Goal: Task Accomplishment & Management: Use online tool/utility

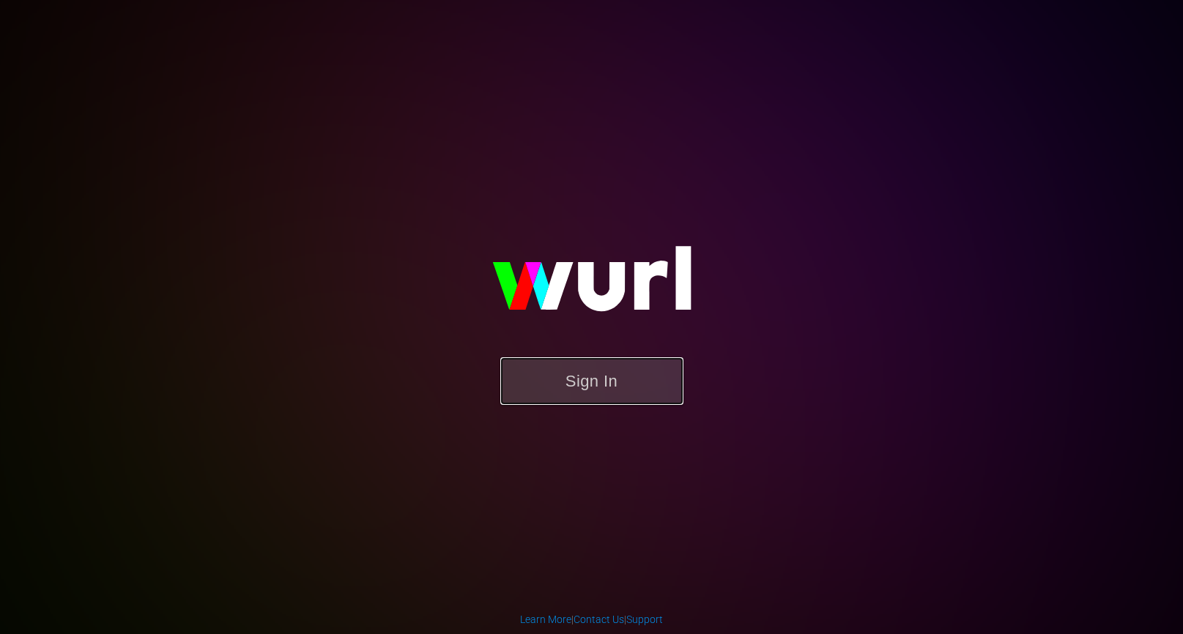
click at [608, 368] on button "Sign In" at bounding box center [591, 381] width 183 height 48
click at [554, 383] on button "Sign In" at bounding box center [591, 381] width 183 height 48
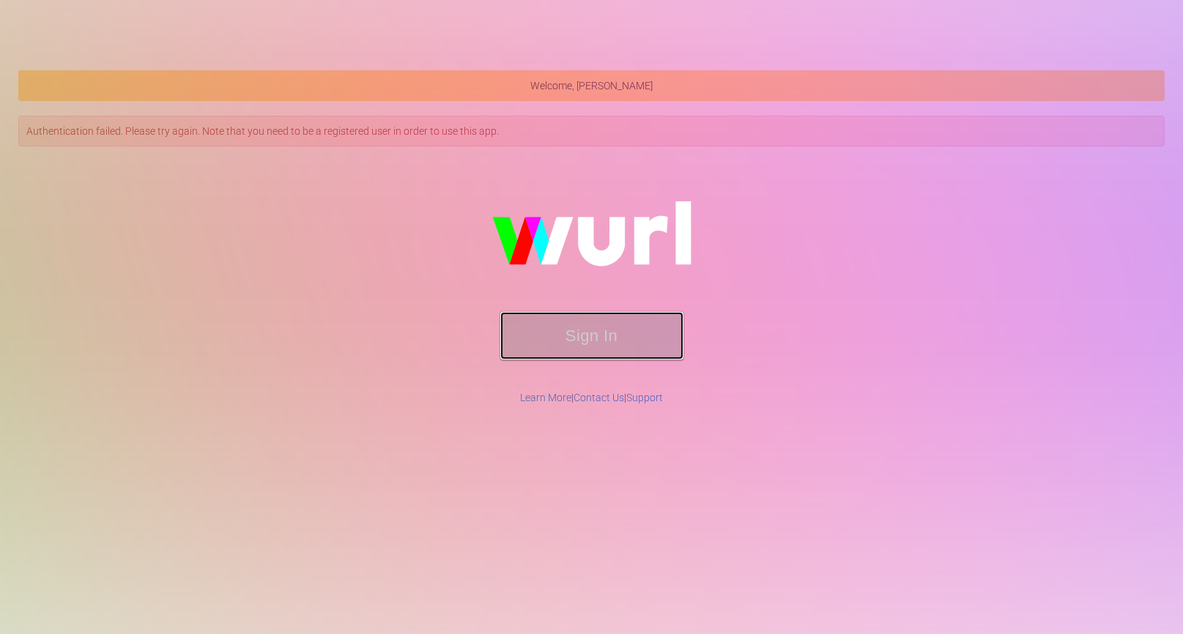
click at [588, 340] on button "Sign In" at bounding box center [591, 336] width 183 height 48
click at [587, 340] on button "Sign In" at bounding box center [591, 336] width 183 height 48
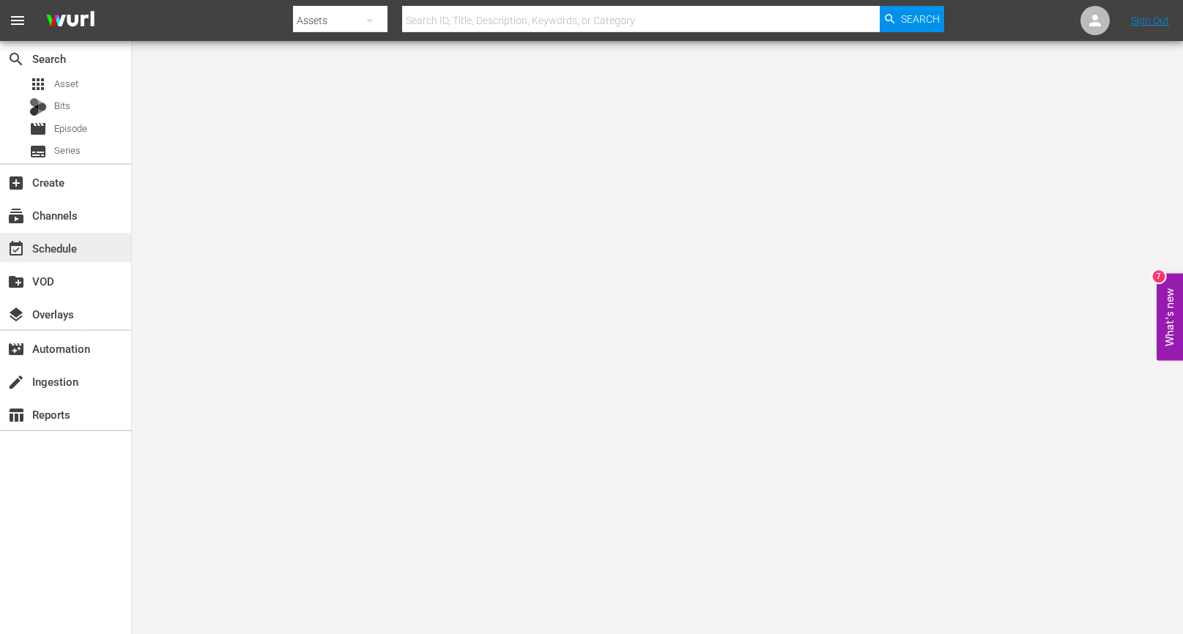
click at [84, 239] on div "event_available Schedule" at bounding box center [65, 247] width 131 height 29
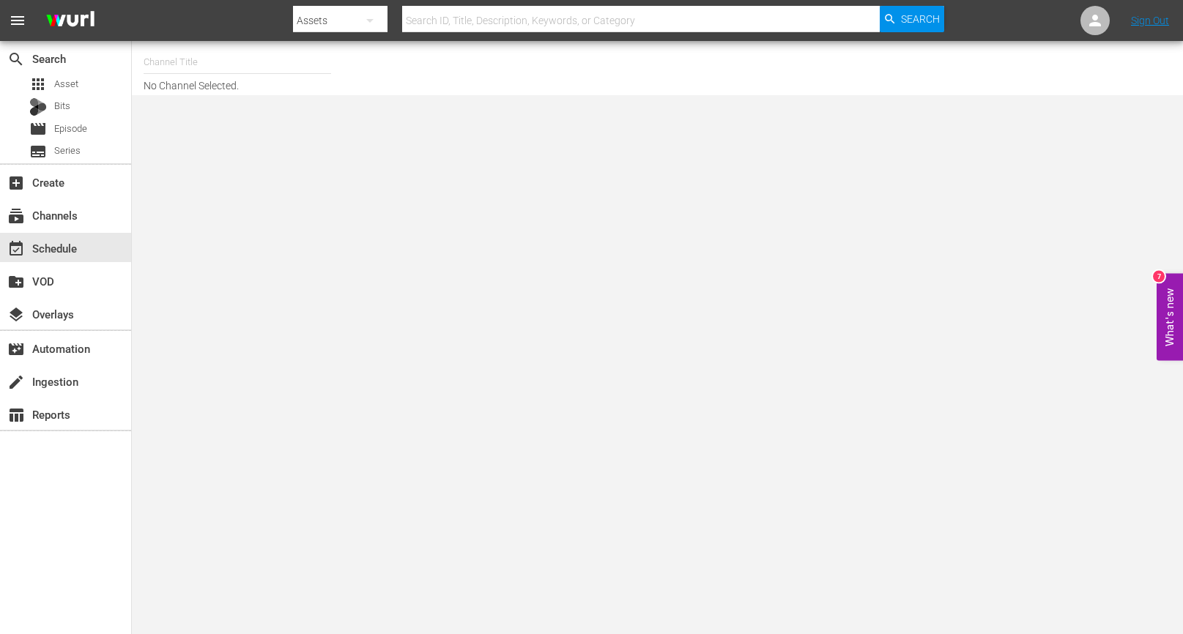
click at [242, 69] on input "text" at bounding box center [237, 62] width 187 height 35
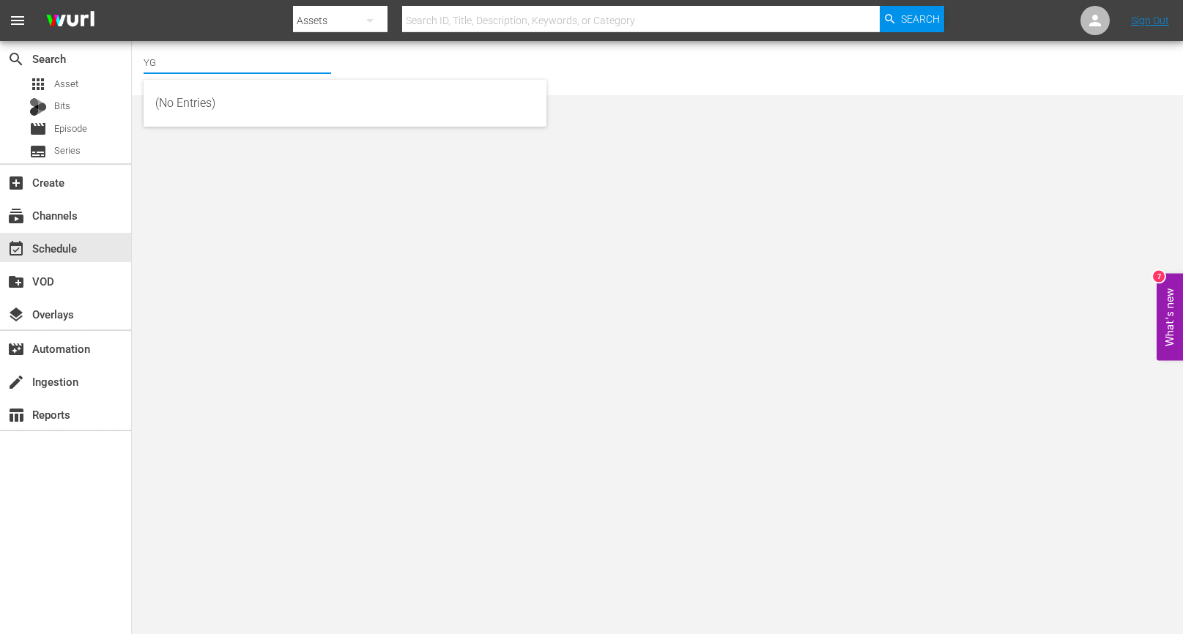
click at [204, 70] on input "YG" at bounding box center [237, 62] width 187 height 35
type input "쎄"
click at [209, 67] on input "Toony" at bounding box center [237, 62] width 187 height 35
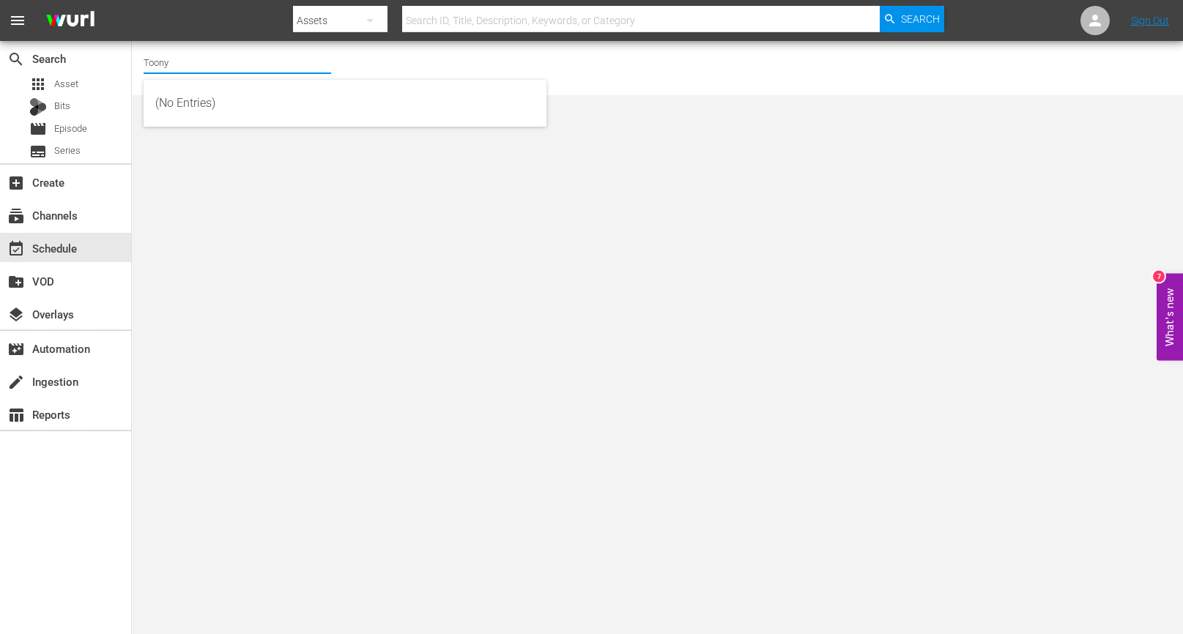
click at [215, 62] on input "Toony" at bounding box center [237, 62] width 187 height 35
click at [235, 59] on input "Toony" at bounding box center [237, 62] width 187 height 35
click at [237, 99] on div "YG TV (900 - newidco_ygtv_1)" at bounding box center [344, 103] width 379 height 35
type input "YG TV (900 - newidco_ygtv_1)"
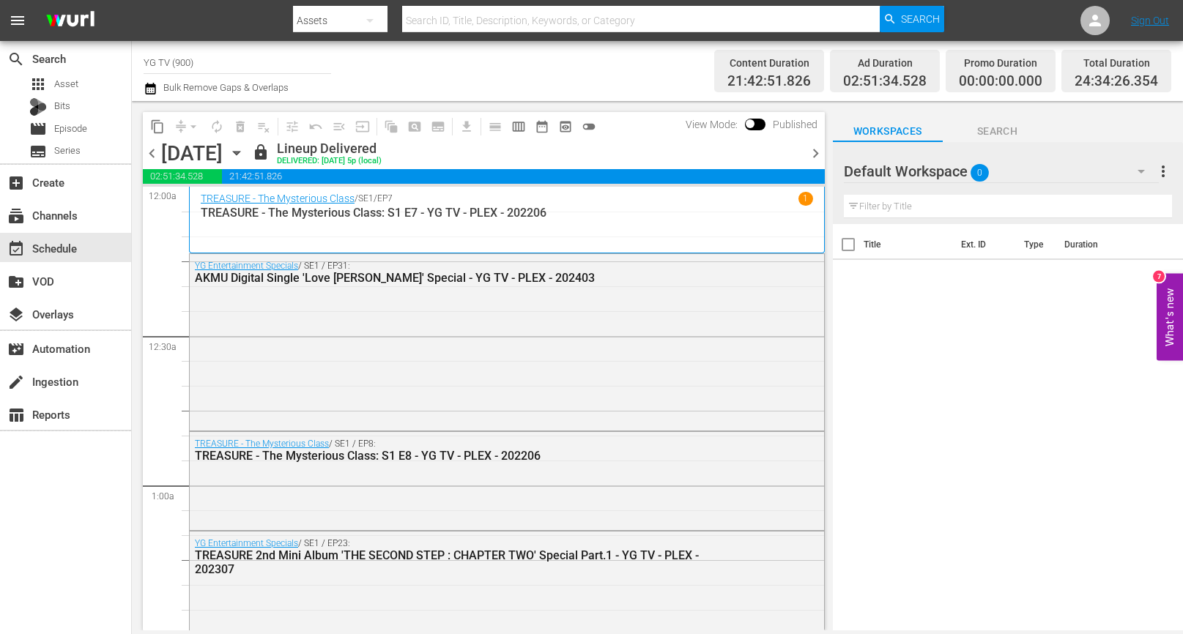
click at [1031, 160] on div "Default Workspace 0" at bounding box center [1001, 171] width 315 height 41
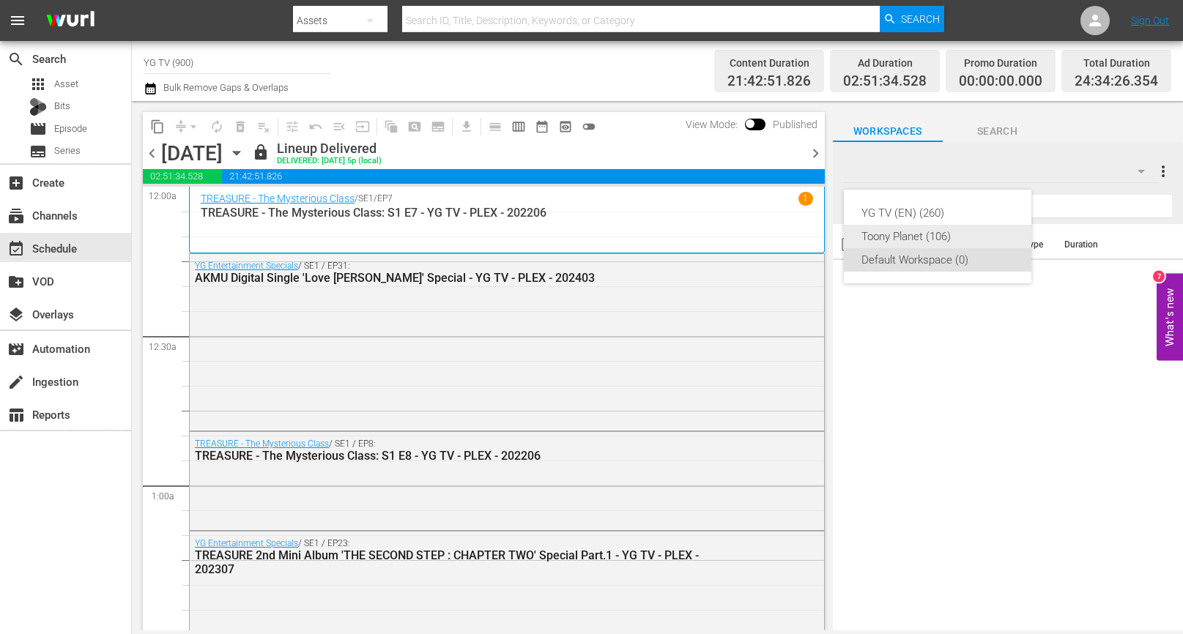
click at [962, 243] on div "Toony Planet (106)" at bounding box center [937, 236] width 152 height 23
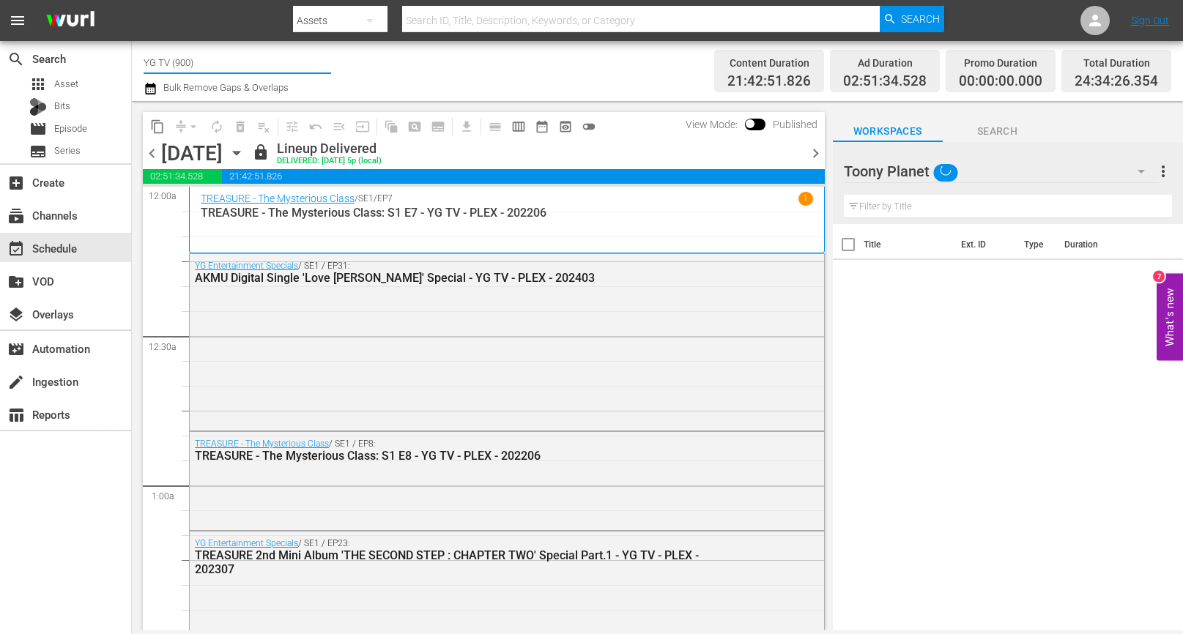
click at [226, 67] on input "YG TV (900)" at bounding box center [237, 62] width 187 height 35
type input "ㅆ"
type input "ㅅ"
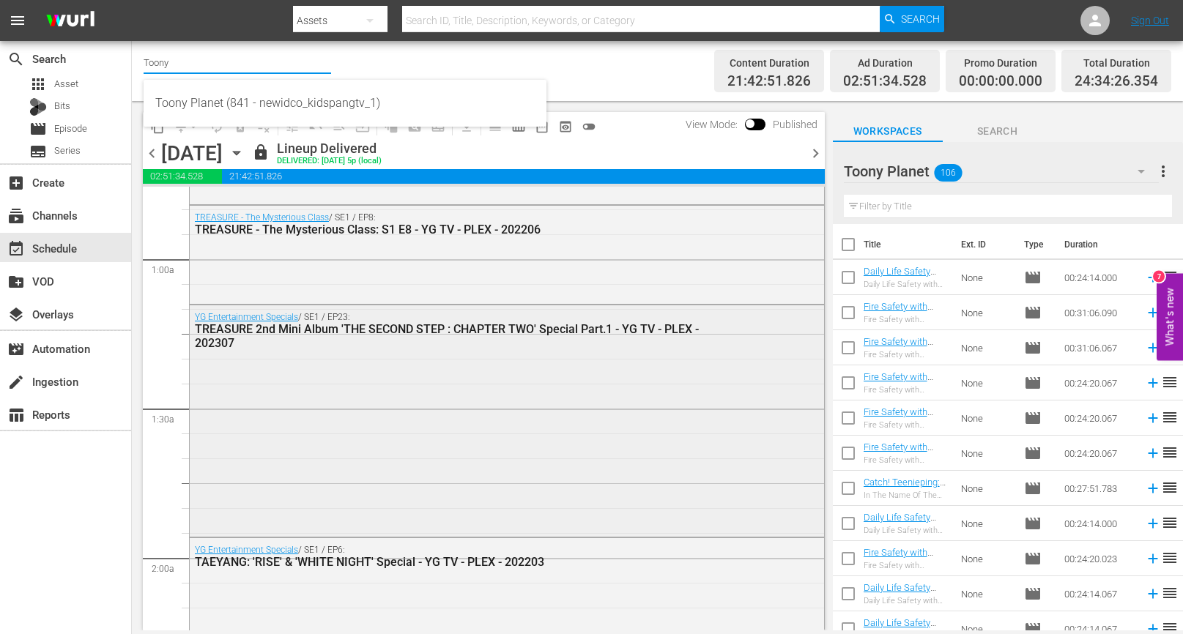
scroll to position [254, 0]
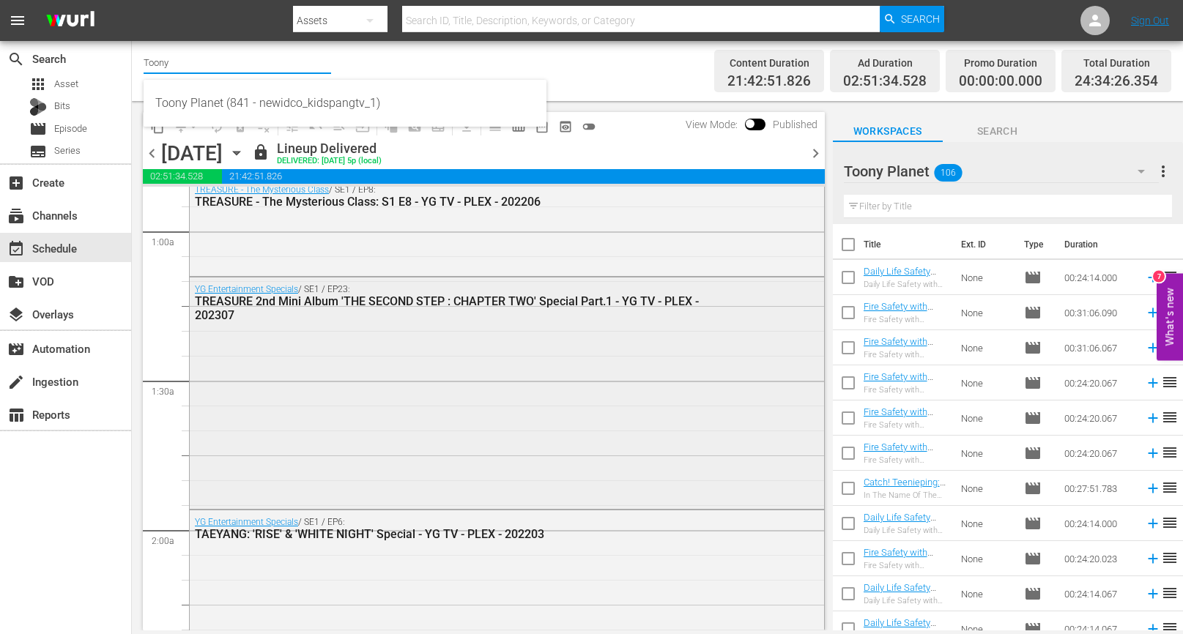
click at [479, 311] on div "TREASURE 2nd Mini Album 'THE SECOND STEP : CHAPTER TWO' Special Part.1 - YG TV …" at bounding box center [468, 308] width 546 height 28
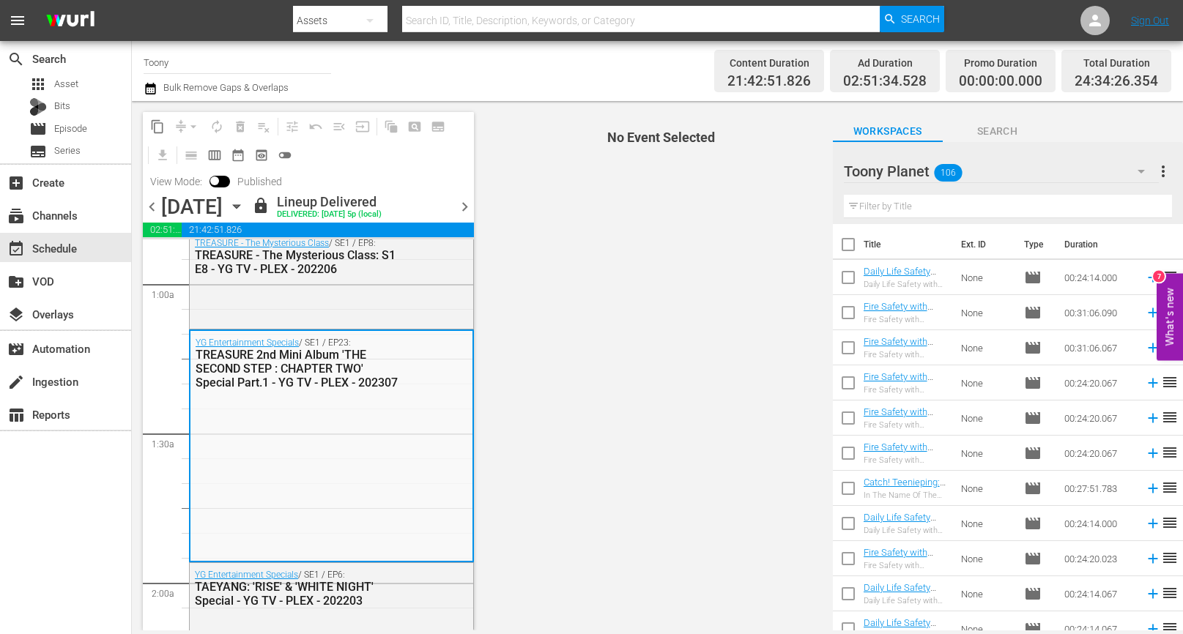
click at [289, 56] on input "Toony" at bounding box center [237, 62] width 187 height 35
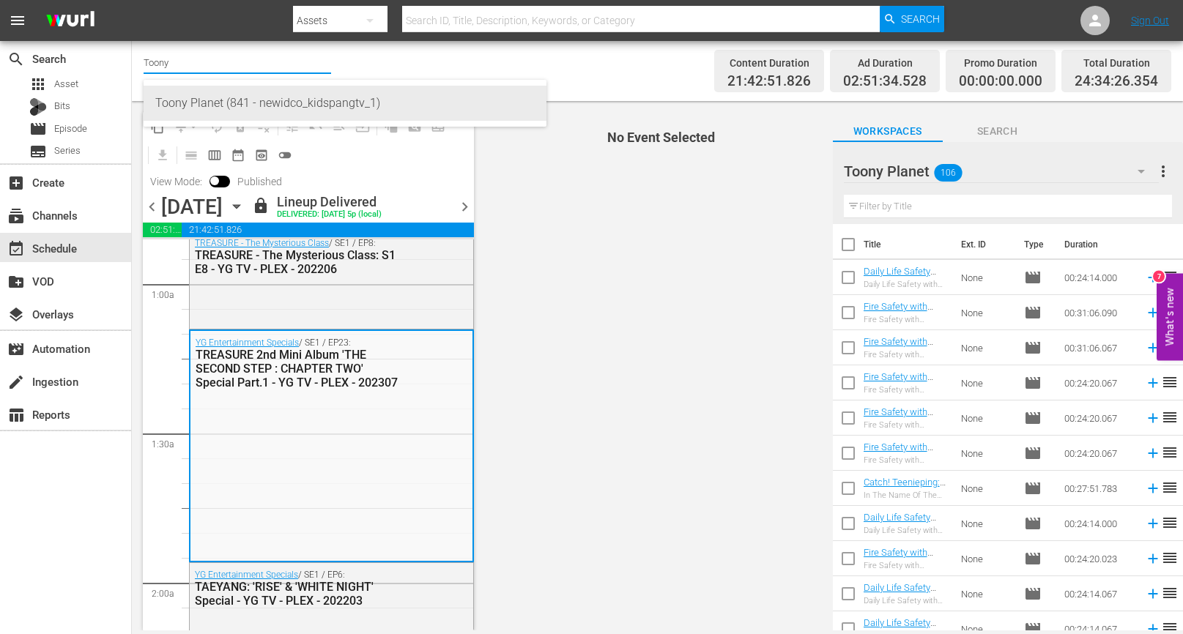
click at [270, 100] on div "Toony Planet (841 - newidco_kidspangtv_1)" at bounding box center [344, 103] width 379 height 35
type input "Toony Planet (841 - newidco_kidspangtv_1)"
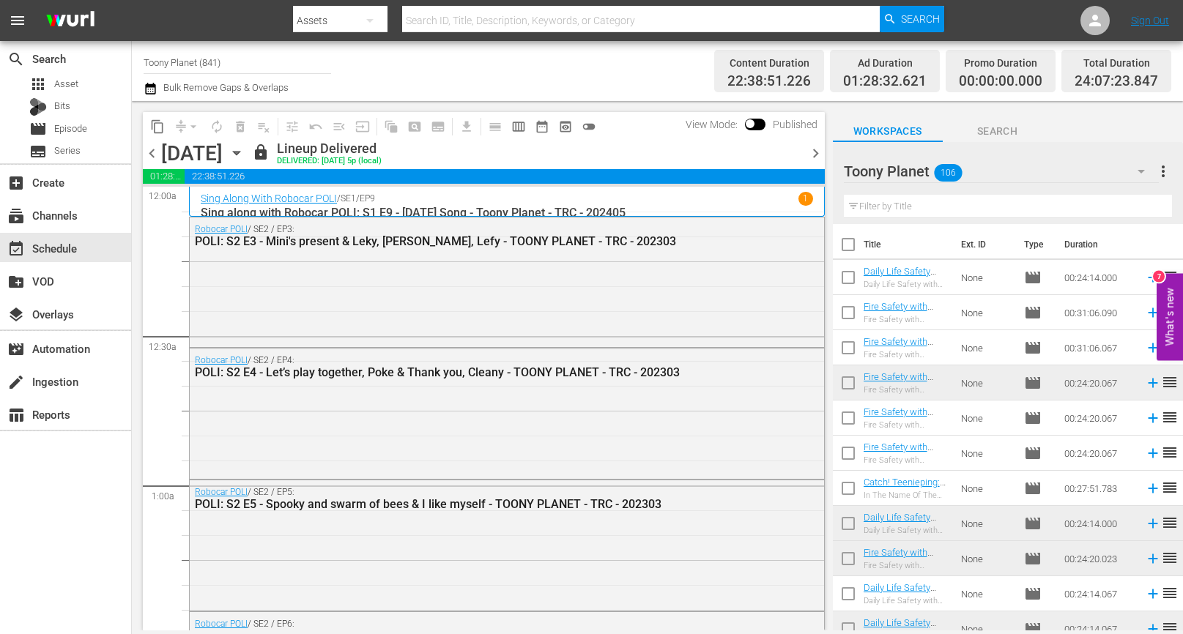
click at [814, 150] on span "chevron_right" at bounding box center [815, 153] width 18 height 18
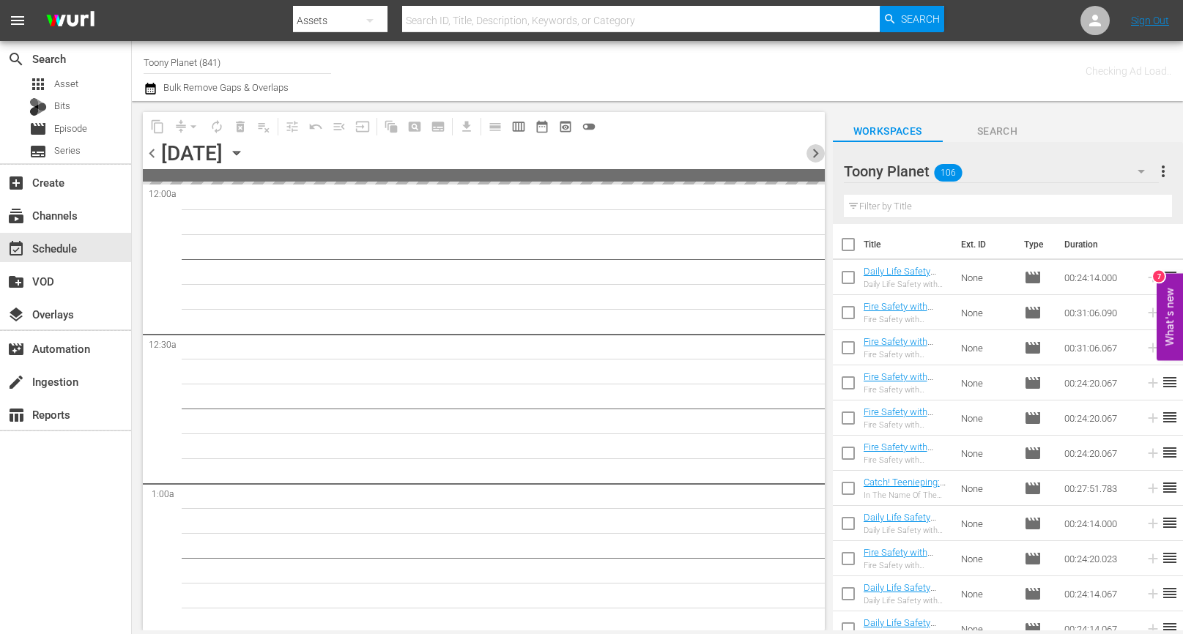
click at [814, 150] on span "chevron_right" at bounding box center [815, 153] width 18 height 18
click at [154, 154] on span "chevron_left" at bounding box center [152, 153] width 18 height 18
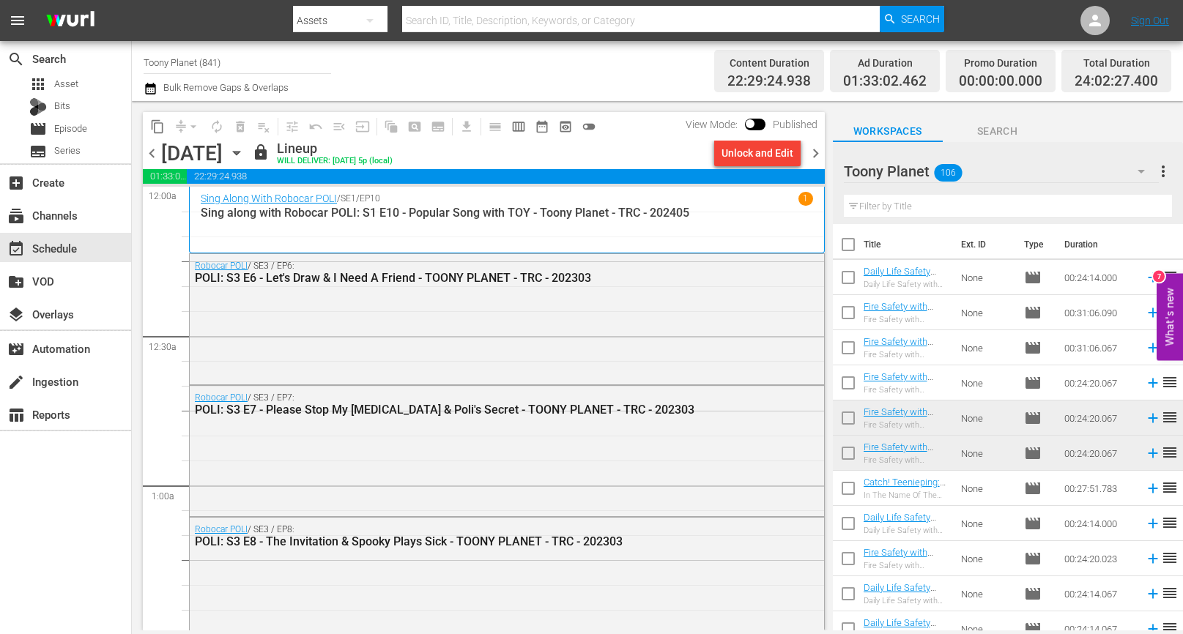
click at [819, 153] on span "chevron_right" at bounding box center [815, 153] width 18 height 18
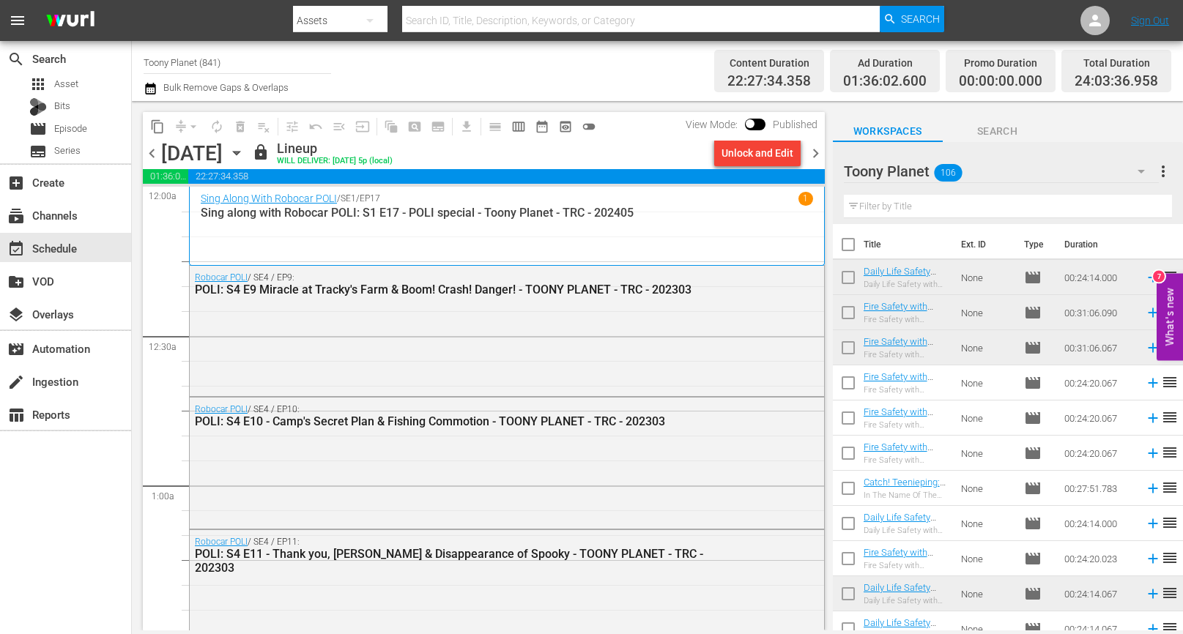
click at [816, 155] on span "chevron_right" at bounding box center [815, 153] width 18 height 18
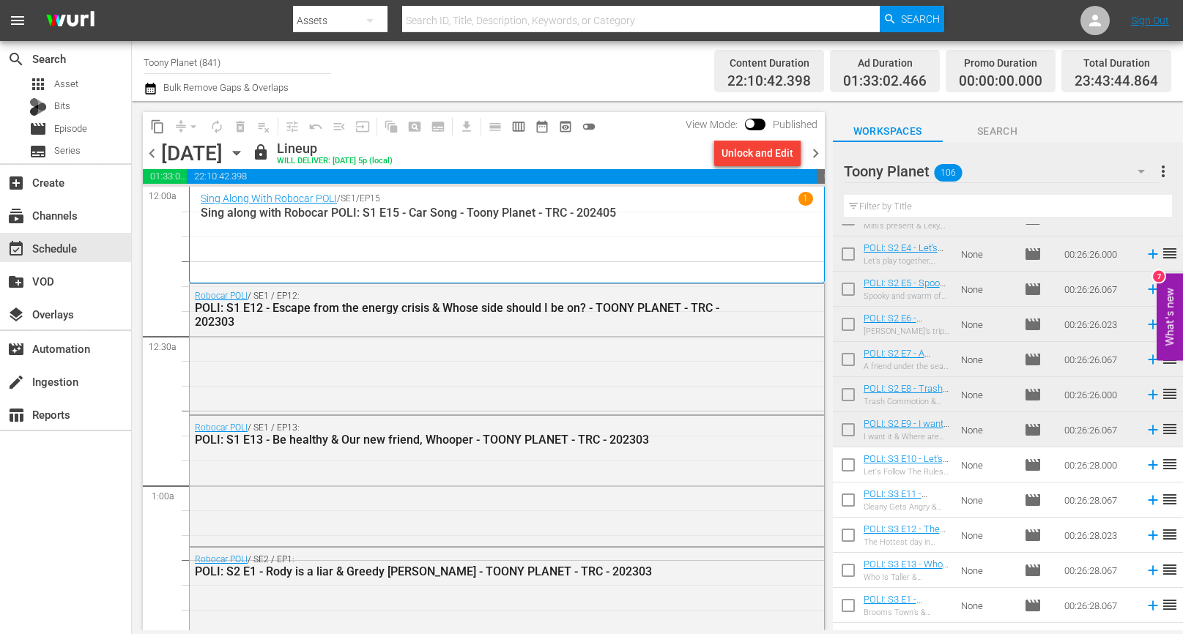
scroll to position [1771, 0]
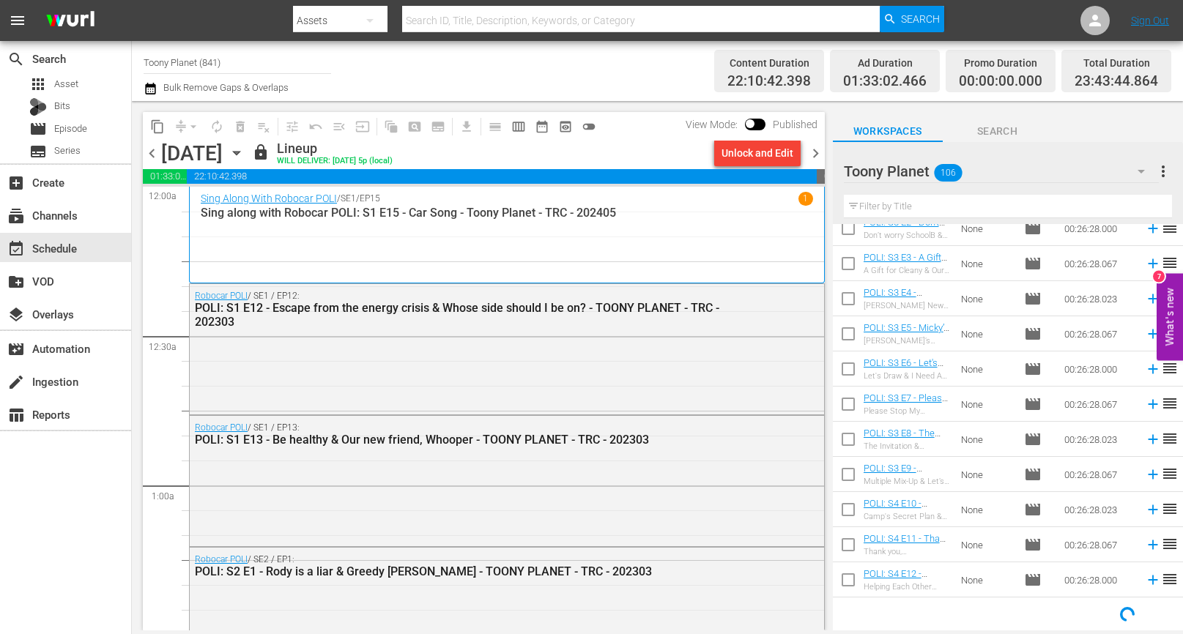
click at [815, 151] on span "chevron_right" at bounding box center [815, 153] width 18 height 18
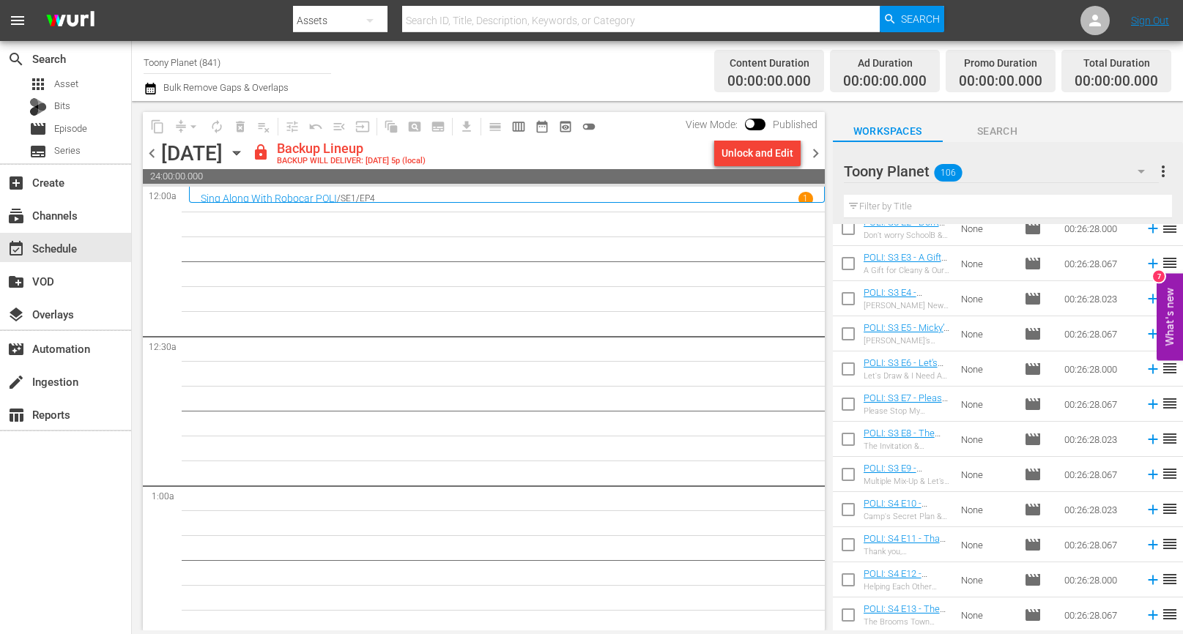
click at [734, 157] on div "Unlock and Edit" at bounding box center [757, 153] width 72 height 26
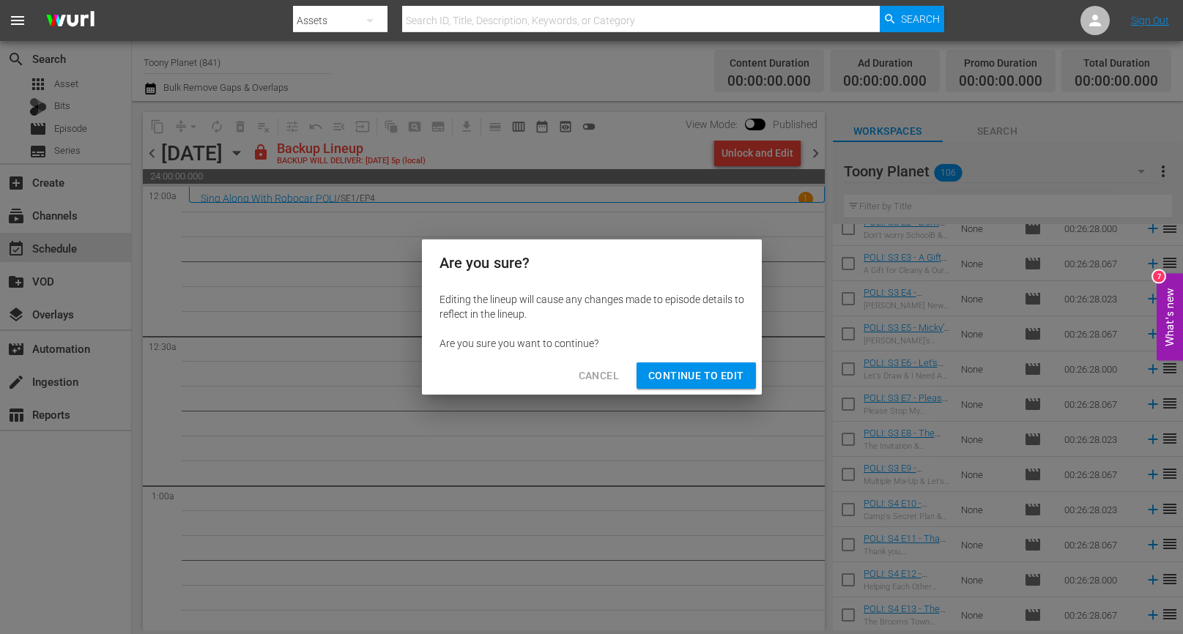
click at [696, 394] on div "Cancel Continue to Edit" at bounding box center [592, 376] width 340 height 39
click at [696, 387] on button "Continue to Edit" at bounding box center [695, 375] width 119 height 27
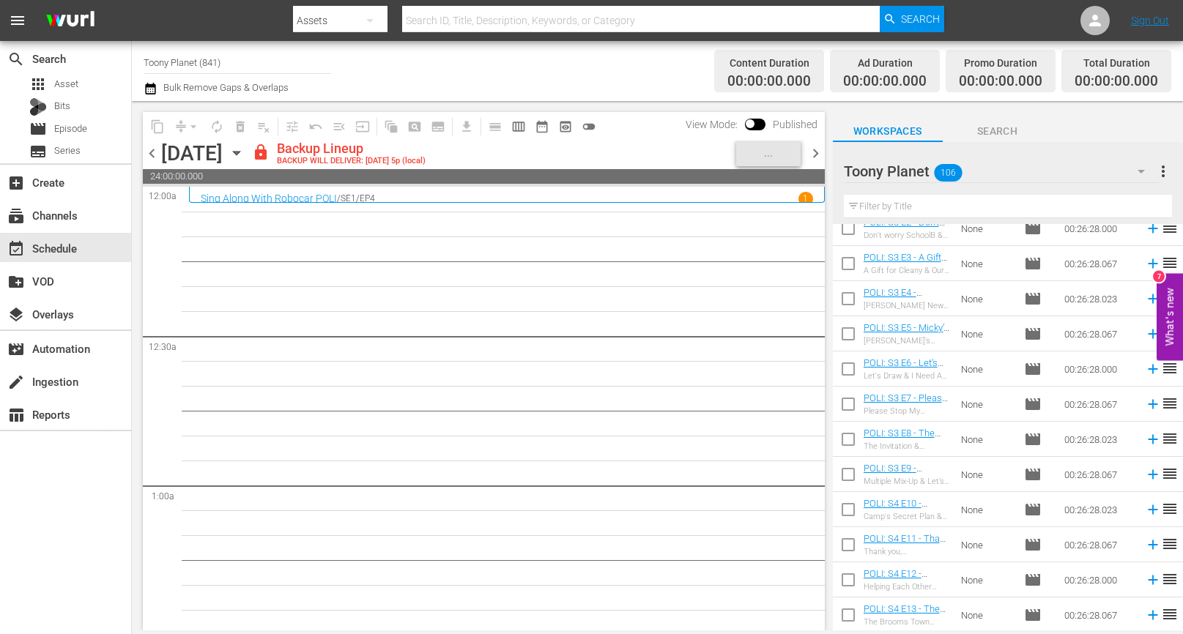
click at [815, 153] on span "chevron_right" at bounding box center [815, 153] width 18 height 18
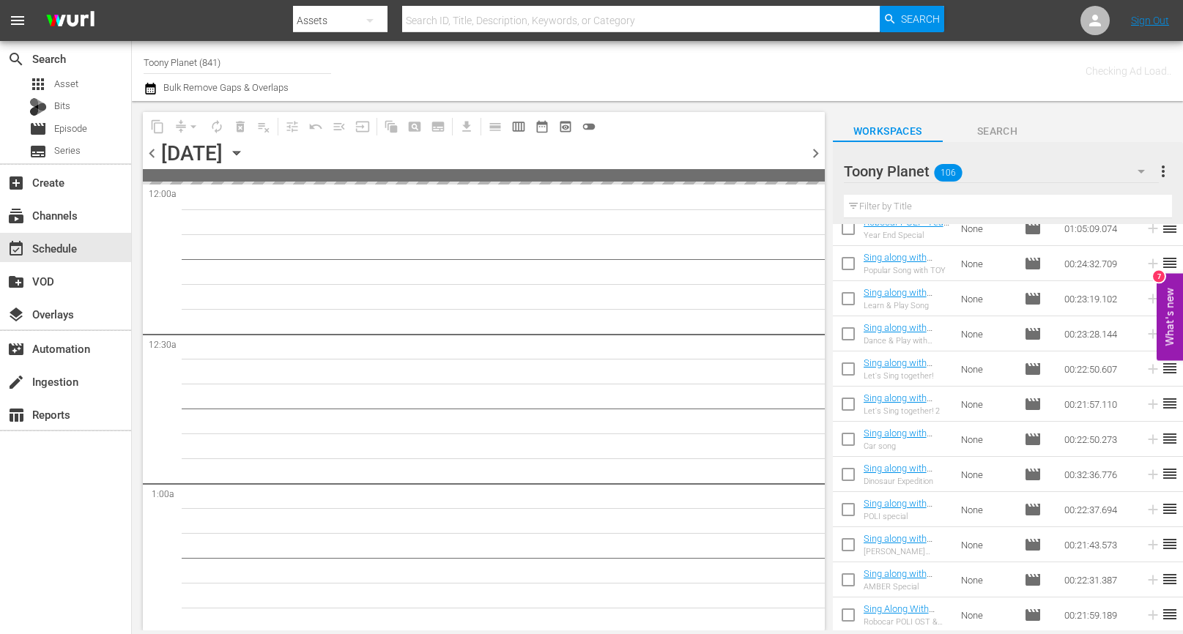
scroll to position [3353, 0]
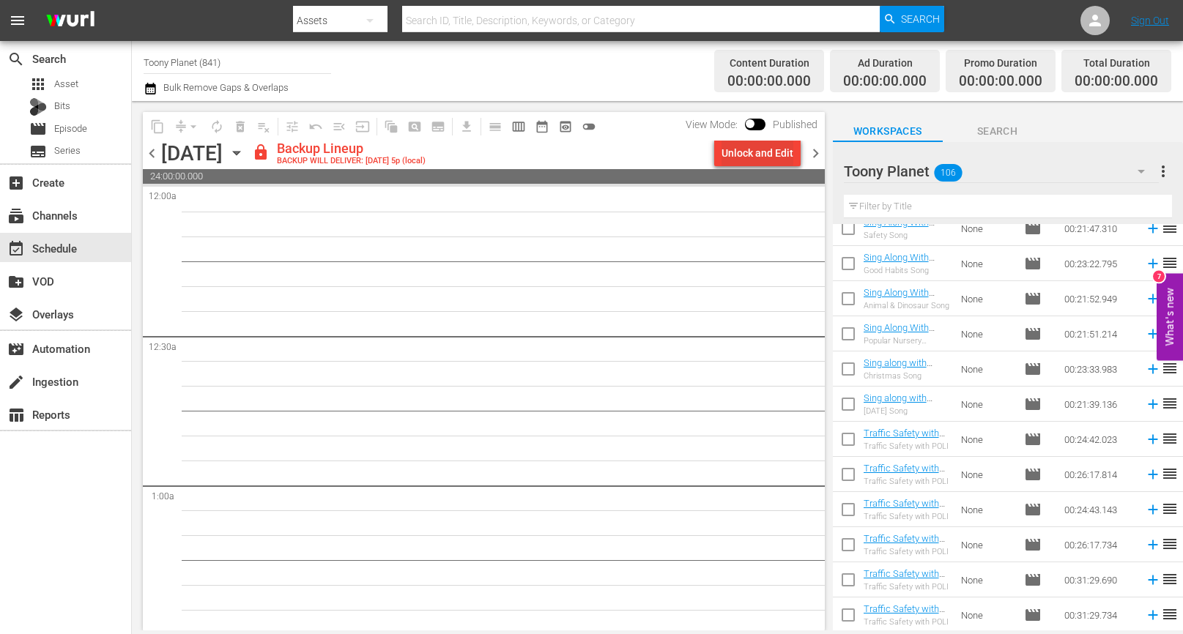
click at [723, 146] on div "Unlock and Edit" at bounding box center [757, 153] width 72 height 26
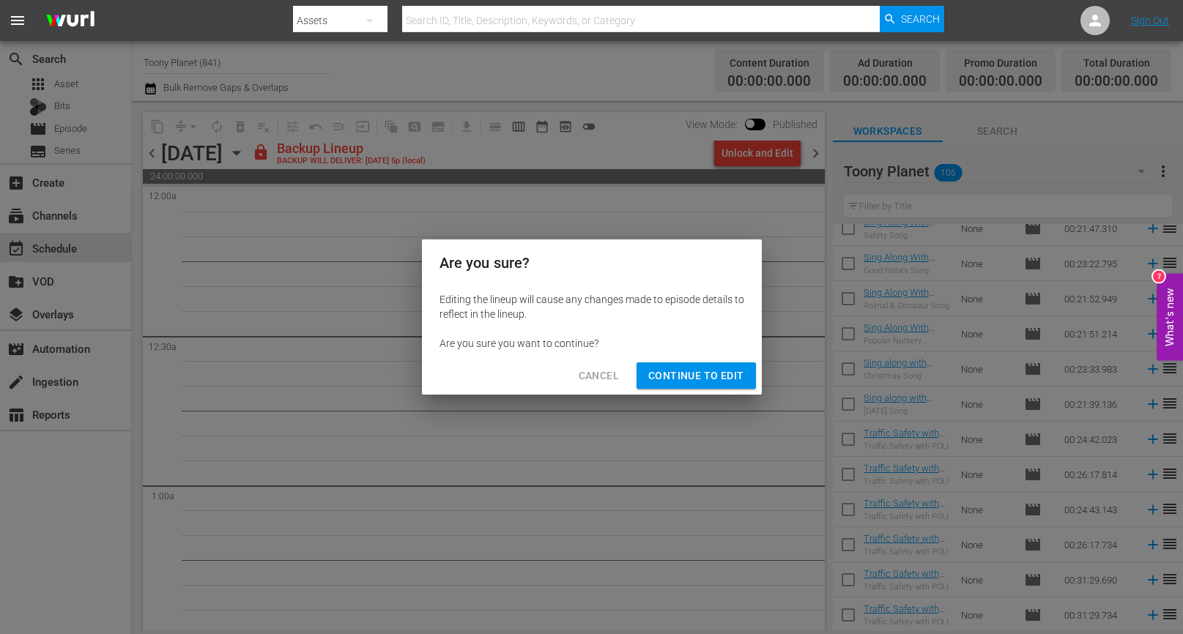
click at [678, 371] on span "Continue to Edit" at bounding box center [695, 376] width 95 height 18
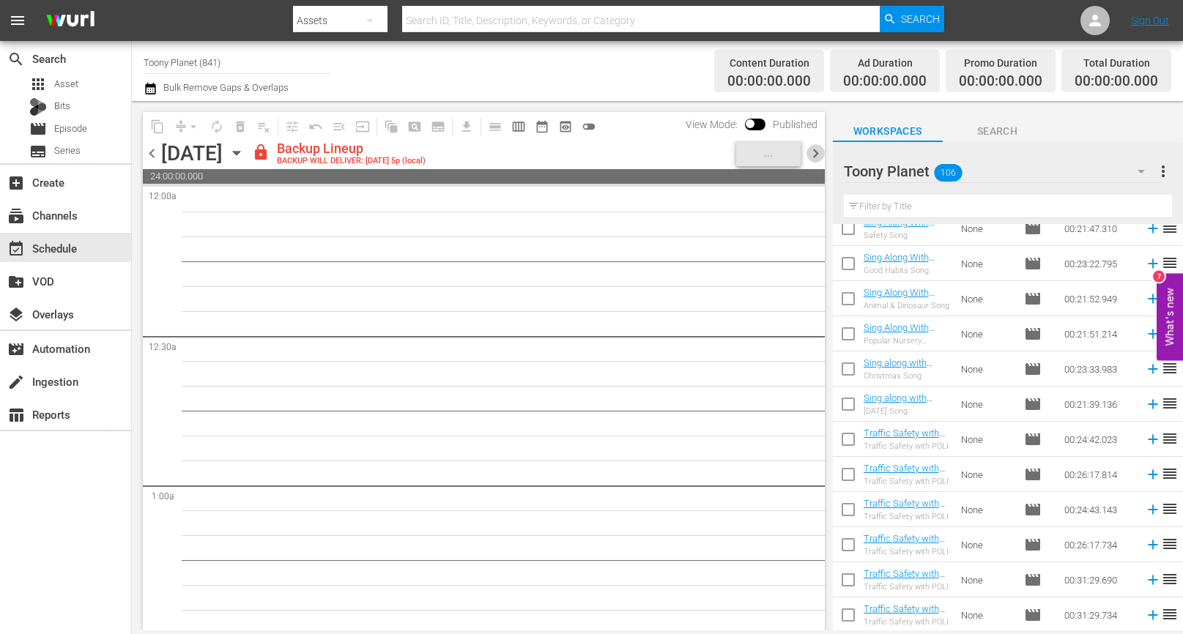
click at [822, 149] on span "chevron_right" at bounding box center [815, 153] width 18 height 18
click at [785, 148] on div "Unlock and Edit" at bounding box center [757, 153] width 72 height 26
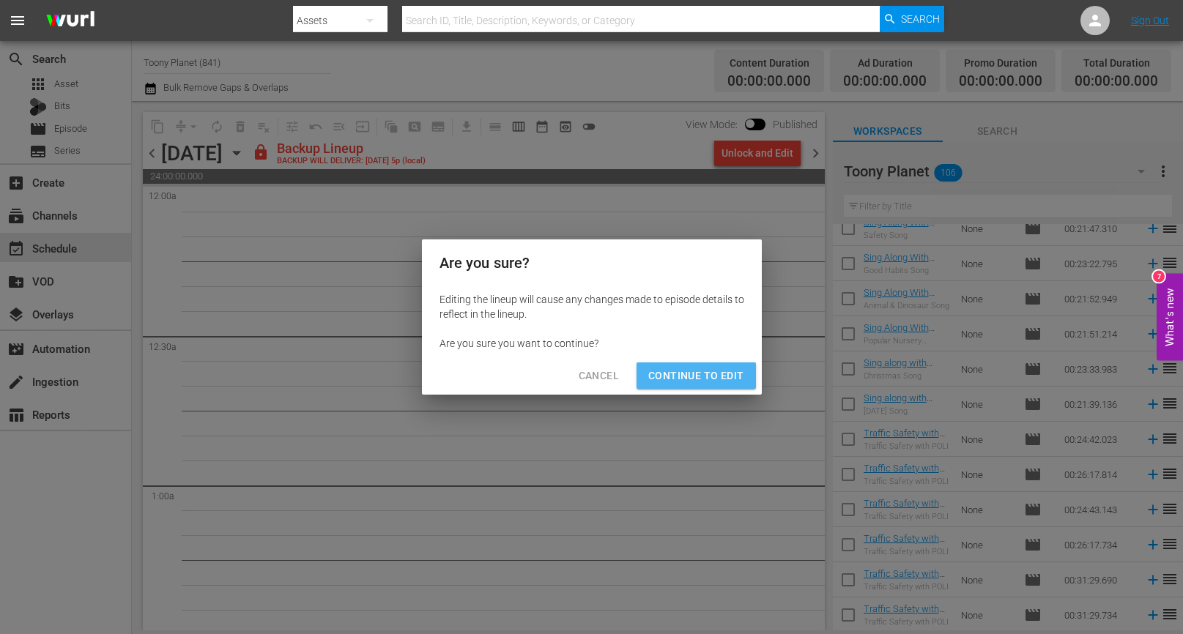
drag, startPoint x: 699, startPoint y: 373, endPoint x: 534, endPoint y: 339, distance: 168.9
click at [699, 373] on span "Continue to Edit" at bounding box center [695, 376] width 95 height 18
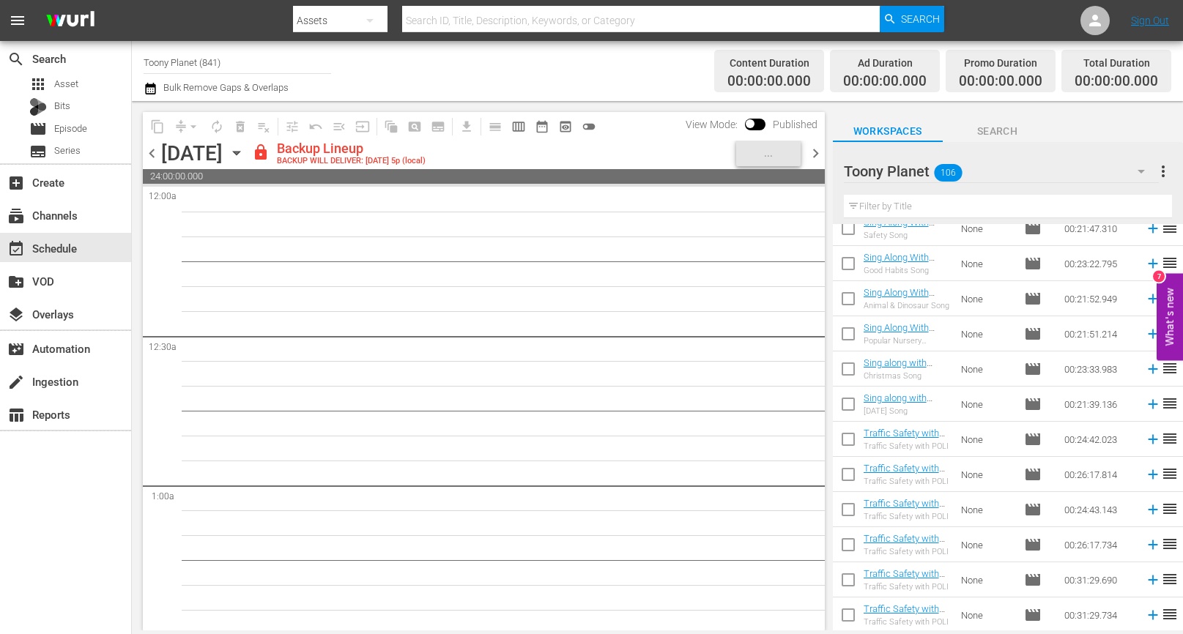
click at [160, 159] on div "chevron_left Wednesday, August 20th August 20th lock Backup Lineup BACKUP WILL …" at bounding box center [484, 155] width 682 height 29
click at [152, 156] on span "chevron_left" at bounding box center [152, 153] width 18 height 18
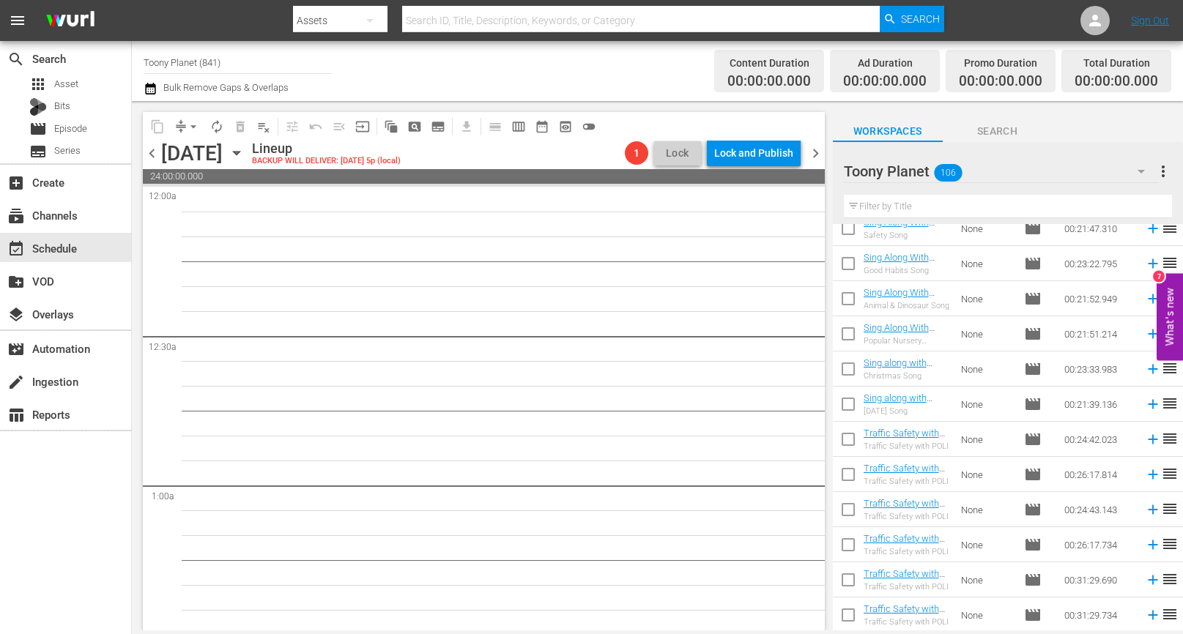
click at [157, 151] on span "chevron_left" at bounding box center [152, 153] width 18 height 18
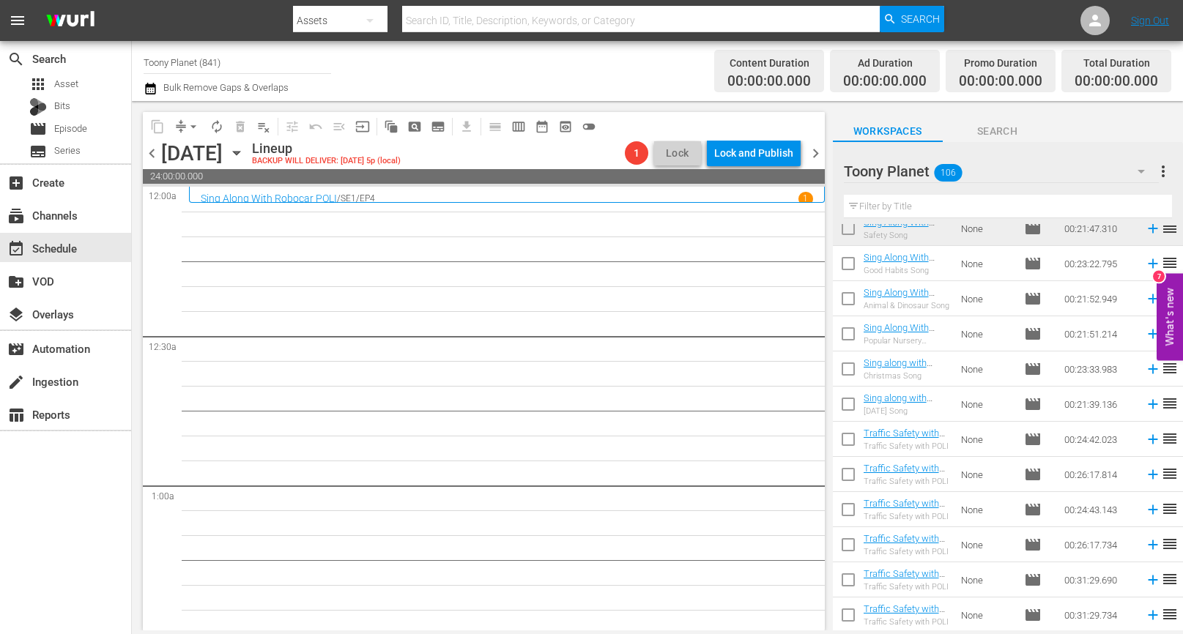
click at [819, 149] on span "chevron_right" at bounding box center [815, 153] width 18 height 18
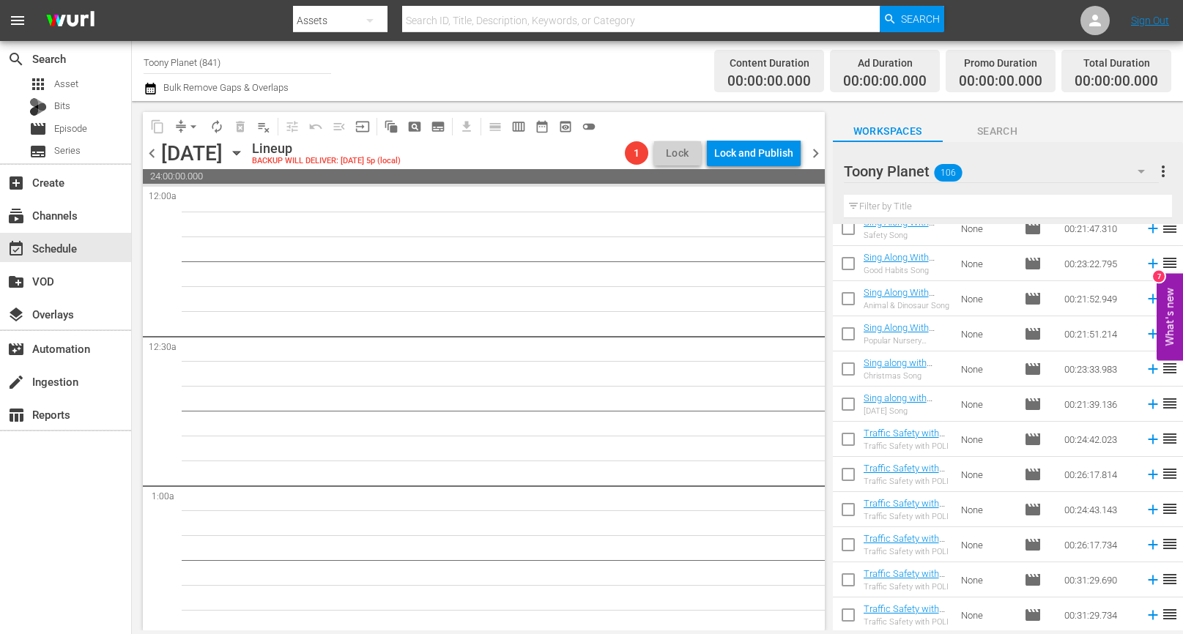
click at [152, 154] on span "chevron_left" at bounding box center [152, 153] width 18 height 18
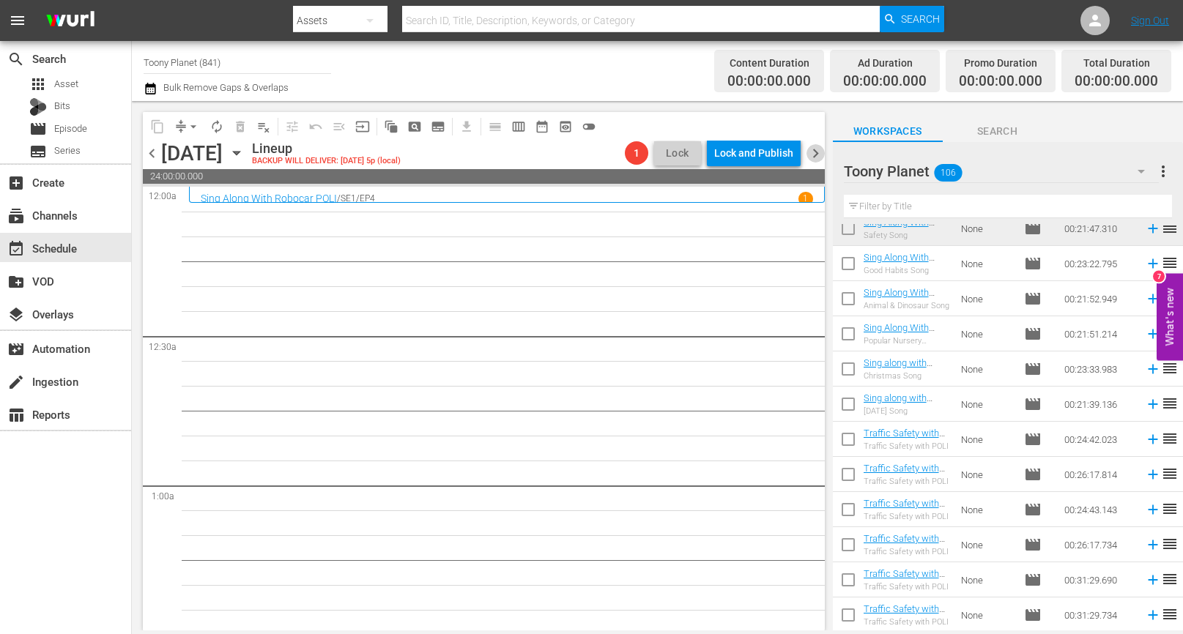
click at [807, 146] on span "chevron_right" at bounding box center [815, 153] width 18 height 18
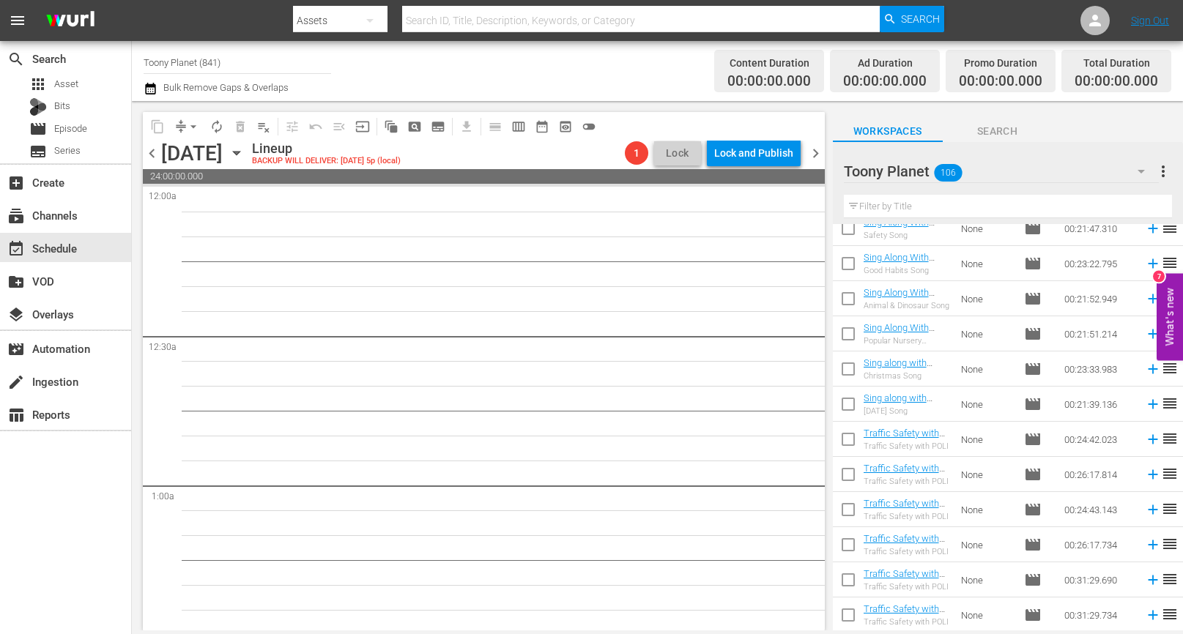
click at [817, 156] on span "chevron_right" at bounding box center [815, 153] width 18 height 18
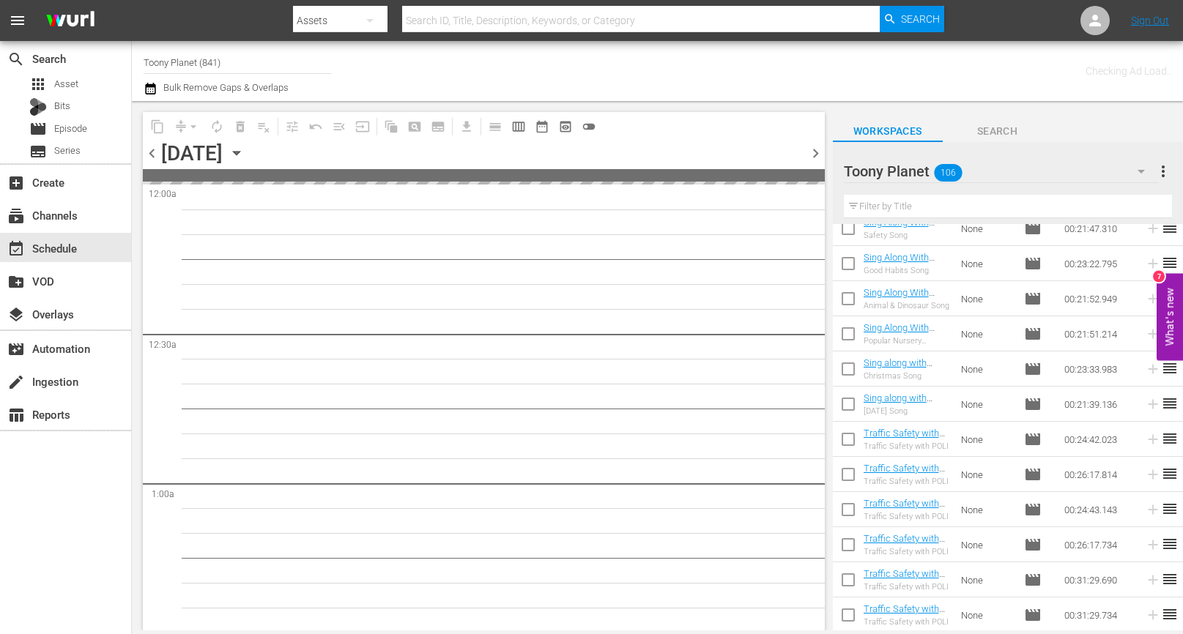
click at [155, 151] on span "chevron_left" at bounding box center [152, 153] width 18 height 18
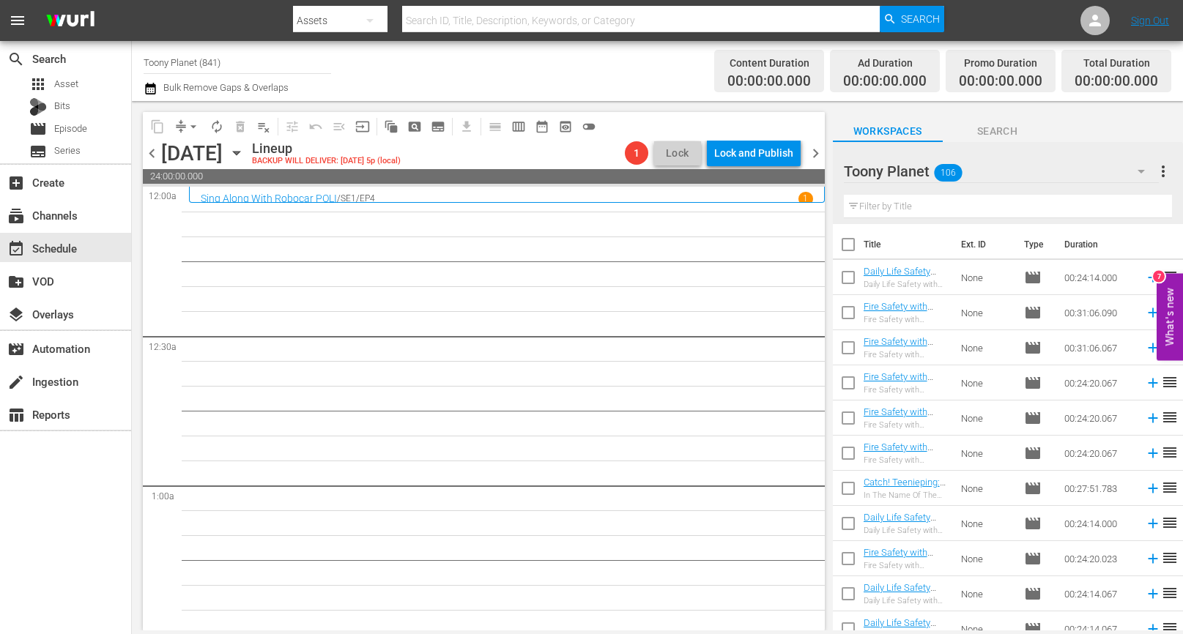
drag, startPoint x: 688, startPoint y: 422, endPoint x: 657, endPoint y: 406, distance: 35.7
click at [947, 202] on input "text" at bounding box center [1008, 206] width 328 height 23
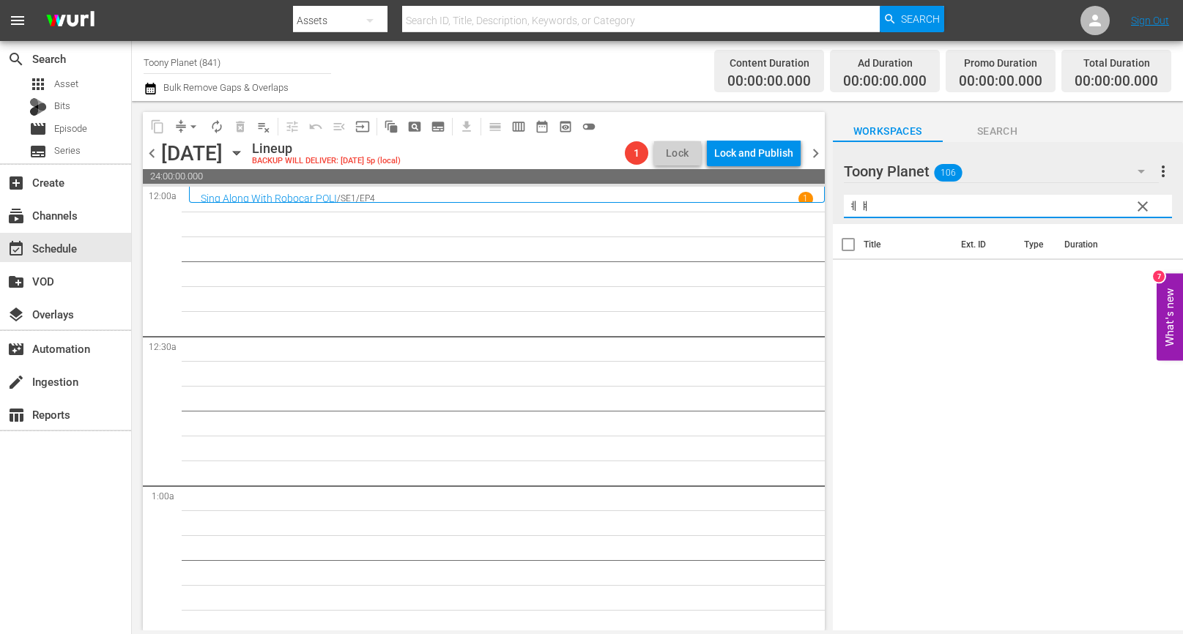
type input "ㅖ"
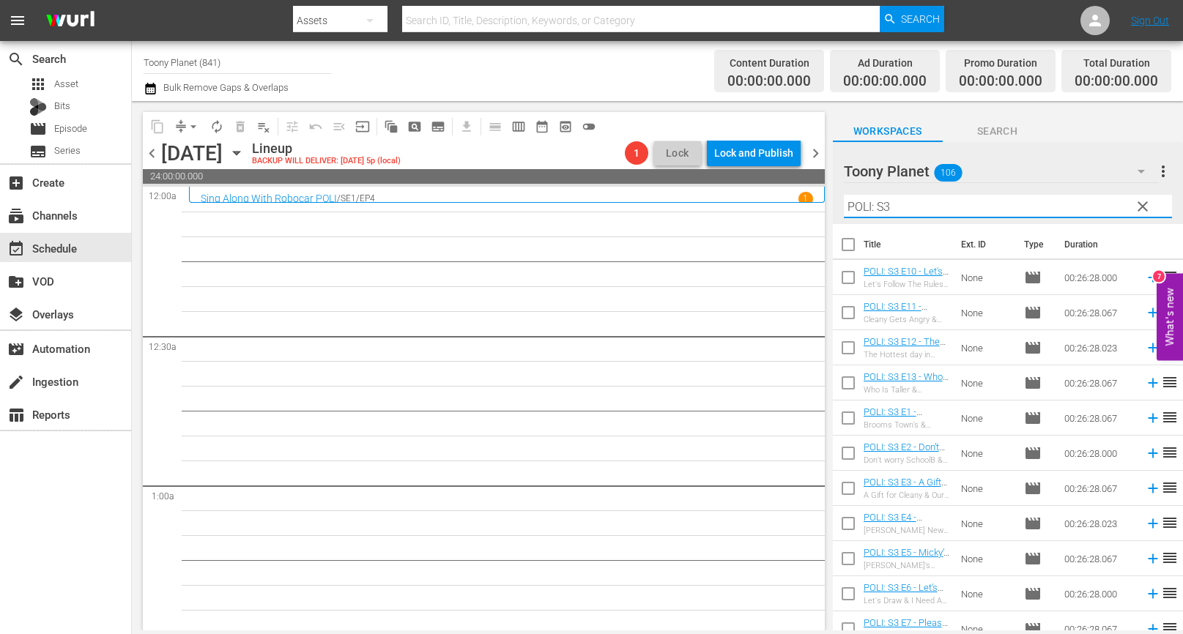
type input "POLI: S3"
drag, startPoint x: 660, startPoint y: 347, endPoint x: 554, endPoint y: 133, distance: 238.7
drag, startPoint x: 481, startPoint y: 362, endPoint x: 966, endPoint y: 358, distance: 484.8
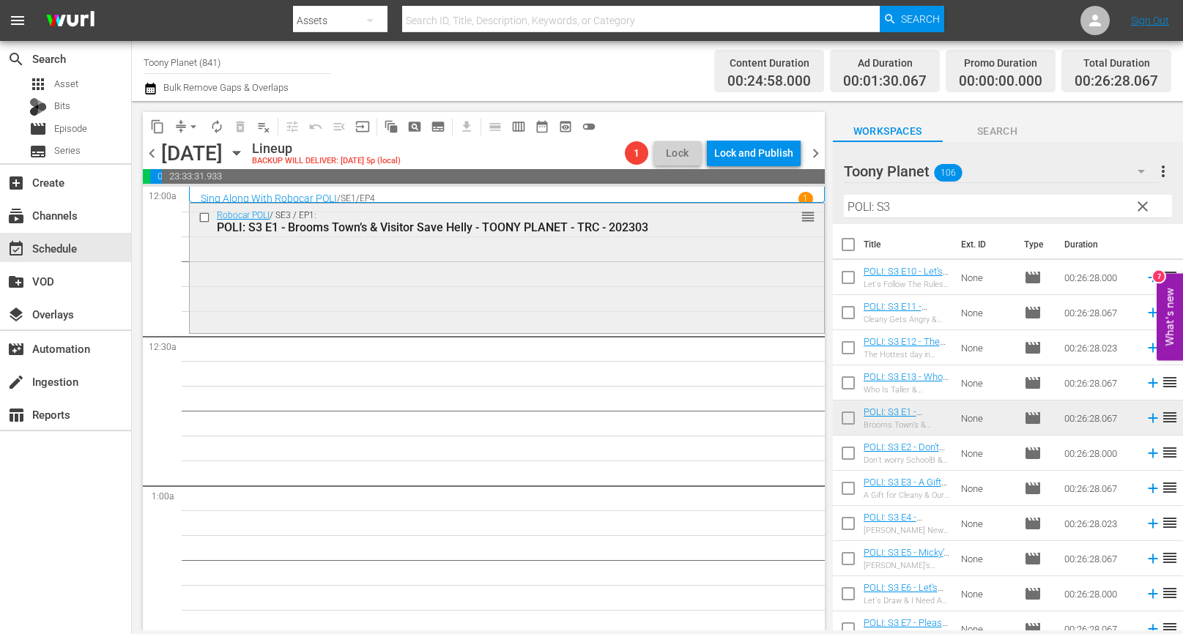
click at [495, 282] on div "Robocar POLI / SE3 / EP1: POLI: S3 E1 - Brooms Town’s & Visitor Save Helly - TO…" at bounding box center [507, 267] width 634 height 127
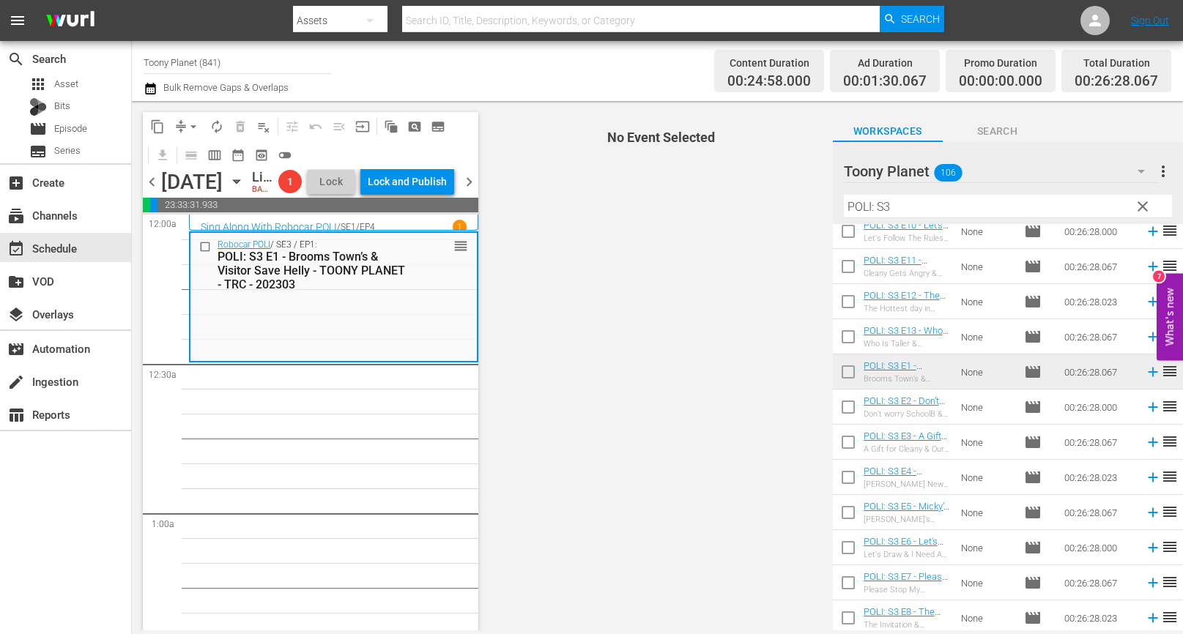
click at [841, 407] on input "checkbox" at bounding box center [848, 410] width 31 height 31
checkbox input "true"
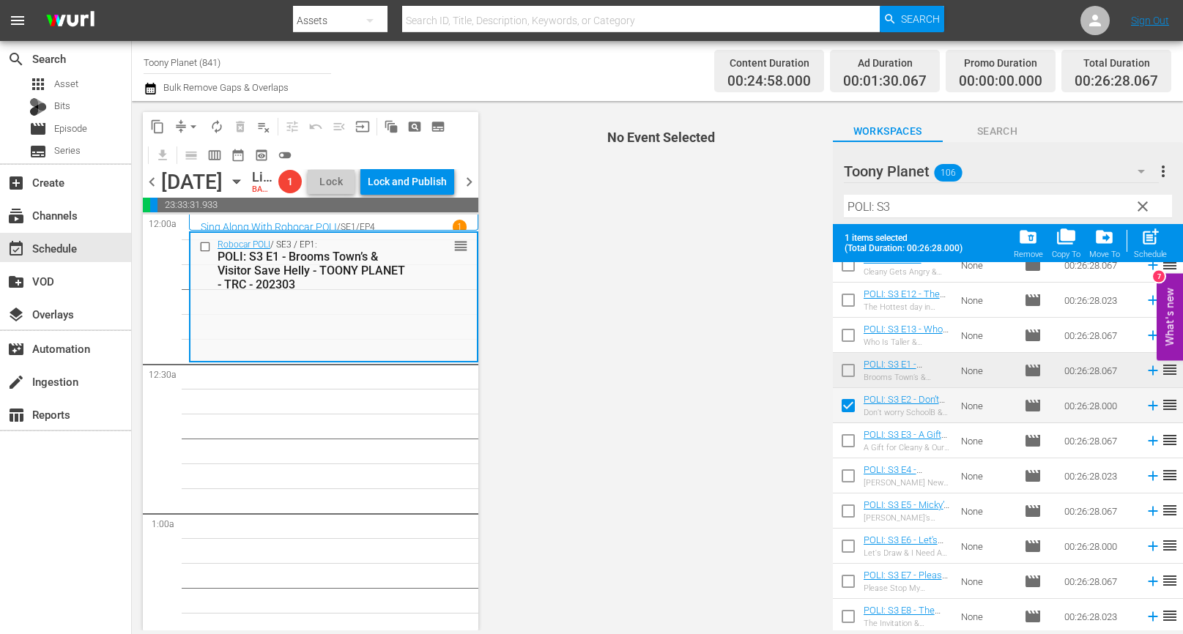
scroll to position [89, 0]
click at [838, 451] on input "checkbox" at bounding box center [848, 440] width 31 height 31
checkbox input "true"
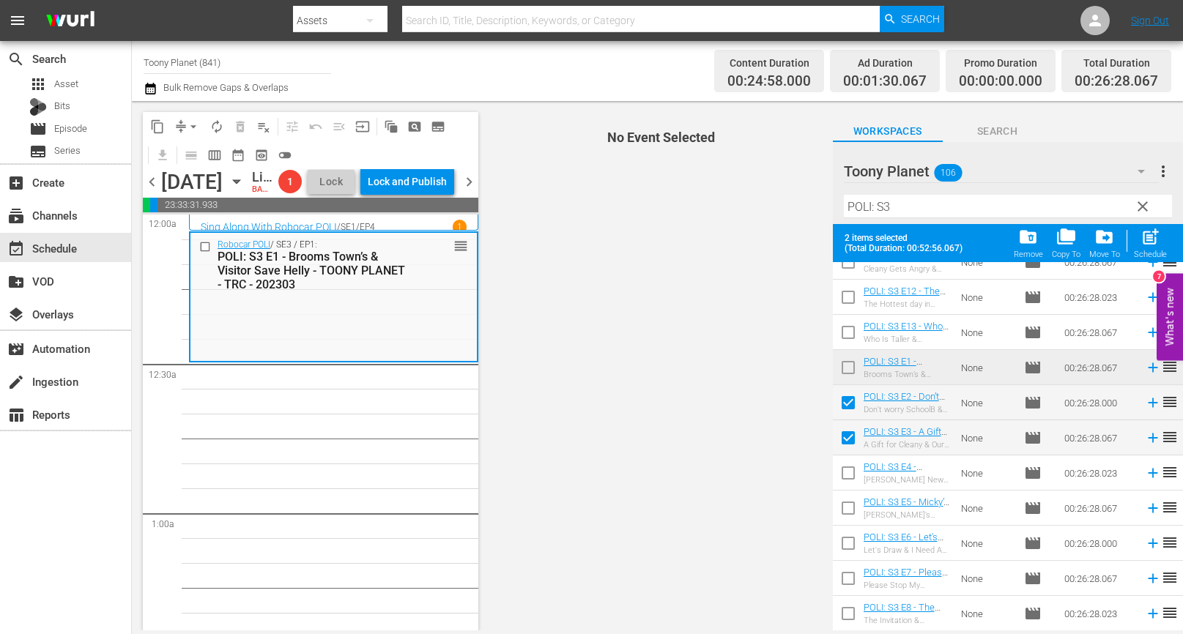
click at [838, 475] on input "checkbox" at bounding box center [848, 476] width 31 height 31
checkbox input "true"
click at [838, 508] on input "checkbox" at bounding box center [848, 511] width 31 height 31
checkbox input "true"
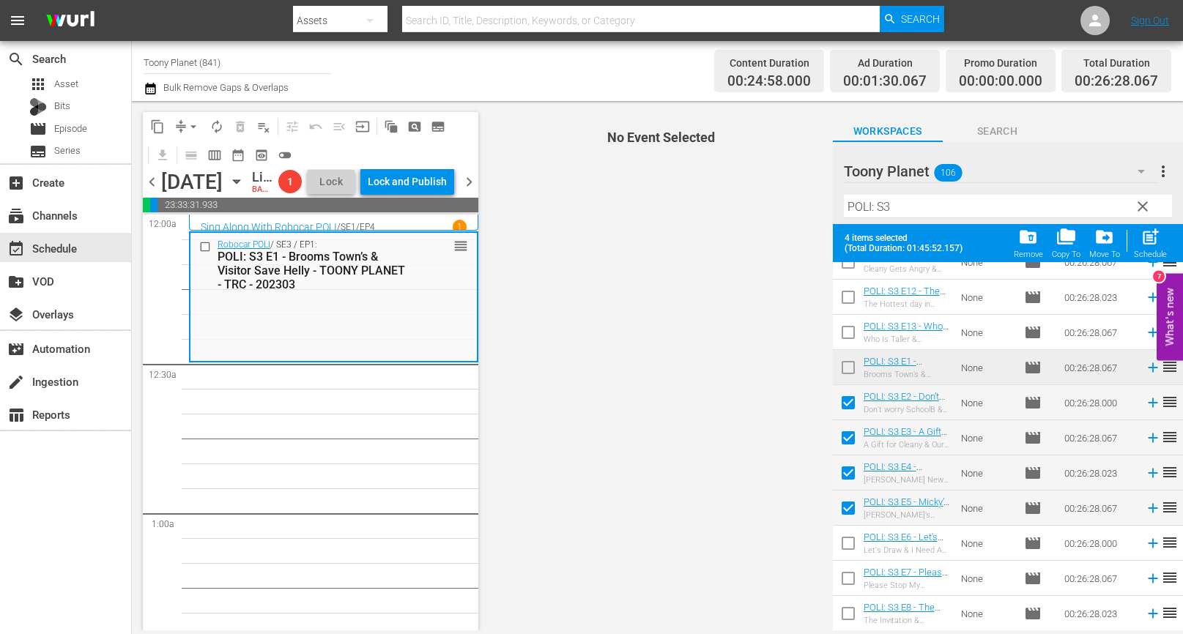
click at [852, 546] on input "checkbox" at bounding box center [848, 546] width 31 height 31
checkbox input "true"
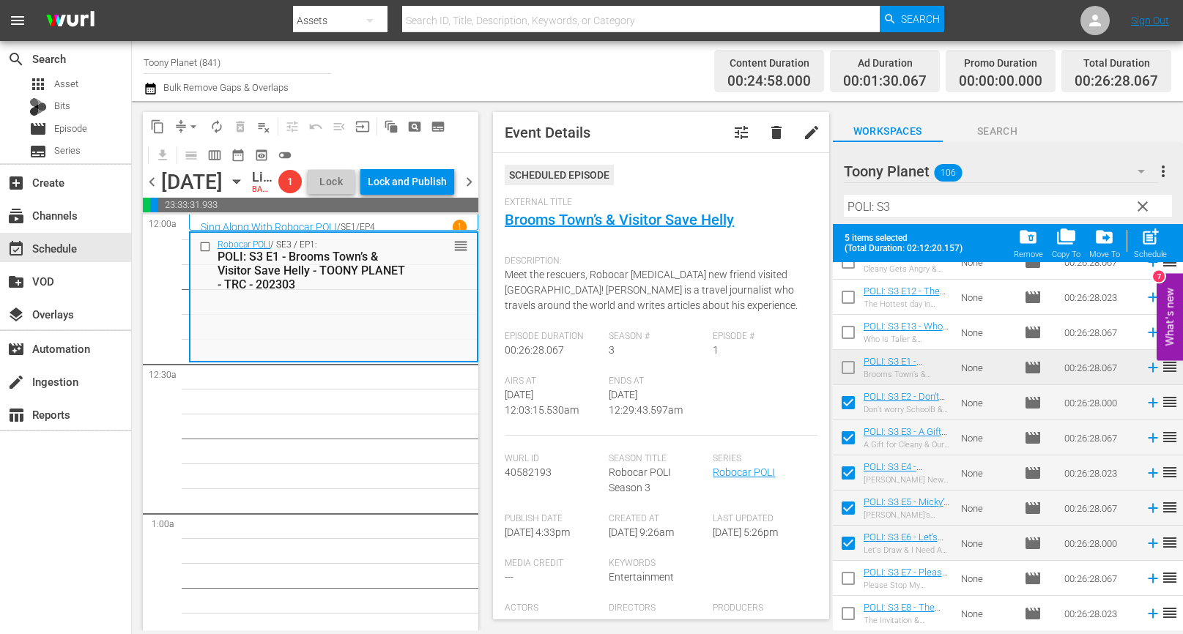
drag, startPoint x: 1146, startPoint y: 242, endPoint x: 1106, endPoint y: 264, distance: 45.9
click at [1146, 242] on span "post_add" at bounding box center [1150, 237] width 20 height 20
checkbox input "false"
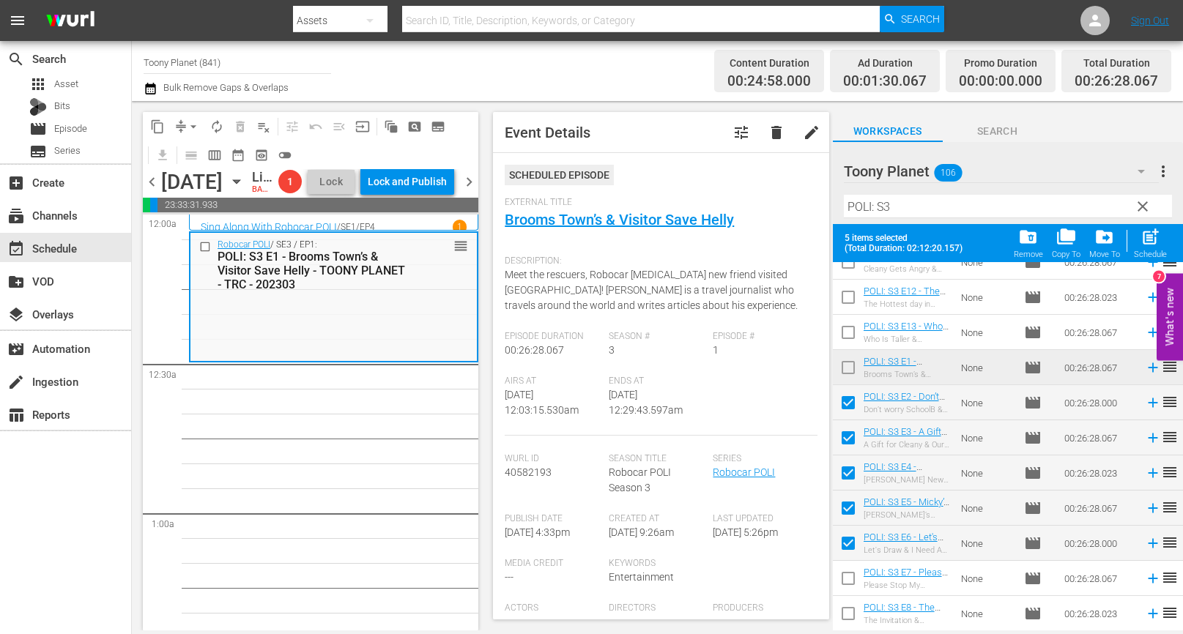
checkbox input "false"
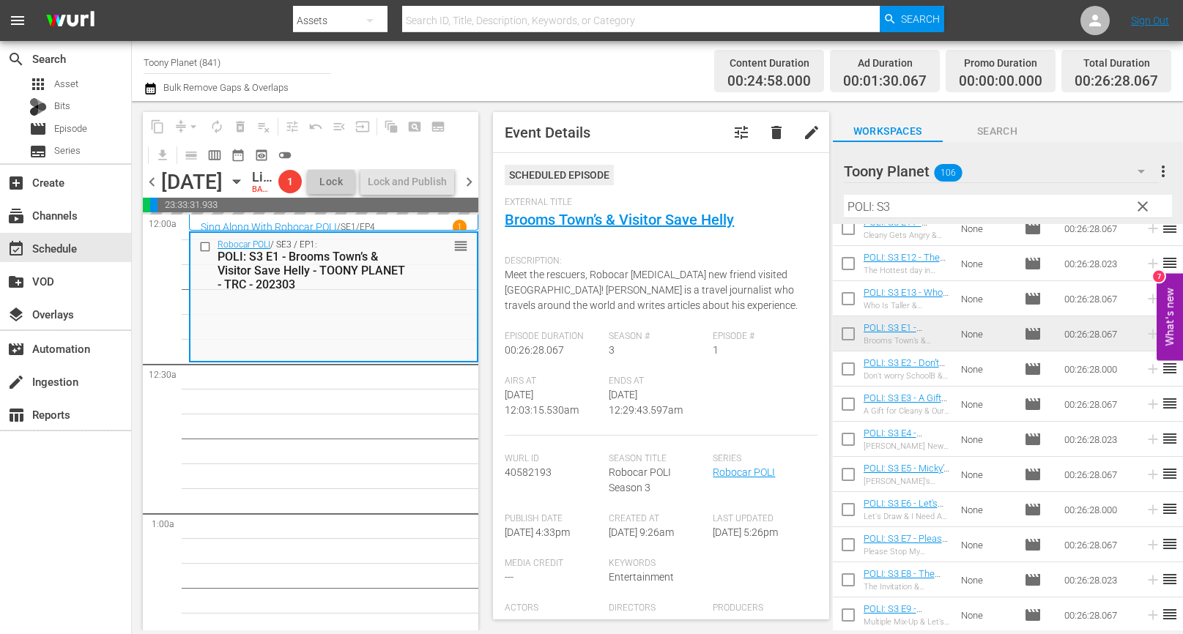
scroll to position [84, 0]
drag, startPoint x: 300, startPoint y: 472, endPoint x: 207, endPoint y: 486, distance: 94.0
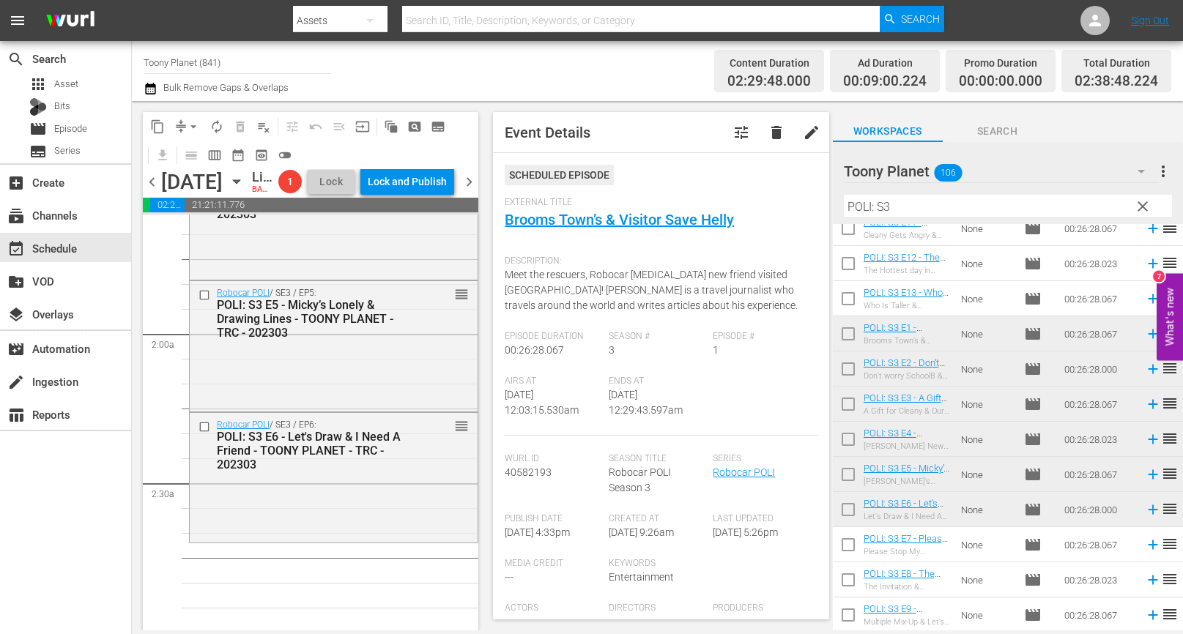
scroll to position [479, 0]
click at [323, 524] on div "Robocar POLI / SE3 / EP6: POLI: S3 E6 - Let's Draw & I Need A Friend - TOONY PL…" at bounding box center [334, 475] width 288 height 127
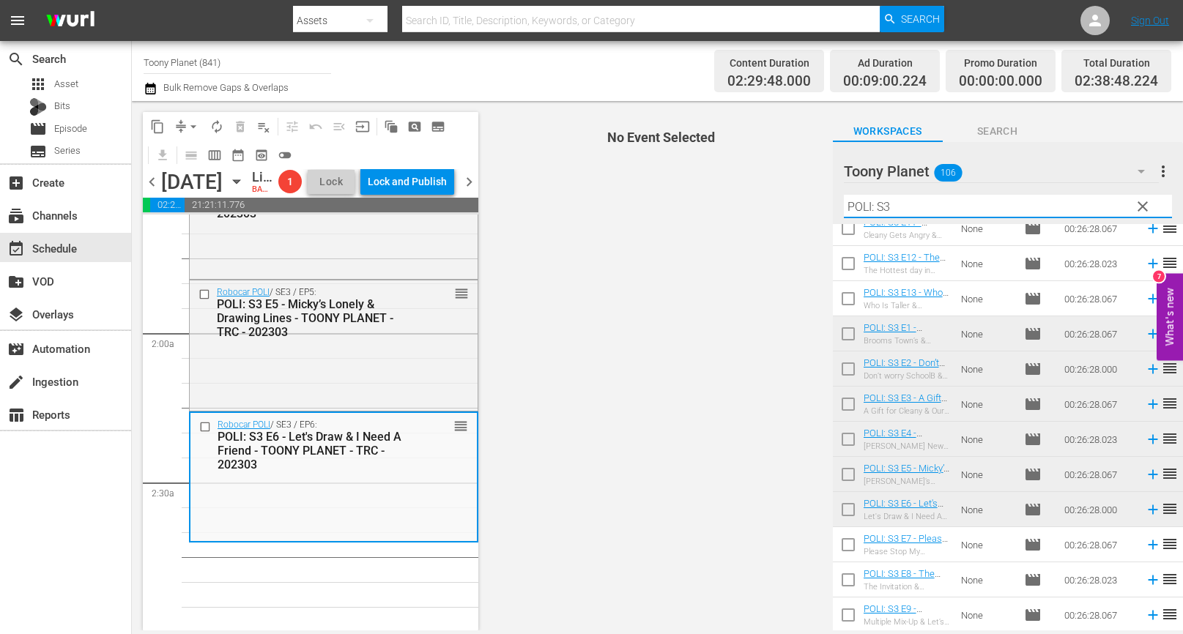
drag, startPoint x: 947, startPoint y: 212, endPoint x: 788, endPoint y: 196, distance: 160.4
click at [804, 197] on div "content_copy compress arrow_drop_down autorenew_outlined delete_forever_outline…" at bounding box center [657, 365] width 1051 height 529
type input "ㄴ"
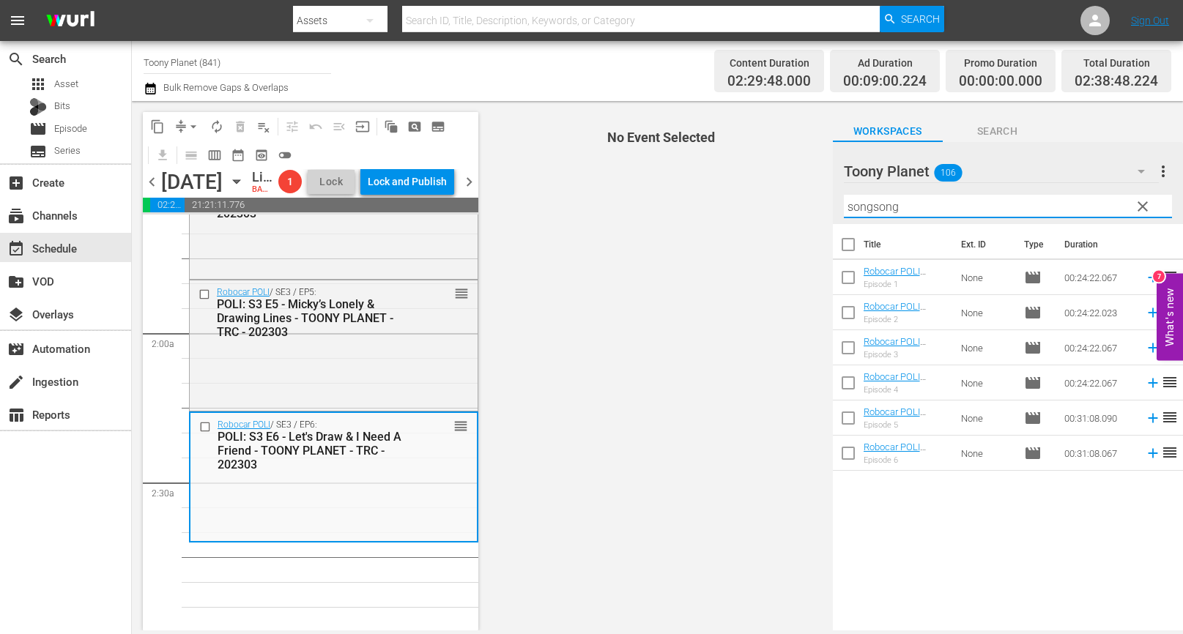
drag, startPoint x: 920, startPoint y: 209, endPoint x: 657, endPoint y: 136, distance: 273.4
click at [752, 185] on div "content_copy compress arrow_drop_down autorenew_outlined delete_forever_outline…" at bounding box center [657, 365] width 1051 height 529
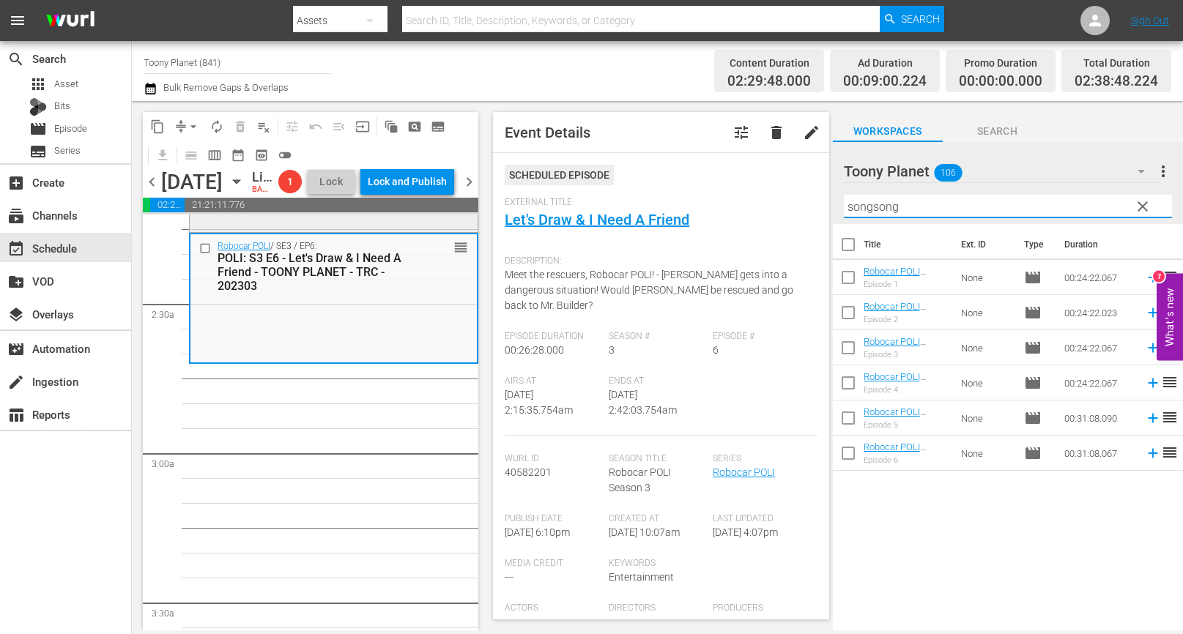
scroll to position [670, 0]
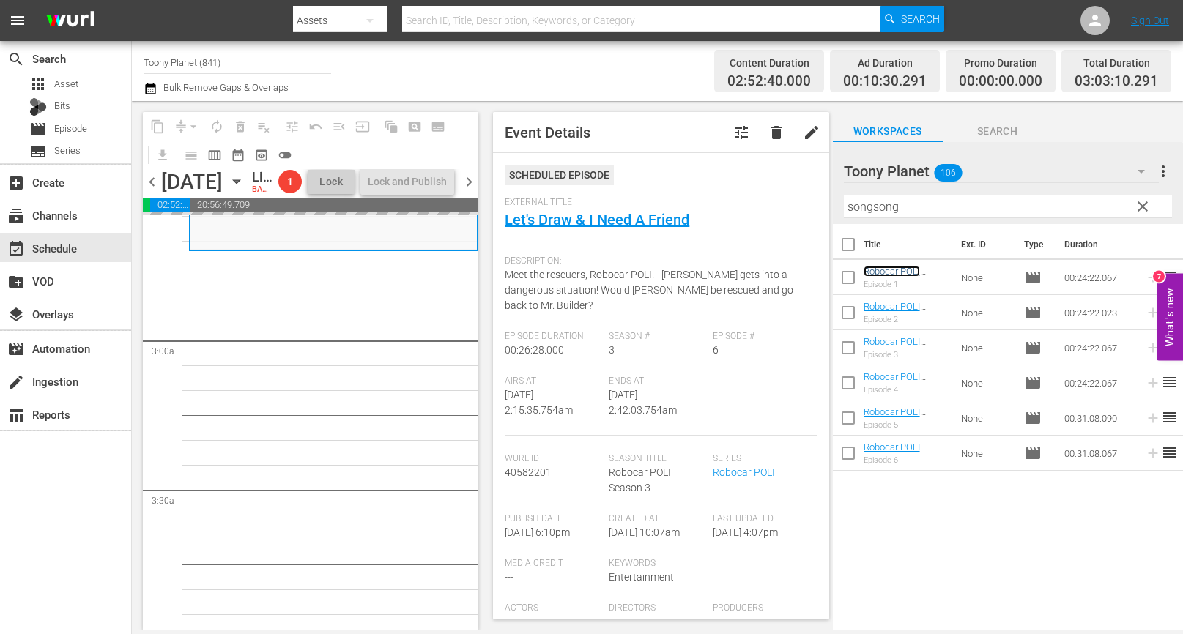
scroll to position [772, 0]
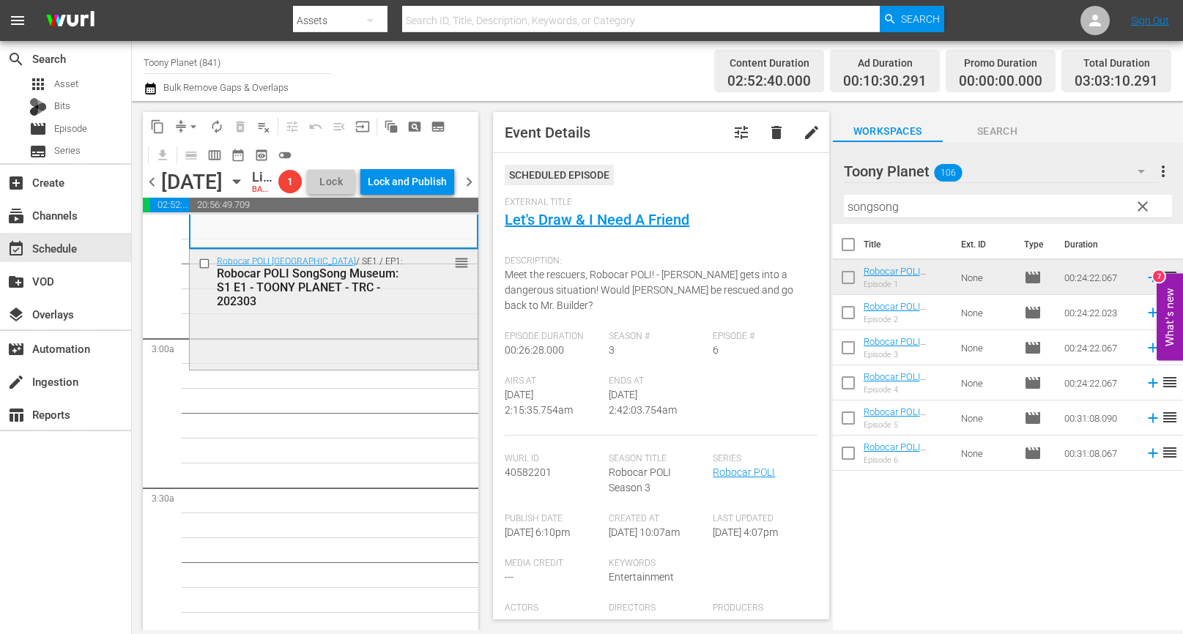
click at [308, 365] on div "Robocar POLI SongSong Museum / SE1 / EP1: Robocar POLI SongSong Museum: S1 E1 -…" at bounding box center [334, 308] width 288 height 117
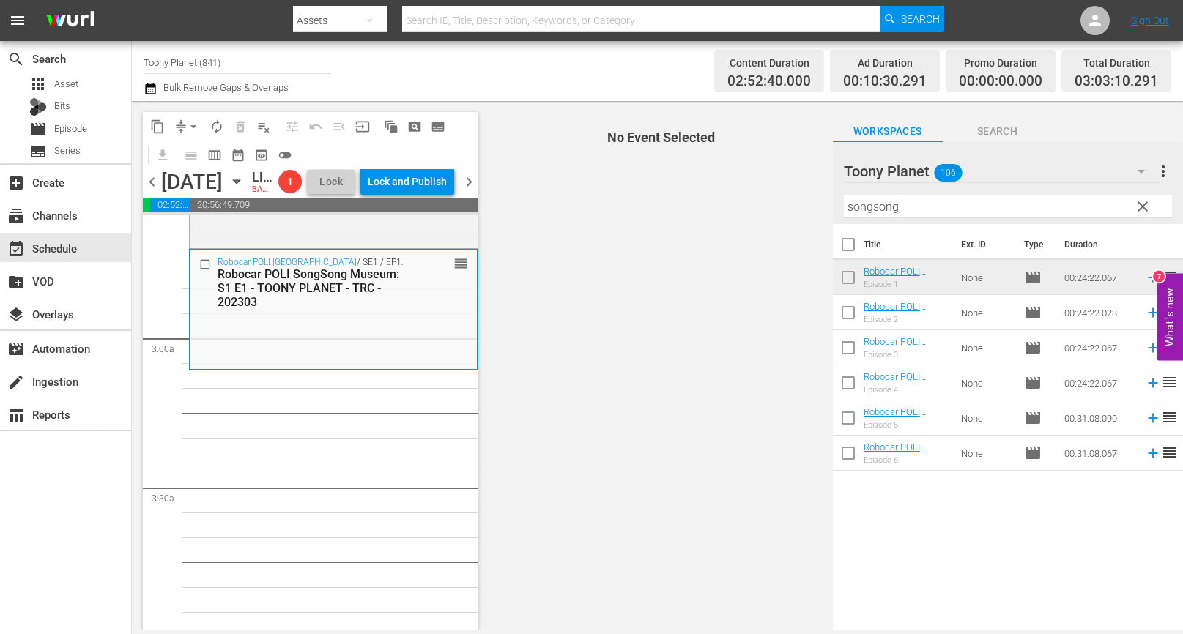
scroll to position [702, 0]
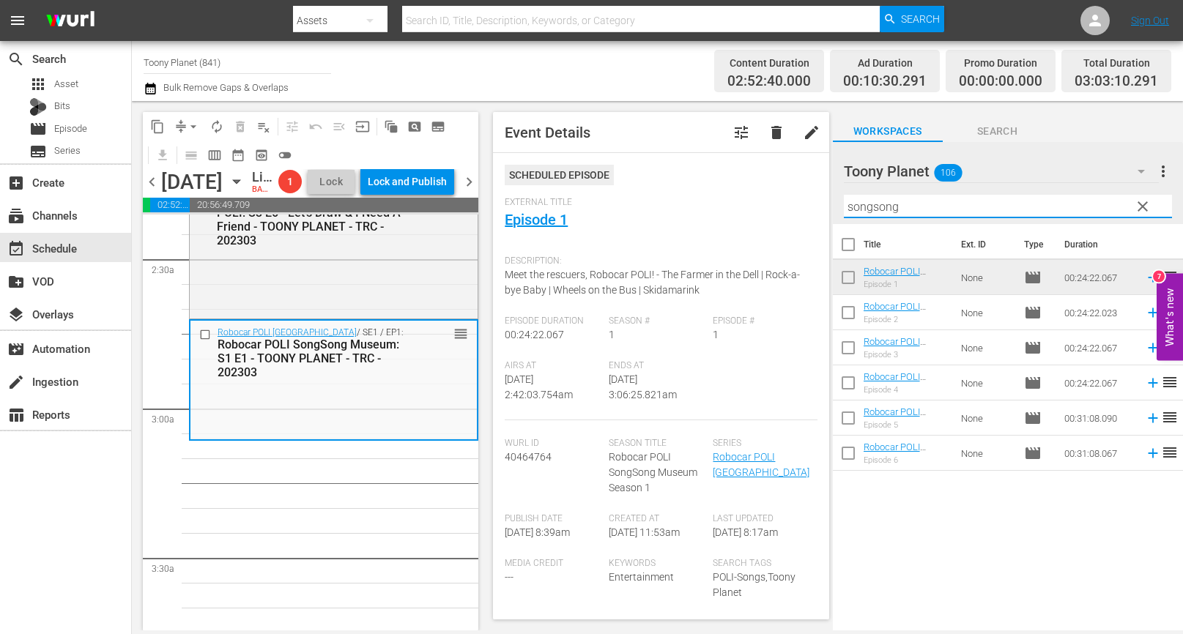
drag, startPoint x: 942, startPoint y: 207, endPoint x: 628, endPoint y: 190, distance: 315.3
click at [664, 190] on div "content_copy compress arrow_drop_down autorenew_outlined delete_forever_outline…" at bounding box center [657, 365] width 1051 height 529
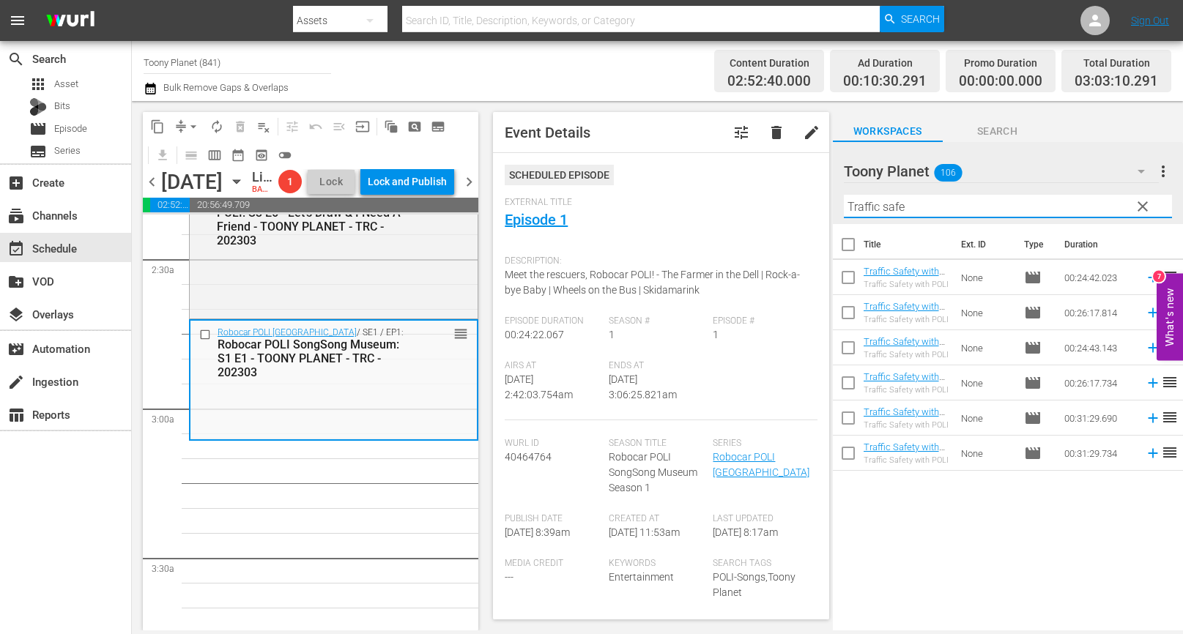
click at [912, 535] on div "Title Ext. ID Type Duration Traffic Safety with POLI: S1 E1 - TOONY PLANET - TR…" at bounding box center [1008, 428] width 350 height 409
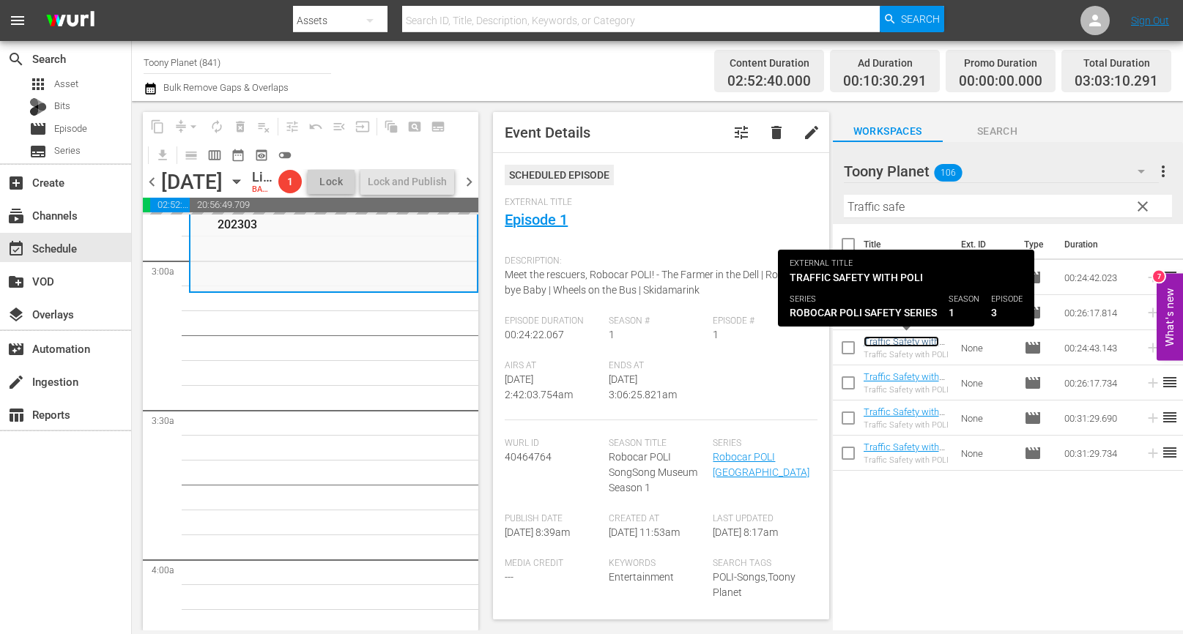
scroll to position [876, 0]
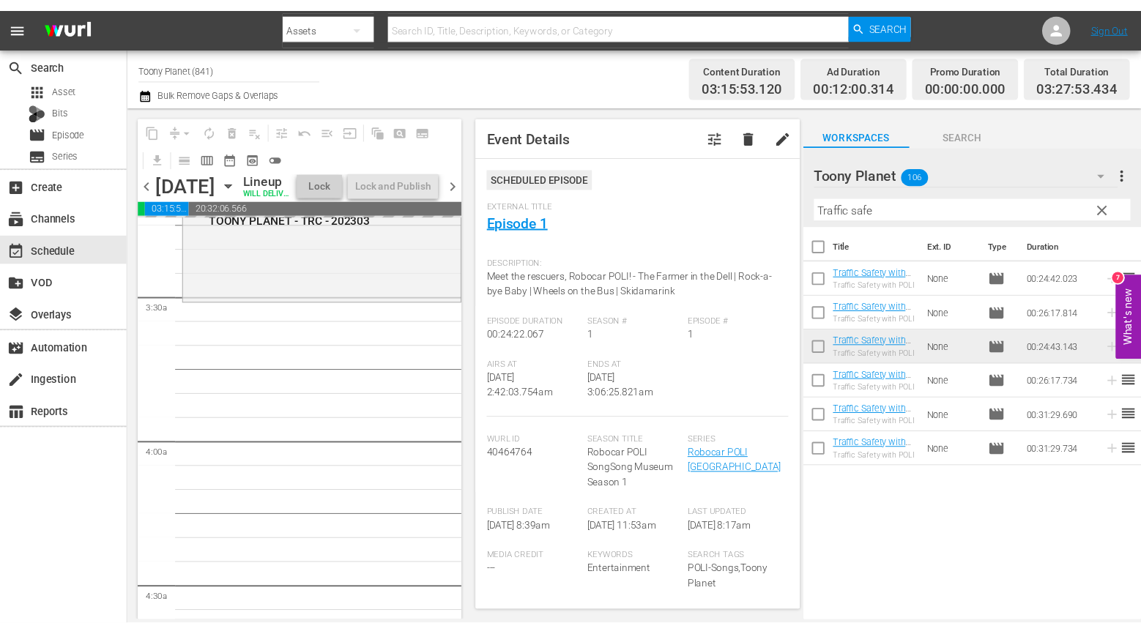
scroll to position [985, 0]
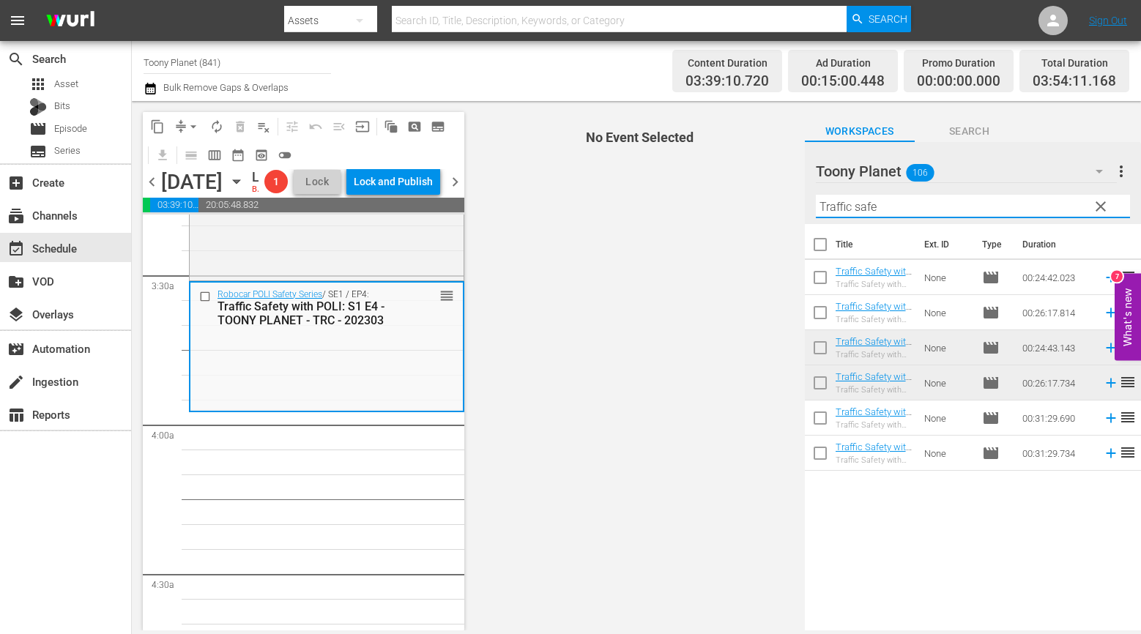
drag, startPoint x: 906, startPoint y: 205, endPoint x: 588, endPoint y: 192, distance: 318.8
click at [590, 192] on div "content_copy compress arrow_drop_down autorenew_outlined delete_forever_outline…" at bounding box center [636, 365] width 1009 height 529
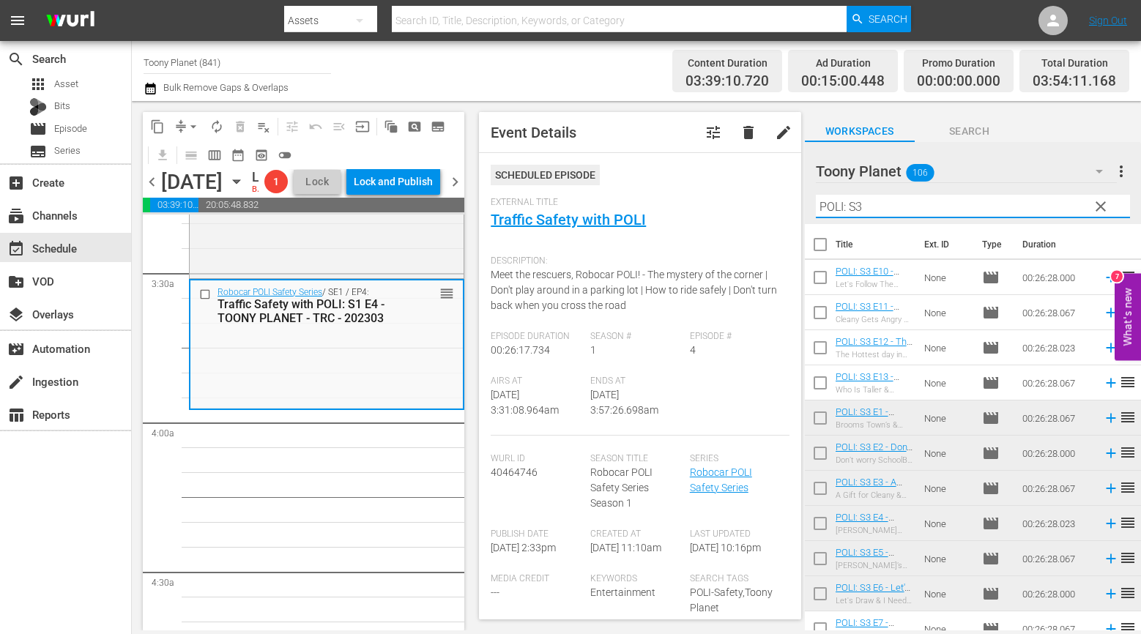
scroll to position [84, 0]
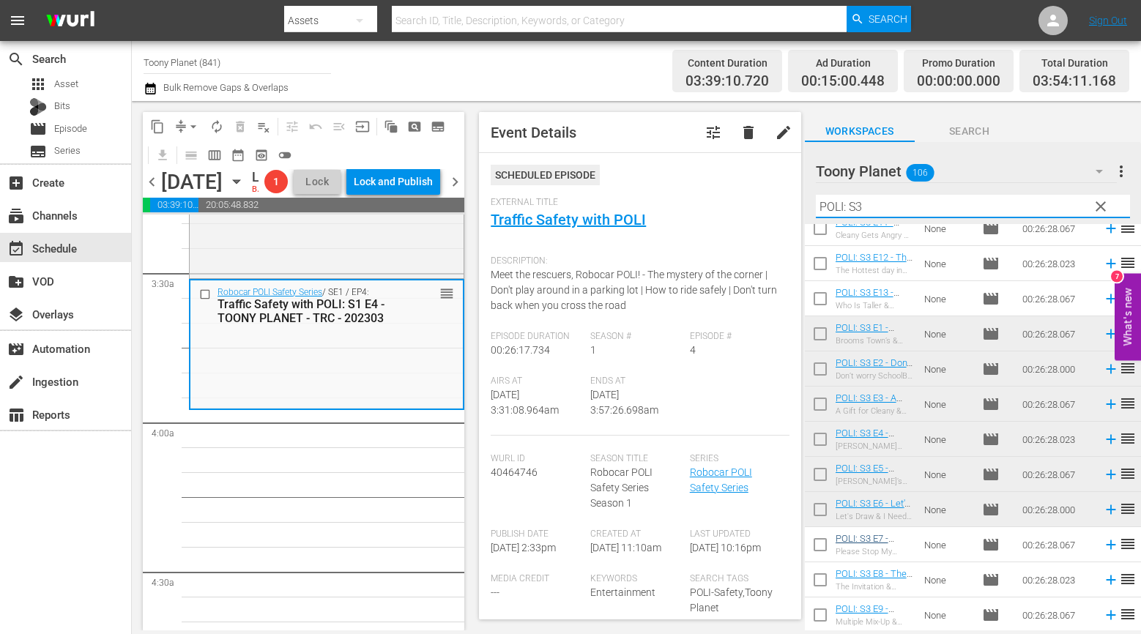
type input "POLI: S3"
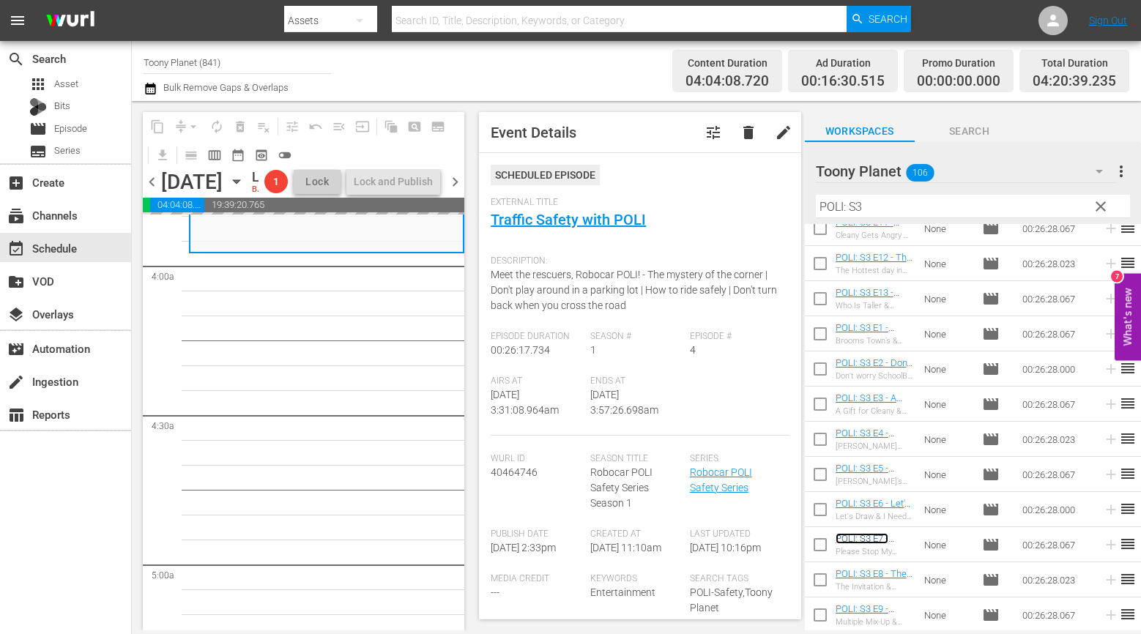
scroll to position [1180, 0]
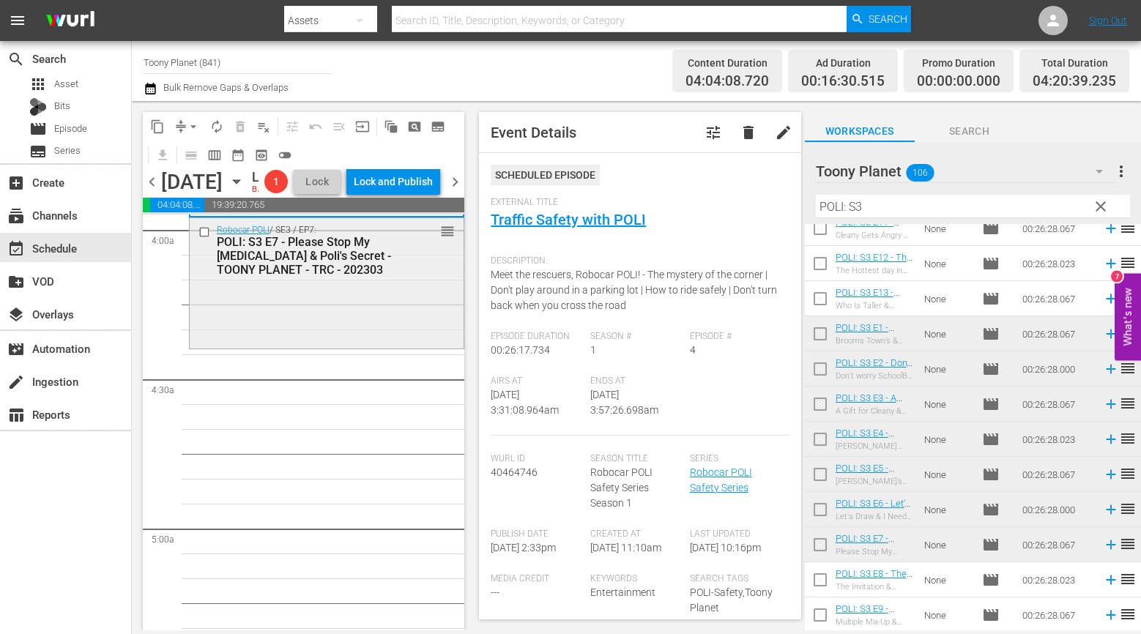
click at [368, 346] on div "Robocar POLI / SE3 / EP7: POLI: S3 E7 - Please Stop My Hiccups & Poli's Secret …" at bounding box center [327, 281] width 274 height 127
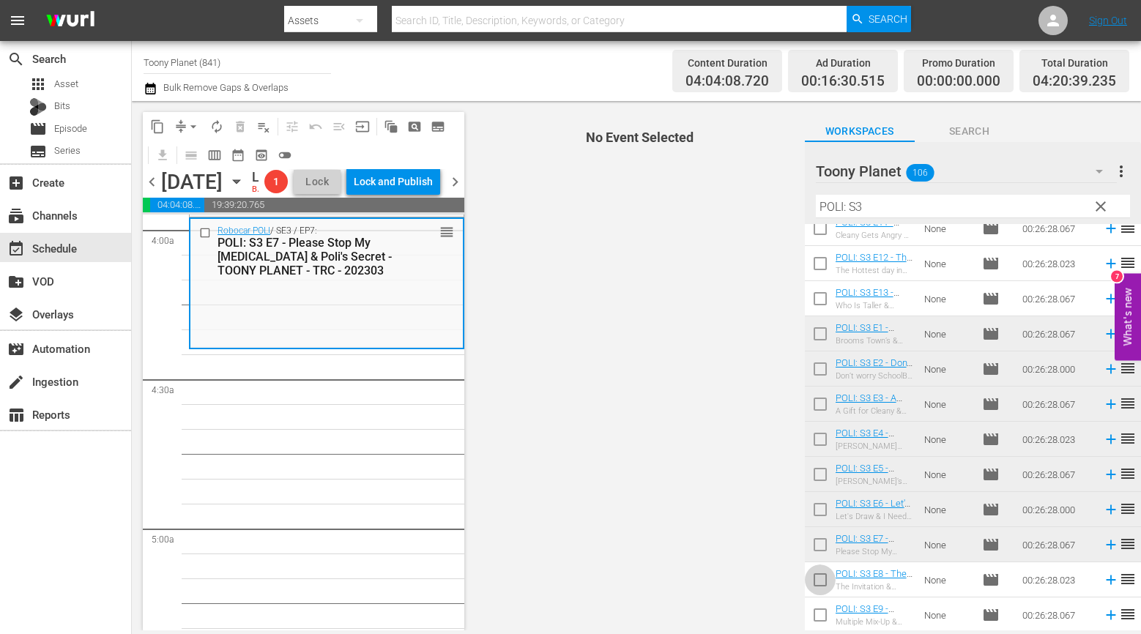
click at [822, 581] on input "checkbox" at bounding box center [820, 582] width 31 height 31
checkbox input "true"
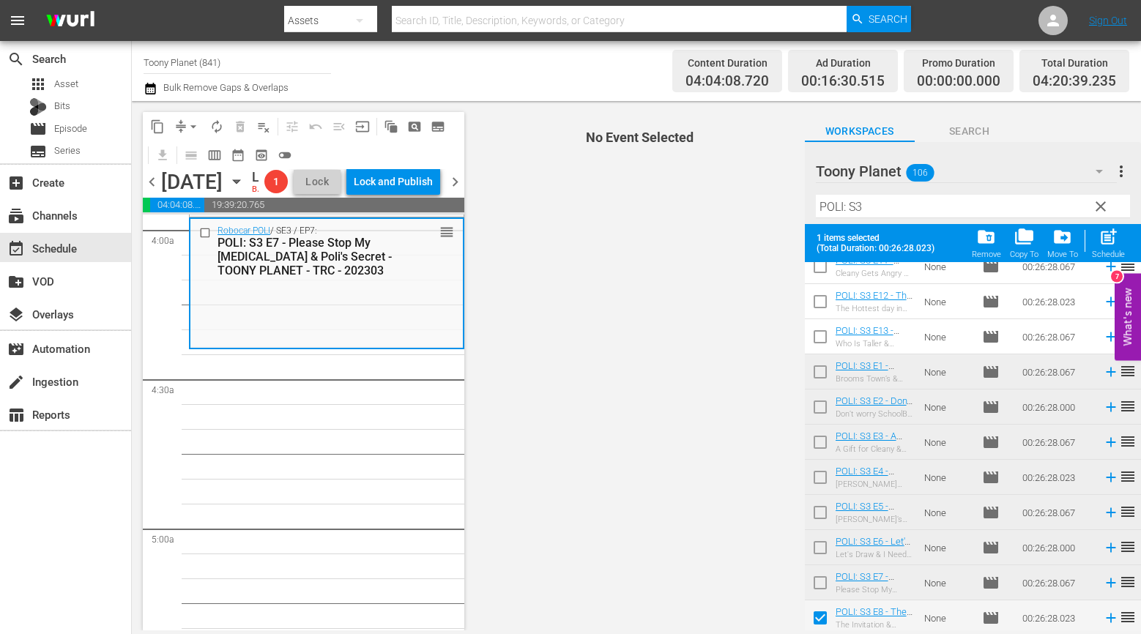
scroll to position [122, 0]
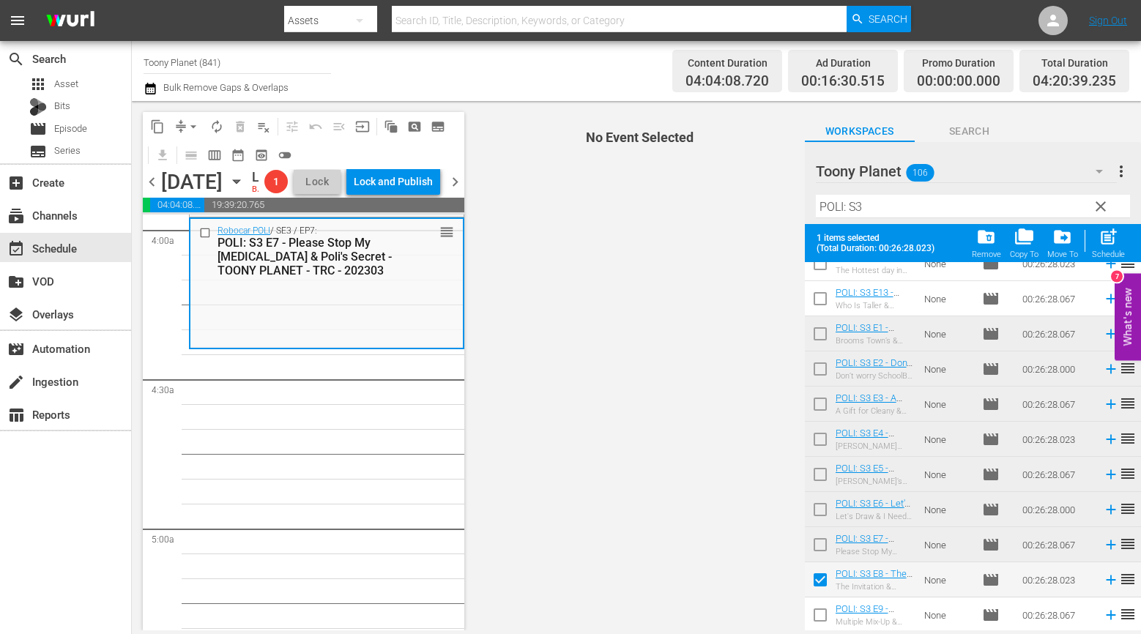
click at [811, 622] on input "checkbox" at bounding box center [820, 618] width 31 height 31
checkbox input "true"
click at [1113, 247] on span "post_add" at bounding box center [1108, 237] width 20 height 20
checkbox input "false"
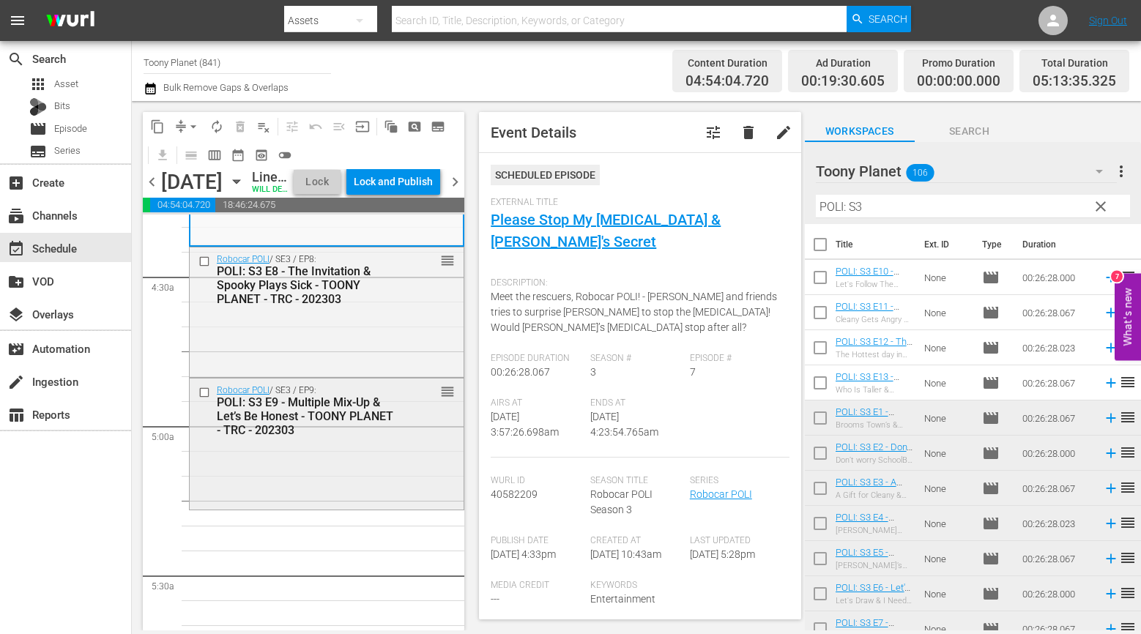
scroll to position [1324, 0]
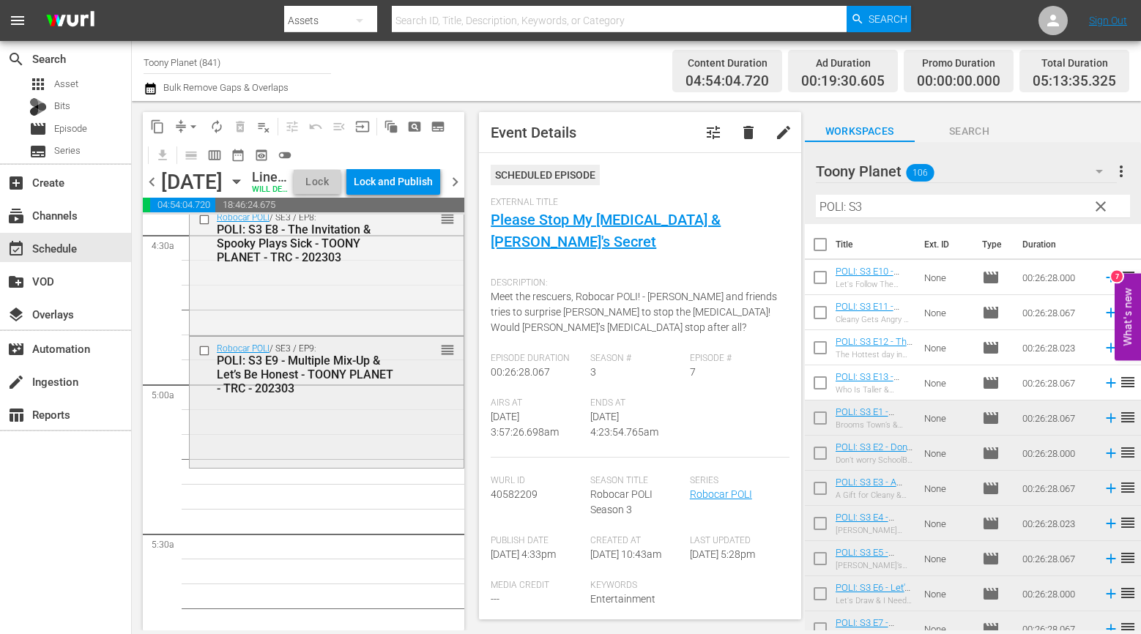
click at [404, 436] on div "Robocar POLI / SE3 / EP9: POLI: S3 E9 - Multiple Mix-Up & Let’s Be Honest - TOO…" at bounding box center [327, 400] width 274 height 127
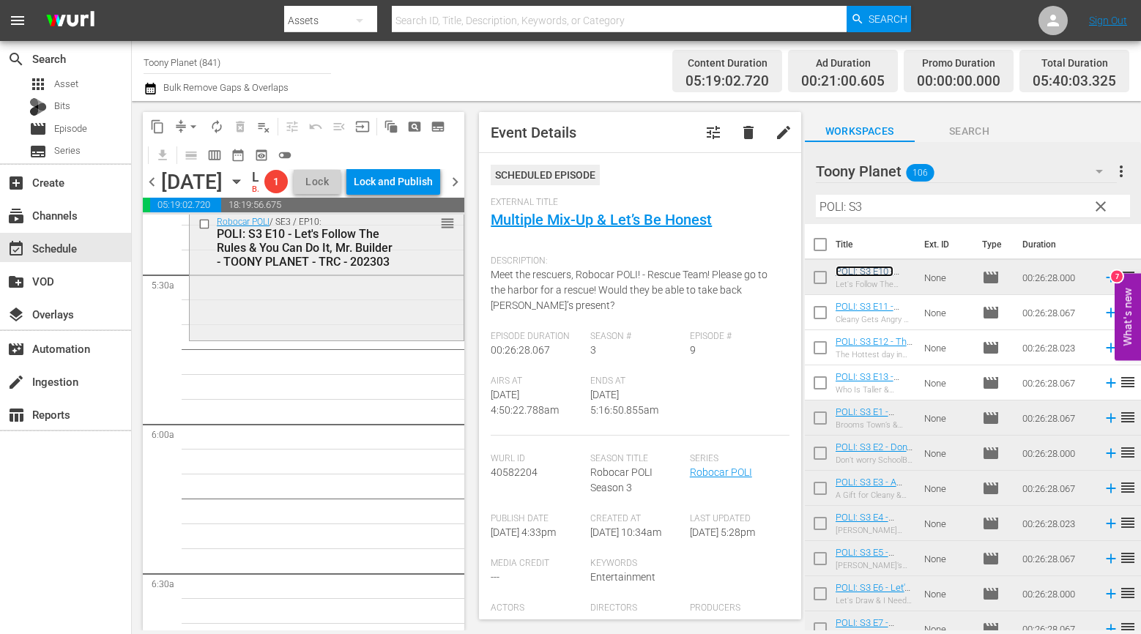
scroll to position [1590, 0]
click at [343, 331] on div "Robocar POLI / SE3 / EP10: POLI: S3 E10 - Let's Follow The Rules & You Can Do I…" at bounding box center [327, 267] width 274 height 127
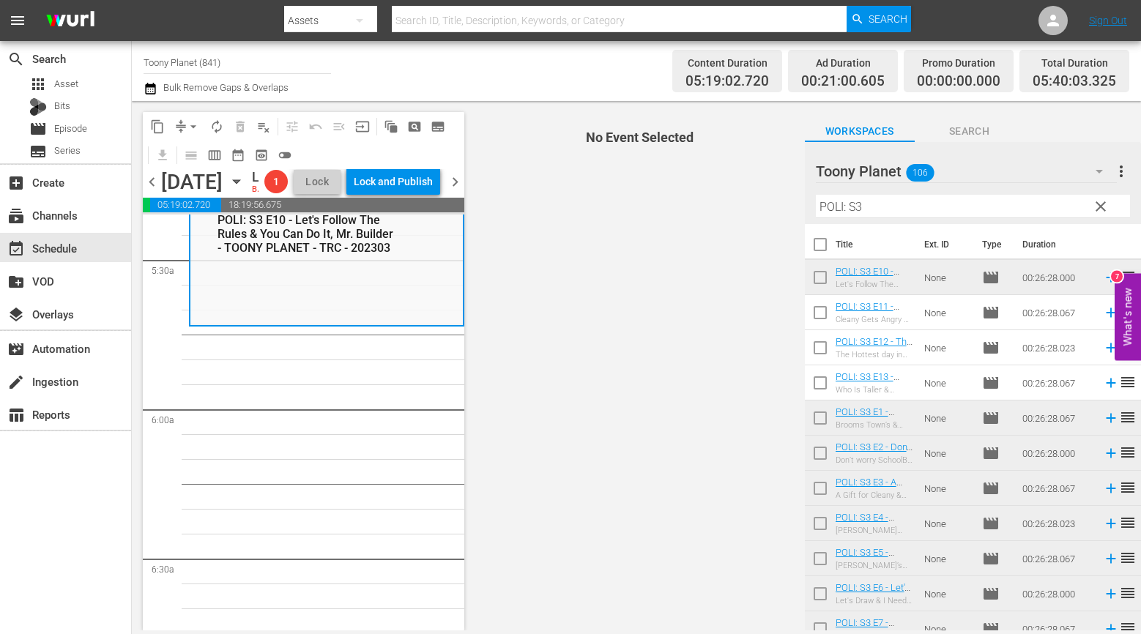
scroll to position [1612, 0]
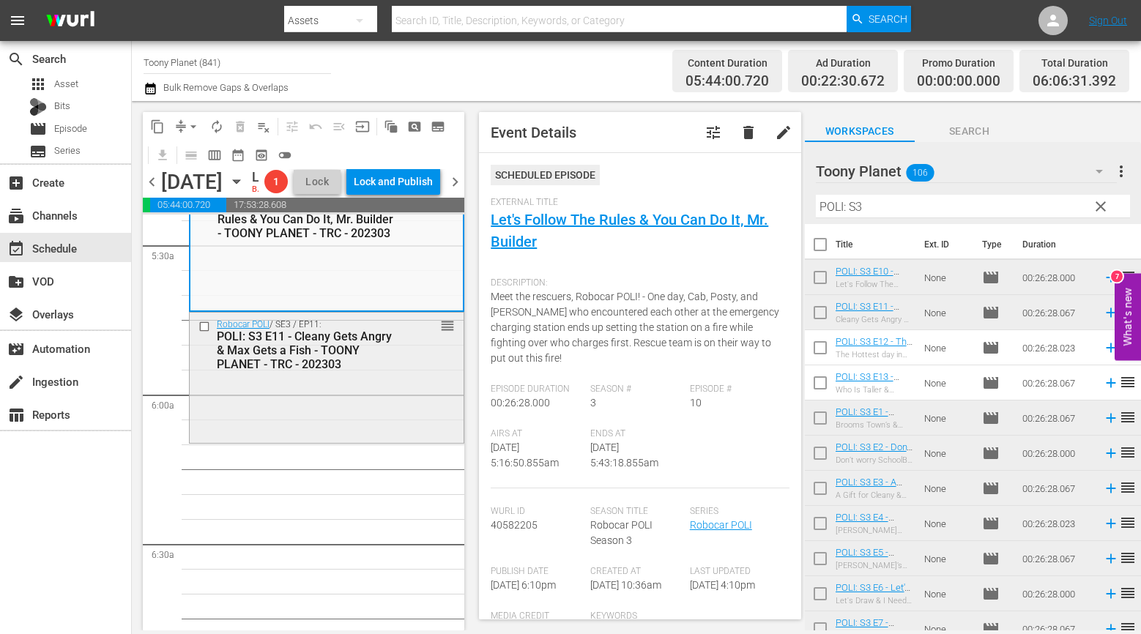
click at [301, 440] on div "Robocar POLI / SE3 / EP11: POLI: S3 E11 - Cleany Gets Angry & Max Gets a Fish -…" at bounding box center [327, 376] width 274 height 127
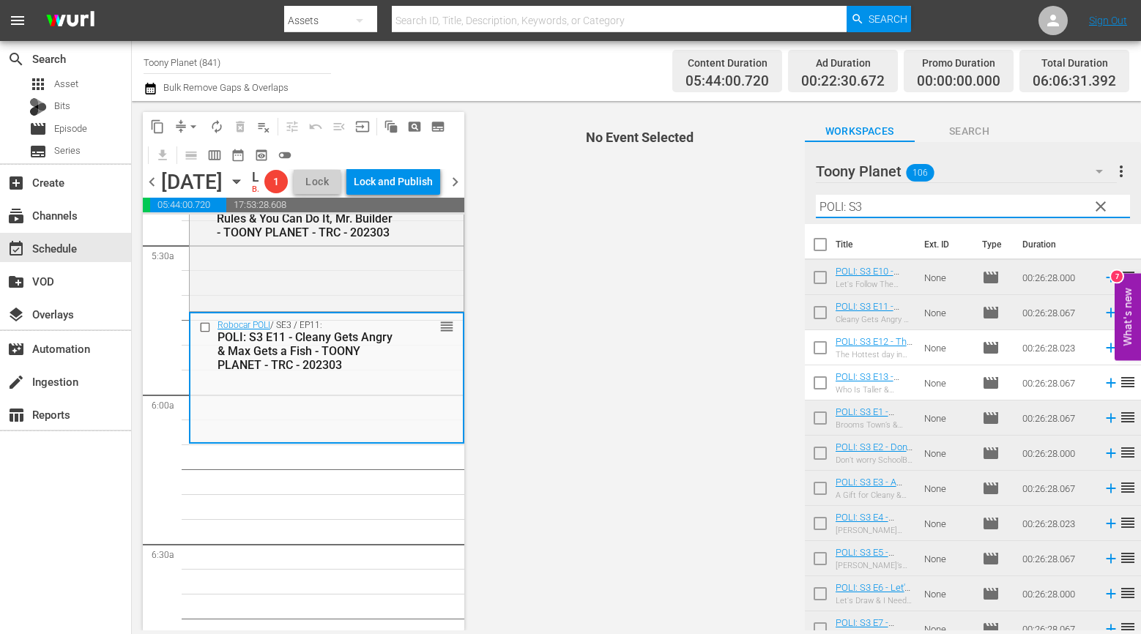
drag, startPoint x: 924, startPoint y: 201, endPoint x: 679, endPoint y: 192, distance: 245.5
click at [679, 192] on div "content_copy compress arrow_drop_down autorenew_outlined delete_forever_outline…" at bounding box center [636, 365] width 1009 height 529
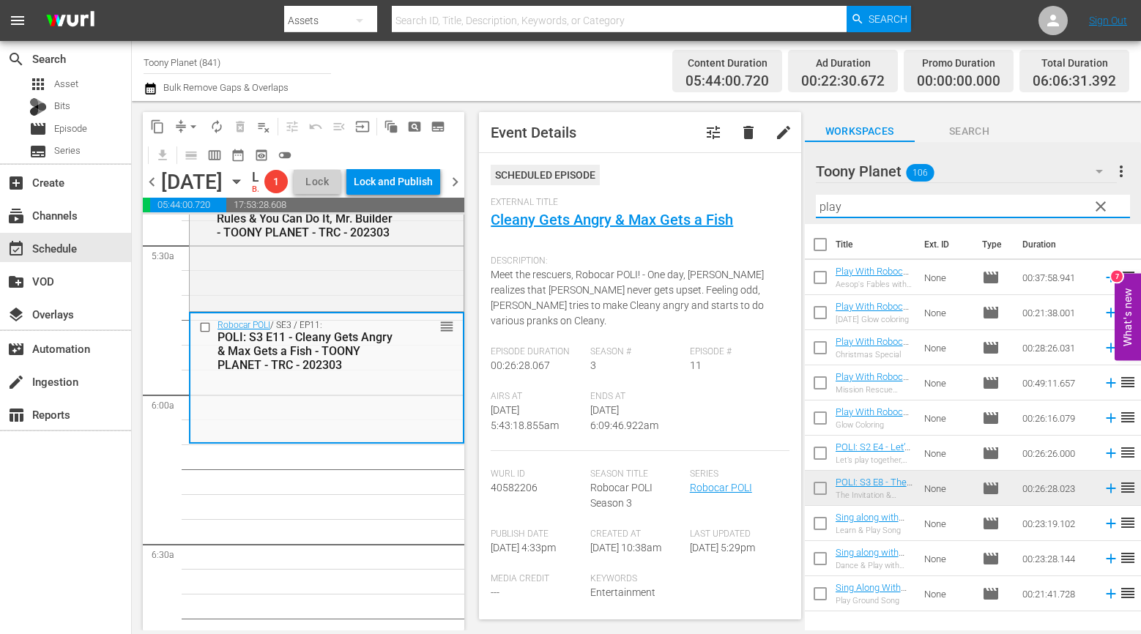
drag, startPoint x: 875, startPoint y: 210, endPoint x: 755, endPoint y: 187, distance: 122.3
click at [755, 187] on div "content_copy compress arrow_drop_down autorenew_outlined delete_forever_outline…" at bounding box center [636, 365] width 1009 height 529
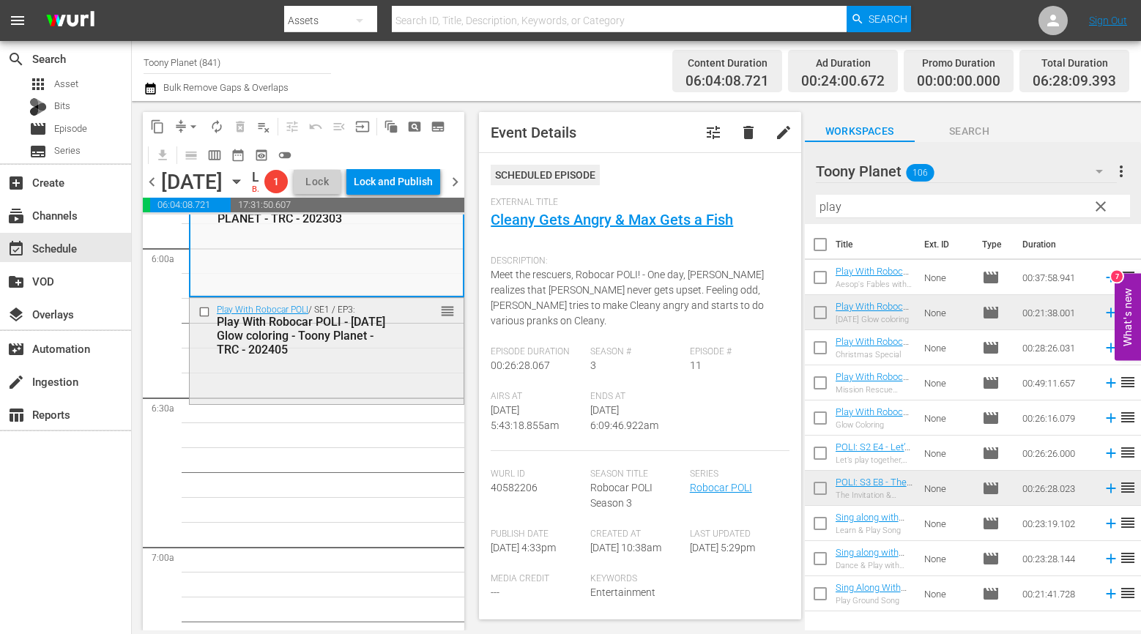
click at [392, 401] on div "Play With Robocar POLI / SE1 / EP3: Play With Robocar POLI - Halloween Glow col…" at bounding box center [327, 349] width 274 height 103
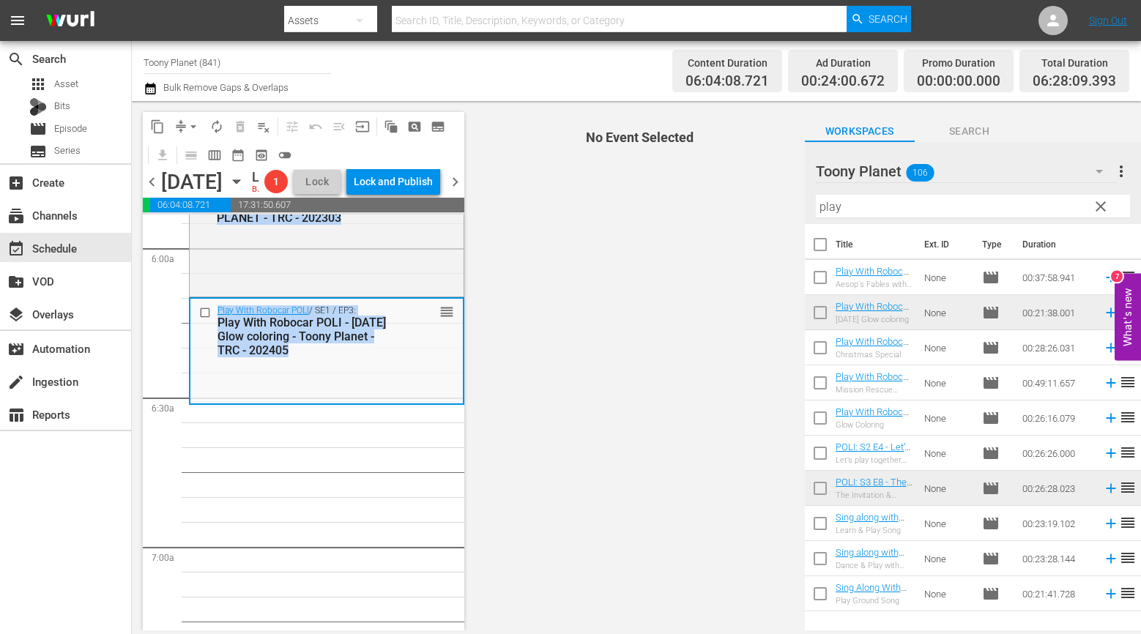
click at [392, 402] on div "Play With Robocar POLI / SE1 / EP3: Play With Robocar POLI - Halloween Glow col…" at bounding box center [326, 350] width 272 height 103
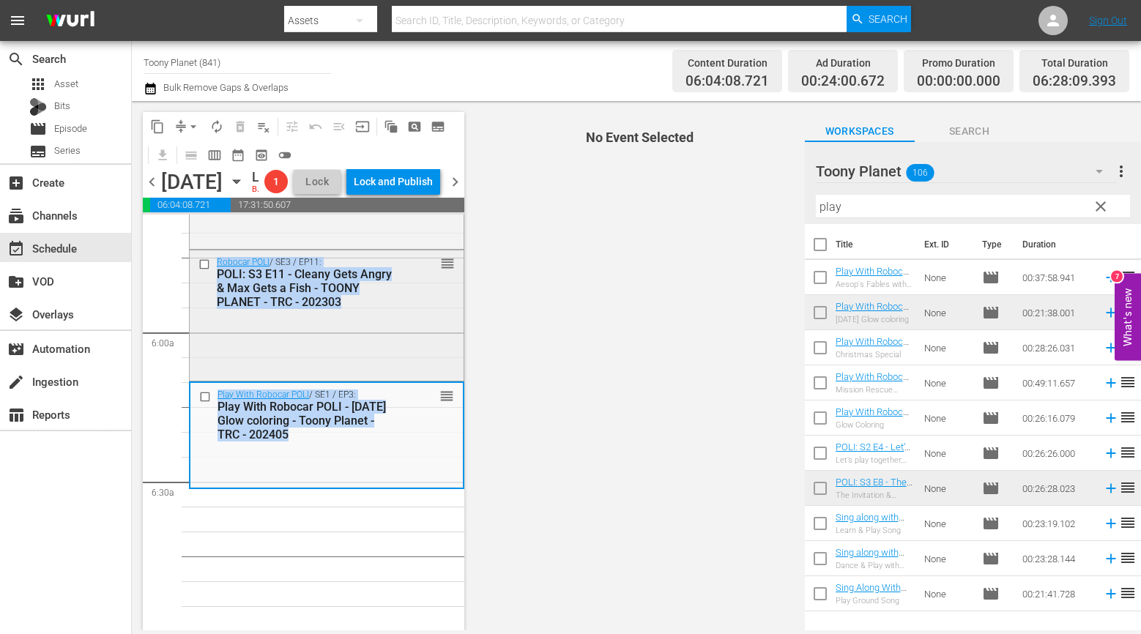
scroll to position [1640, 0]
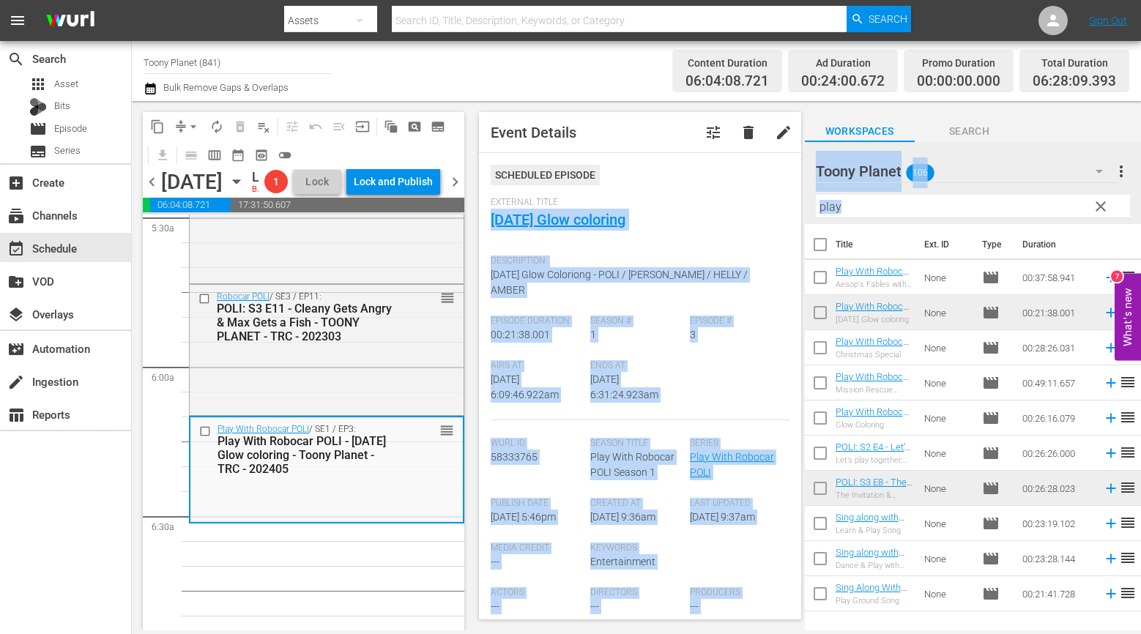
drag, startPoint x: 896, startPoint y: 217, endPoint x: 816, endPoint y: 198, distance: 82.8
click at [798, 203] on div "content_copy compress arrow_drop_down autorenew_outlined delete_forever_outline…" at bounding box center [636, 365] width 1009 height 529
click at [868, 212] on input "play" at bounding box center [973, 206] width 314 height 23
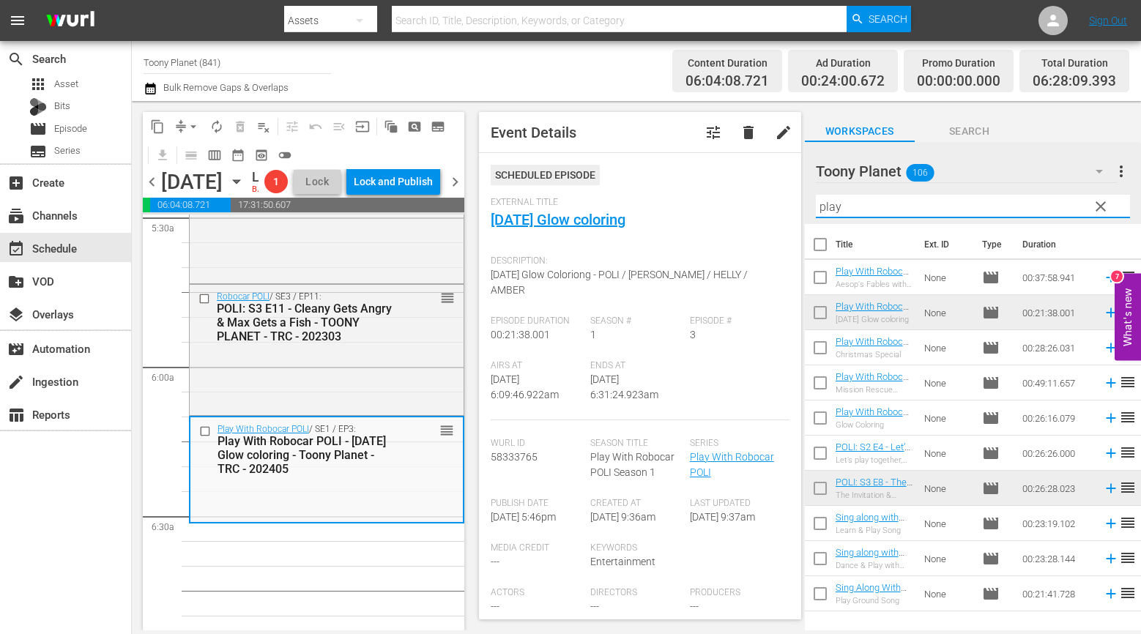
click at [868, 212] on input "play" at bounding box center [973, 206] width 314 height 23
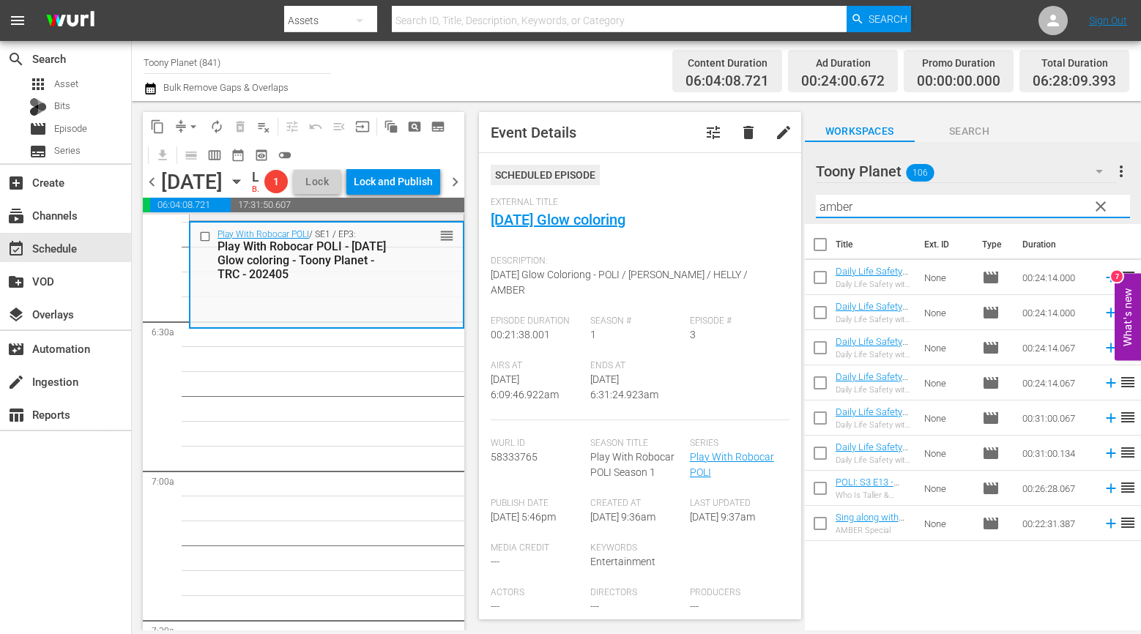
scroll to position [1837, 0]
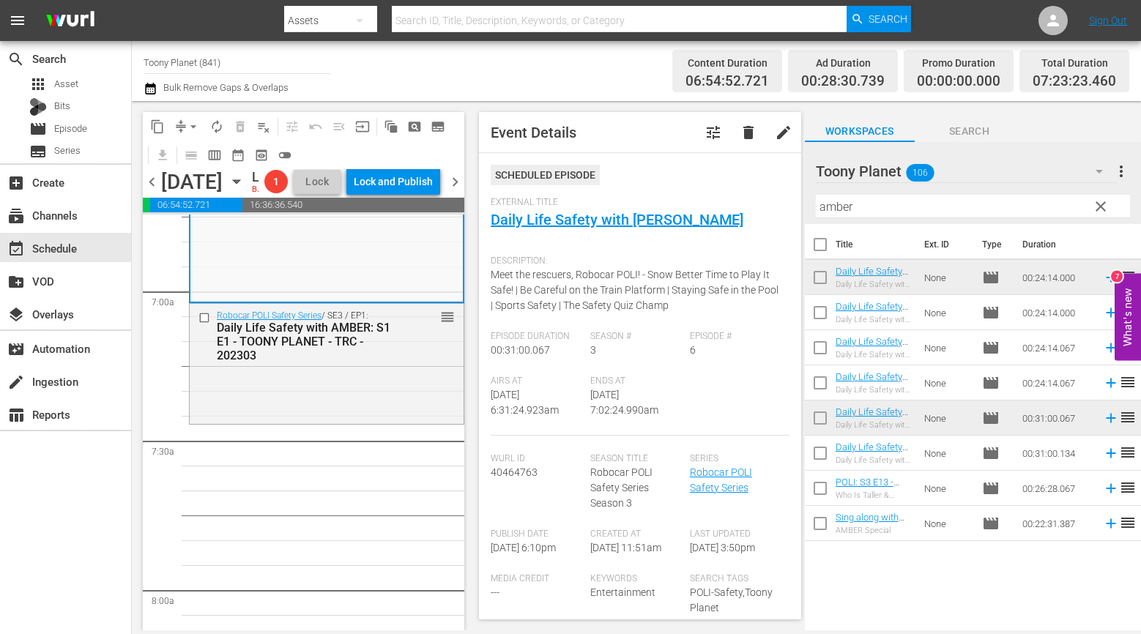
scroll to position [2060, 0]
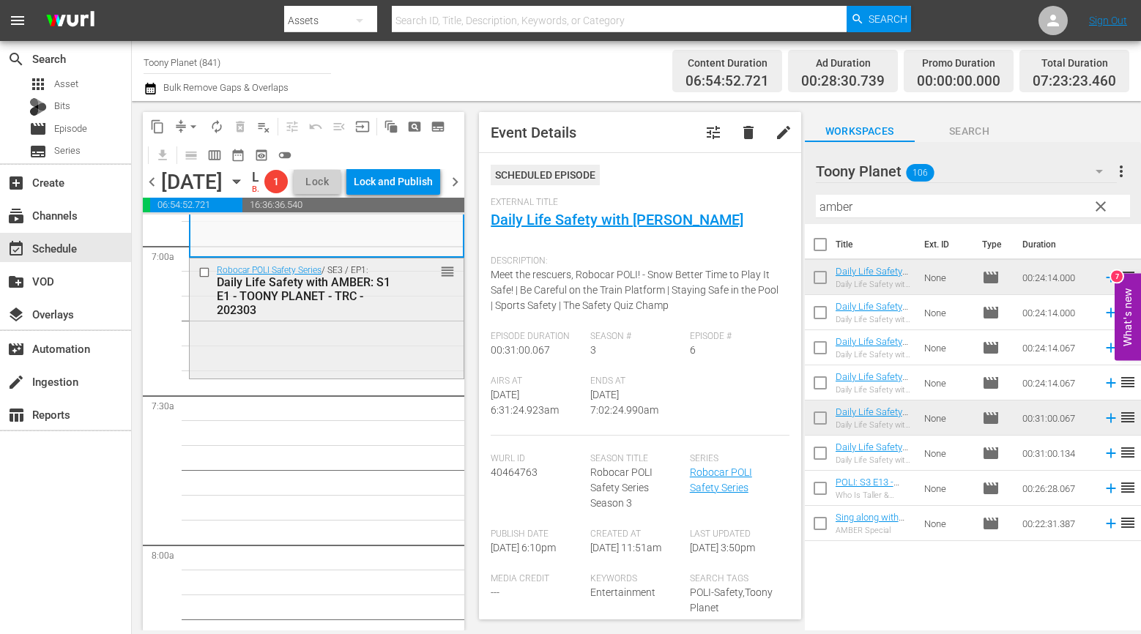
click at [369, 375] on div "Robocar POLI Safety Series / SE3 / EP1: Daily Life Safety with AMBER: S1 E1 - T…" at bounding box center [327, 316] width 274 height 116
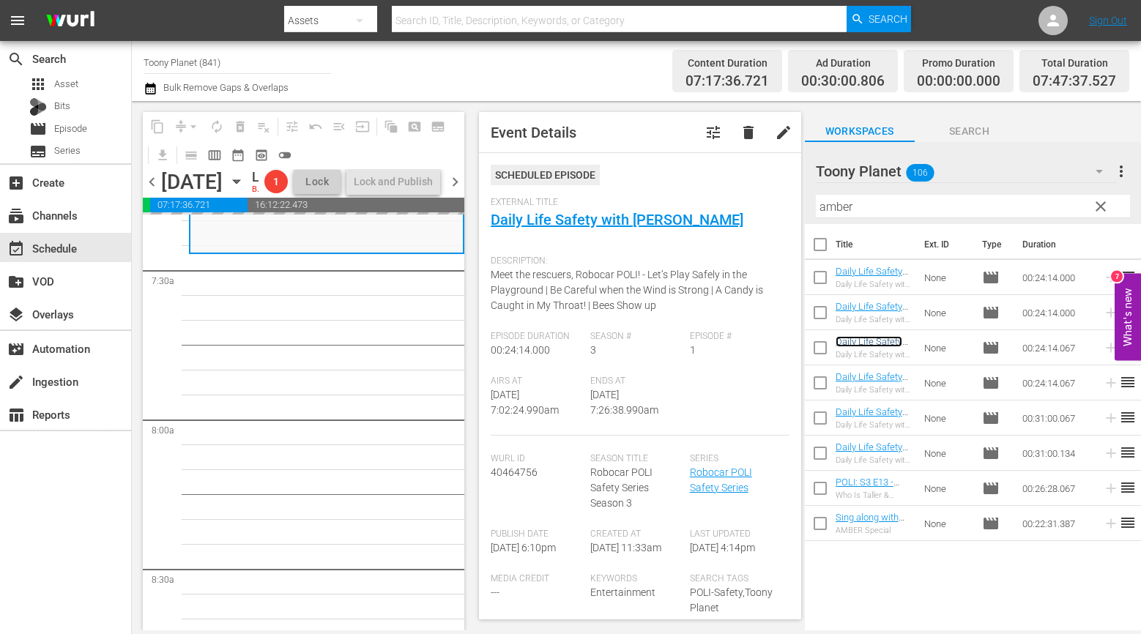
scroll to position [2197, 0]
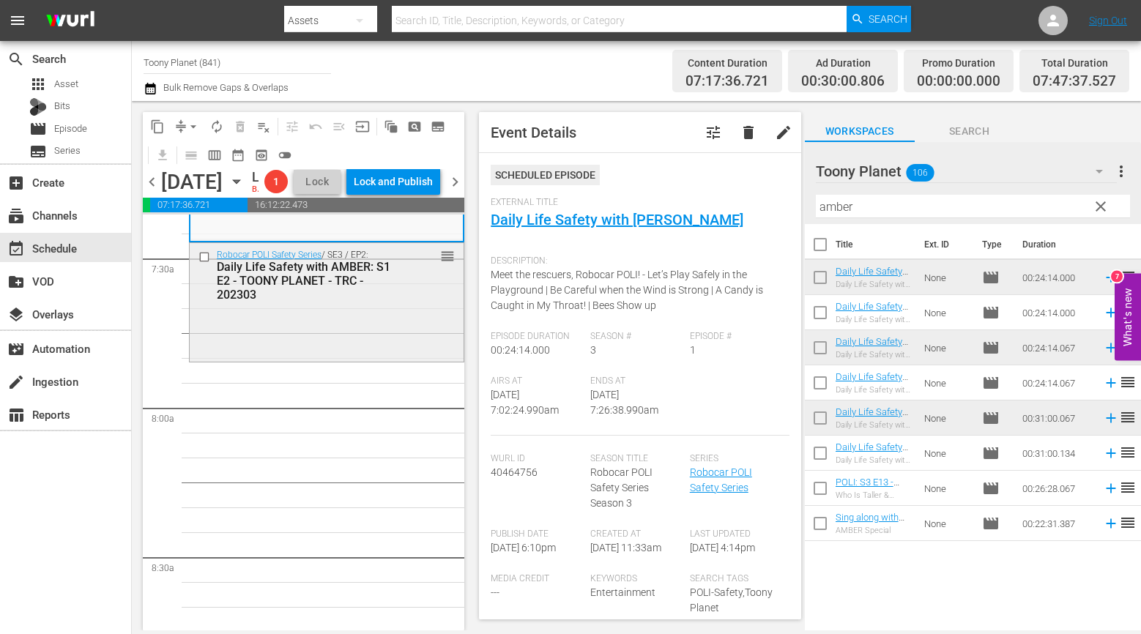
click at [343, 302] on div "Daily Life Safety with AMBER: S1 E2 - TOONY PLANET - TRC - 202303" at bounding box center [305, 281] width 177 height 42
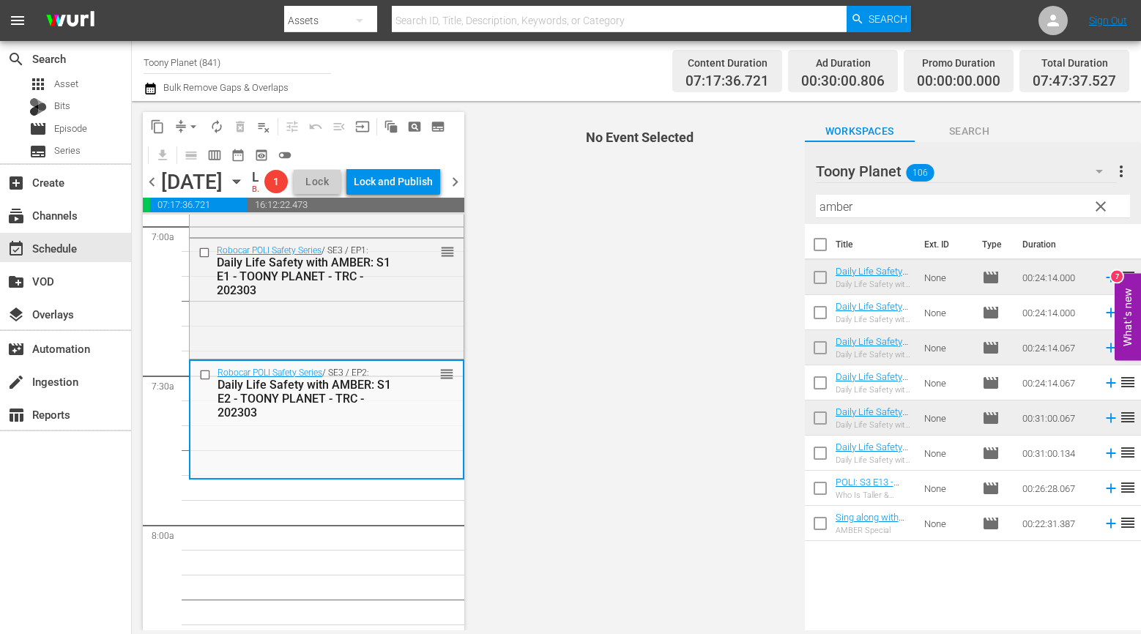
scroll to position [2082, 0]
drag, startPoint x: 756, startPoint y: 190, endPoint x: 696, endPoint y: 216, distance: 66.2
click at [754, 190] on div "content_copy compress arrow_drop_down autorenew_outlined delete_forever_outline…" at bounding box center [636, 365] width 1009 height 529
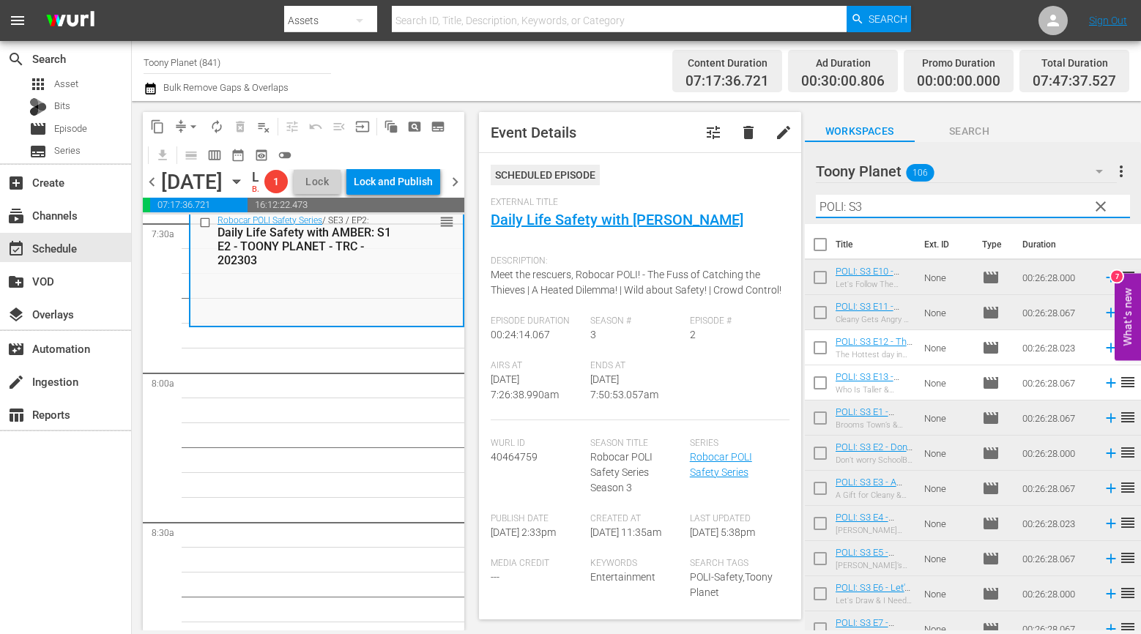
scroll to position [2233, 0]
type input "POLI: S3"
click at [816, 346] on input "checkbox" at bounding box center [820, 350] width 31 height 31
checkbox input "true"
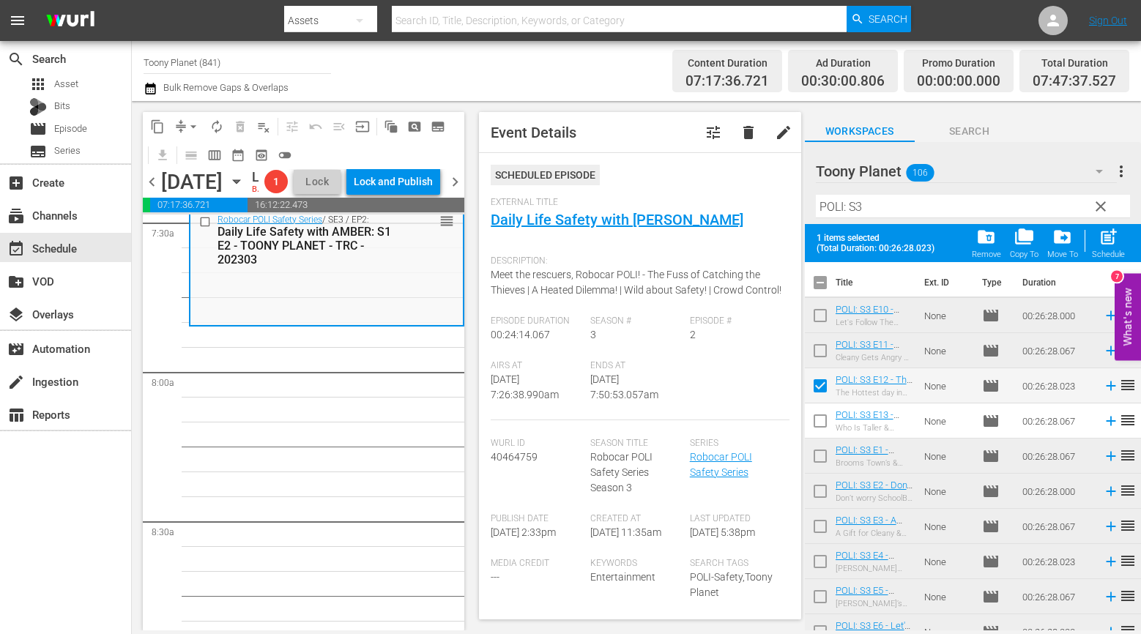
drag, startPoint x: 821, startPoint y: 427, endPoint x: 851, endPoint y: 405, distance: 37.2
click at [821, 427] on input "checkbox" at bounding box center [820, 424] width 31 height 31
checkbox input "true"
click at [1105, 244] on span "post_add" at bounding box center [1108, 237] width 20 height 20
checkbox input "false"
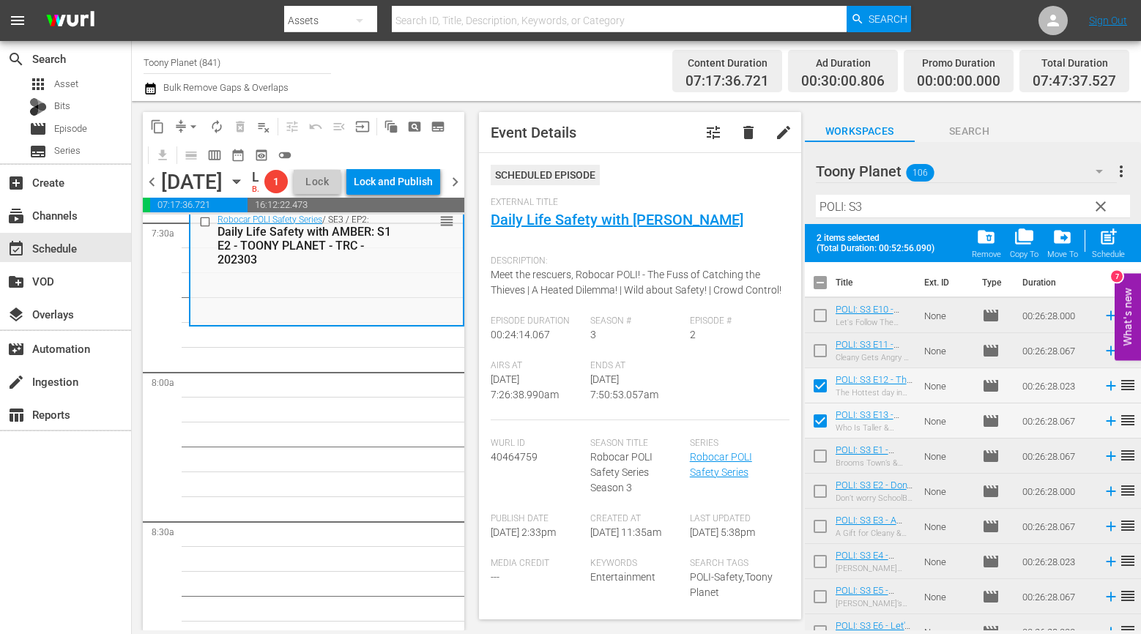
checkbox input "false"
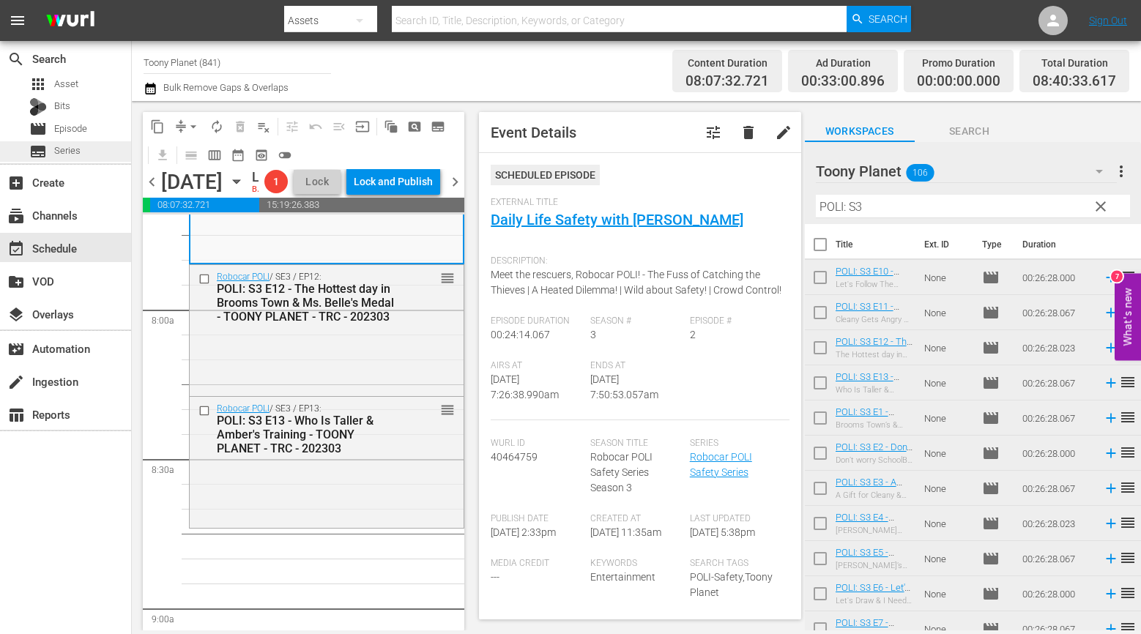
scroll to position [2330, 0]
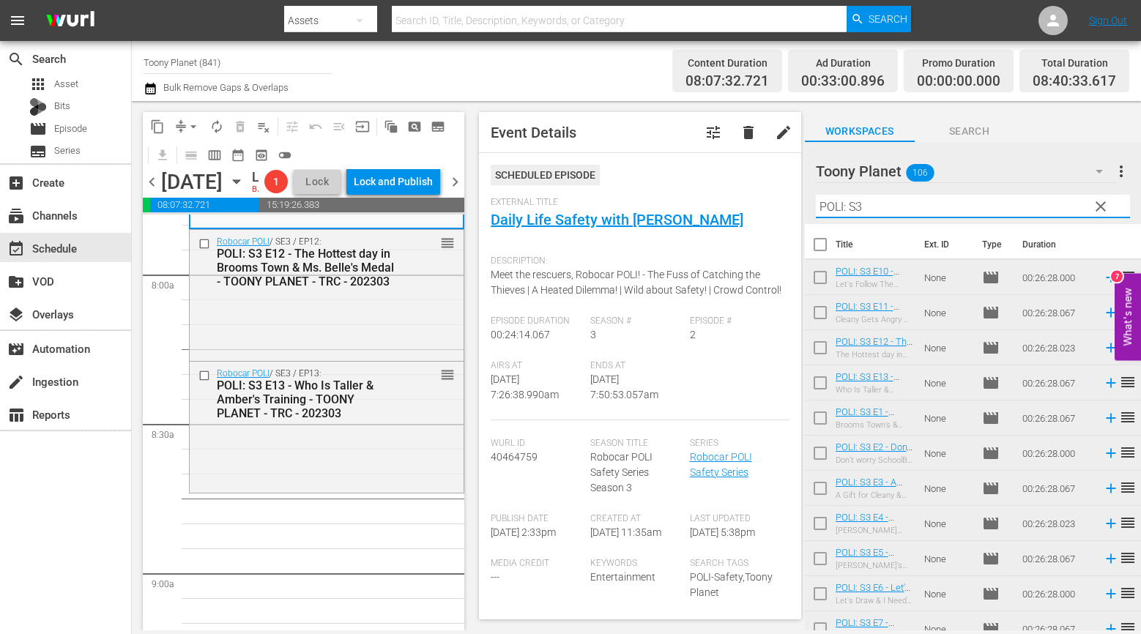
click at [917, 203] on input "POLI: S3" at bounding box center [973, 206] width 314 height 23
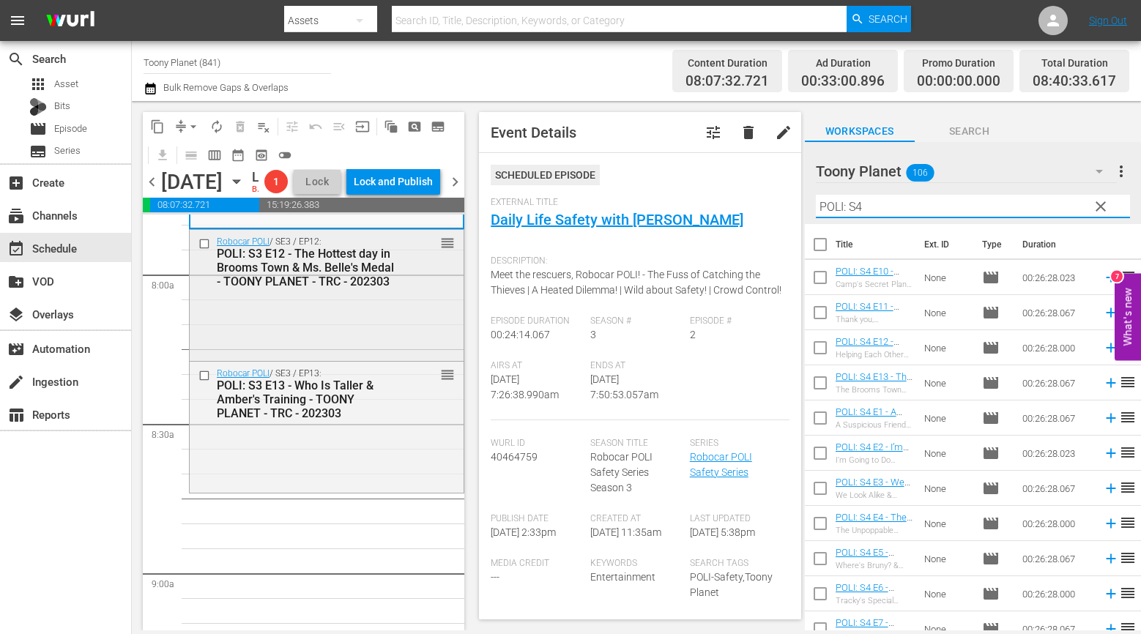
scroll to position [2465, 0]
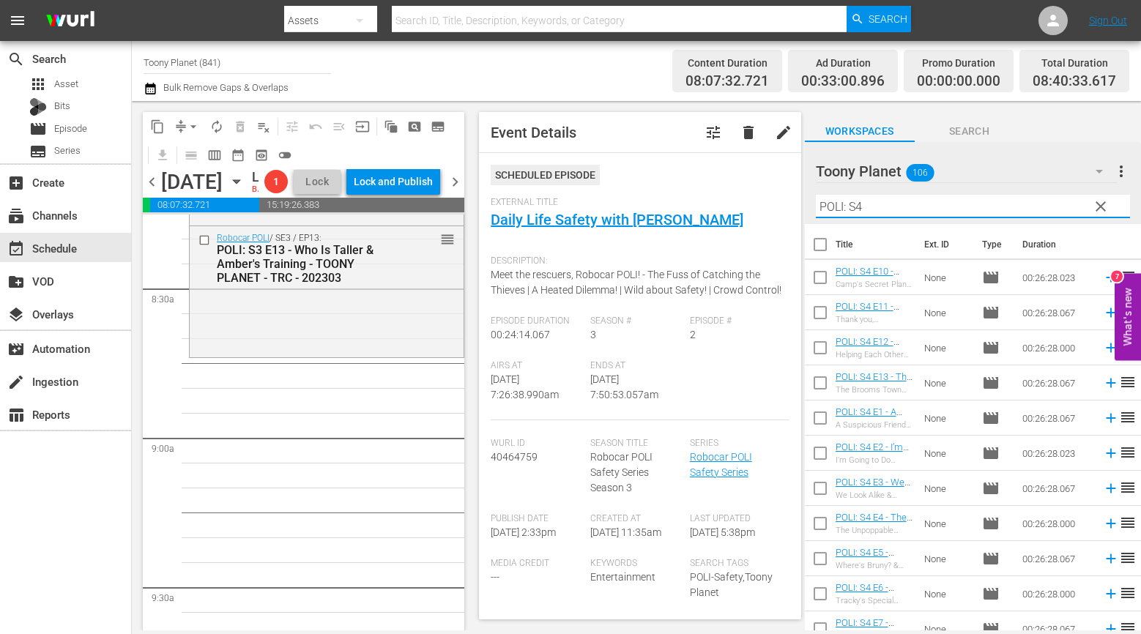
type input "POLI: S4"
drag, startPoint x: 313, startPoint y: 502, endPoint x: 547, endPoint y: 479, distance: 234.7
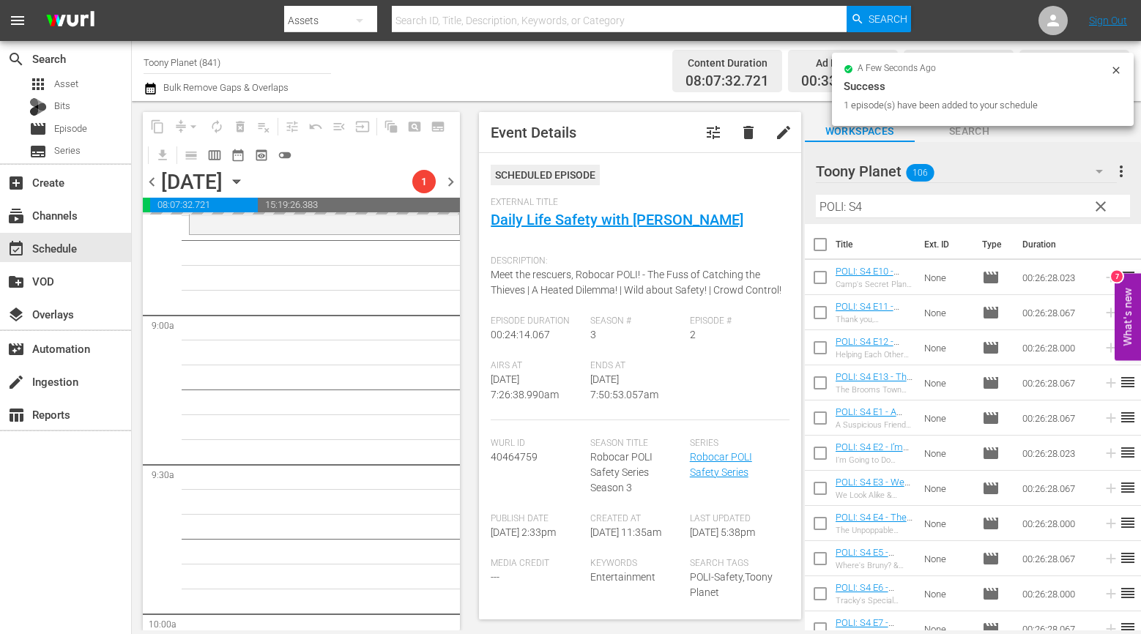
scroll to position [2588, 0]
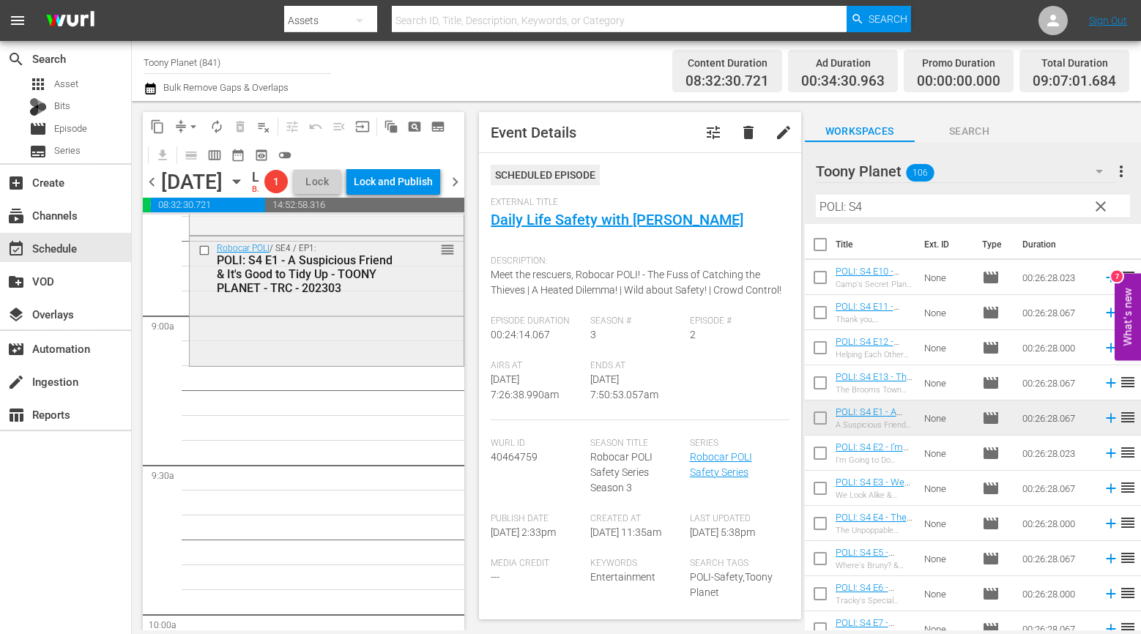
click at [371, 364] on div "Robocar POLI / SE4 / EP1: POLI: S4 E1 - A Suspicious Friend & It's Good to Tidy…" at bounding box center [327, 300] width 274 height 127
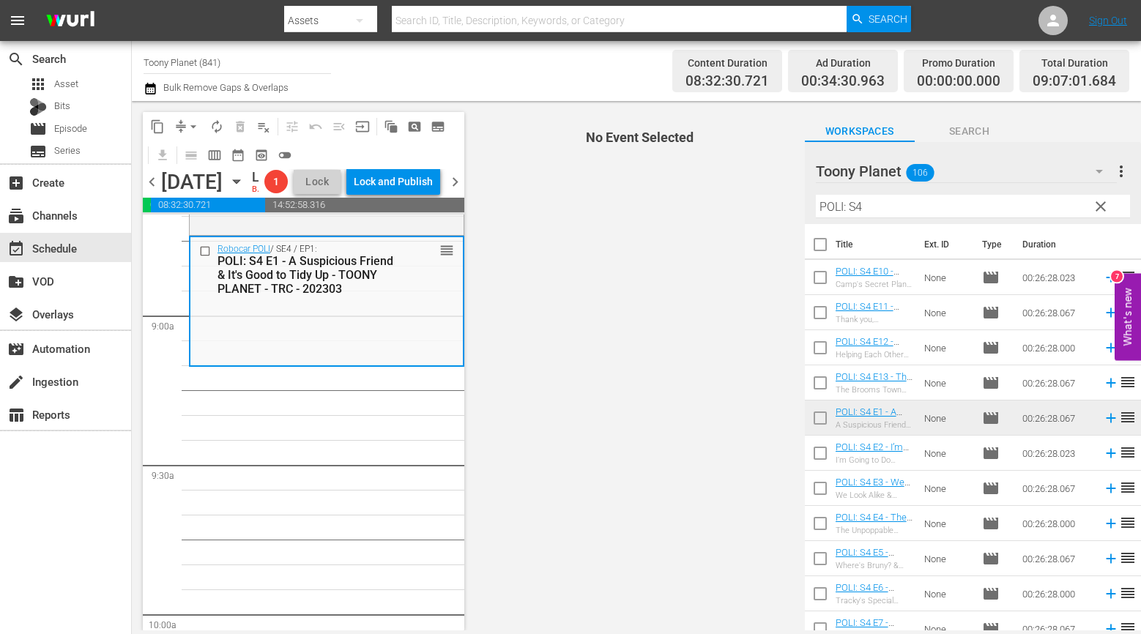
click at [827, 454] on input "checkbox" at bounding box center [820, 456] width 31 height 31
checkbox input "true"
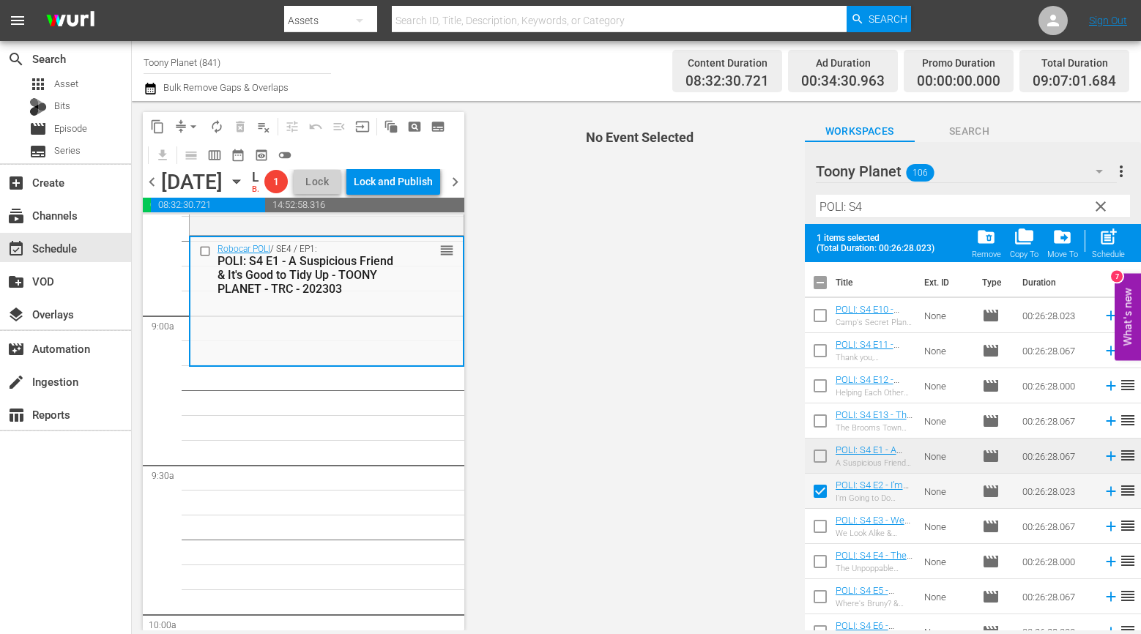
click at [811, 518] on input "checkbox" at bounding box center [820, 529] width 31 height 31
checkbox input "true"
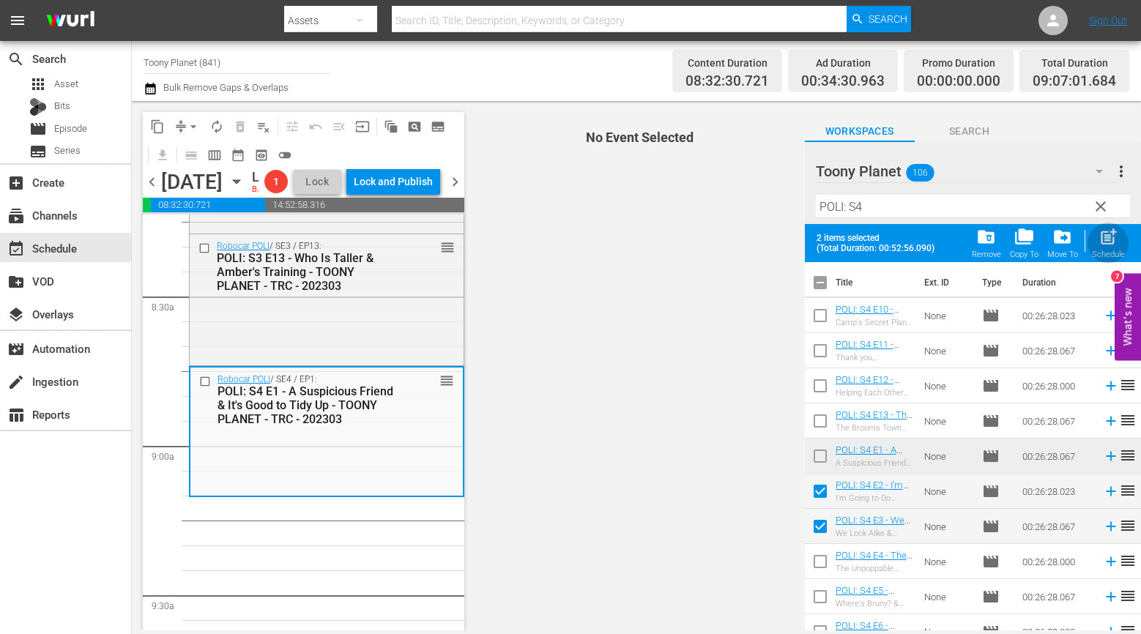
click at [1109, 248] on div "post_add Schedule" at bounding box center [1108, 243] width 33 height 32
checkbox input "false"
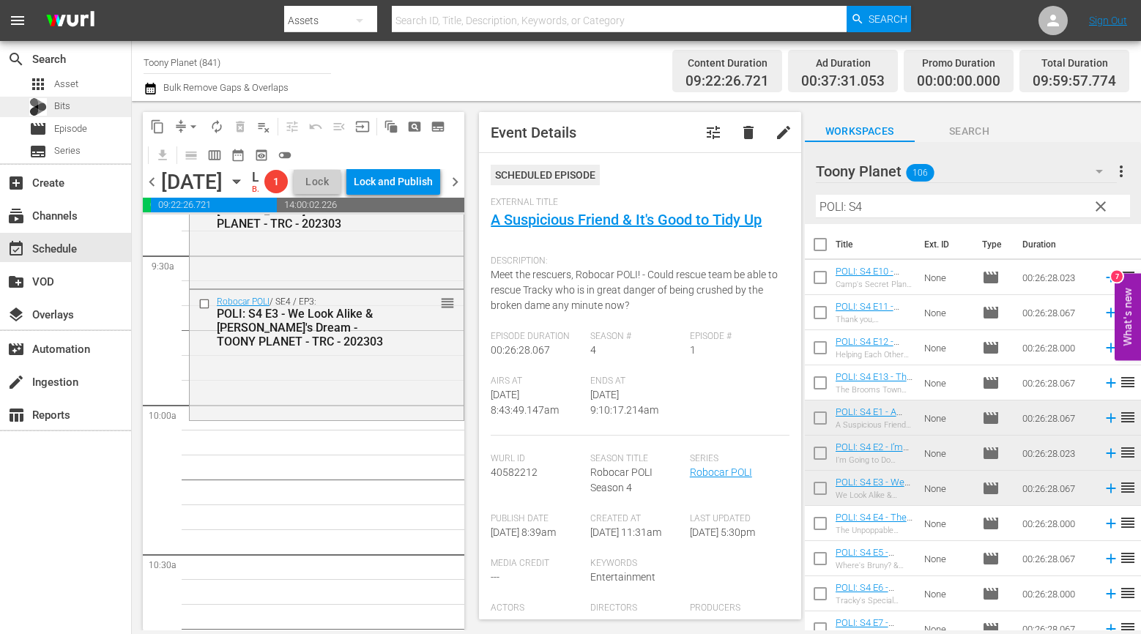
scroll to position [2809, 0]
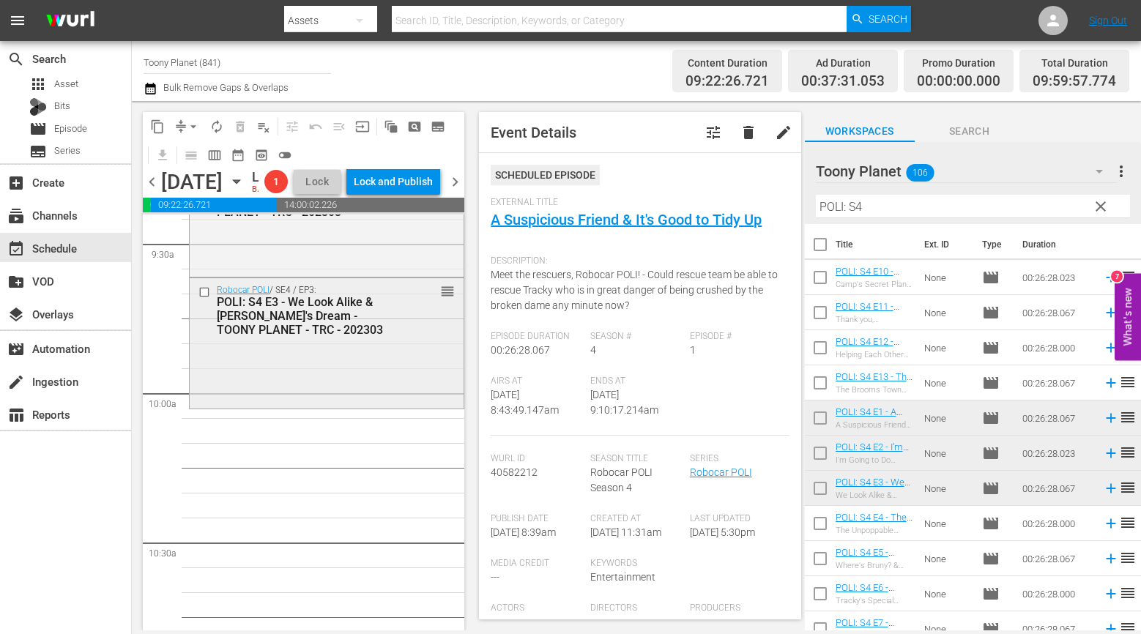
click at [359, 406] on div "Robocar POLI / SE4 / EP3: POLI: S4 E3 - We Look Alike & Marine's Dream - TOONY …" at bounding box center [327, 341] width 274 height 127
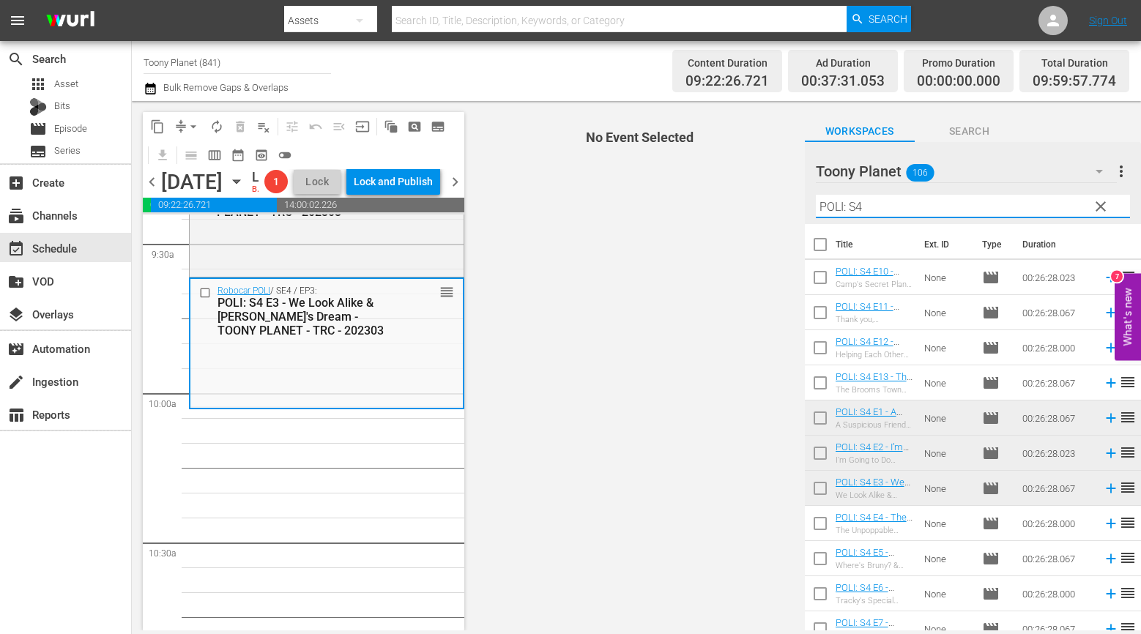
drag, startPoint x: 759, startPoint y: 198, endPoint x: 740, endPoint y: 198, distance: 19.0
click at [741, 198] on div "content_copy compress arrow_drop_down autorenew_outlined delete_forever_outline…" at bounding box center [636, 365] width 1009 height 529
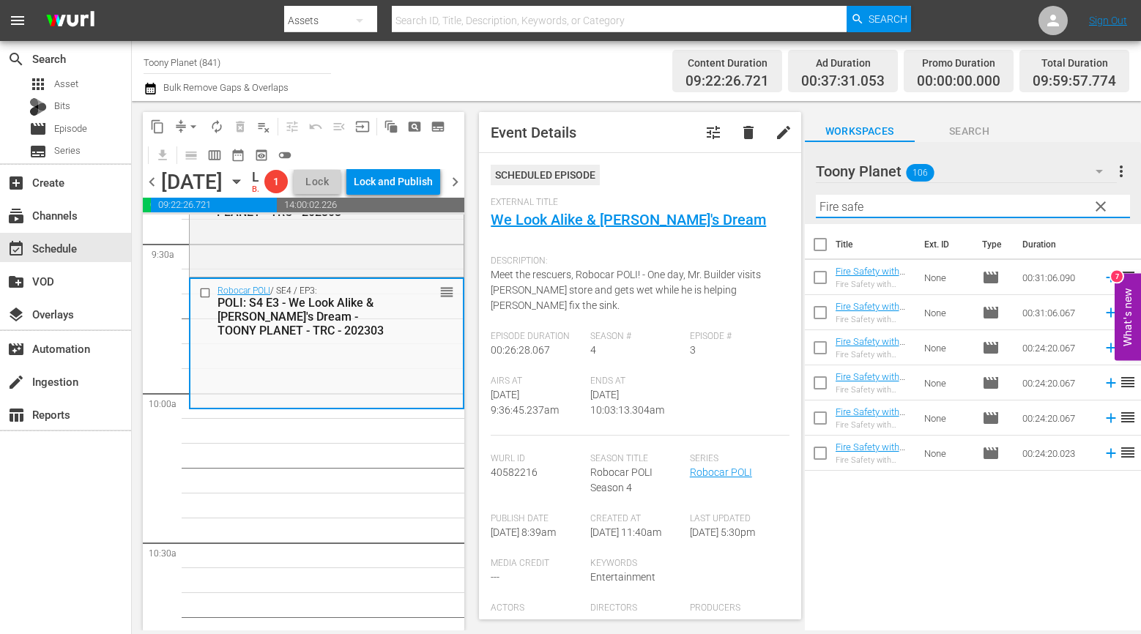
drag, startPoint x: 909, startPoint y: 196, endPoint x: 761, endPoint y: 197, distance: 148.6
click at [761, 197] on div "content_copy compress arrow_drop_down autorenew_outlined delete_forever_outline…" at bounding box center [636, 365] width 1009 height 529
drag, startPoint x: 920, startPoint y: 209, endPoint x: 600, endPoint y: 187, distance: 320.7
click at [614, 192] on div "content_copy compress arrow_drop_down autorenew_outlined delete_forever_outline…" at bounding box center [636, 365] width 1009 height 529
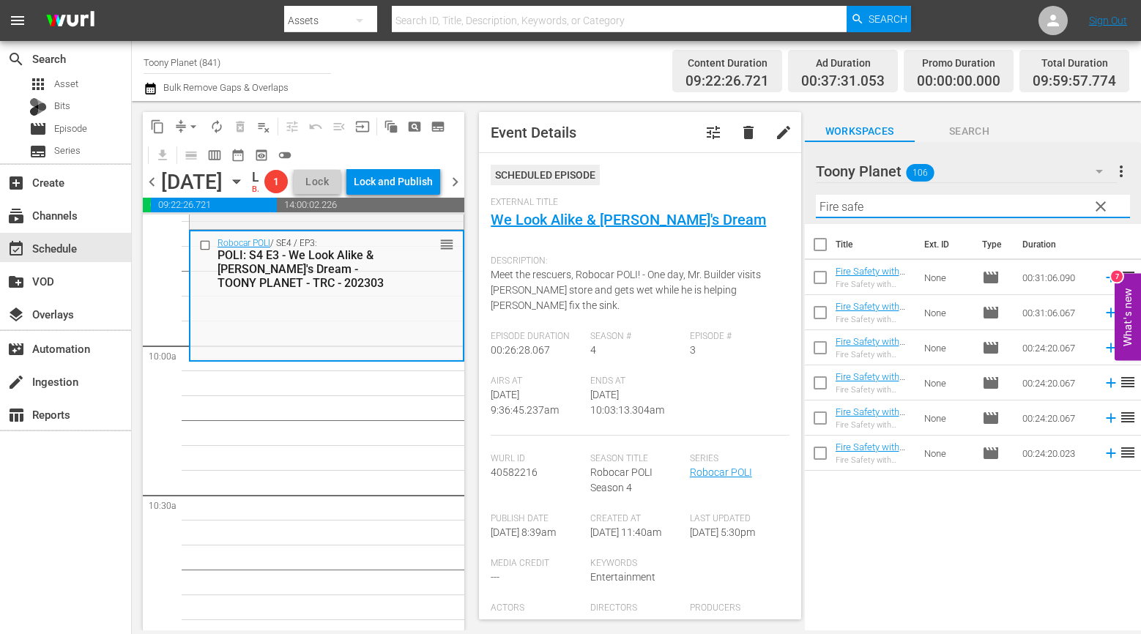
scroll to position [2882, 0]
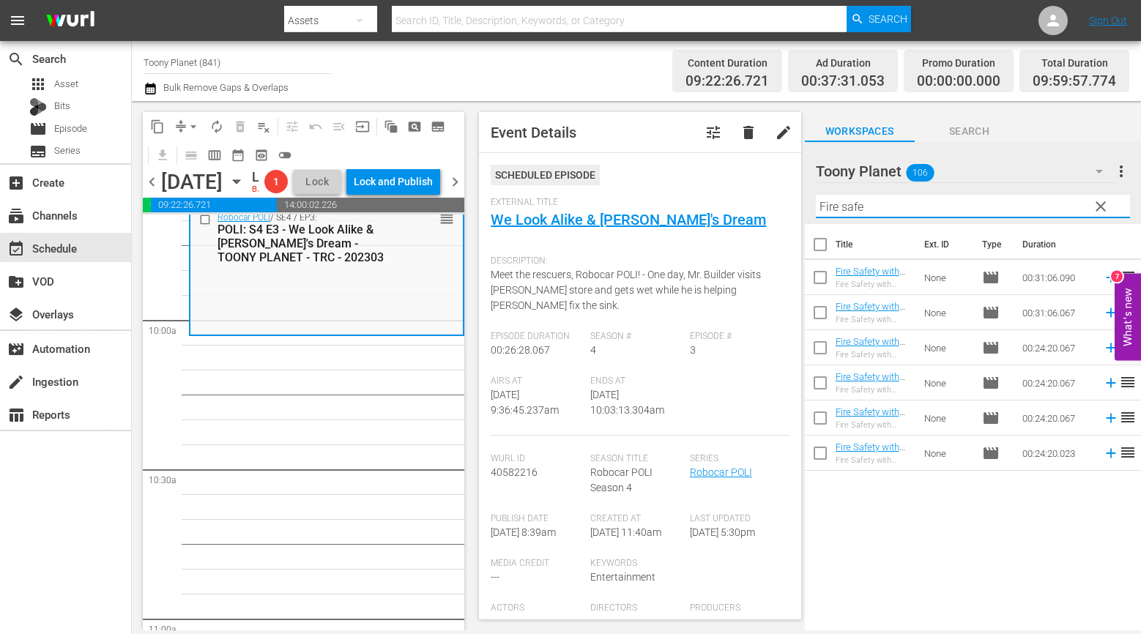
drag, startPoint x: 376, startPoint y: 470, endPoint x: 680, endPoint y: 386, distance: 314.6
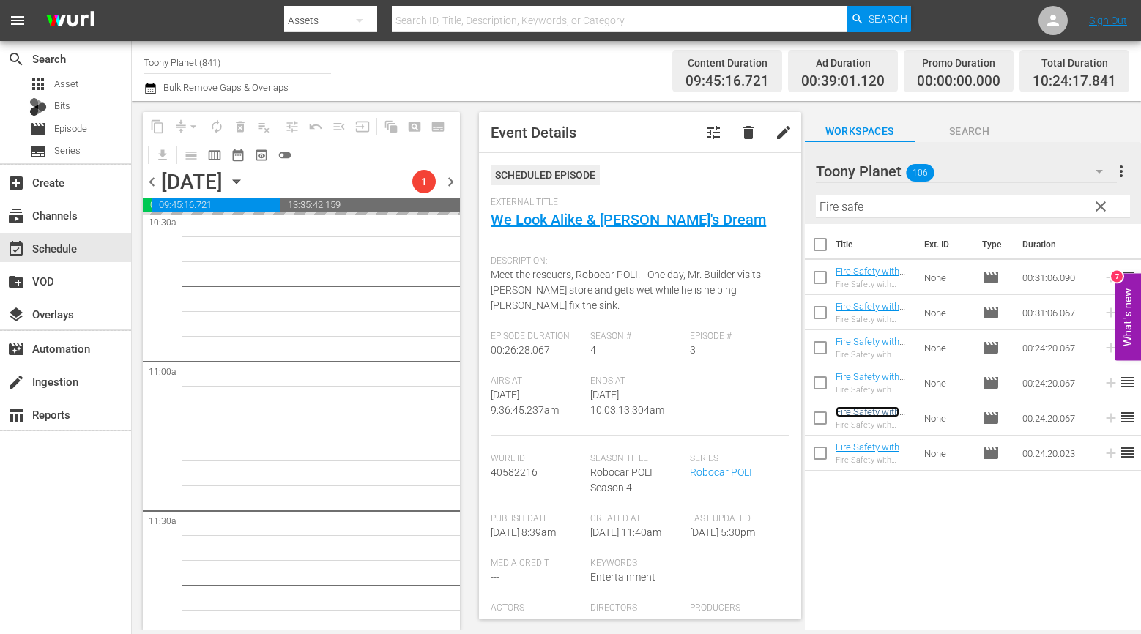
scroll to position [3104, 0]
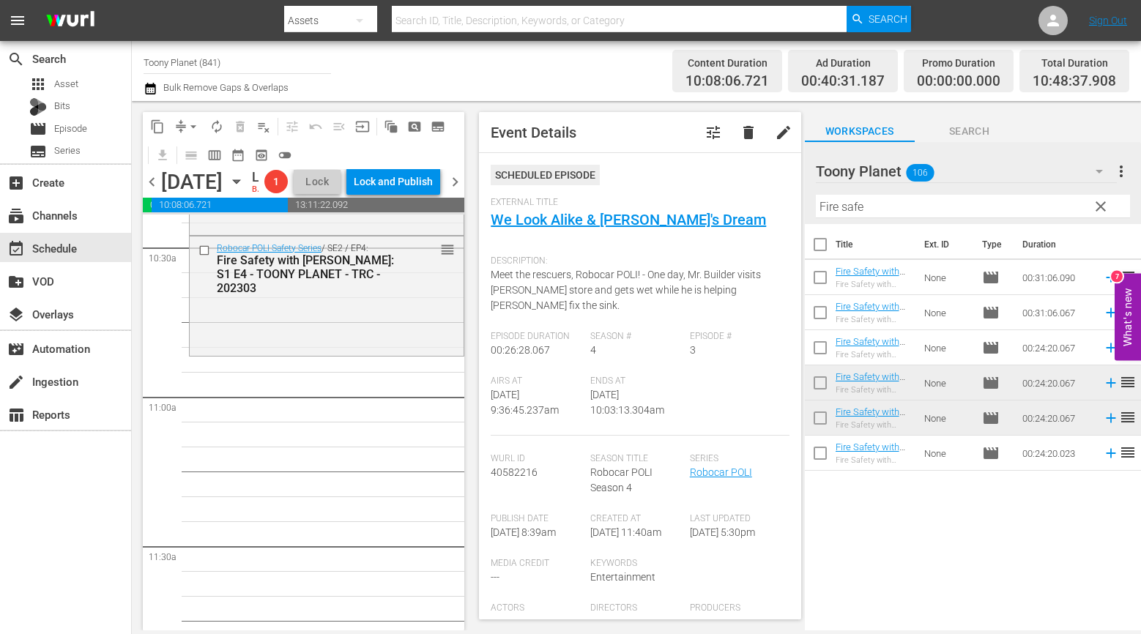
drag, startPoint x: 362, startPoint y: 393, endPoint x: 736, endPoint y: 259, distance: 396.7
click at [362, 353] on div "Robocar POLI Safety Series / SE2 / EP4: Fire Safety with ROY: S1 E4 - TOONY PLA…" at bounding box center [327, 295] width 274 height 116
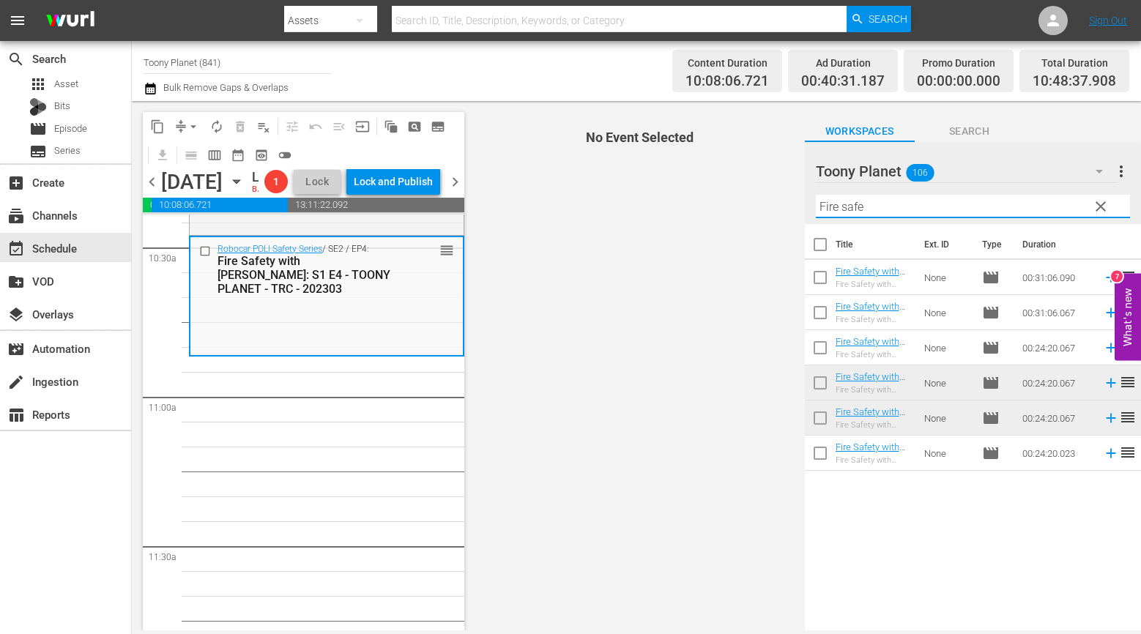
drag, startPoint x: 888, startPoint y: 209, endPoint x: 748, endPoint y: 195, distance: 140.5
click at [748, 195] on div "content_copy compress arrow_drop_down autorenew_outlined delete_forever_outline…" at bounding box center [636, 365] width 1009 height 529
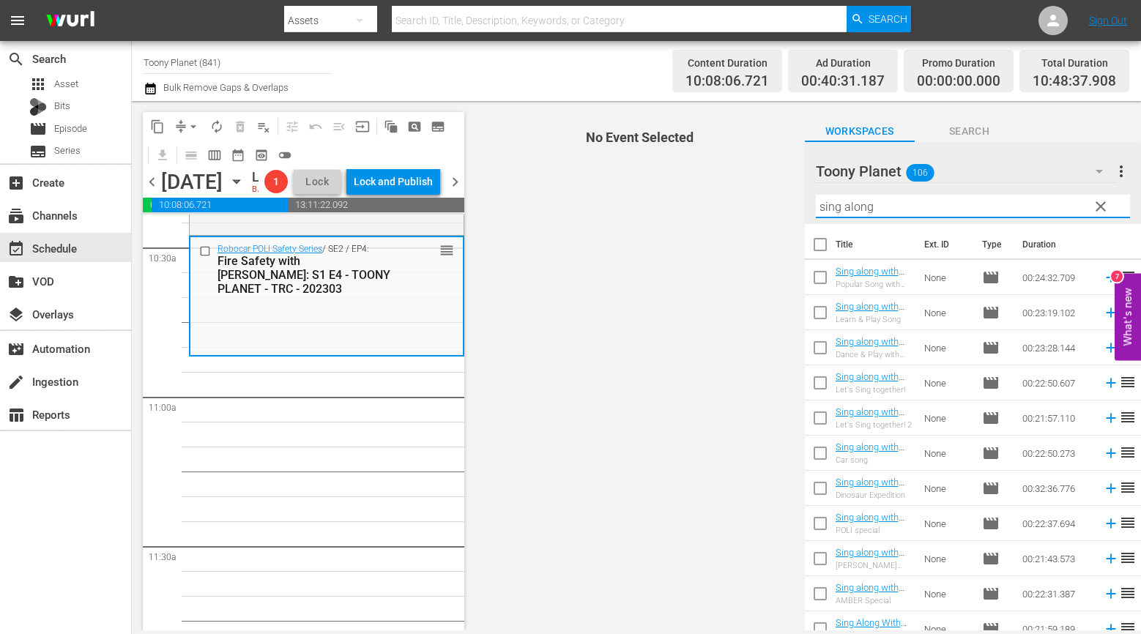
drag, startPoint x: 887, startPoint y: 203, endPoint x: 766, endPoint y: 184, distance: 123.0
click at [766, 184] on div "content_copy compress arrow_drop_down autorenew_outlined delete_forever_outline…" at bounding box center [636, 365] width 1009 height 529
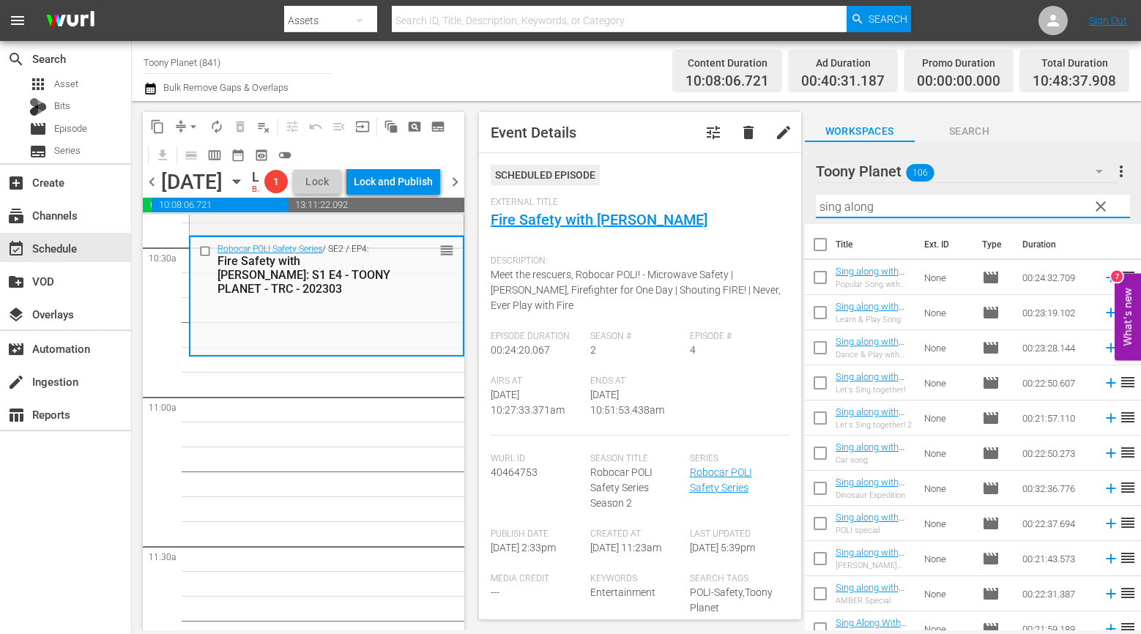
type input "sing along"
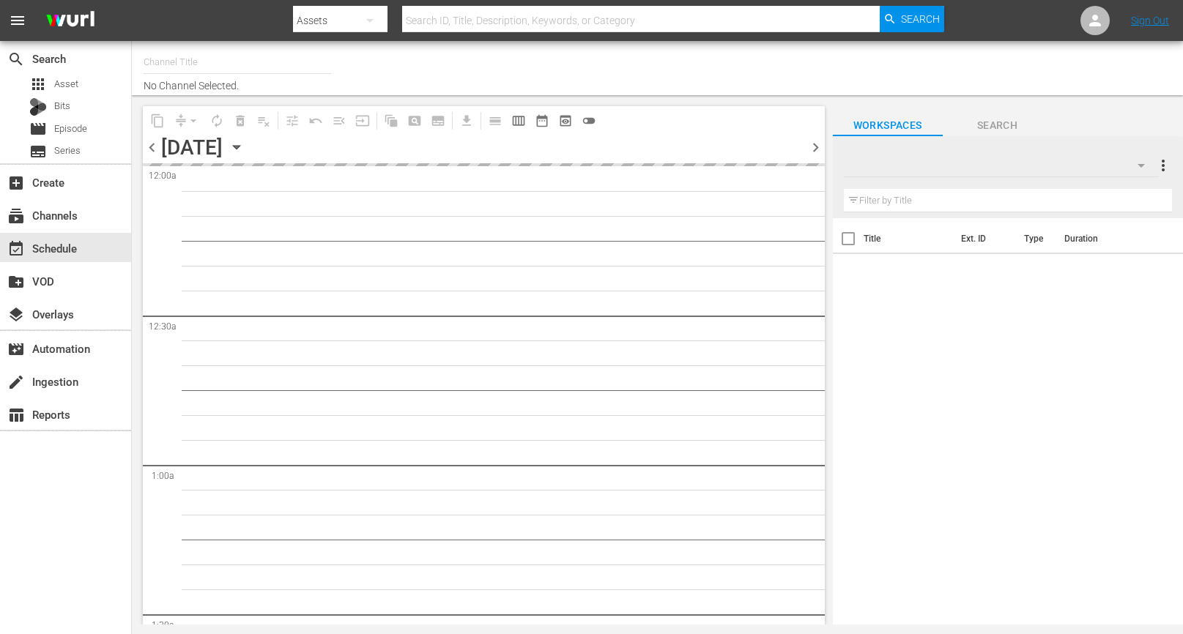
type input "Toony Planet (841)"
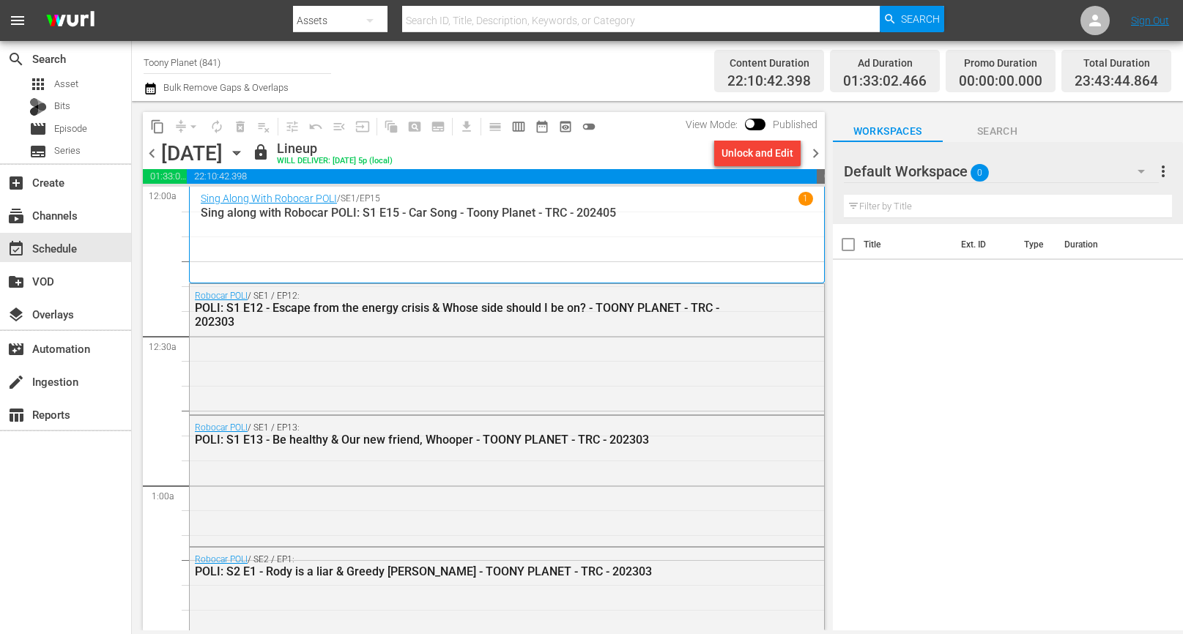
click at [1017, 171] on div "Default Workspace 0" at bounding box center [1001, 171] width 315 height 41
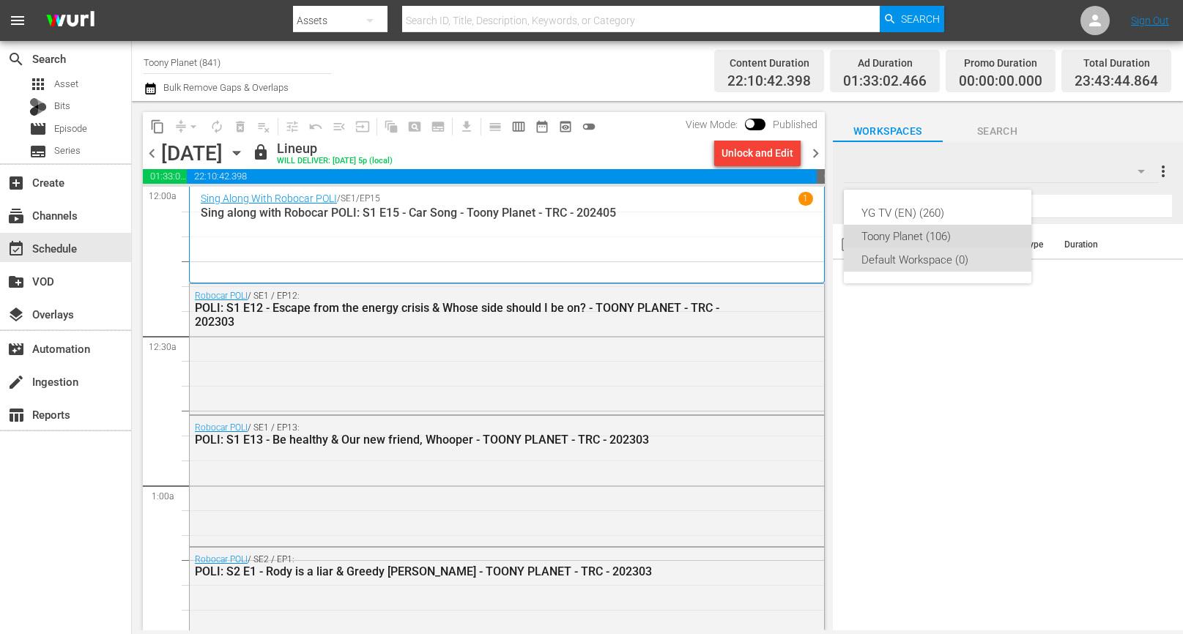
drag, startPoint x: 949, startPoint y: 228, endPoint x: 956, endPoint y: 246, distance: 19.0
click at [949, 228] on div "Toony Planet (106)" at bounding box center [937, 236] width 152 height 23
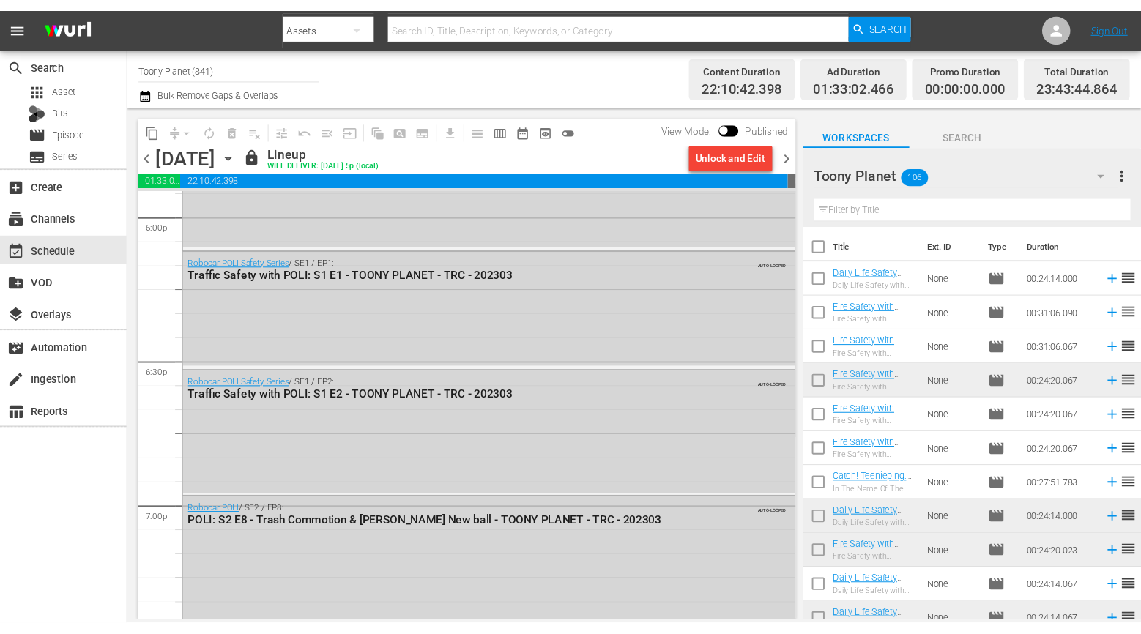
scroll to position [5350, 0]
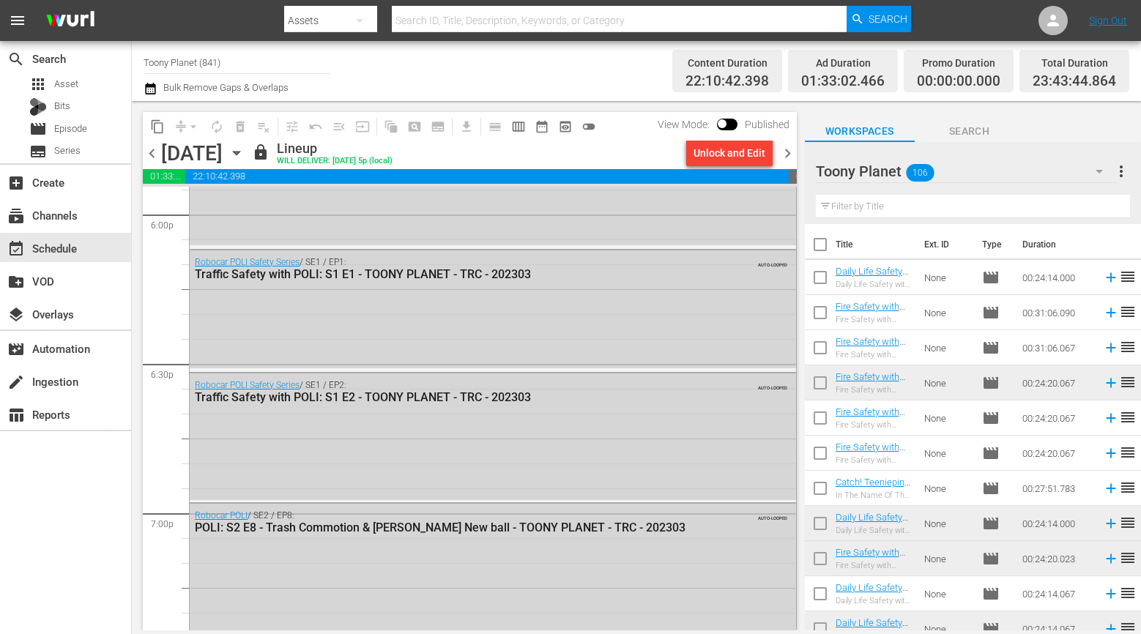
click at [885, 204] on input "text" at bounding box center [973, 206] width 314 height 23
paste input "play"
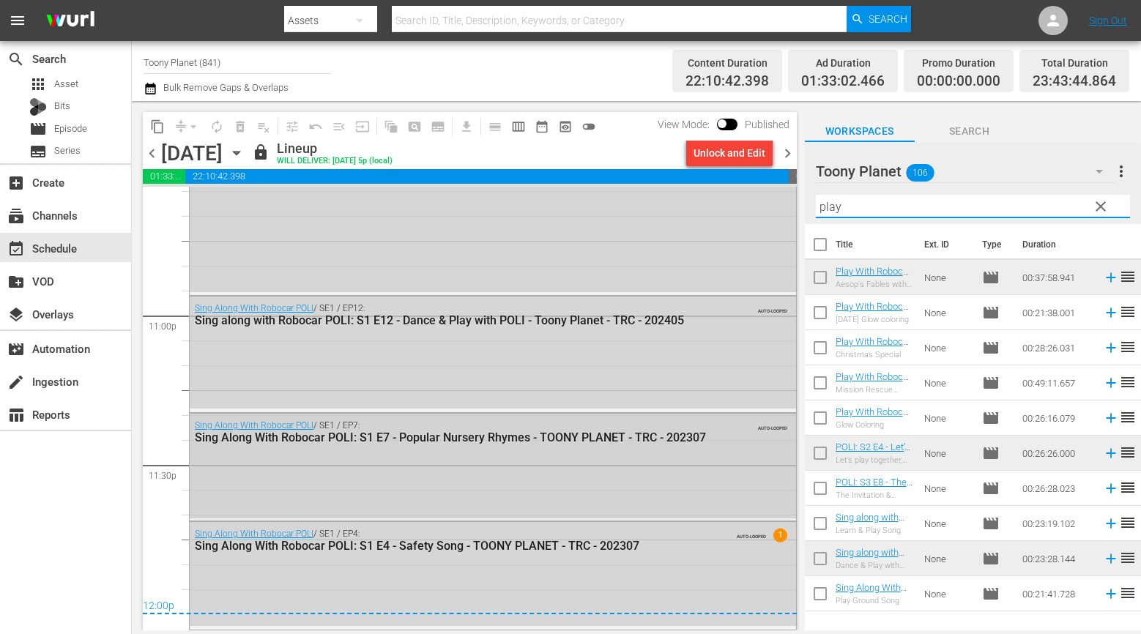
scroll to position [6496, 0]
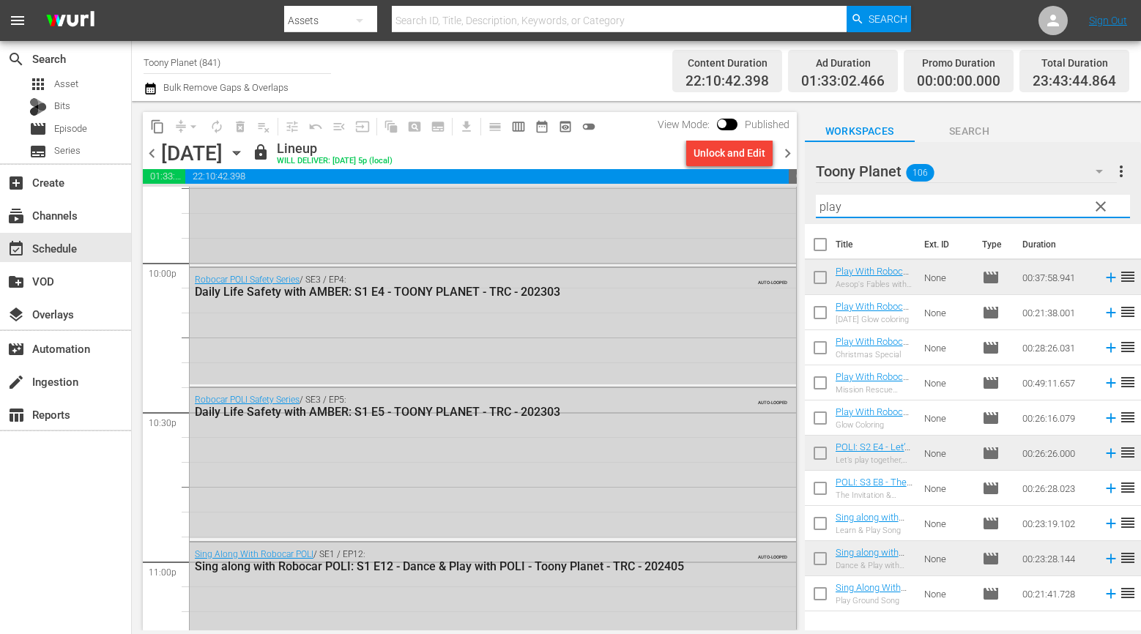
drag, startPoint x: 860, startPoint y: 202, endPoint x: 751, endPoint y: 193, distance: 110.2
click at [756, 196] on div "content_copy compress arrow_drop_down autorenew_outlined delete_forever_outline…" at bounding box center [636, 365] width 1009 height 529
paste input "Fire safe"
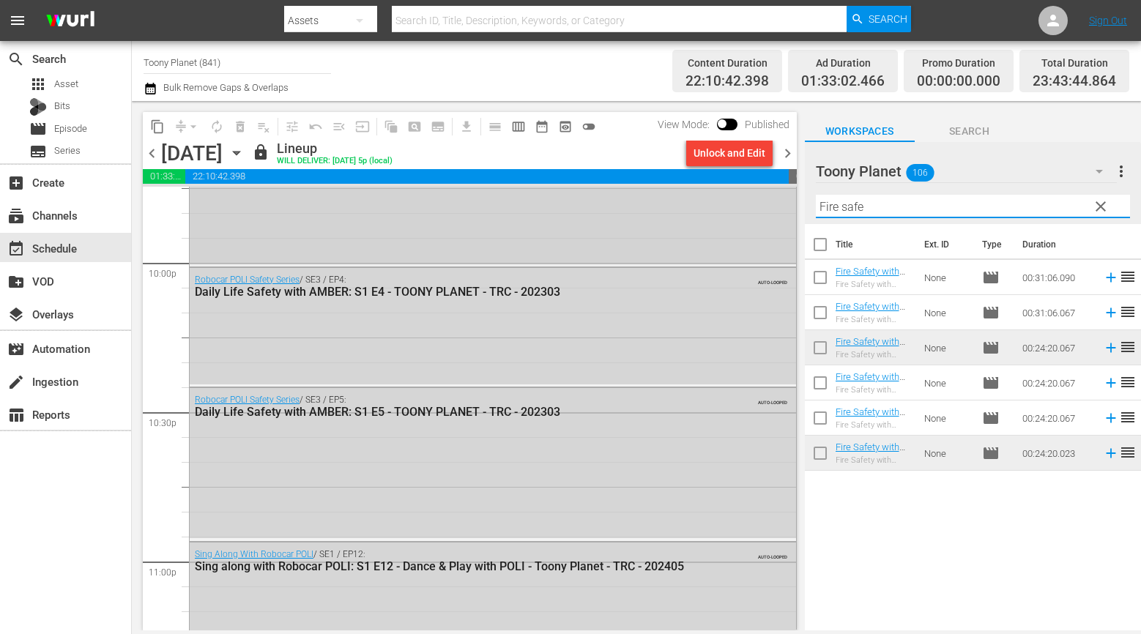
drag, startPoint x: 896, startPoint y: 209, endPoint x: 742, endPoint y: 198, distance: 154.2
click at [768, 200] on div "content_copy compress arrow_drop_down autorenew_outlined delete_forever_outline…" at bounding box center [636, 365] width 1009 height 529
paste input "sing along"
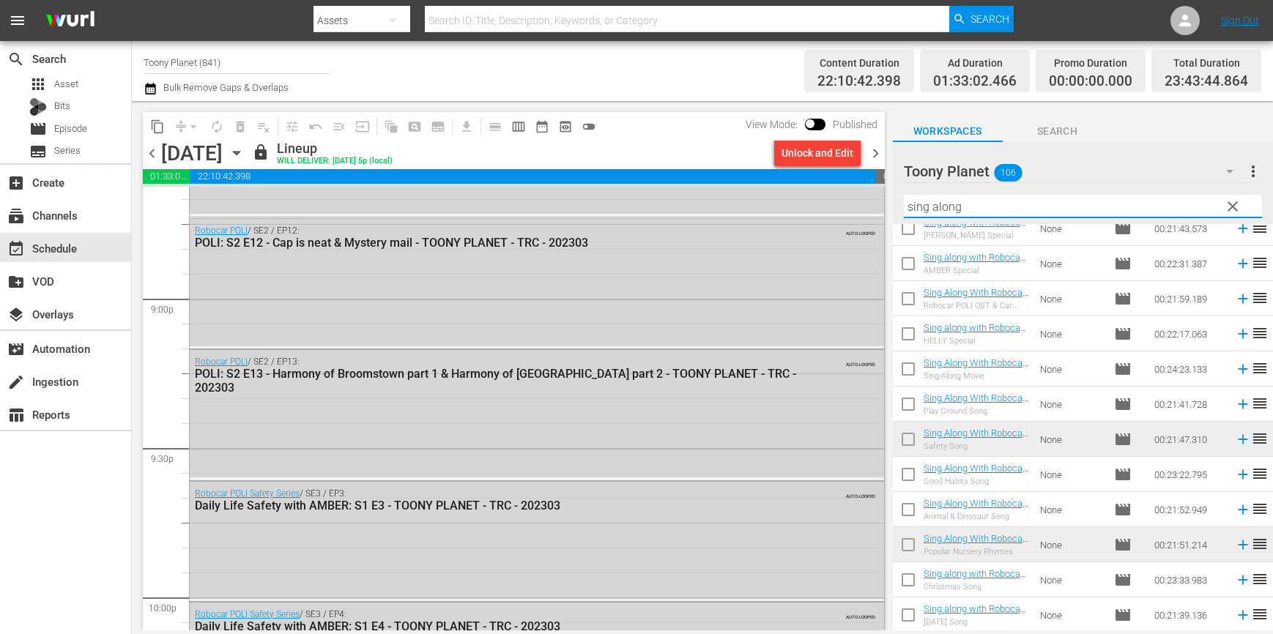
scroll to position [6162, 0]
click at [873, 150] on span "chevron_right" at bounding box center [875, 153] width 18 height 18
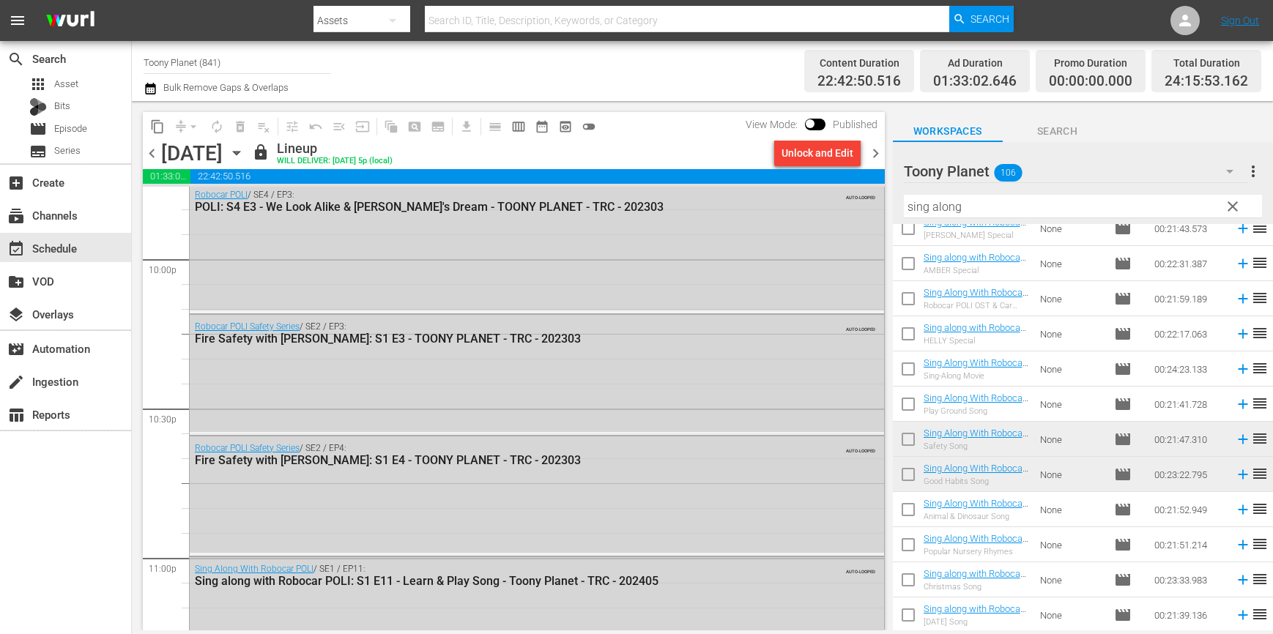
scroll to position [6499, 0]
click at [489, 416] on div "Robocar POLI Safety Series / SE2 / EP3: Fire Safety with ROY: S1 E3 - TOONY PLA…" at bounding box center [537, 374] width 694 height 116
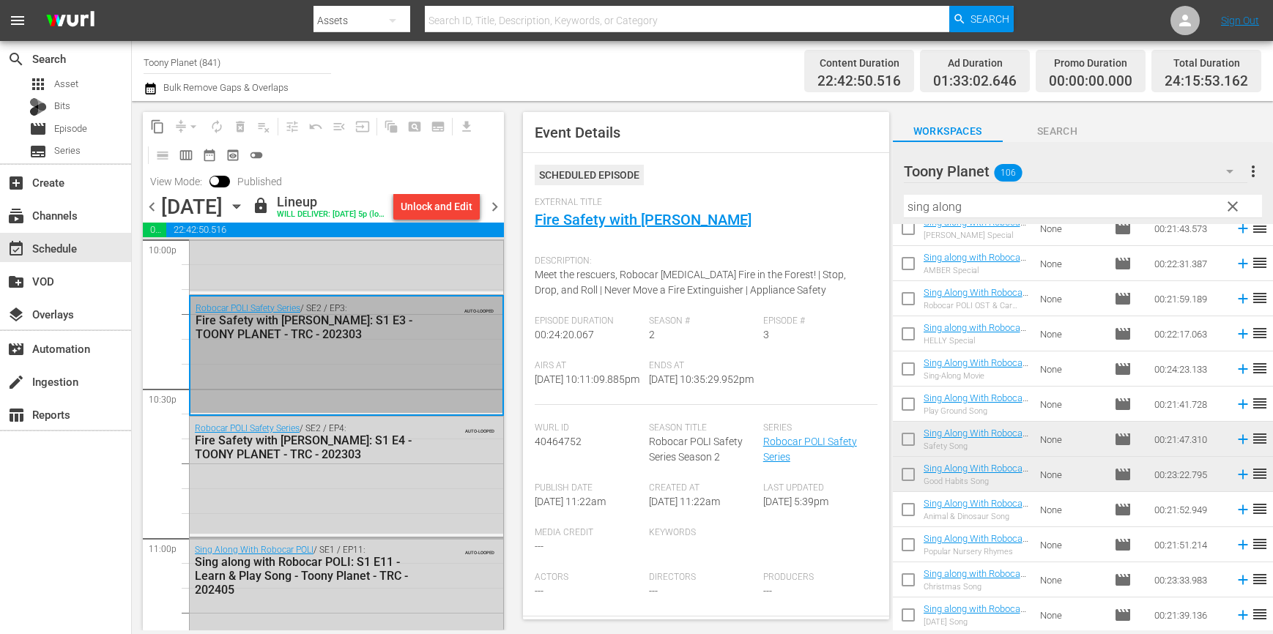
scroll to position [6540, 0]
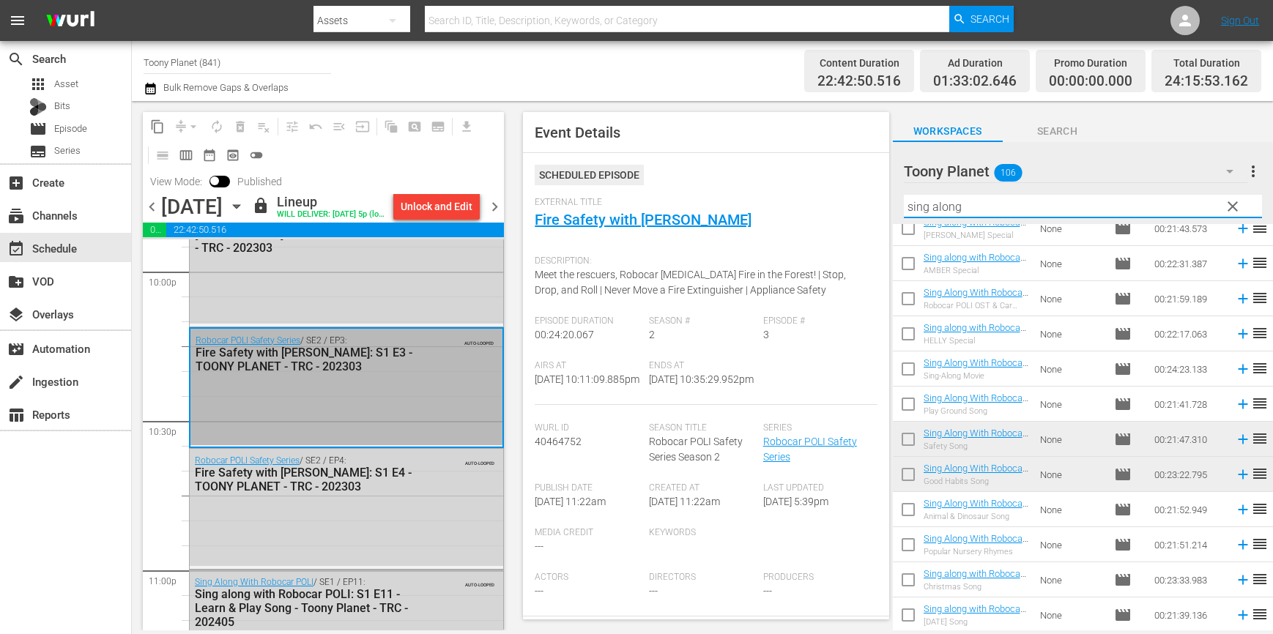
drag, startPoint x: 924, startPoint y: 201, endPoint x: 829, endPoint y: 185, distance: 96.4
click at [829, 185] on div "content_copy compress arrow_drop_down autorenew_outlined delete_forever_outline…" at bounding box center [702, 365] width 1141 height 529
paste input "ongs"
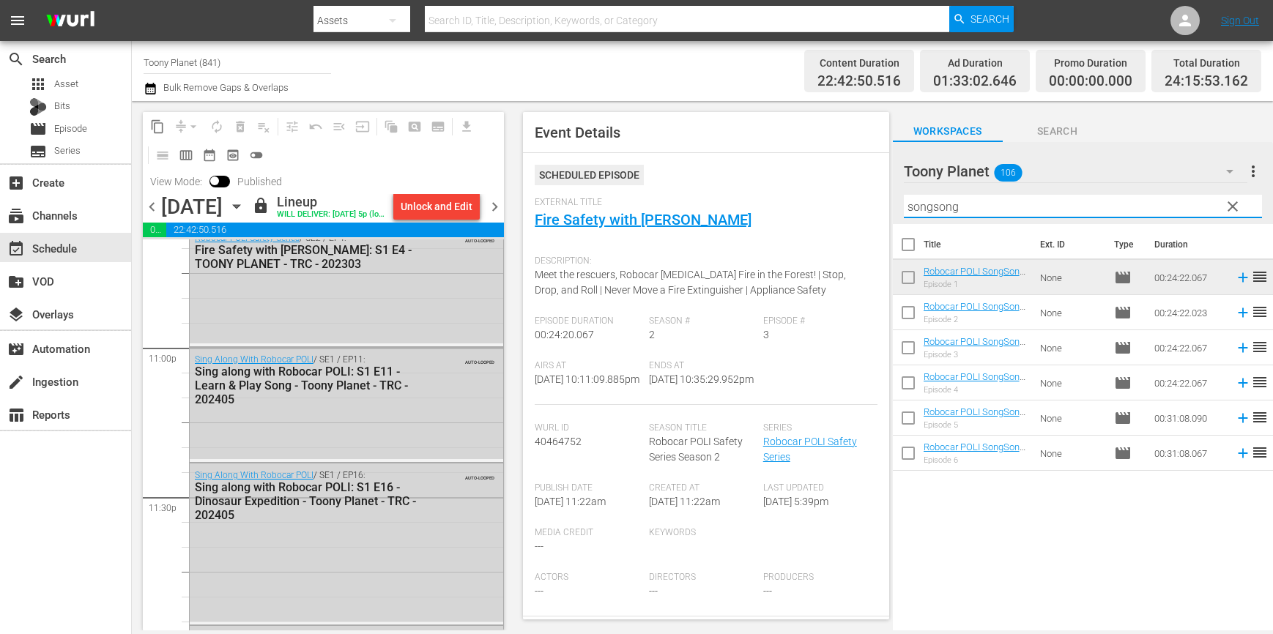
scroll to position [6638, 0]
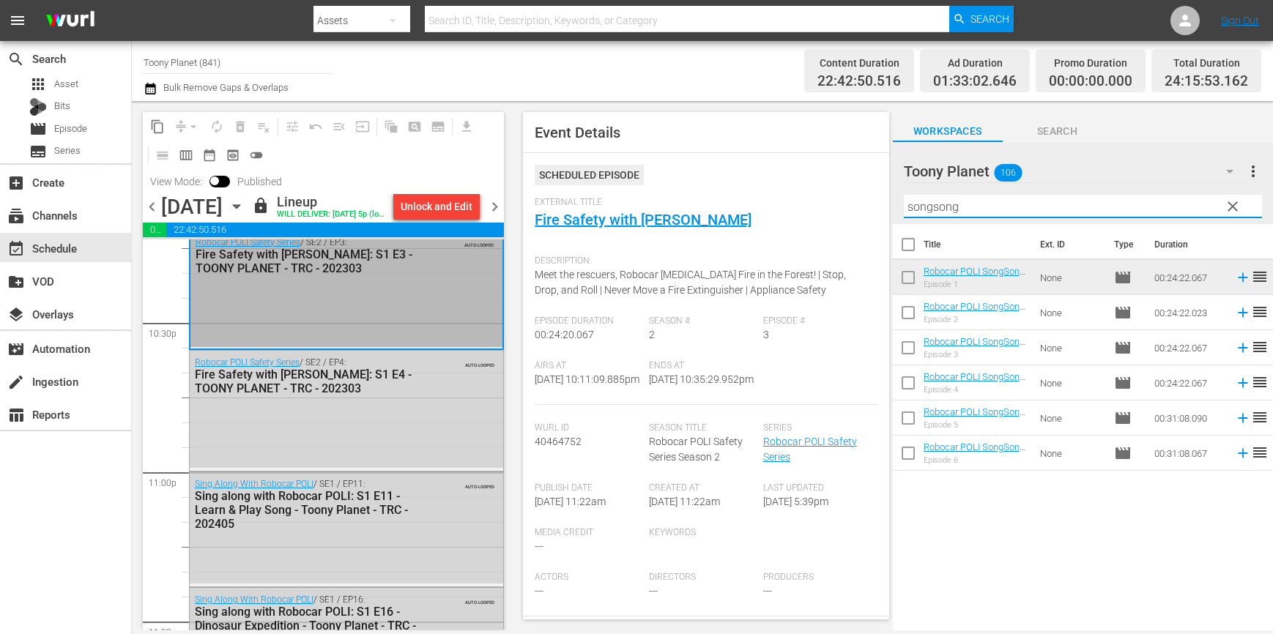
drag, startPoint x: 978, startPoint y: 211, endPoint x: 841, endPoint y: 191, distance: 138.3
click at [842, 192] on div "content_copy compress arrow_drop_down autorenew_outlined delete_forever_outline…" at bounding box center [702, 365] width 1141 height 529
paste input "Traffic safe"
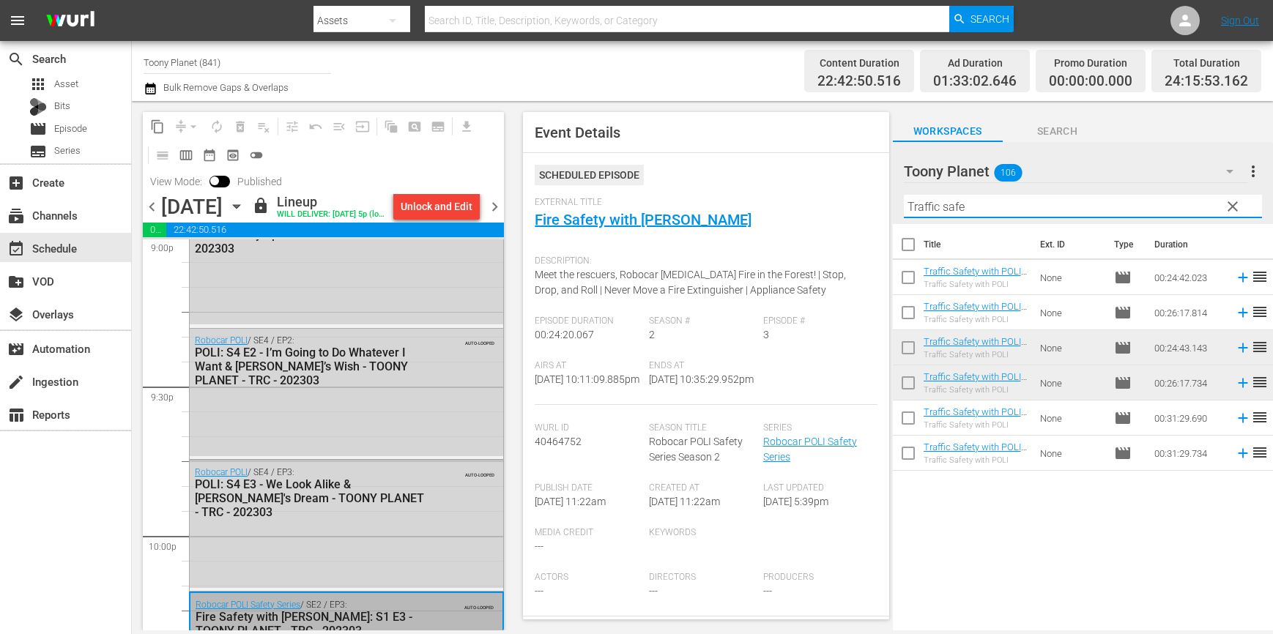
scroll to position [6206, 0]
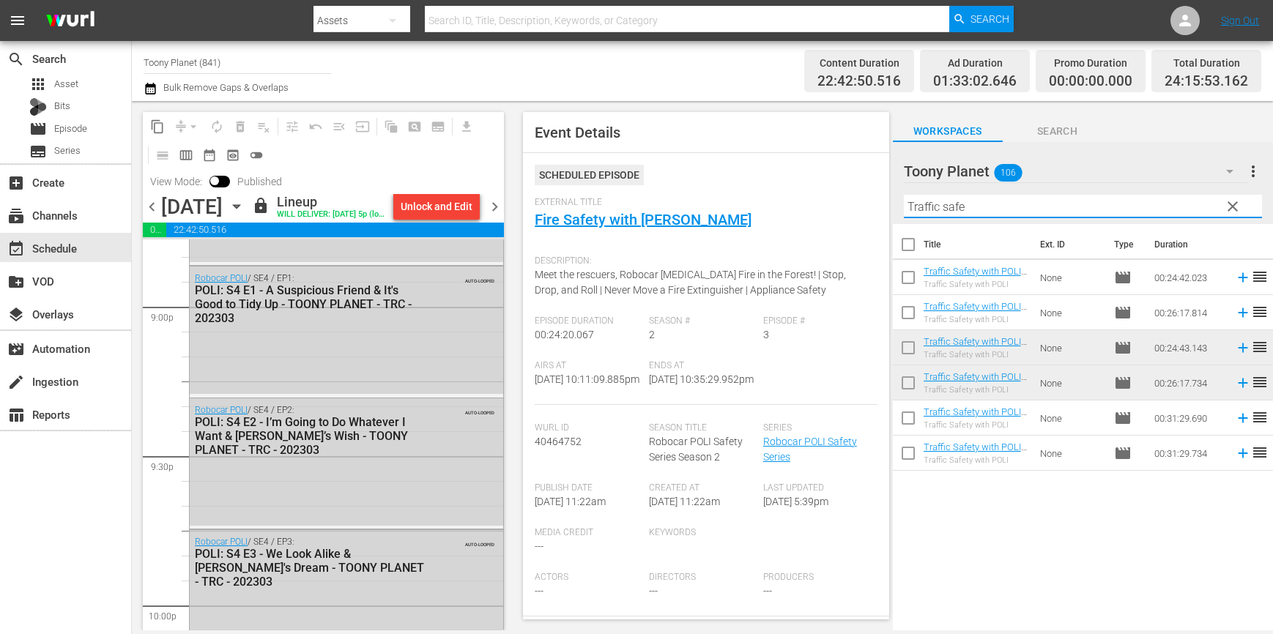
drag, startPoint x: 994, startPoint y: 212, endPoint x: 796, endPoint y: 204, distance: 197.9
click at [824, 203] on div "content_copy compress arrow_drop_down autorenew_outlined delete_forever_outline…" at bounding box center [702, 365] width 1141 height 529
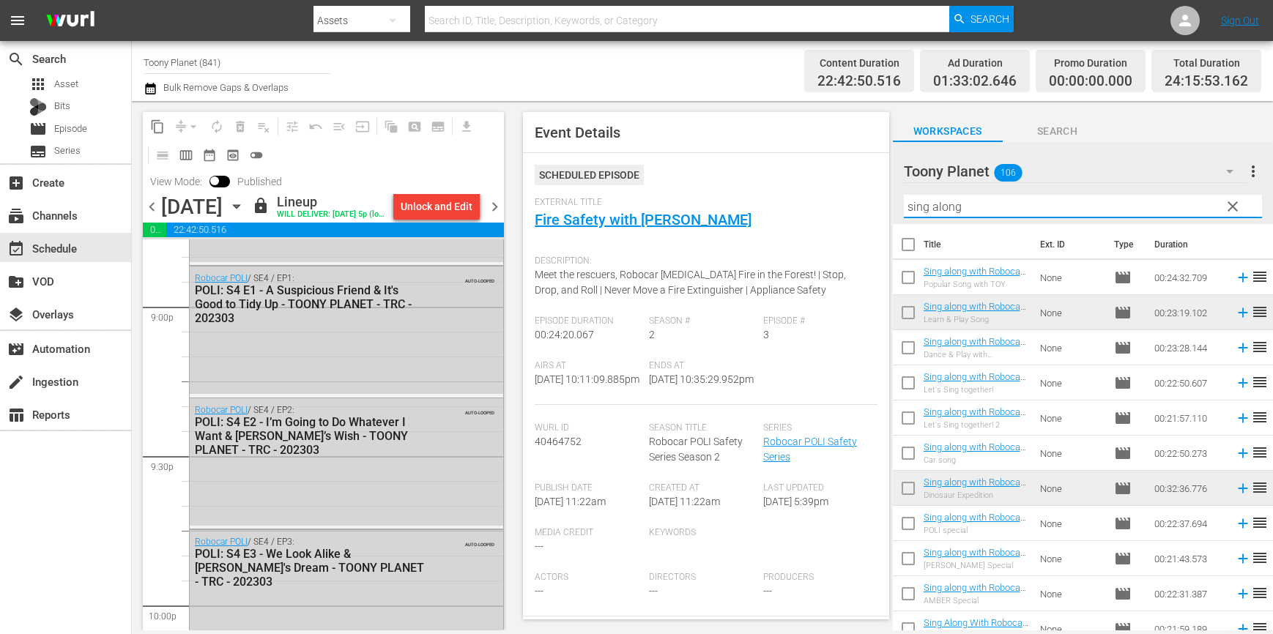
scroll to position [3, 0]
type input "sing along"
click at [498, 206] on span "chevron_right" at bounding box center [494, 207] width 18 height 18
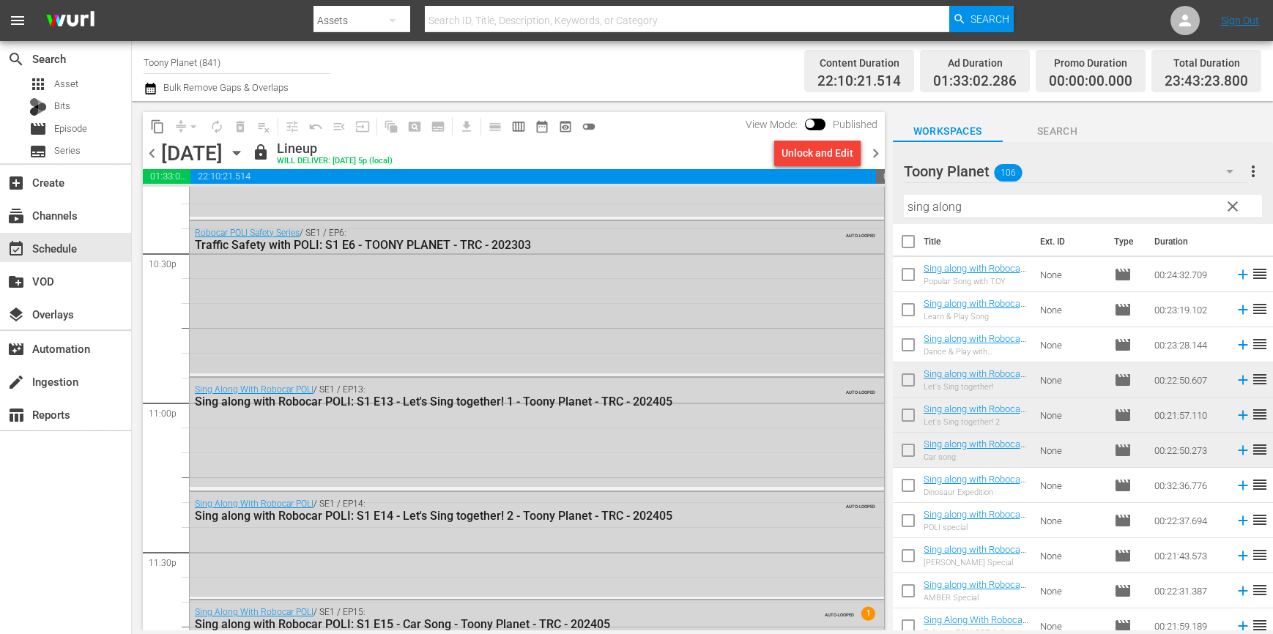
scroll to position [6354, 0]
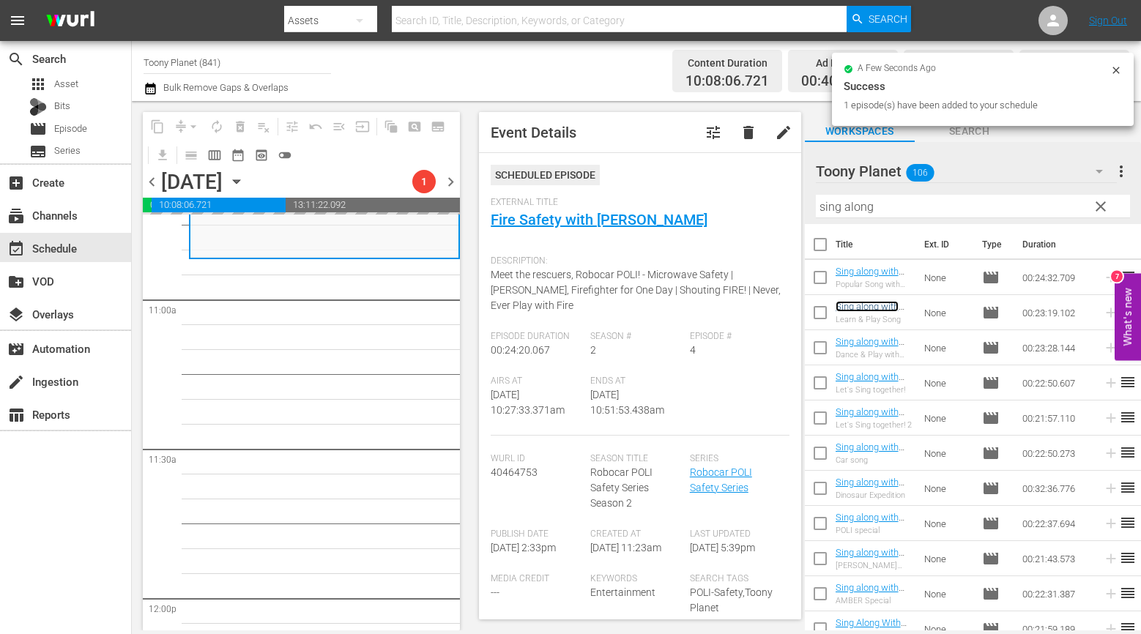
scroll to position [3206, 0]
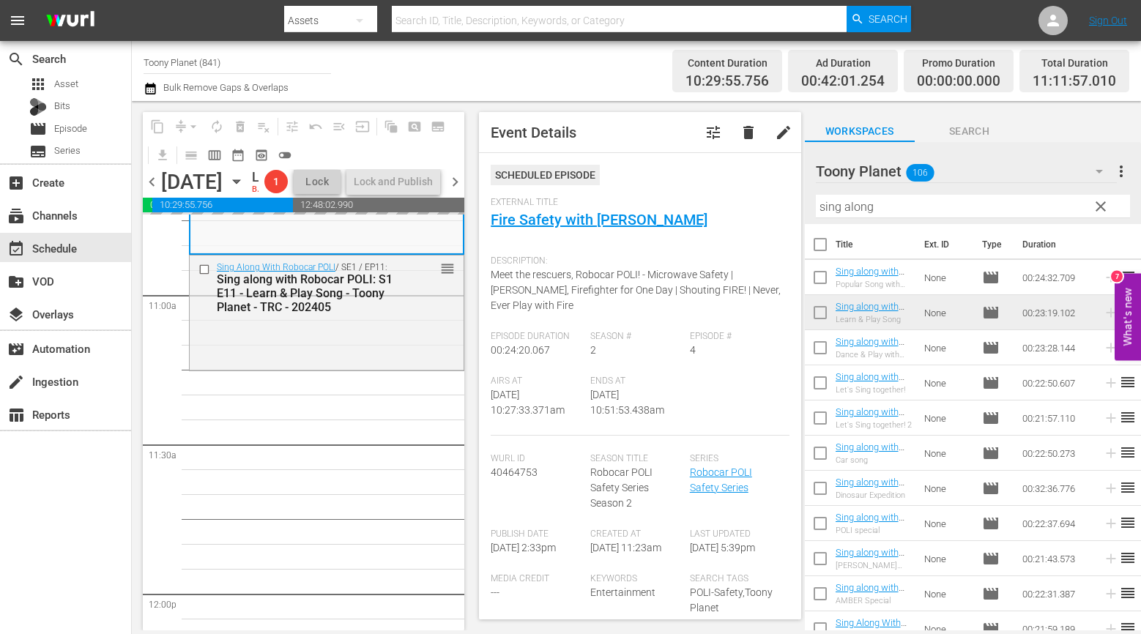
drag, startPoint x: 874, startPoint y: 481, endPoint x: 336, endPoint y: 4, distance: 719.4
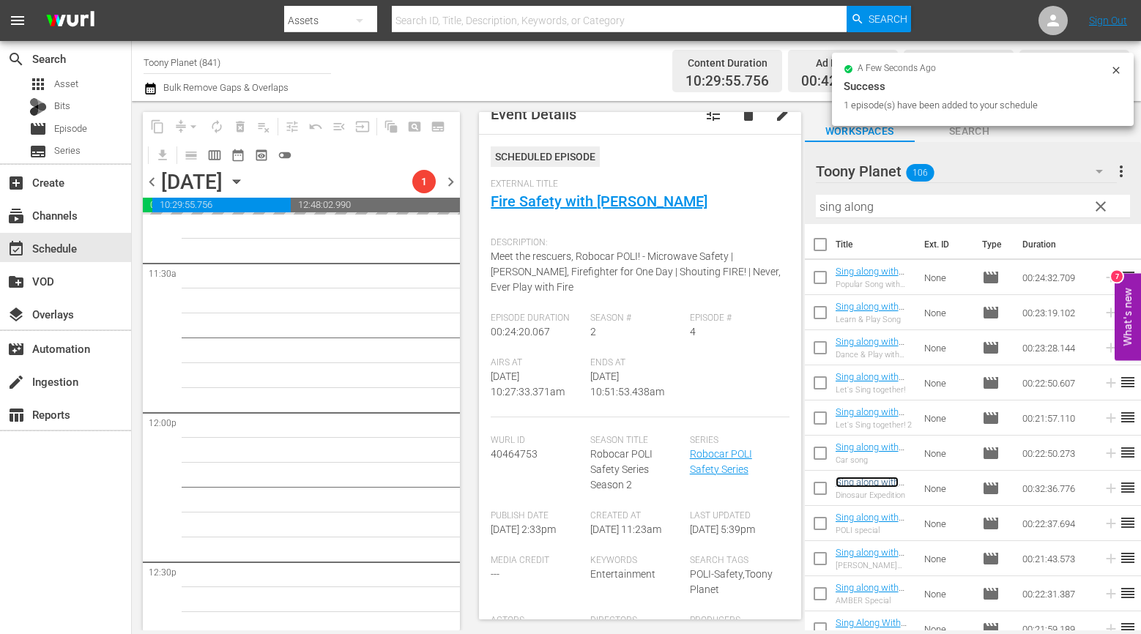
scroll to position [330, 0]
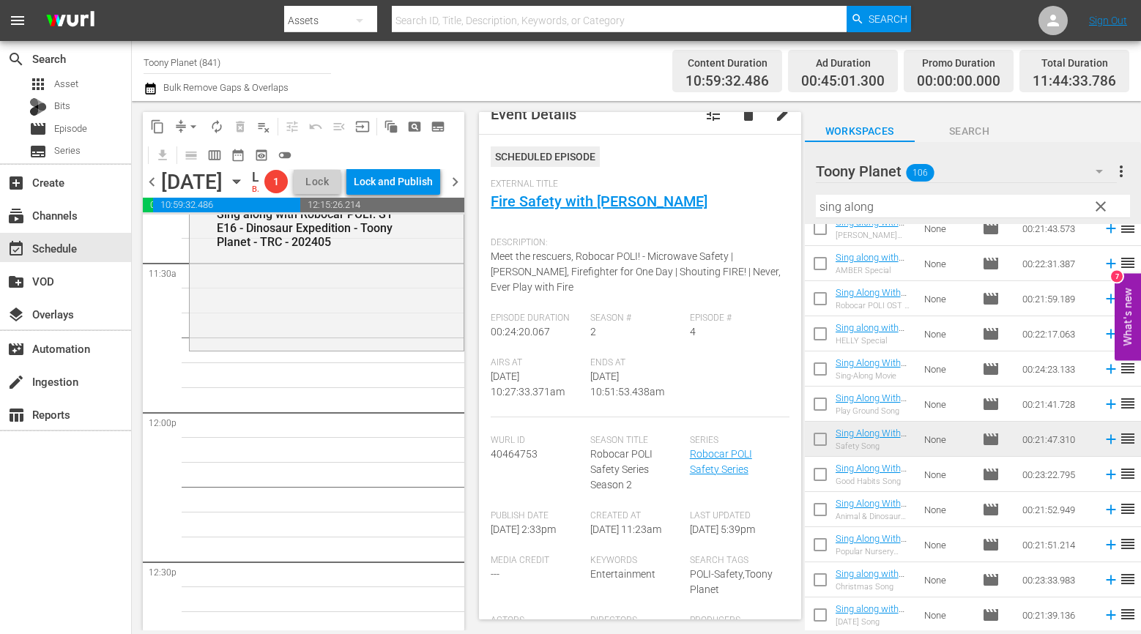
click at [271, 334] on div "Sing Along With Robocar POLI / SE1 / EP16: Sing along with Robocar POLI: S1 E16…" at bounding box center [327, 269] width 274 height 158
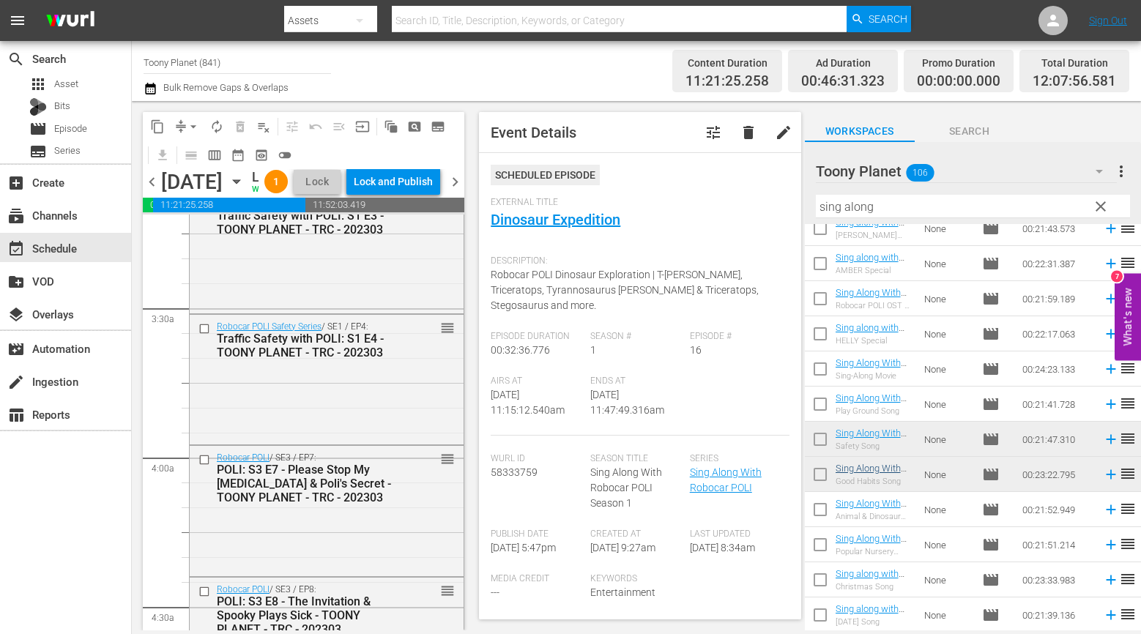
scroll to position [0, 0]
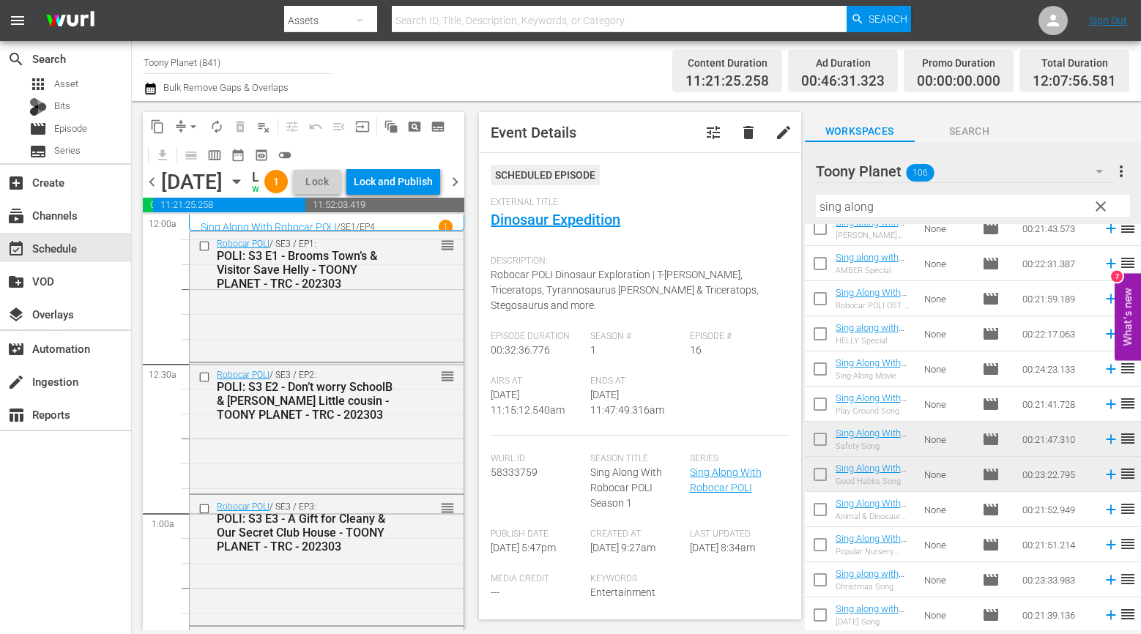
click at [214, 129] on span "autorenew_outlined" at bounding box center [216, 126] width 15 height 15
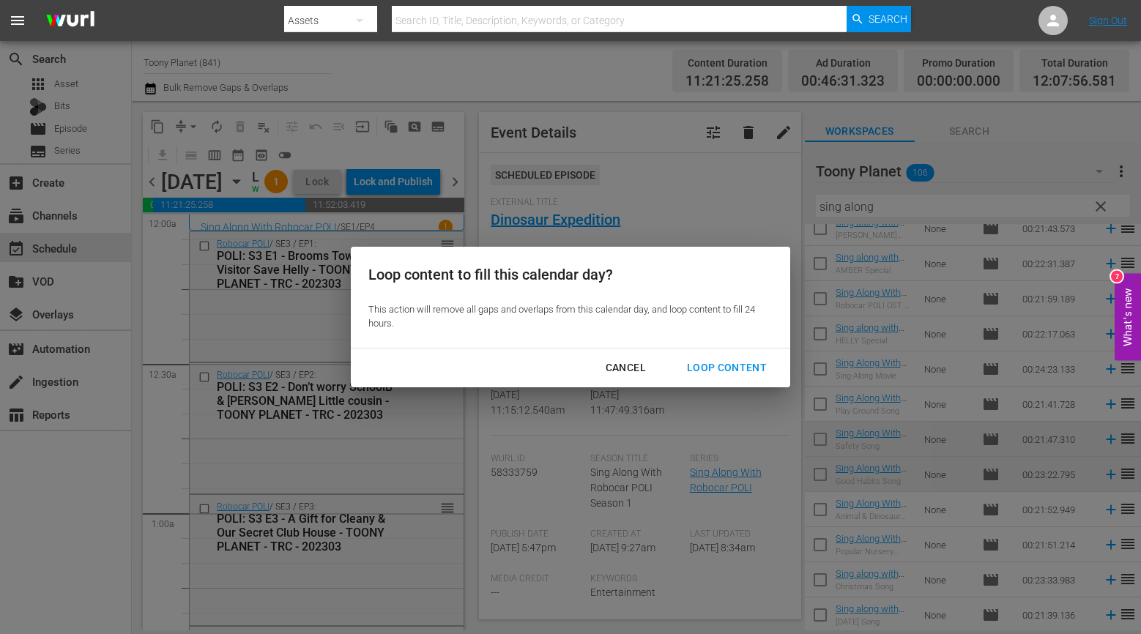
click at [740, 373] on div "Loop Content" at bounding box center [726, 368] width 103 height 18
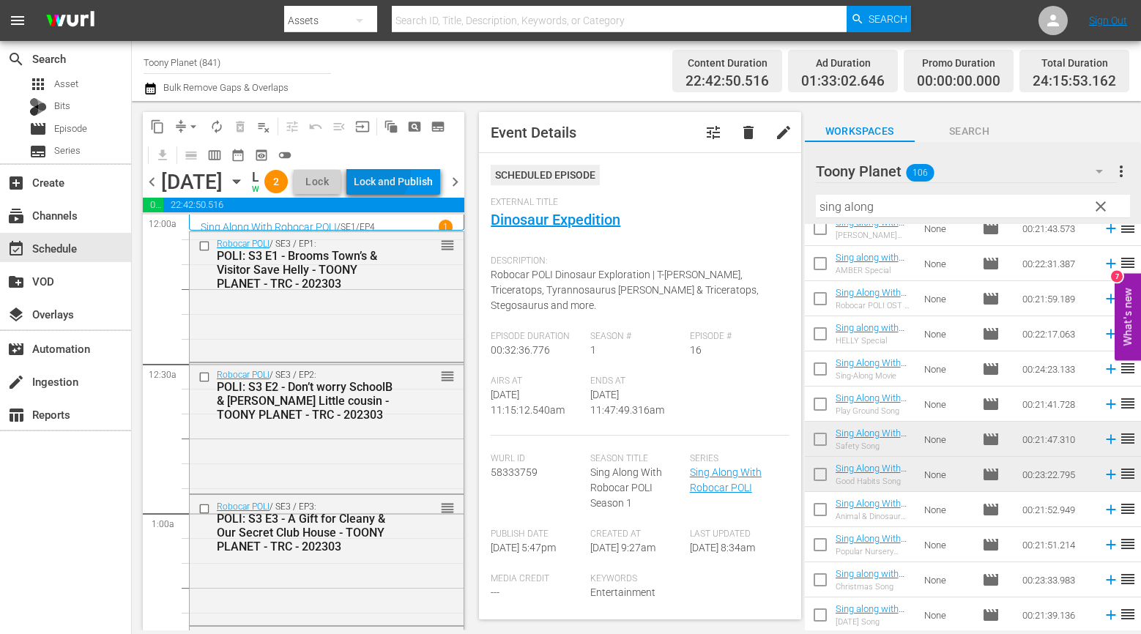
click at [412, 187] on div "Lock and Publish" at bounding box center [393, 181] width 79 height 26
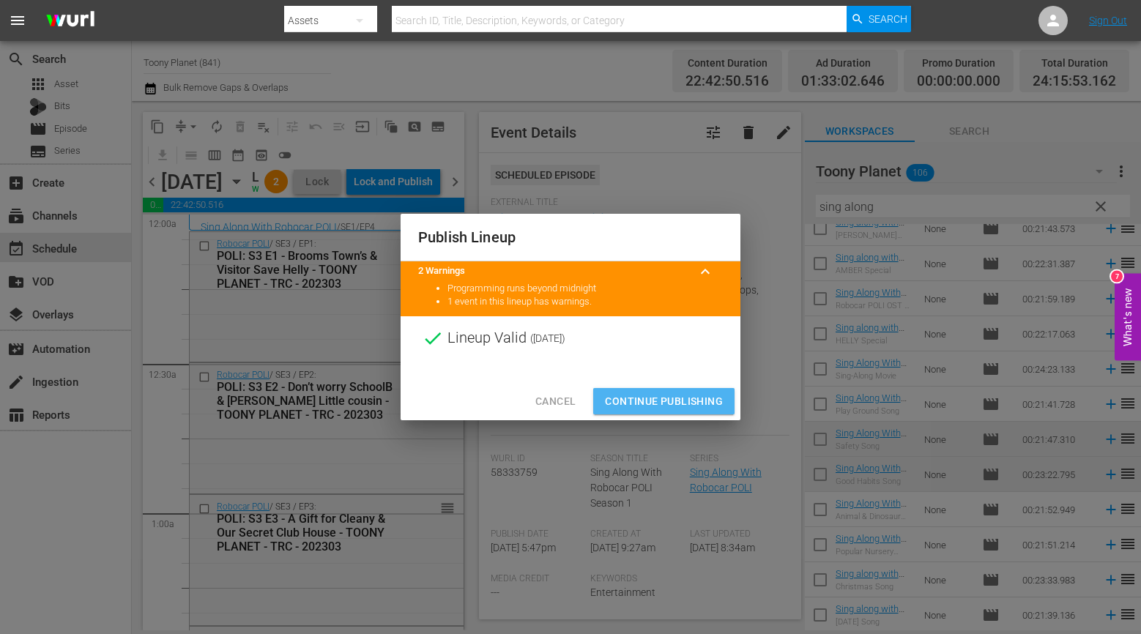
drag, startPoint x: 641, startPoint y: 396, endPoint x: 504, endPoint y: 310, distance: 161.5
click at [641, 396] on span "Continue Publishing" at bounding box center [664, 401] width 118 height 18
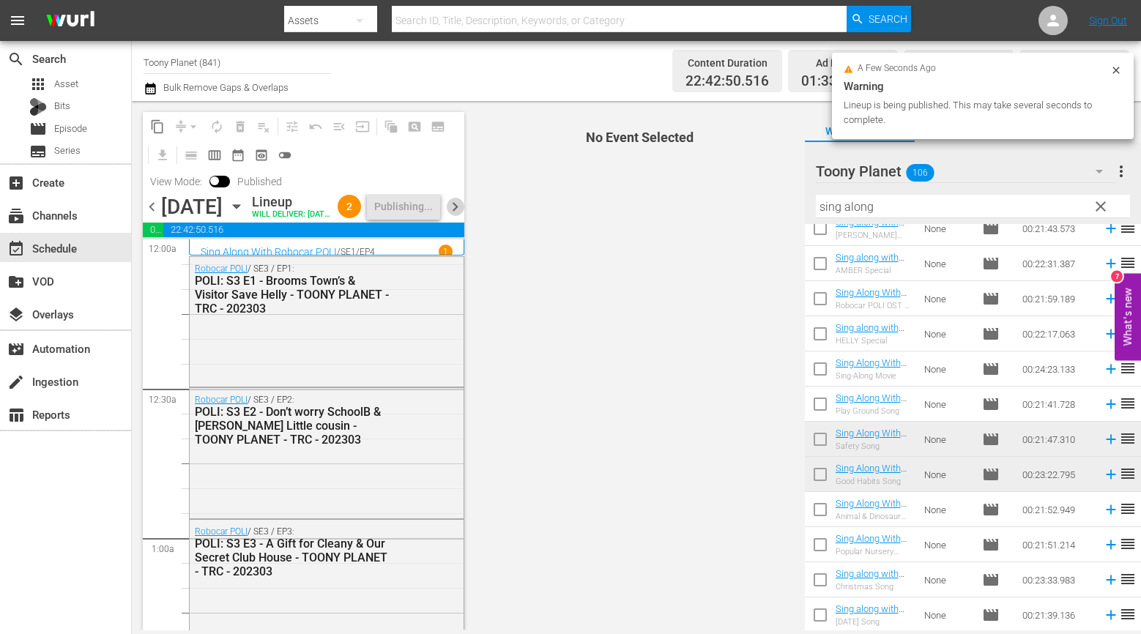
click at [450, 215] on span "chevron_right" at bounding box center [455, 207] width 18 height 18
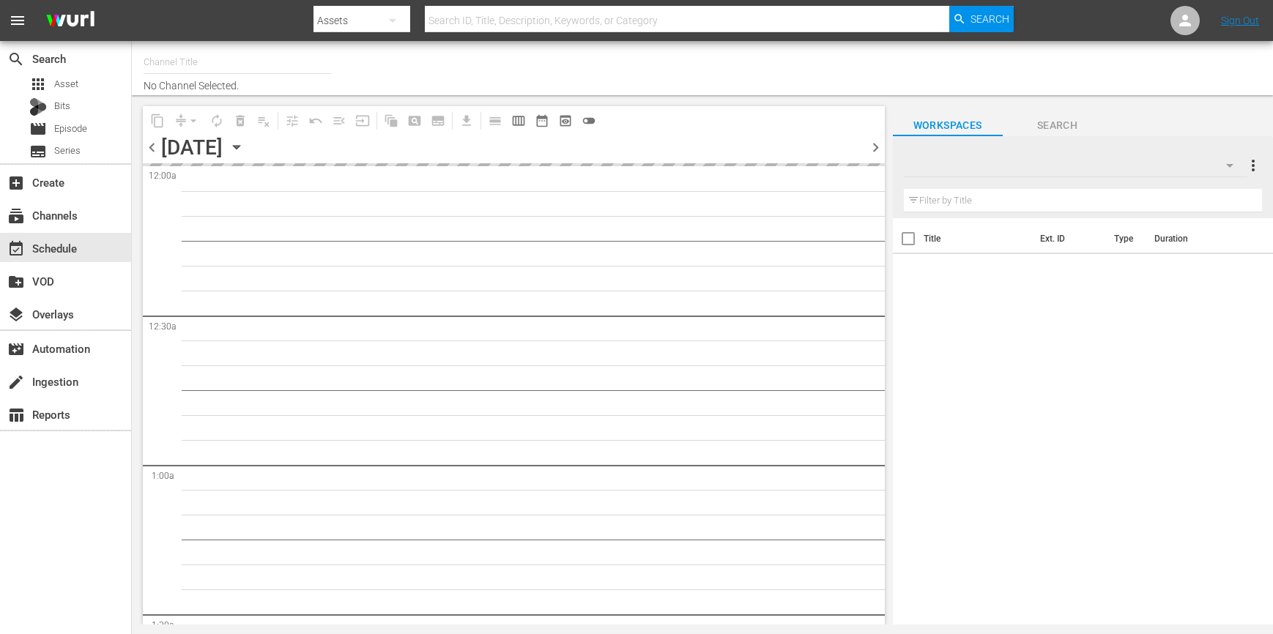
drag, startPoint x: 533, startPoint y: 285, endPoint x: 816, endPoint y: 180, distance: 302.1
click at [868, 147] on span "chevron_right" at bounding box center [875, 147] width 18 height 18
drag, startPoint x: 151, startPoint y: 147, endPoint x: 155, endPoint y: 155, distance: 9.2
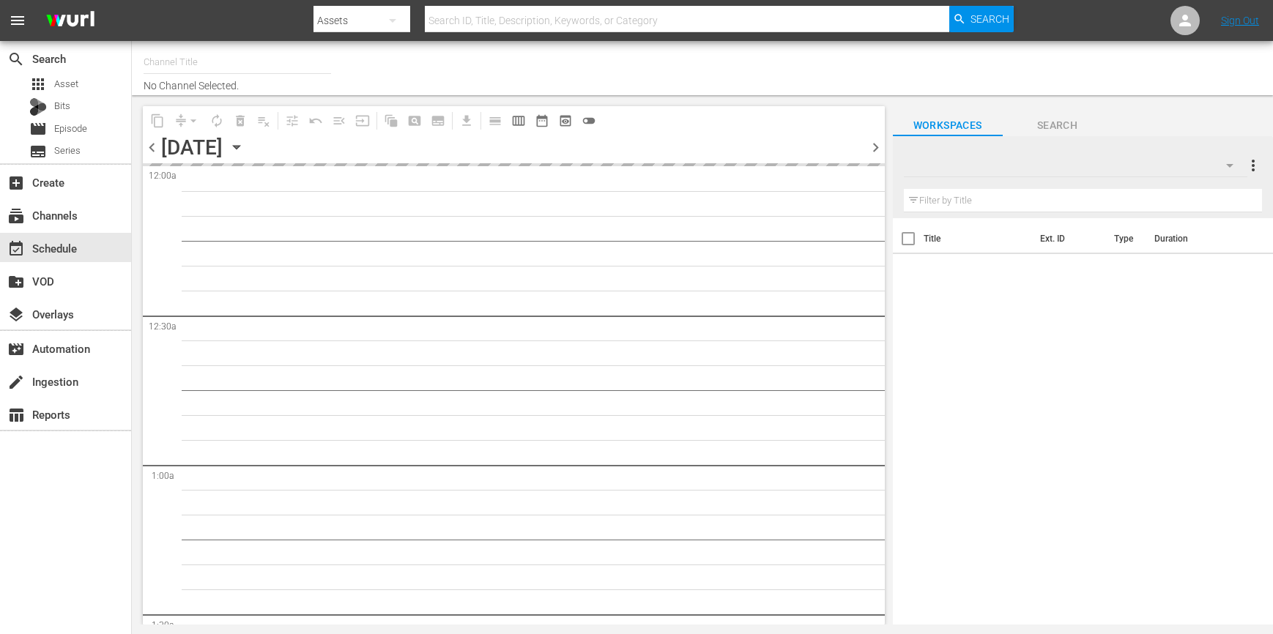
click at [151, 147] on span "chevron_left" at bounding box center [152, 147] width 18 height 18
type input "Toony Planet (841)"
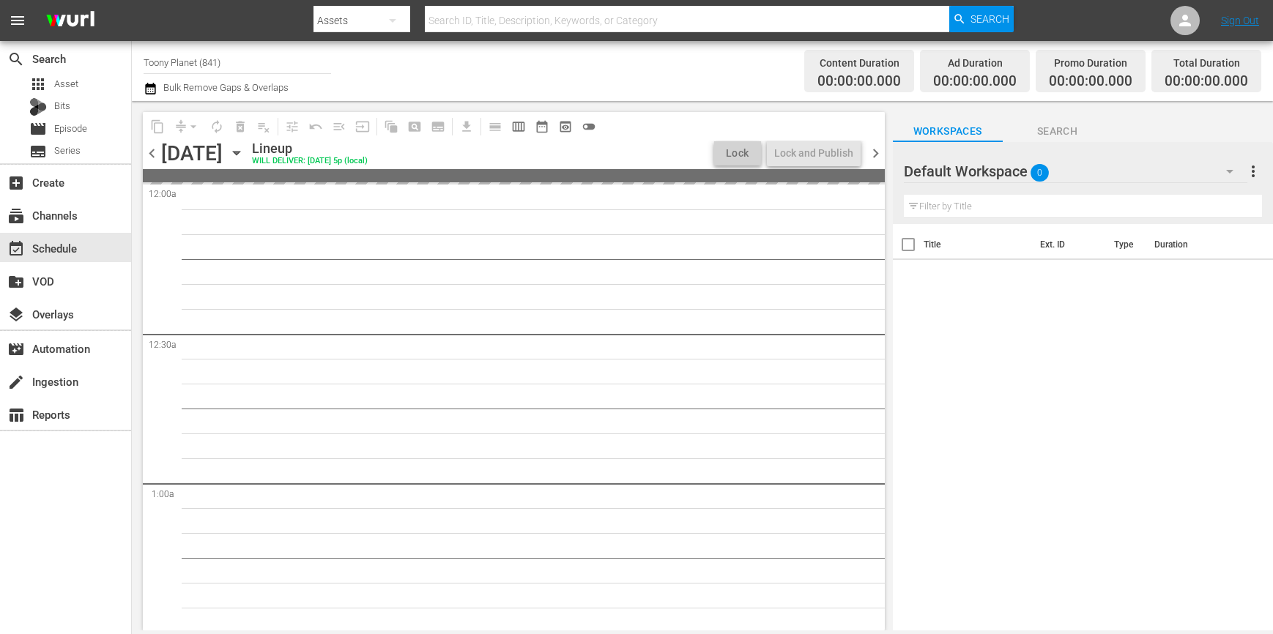
click at [1061, 170] on div "Default Workspace 0" at bounding box center [1076, 171] width 344 height 41
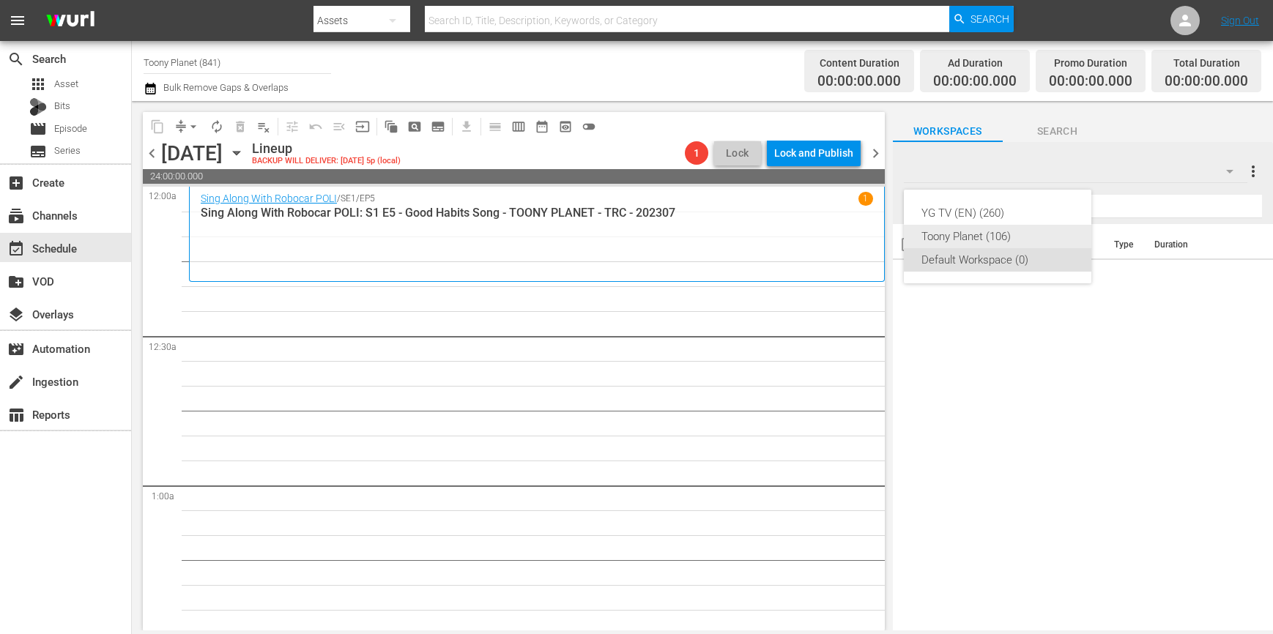
click at [1004, 238] on div "Toony Planet (106)" at bounding box center [997, 236] width 152 height 23
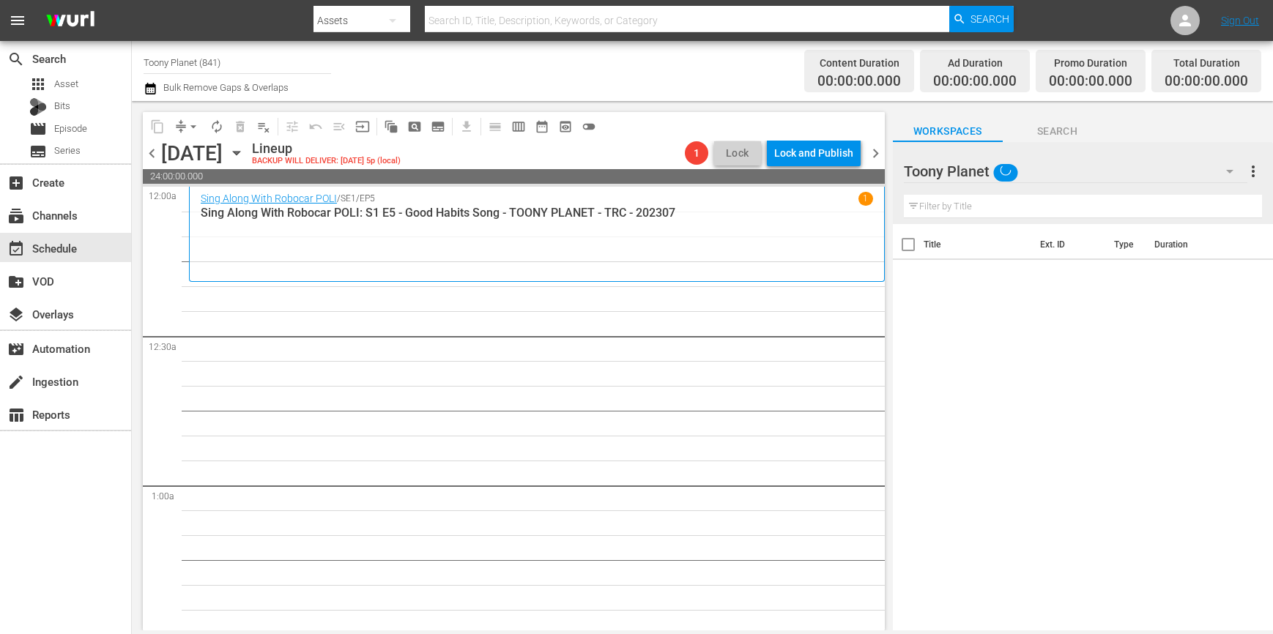
click at [673, 421] on div "YG TV (EN) (260) Toony Planet (106) Default Workspace (0)" at bounding box center [636, 317] width 1273 height 634
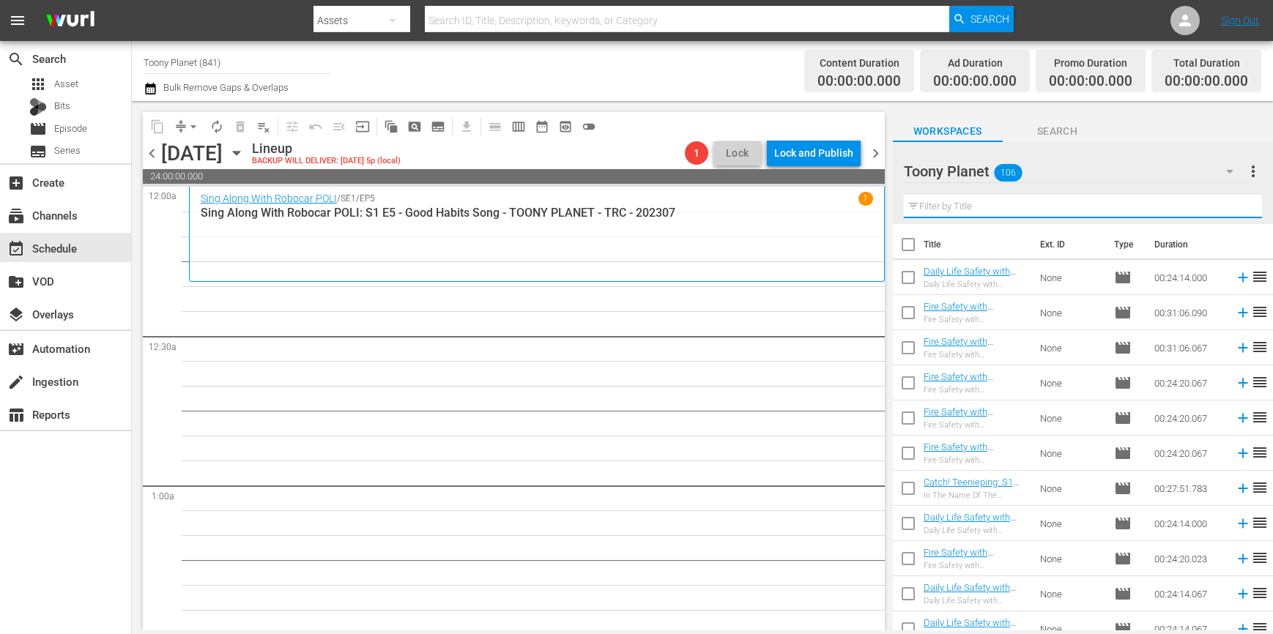
click at [972, 209] on input "text" at bounding box center [1083, 206] width 358 height 23
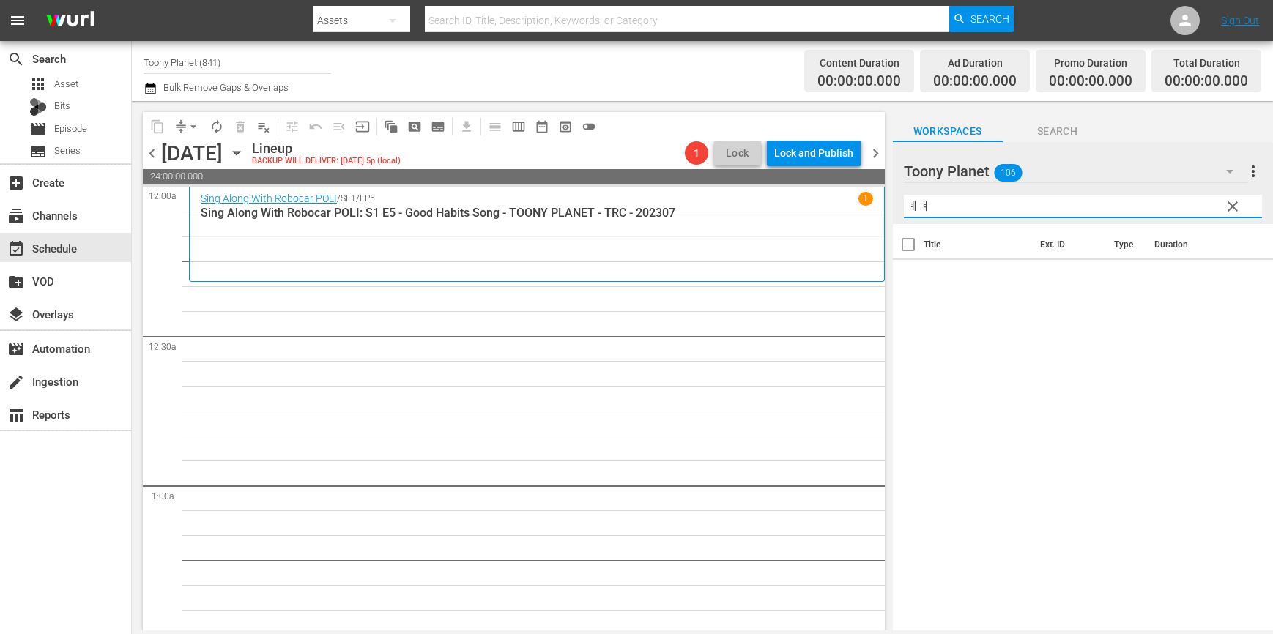
type input "ㅖ"
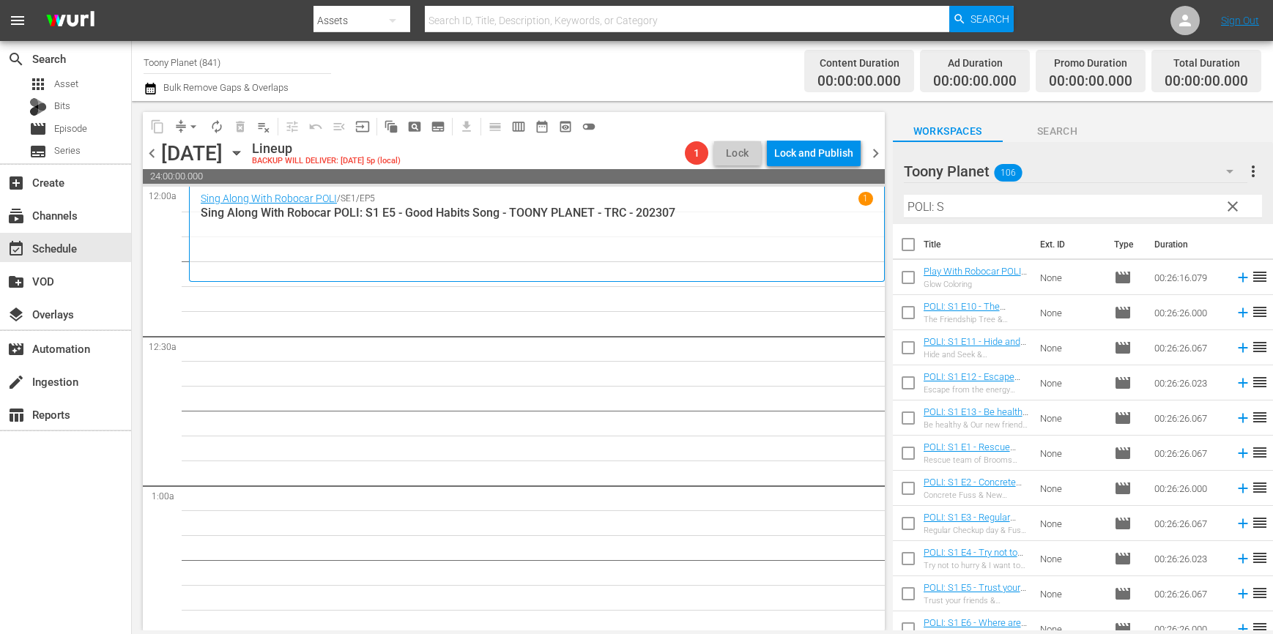
drag, startPoint x: 517, startPoint y: 351, endPoint x: 661, endPoint y: 381, distance: 147.3
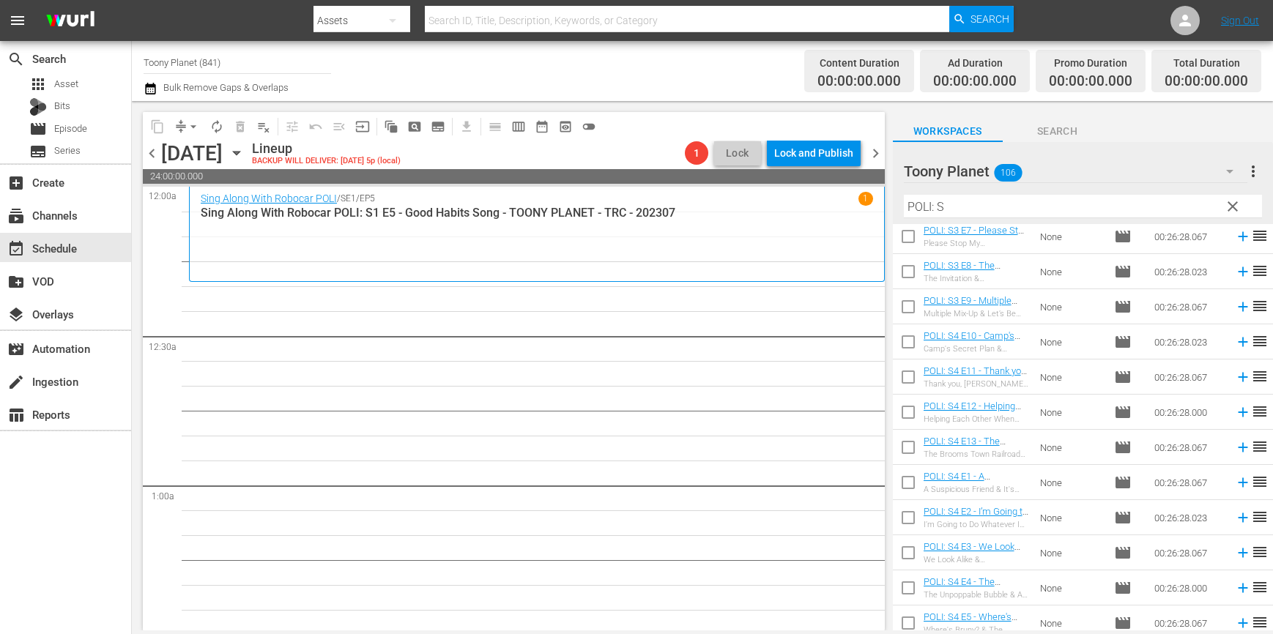
scroll to position [2404, 0]
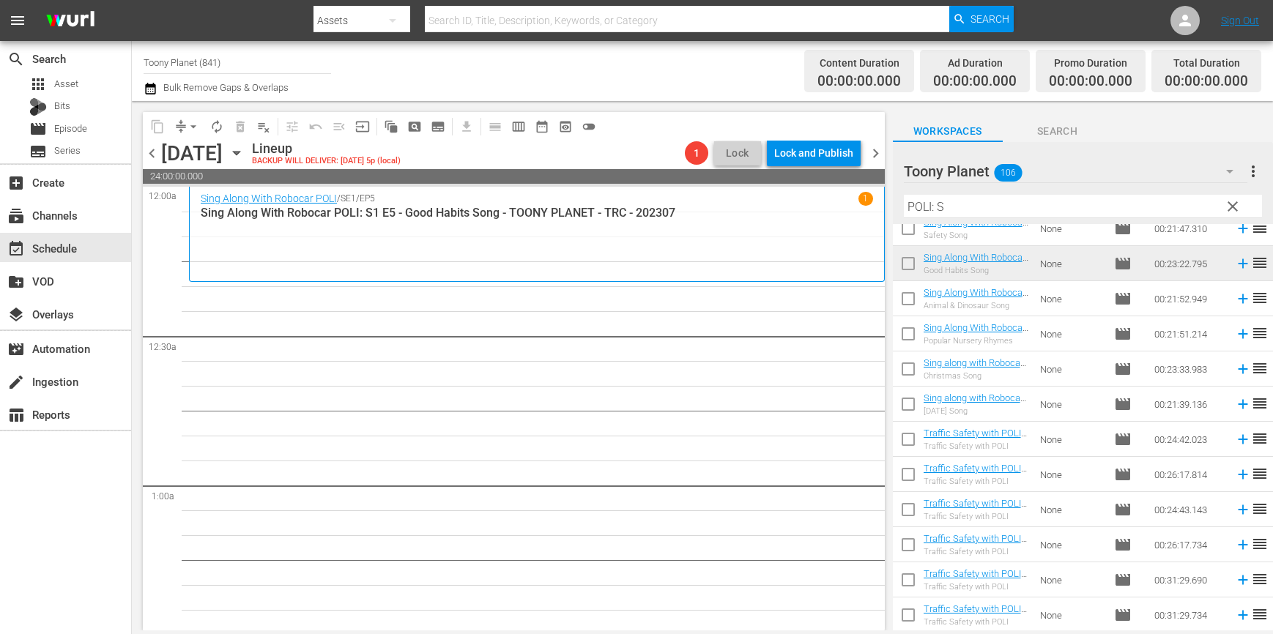
click at [963, 203] on input "POLI: S" at bounding box center [1083, 206] width 358 height 23
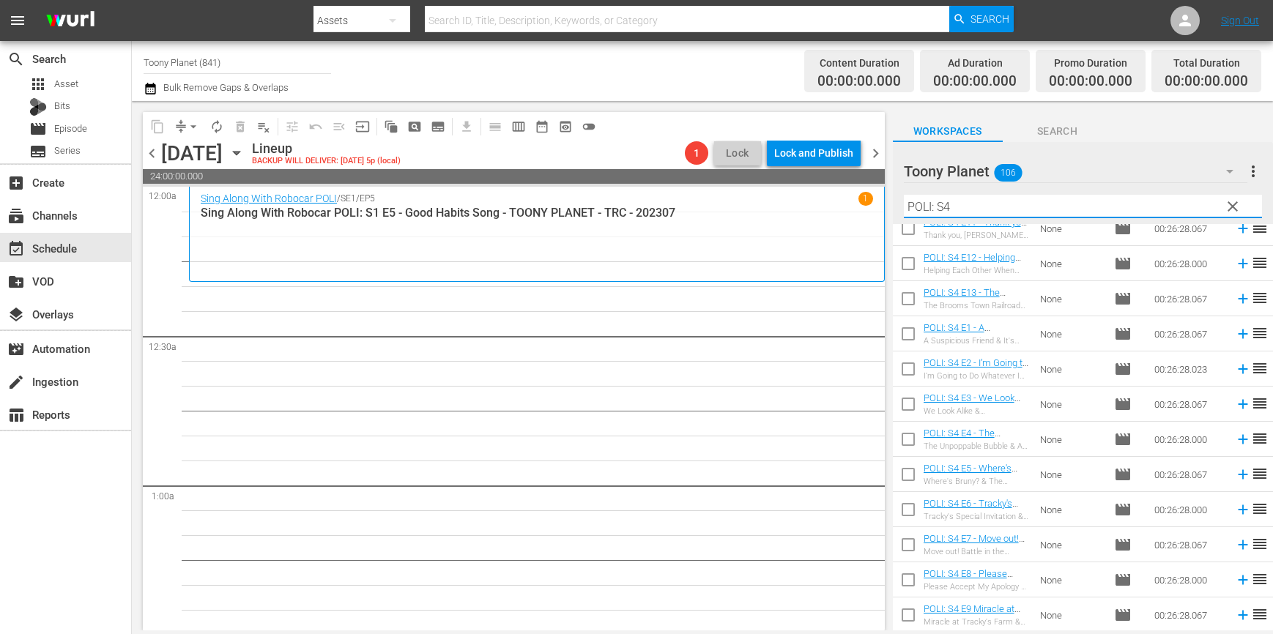
scroll to position [84, 0]
type input "POLI: S4"
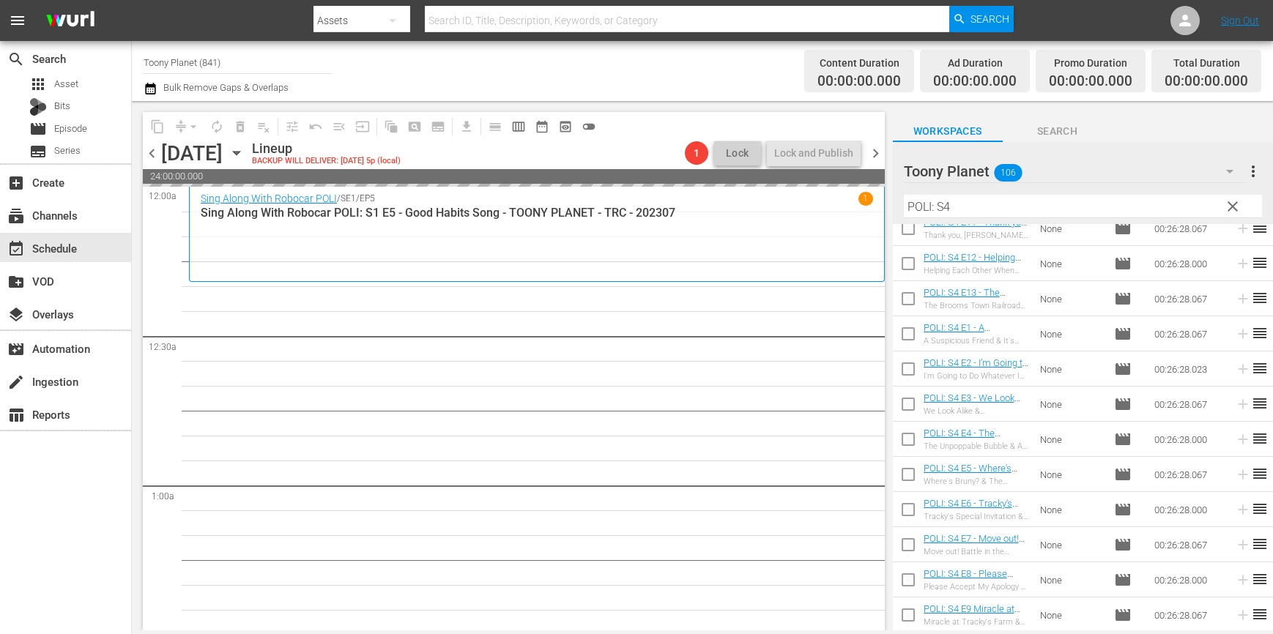
drag, startPoint x: 945, startPoint y: 435, endPoint x: 296, endPoint y: 16, distance: 772.2
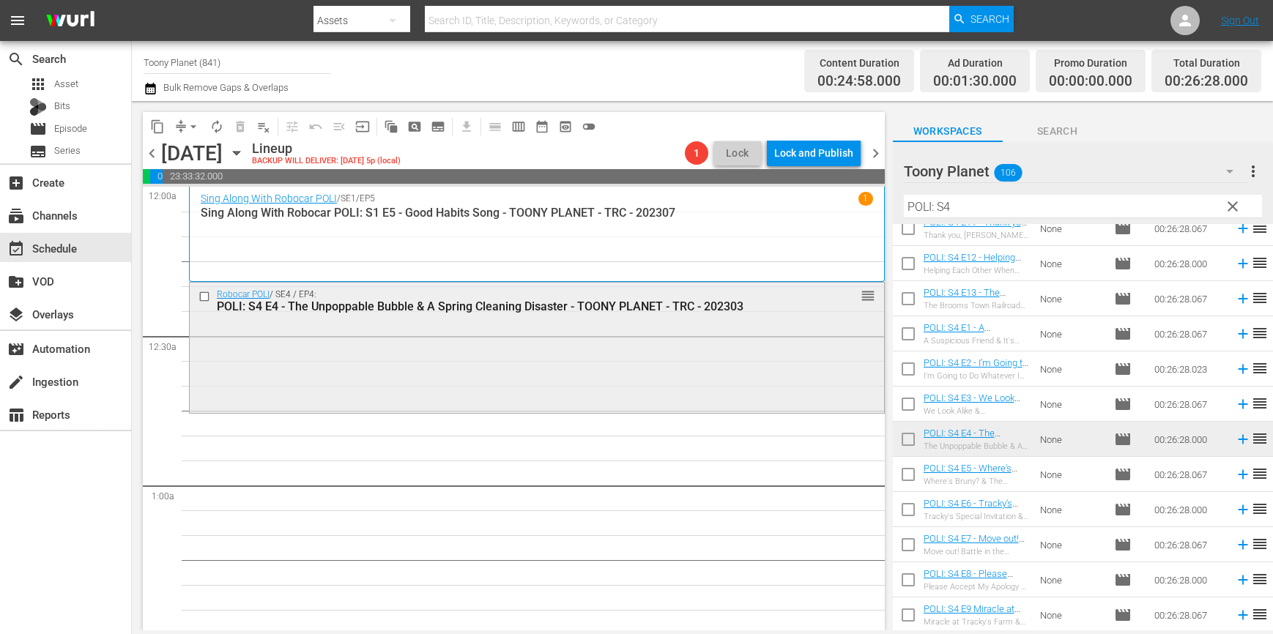
click at [491, 346] on div "Robocar POLI / SE4 / EP4: POLI: S4 E4 - The Unpoppable Bubble & A Spring Cleani…" at bounding box center [537, 346] width 694 height 127
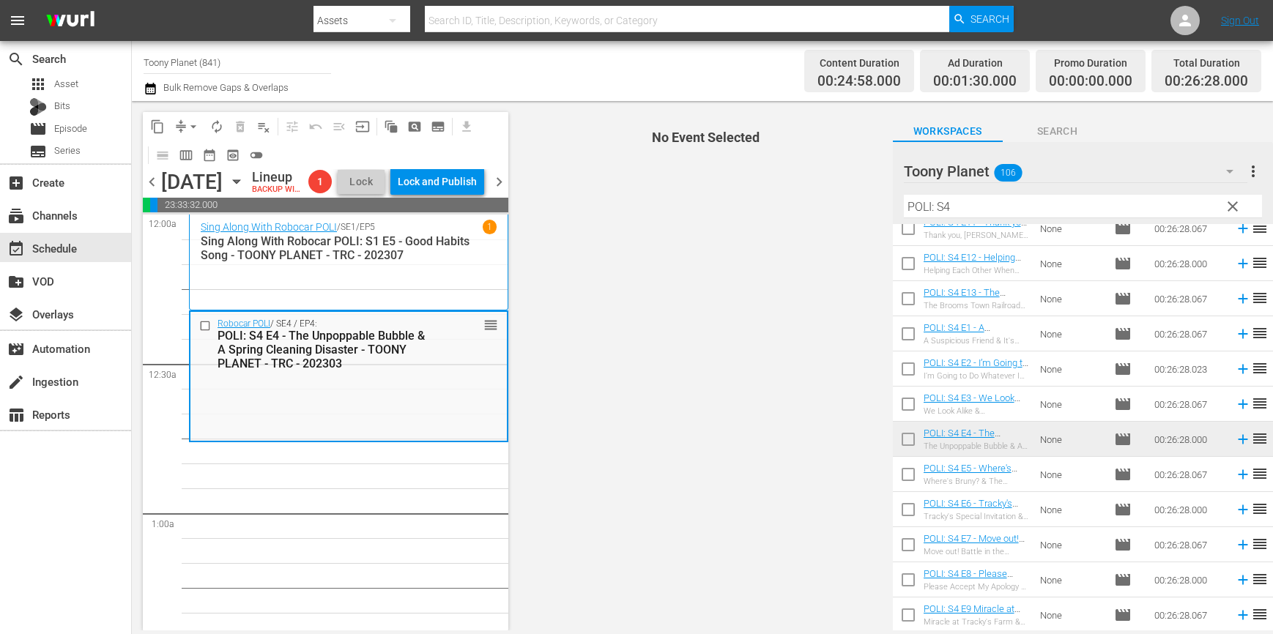
scroll to position [42, 0]
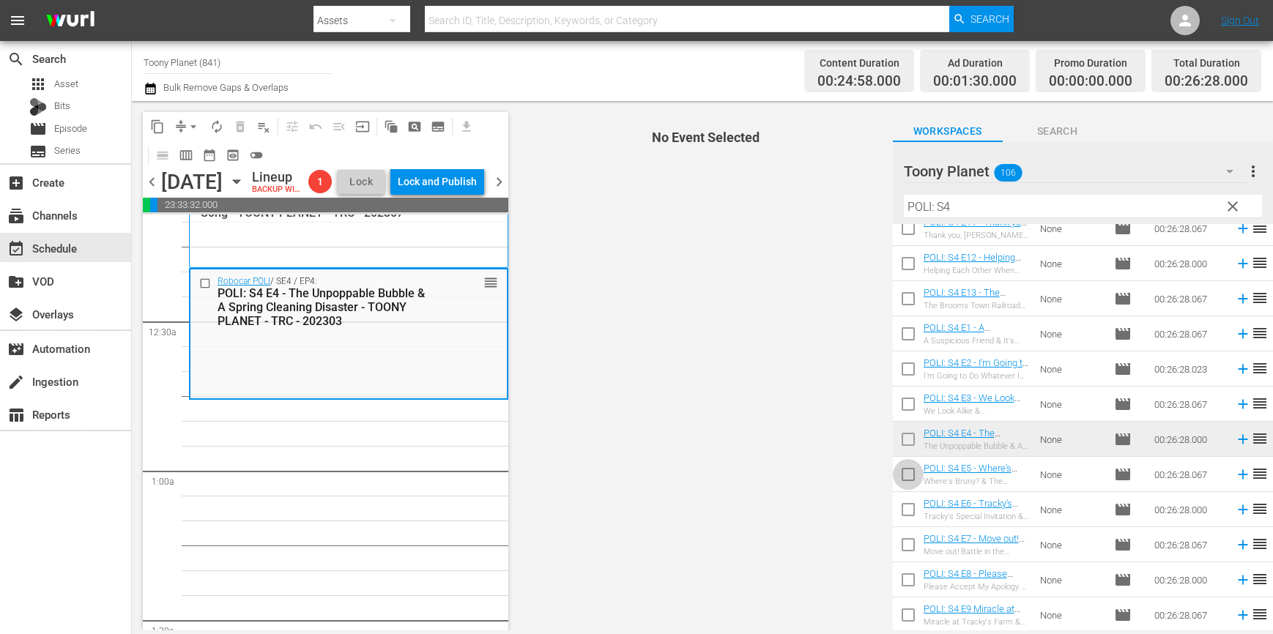
click at [902, 472] on input "checkbox" at bounding box center [908, 477] width 31 height 31
checkbox input "true"
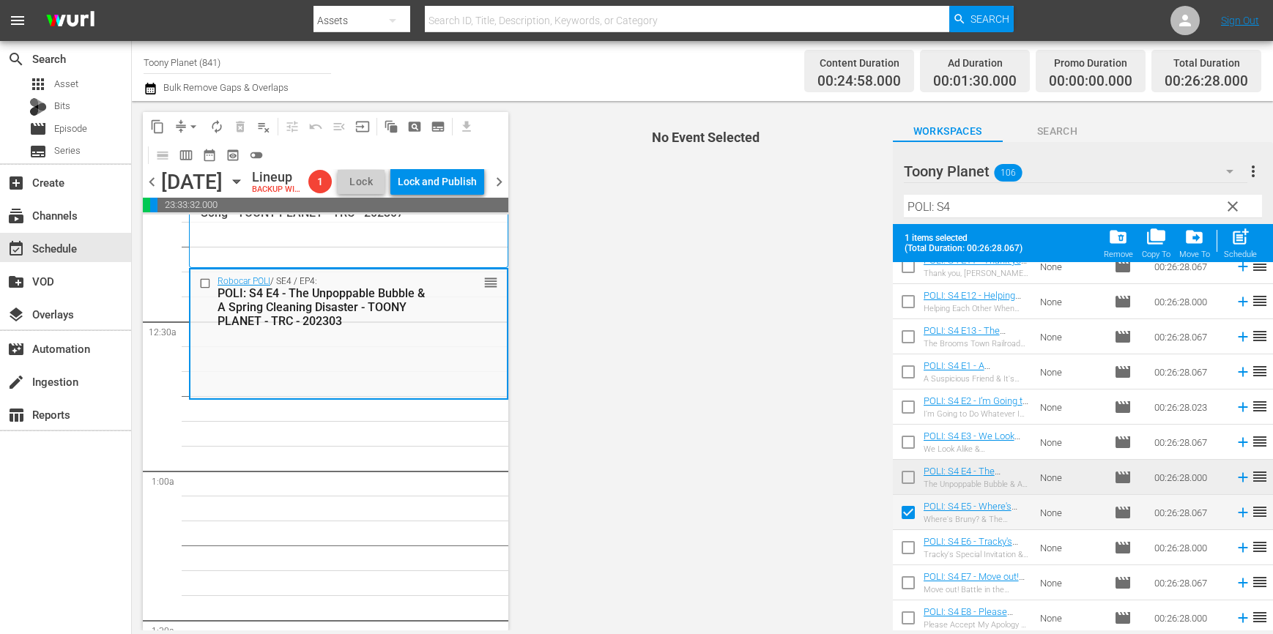
scroll to position [122, 0]
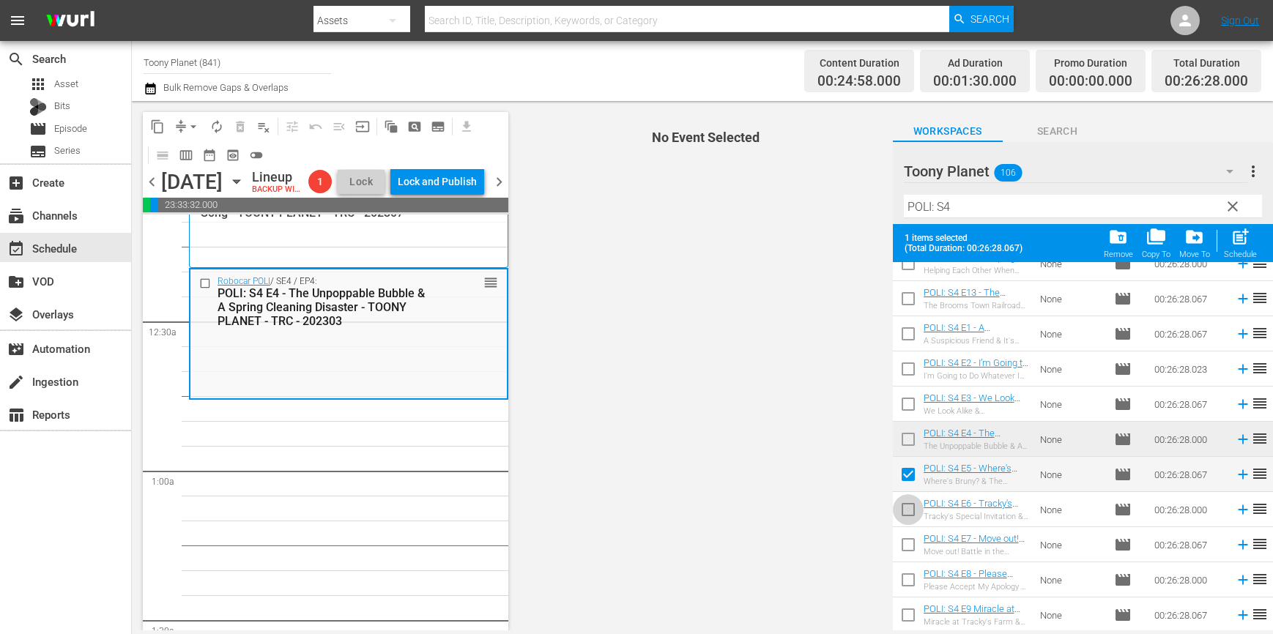
click at [906, 497] on input "checkbox" at bounding box center [908, 512] width 31 height 31
checkbox input "true"
click at [907, 527] on td at bounding box center [908, 544] width 31 height 35
click at [898, 546] on input "checkbox" at bounding box center [908, 547] width 31 height 31
checkbox input "true"
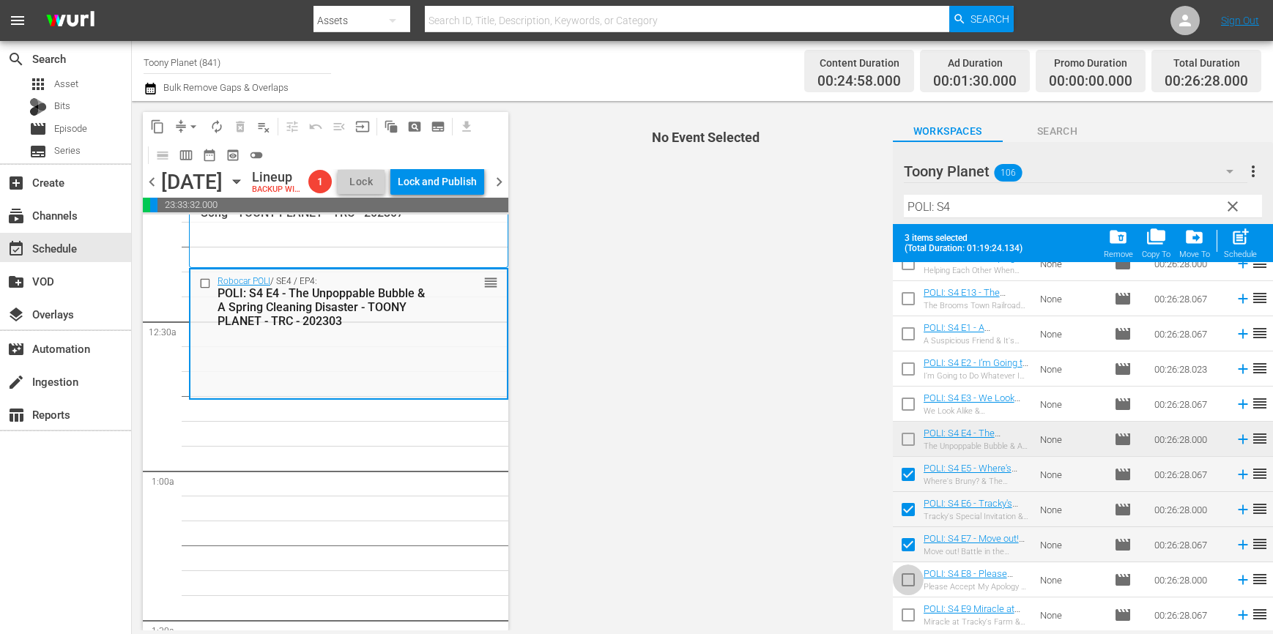
drag, startPoint x: 904, startPoint y: 574, endPoint x: 957, endPoint y: 546, distance: 60.6
click at [904, 574] on input "checkbox" at bounding box center [908, 582] width 31 height 31
checkbox input "true"
click at [1238, 250] on div "Schedule" at bounding box center [1240, 255] width 33 height 10
checkbox input "false"
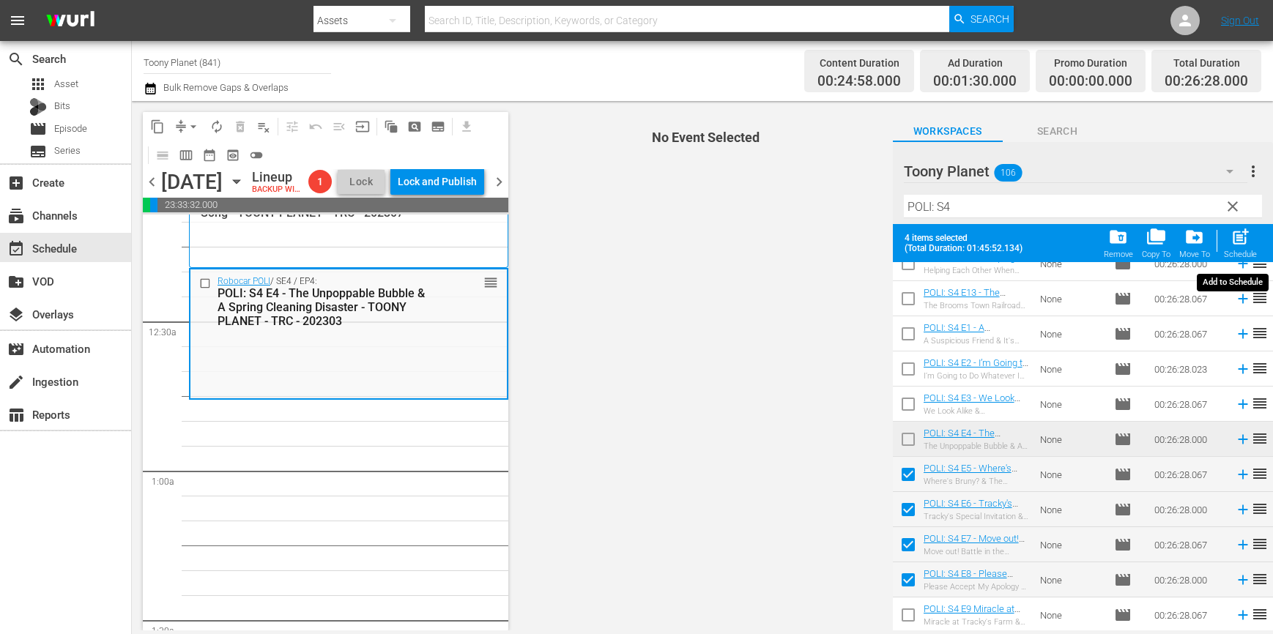
checkbox input "false"
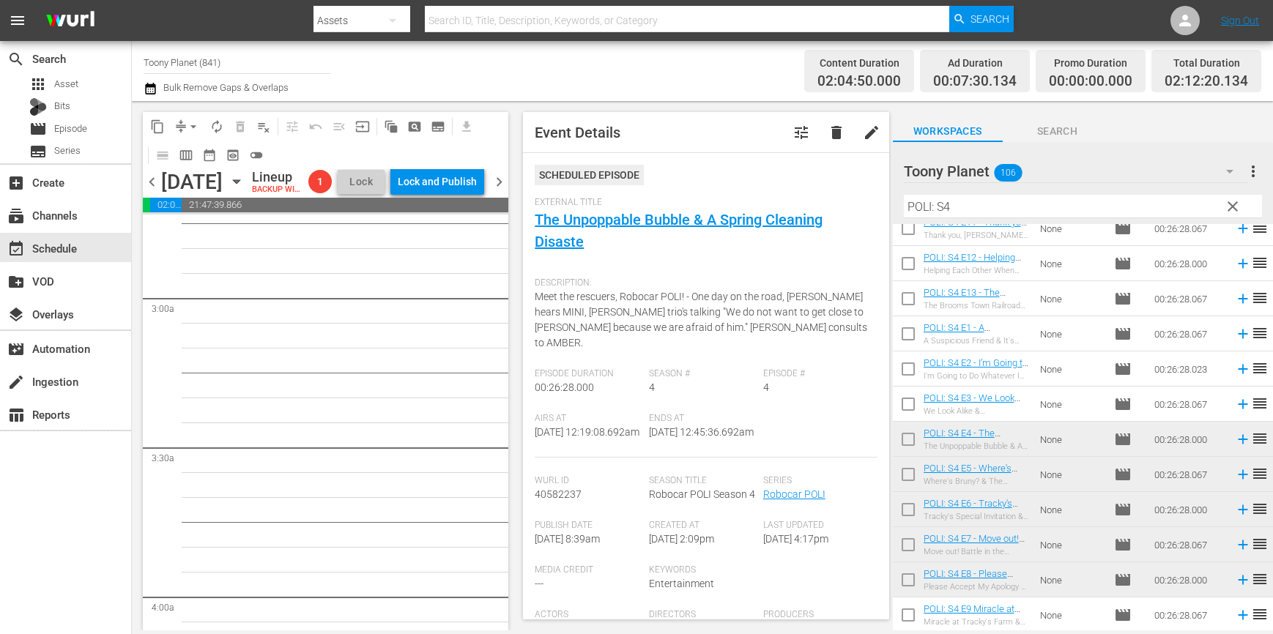
scroll to position [485, 0]
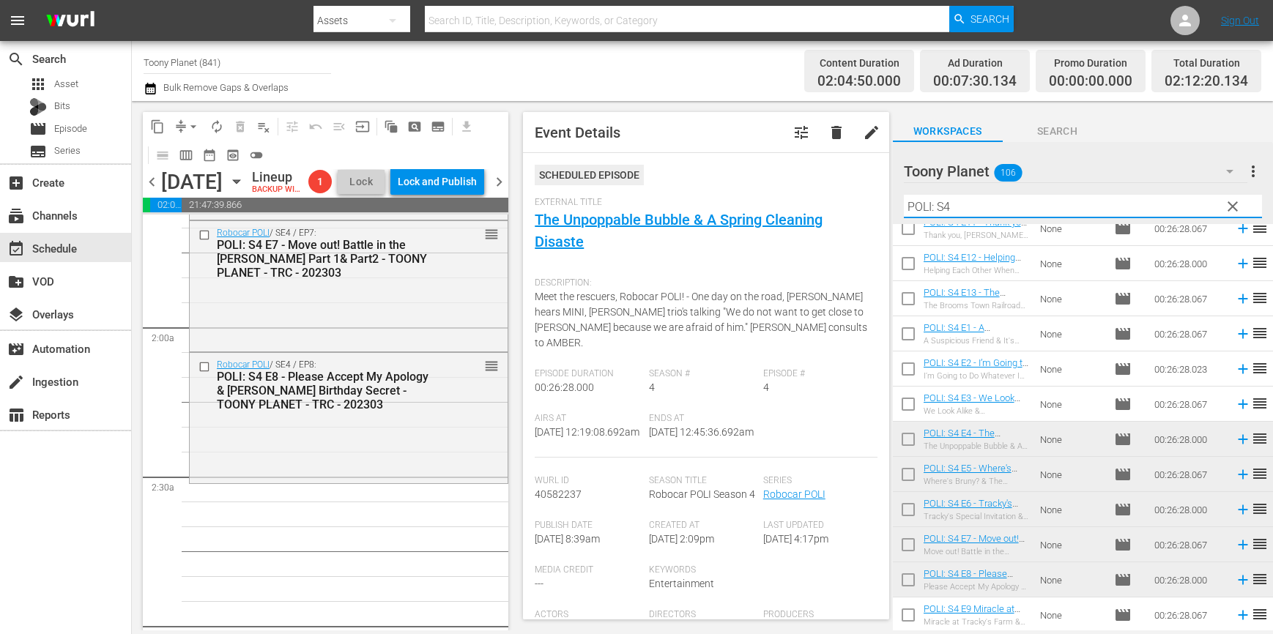
drag, startPoint x: 903, startPoint y: 202, endPoint x: 879, endPoint y: 203, distance: 24.2
click at [885, 202] on div "content_copy compress arrow_drop_down autorenew_outlined delete_forever_outline…" at bounding box center [702, 365] width 1141 height 529
type input "ㄴ"
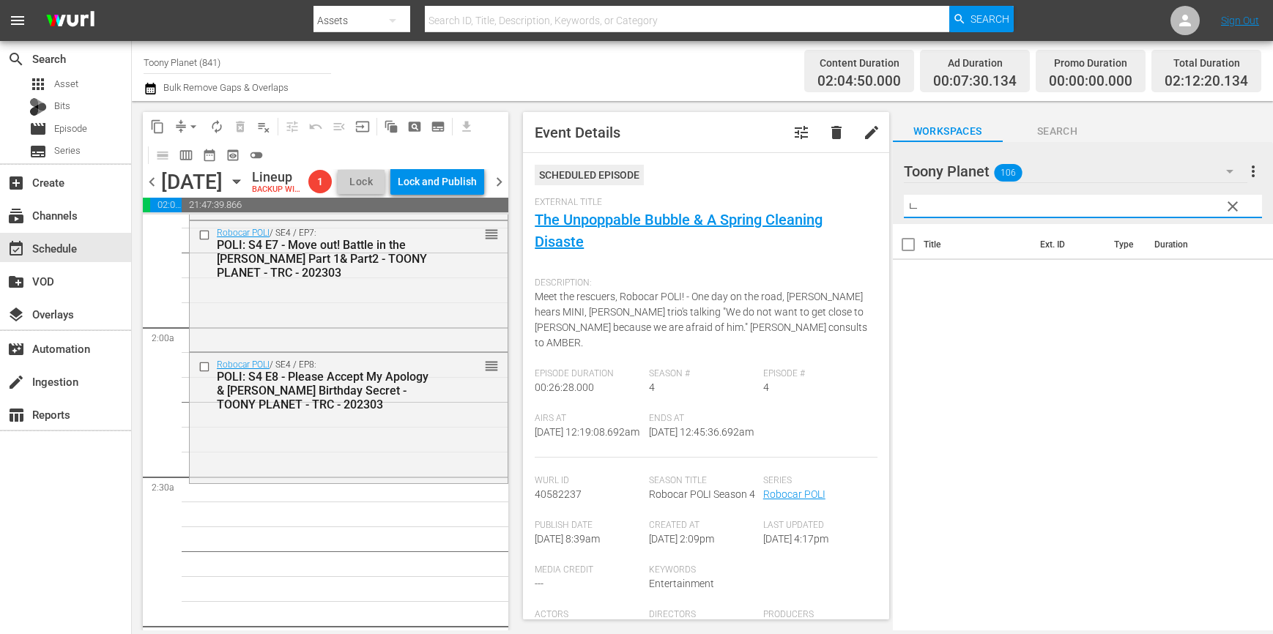
scroll to position [0, 0]
type input "ㄴ"
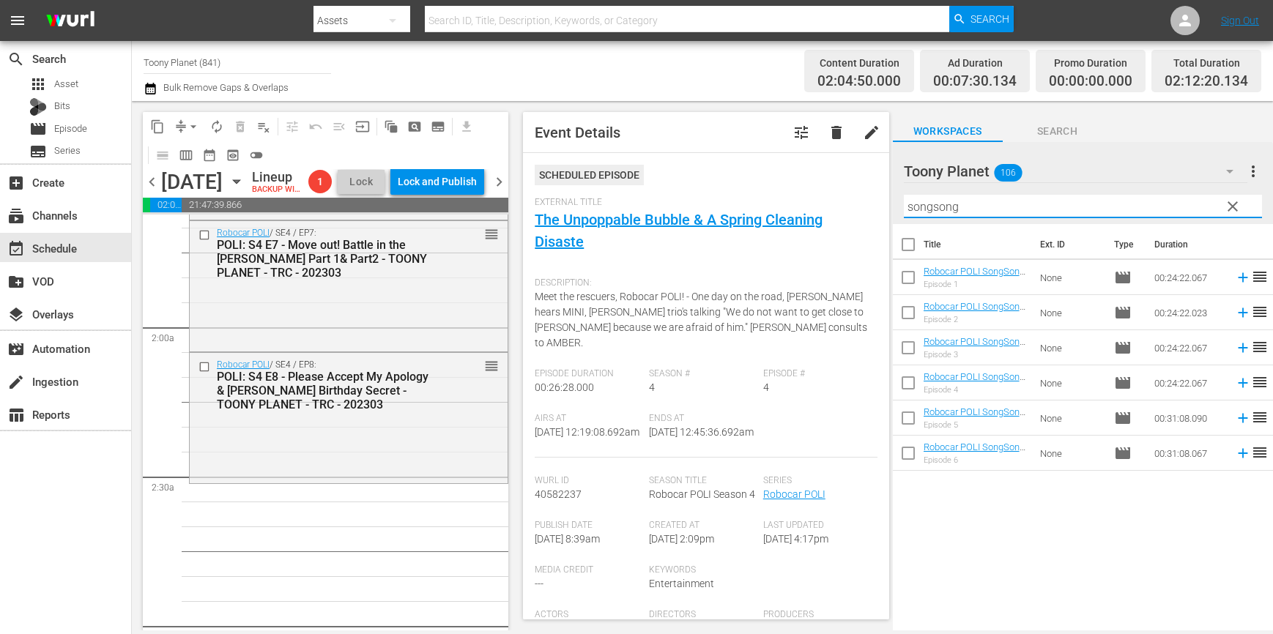
drag, startPoint x: 991, startPoint y: 207, endPoint x: 790, endPoint y: 187, distance: 202.4
click at [790, 187] on div "content_copy compress arrow_drop_down autorenew_outlined delete_forever_outline…" at bounding box center [702, 365] width 1141 height 529
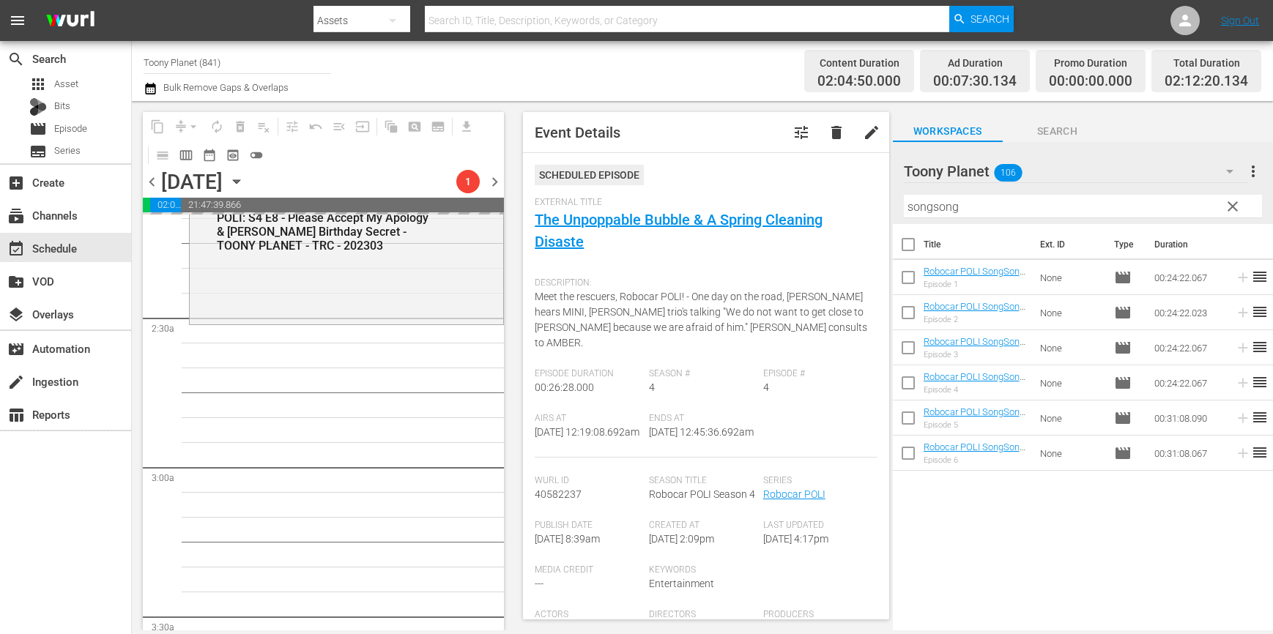
scroll to position [649, 0]
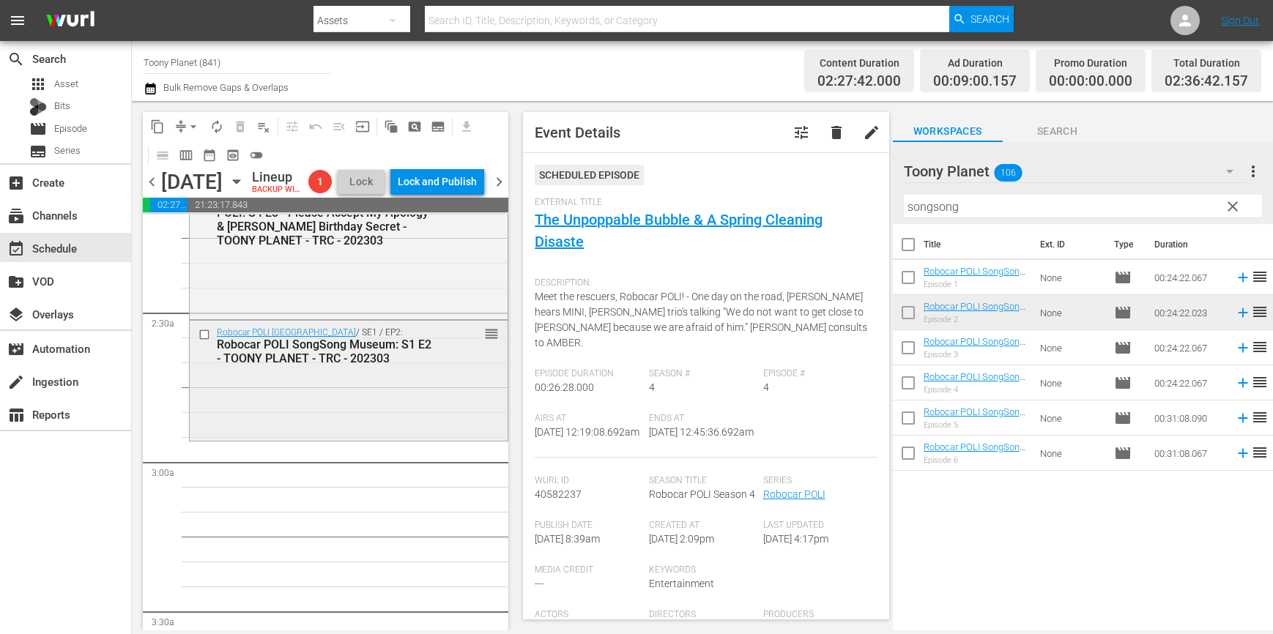
click at [375, 404] on div "Robocar POLI SongSong Museum / SE1 / EP2: Robocar POLI SongSong Museum: S1 E2 -…" at bounding box center [349, 379] width 318 height 117
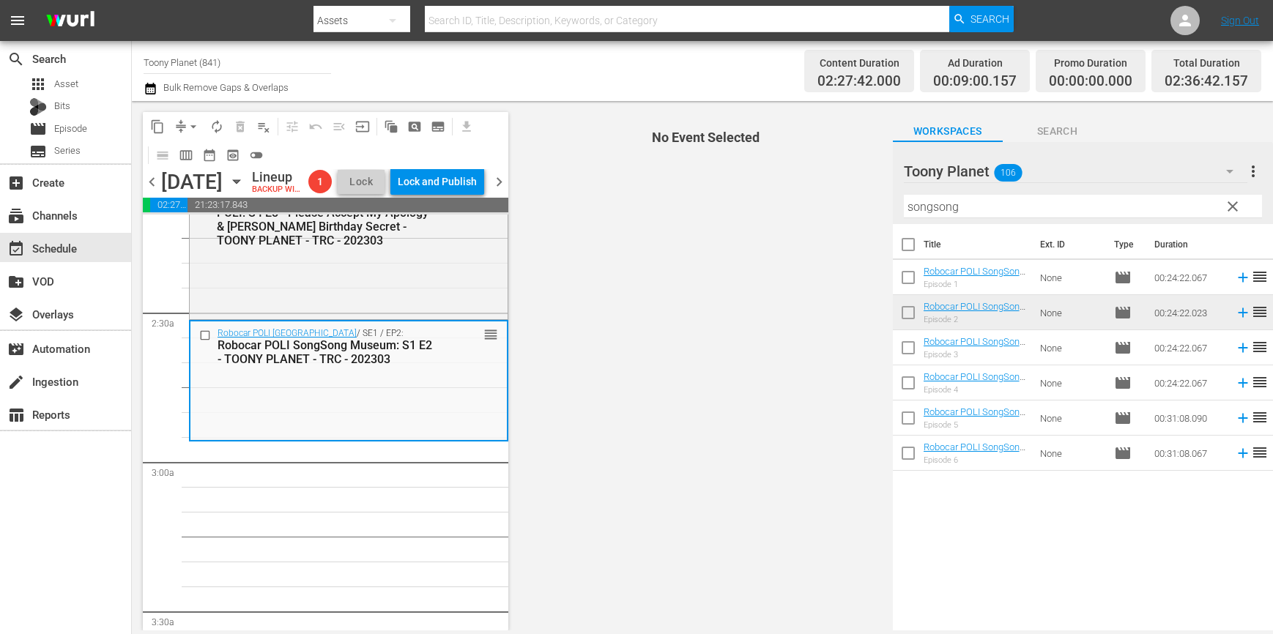
drag, startPoint x: 870, startPoint y: 202, endPoint x: 669, endPoint y: 194, distance: 200.8
click at [663, 197] on div "content_copy compress arrow_drop_down autorenew_outlined delete_forever_outline…" at bounding box center [702, 365] width 1141 height 529
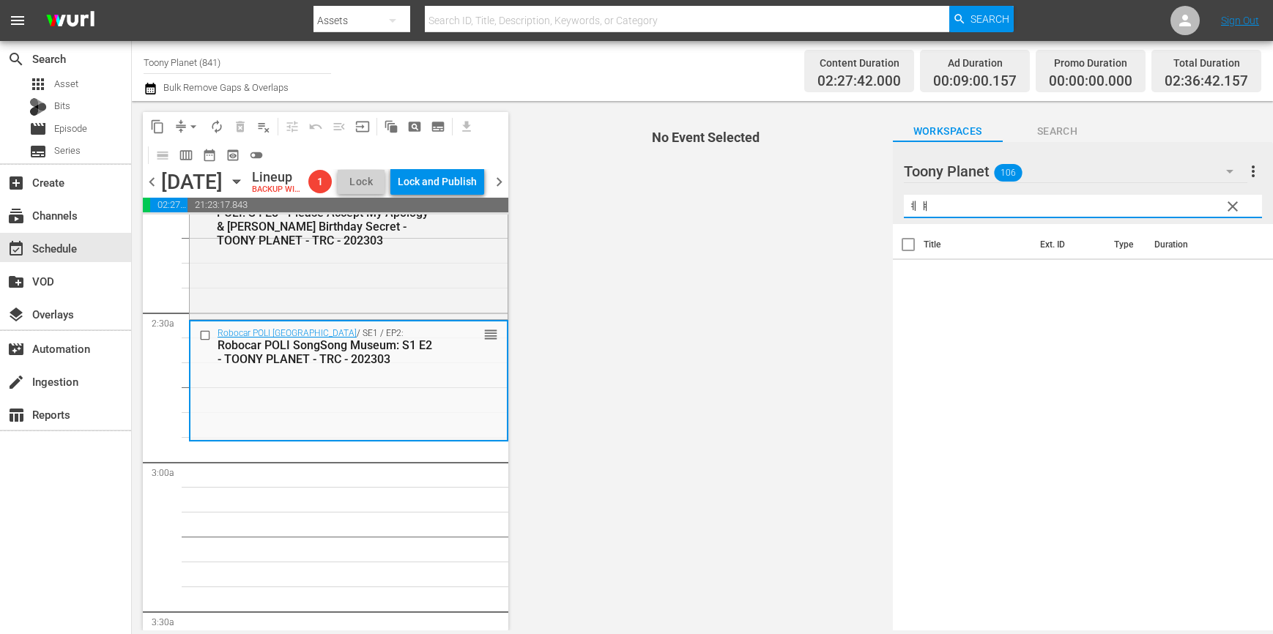
type input "ㅖ"
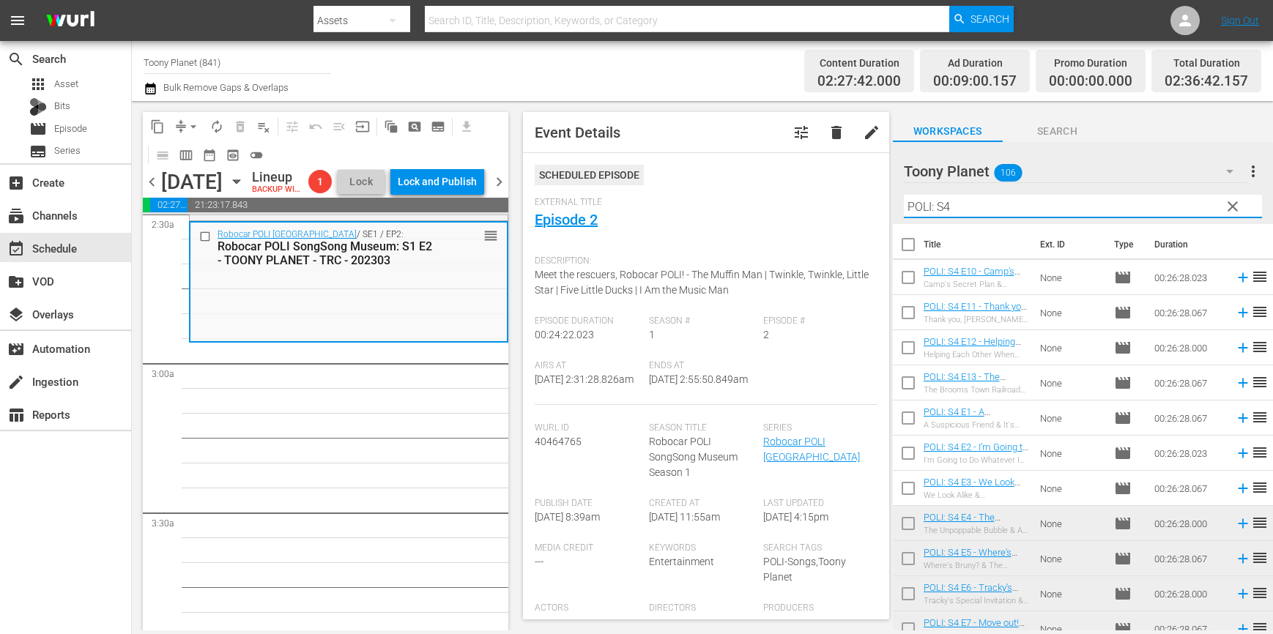
scroll to position [84, 0]
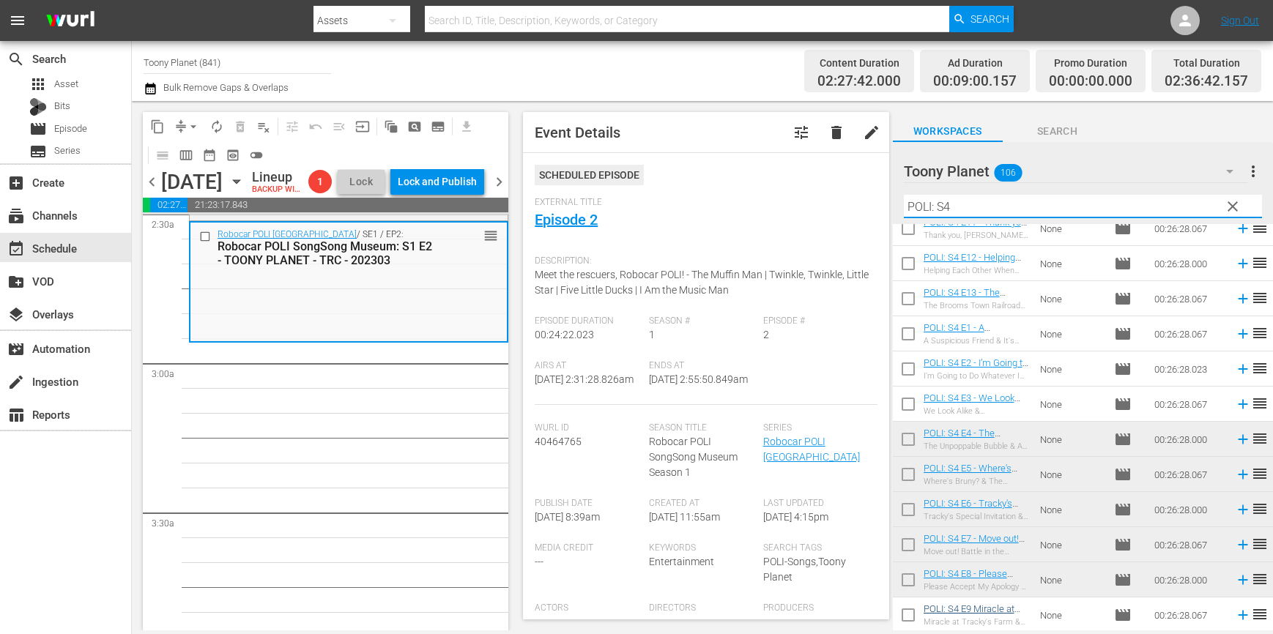
type input "POLI: S4"
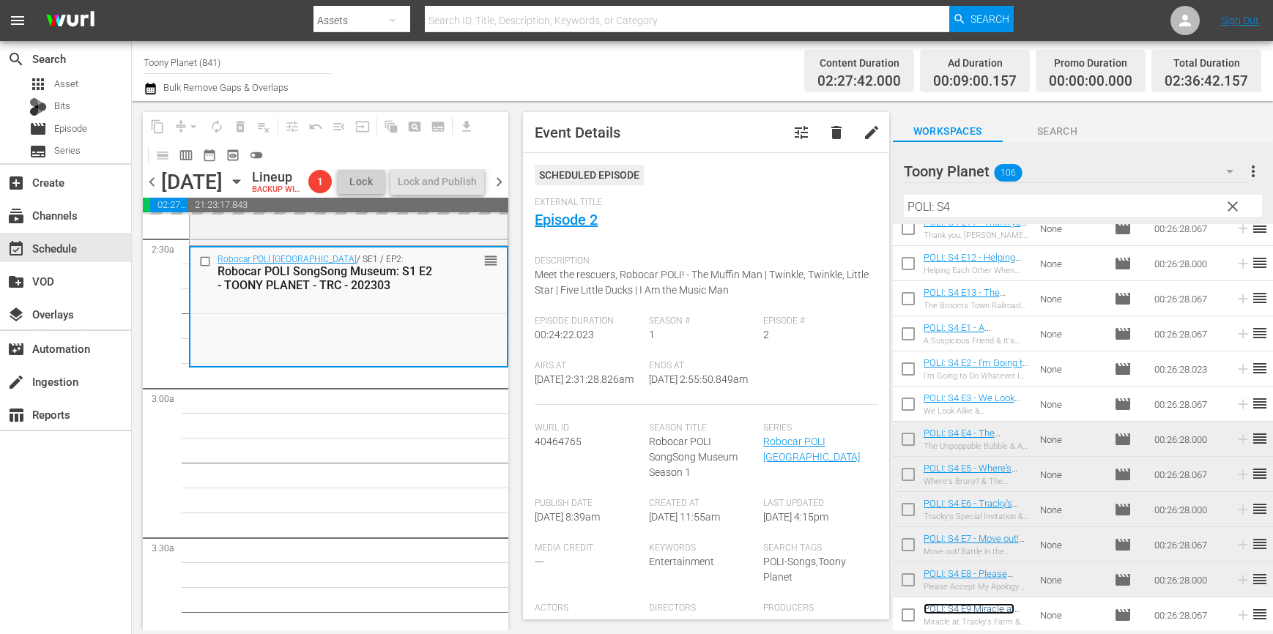
scroll to position [718, 0]
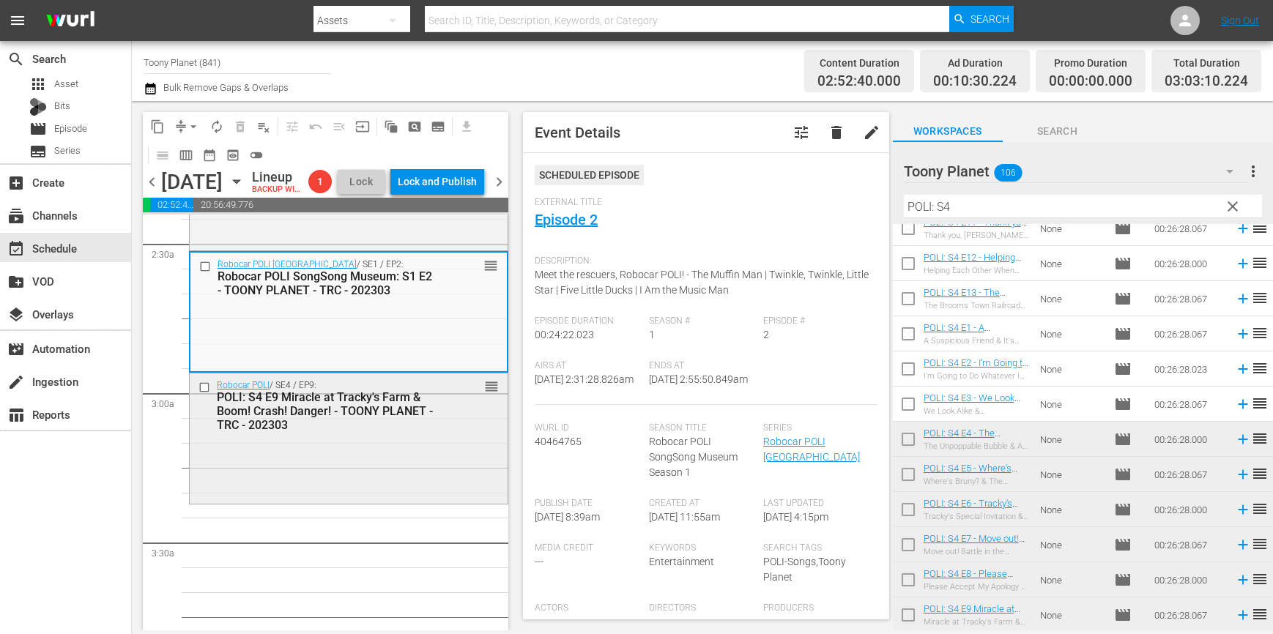
click at [310, 472] on div "Robocar POLI / SE4 / EP9: POLI: S4 E9 Miracle at Tracky's Farm & Boom! Crash! D…" at bounding box center [349, 436] width 318 height 127
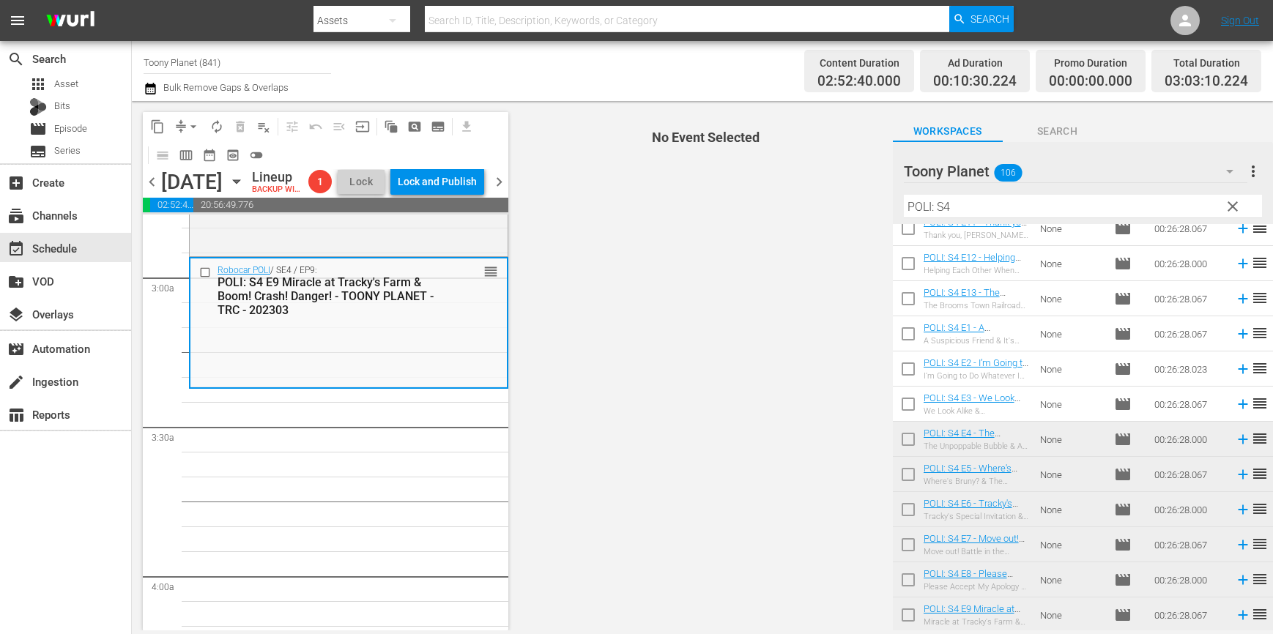
scroll to position [0, 0]
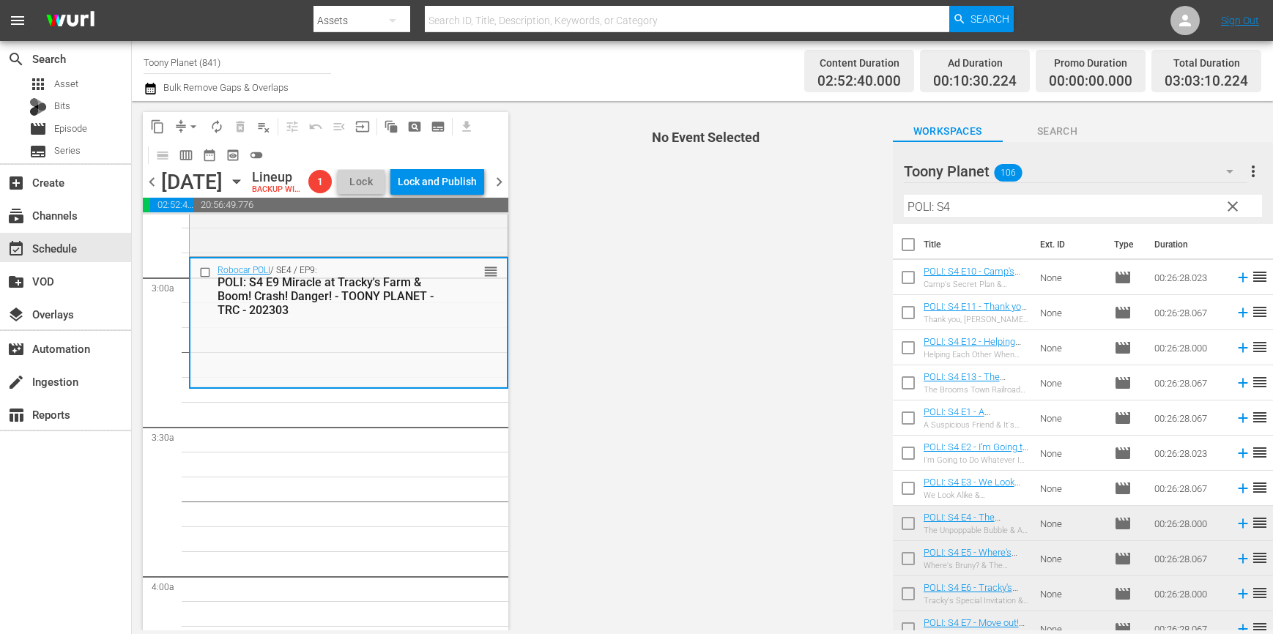
click at [895, 271] on input "checkbox" at bounding box center [908, 280] width 31 height 31
checkbox input "true"
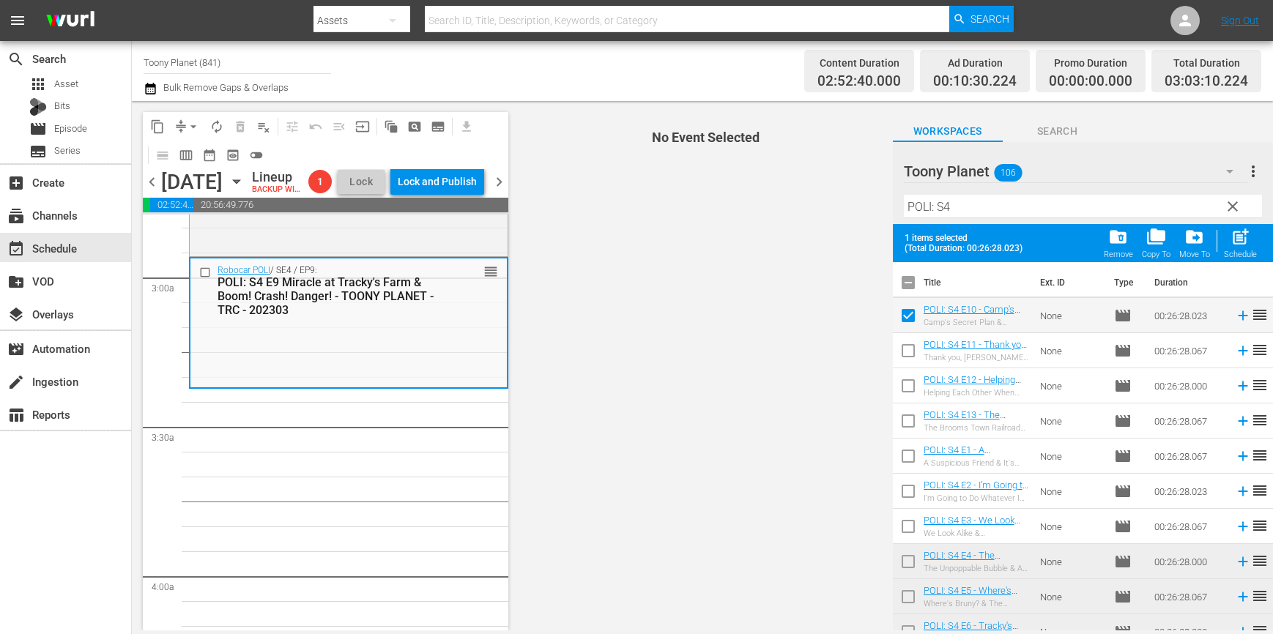
click at [898, 344] on input "checkbox" at bounding box center [908, 353] width 31 height 31
checkbox input "true"
click at [900, 390] on input "checkbox" at bounding box center [908, 388] width 31 height 31
checkbox input "true"
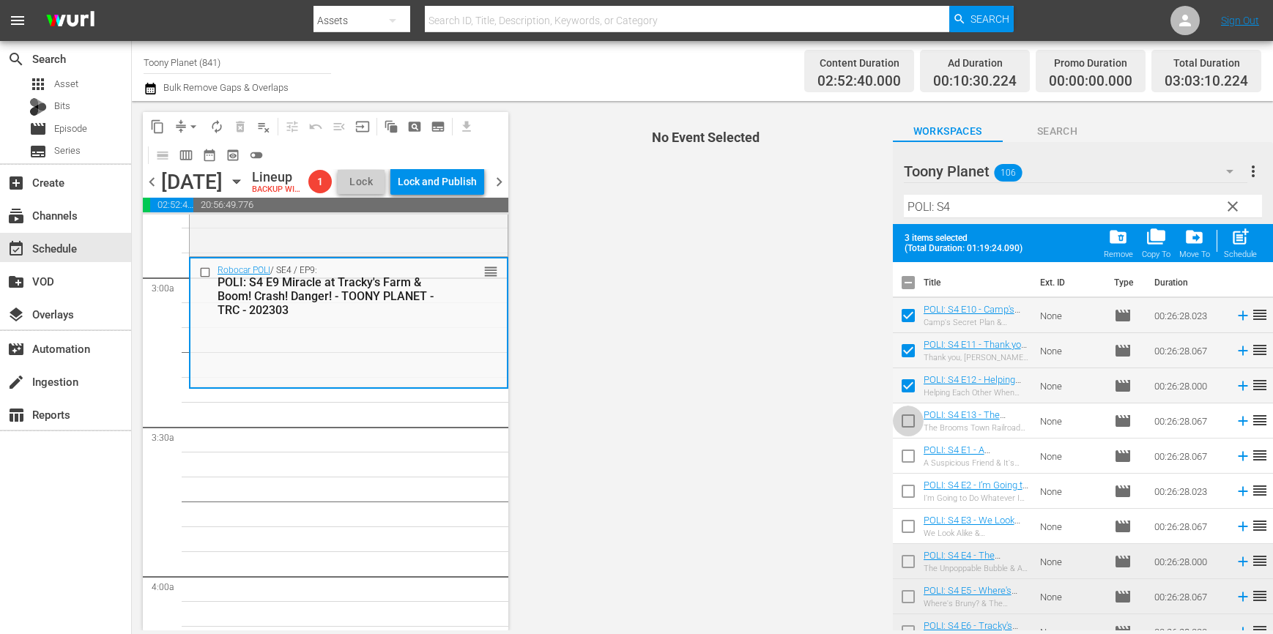
click at [894, 420] on input "checkbox" at bounding box center [908, 424] width 31 height 31
checkbox input "true"
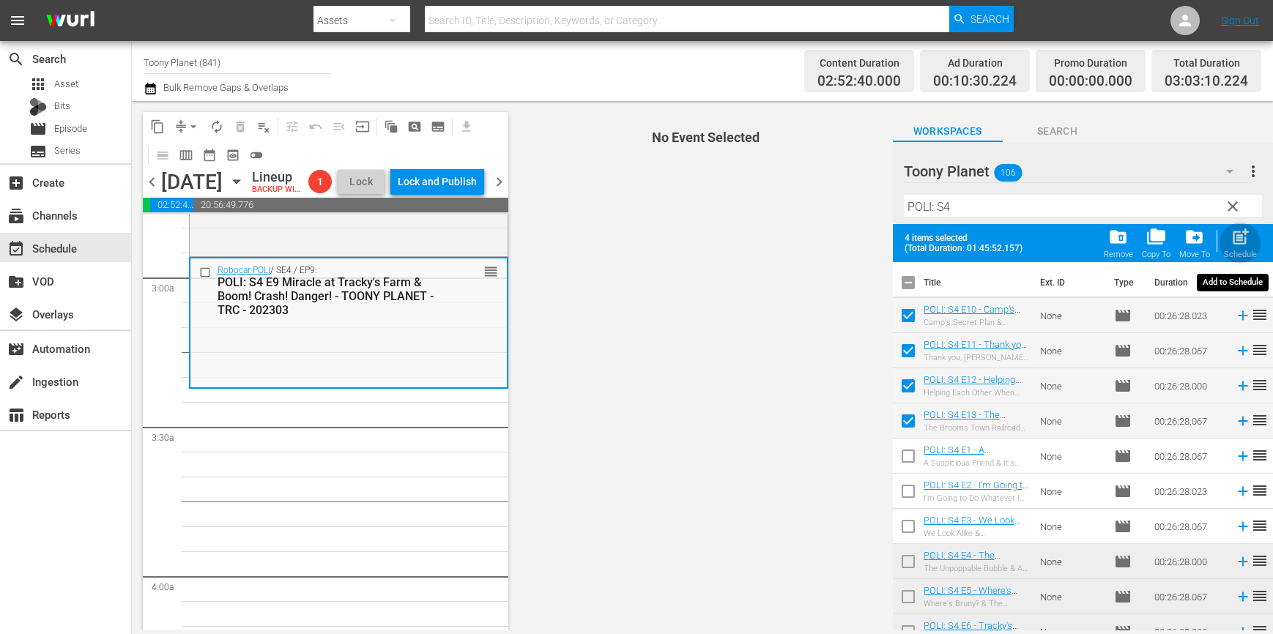
drag, startPoint x: 1235, startPoint y: 239, endPoint x: 718, endPoint y: 414, distance: 544.8
click at [1235, 239] on span "post_add" at bounding box center [1240, 237] width 20 height 20
checkbox input "false"
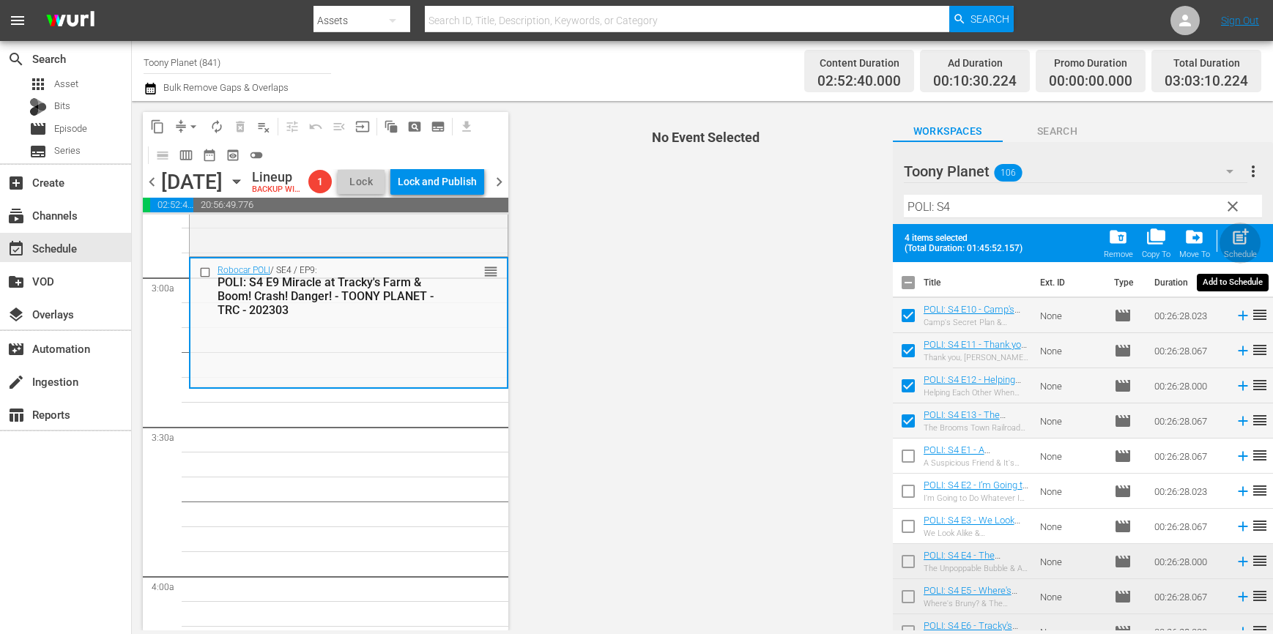
checkbox input "false"
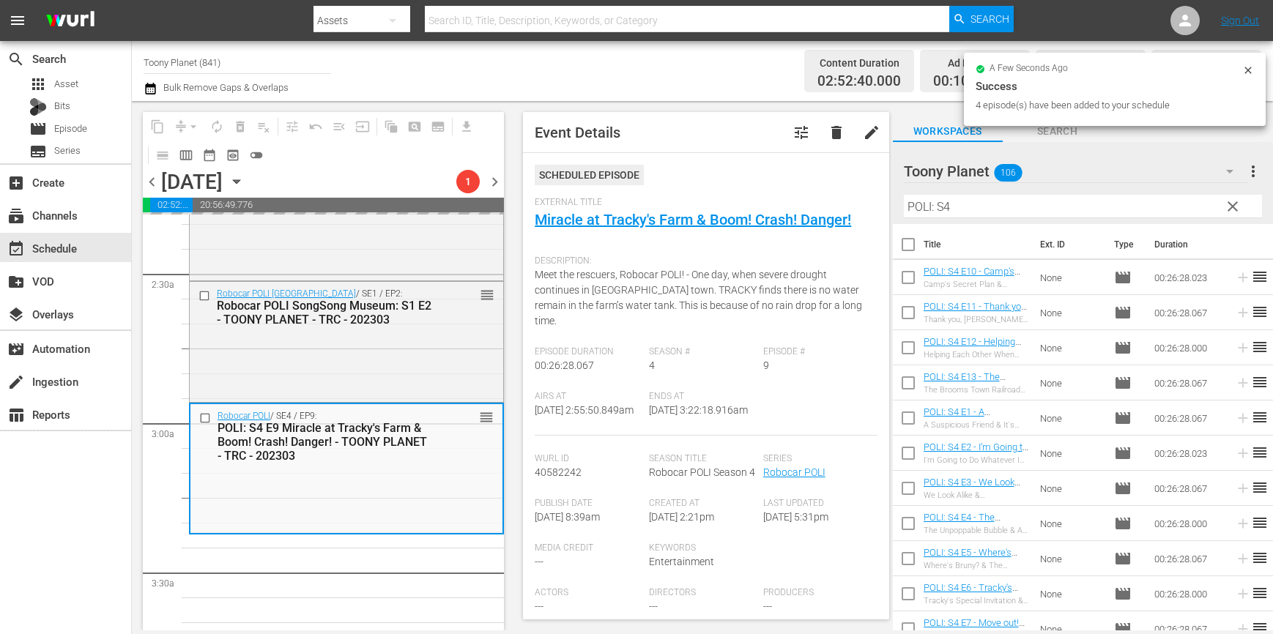
scroll to position [644, 0]
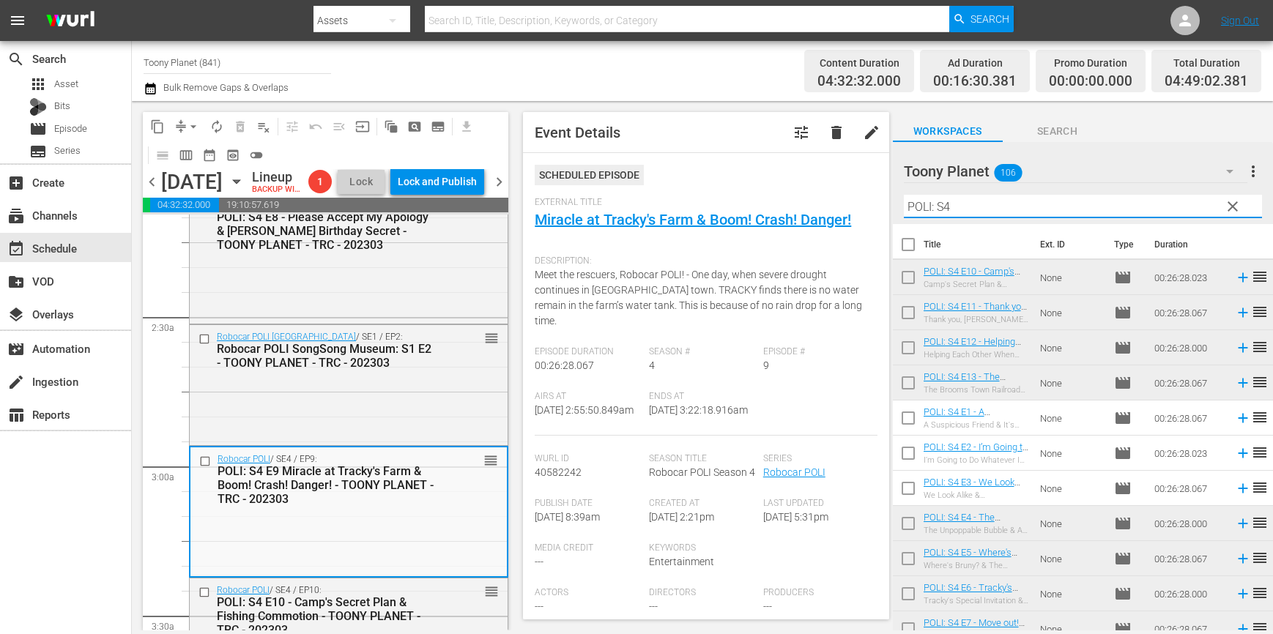
drag, startPoint x: 923, startPoint y: 180, endPoint x: 710, endPoint y: 159, distance: 214.1
click at [715, 159] on div "content_copy compress arrow_drop_down autorenew_outlined delete_forever_outline…" at bounding box center [702, 365] width 1141 height 529
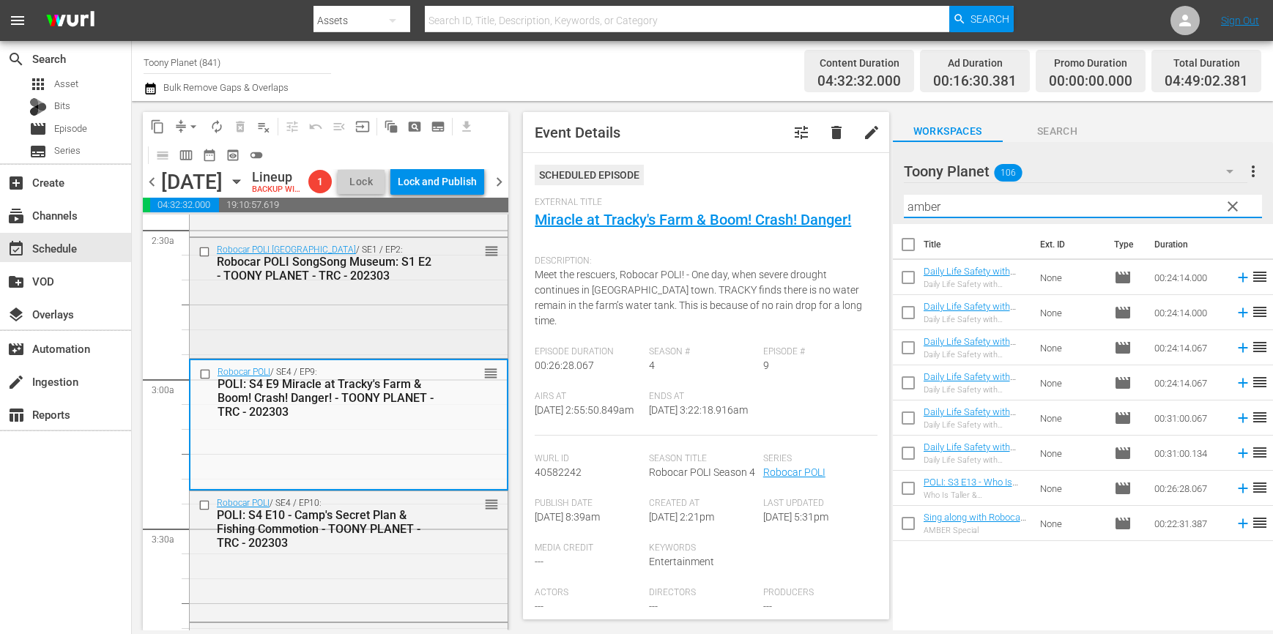
scroll to position [752, 0]
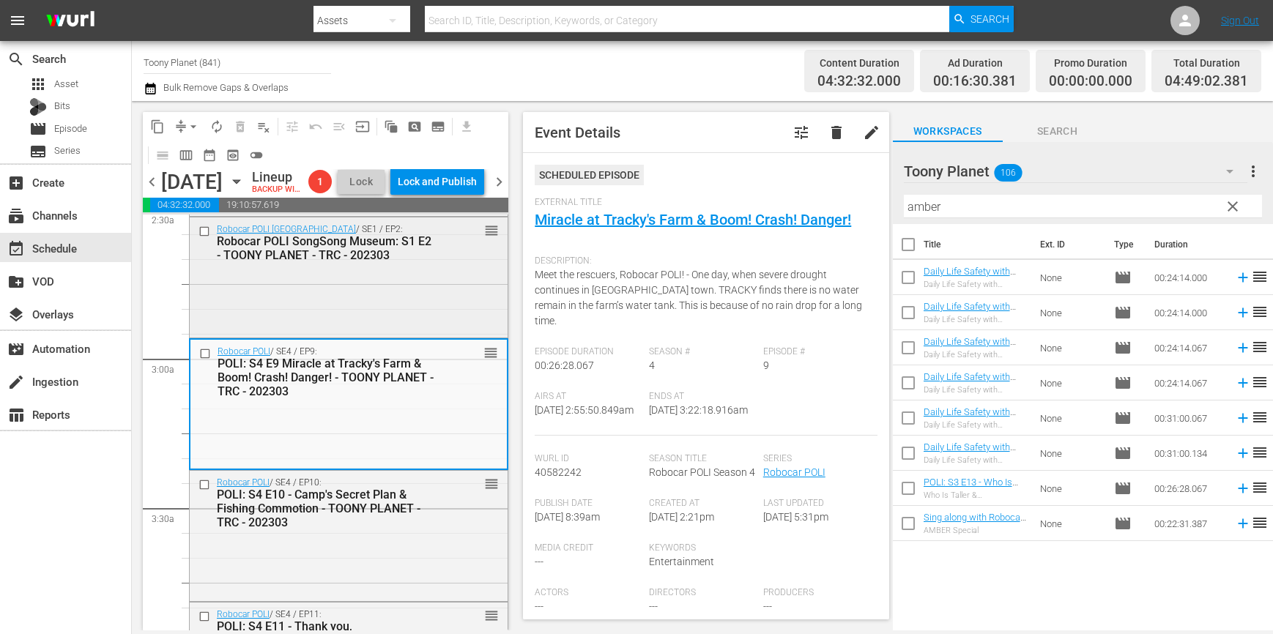
click at [387, 308] on div "Robocar POLI SongSong Museum / SE1 / EP2: Robocar POLI SongSong Museum: S1 E2 -…" at bounding box center [349, 275] width 318 height 117
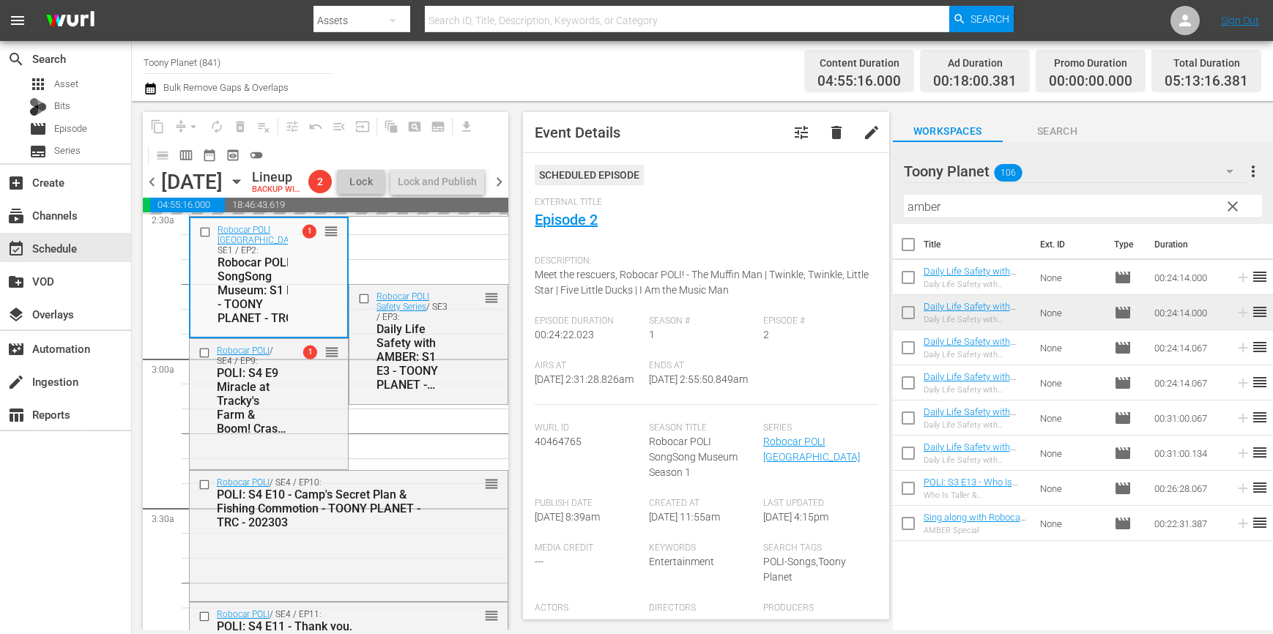
drag, startPoint x: 1006, startPoint y: 374, endPoint x: 311, endPoint y: 1, distance: 788.5
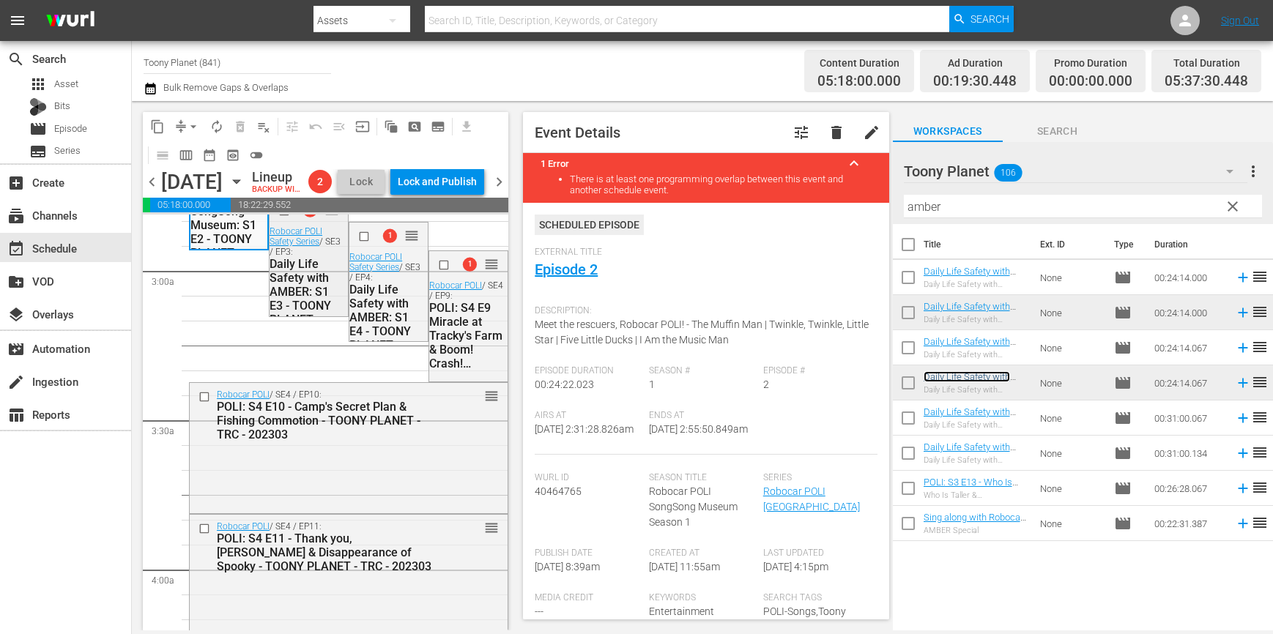
scroll to position [863, 0]
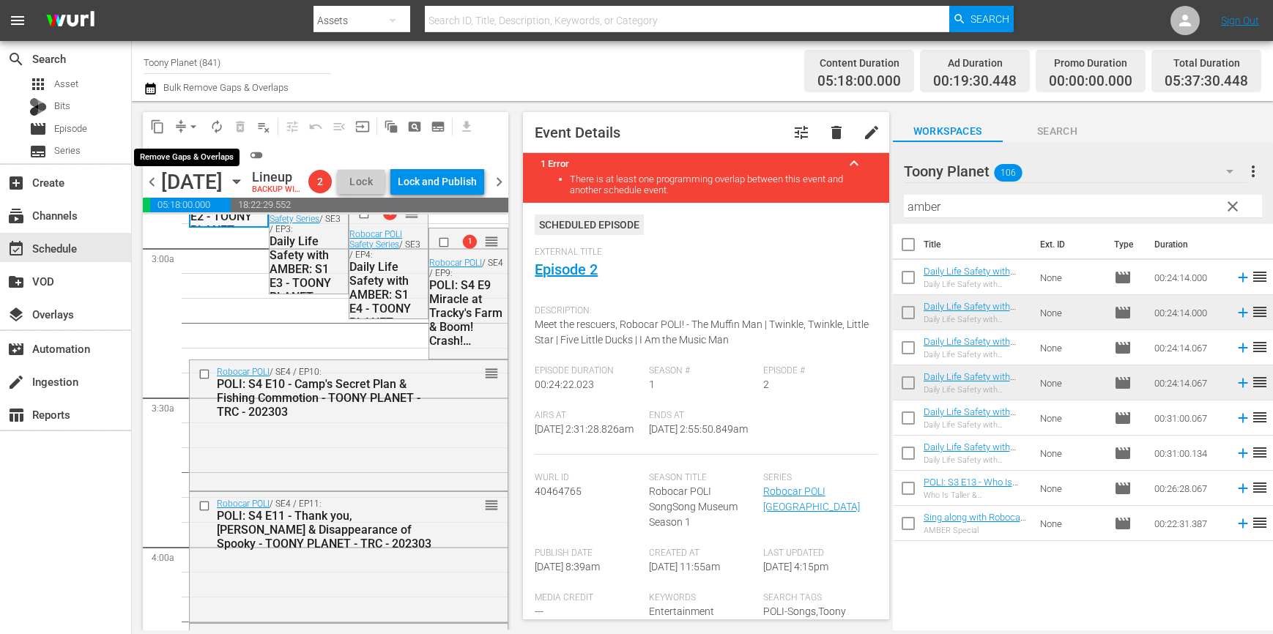
click at [191, 124] on span "arrow_drop_down" at bounding box center [193, 126] width 15 height 15
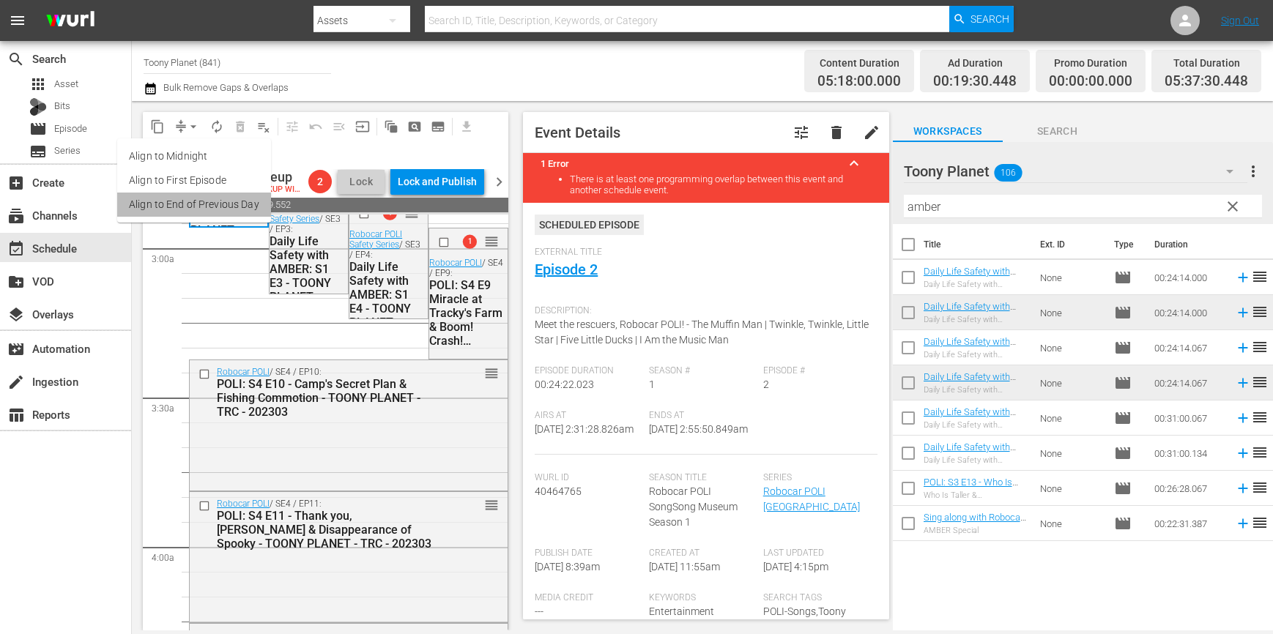
click at [194, 204] on li "Align to End of Previous Day" at bounding box center [194, 205] width 154 height 24
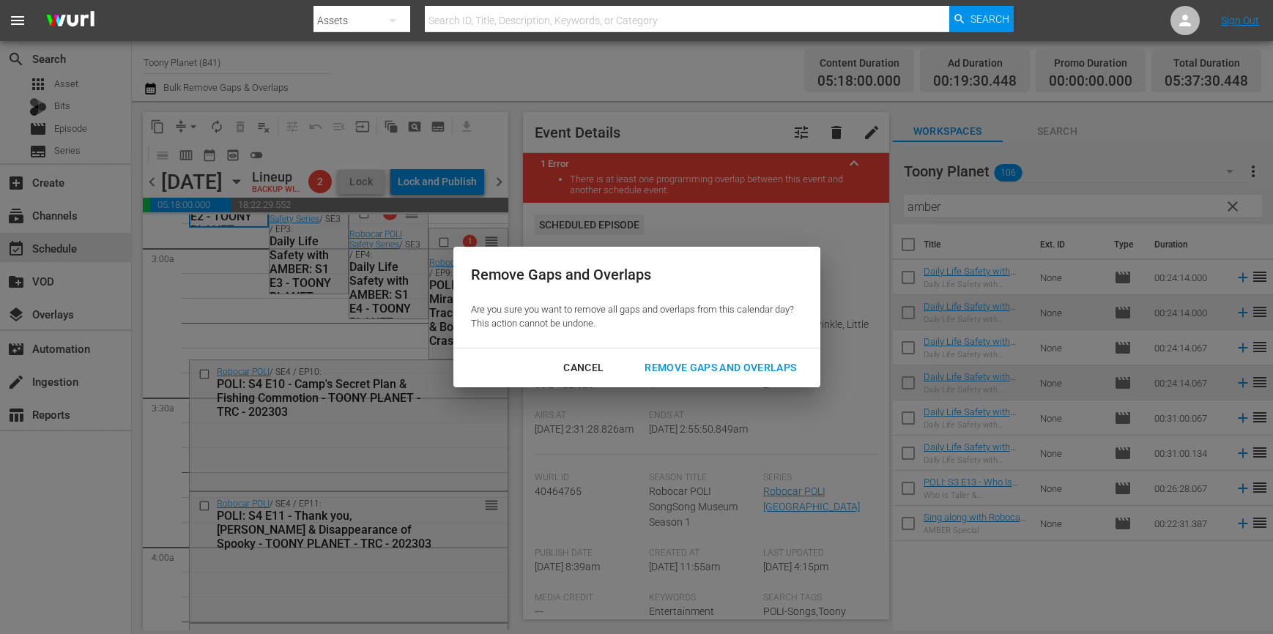
click at [699, 373] on div "Remove Gaps and Overlaps" at bounding box center [720, 368] width 175 height 18
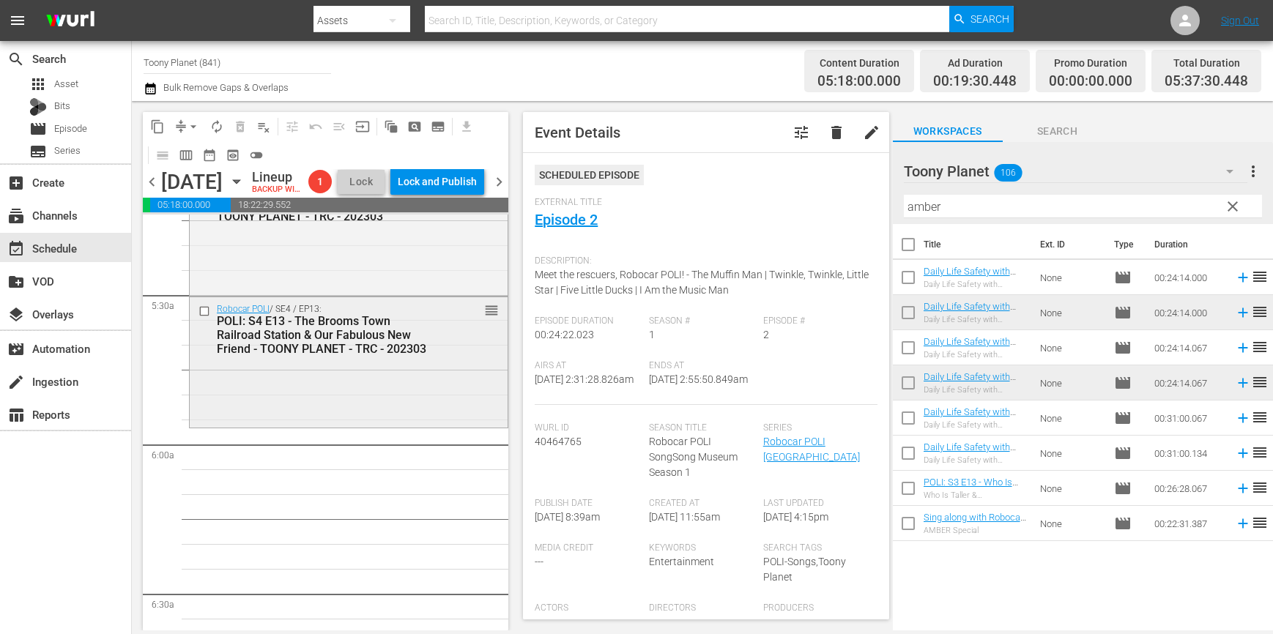
scroll to position [1571, 0]
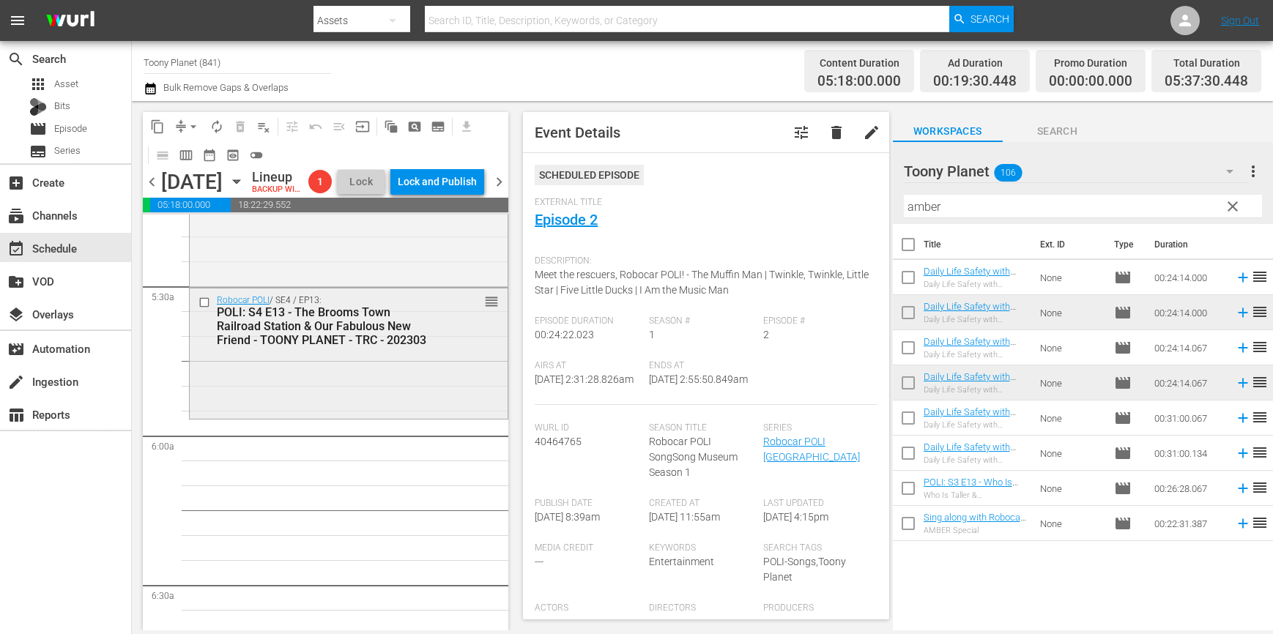
click at [347, 412] on div "Robocar POLI / SE4 / EP13: POLI: S4 E13 - The Brooms Town Railroad Station & Ou…" at bounding box center [349, 351] width 318 height 127
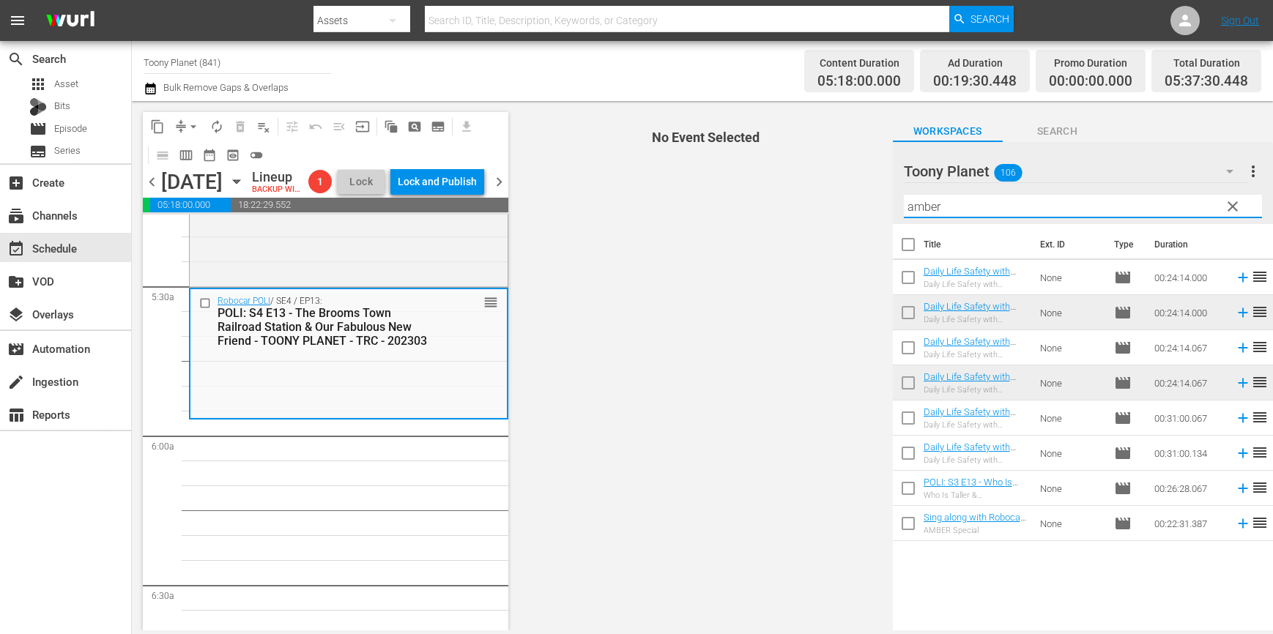
drag, startPoint x: 997, startPoint y: 207, endPoint x: 786, endPoint y: 204, distance: 210.2
click at [786, 204] on div "content_copy compress arrow_drop_down autorenew_outlined delete_forever_outline…" at bounding box center [702, 365] width 1141 height 529
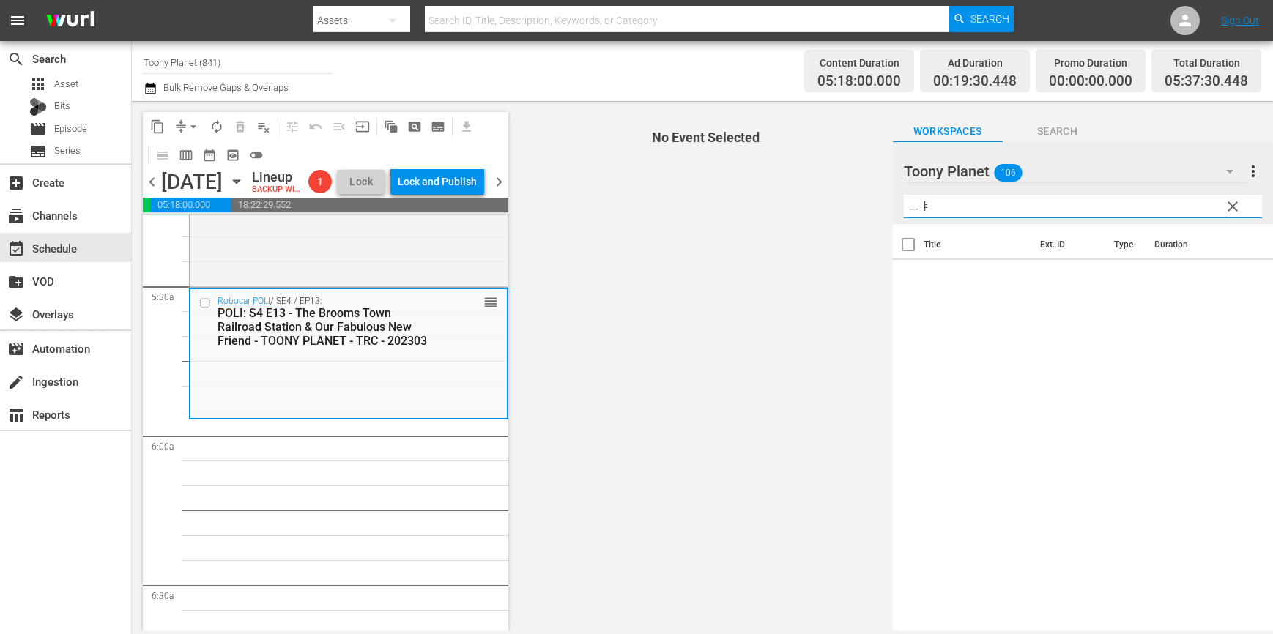
type input "ㅡ"
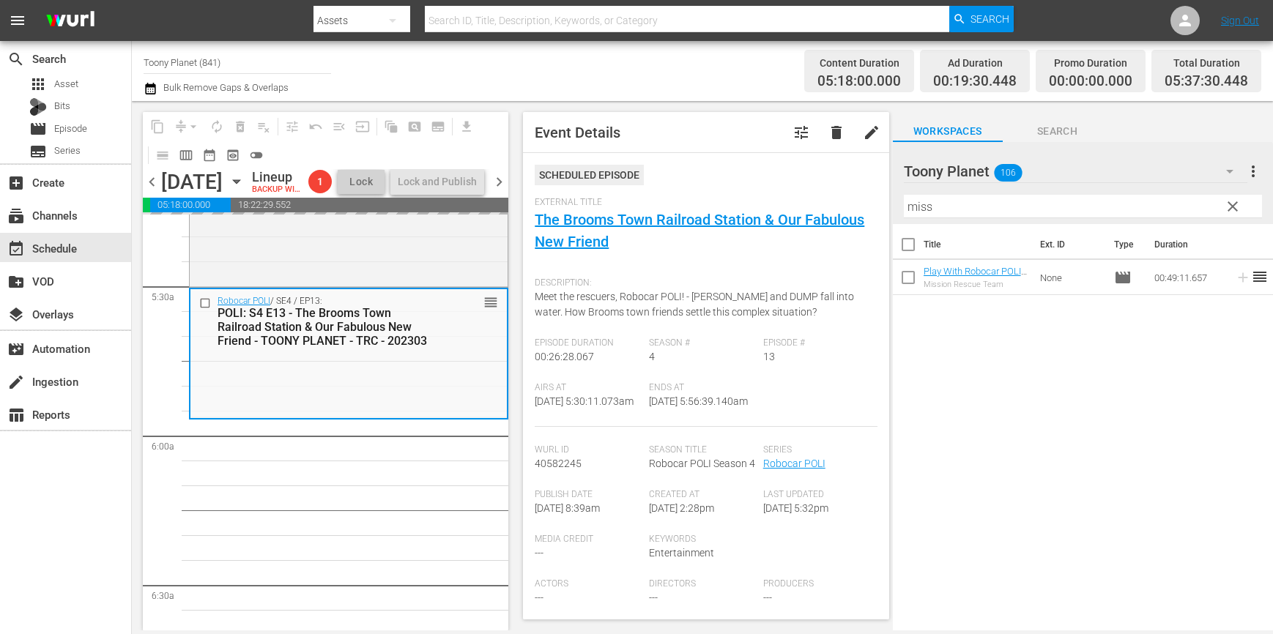
drag, startPoint x: 947, startPoint y: 273, endPoint x: 442, endPoint y: 15, distance: 566.5
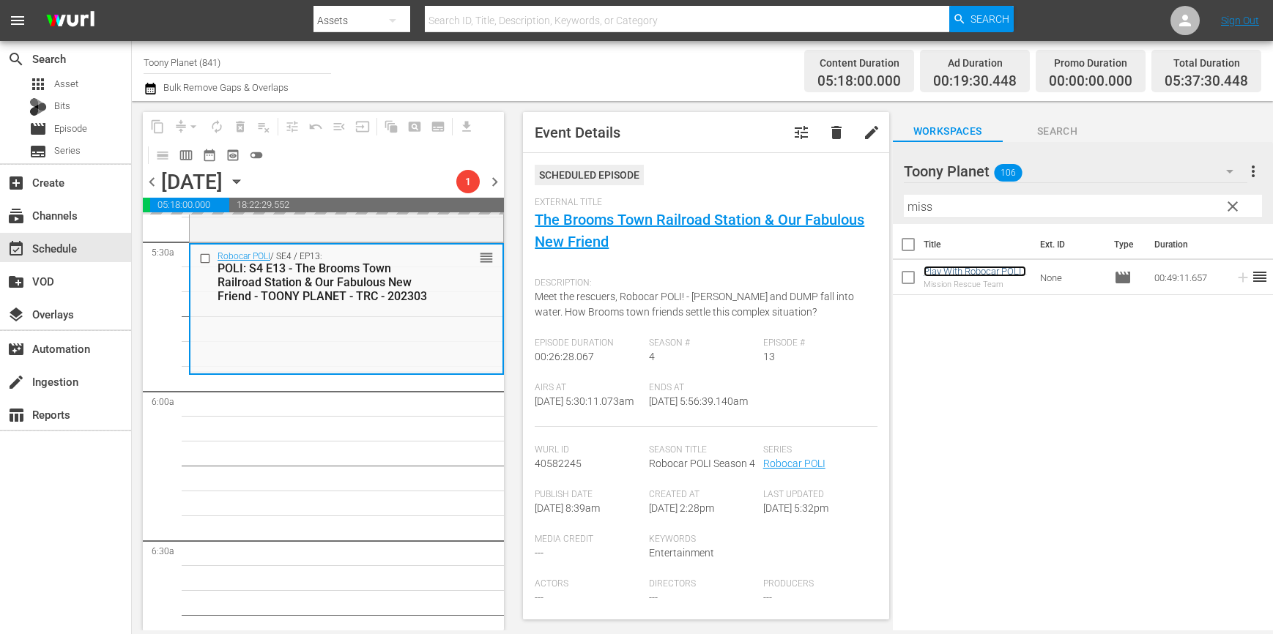
scroll to position [1620, 0]
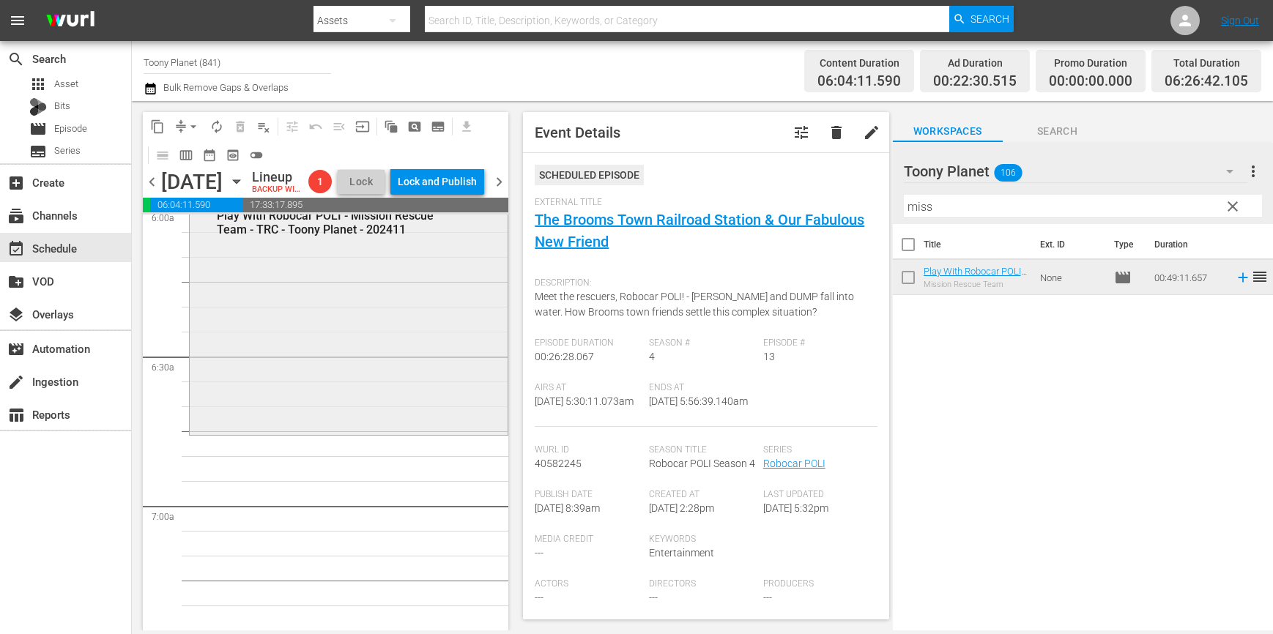
click at [403, 348] on div "Play With Robocar POLI / SE1 / EP4: Play With Robocar POLI - Mission Rescue Tea…" at bounding box center [349, 312] width 318 height 241
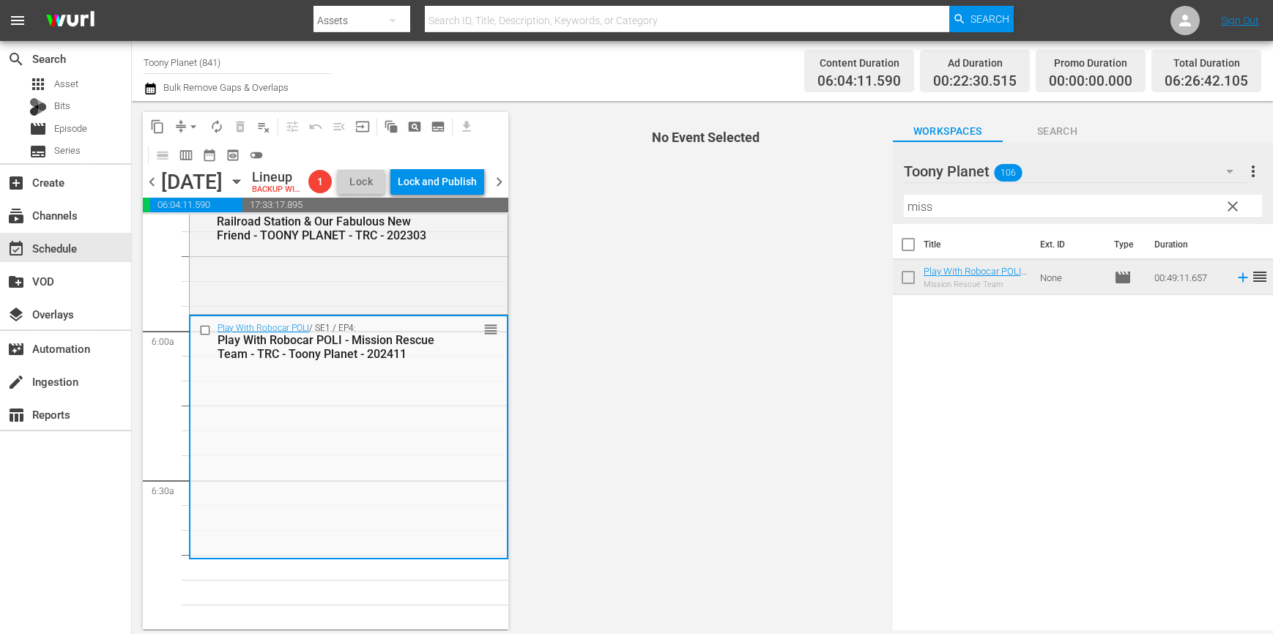
scroll to position [1710, 0]
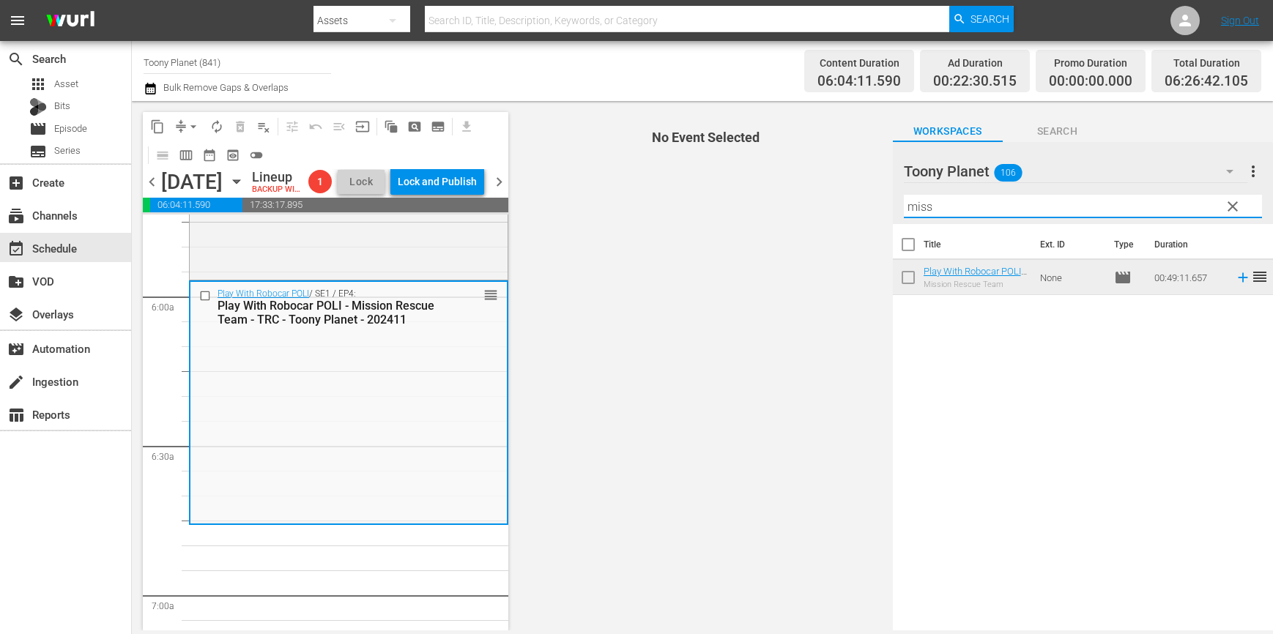
drag, startPoint x: 972, startPoint y: 214, endPoint x: 762, endPoint y: 197, distance: 211.6
click at [767, 197] on div "content_copy compress arrow_drop_down autorenew_outlined delete_forever_outline…" at bounding box center [702, 365] width 1141 height 529
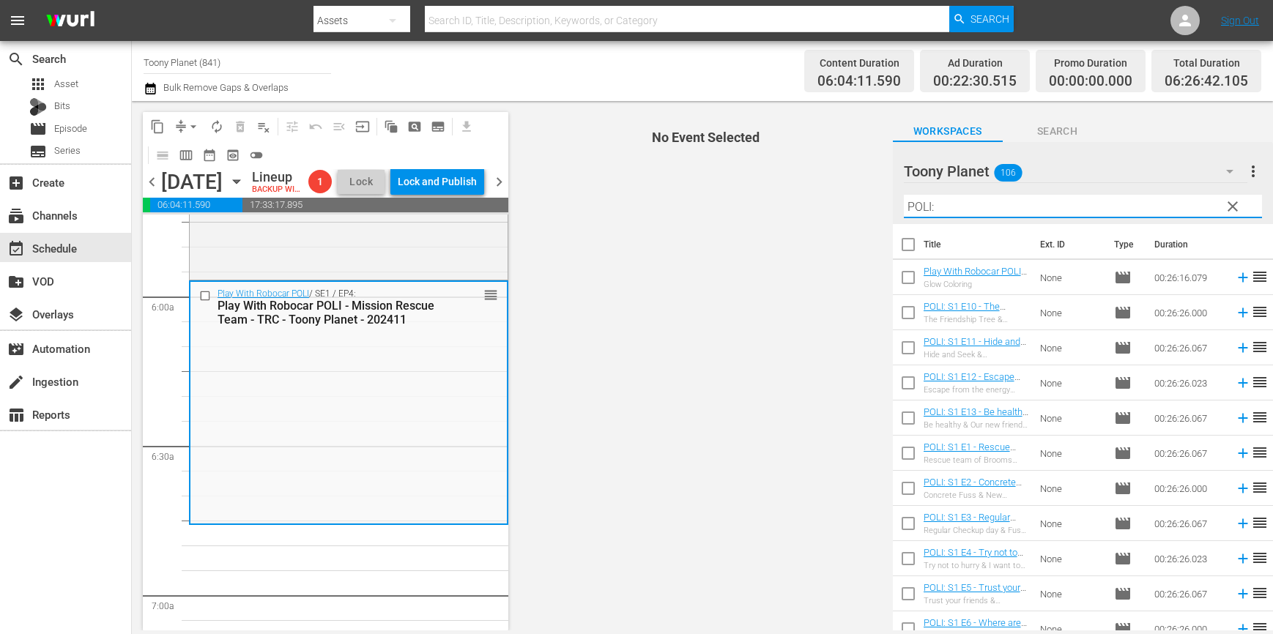
drag, startPoint x: 910, startPoint y: 193, endPoint x: 705, endPoint y: 141, distance: 211.5
click at [874, 196] on div "content_copy compress arrow_drop_down autorenew_outlined delete_forever_outline…" at bounding box center [702, 365] width 1141 height 529
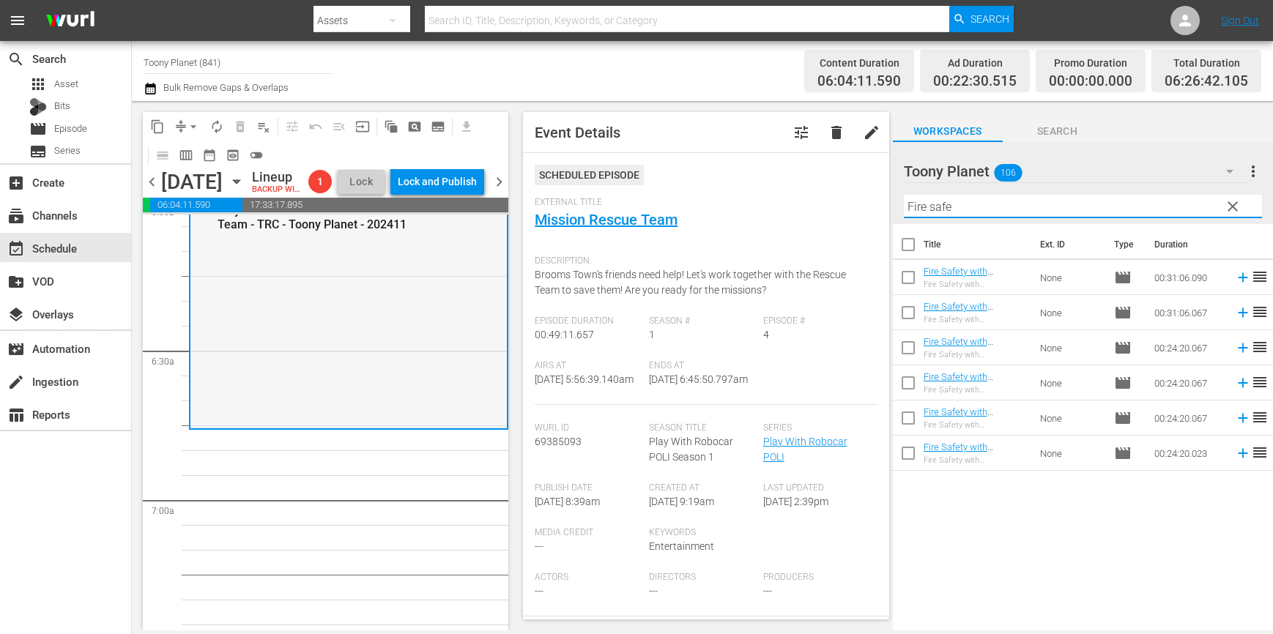
scroll to position [1819, 0]
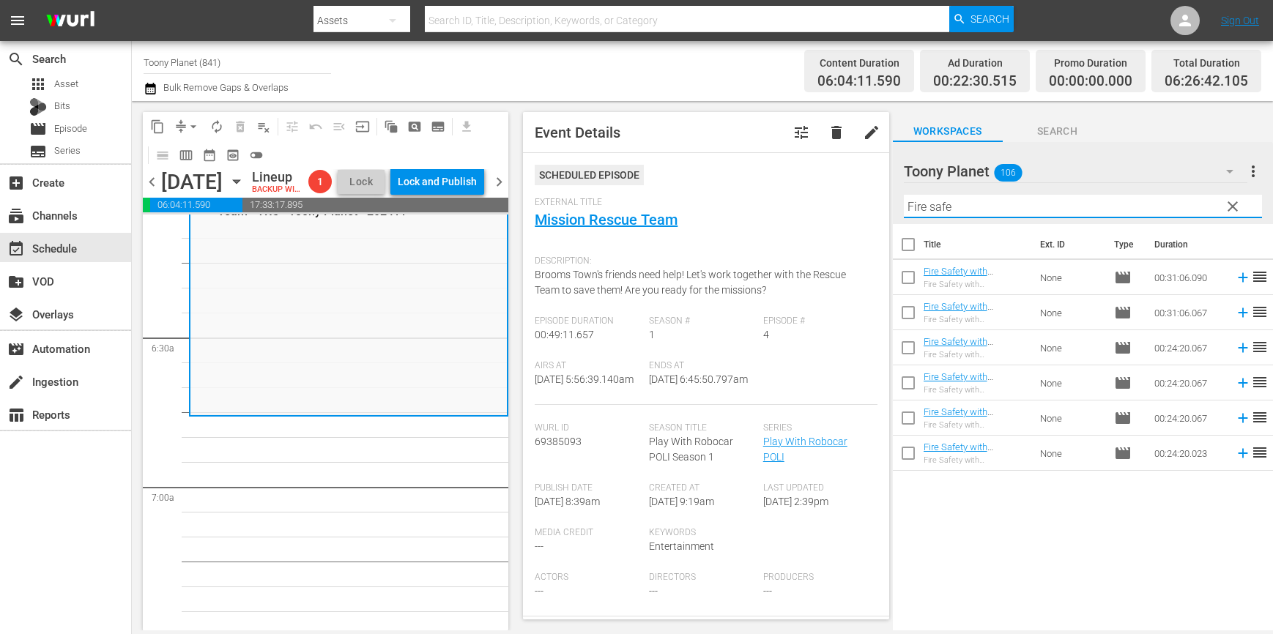
drag, startPoint x: 308, startPoint y: 482, endPoint x: 327, endPoint y: 474, distance: 21.1
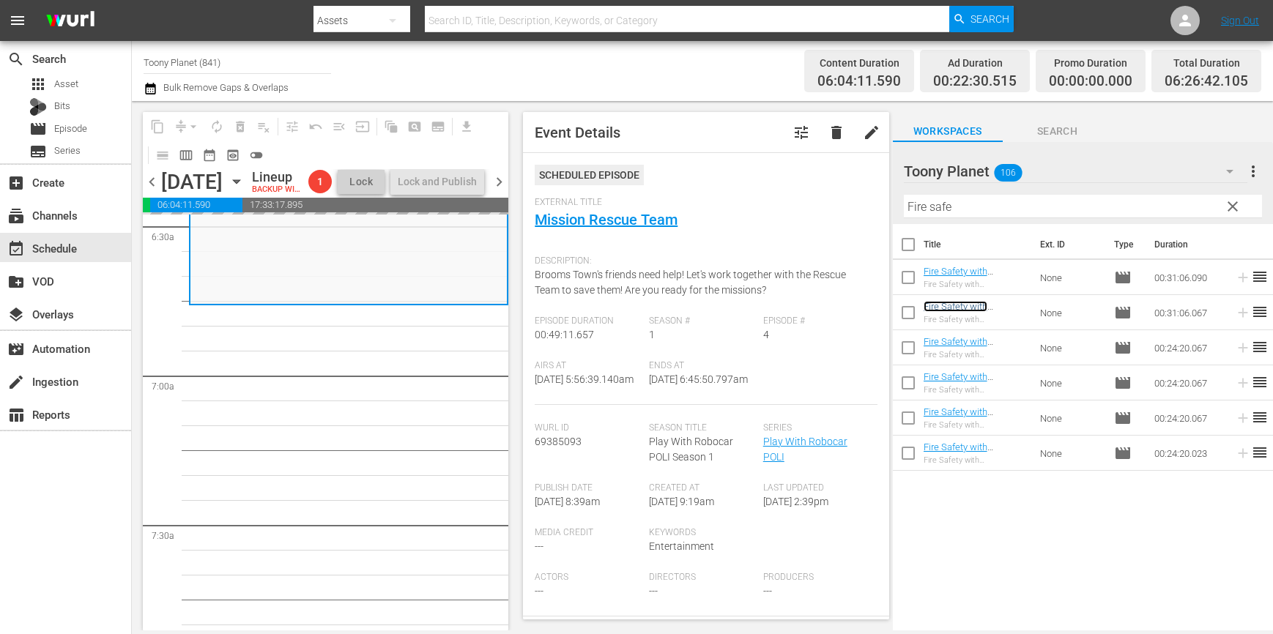
scroll to position [1963, 0]
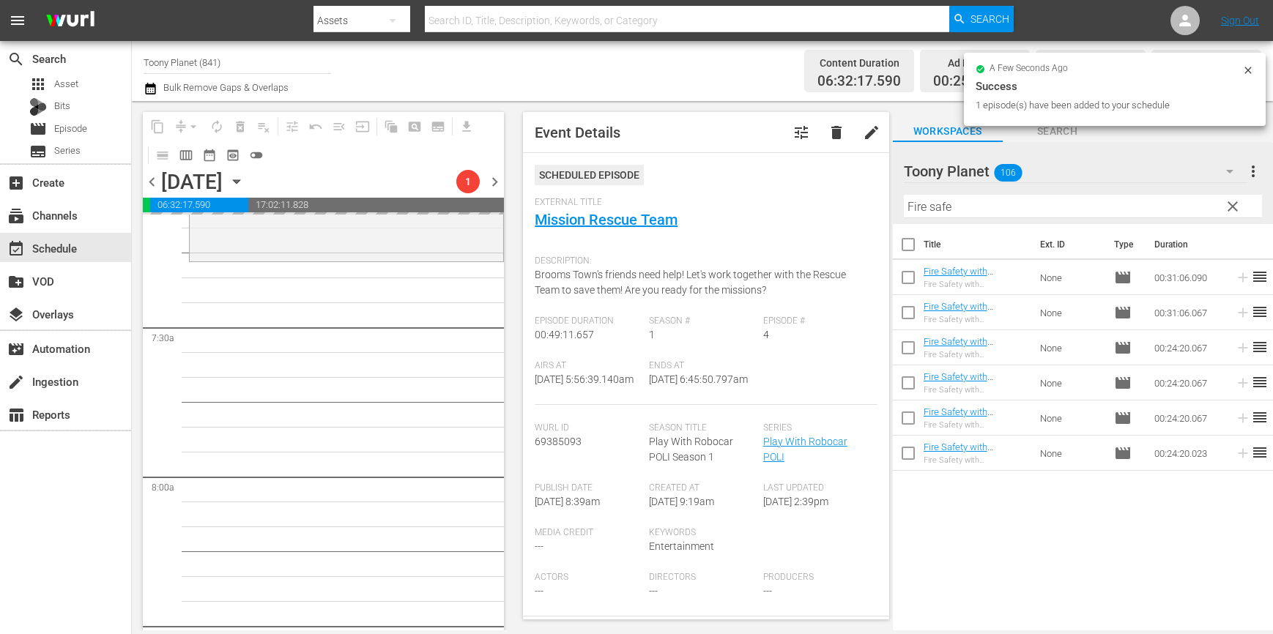
scroll to position [2129, 0]
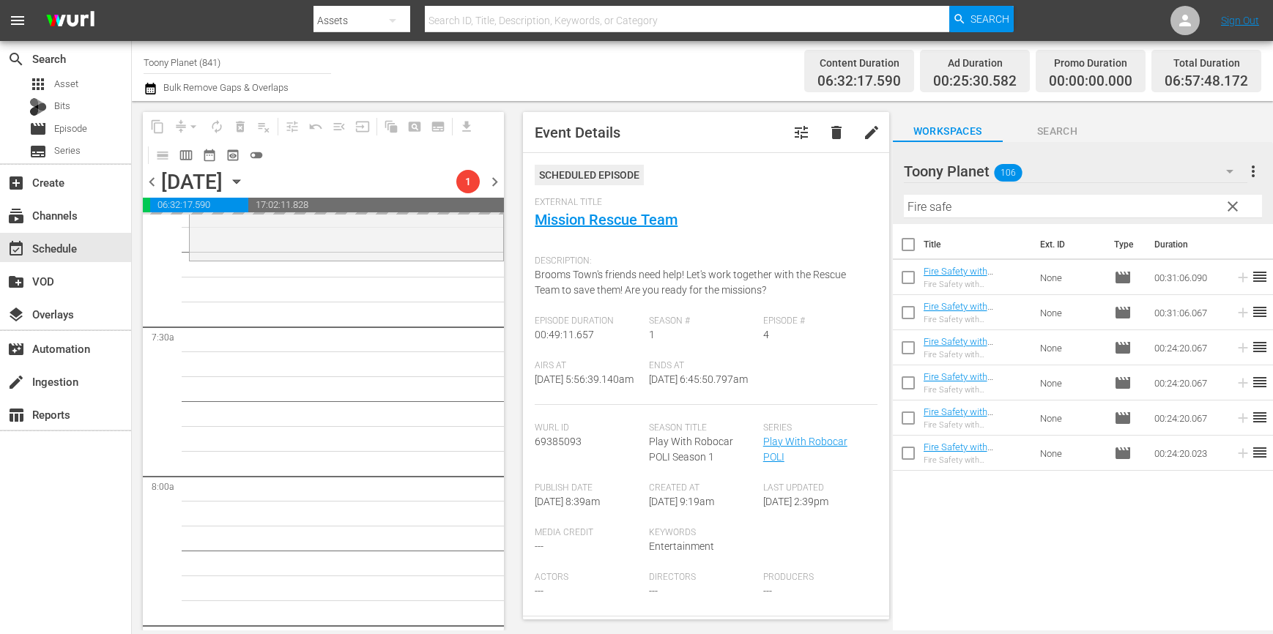
scroll to position [2140, 0]
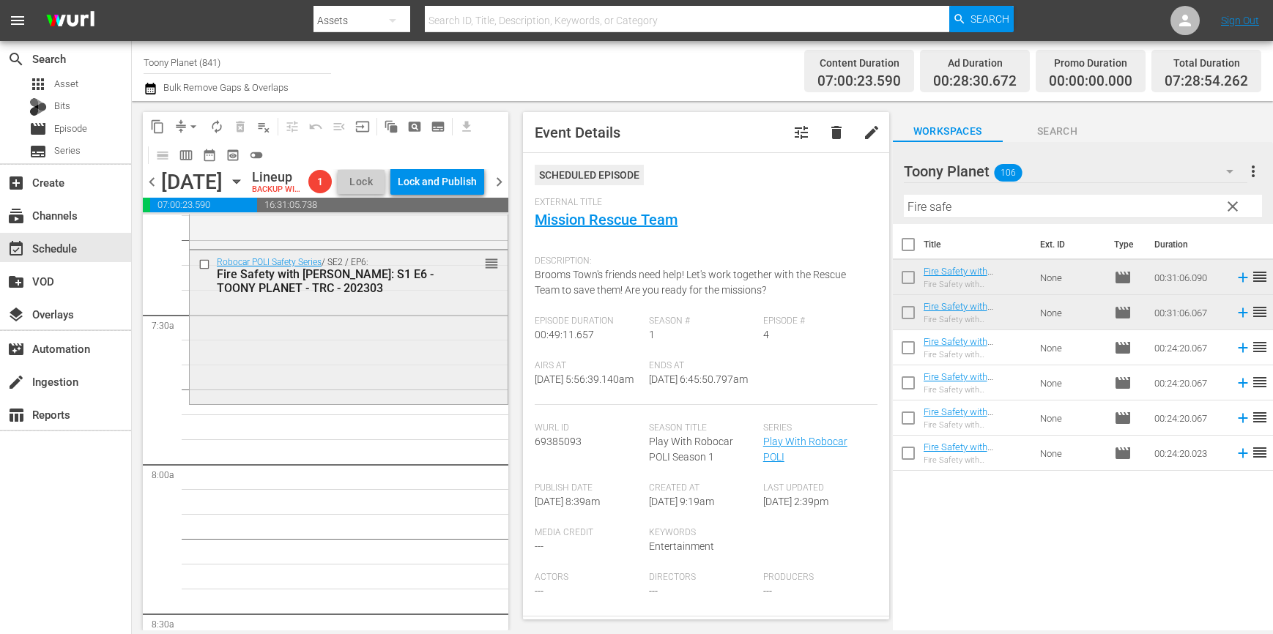
click at [350, 376] on div "Robocar POLI Safety Series / SE2 / EP6: Fire Safety with ROY: S1 E6 - TOONY PLA…" at bounding box center [349, 325] width 318 height 150
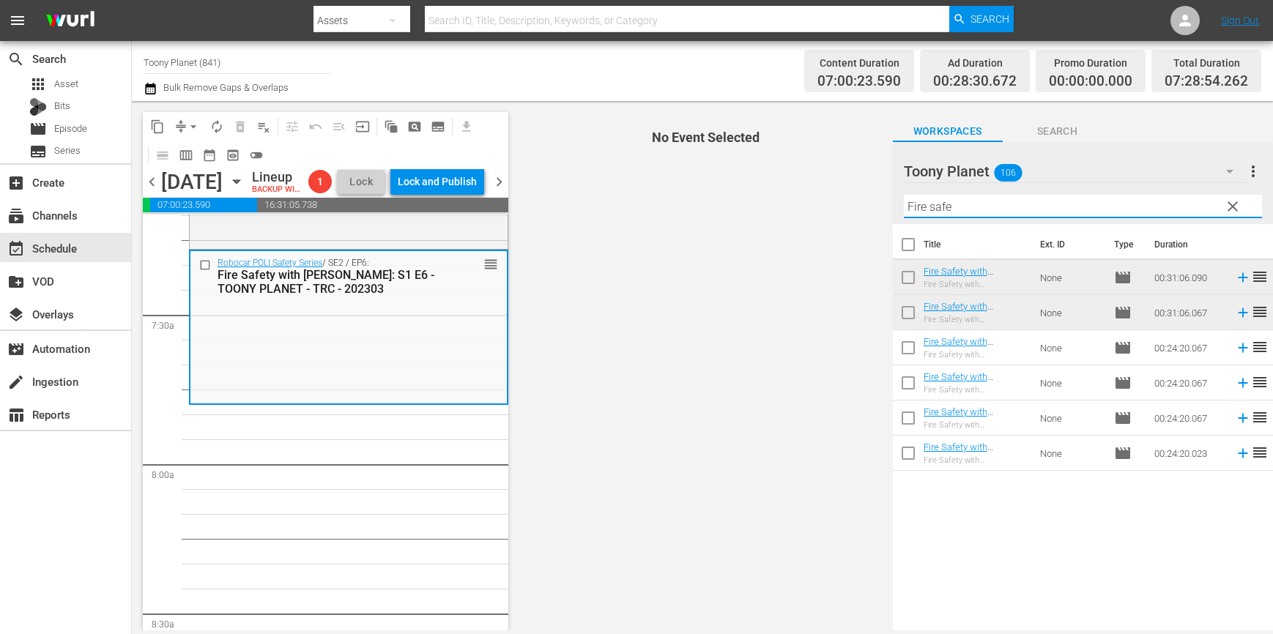
click at [838, 202] on div "content_copy compress arrow_drop_down autorenew_outlined delete_forever_outline…" at bounding box center [702, 365] width 1141 height 529
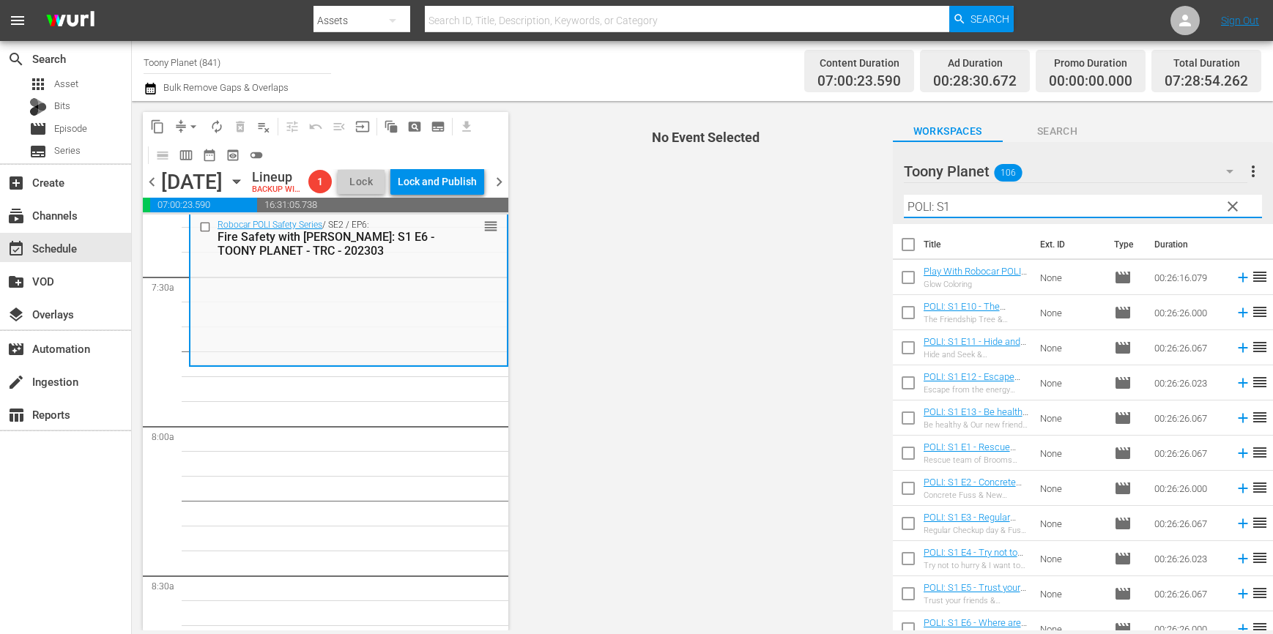
scroll to position [2183, 0]
type input "POLI: S1"
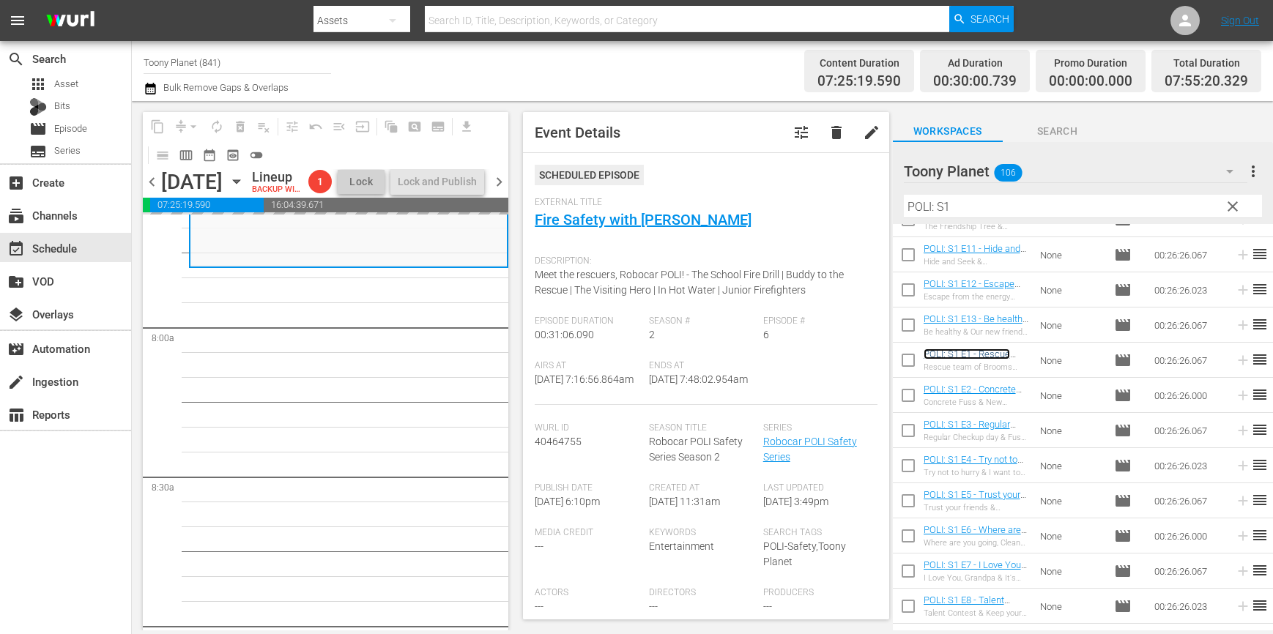
scroll to position [2294, 0]
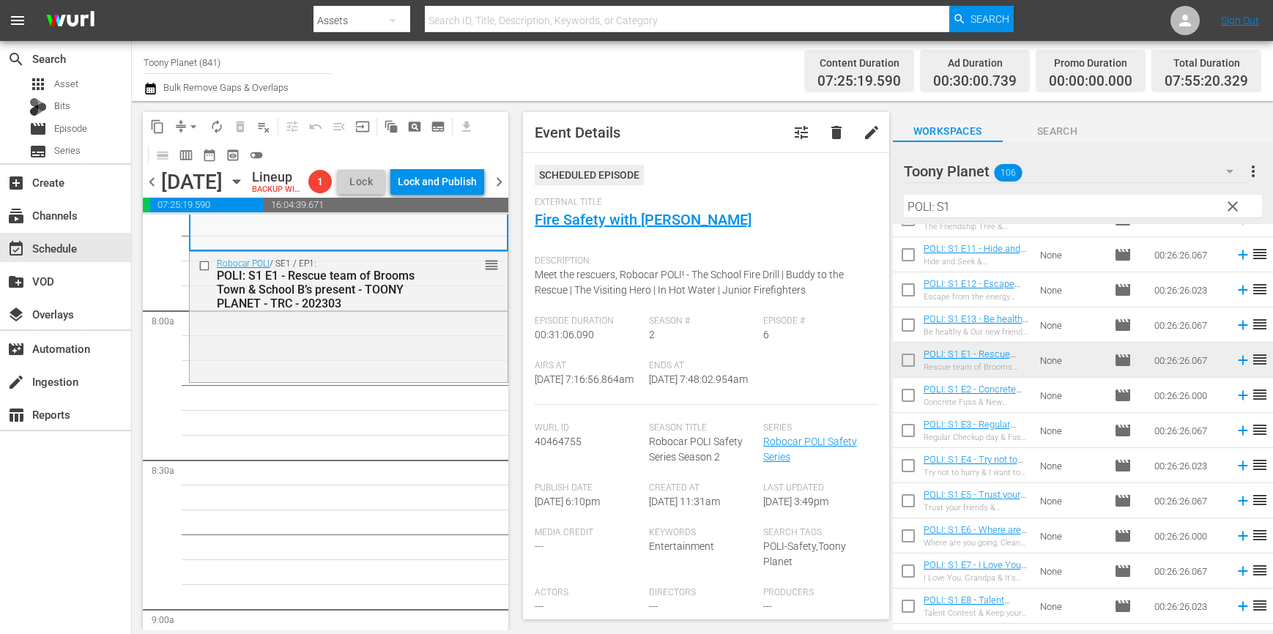
click at [893, 395] on input "checkbox" at bounding box center [908, 398] width 31 height 31
checkbox input "true"
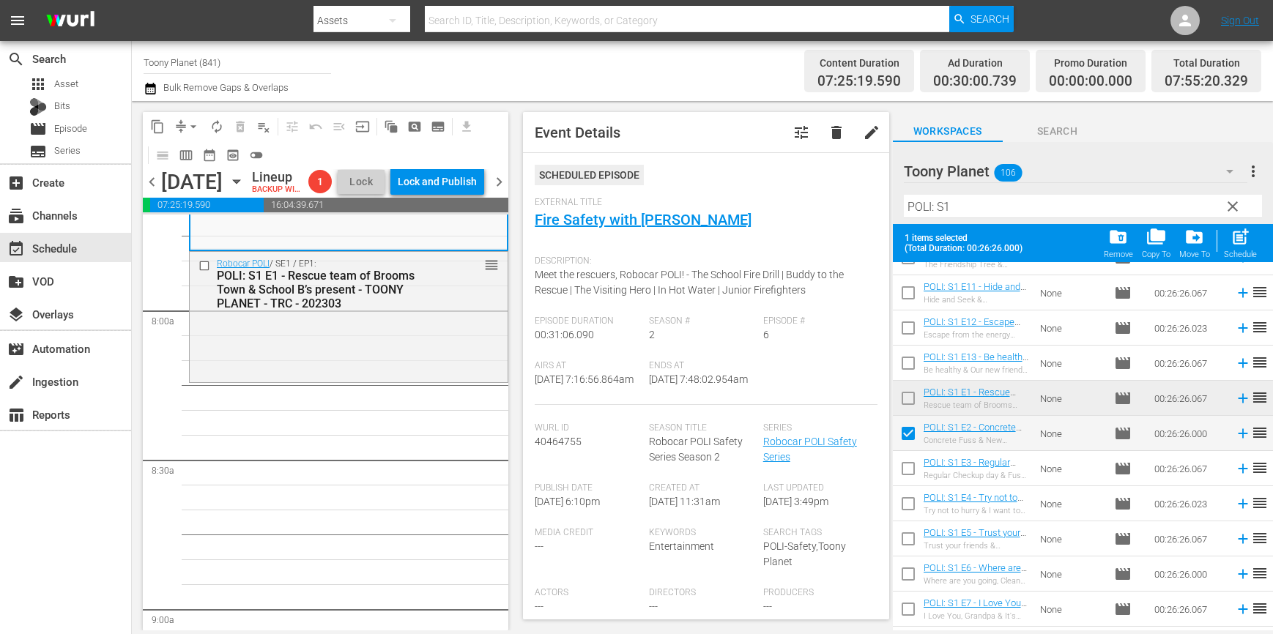
click at [901, 471] on input "checkbox" at bounding box center [908, 471] width 31 height 31
checkbox input "true"
click at [901, 502] on input "checkbox" at bounding box center [908, 506] width 31 height 31
checkbox input "true"
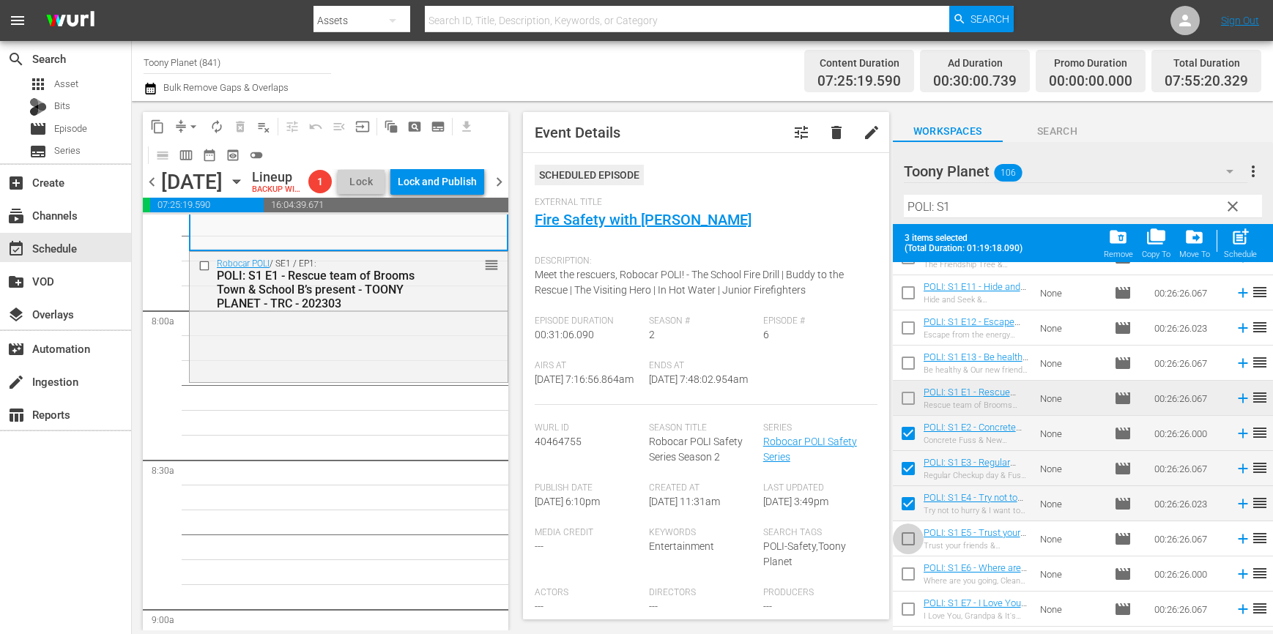
click at [901, 538] on input "checkbox" at bounding box center [908, 541] width 31 height 31
checkbox input "true"
drag, startPoint x: 1234, startPoint y: 240, endPoint x: 868, endPoint y: 354, distance: 383.5
click at [1234, 240] on span "post_add" at bounding box center [1240, 237] width 20 height 20
checkbox input "false"
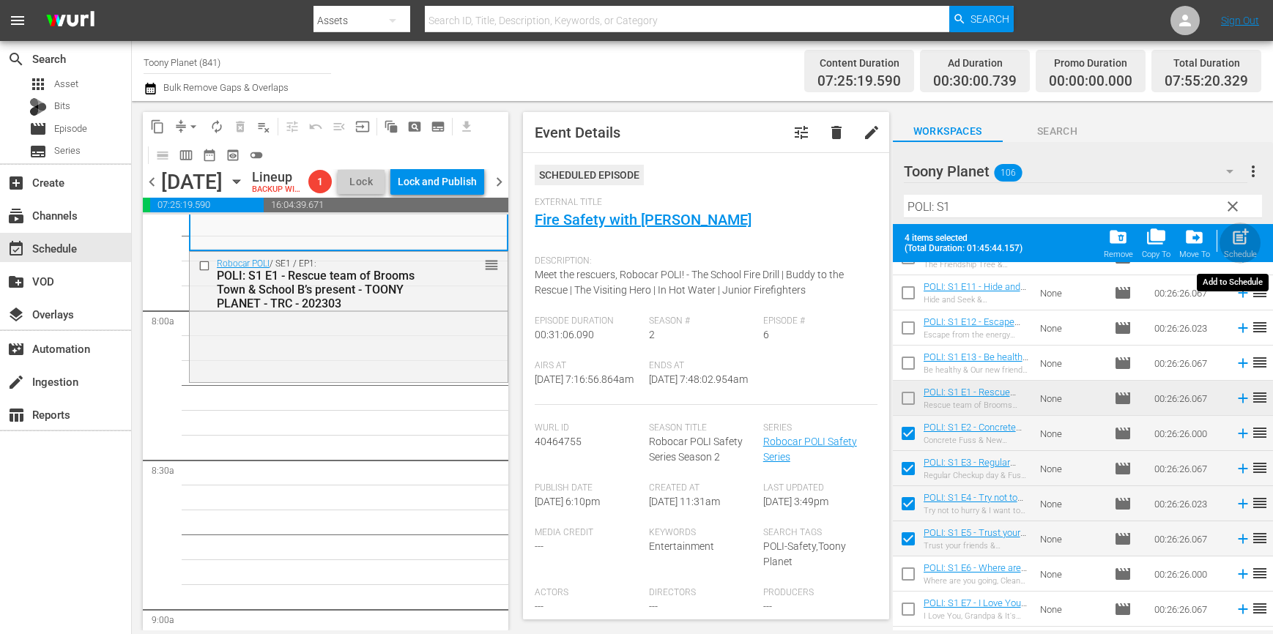
checkbox input "false"
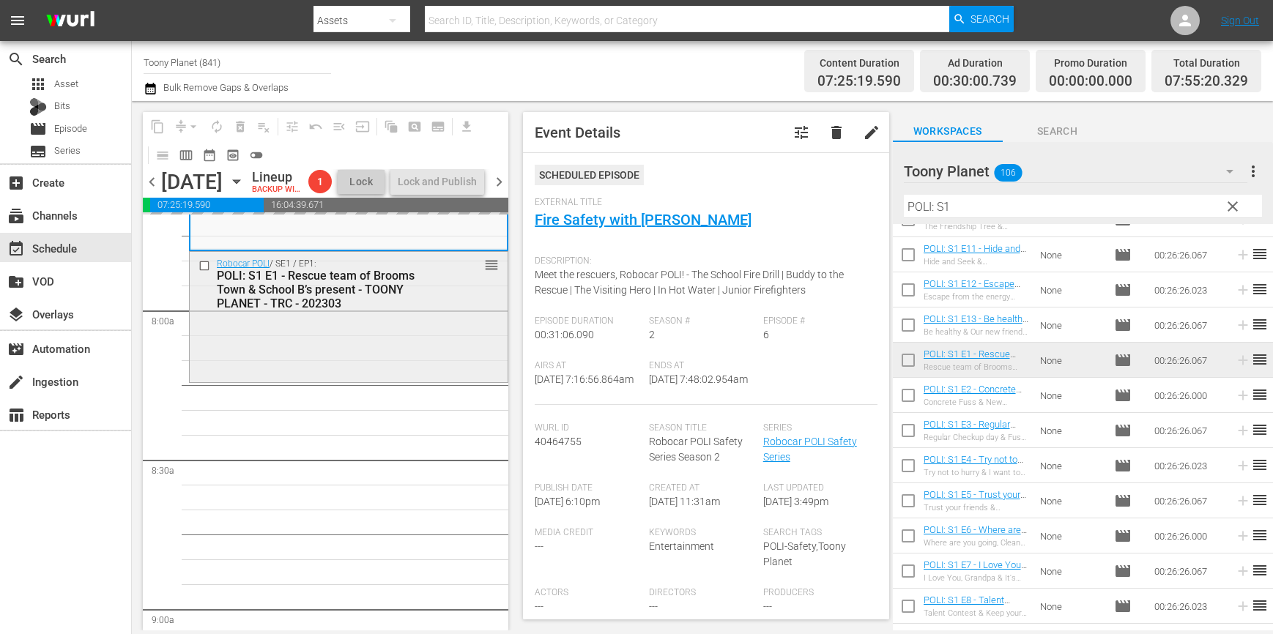
click at [460, 373] on div "Robocar POLI / SE1 / EP1: POLI: S1 E1 - Rescue team of Brooms Town & School B’s…" at bounding box center [349, 315] width 318 height 127
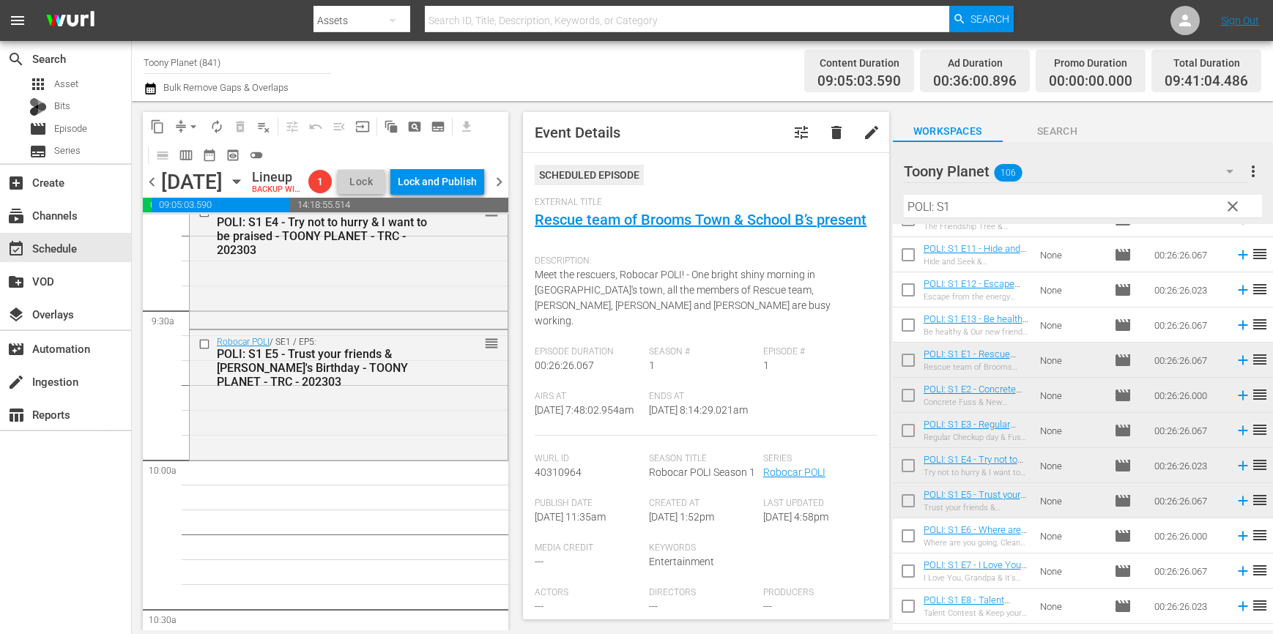
scroll to position [2780, 0]
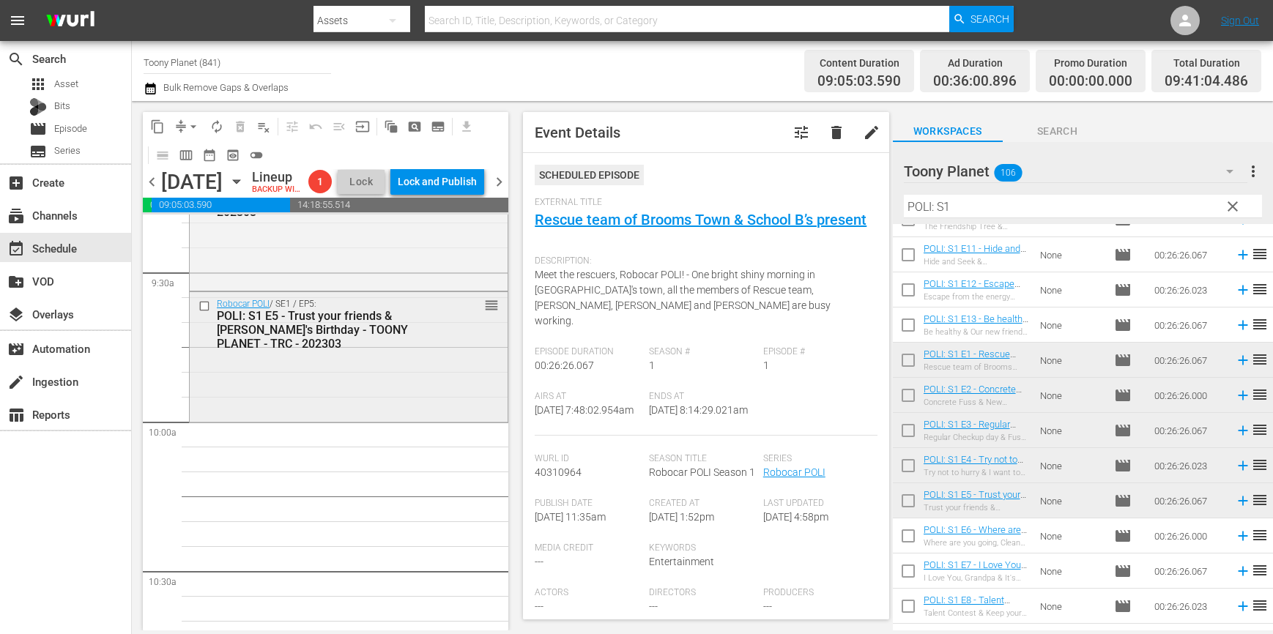
click at [382, 393] on div "Robocar POLI / SE1 / EP5: POLI: S1 E5 - Trust your friends & Helly's Birthday -…" at bounding box center [349, 355] width 318 height 127
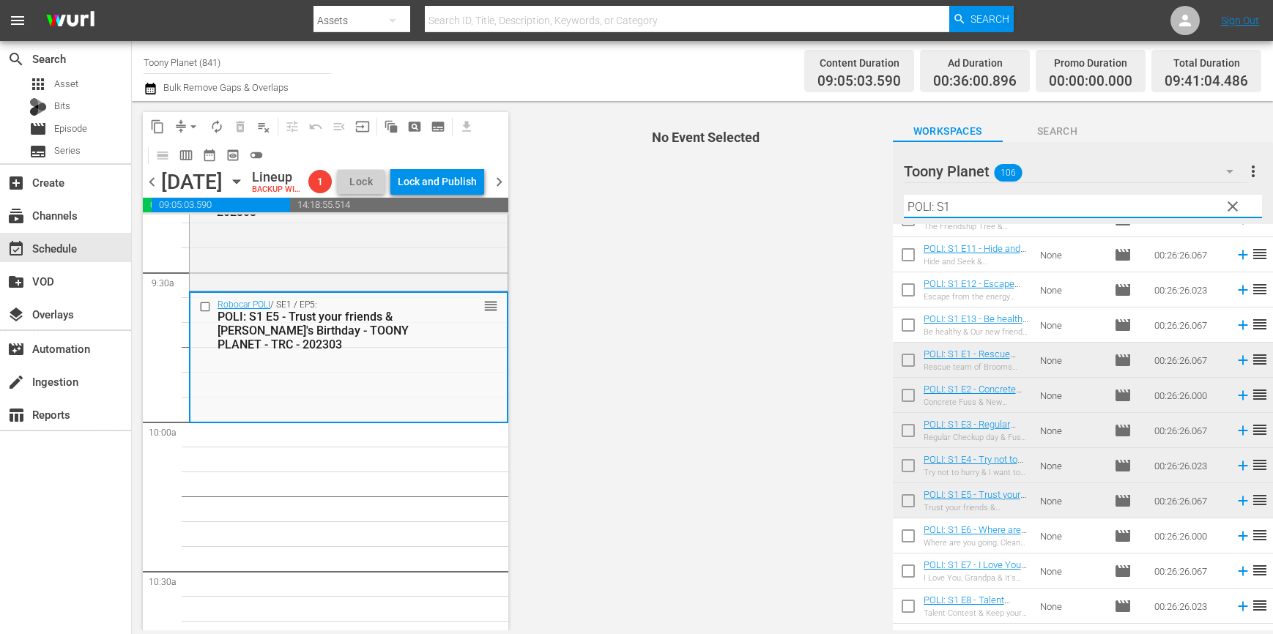
drag, startPoint x: 978, startPoint y: 197, endPoint x: 807, endPoint y: 191, distance: 170.7
click at [808, 191] on div "content_copy compress arrow_drop_down autorenew_outlined delete_forever_outline…" at bounding box center [702, 365] width 1141 height 529
drag, startPoint x: 967, startPoint y: 206, endPoint x: 869, endPoint y: 196, distance: 98.7
click at [869, 196] on div "content_copy compress arrow_drop_down autorenew_outlined delete_forever_outline…" at bounding box center [702, 365] width 1141 height 529
type input "ㅆ"
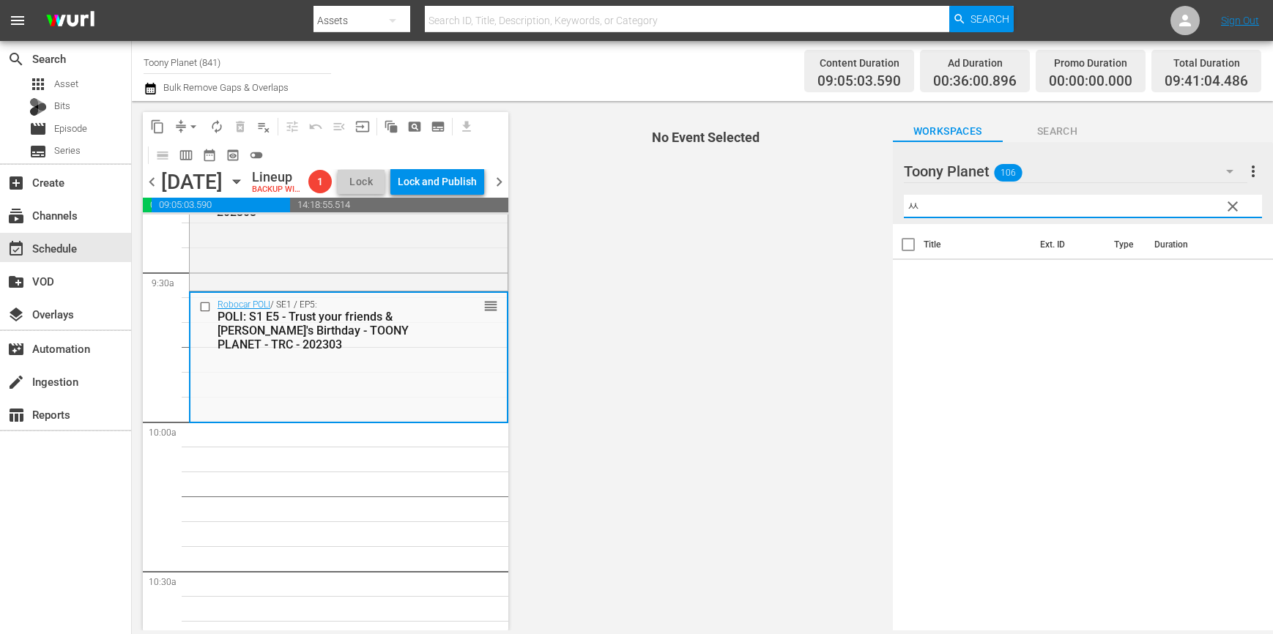
scroll to position [0, 0]
type input "ㅅ"
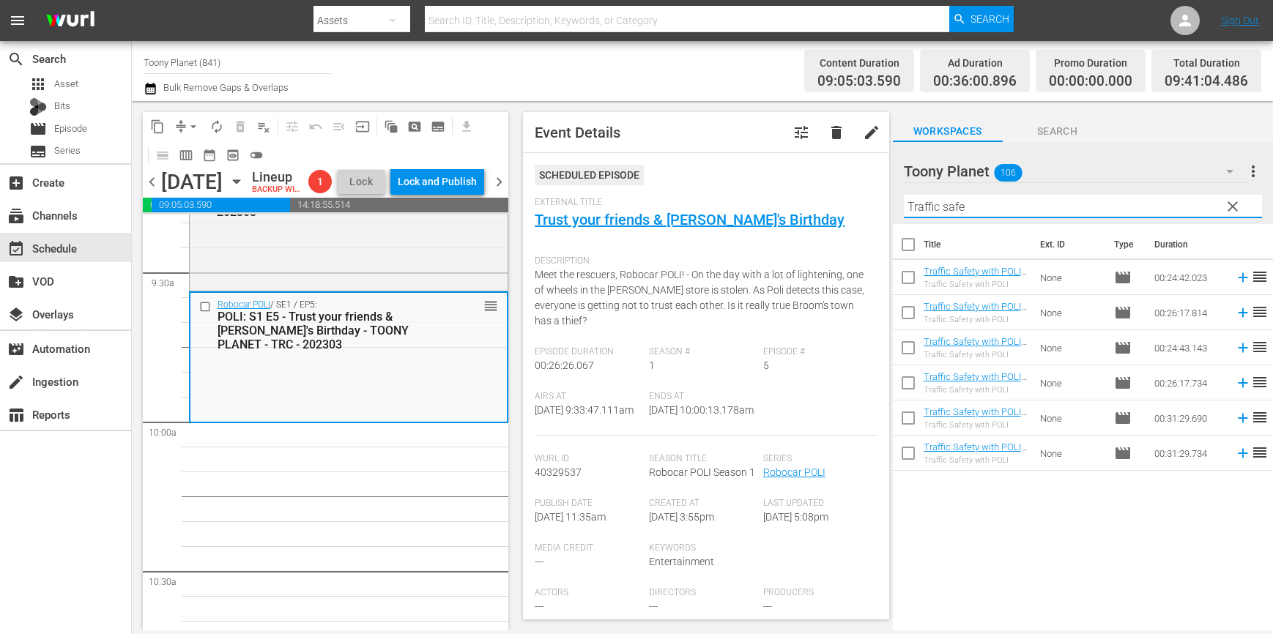
drag, startPoint x: 859, startPoint y: 197, endPoint x: 606, endPoint y: 79, distance: 278.8
click at [754, 171] on div "content_copy compress arrow_drop_down autorenew_outlined delete_forever_outline…" at bounding box center [702, 365] width 1141 height 529
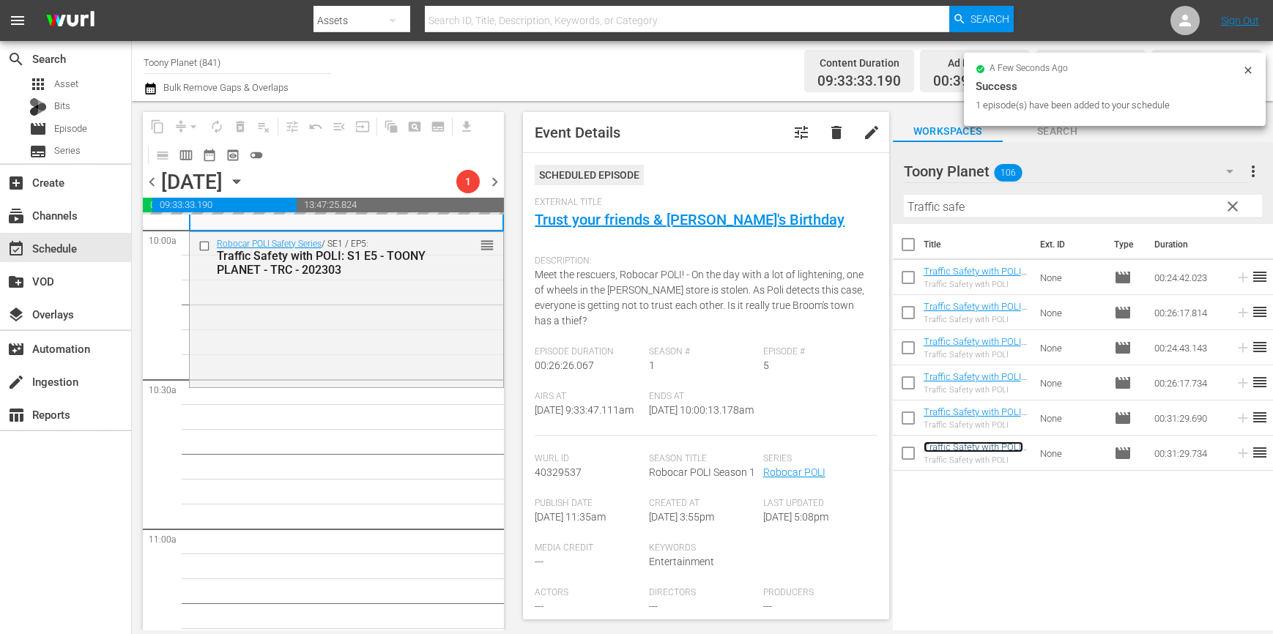
scroll to position [2994, 0]
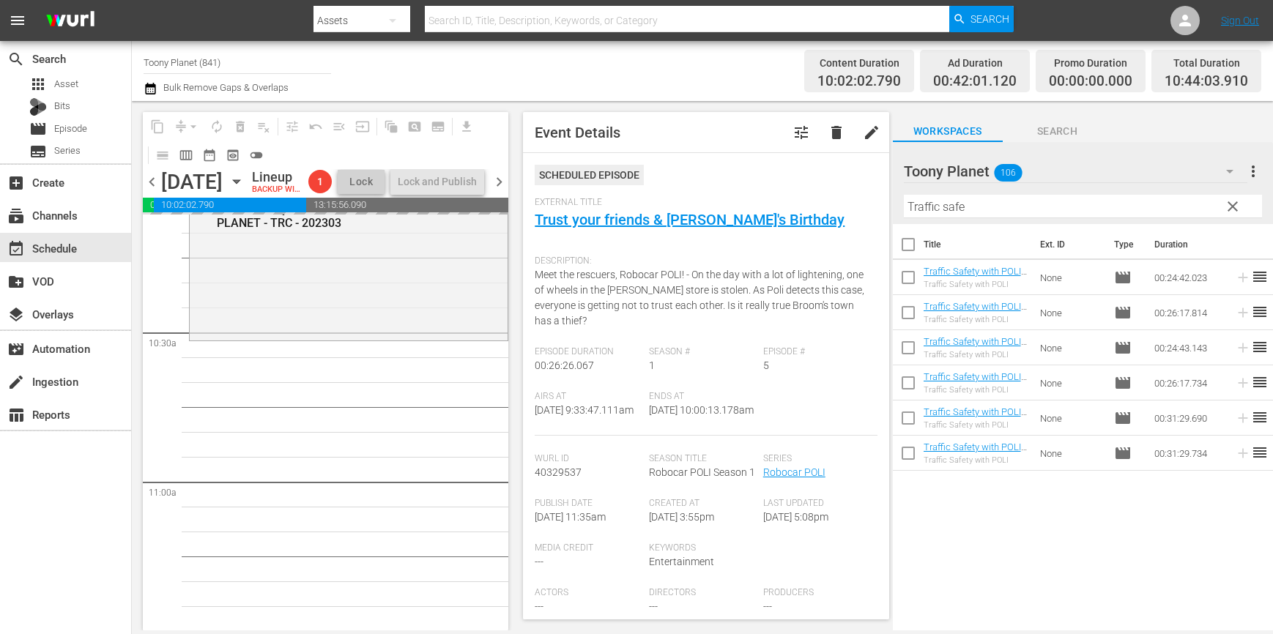
scroll to position [3023, 0]
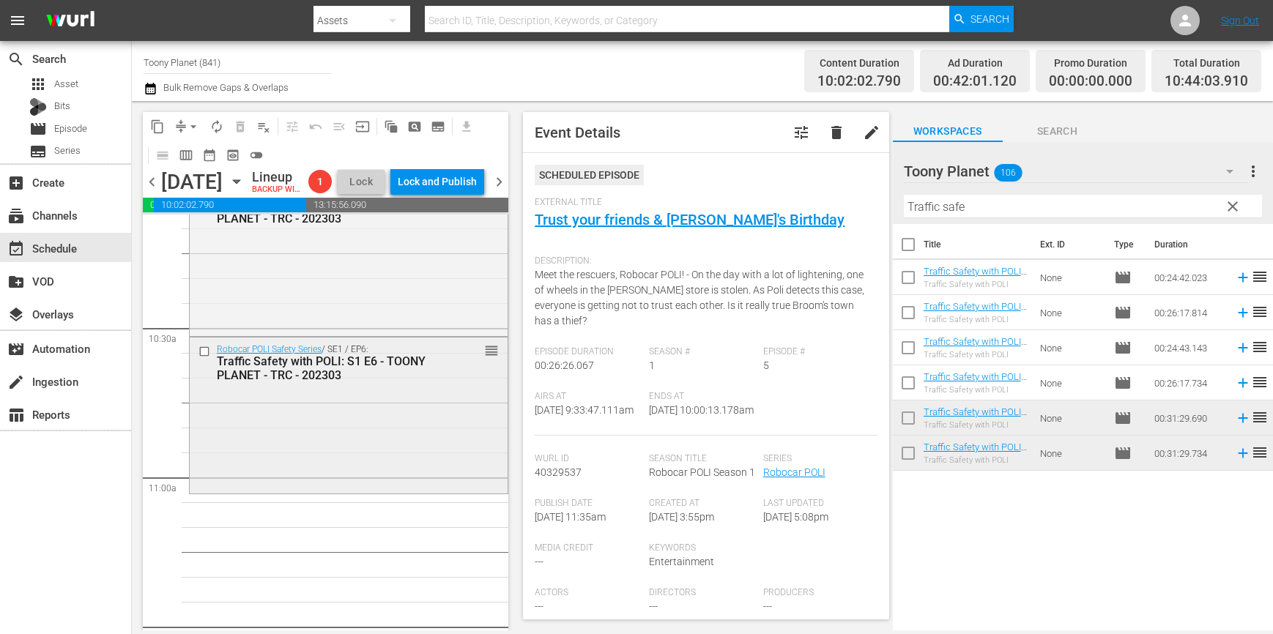
click at [363, 490] on div "Robocar POLI Safety Series / SE1 / EP6: Traffic Safety with POLI: S1 E6 - TOONY…" at bounding box center [349, 414] width 318 height 152
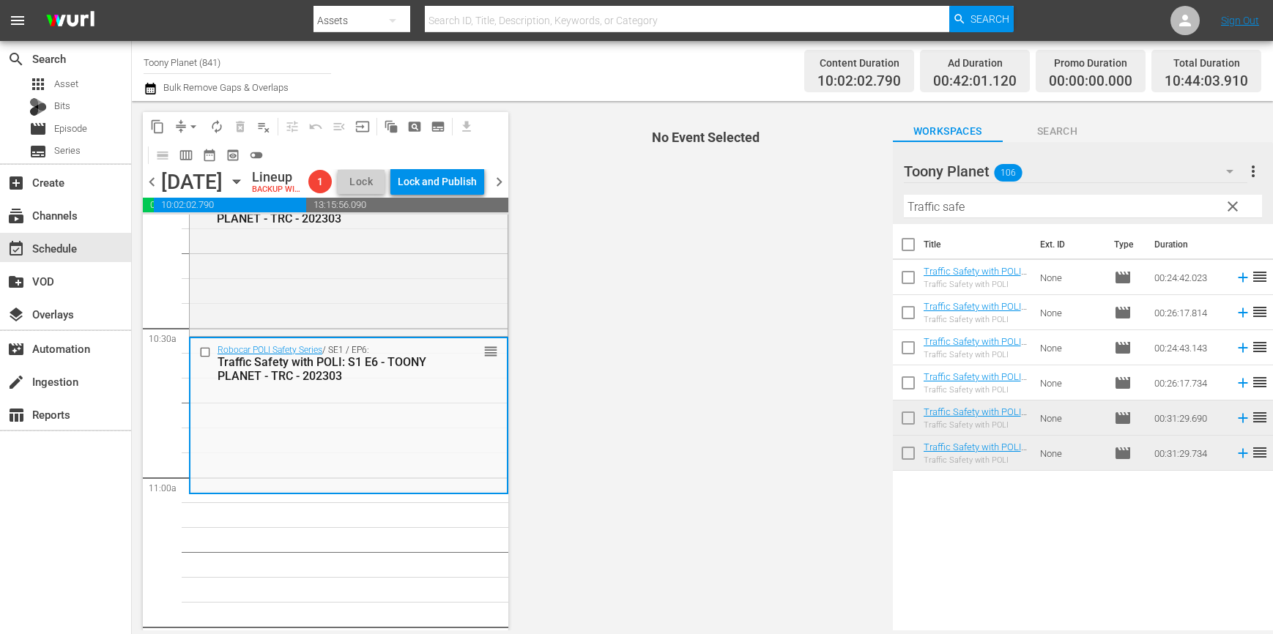
drag, startPoint x: 841, startPoint y: 190, endPoint x: 830, endPoint y: 190, distance: 11.7
click at [835, 190] on div "content_copy compress arrow_drop_down autorenew_outlined delete_forever_outline…" at bounding box center [702, 365] width 1141 height 529
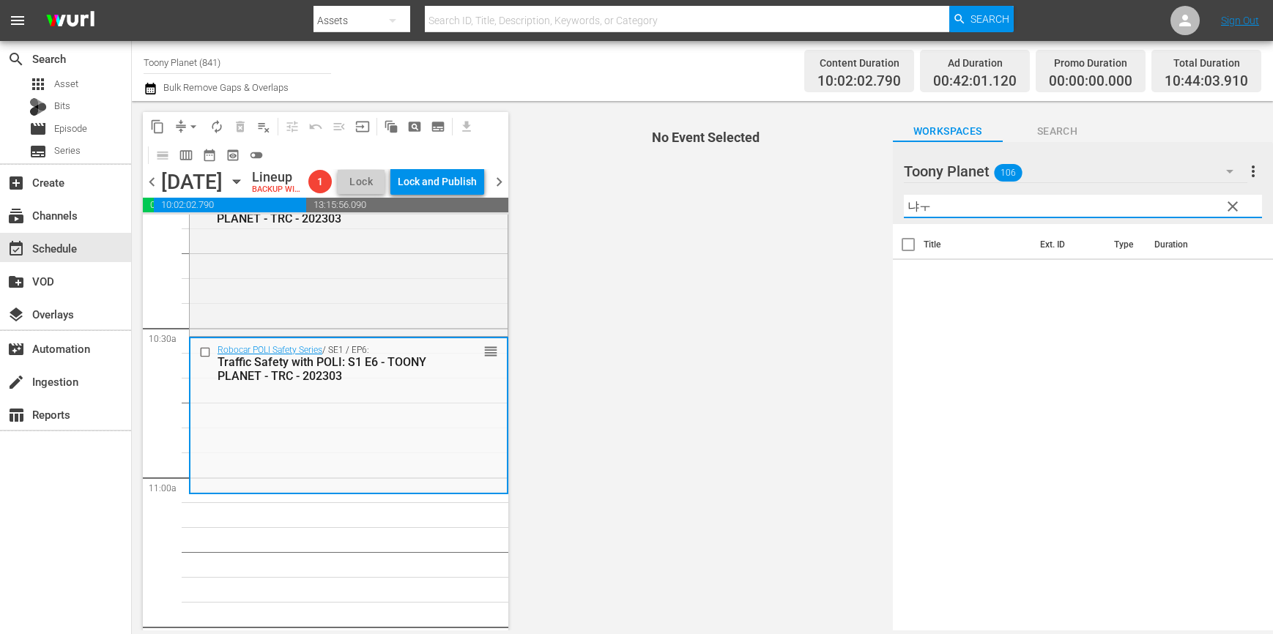
type input "냐"
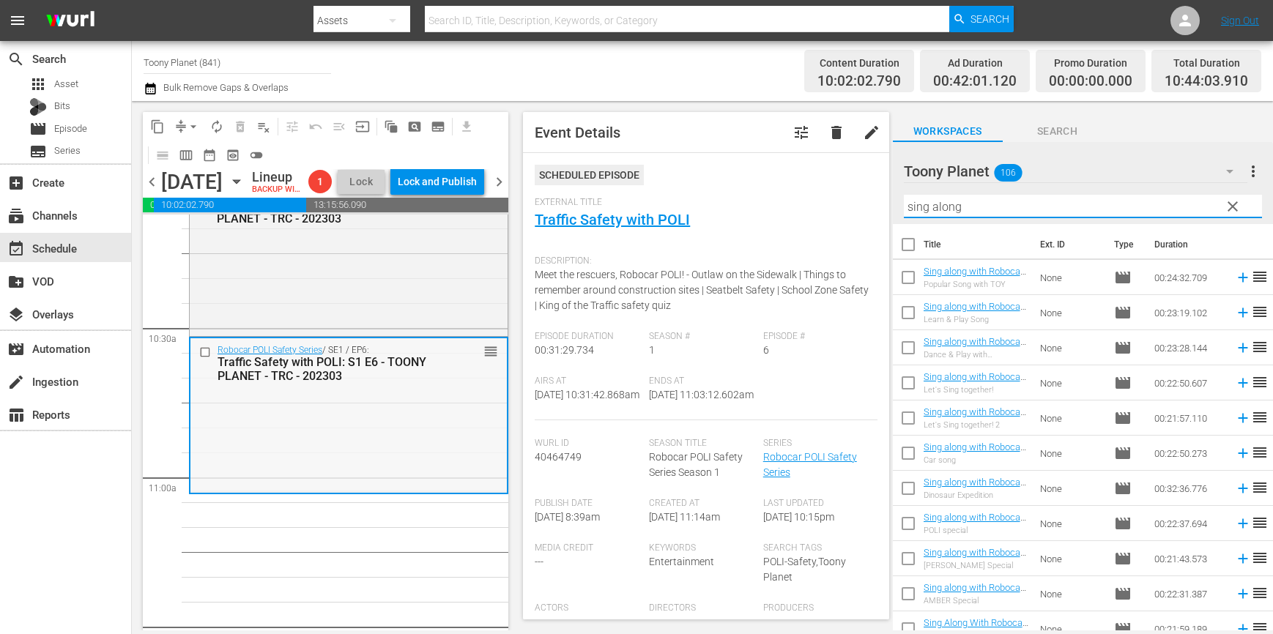
type input "sing along"
click at [392, 491] on div "Robocar POLI Safety Series / SE1 / EP6: Traffic Safety with POLI: S1 E6 - TOONY…" at bounding box center [348, 414] width 316 height 152
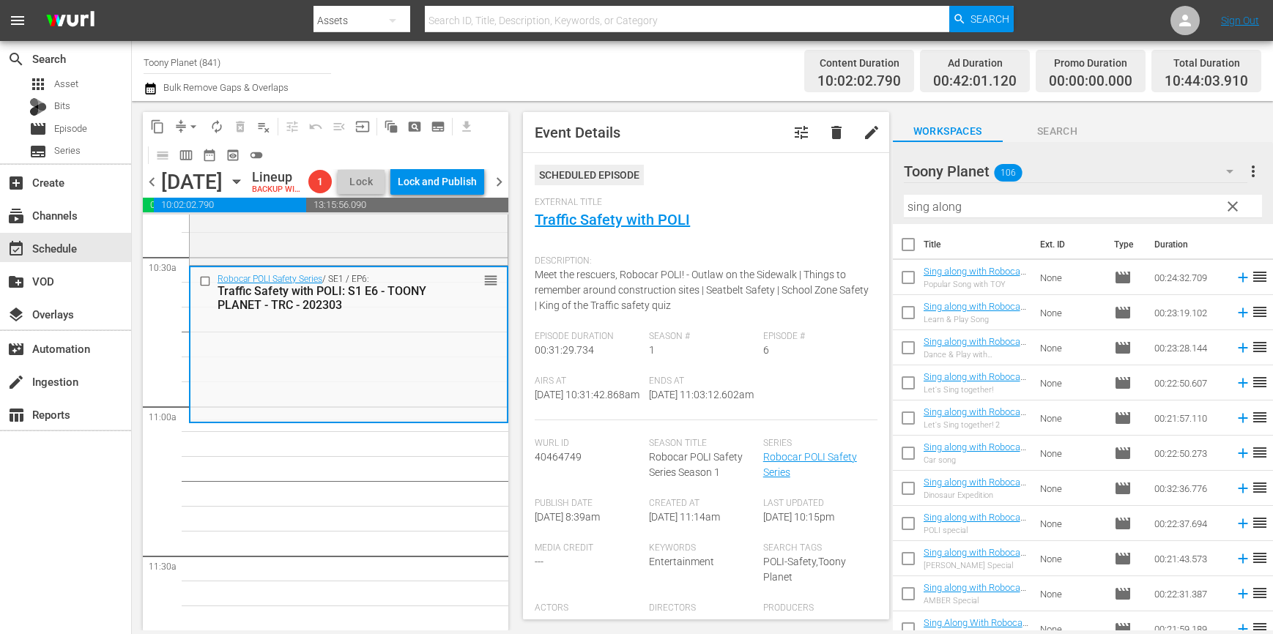
scroll to position [26, 0]
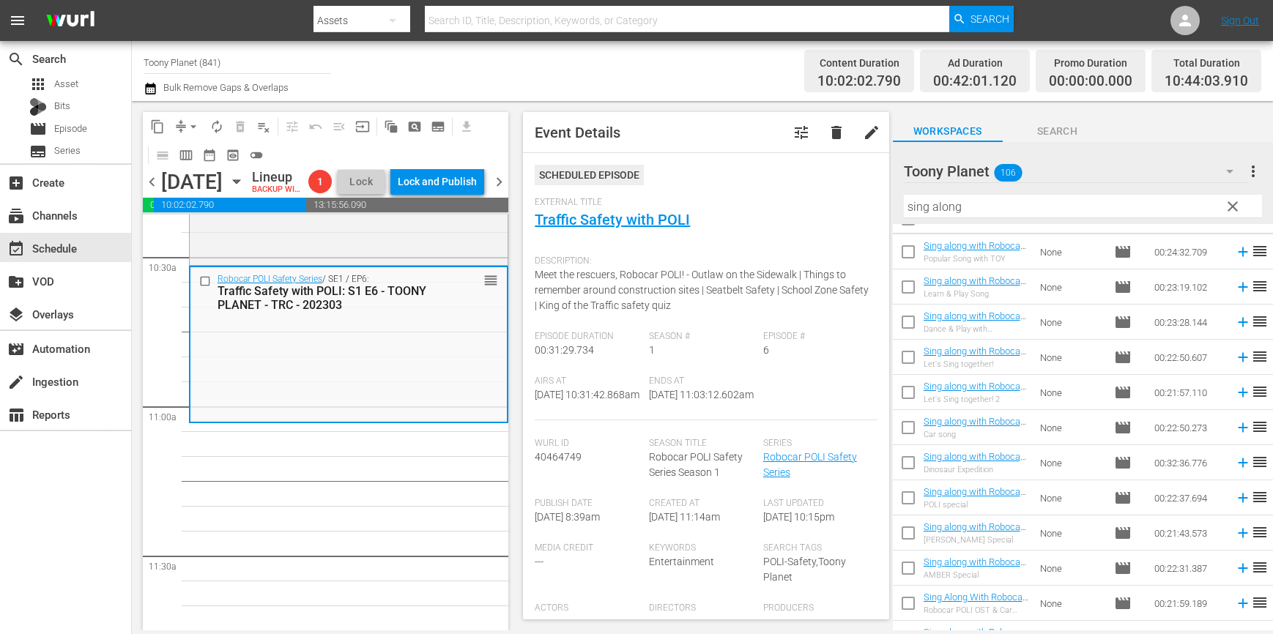
drag, startPoint x: 914, startPoint y: 359, endPoint x: 910, endPoint y: 381, distance: 23.0
click at [914, 359] on input "checkbox" at bounding box center [908, 360] width 31 height 31
checkbox input "true"
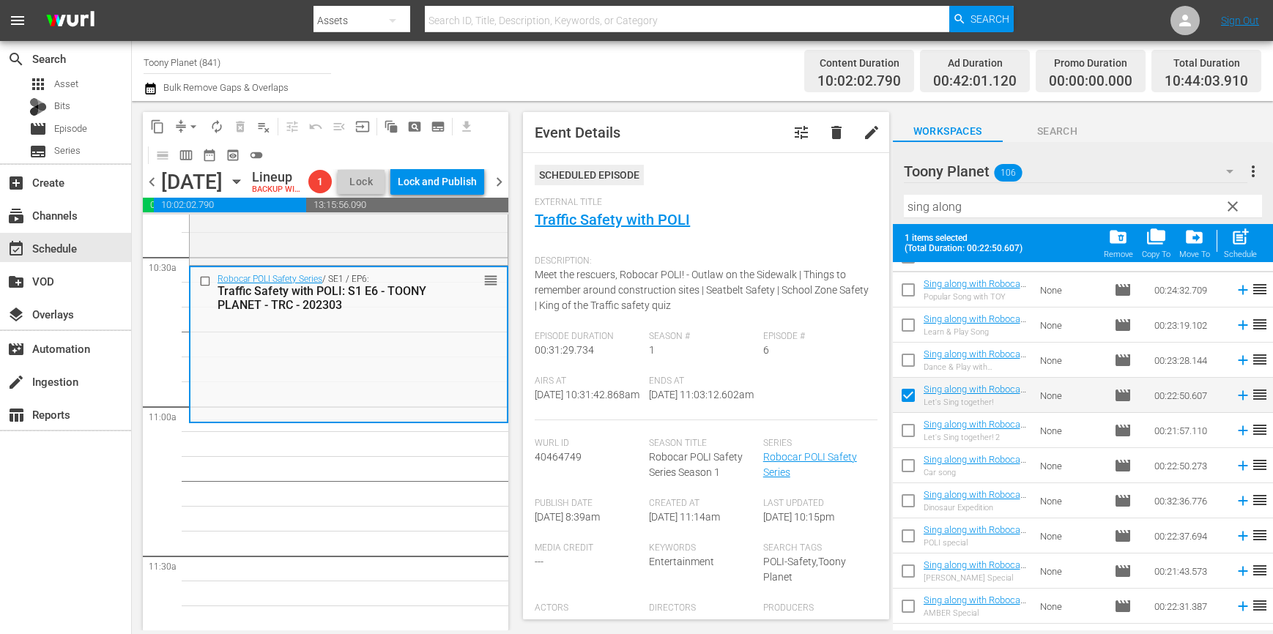
click at [909, 433] on input "checkbox" at bounding box center [908, 433] width 31 height 31
checkbox input "true"
click at [1237, 248] on div "post_add Schedule" at bounding box center [1240, 243] width 33 height 32
checkbox input "false"
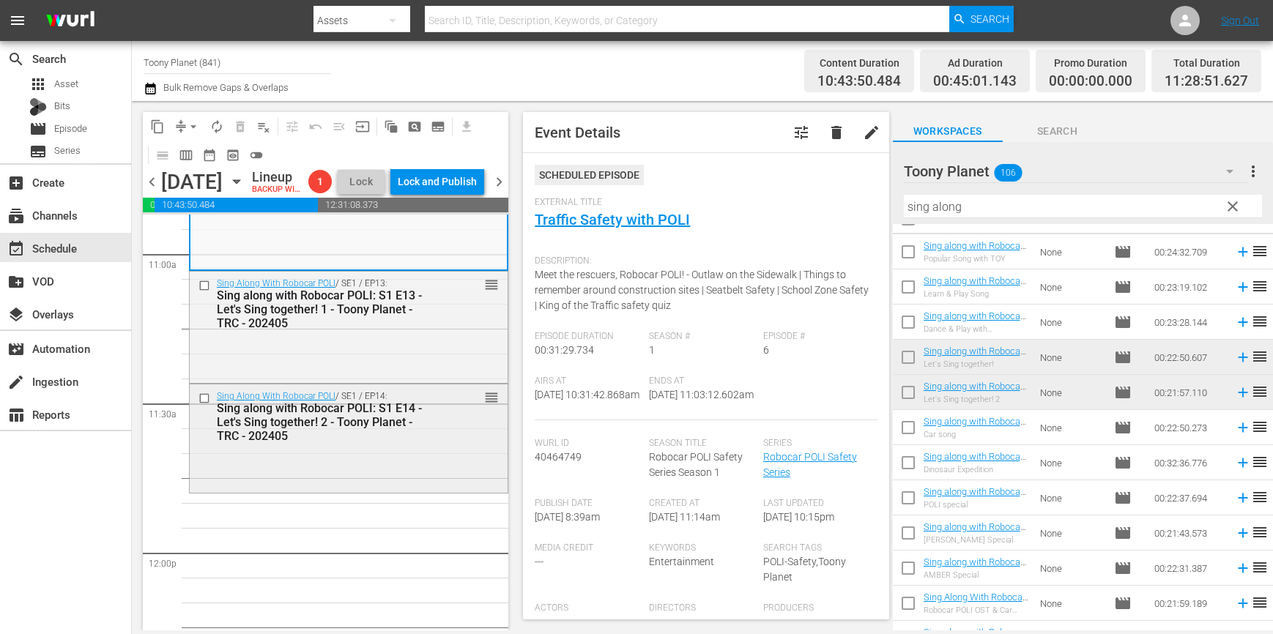
scroll to position [3247, 0]
click at [408, 442] on div "Sing along with Robocar POLI: S1 E14 - Let's Sing together! 2 - Toony Planet - …" at bounding box center [326, 422] width 219 height 42
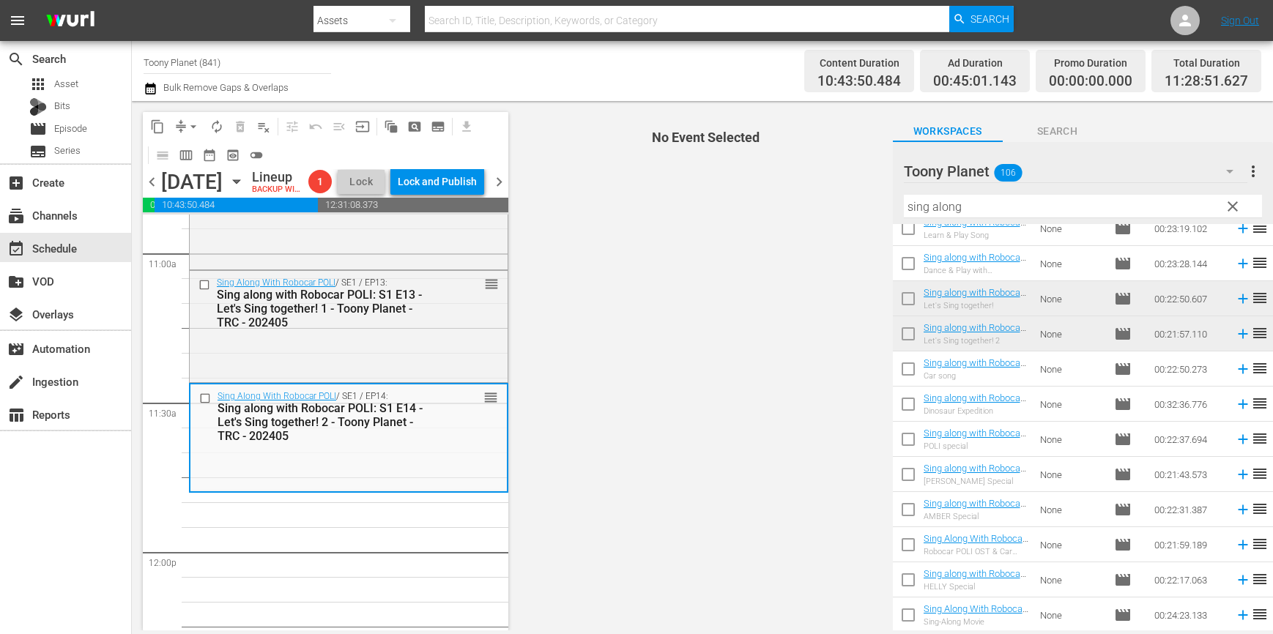
scroll to position [88, 0]
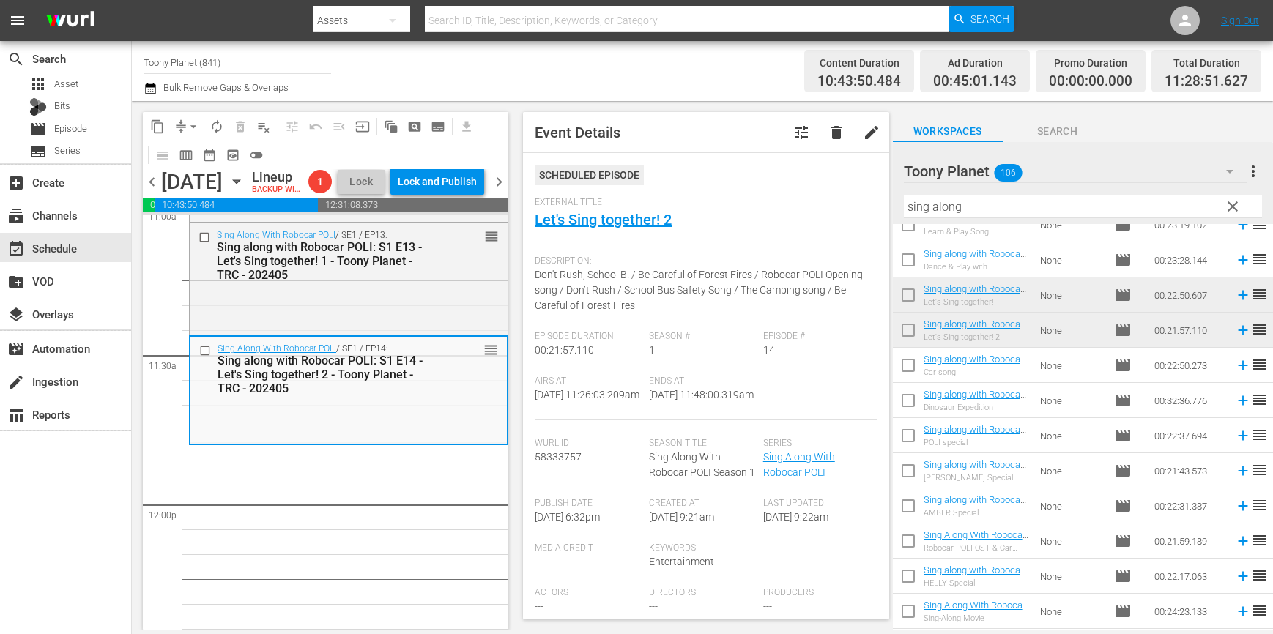
click at [360, 527] on div "Play With Robocar POLI / SE1 / EP4: Play With Robocar POLI - Mission Rescue Tea…" at bounding box center [348, 505] width 319 height 7170
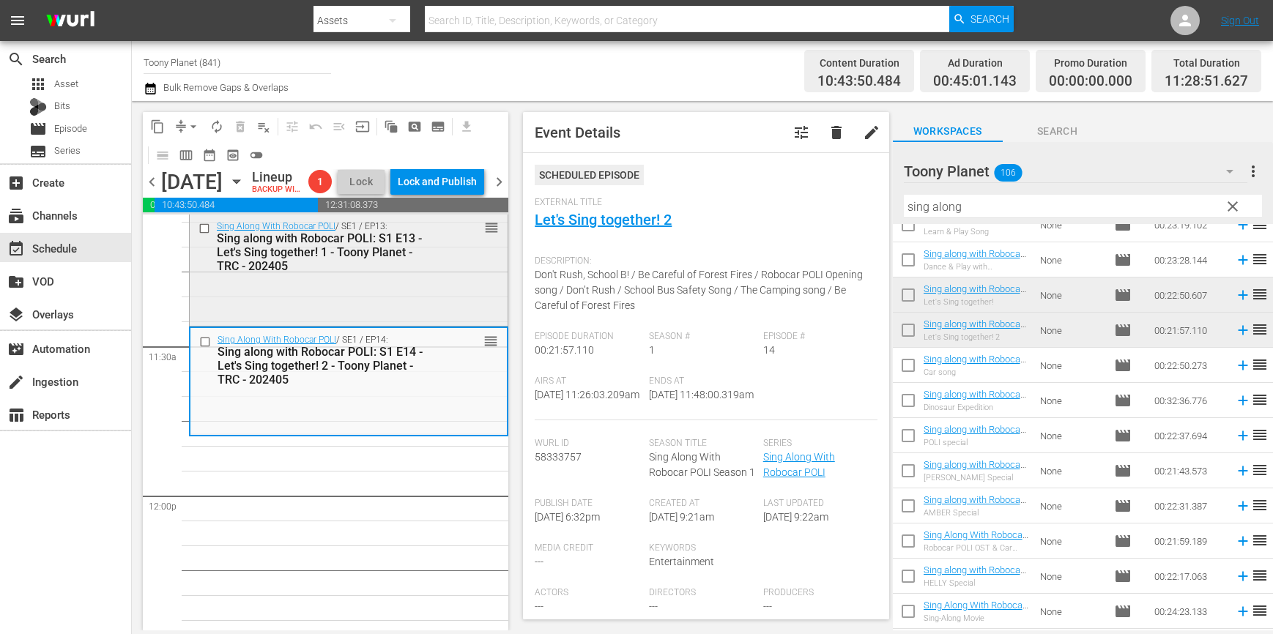
scroll to position [3313, 0]
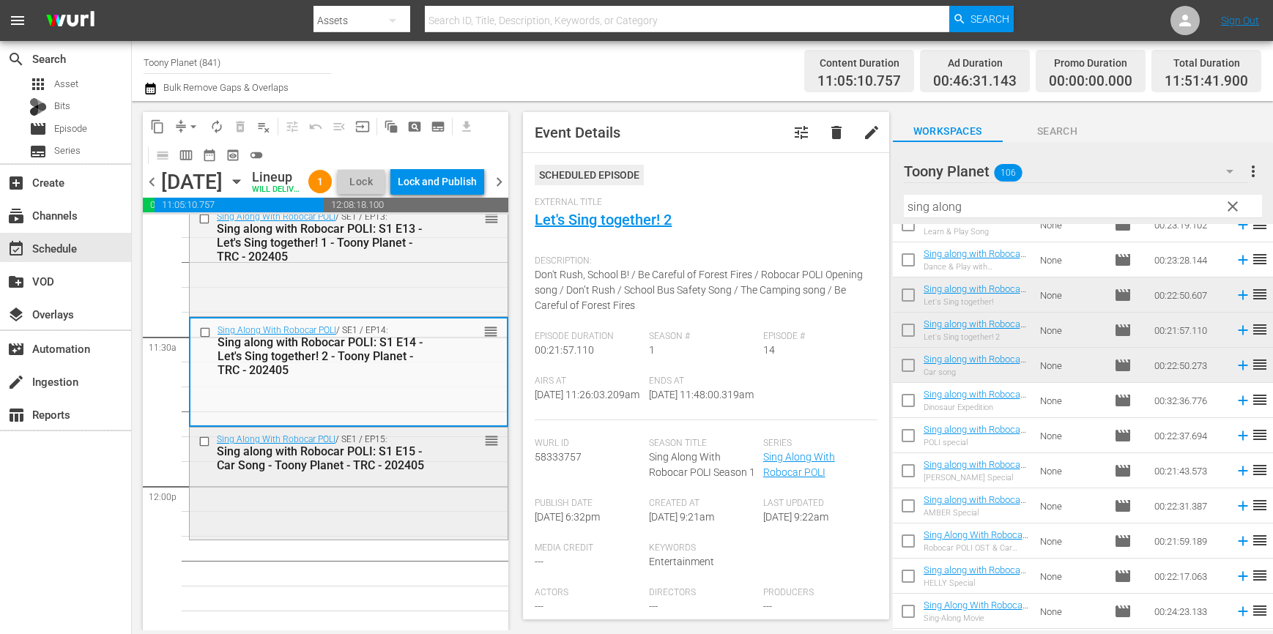
click at [351, 472] on div "Sing along with Robocar POLI: S1 E15 - Car Song - Toony Planet - TRC - 202405" at bounding box center [326, 458] width 219 height 28
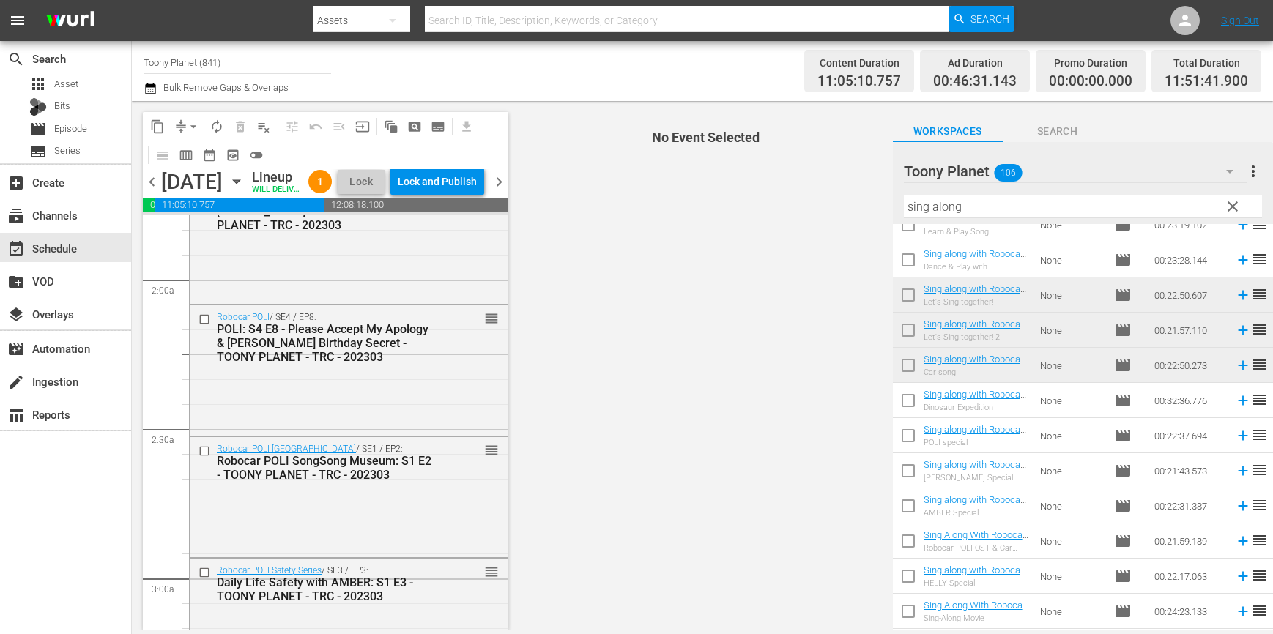
scroll to position [0, 0]
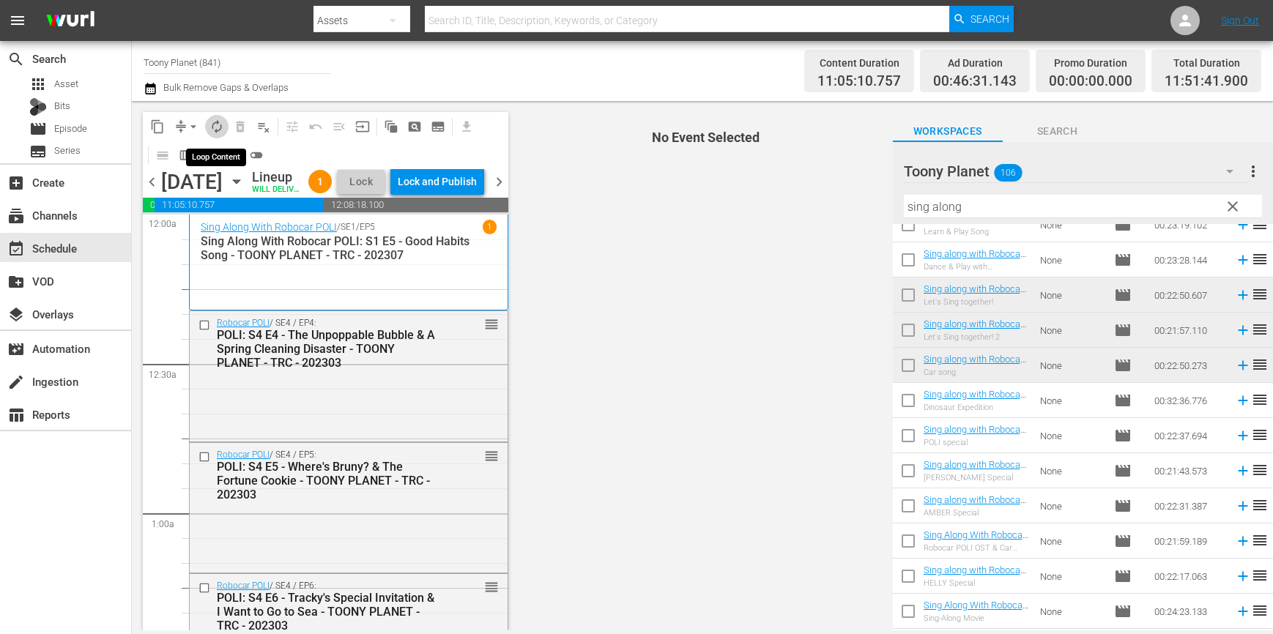
click at [223, 128] on span "autorenew_outlined" at bounding box center [216, 126] width 15 height 15
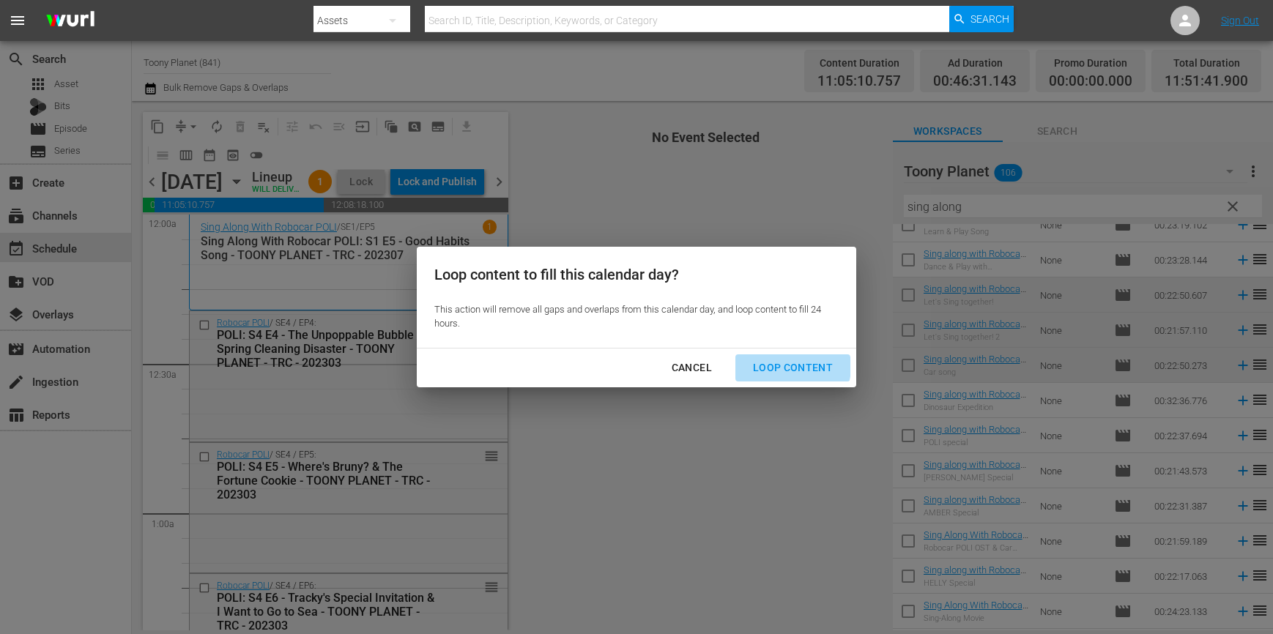
click at [793, 367] on div "Loop Content" at bounding box center [792, 368] width 103 height 18
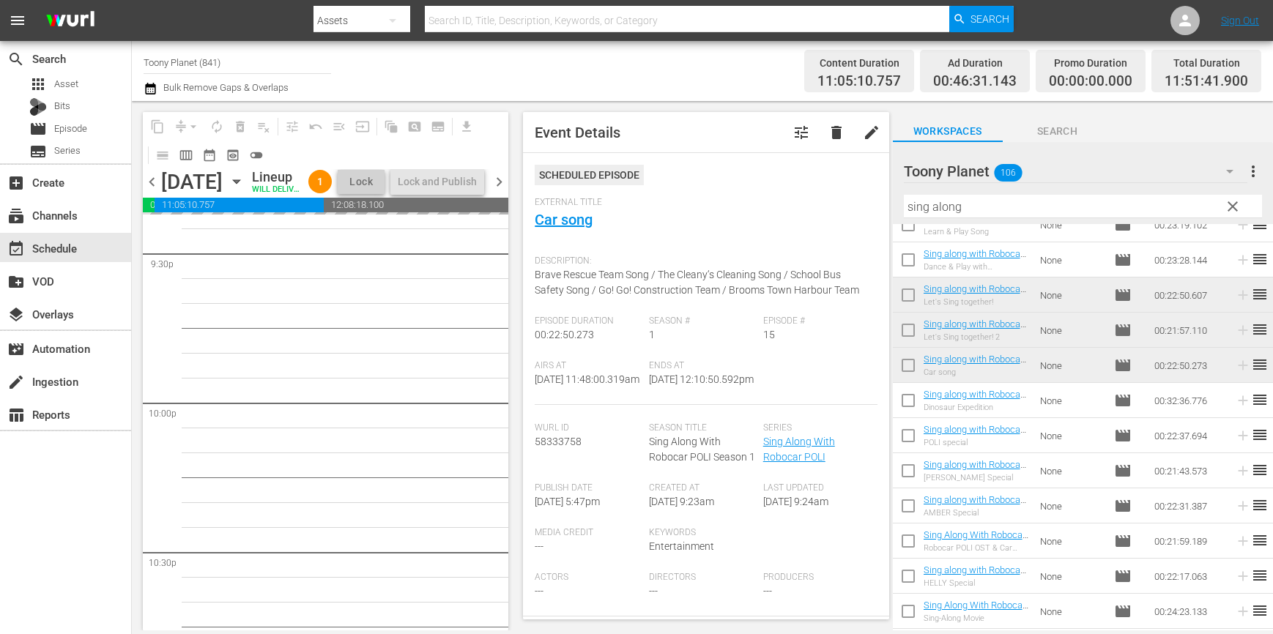
scroll to position [6777, 0]
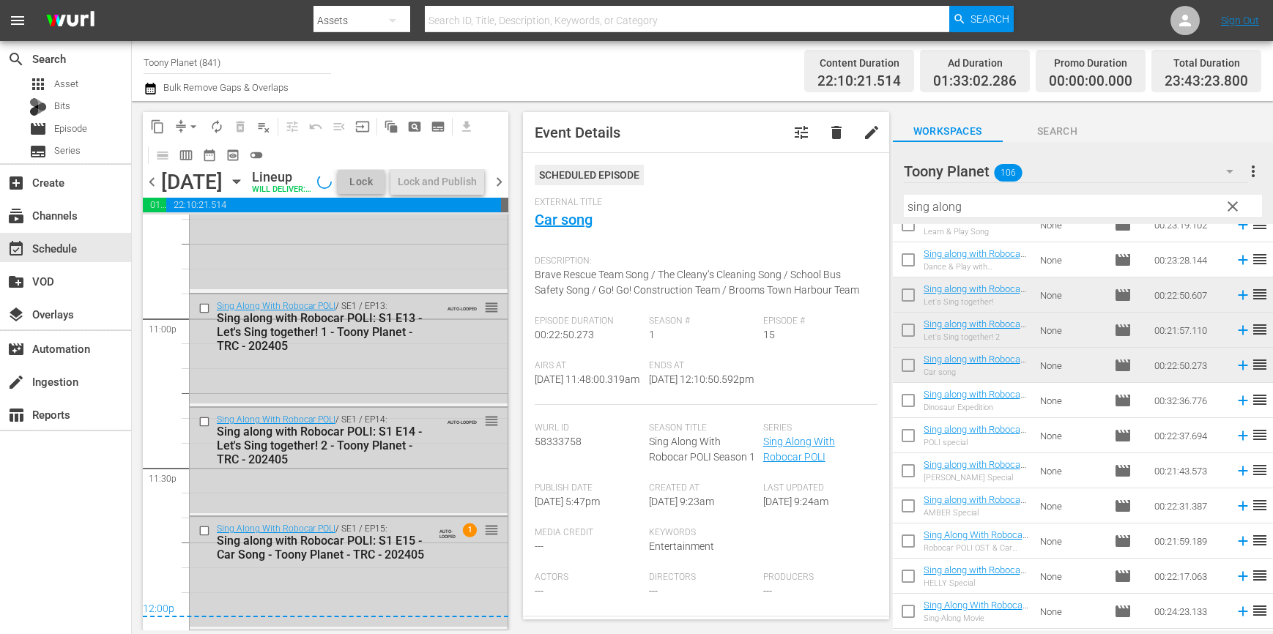
scroll to position [6790, 0]
click at [448, 176] on div "Lock and Publish" at bounding box center [437, 181] width 79 height 26
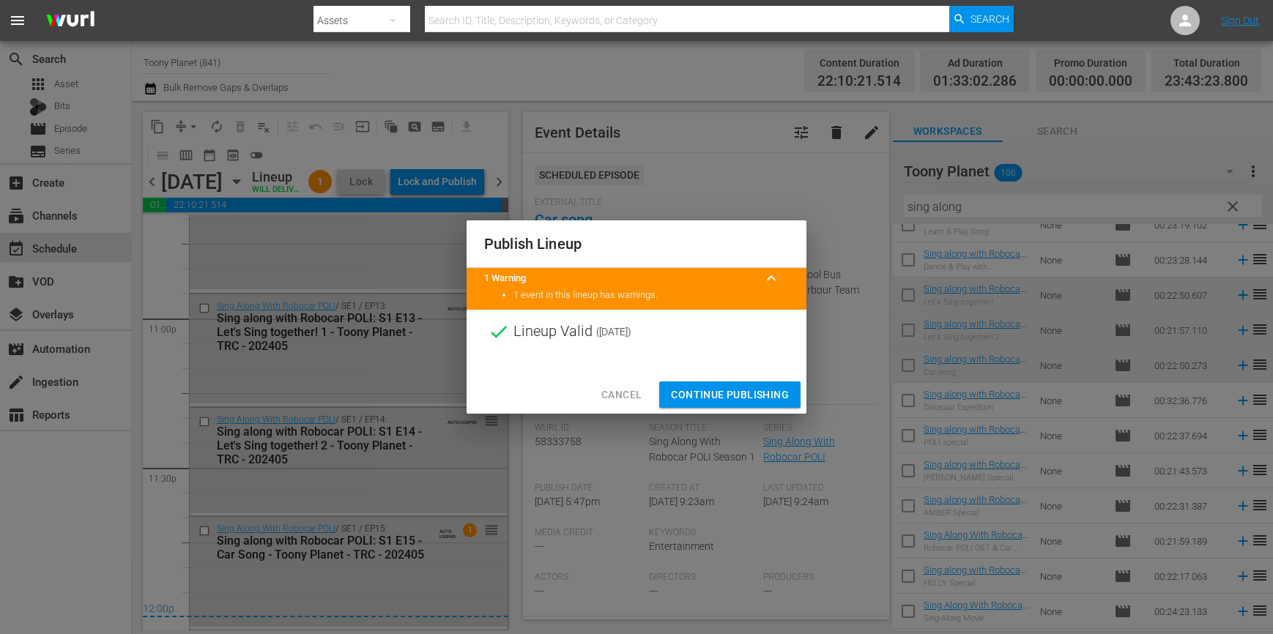
click at [707, 390] on span "Continue Publishing" at bounding box center [730, 395] width 118 height 18
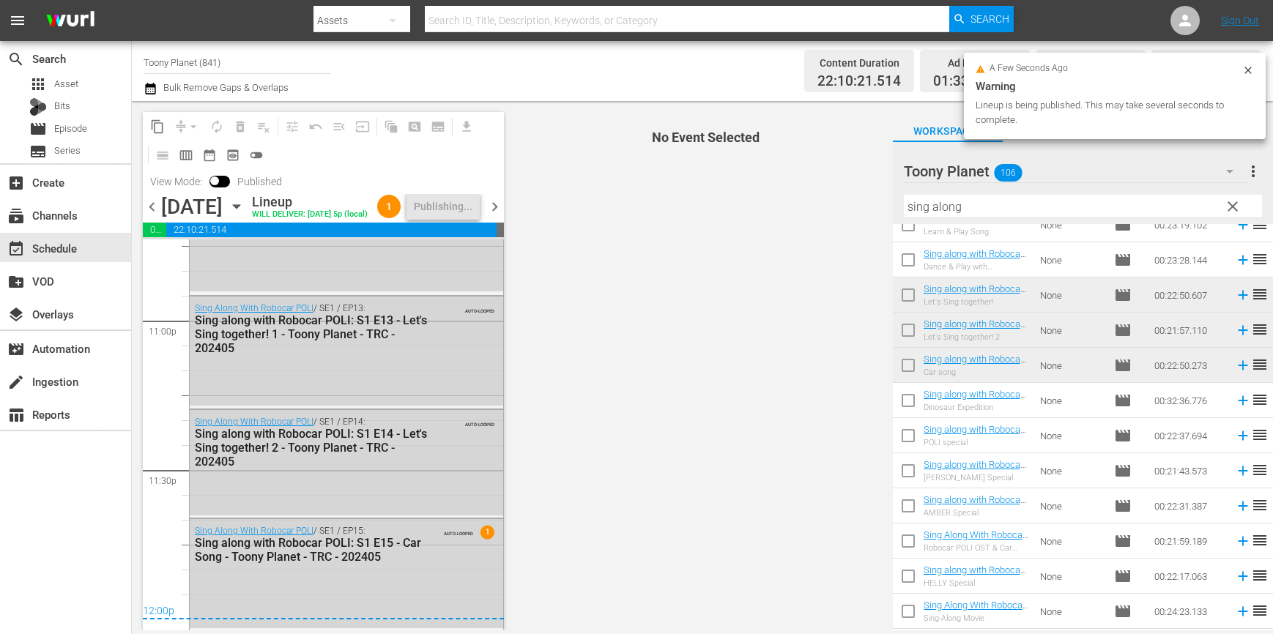
click at [498, 215] on span "chevron_right" at bounding box center [494, 207] width 18 height 18
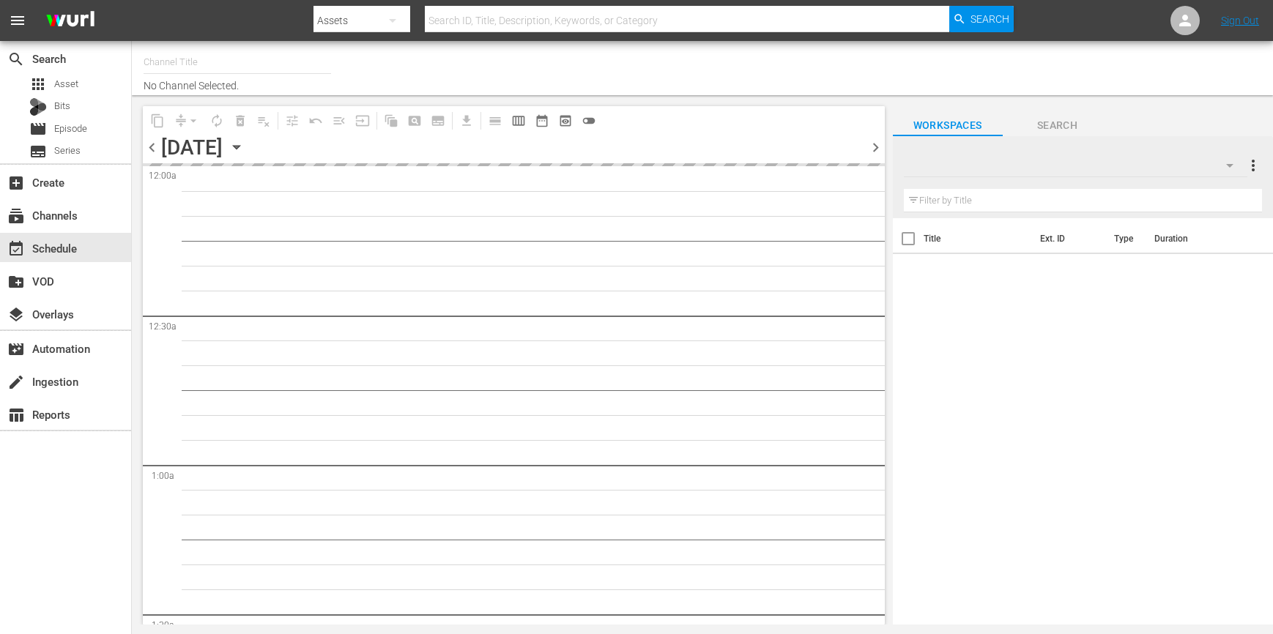
type input "Toony Planet (841)"
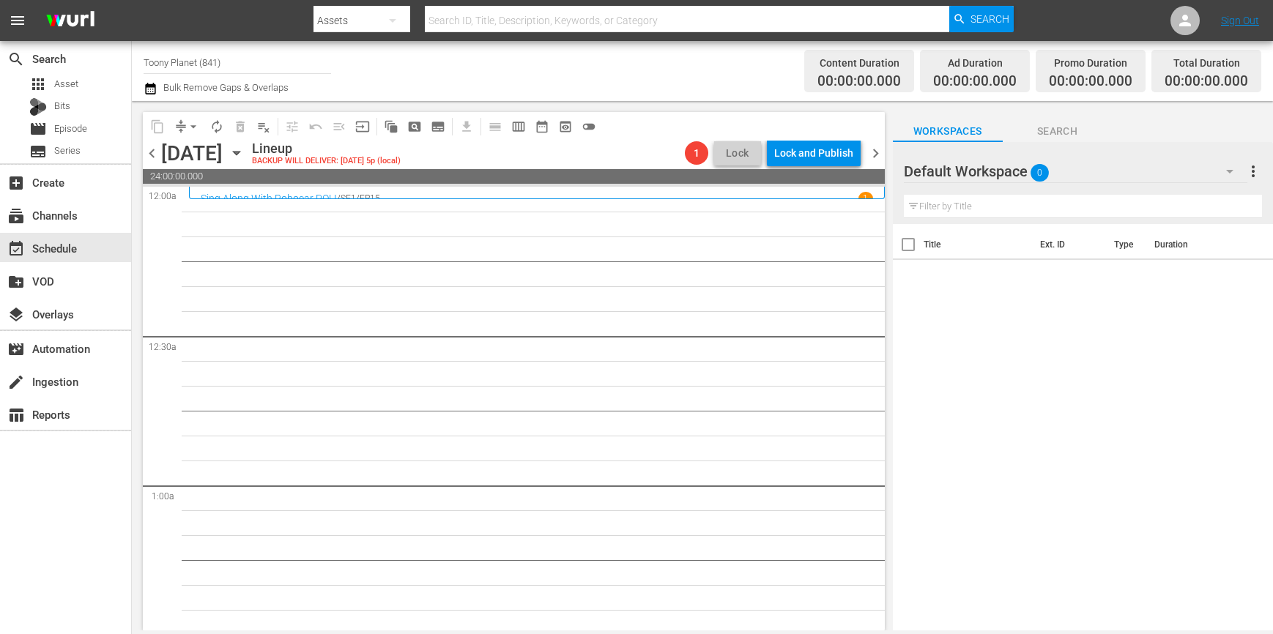
click at [1101, 165] on div "Default Workspace 0" at bounding box center [1076, 171] width 344 height 41
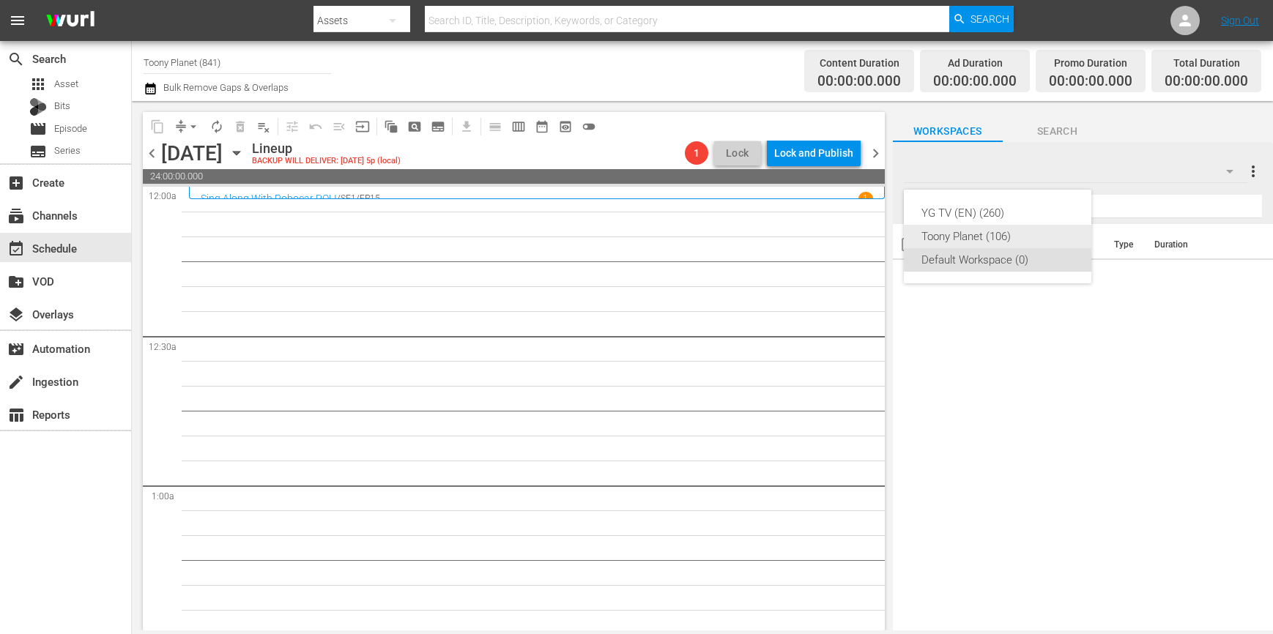
drag, startPoint x: 1012, startPoint y: 237, endPoint x: 991, endPoint y: 256, distance: 28.0
click at [1012, 237] on div "Toony Planet (106)" at bounding box center [997, 236] width 152 height 23
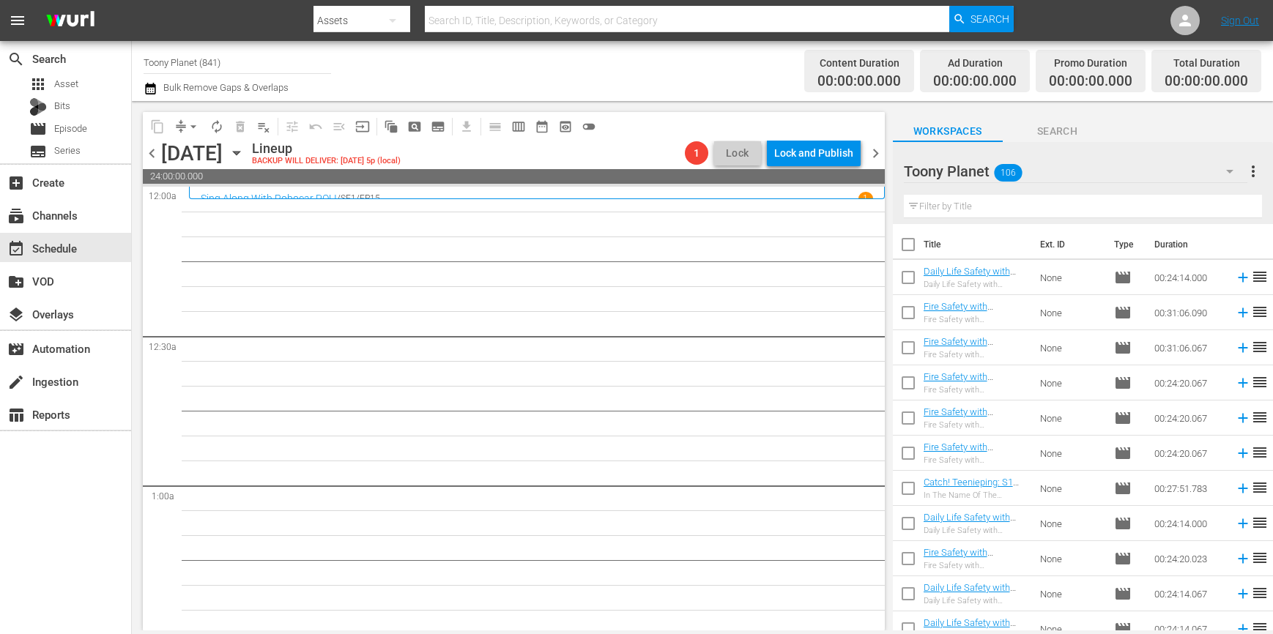
click at [1005, 208] on input "text" at bounding box center [1083, 206] width 358 height 23
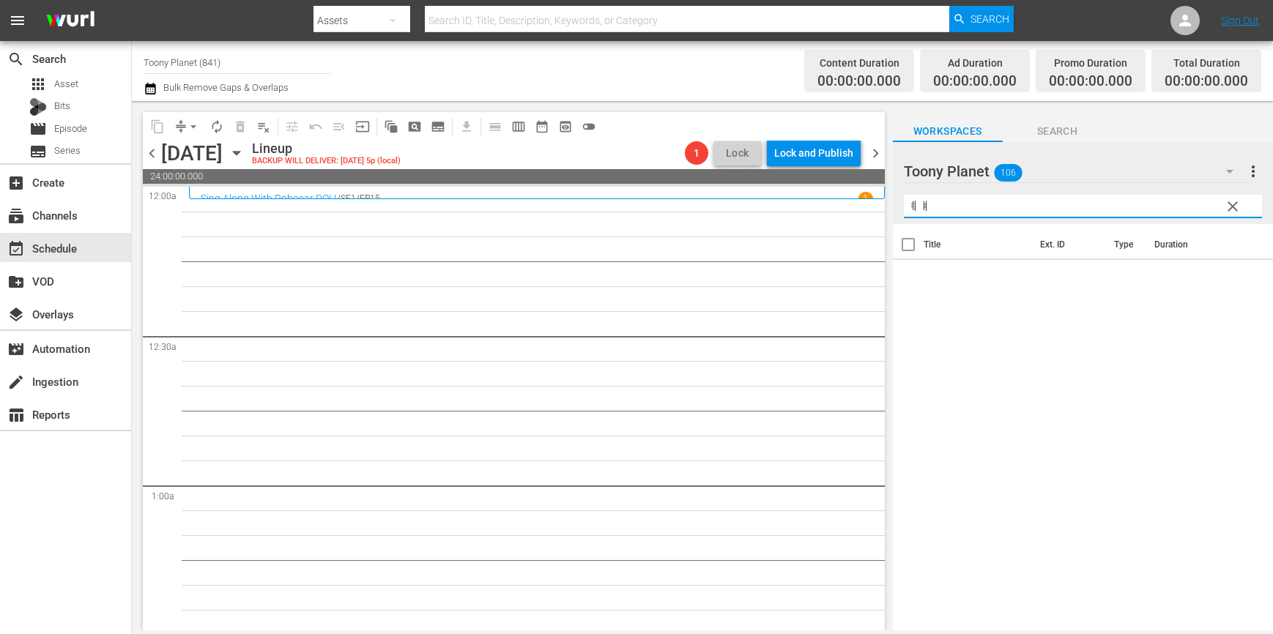
type input "ㅖ"
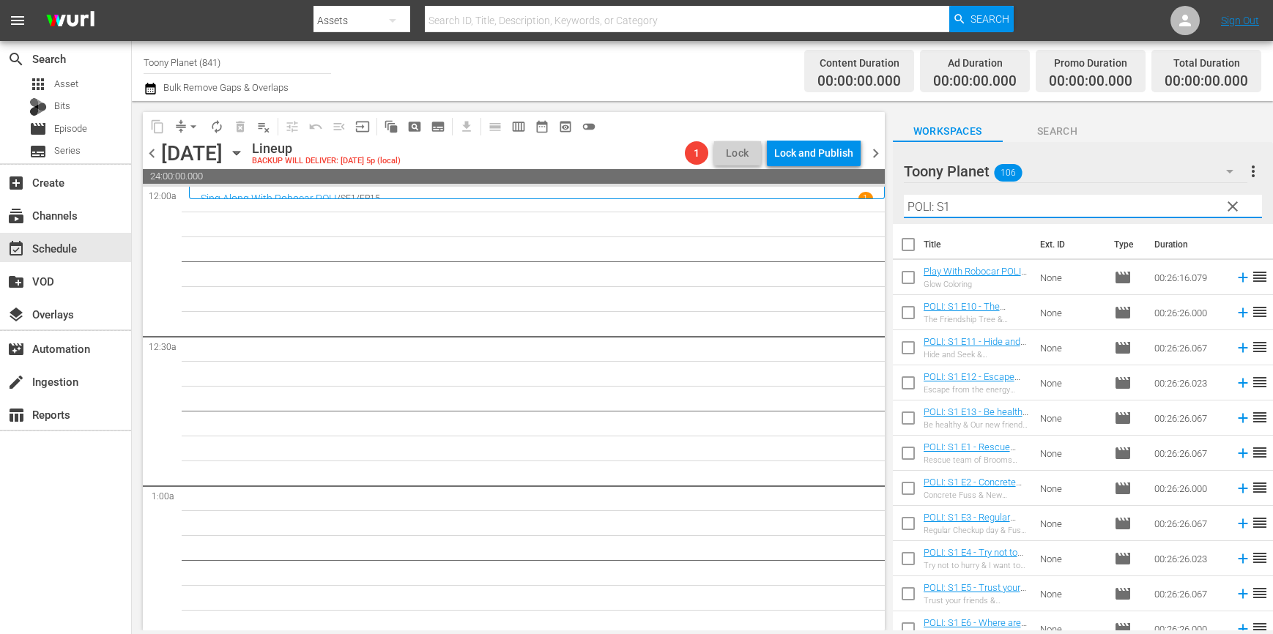
type input "POLI: S1"
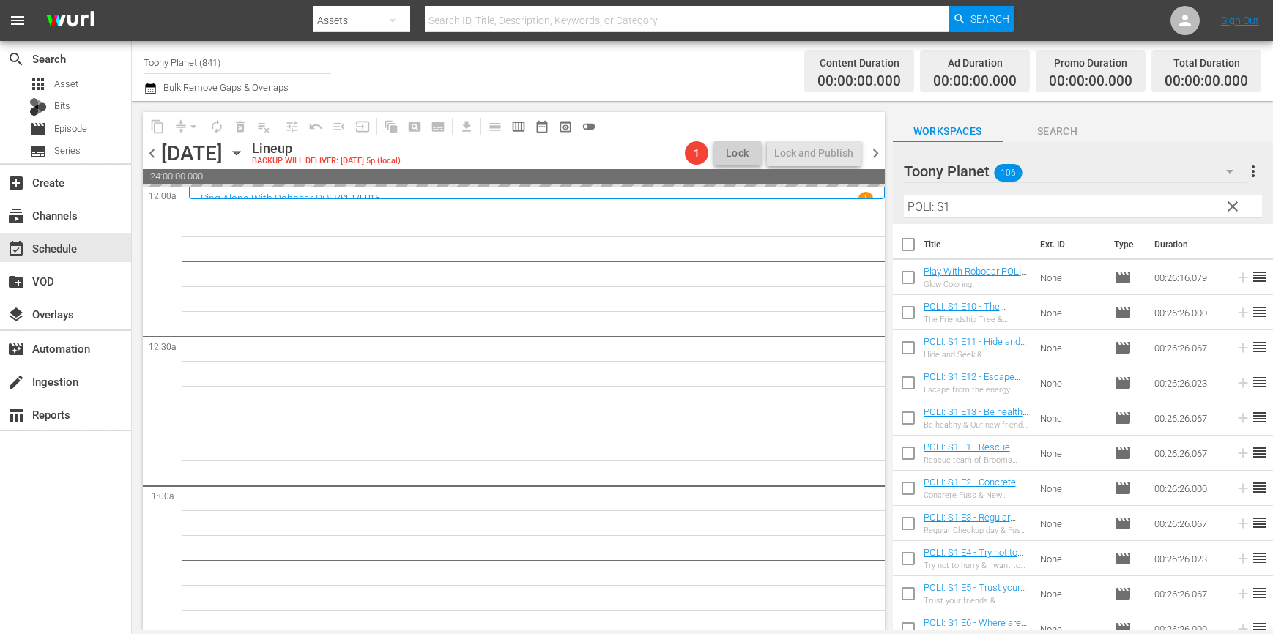
drag, startPoint x: 480, startPoint y: 447, endPoint x: 938, endPoint y: 442, distance: 457.7
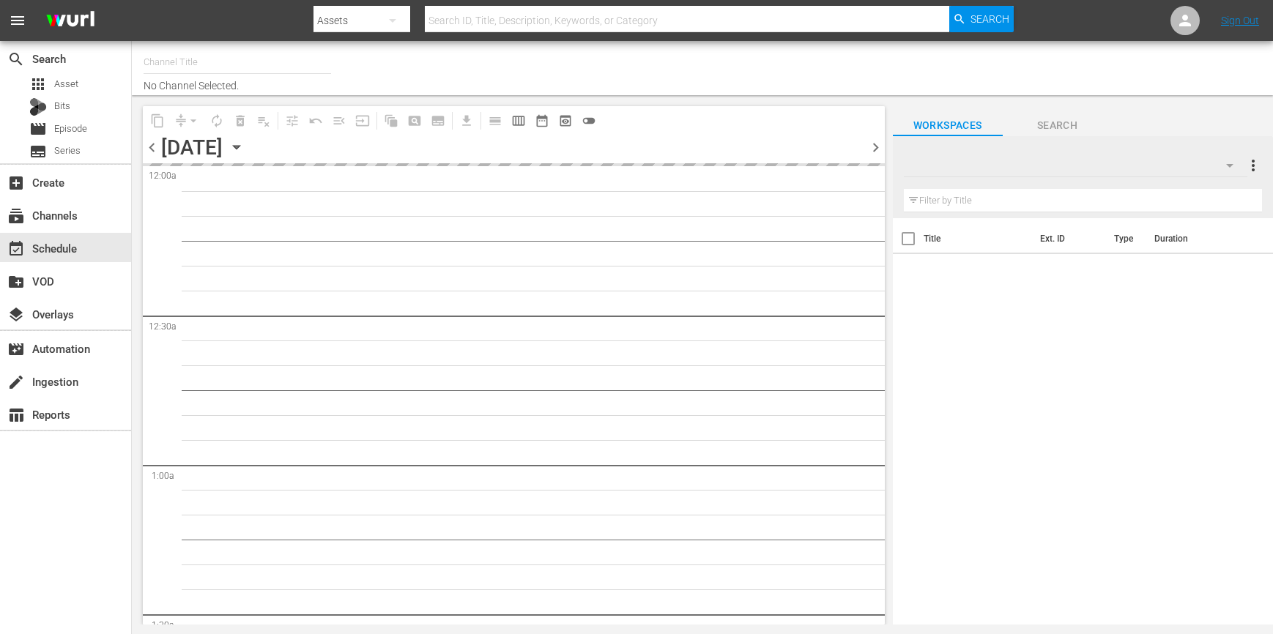
type input "Toony Planet (841)"
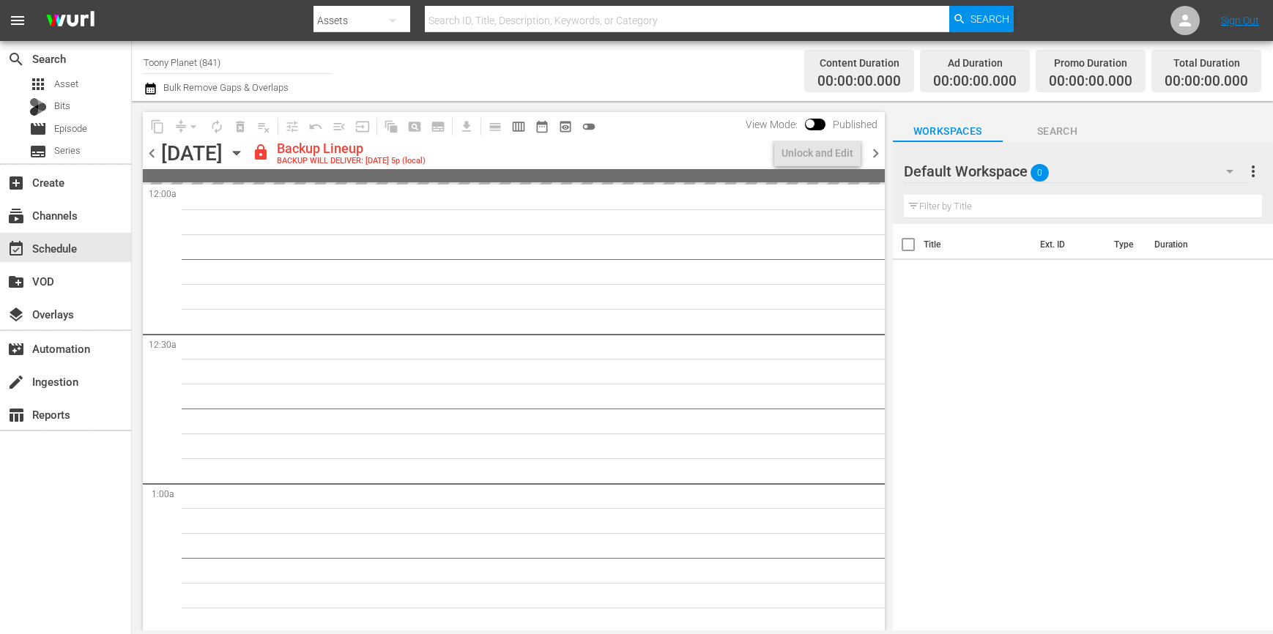
click at [1155, 169] on div "Default Workspace 0" at bounding box center [1076, 171] width 344 height 41
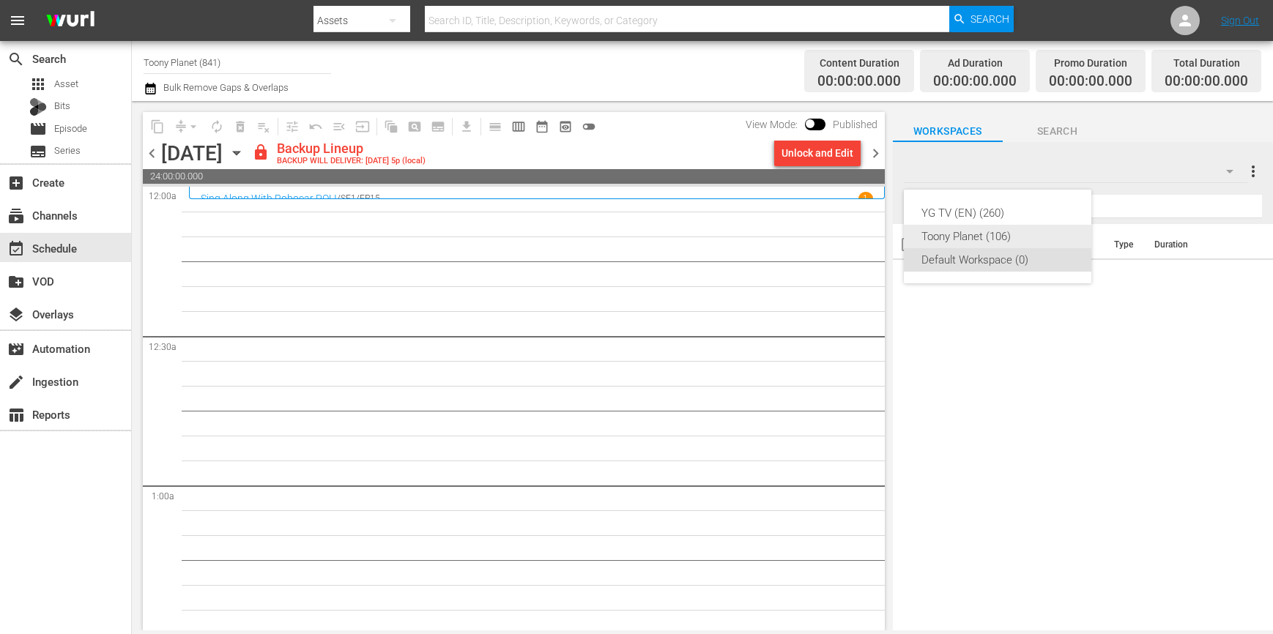
drag, startPoint x: 965, startPoint y: 237, endPoint x: 949, endPoint y: 234, distance: 16.3
click at [965, 237] on div "Toony Planet (106)" at bounding box center [997, 236] width 152 height 23
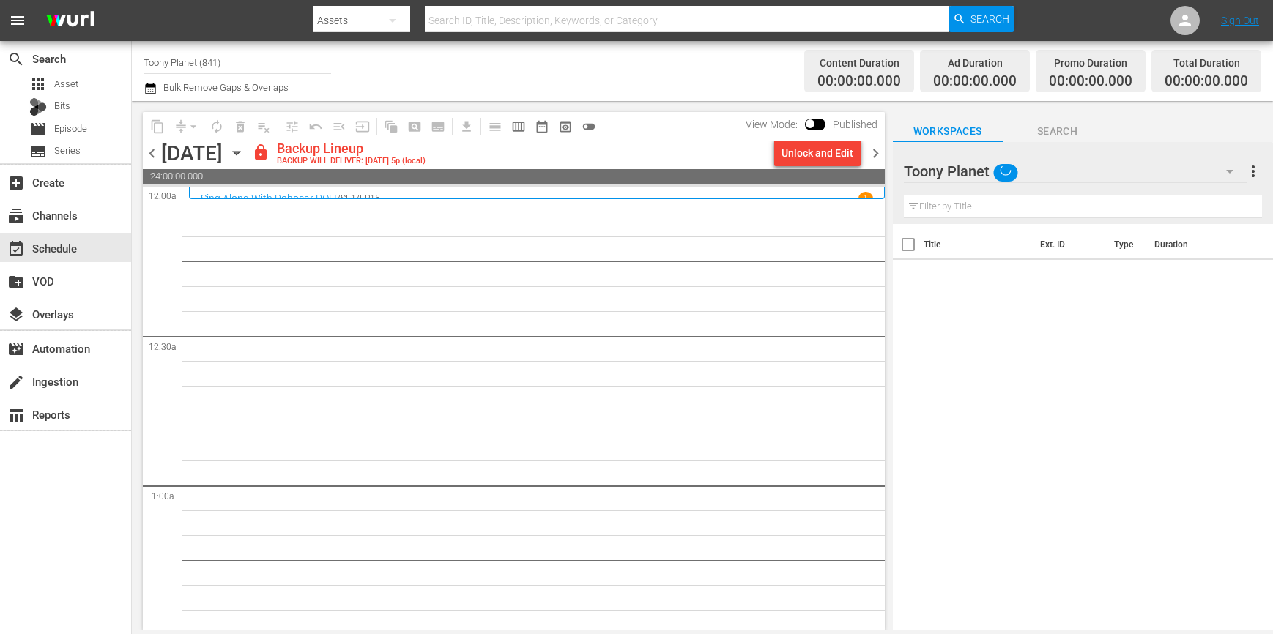
drag, startPoint x: 729, startPoint y: 258, endPoint x: 743, endPoint y: 245, distance: 19.7
click at [729, 258] on div "YG TV (EN) (260) Toony Planet (106) Default Workspace (0)" at bounding box center [636, 317] width 1273 height 634
click at [811, 149] on div "Unlock and Edit" at bounding box center [817, 153] width 72 height 26
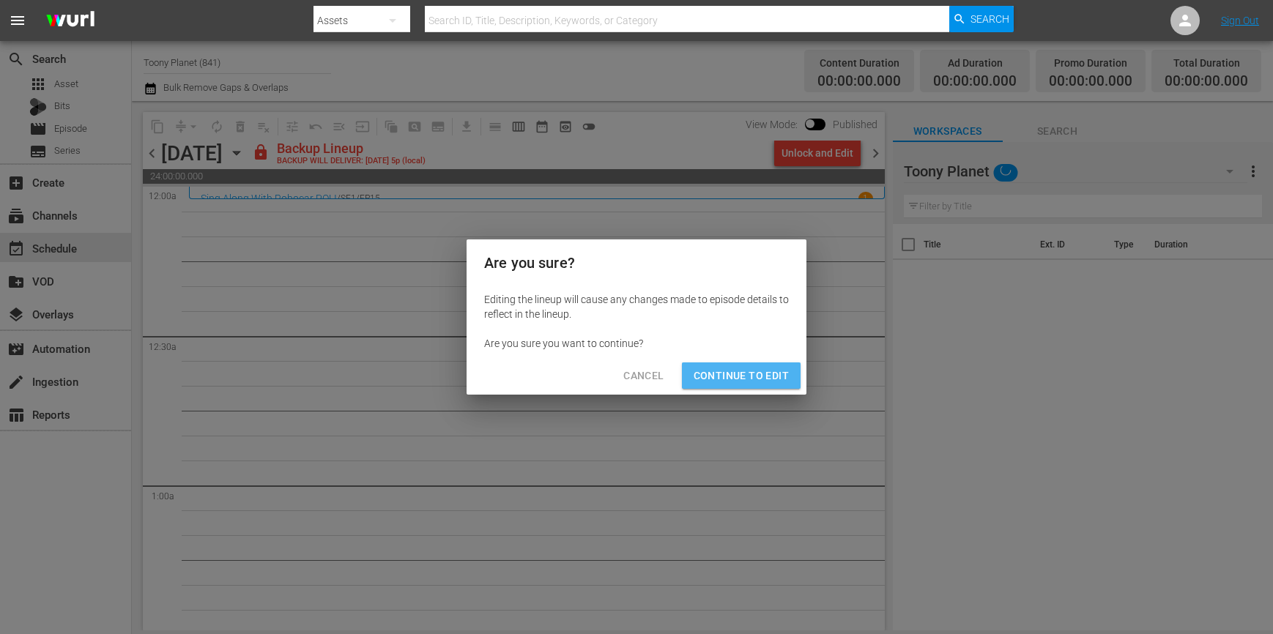
click at [762, 383] on span "Continue to Edit" at bounding box center [740, 376] width 95 height 18
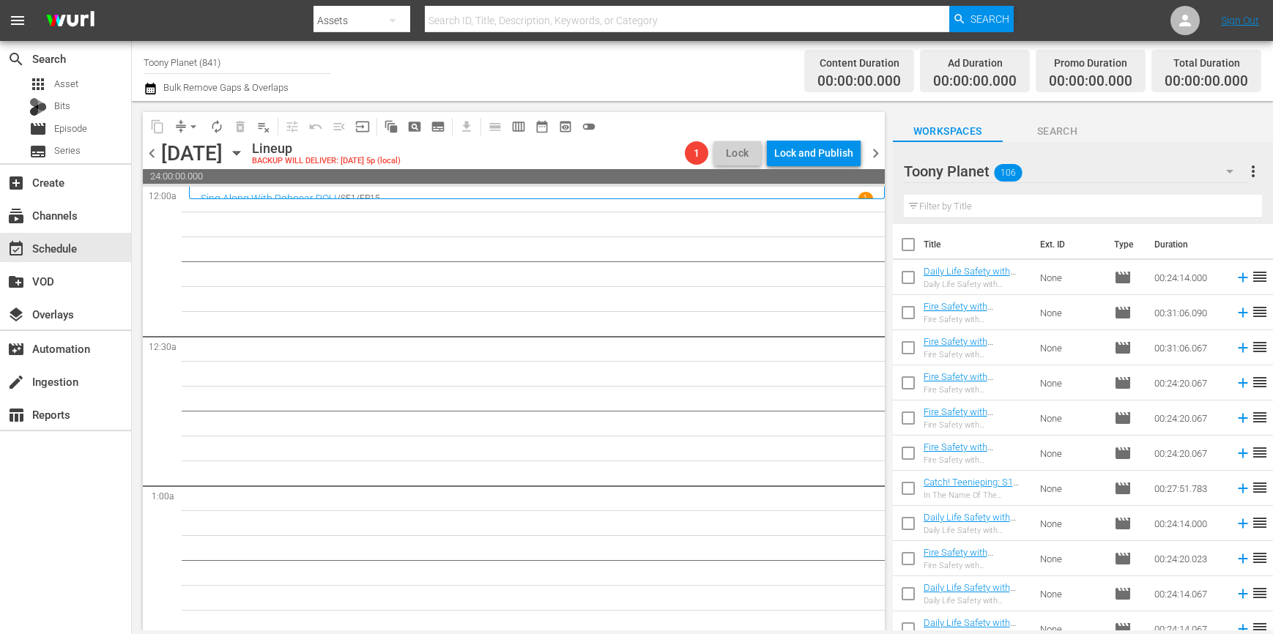
click at [879, 155] on span "chevron_right" at bounding box center [875, 153] width 18 height 18
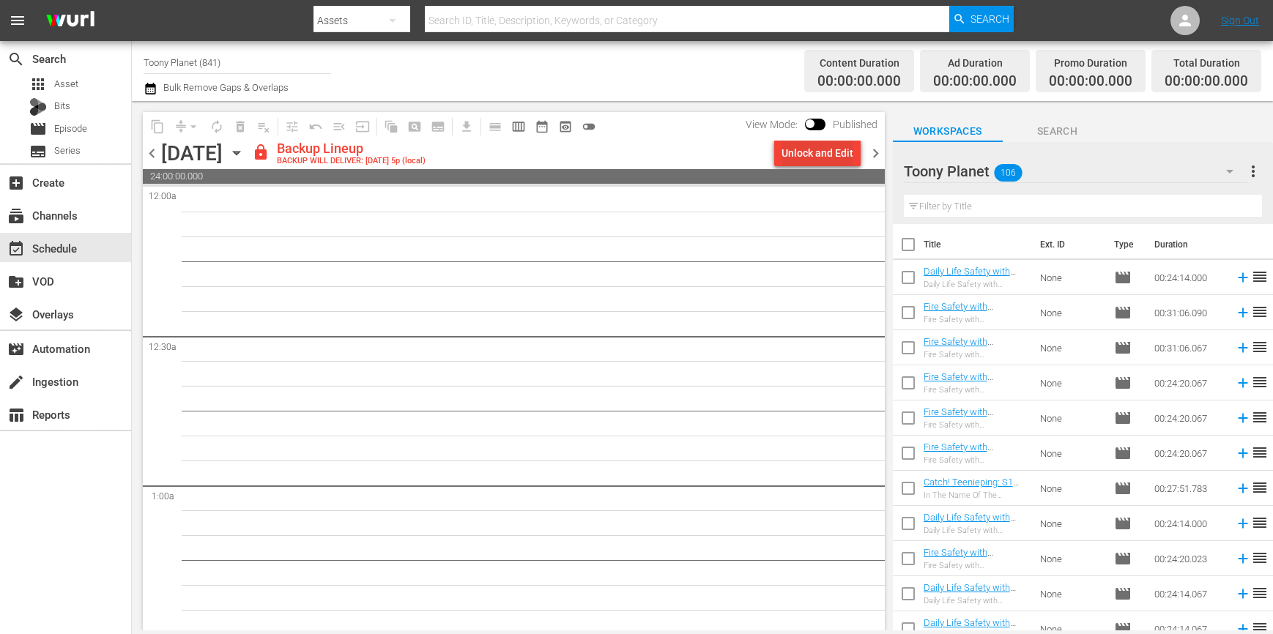
click at [821, 160] on div "Unlock and Edit" at bounding box center [817, 153] width 72 height 26
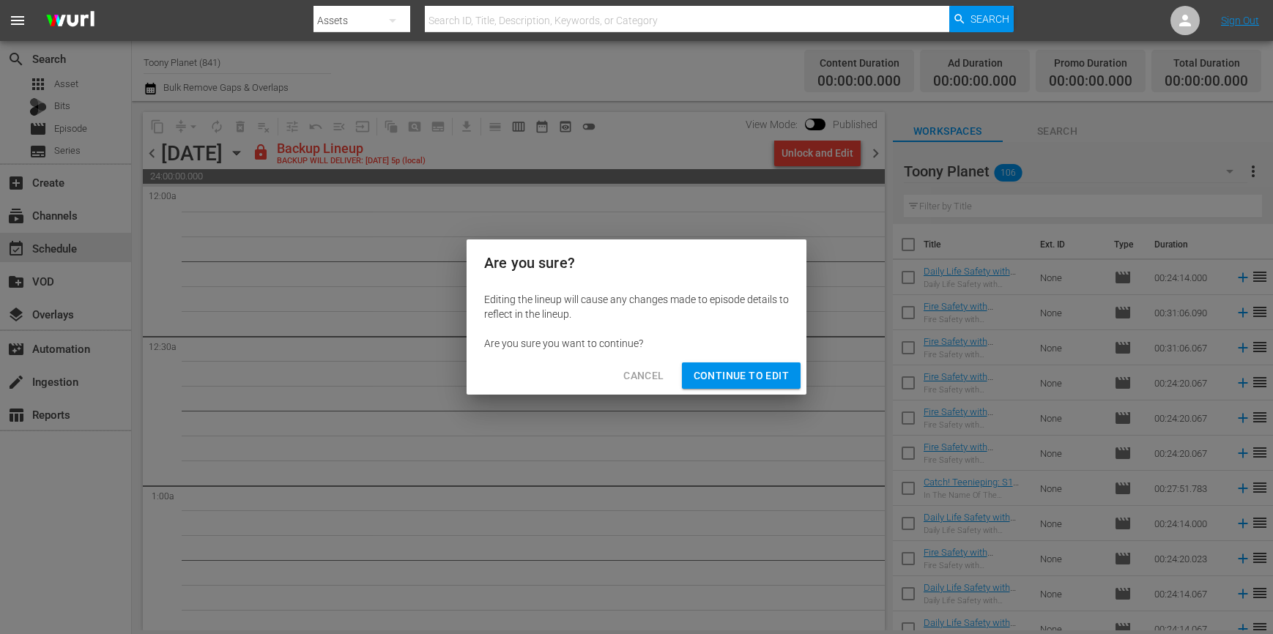
click at [752, 374] on span "Continue to Edit" at bounding box center [740, 376] width 95 height 18
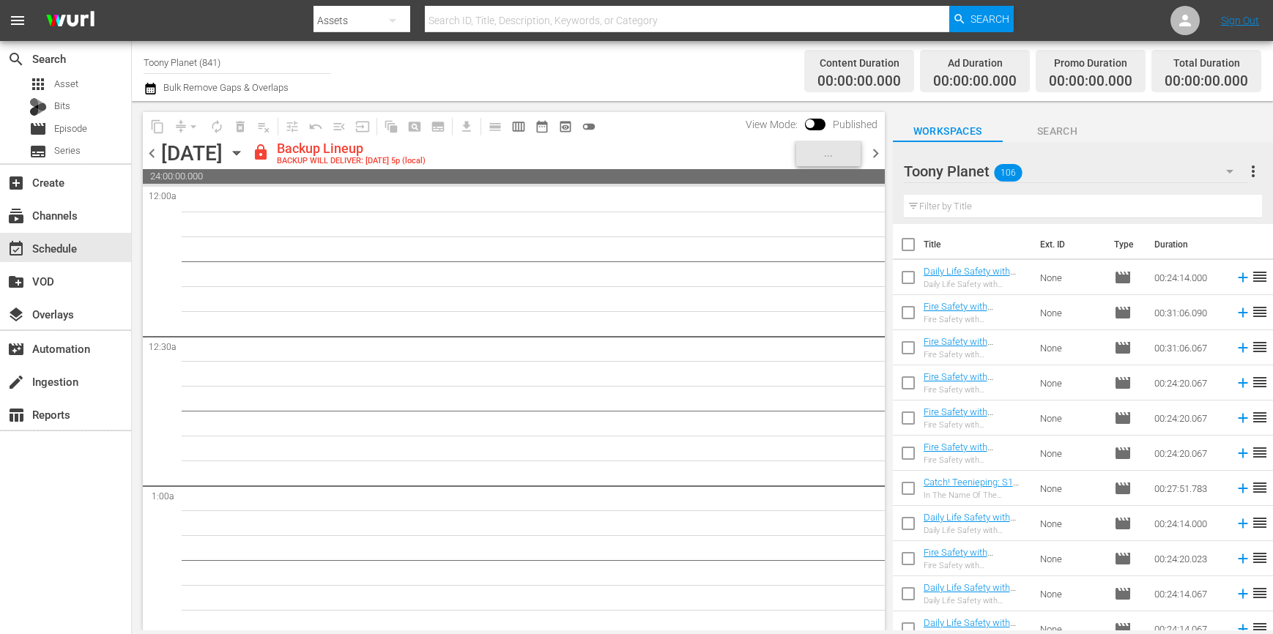
click at [157, 154] on span "chevron_left" at bounding box center [152, 153] width 18 height 18
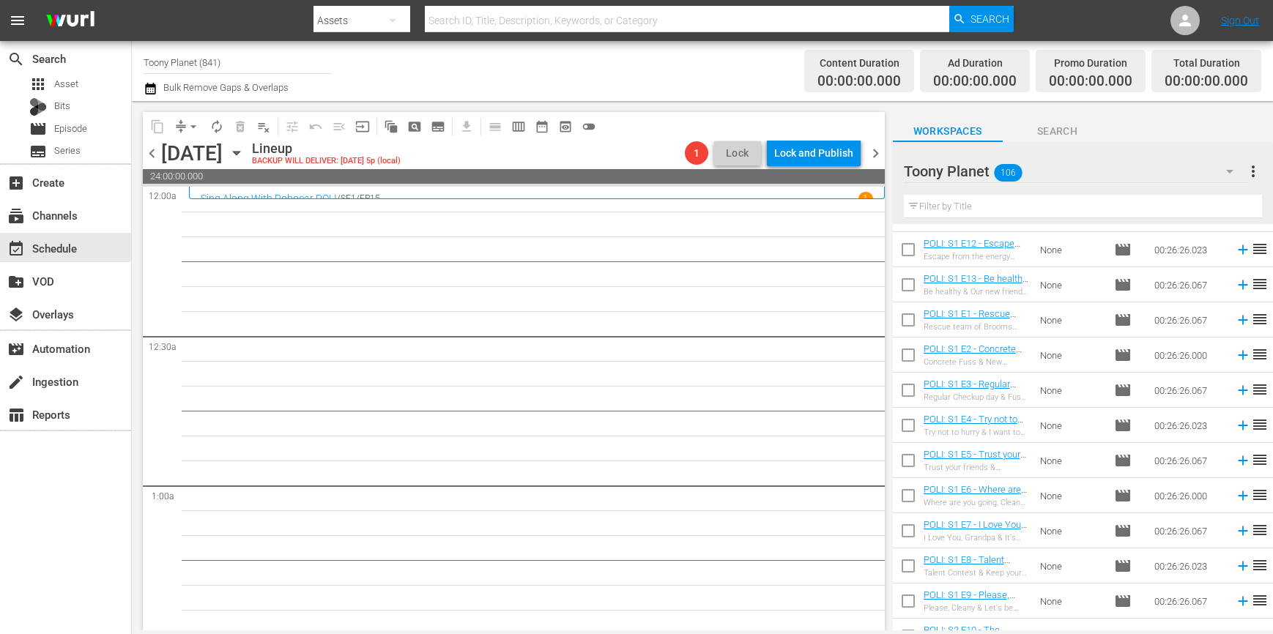
scroll to position [666, 0]
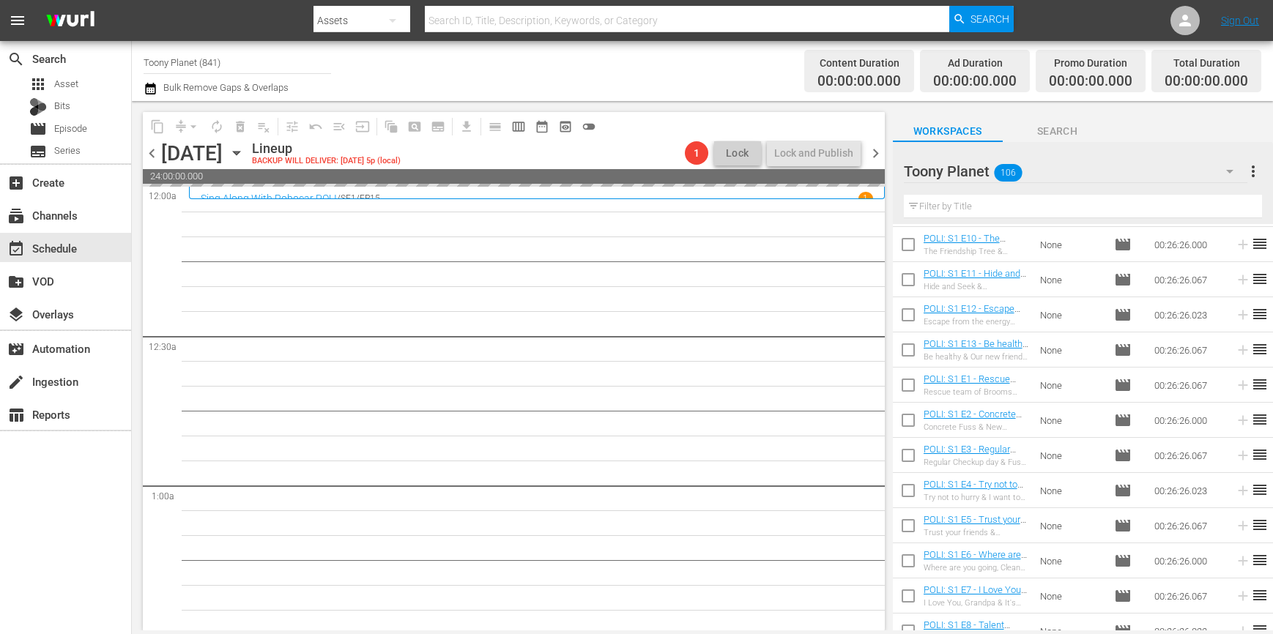
drag, startPoint x: 991, startPoint y: 553, endPoint x: 357, endPoint y: 20, distance: 828.4
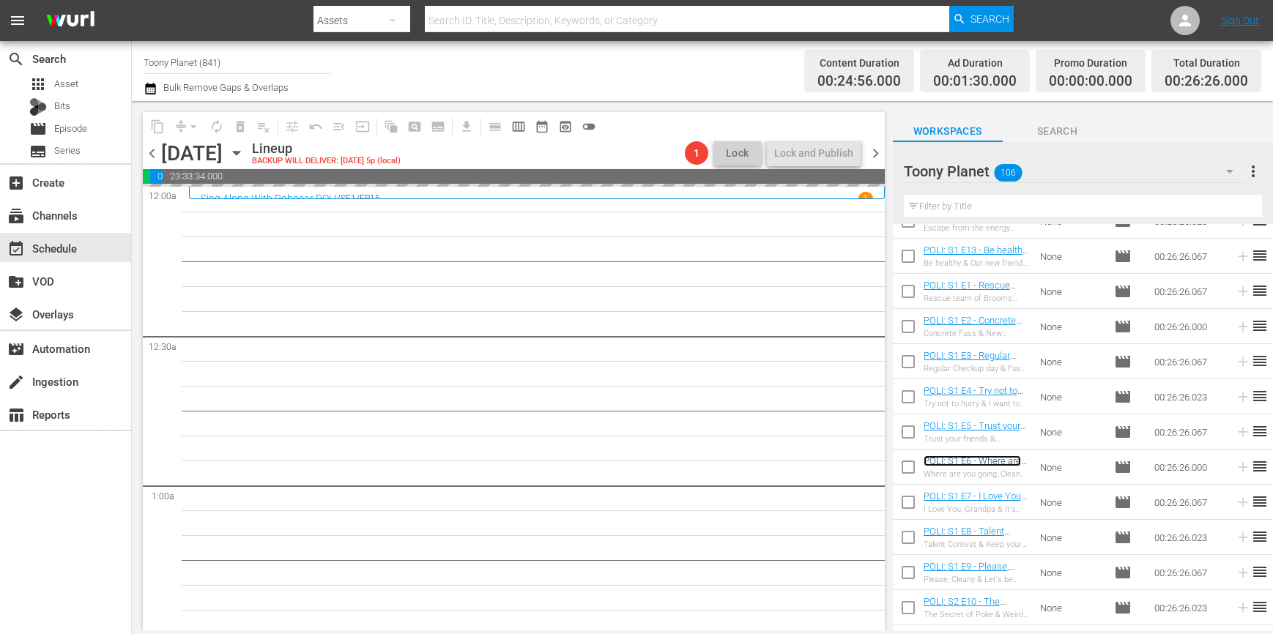
scroll to position [4, 0]
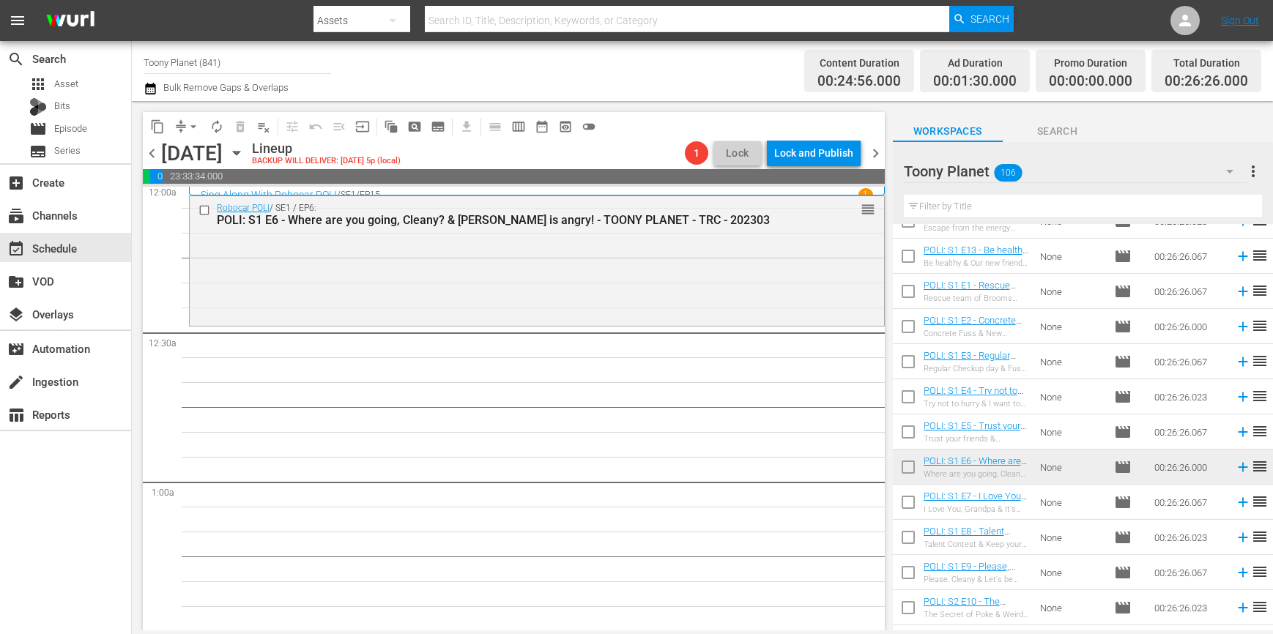
drag, startPoint x: 495, startPoint y: 278, endPoint x: 514, endPoint y: 301, distance: 29.6
click at [495, 278] on div "Robocar POLI / SE1 / EP6: POLI: S1 E6 - Where are you going, Cleany? & Micky is…" at bounding box center [537, 259] width 694 height 127
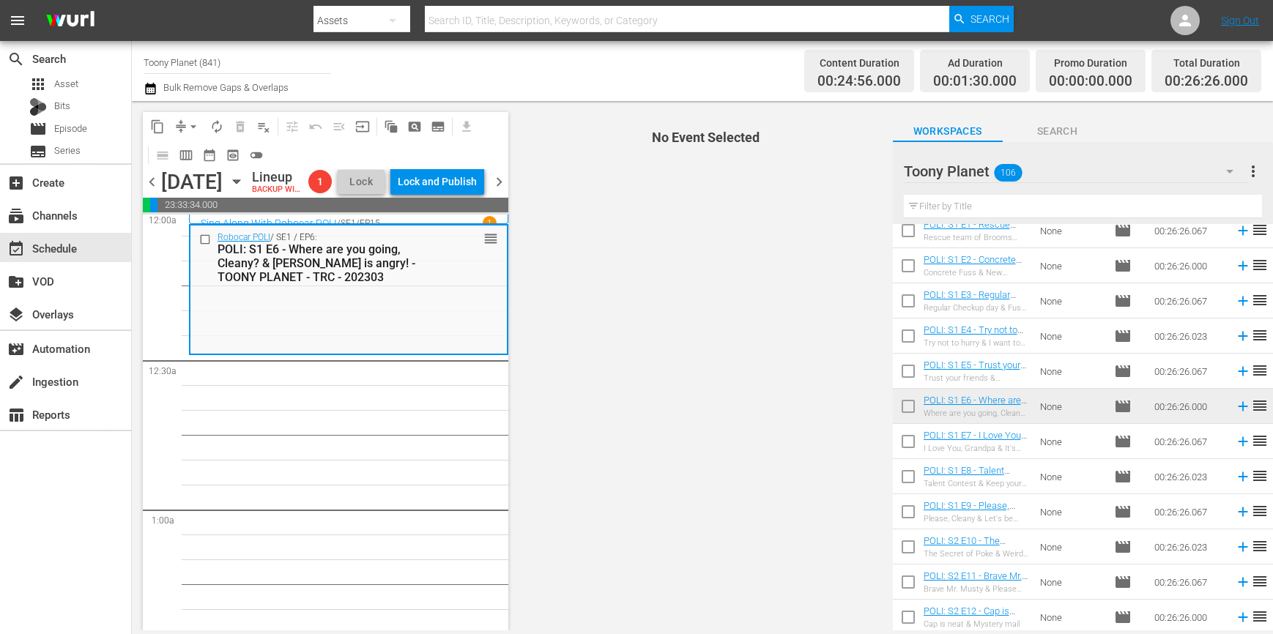
click at [909, 439] on input "checkbox" at bounding box center [908, 444] width 31 height 31
checkbox input "true"
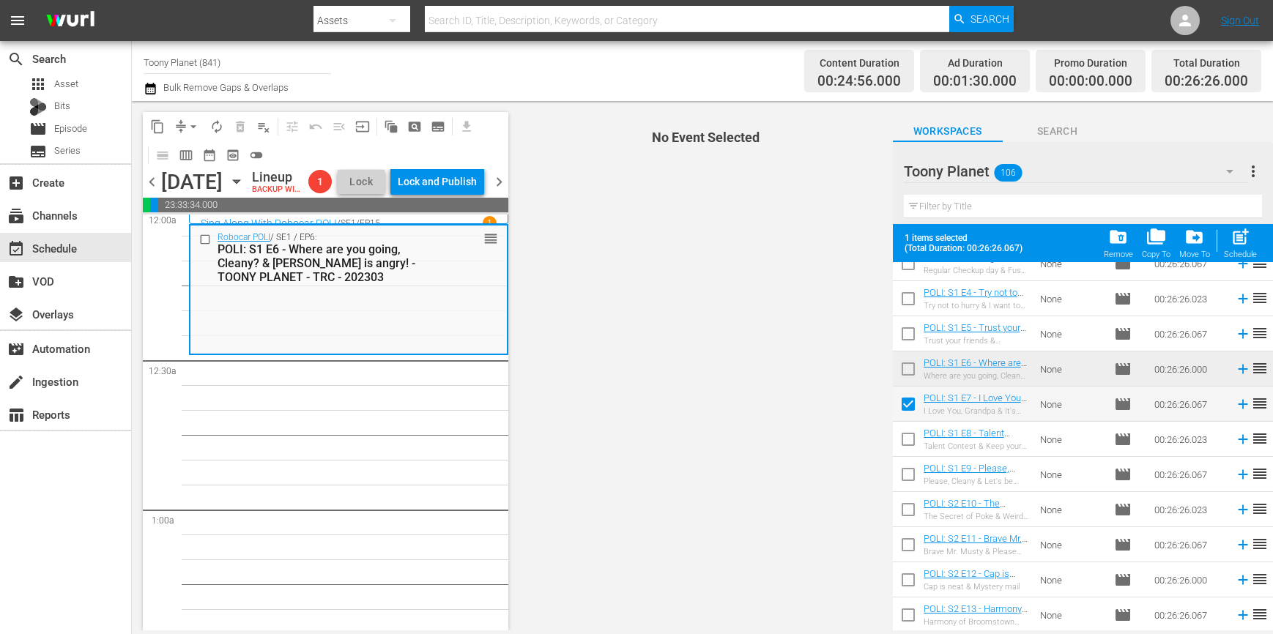
scroll to position [916, 0]
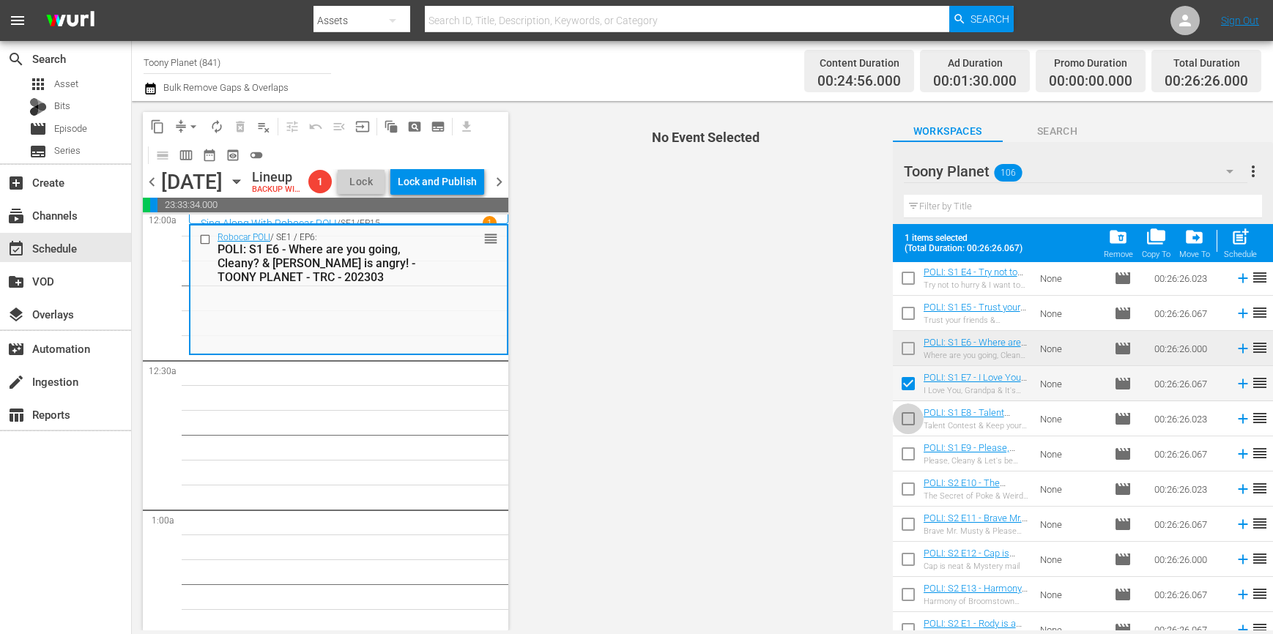
click at [905, 414] on input "checkbox" at bounding box center [908, 421] width 31 height 31
checkbox input "true"
drag, startPoint x: 905, startPoint y: 458, endPoint x: 905, endPoint y: 472, distance: 14.6
click at [905, 457] on input "checkbox" at bounding box center [908, 457] width 31 height 31
checkbox input "true"
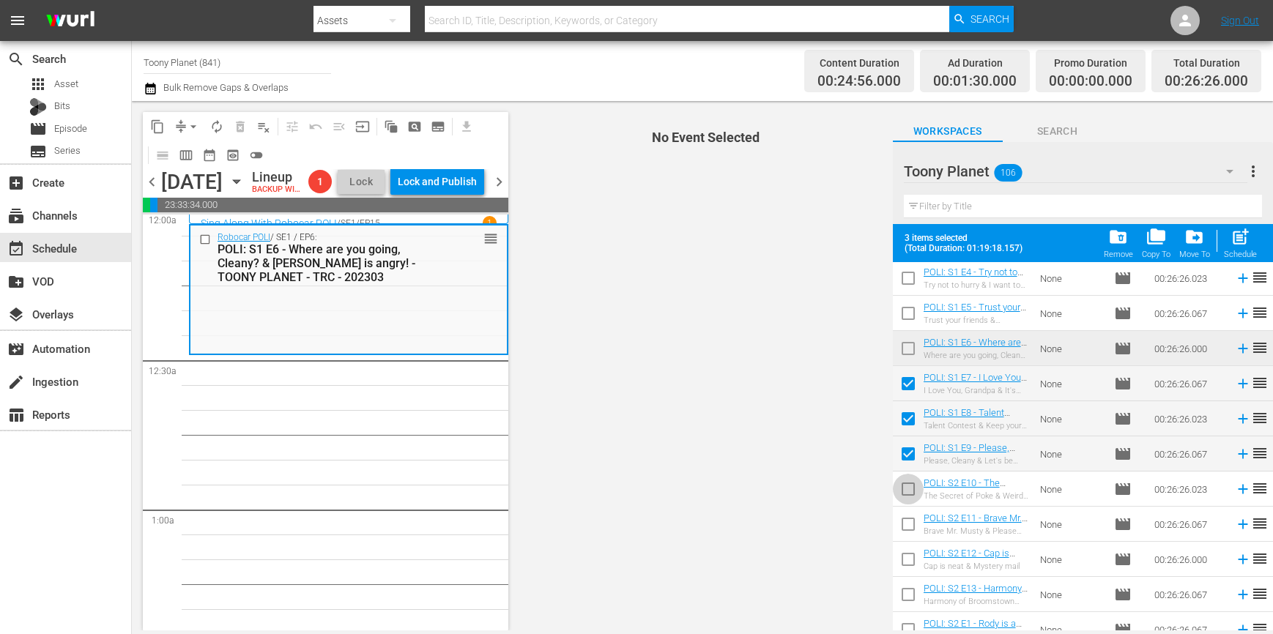
click at [904, 488] on input "checkbox" at bounding box center [908, 492] width 31 height 31
checkbox input "true"
click at [1240, 247] on span "post_add" at bounding box center [1240, 237] width 20 height 20
checkbox input "false"
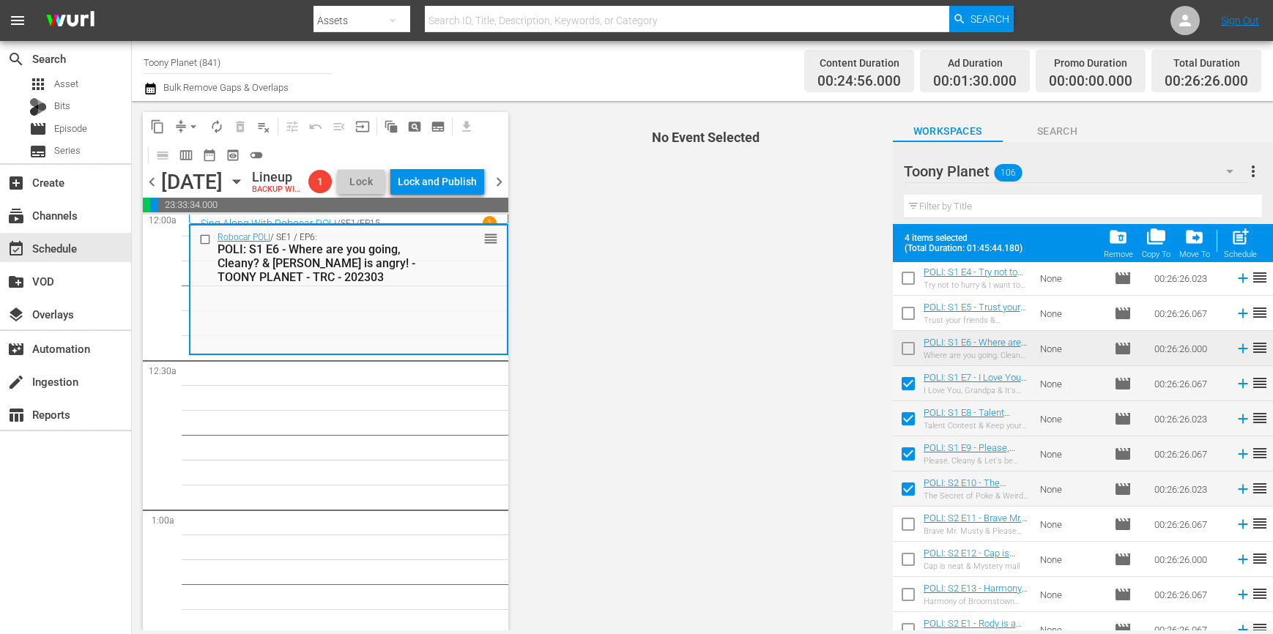
checkbox input "false"
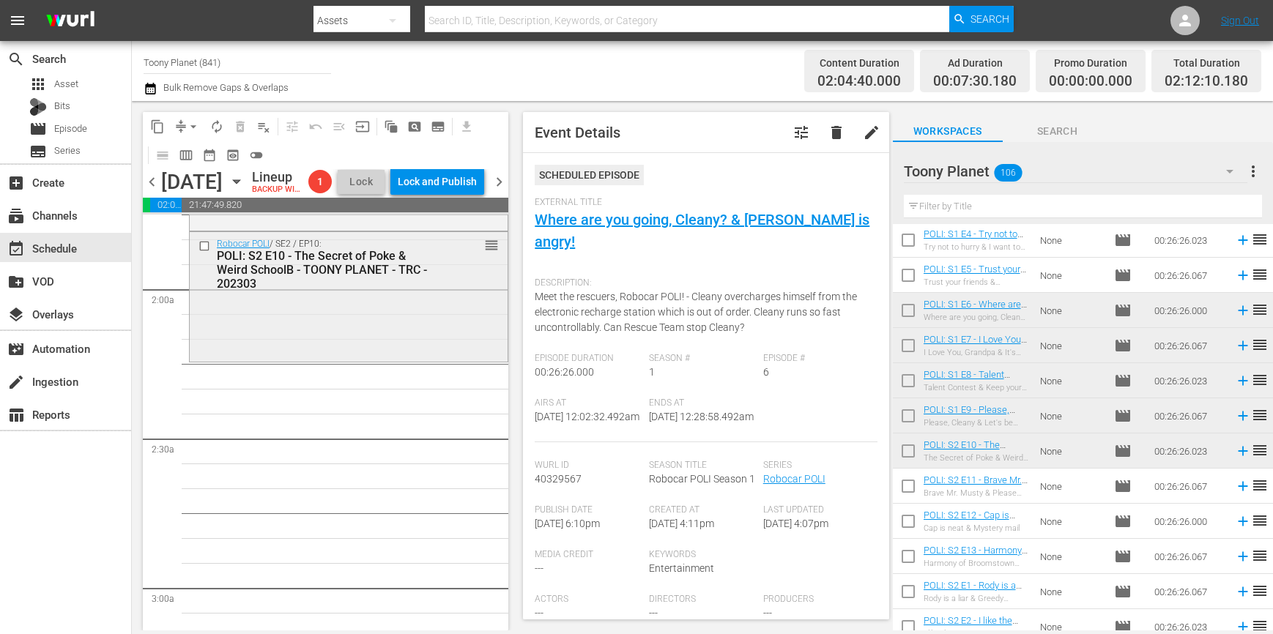
scroll to position [532, 0]
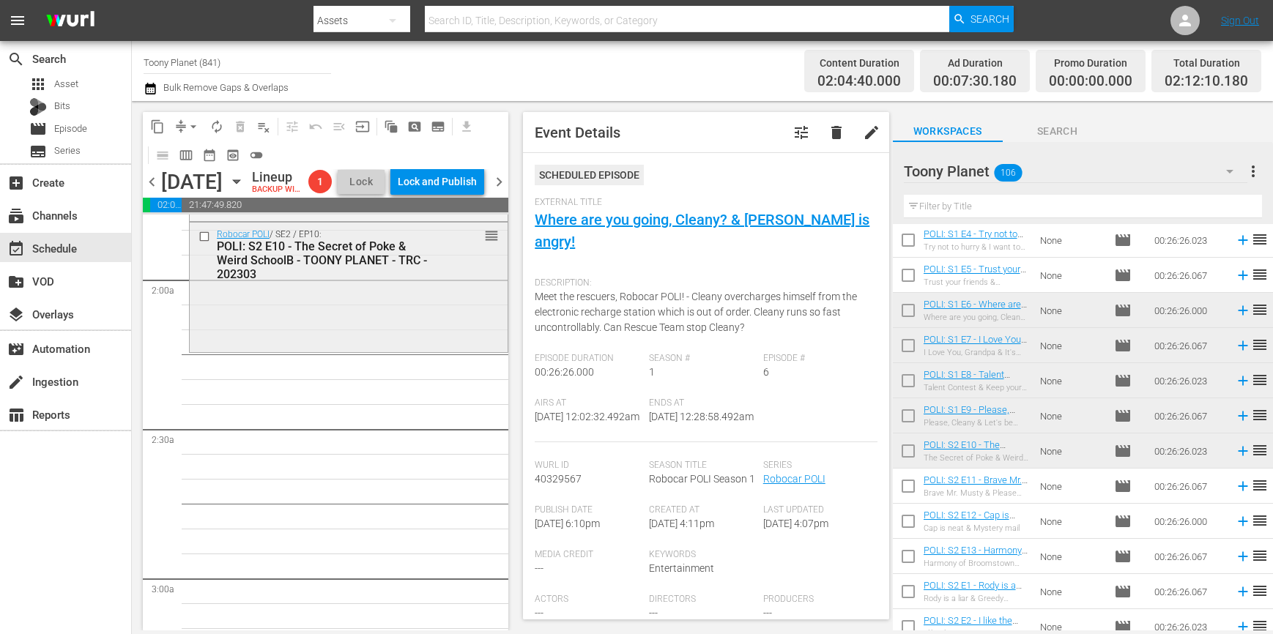
click at [376, 329] on div "Robocar POLI / SE2 / EP10: POLI: S2 E10 - The Secret of Poke & Weird SchoolB - …" at bounding box center [349, 286] width 318 height 127
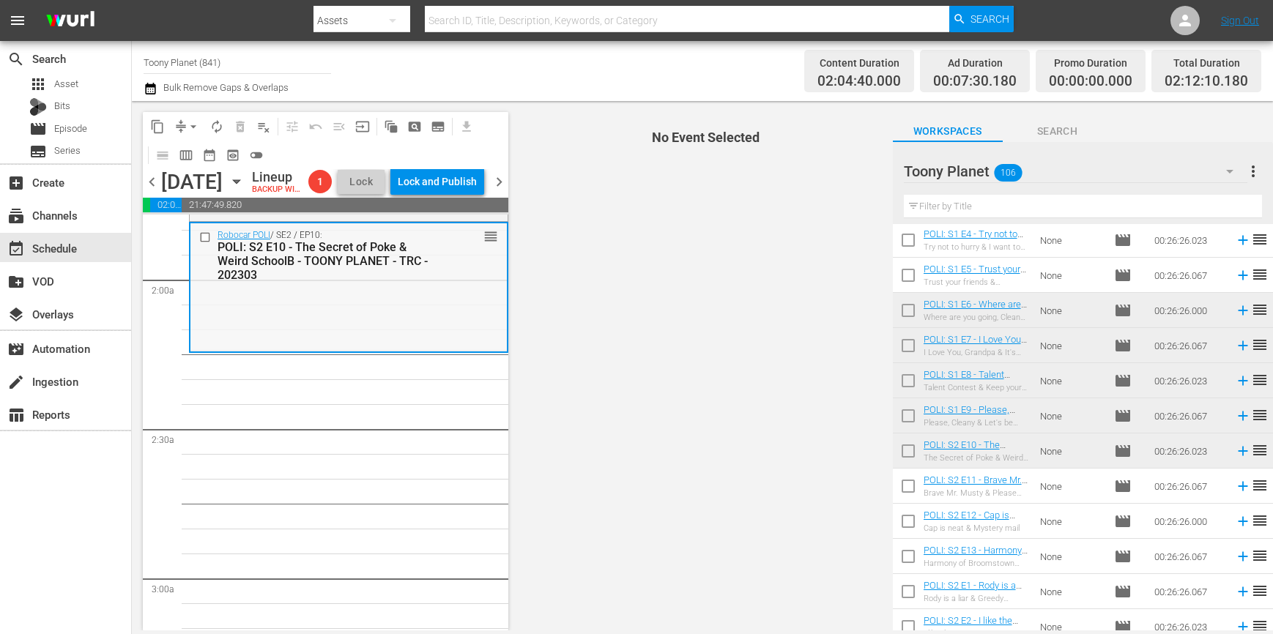
click at [354, 311] on div "Robocar POLI / SE2 / EP10: POLI: S2 E10 - The Secret of Poke & Weird SchoolB - …" at bounding box center [348, 286] width 316 height 127
click at [1007, 204] on input "text" at bounding box center [1083, 206] width 358 height 23
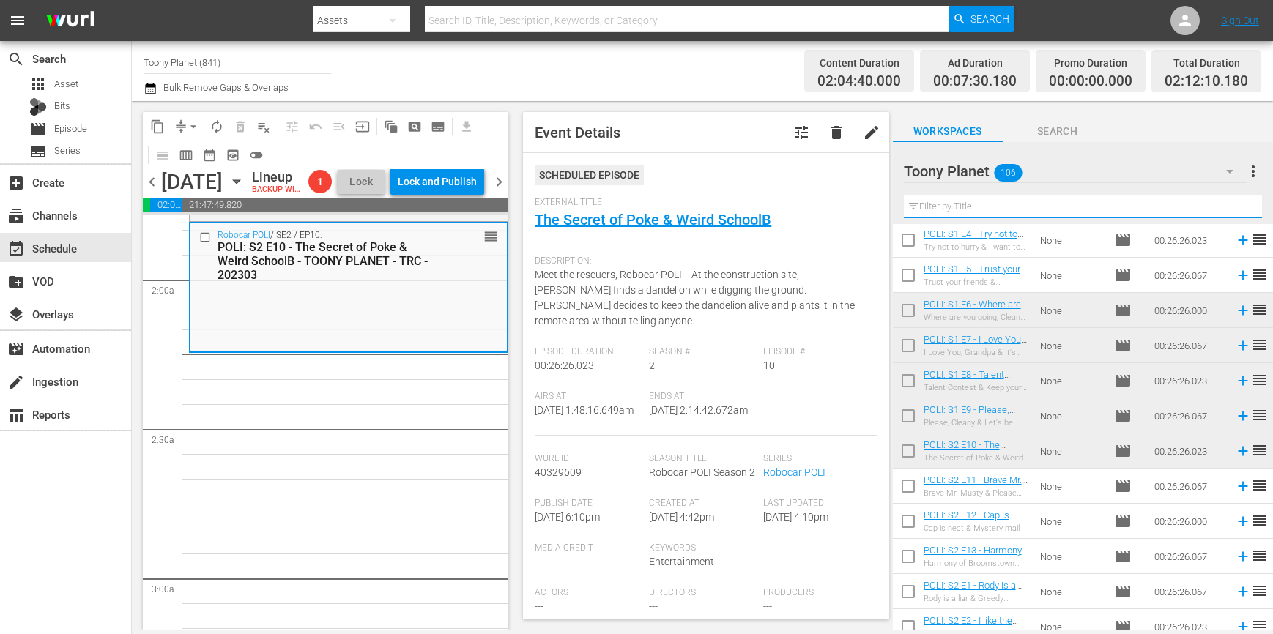
type input "ㄴ"
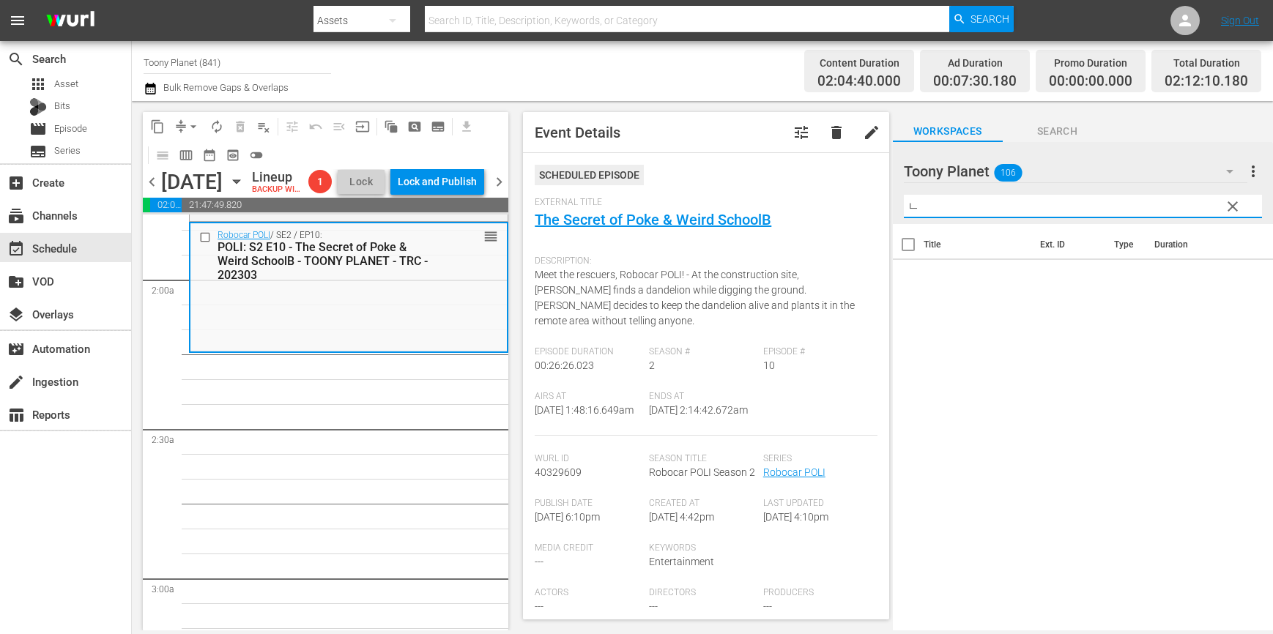
scroll to position [0, 0]
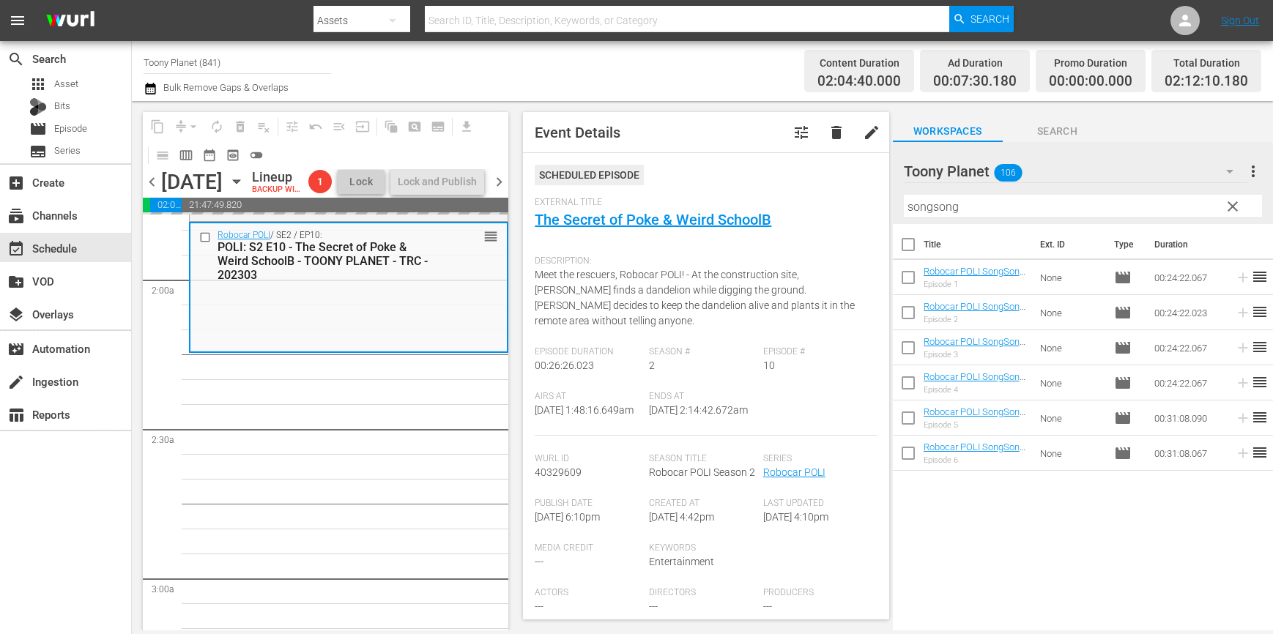
drag, startPoint x: 953, startPoint y: 345, endPoint x: 286, endPoint y: 6, distance: 748.9
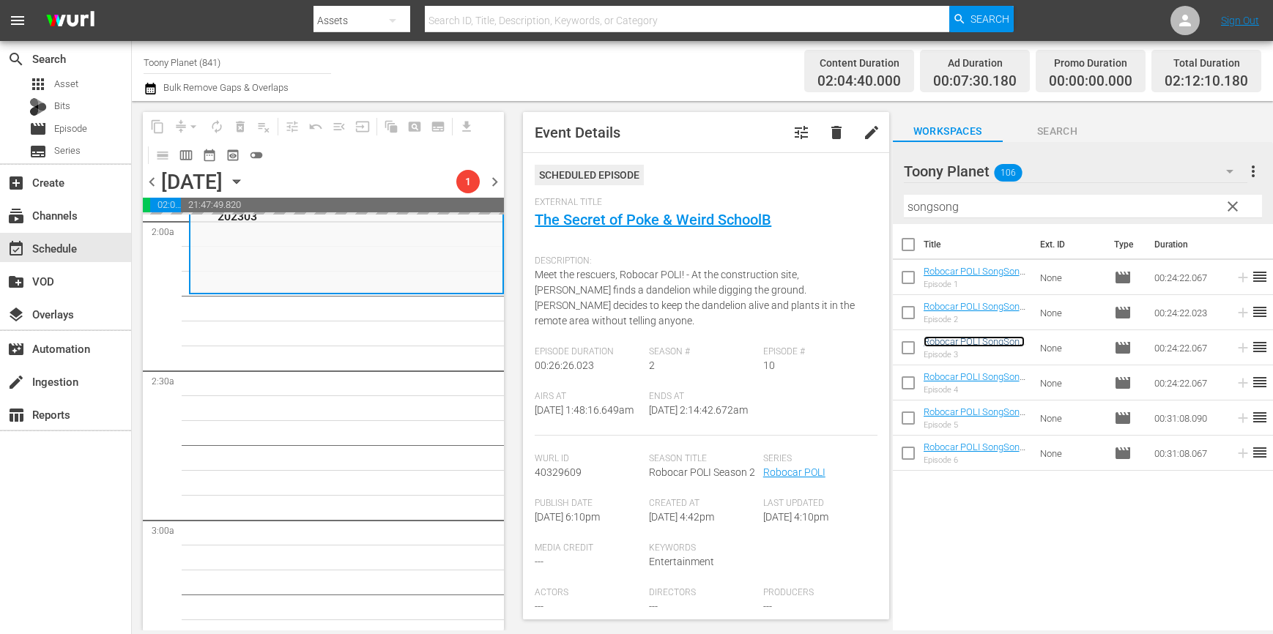
scroll to position [593, 0]
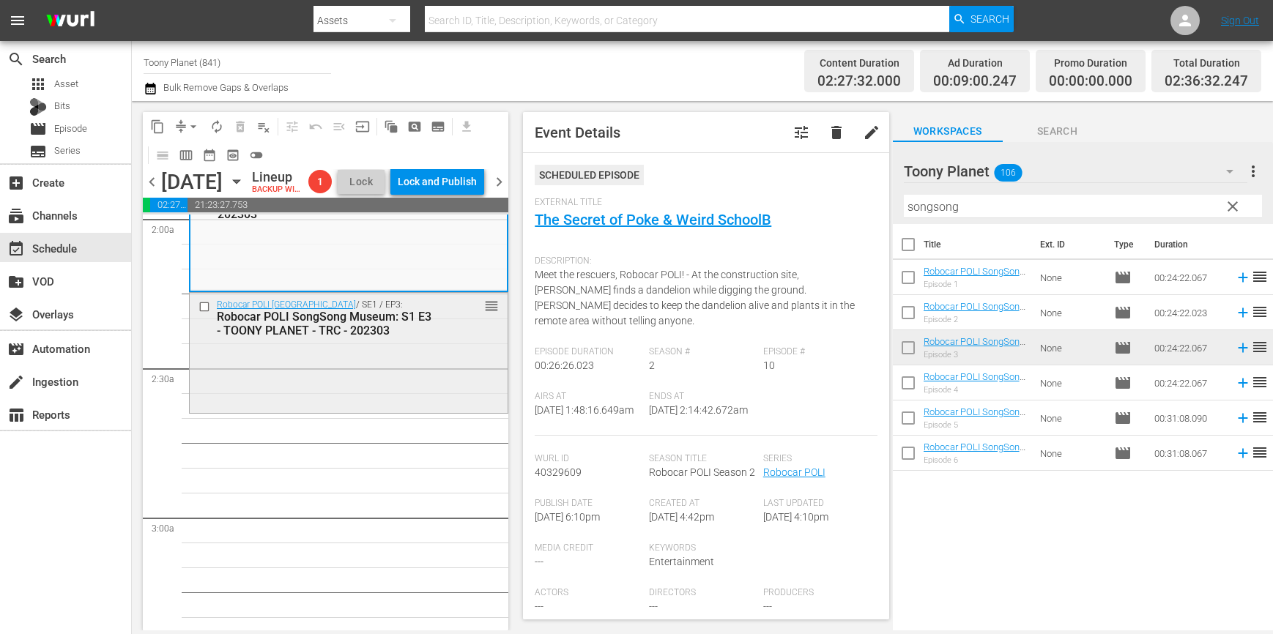
click at [387, 383] on div "Robocar POLI SongSong Museum / SE1 / EP3: Robocar POLI SongSong Museum: S1 E3 -…" at bounding box center [349, 351] width 318 height 117
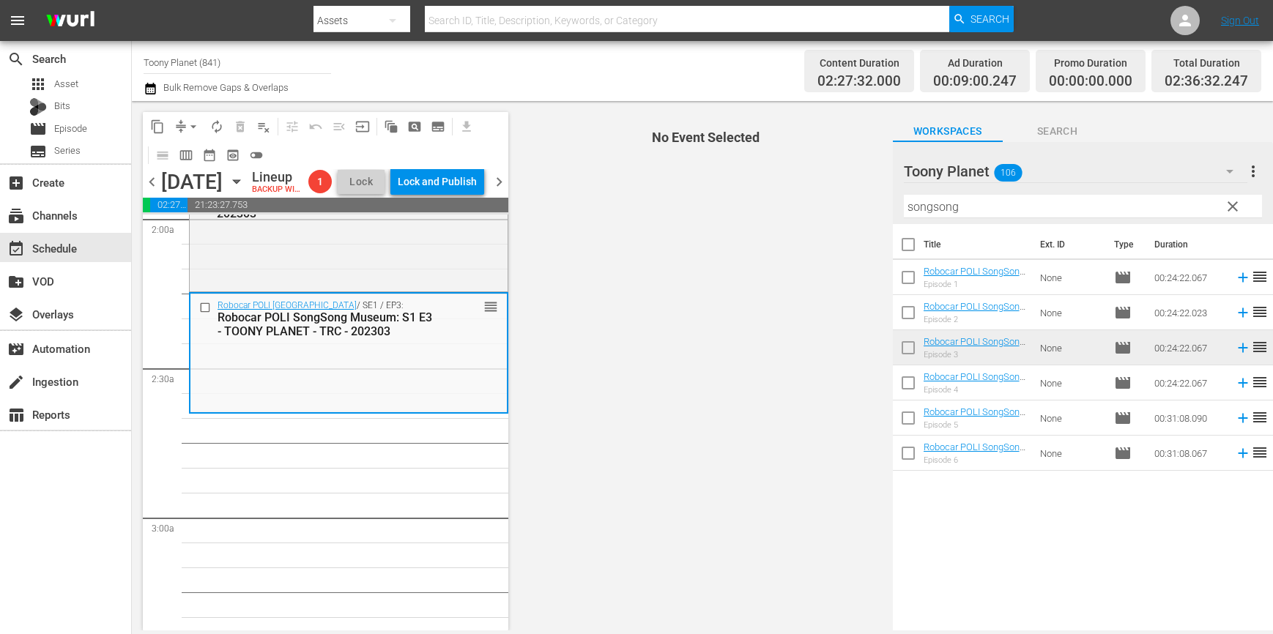
click at [340, 401] on div "Robocar POLI SongSong Museum / SE1 / EP3: Robocar POLI SongSong Museum: S1 E3 -…" at bounding box center [348, 352] width 316 height 117
drag, startPoint x: 1032, startPoint y: 201, endPoint x: 835, endPoint y: 195, distance: 197.8
click at [834, 195] on div "content_copy compress arrow_drop_down autorenew_outlined delete_forever_outline…" at bounding box center [702, 365] width 1141 height 529
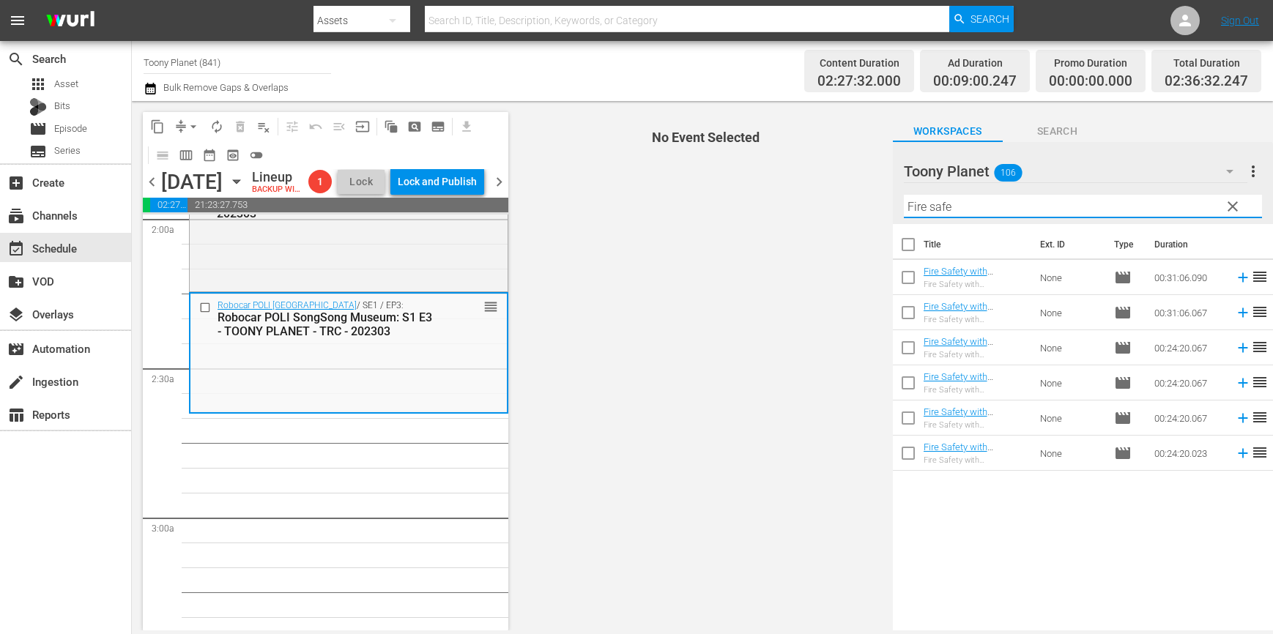
click at [766, 513] on span "No Event Selected" at bounding box center [702, 365] width 380 height 529
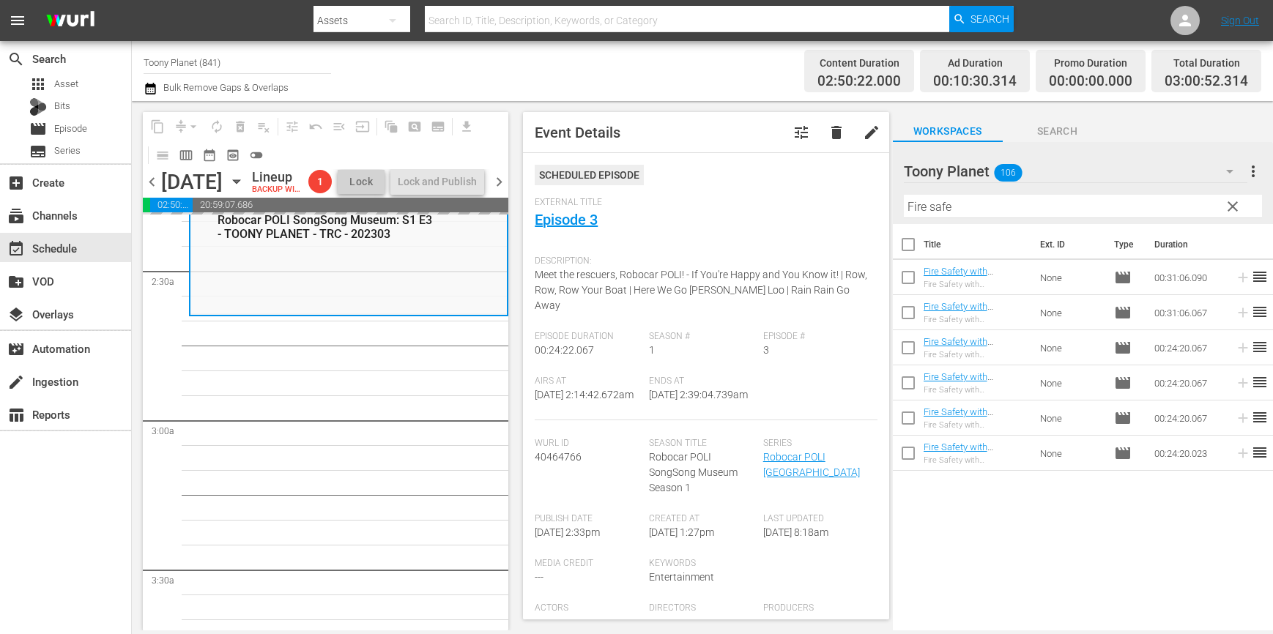
scroll to position [694, 0]
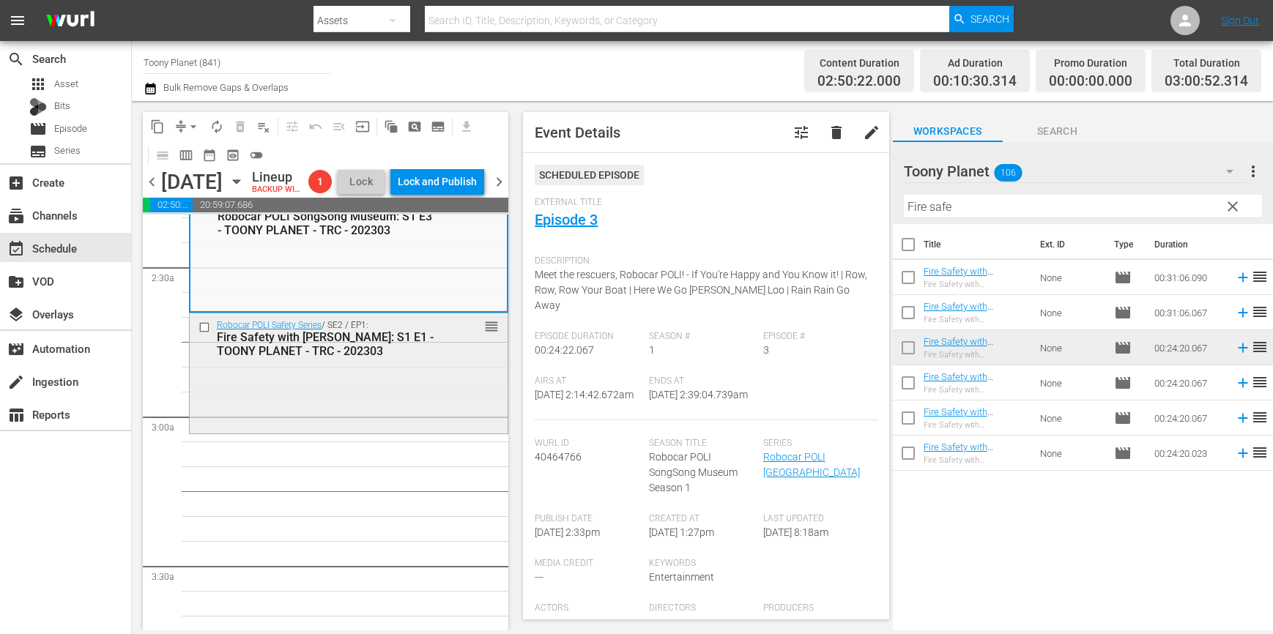
click at [354, 415] on div "Robocar POLI Safety Series / SE2 / EP1: Fire Safety with ROY: S1 E1 - TOONY PLA…" at bounding box center [349, 371] width 318 height 116
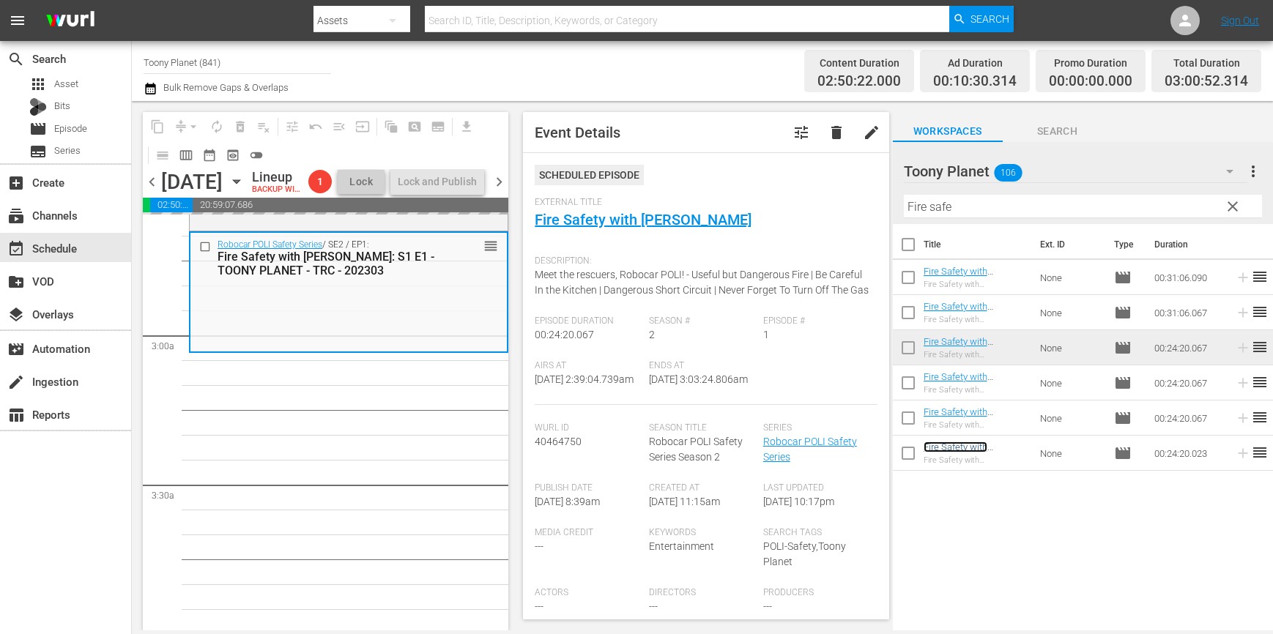
scroll to position [805, 0]
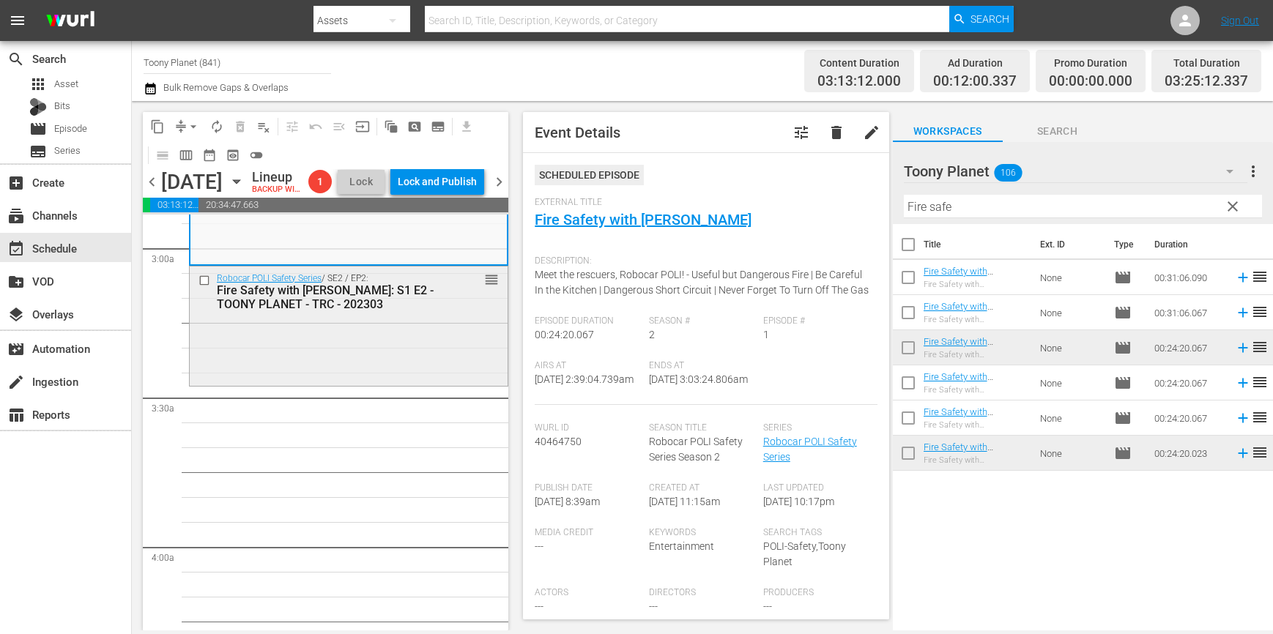
click at [361, 370] on div "Robocar POLI Safety Series / SE2 / EP2: Fire Safety with ROY: S1 E2 - TOONY PLA…" at bounding box center [349, 325] width 318 height 116
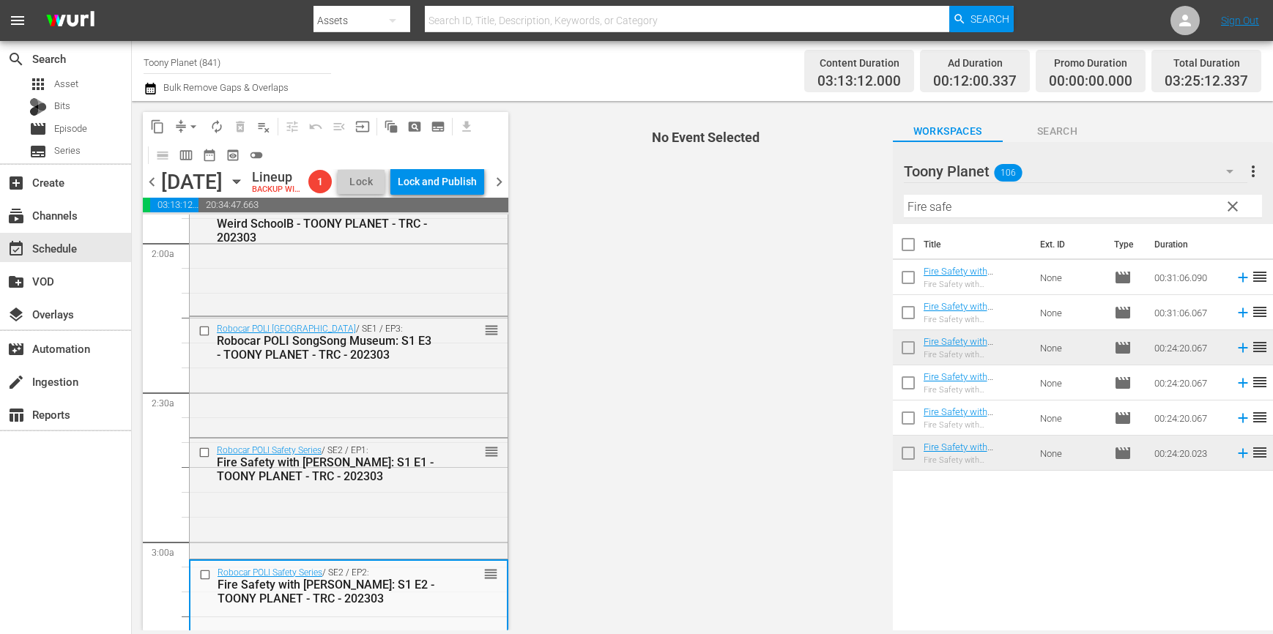
scroll to position [783, 0]
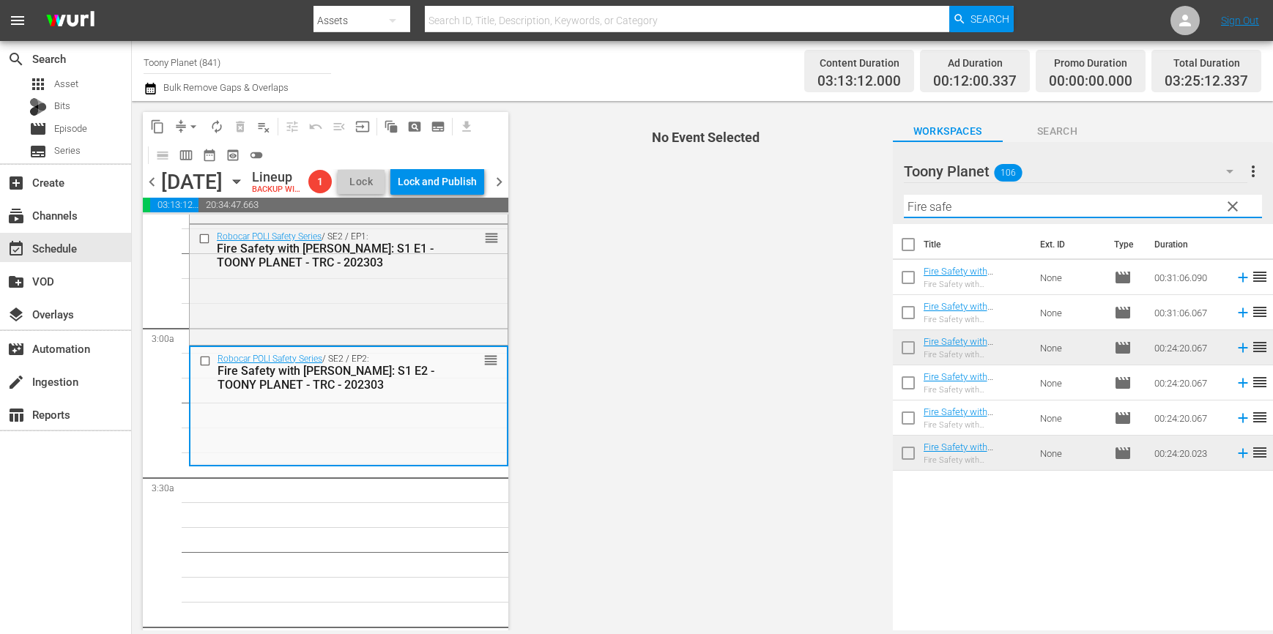
drag, startPoint x: 958, startPoint y: 198, endPoint x: 913, endPoint y: 201, distance: 45.5
click at [917, 201] on input "Fire safe" at bounding box center [1083, 206] width 358 height 23
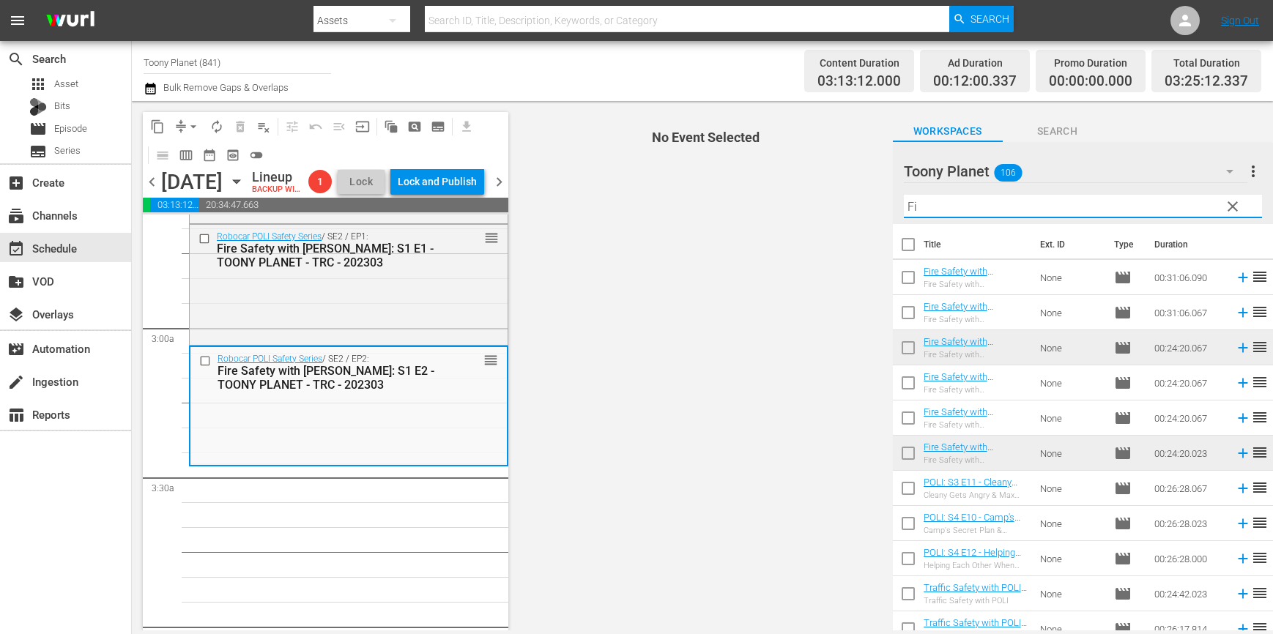
type input "F"
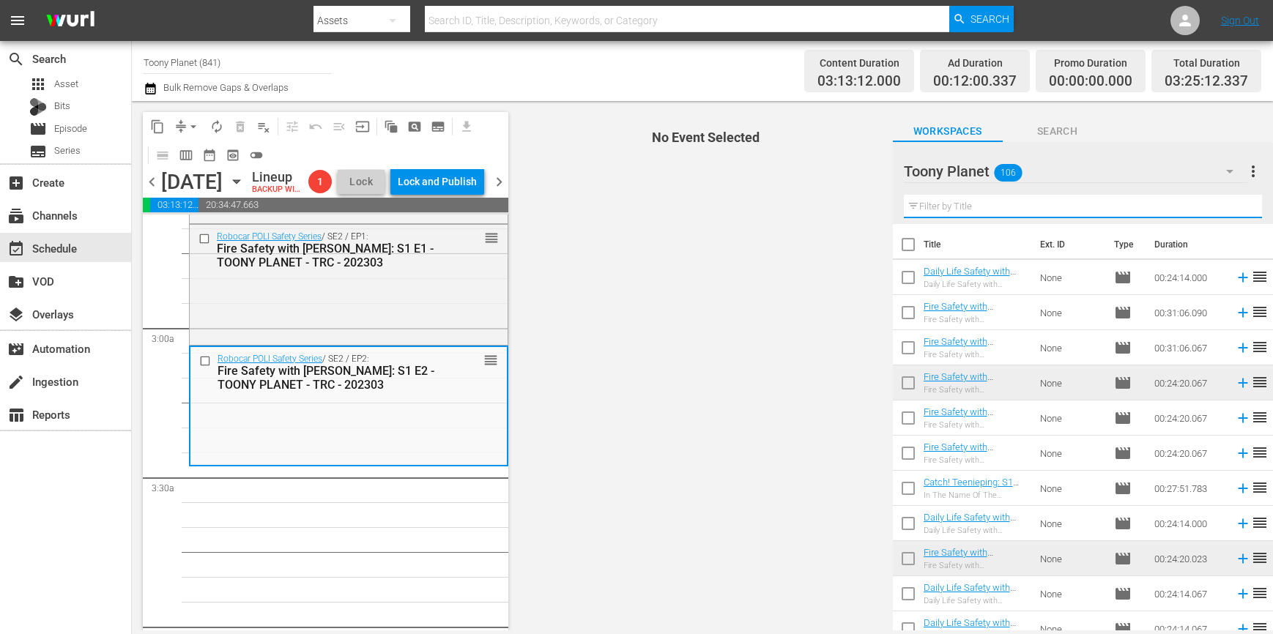
type input "ㅖ"
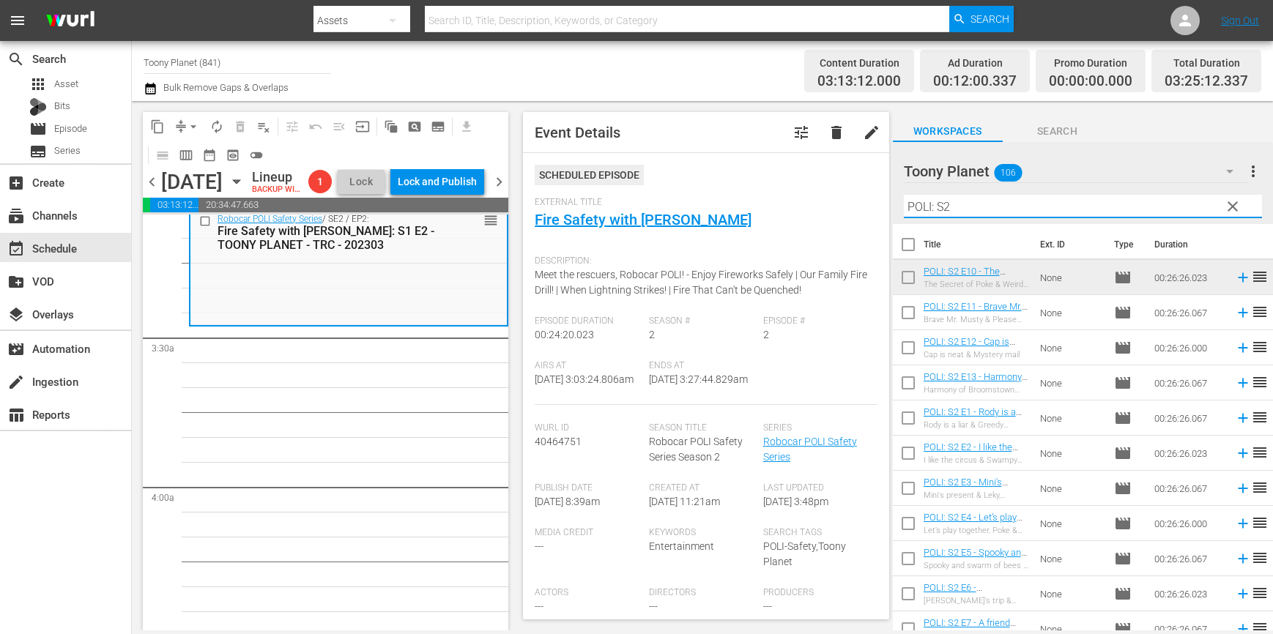
scroll to position [935, 0]
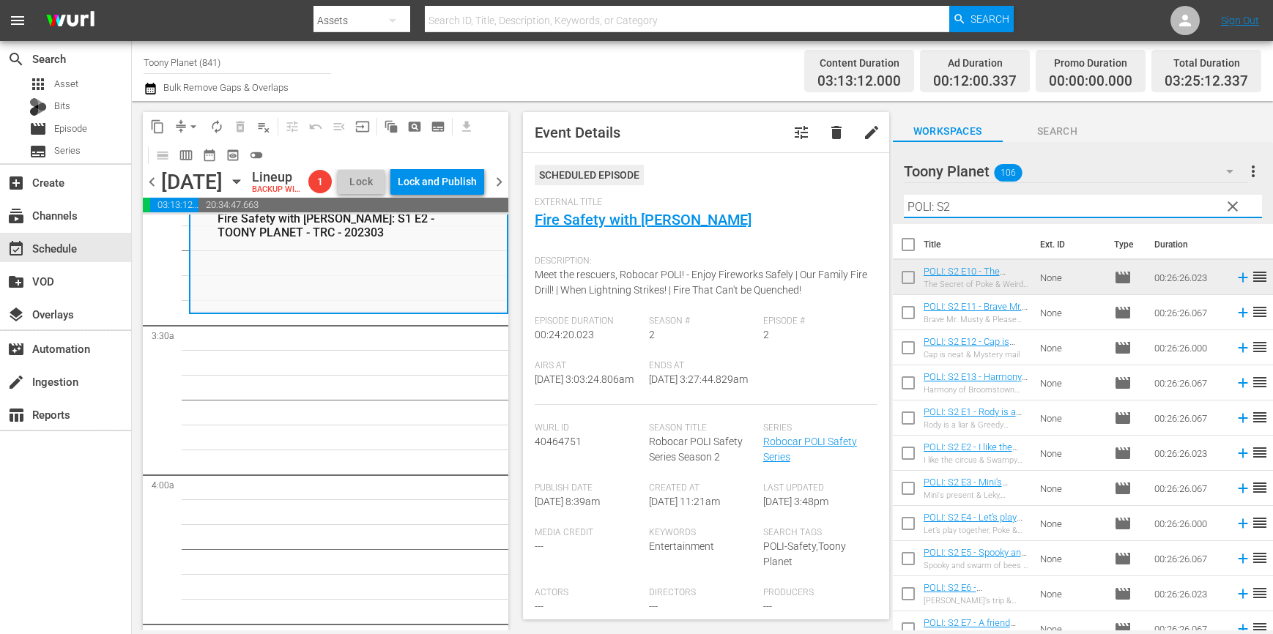
type input "POLI: S2"
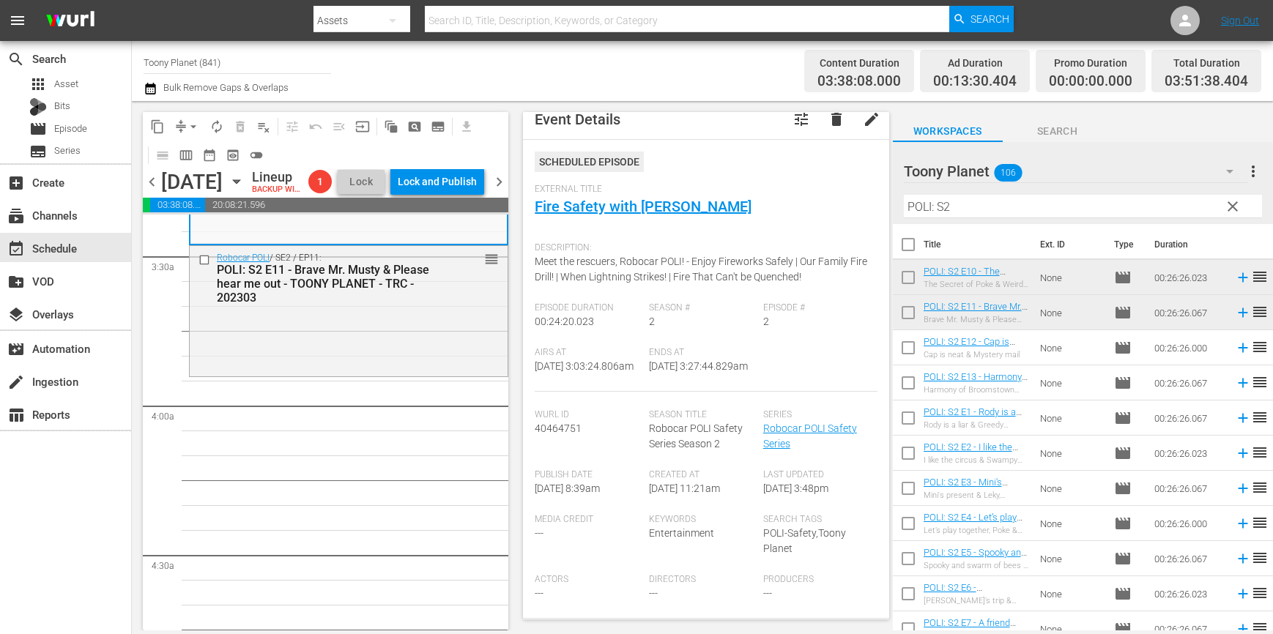
scroll to position [1023, 0]
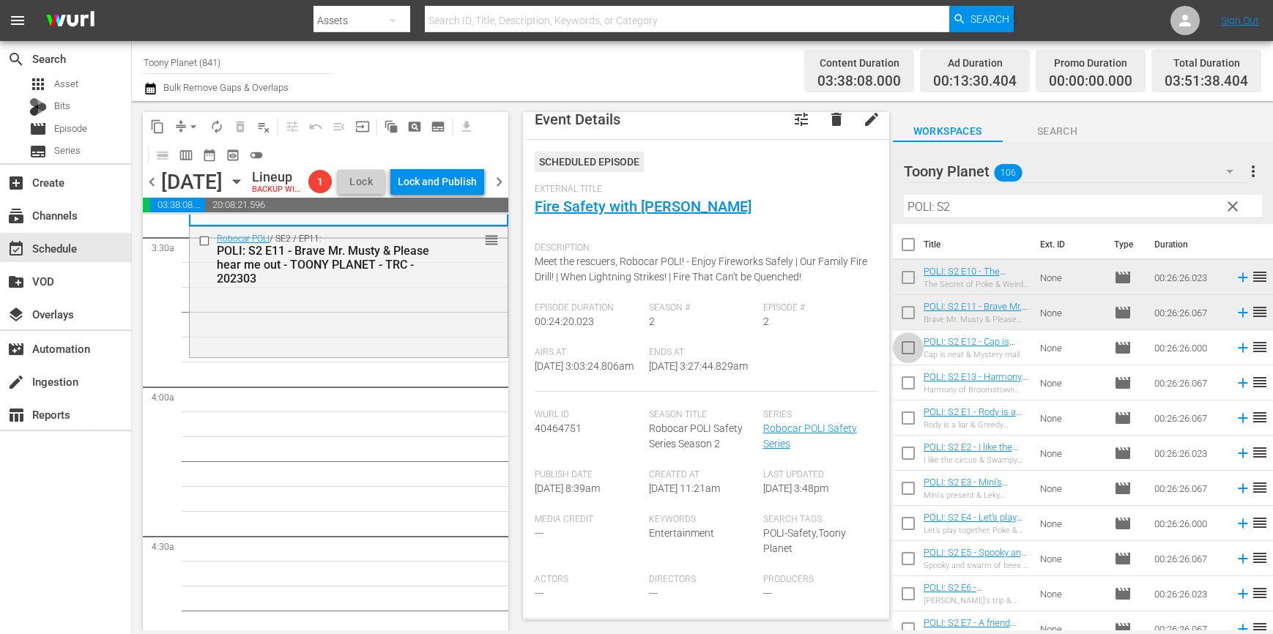
click at [905, 347] on input "checkbox" at bounding box center [908, 350] width 31 height 31
checkbox input "true"
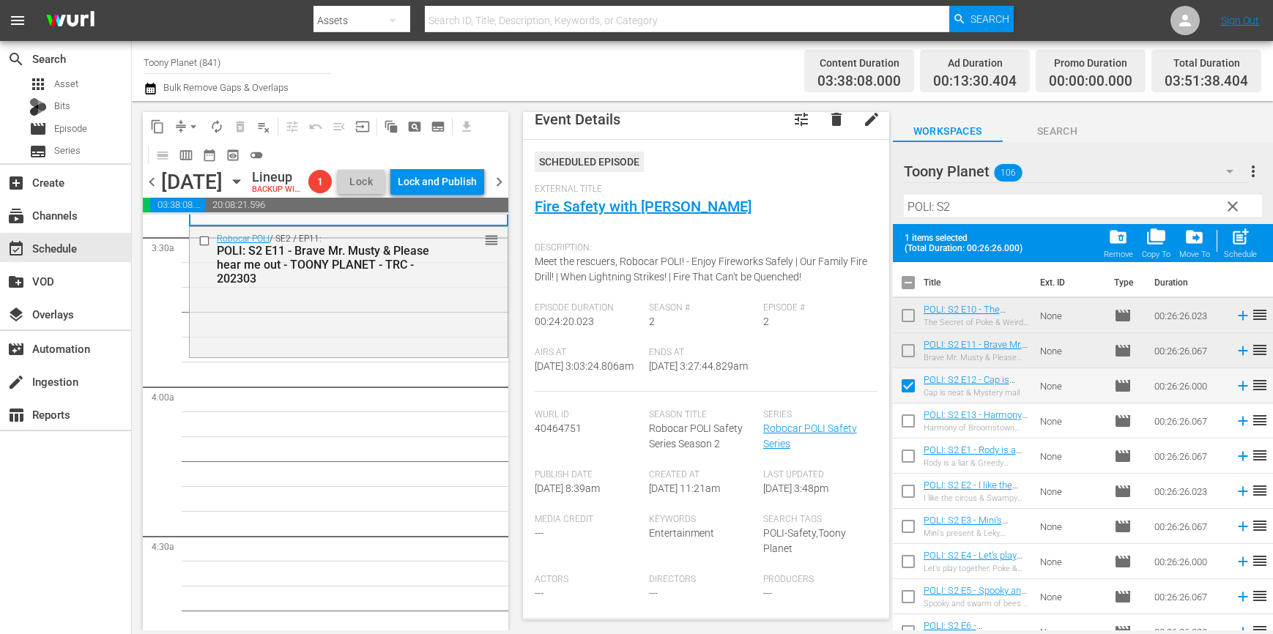
click at [902, 422] on input "checkbox" at bounding box center [908, 424] width 31 height 31
checkbox input "true"
click at [1232, 247] on div "post_add Schedule" at bounding box center [1240, 243] width 33 height 32
checkbox input "false"
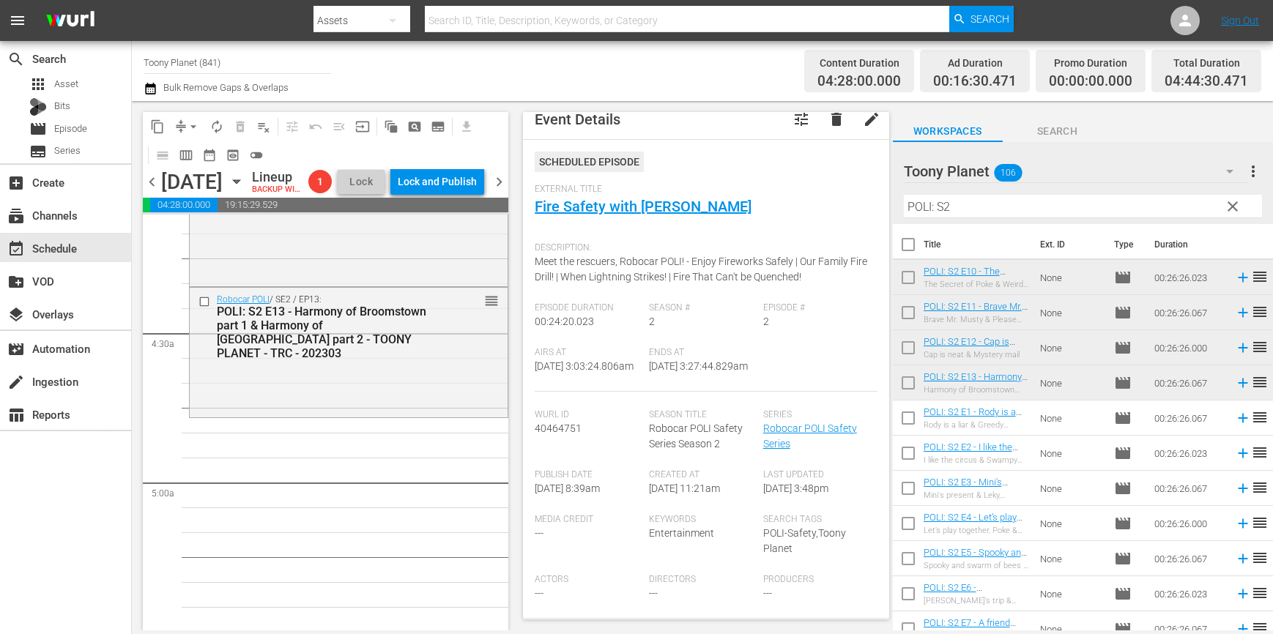
scroll to position [1246, 0]
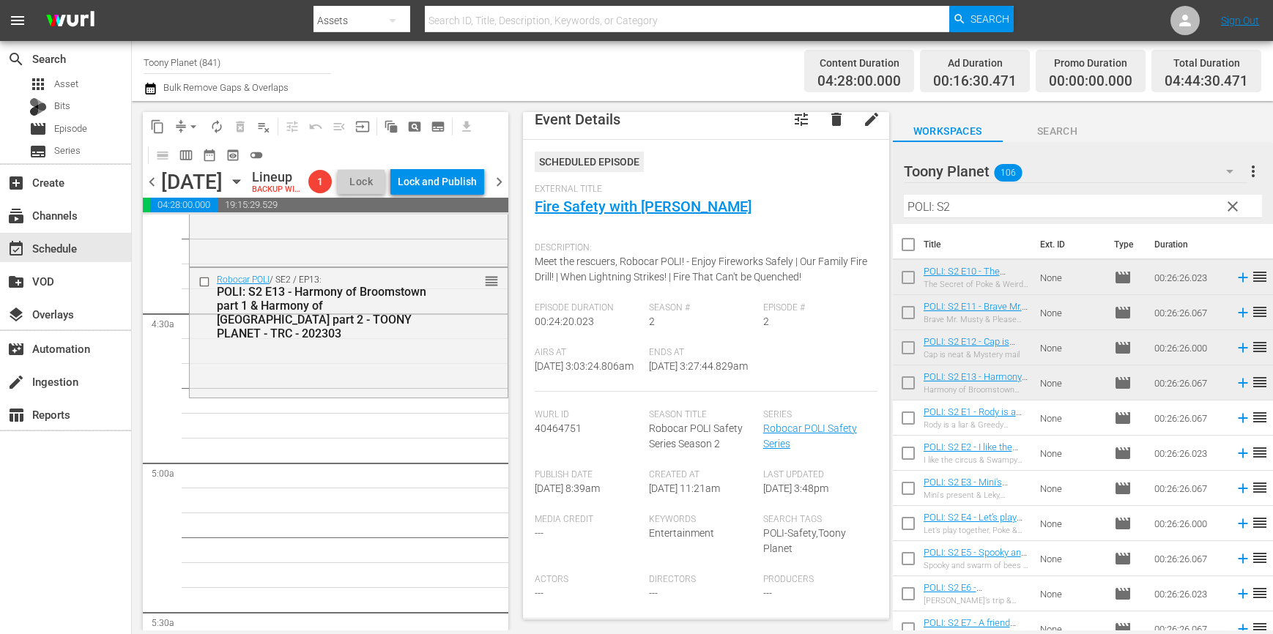
click at [967, 209] on input "POLI: S2" at bounding box center [1083, 206] width 358 height 23
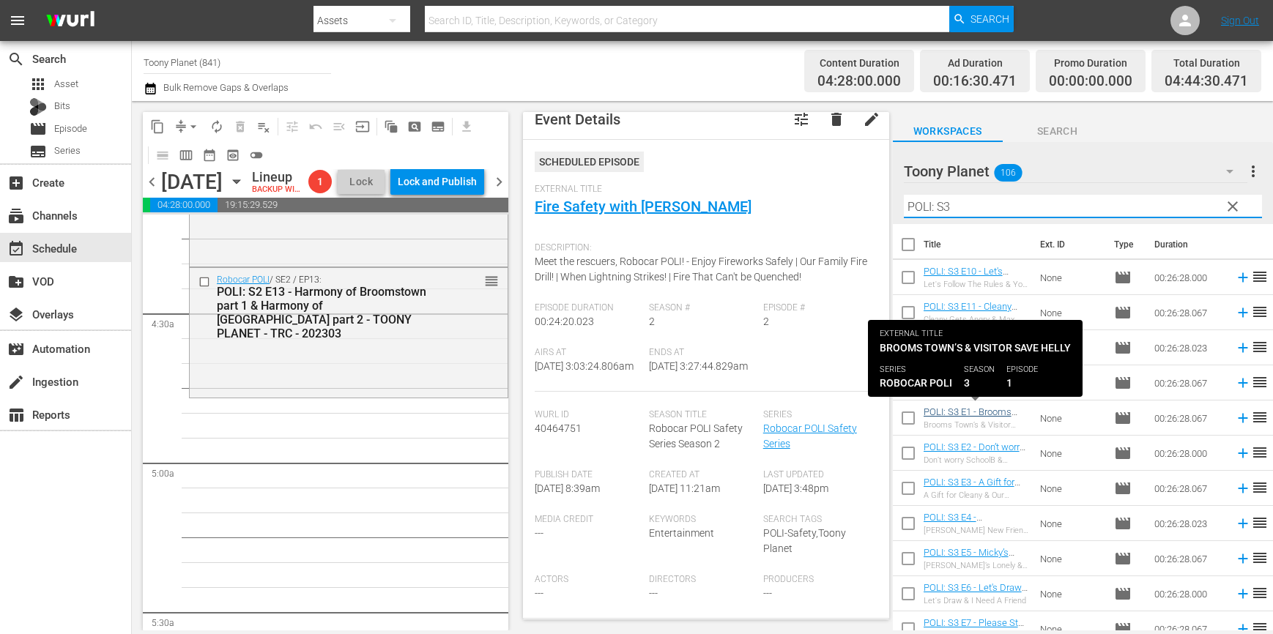
type input "POLI: S3"
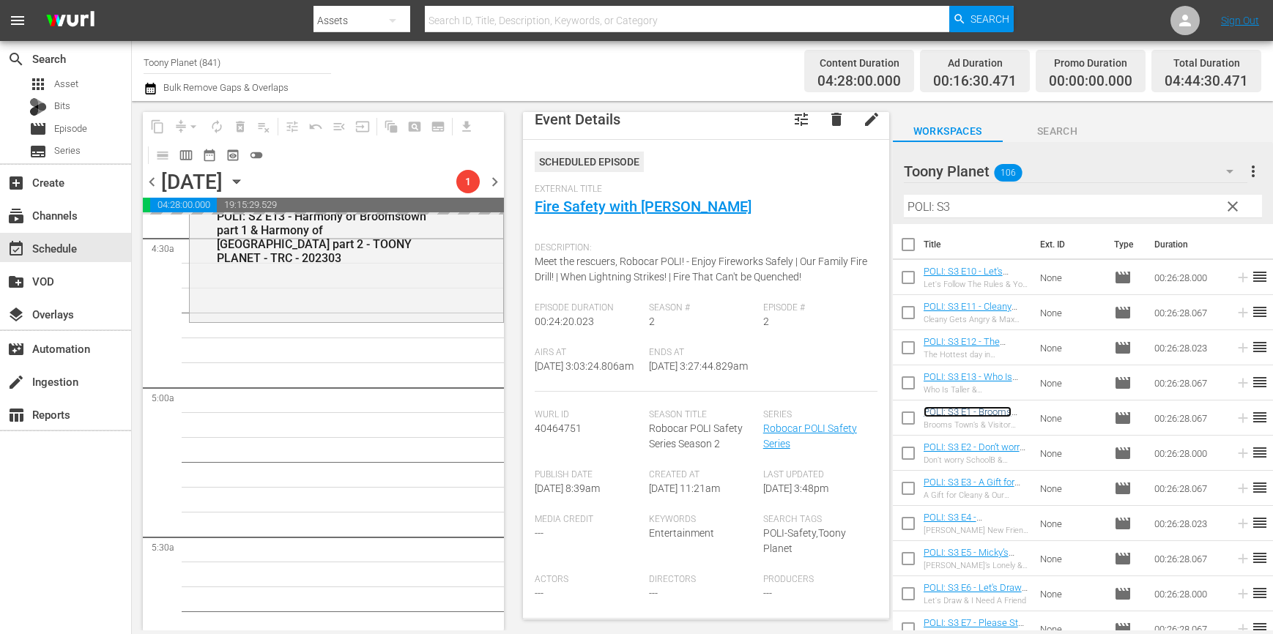
scroll to position [1338, 0]
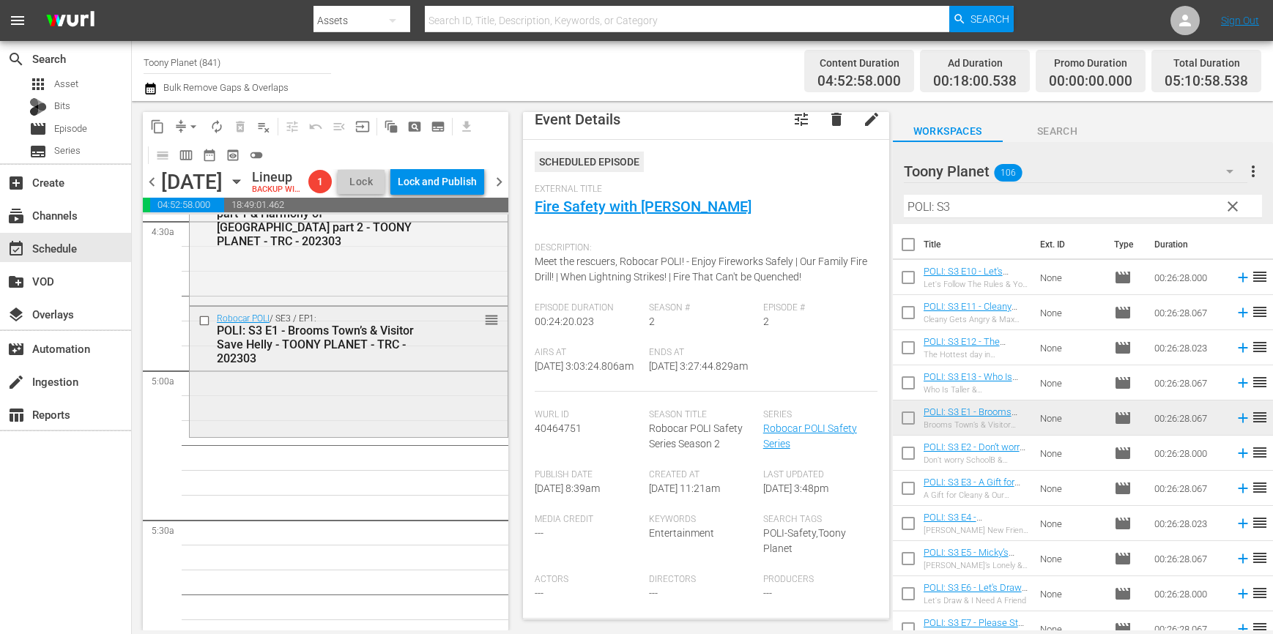
click at [349, 414] on div "Robocar POLI / SE3 / EP1: POLI: S3 E1 - Brooms Town’s & Visitor Save Helly - TO…" at bounding box center [349, 370] width 318 height 127
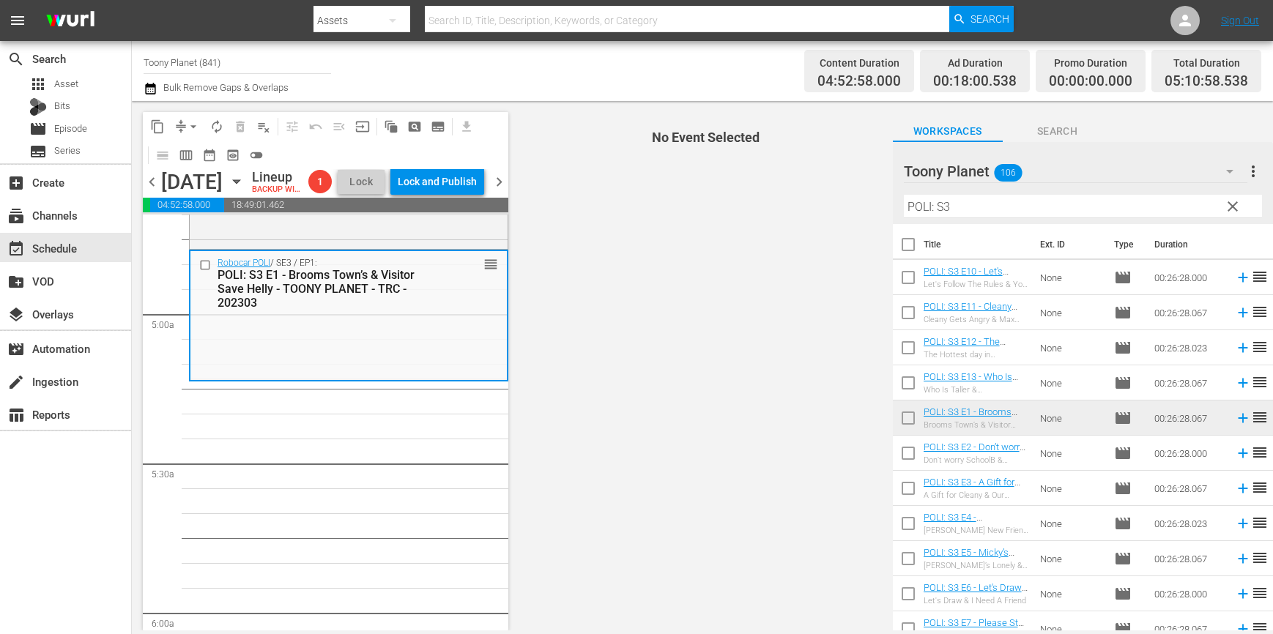
scroll to position [1407, 0]
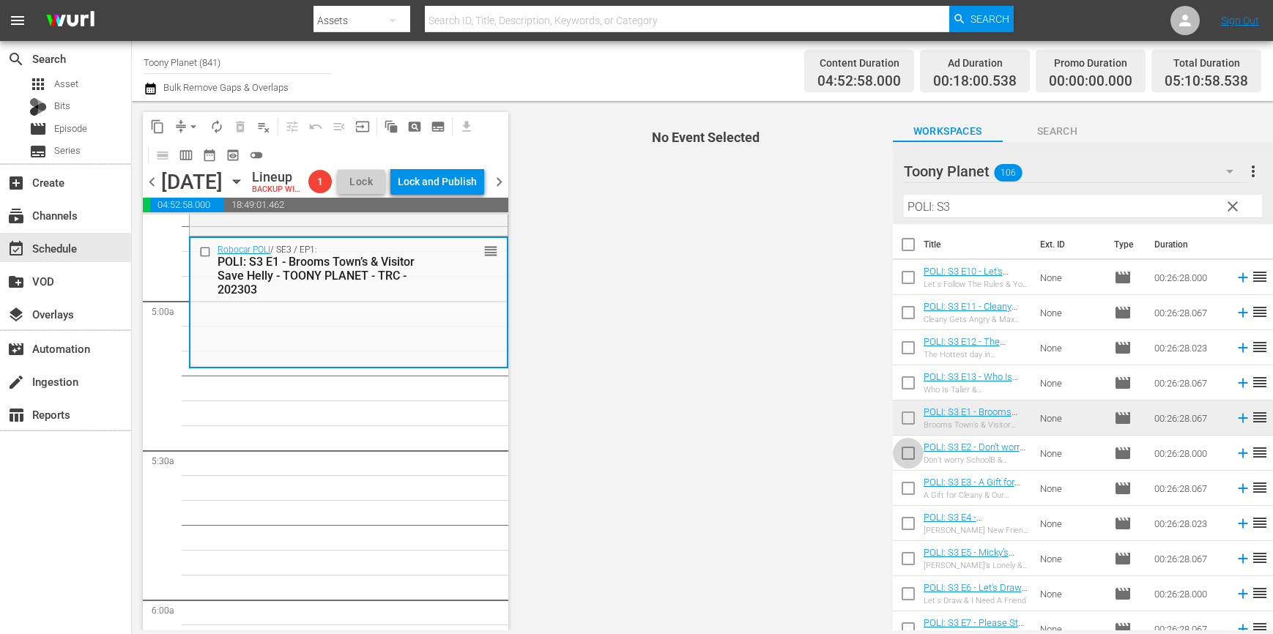
click at [901, 458] on input "checkbox" at bounding box center [908, 456] width 31 height 31
checkbox input "true"
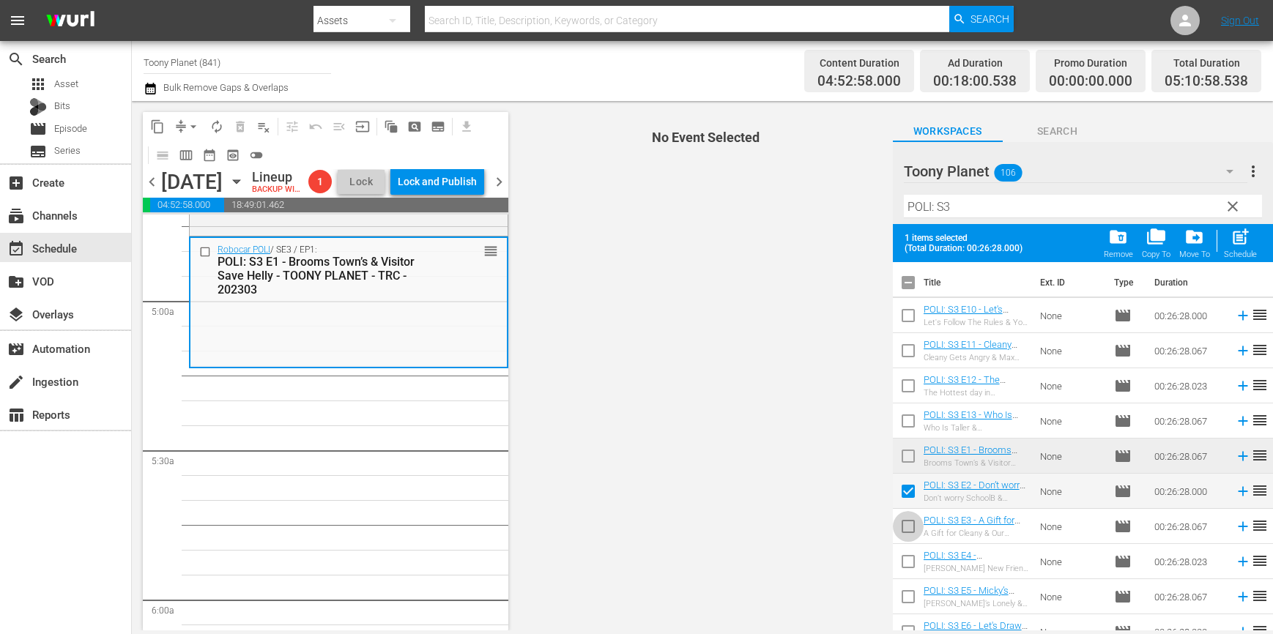
click at [893, 529] on input "checkbox" at bounding box center [908, 529] width 31 height 31
checkbox input "true"
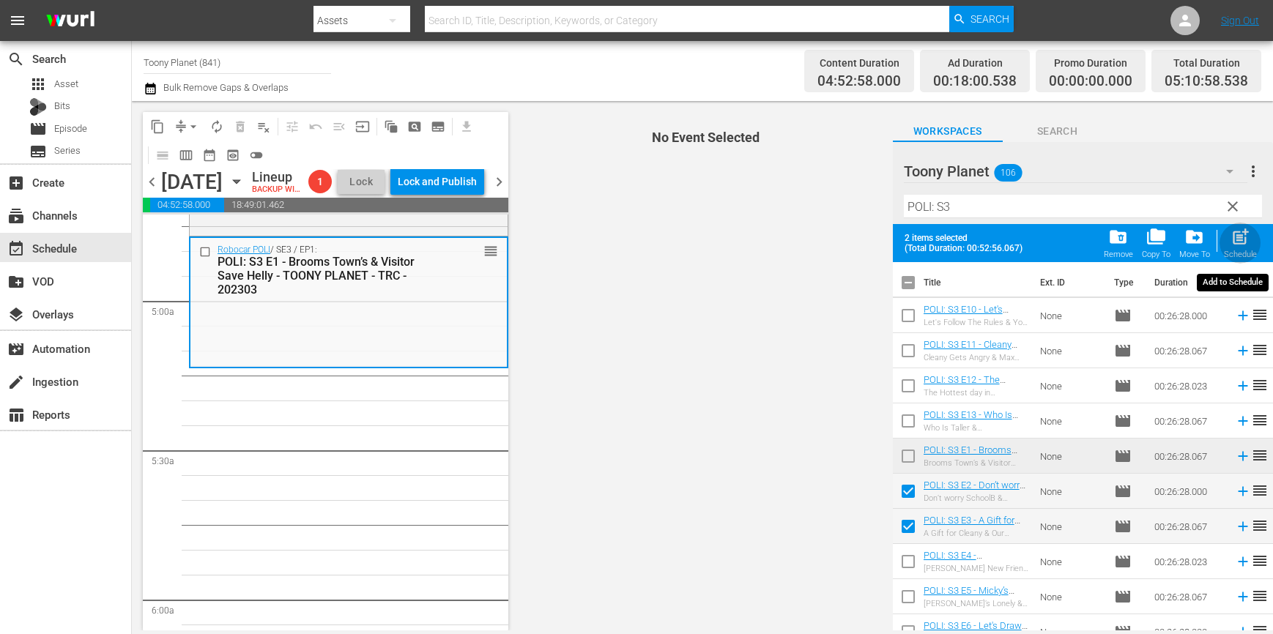
click at [1229, 243] on div "post_add Schedule" at bounding box center [1240, 243] width 33 height 32
checkbox input "false"
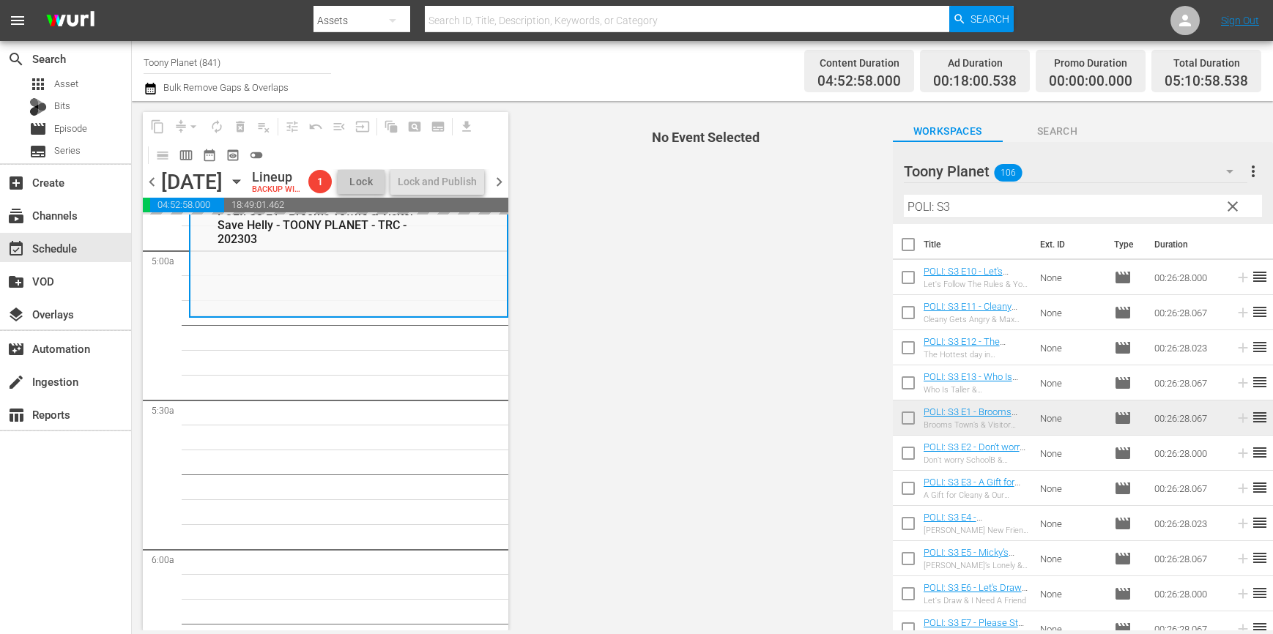
scroll to position [1465, 0]
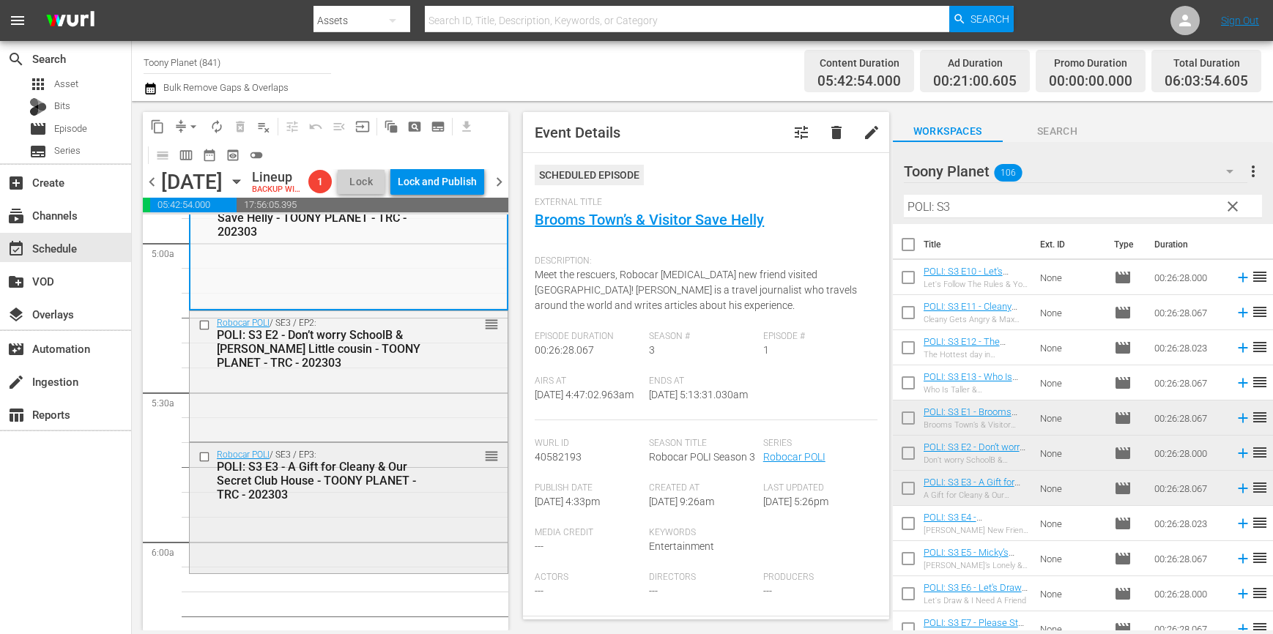
click at [345, 532] on div "Robocar POLI / SE3 / EP3: POLI: S3 E3 - A Gift for Cleany & Our Secret Club Hou…" at bounding box center [349, 506] width 318 height 127
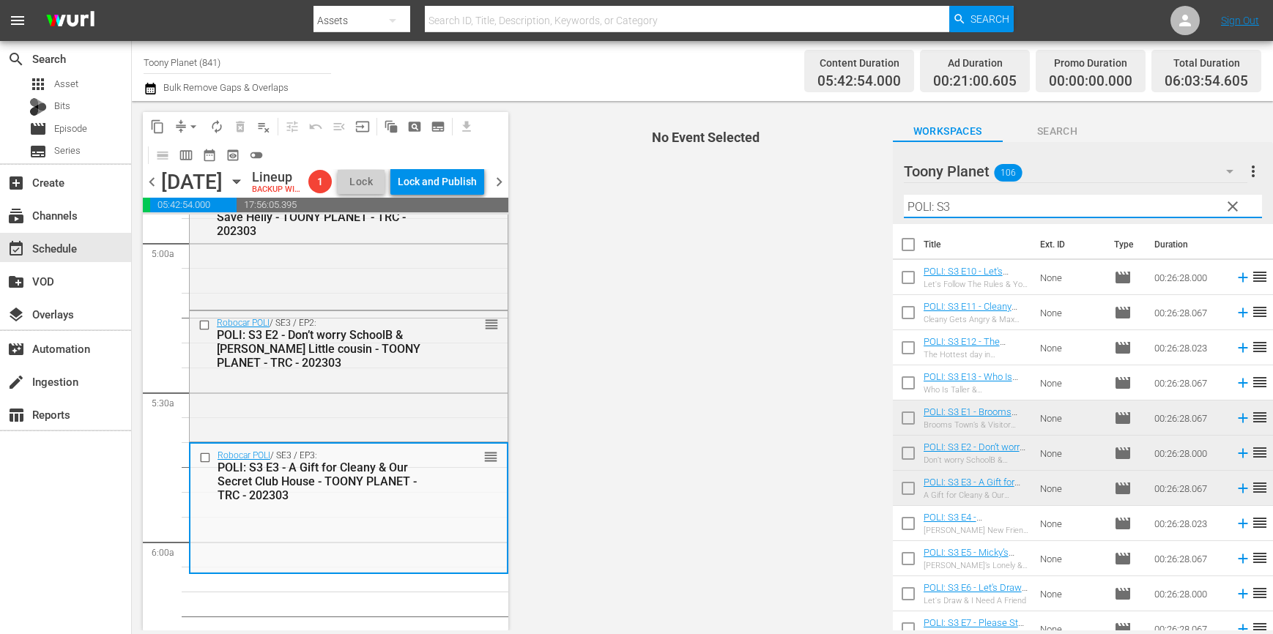
drag, startPoint x: 939, startPoint y: 201, endPoint x: 874, endPoint y: 197, distance: 65.3
click at [874, 198] on div "content_copy compress arrow_drop_down autorenew_outlined delete_forever_outline…" at bounding box center [702, 365] width 1141 height 529
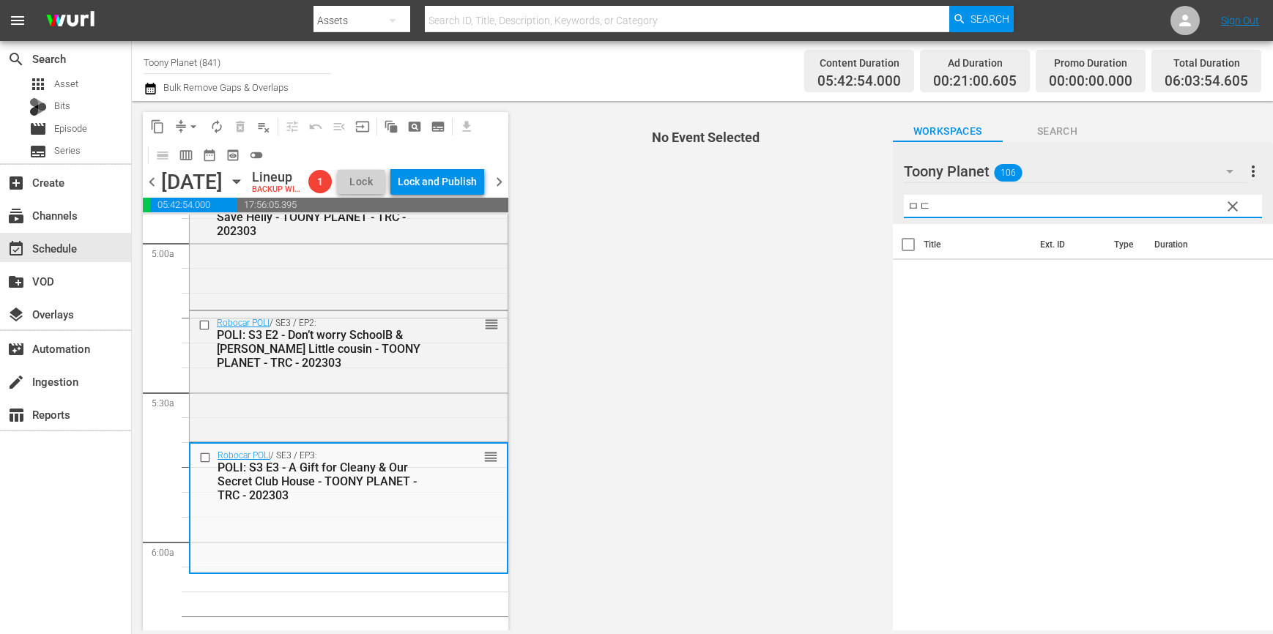
type input "ㅁ"
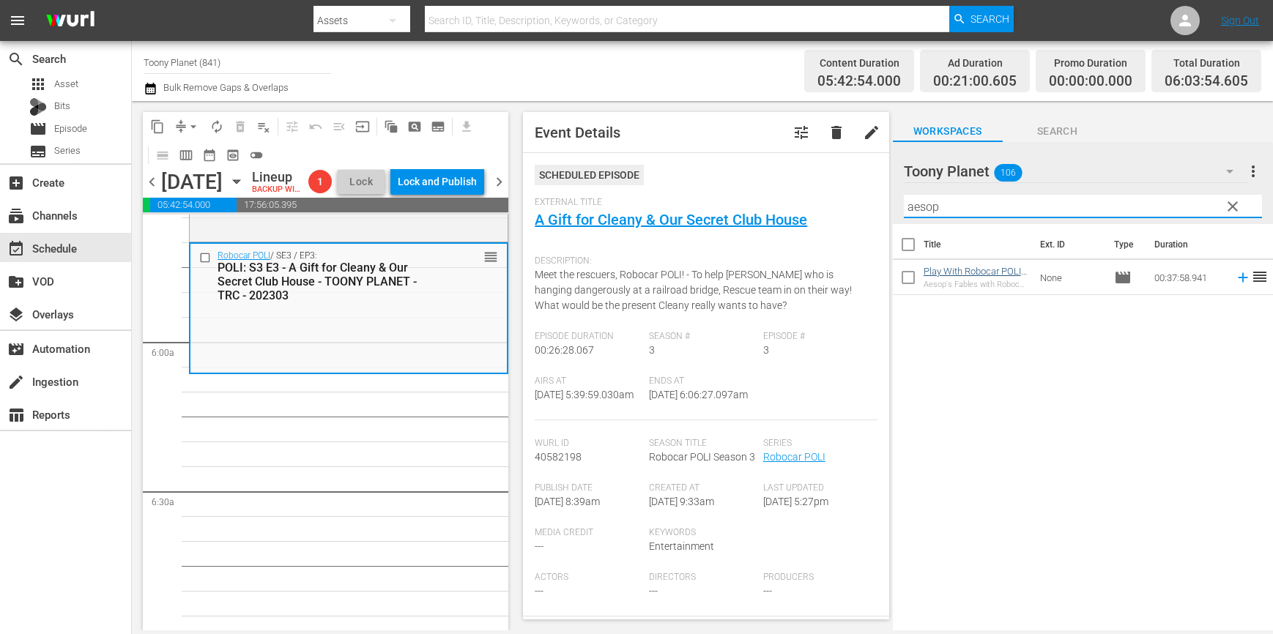
scroll to position [1667, 0]
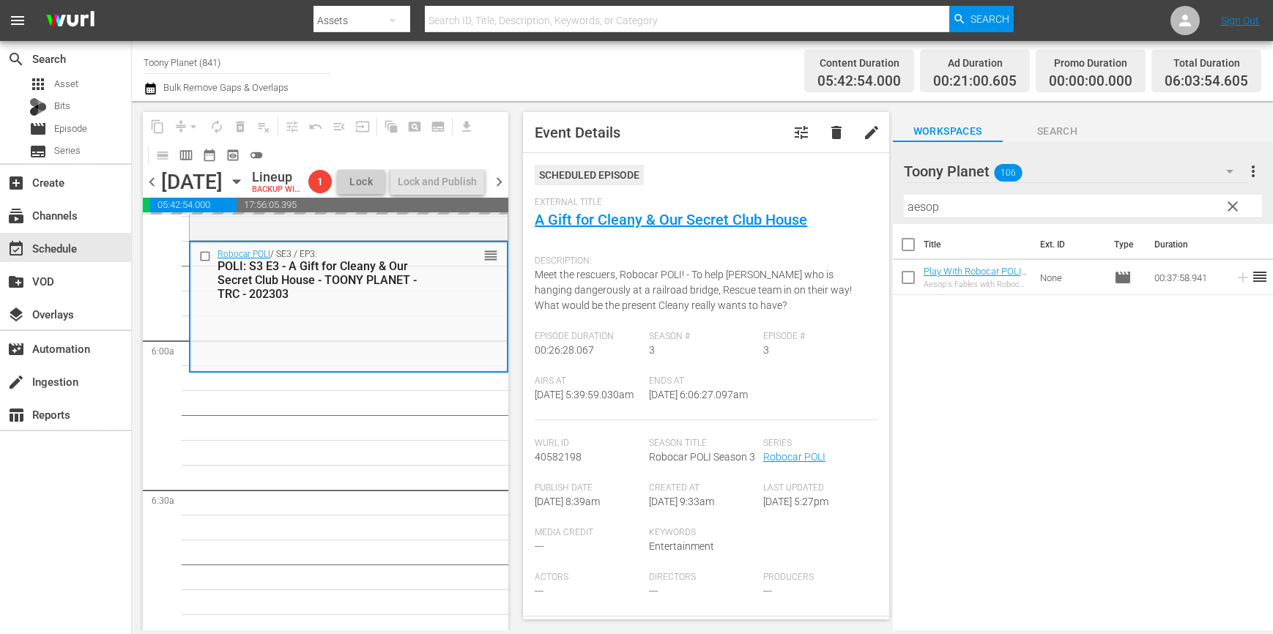
drag, startPoint x: 1003, startPoint y: 273, endPoint x: 353, endPoint y: 13, distance: 700.2
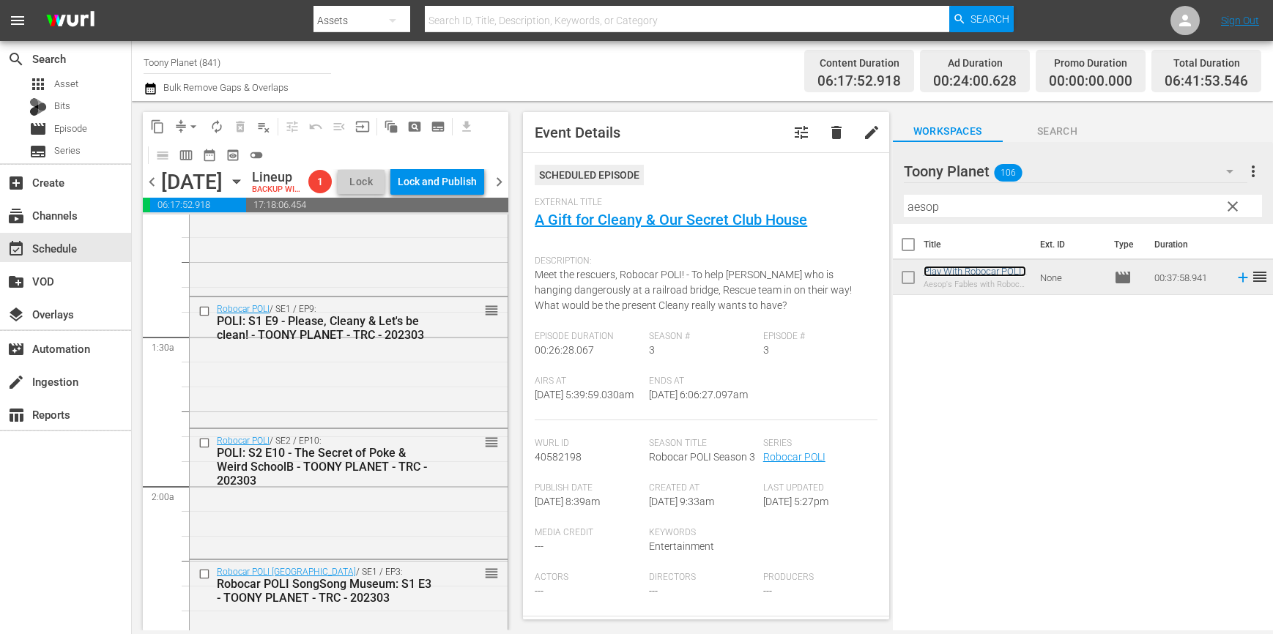
scroll to position [392, 0]
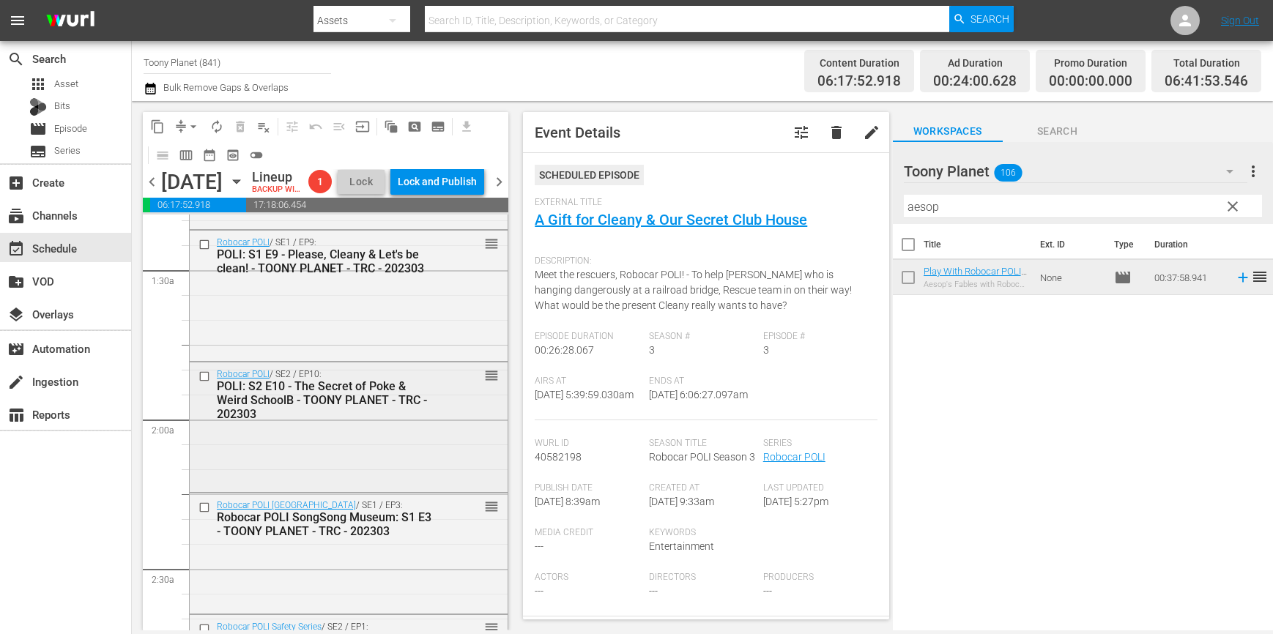
click at [396, 466] on div "Robocar POLI / SE2 / EP10: POLI: S2 E10 - The Secret of Poke & Weird SchoolB - …" at bounding box center [349, 425] width 318 height 127
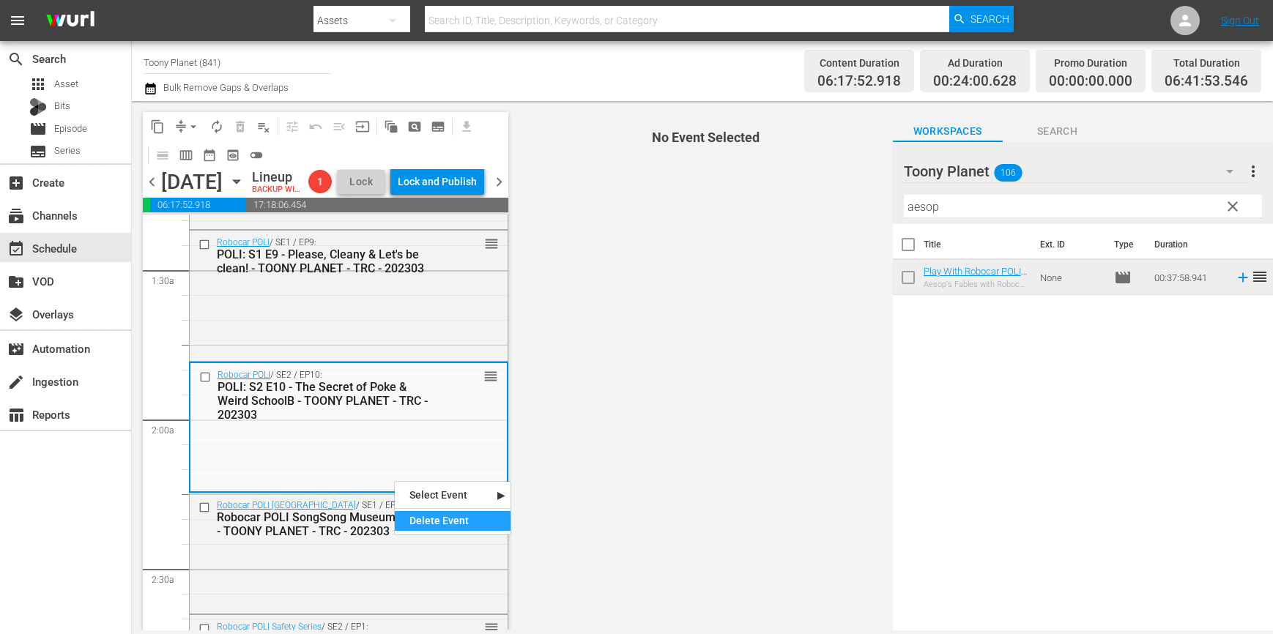
click at [422, 518] on div "Delete Event" at bounding box center [453, 521] width 116 height 20
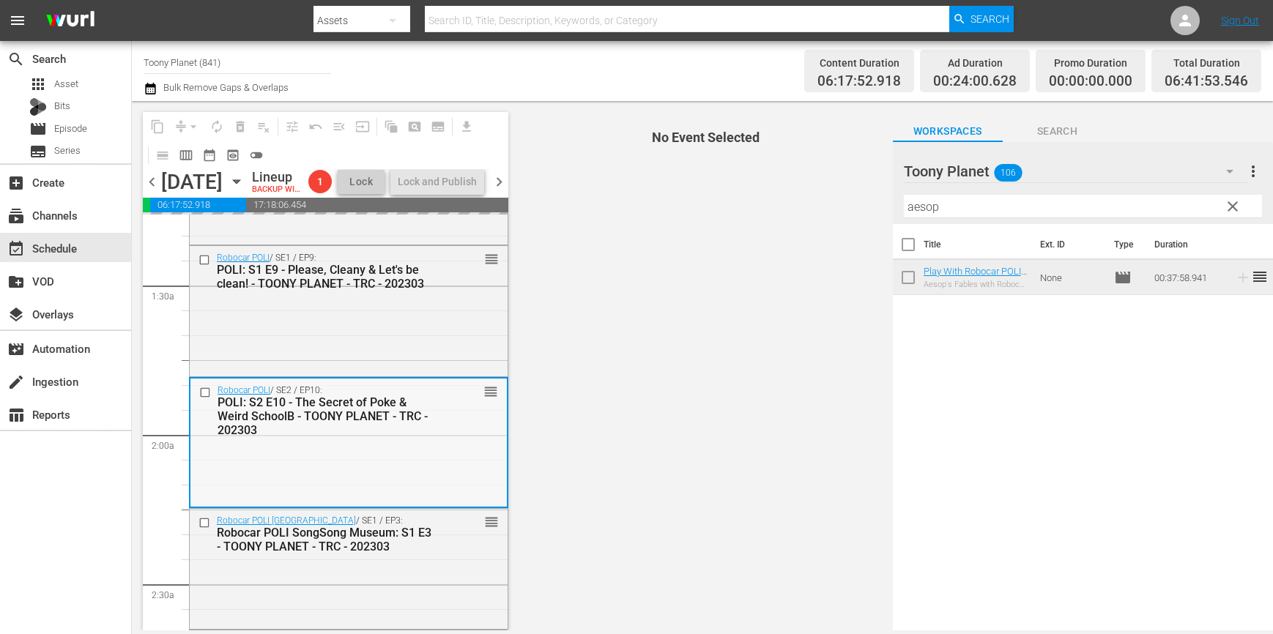
scroll to position [374, 0]
drag, startPoint x: 971, startPoint y: 205, endPoint x: 879, endPoint y: 201, distance: 92.4
click at [884, 201] on div "content_copy compress arrow_drop_down autorenew_outlined delete_forever_outline…" at bounding box center [702, 365] width 1141 height 529
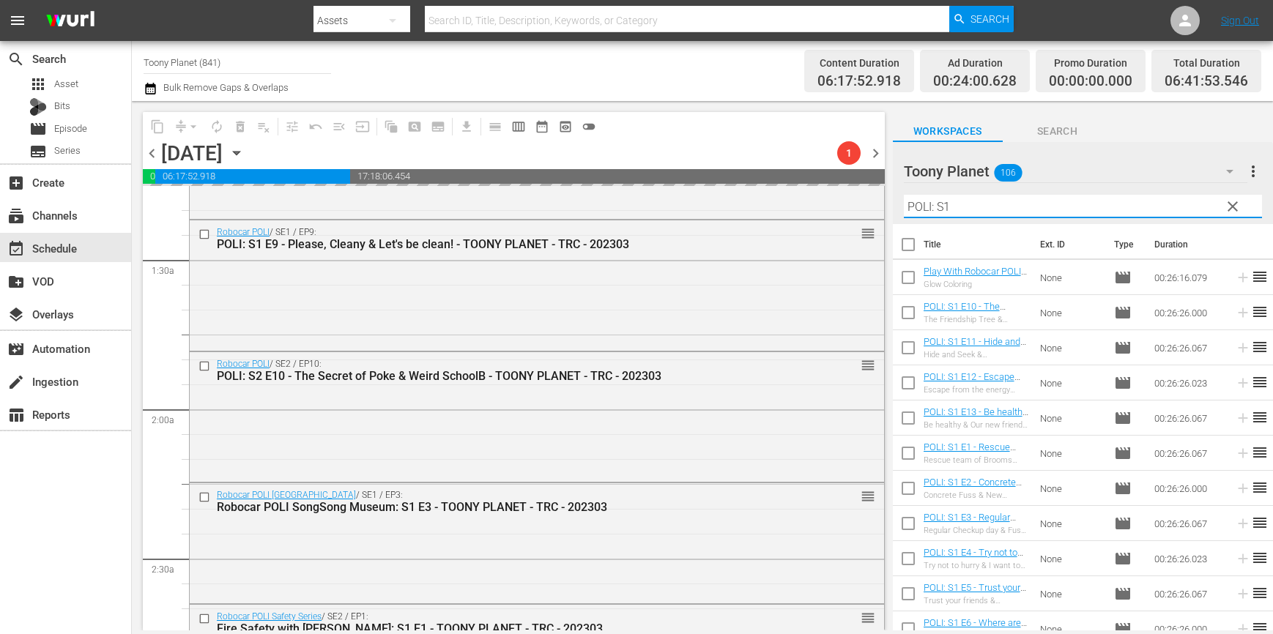
type input "POLI: S1"
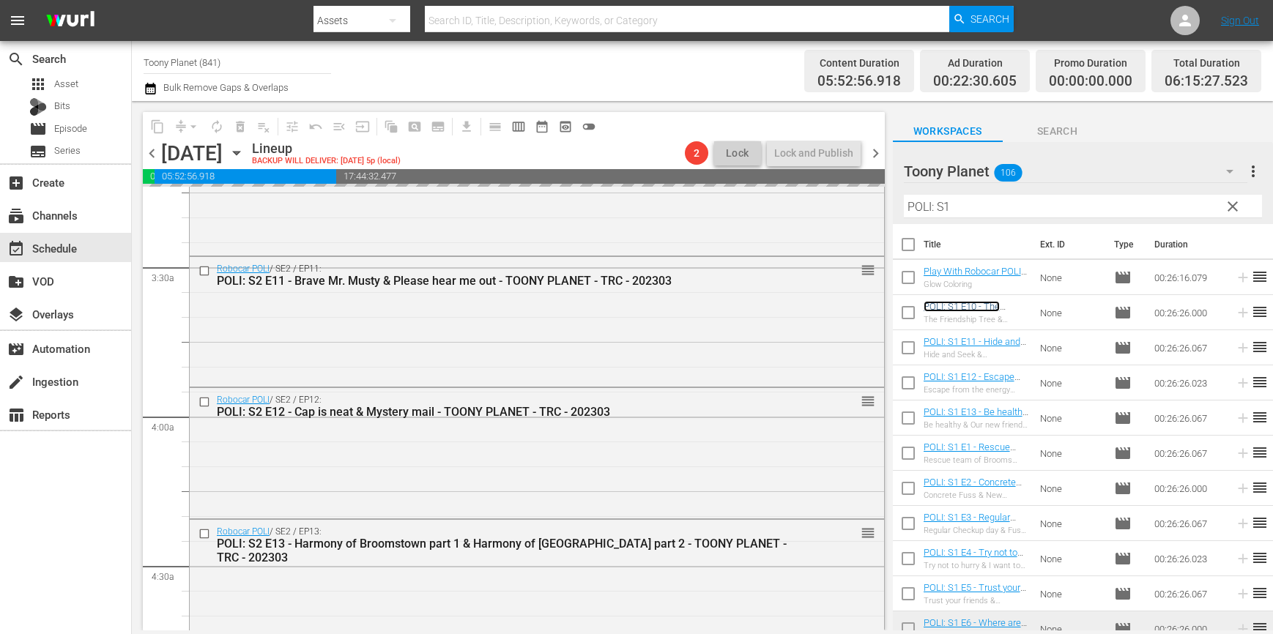
scroll to position [978, 0]
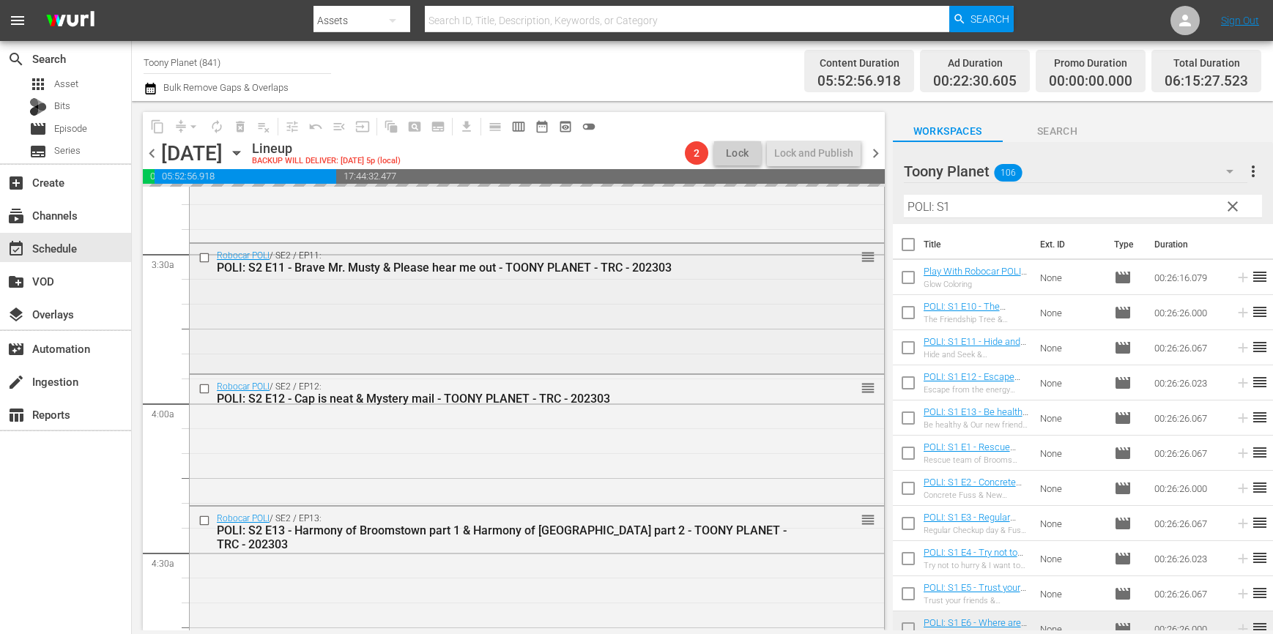
click at [204, 257] on input "checkbox" at bounding box center [205, 257] width 15 height 12
click at [205, 389] on input "checkbox" at bounding box center [205, 388] width 15 height 12
click at [203, 521] on input "checkbox" at bounding box center [205, 520] width 15 height 12
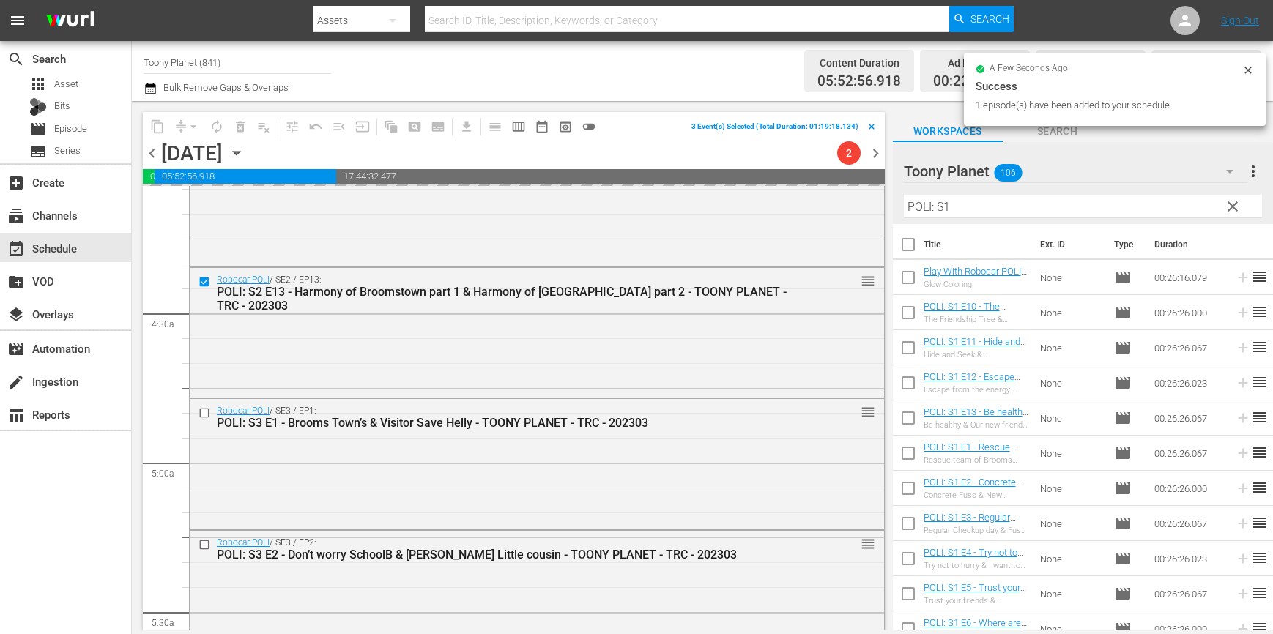
scroll to position [1241, 0]
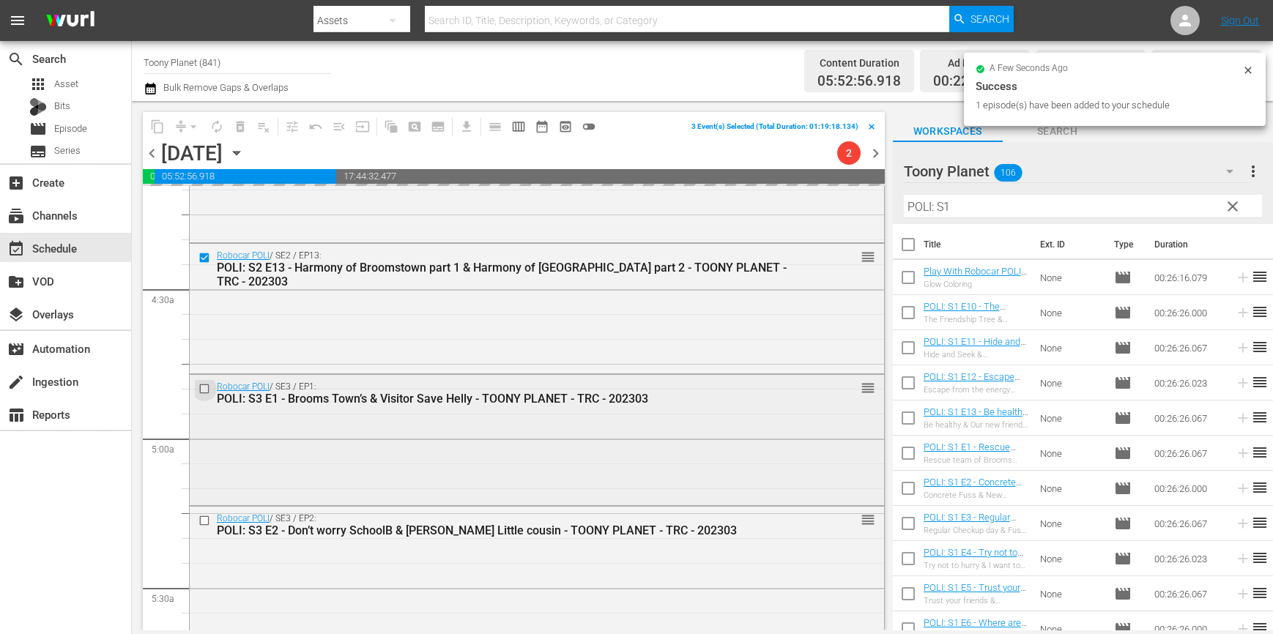
click at [203, 388] on input "checkbox" at bounding box center [205, 389] width 15 height 12
click at [206, 518] on input "checkbox" at bounding box center [205, 521] width 15 height 12
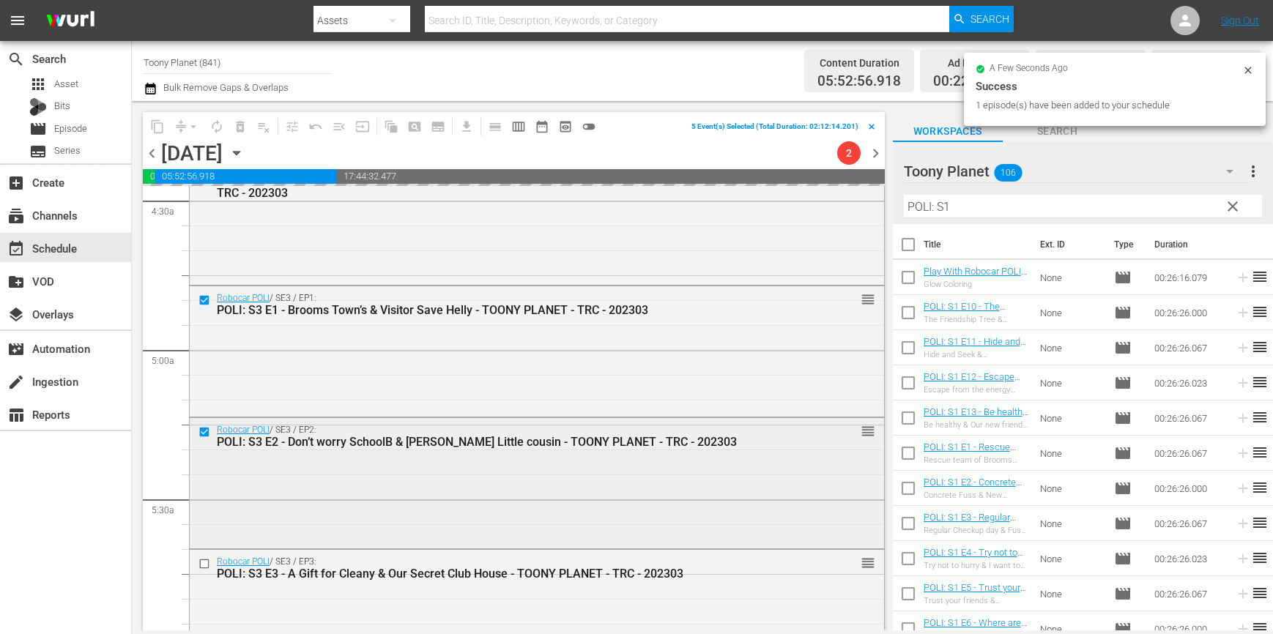
scroll to position [1360, 0]
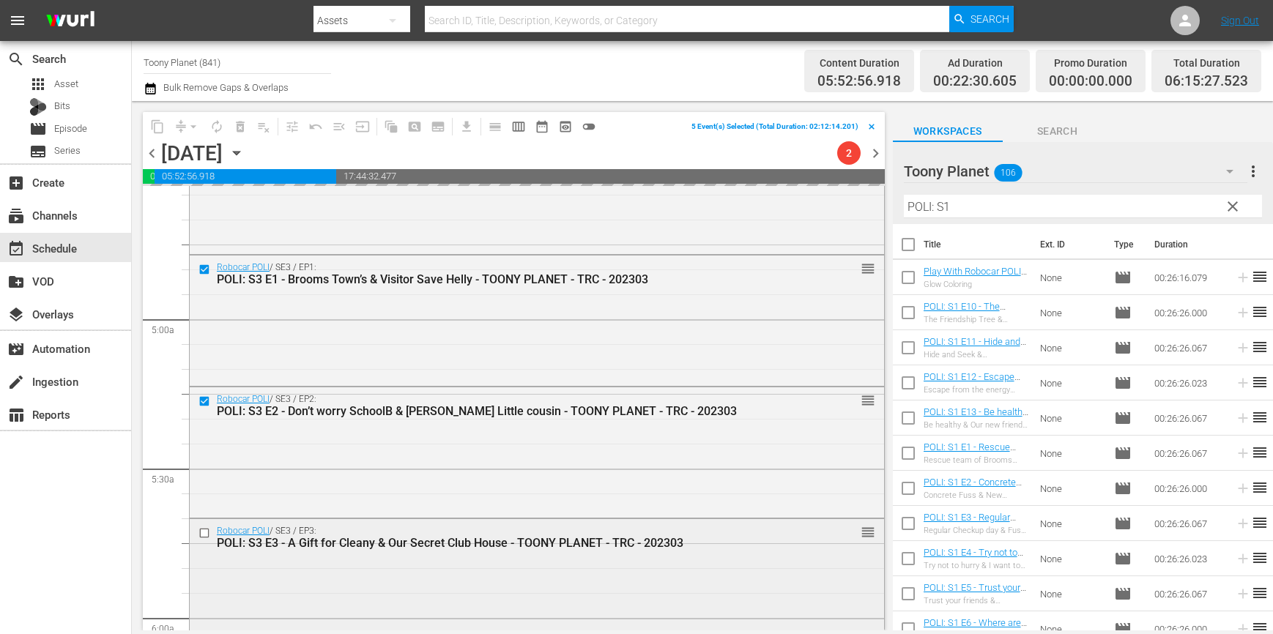
click at [206, 535] on input "checkbox" at bounding box center [205, 533] width 15 height 12
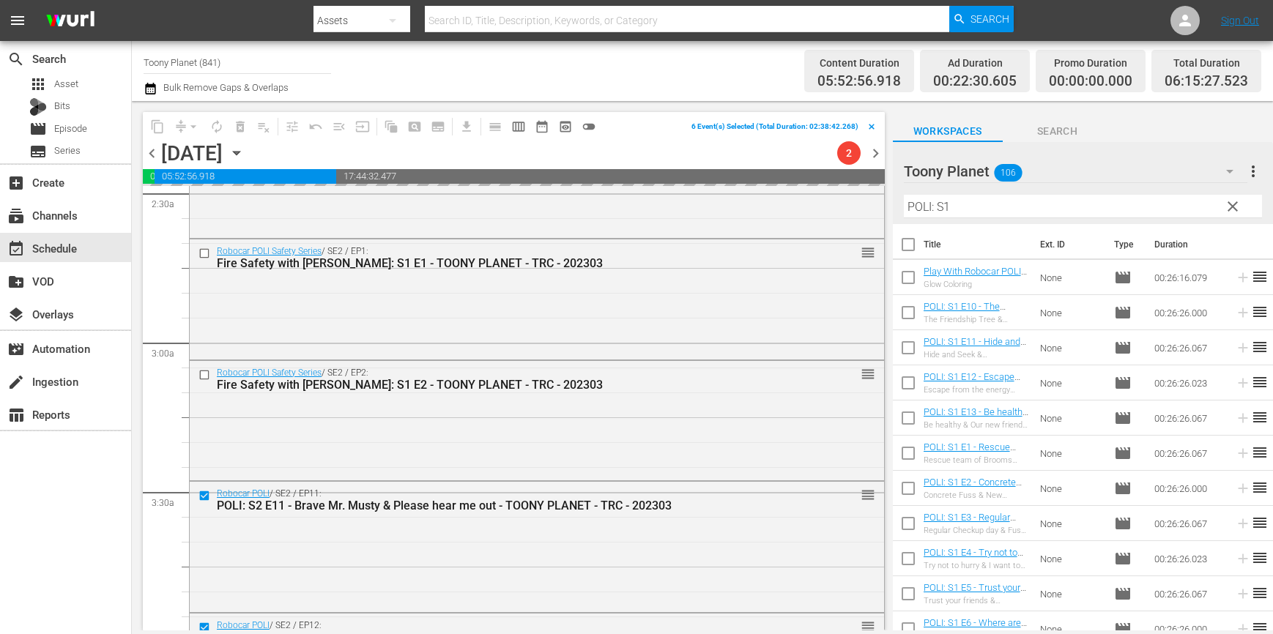
scroll to position [814, 0]
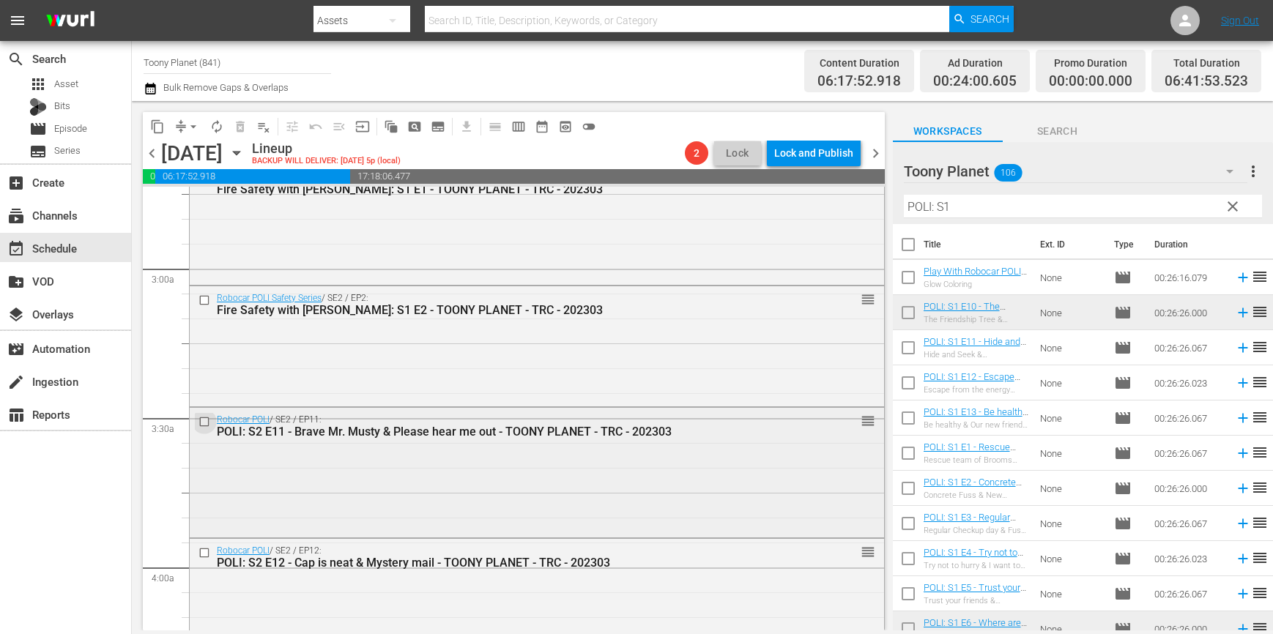
click at [205, 417] on input "checkbox" at bounding box center [205, 421] width 15 height 12
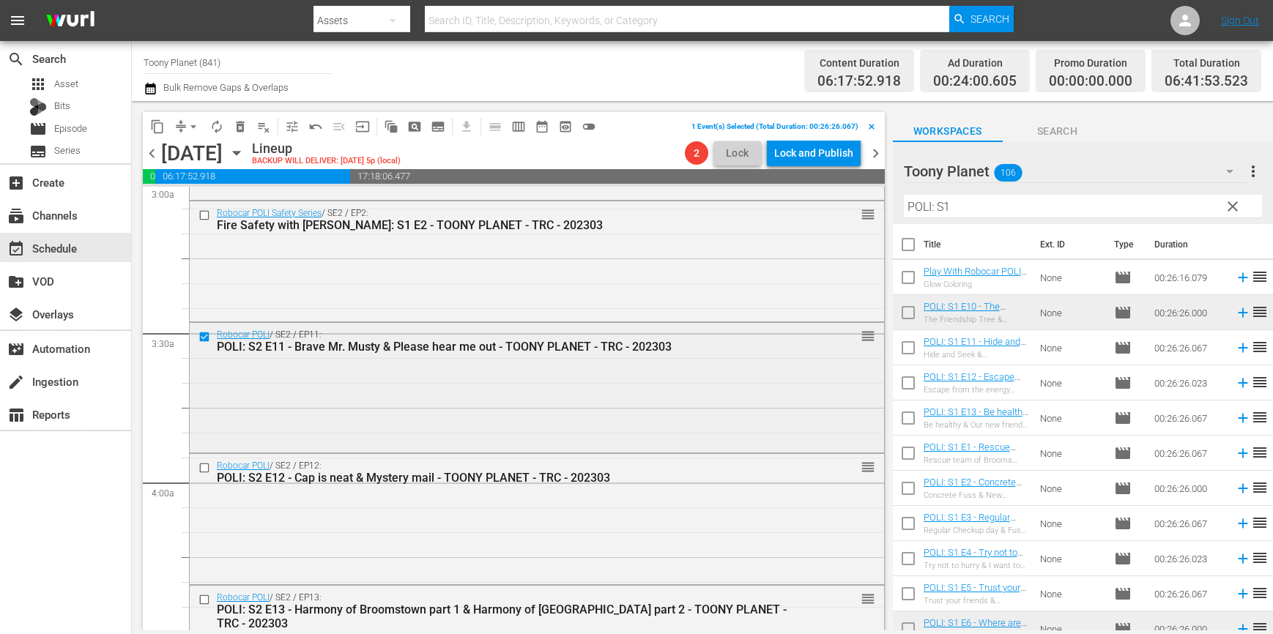
scroll to position [952, 0]
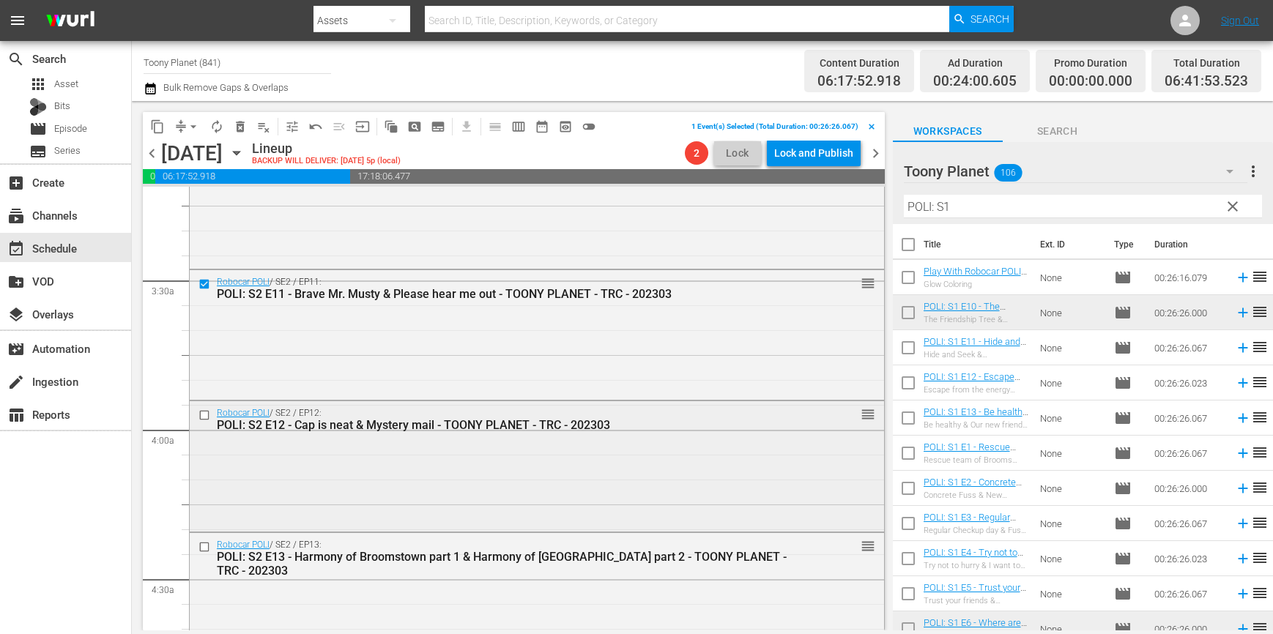
click at [203, 422] on div at bounding box center [206, 415] width 22 height 18
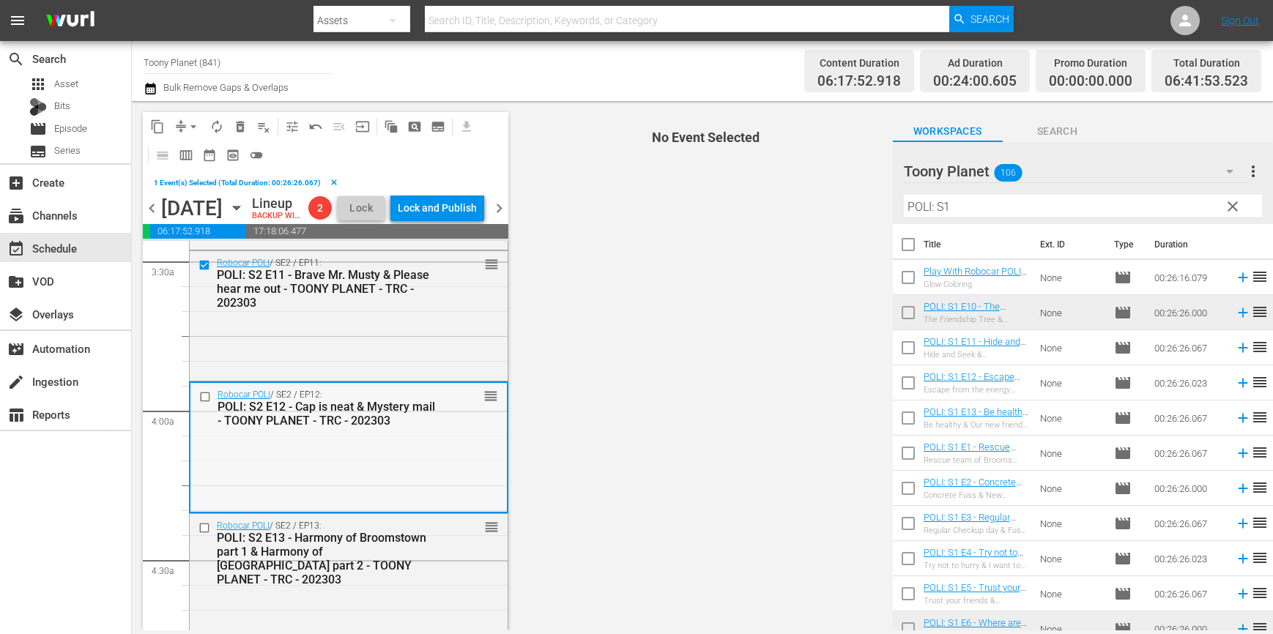
scroll to position [1037, 0]
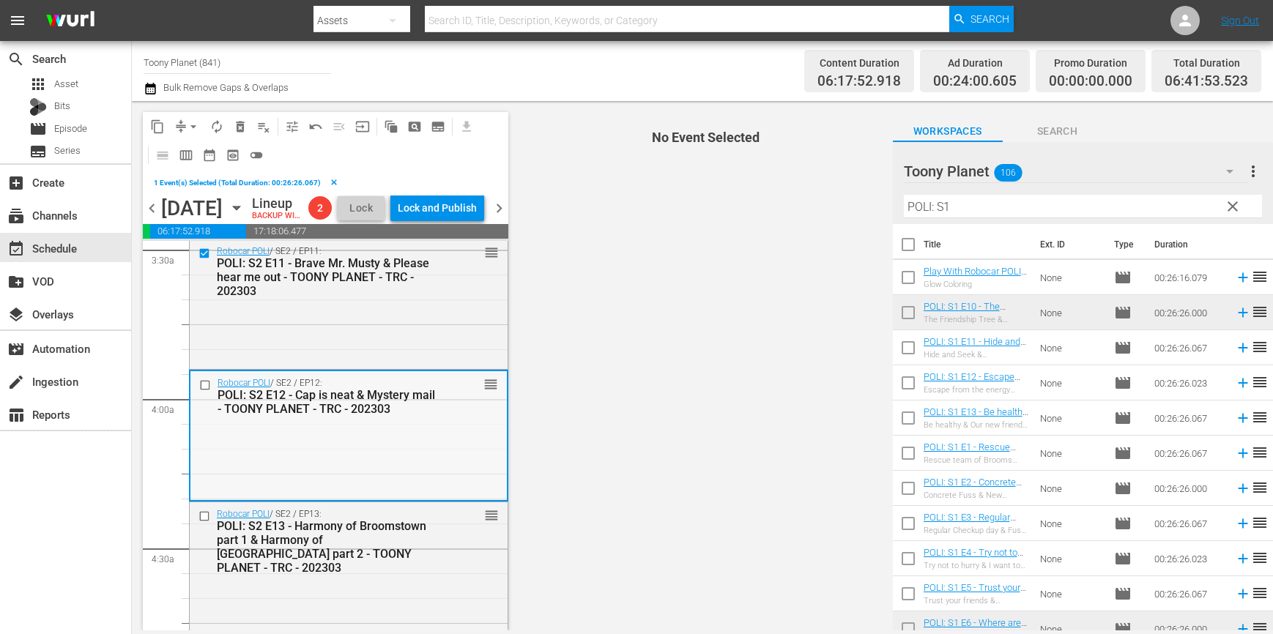
click at [205, 392] on input "checkbox" at bounding box center [206, 385] width 15 height 12
click at [206, 523] on input "checkbox" at bounding box center [205, 516] width 15 height 12
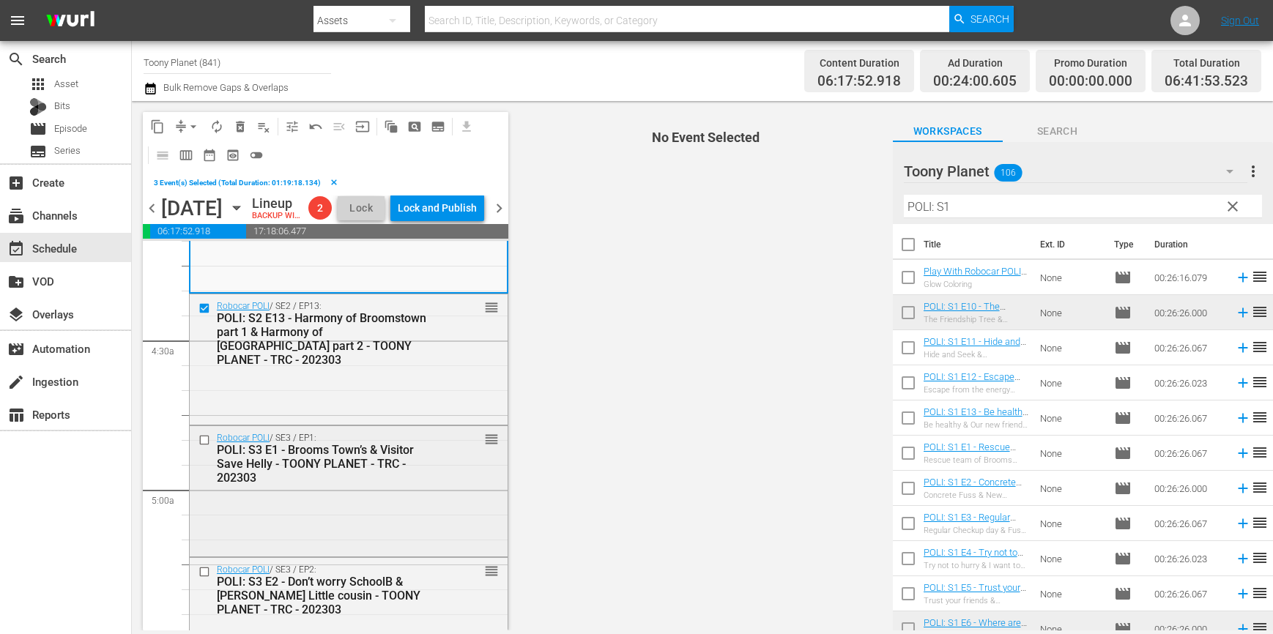
click at [202, 446] on input "checkbox" at bounding box center [205, 439] width 15 height 12
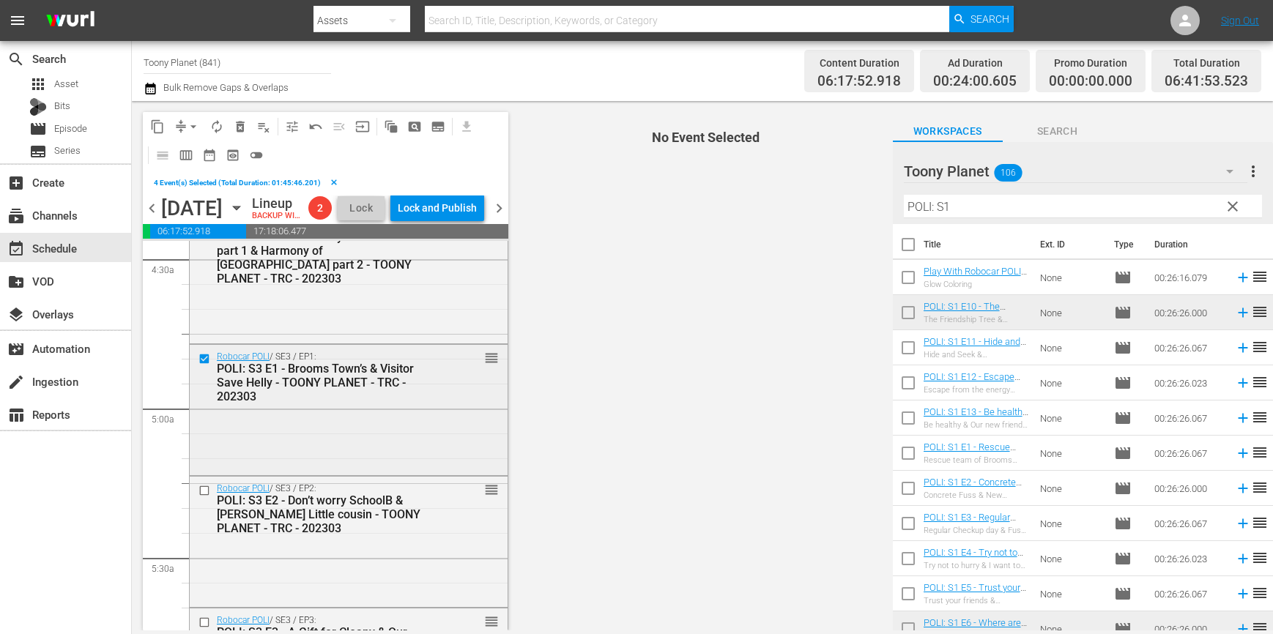
scroll to position [1382, 0]
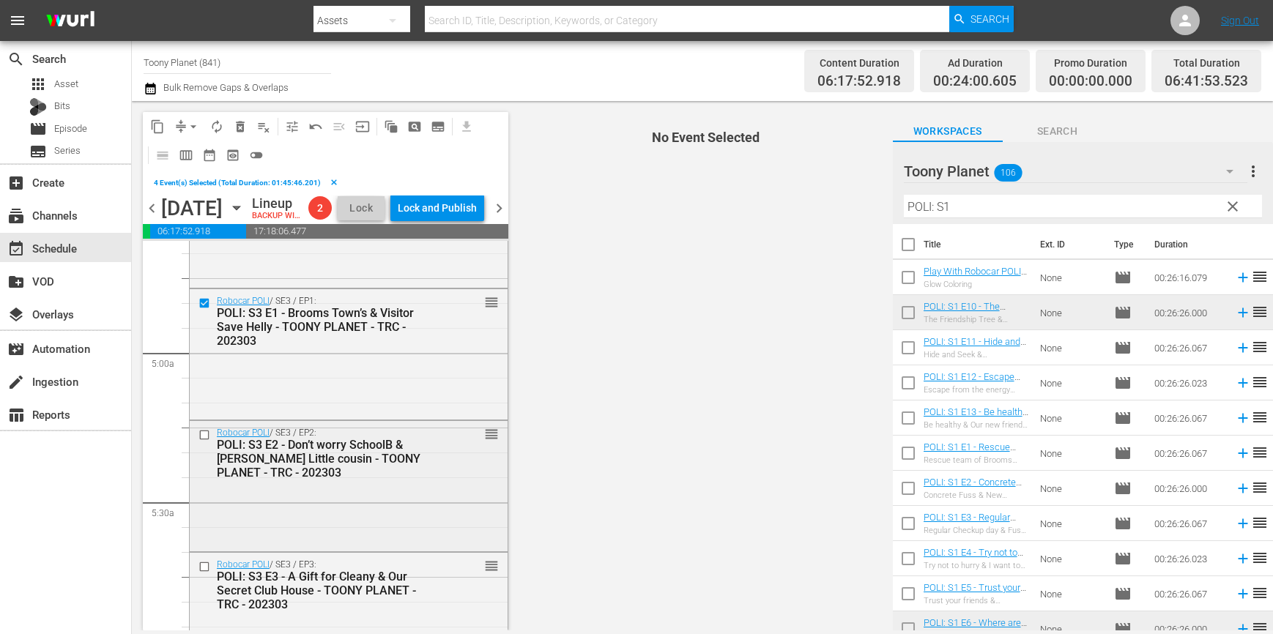
click at [204, 441] on input "checkbox" at bounding box center [205, 434] width 15 height 12
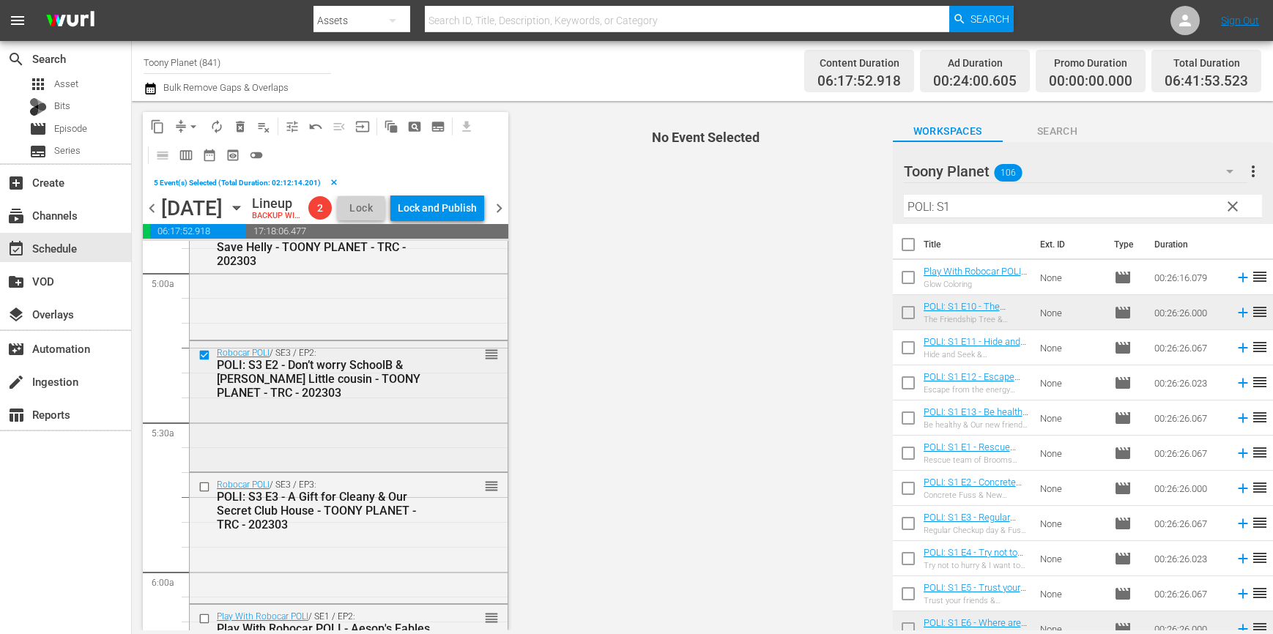
scroll to position [1494, 0]
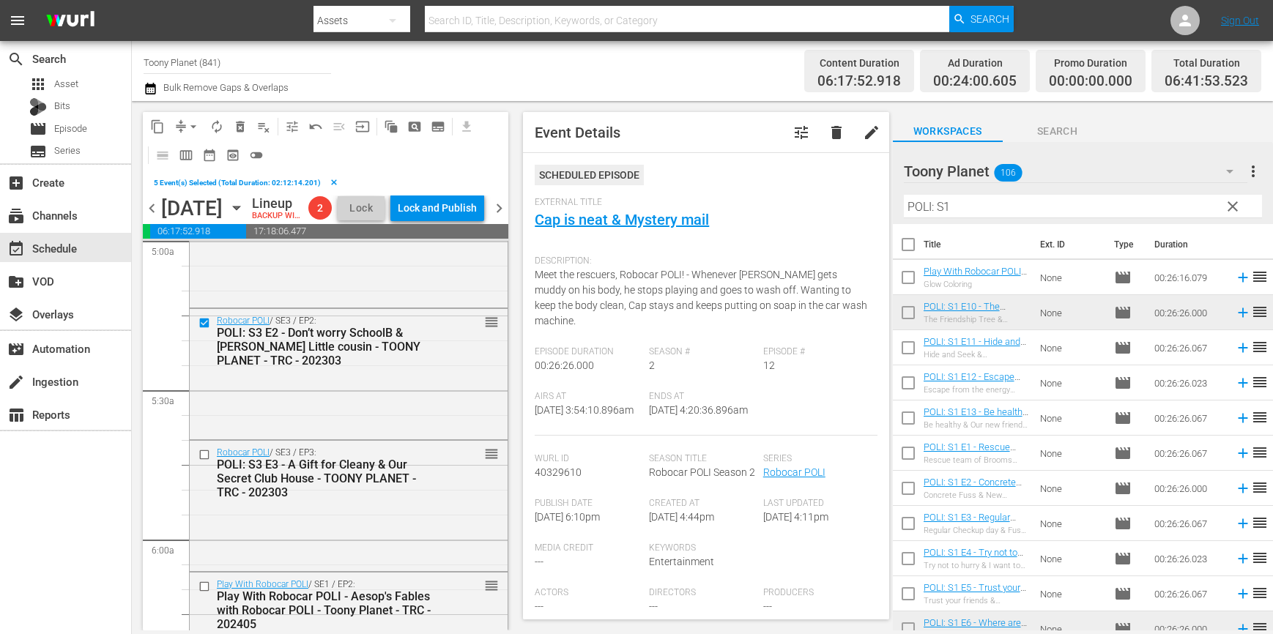
click at [202, 461] on input "checkbox" at bounding box center [205, 455] width 15 height 12
click at [235, 125] on span "delete_forever_outlined" at bounding box center [240, 126] width 15 height 15
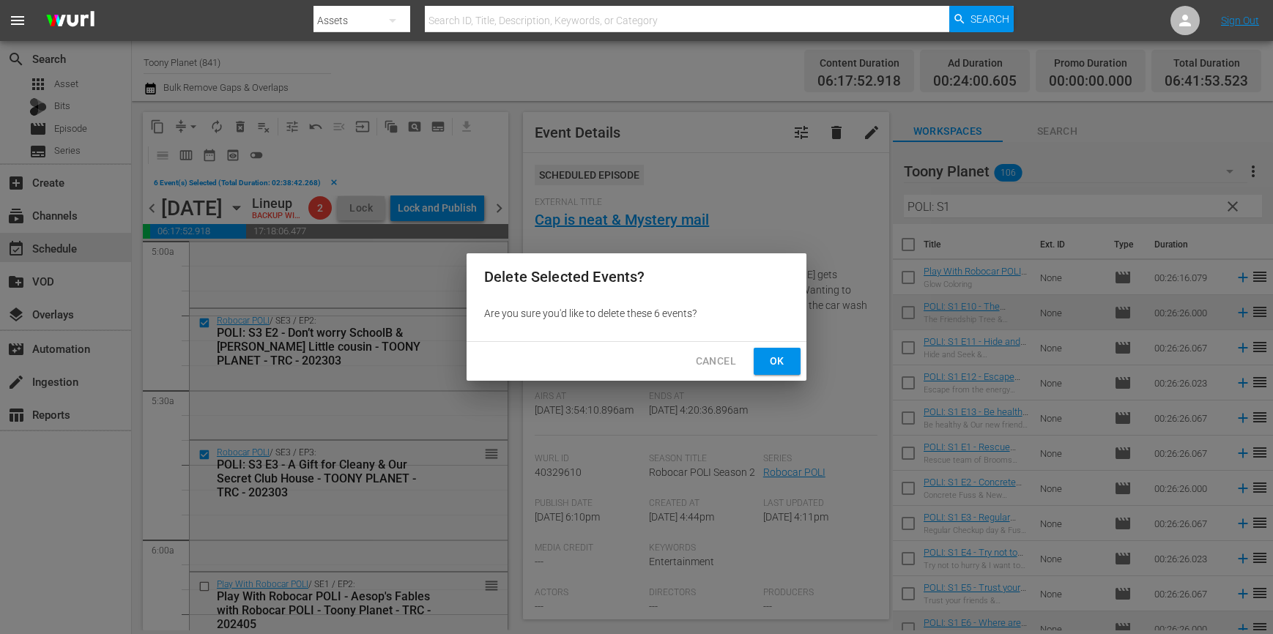
click at [770, 358] on span "Ok" at bounding box center [776, 361] width 23 height 18
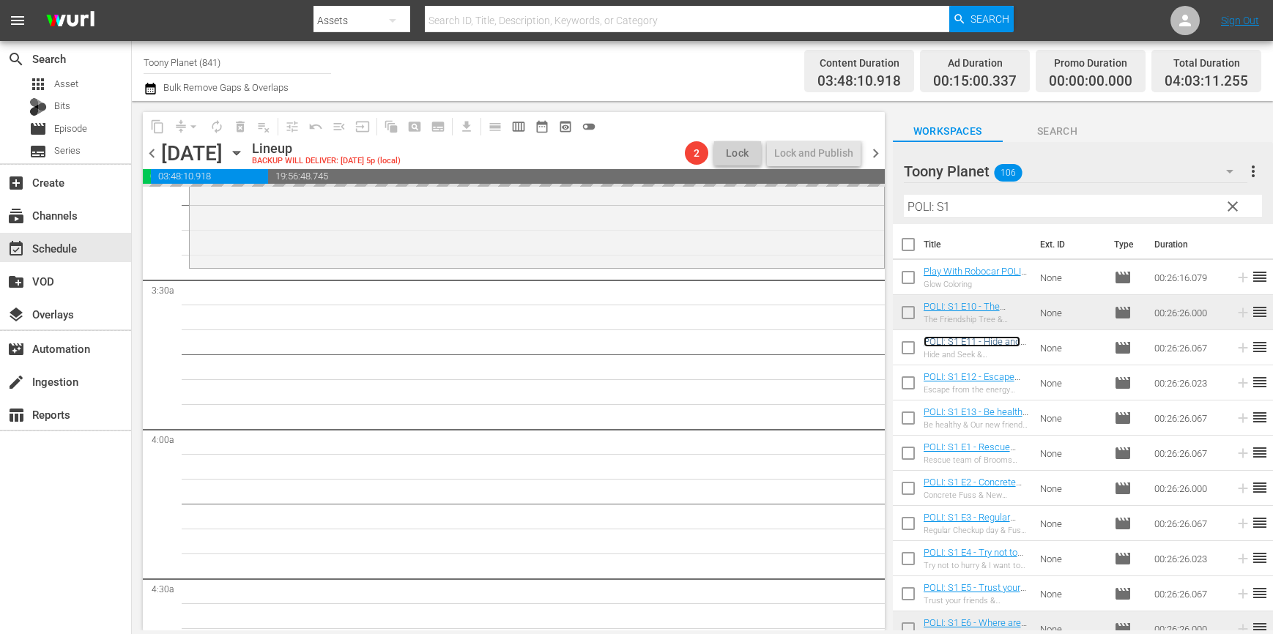
scroll to position [932, 0]
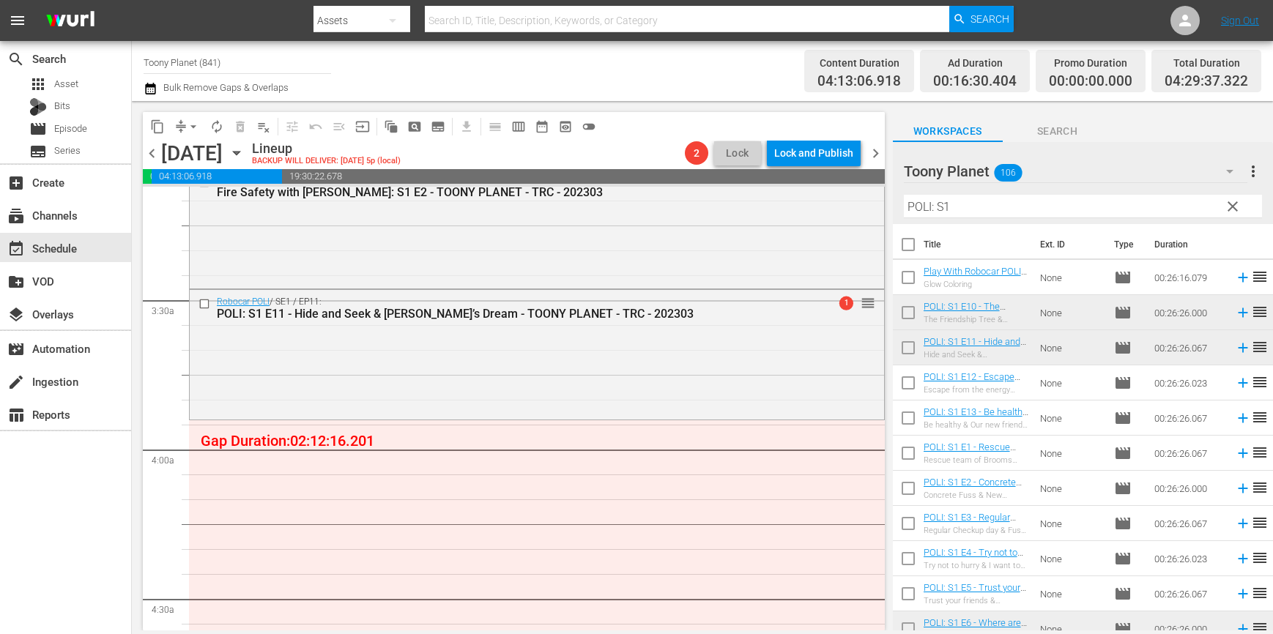
click at [898, 389] on input "checkbox" at bounding box center [908, 386] width 31 height 31
checkbox input "true"
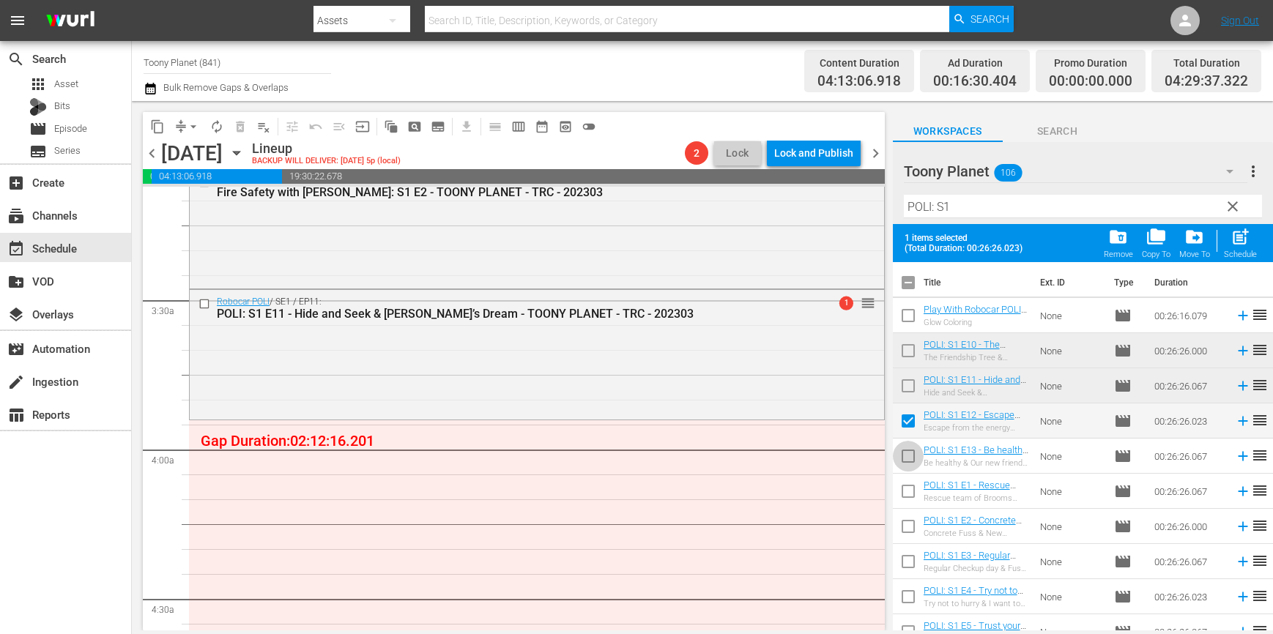
click at [902, 458] on input "checkbox" at bounding box center [908, 459] width 31 height 31
checkbox input "true"
click at [1238, 242] on span "post_add" at bounding box center [1240, 237] width 20 height 20
checkbox input "false"
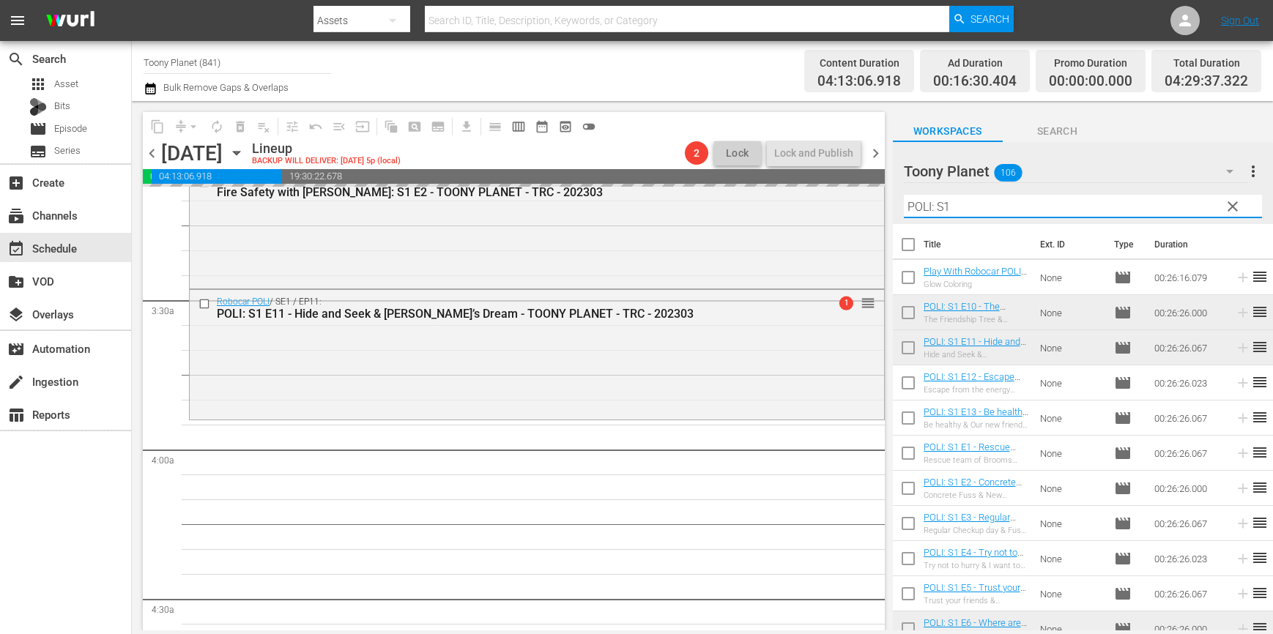
click at [1039, 208] on input "POLI: S1" at bounding box center [1083, 206] width 358 height 23
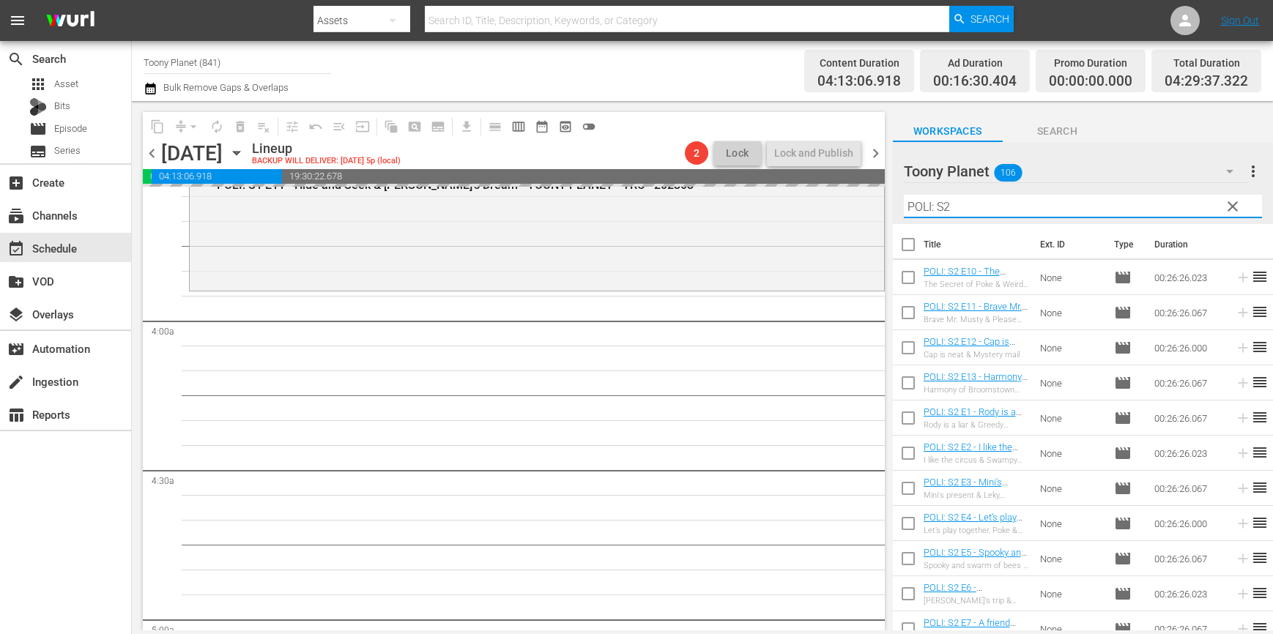
scroll to position [1084, 0]
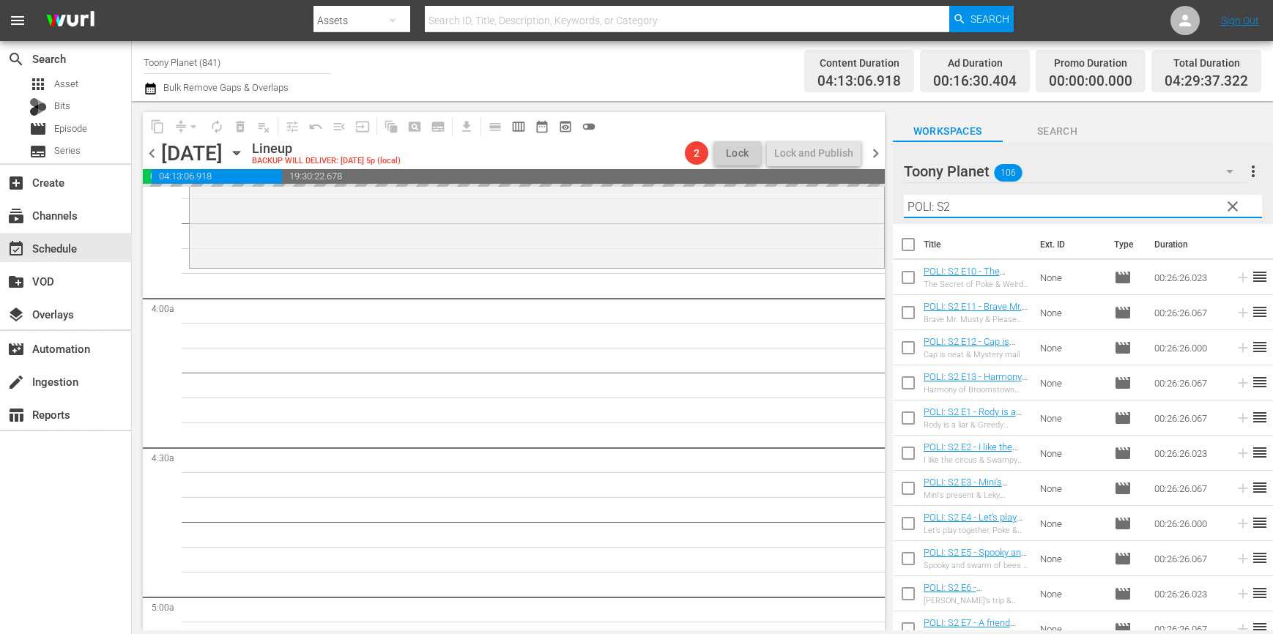
type input "POLI: S2"
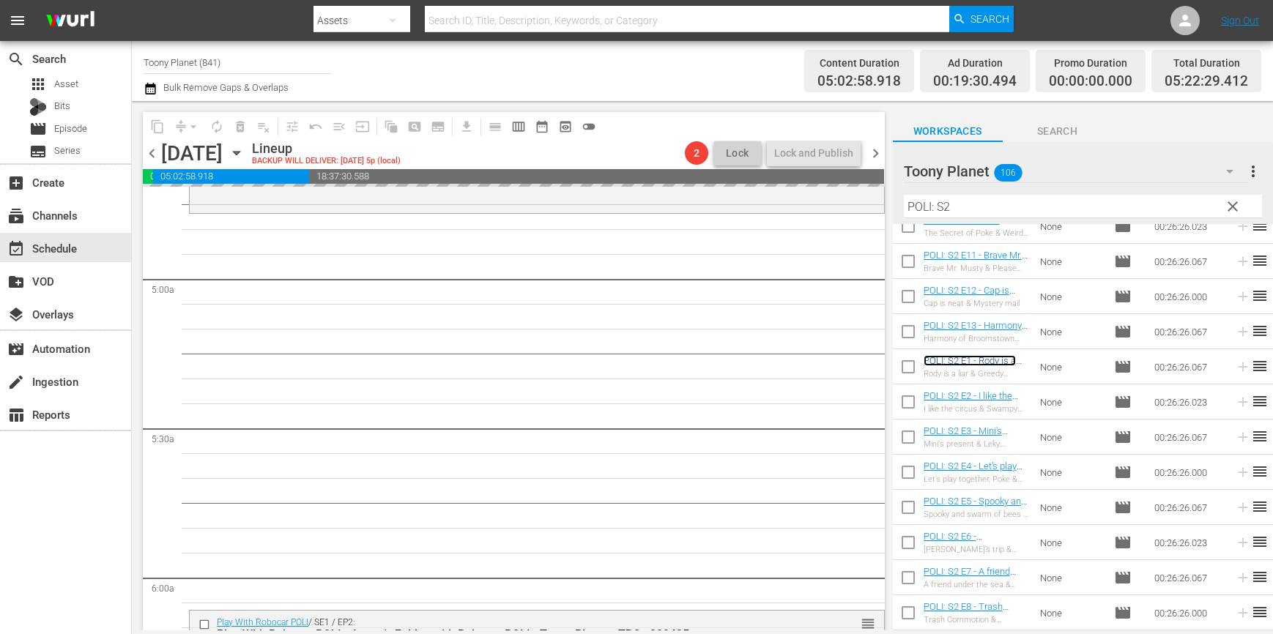
scroll to position [1404, 0]
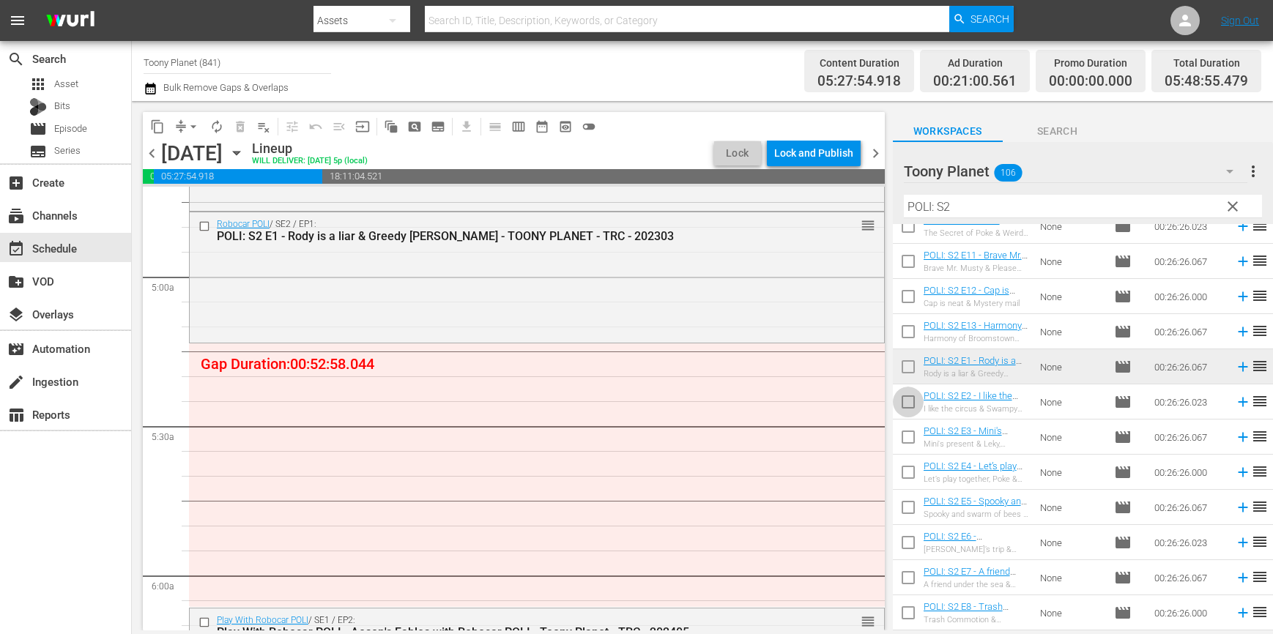
drag, startPoint x: 912, startPoint y: 405, endPoint x: 909, endPoint y: 428, distance: 23.5
click at [912, 405] on input "checkbox" at bounding box center [908, 405] width 31 height 31
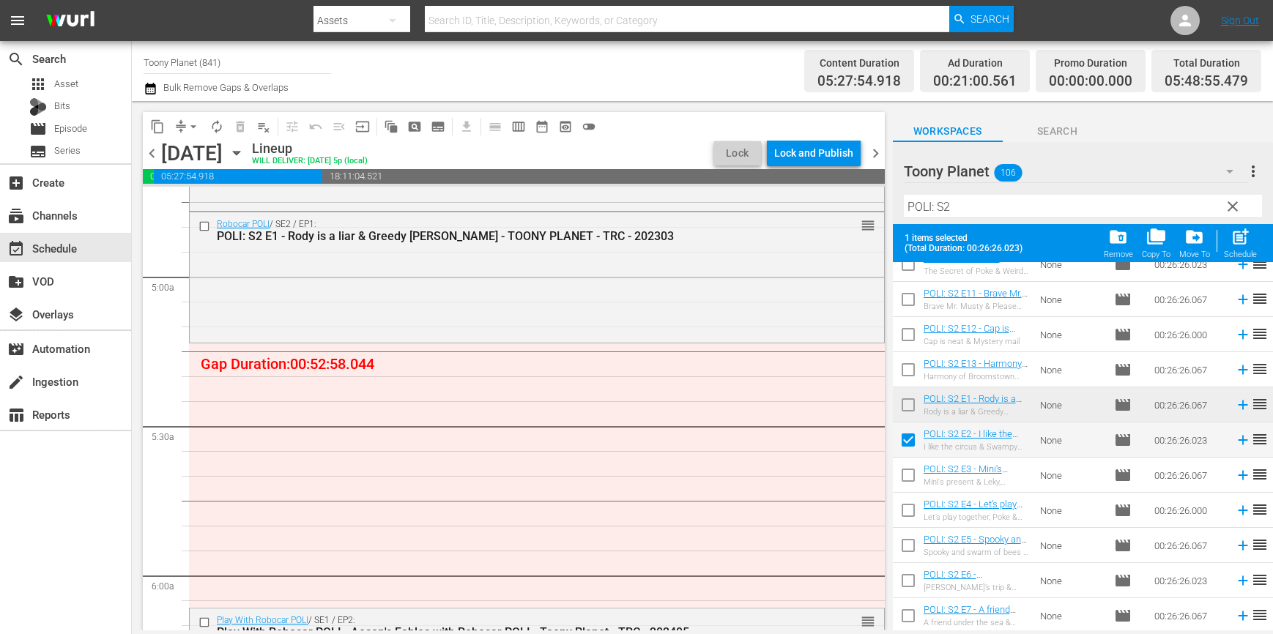
click at [910, 453] on input "checkbox" at bounding box center [908, 443] width 31 height 31
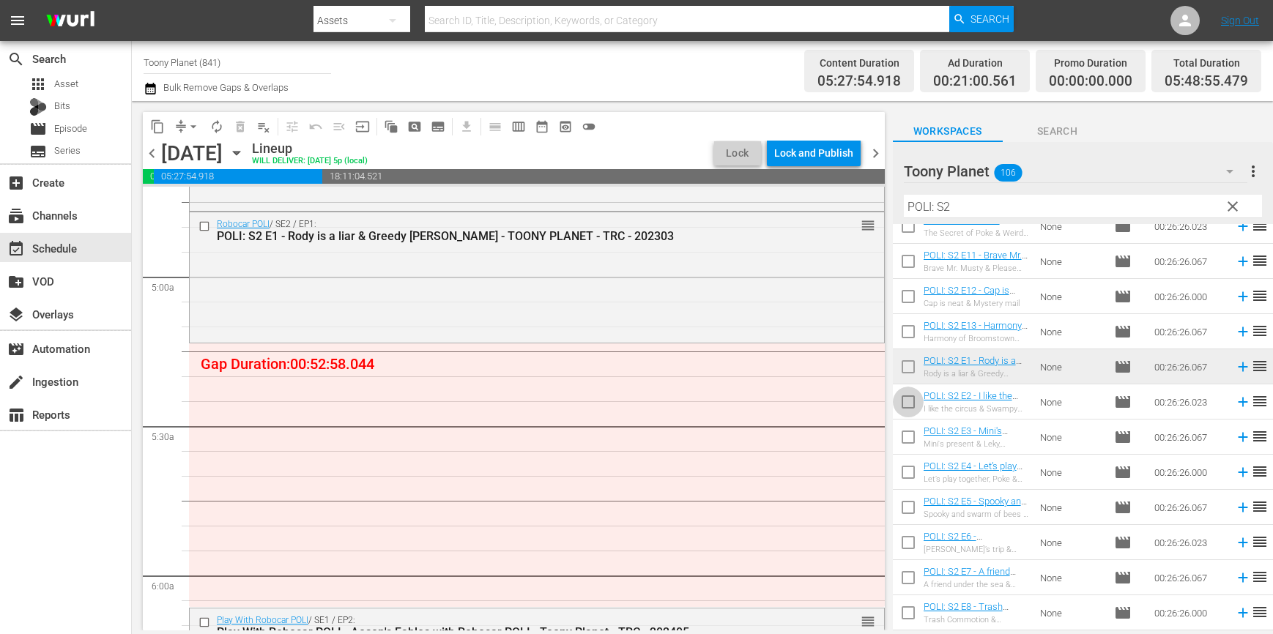
click at [904, 408] on input "checkbox" at bounding box center [908, 405] width 31 height 31
checkbox input "true"
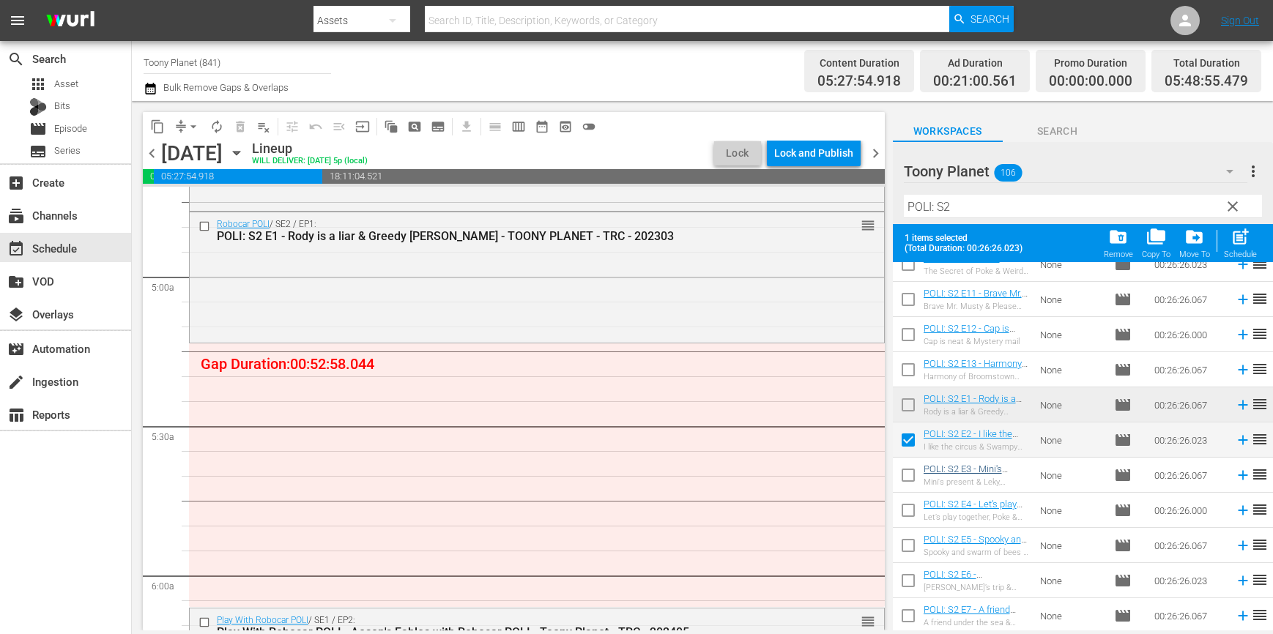
drag, startPoint x: 905, startPoint y: 477, endPoint x: 941, endPoint y: 465, distance: 38.0
click at [905, 478] on input "checkbox" at bounding box center [908, 478] width 31 height 31
checkbox input "true"
click at [1229, 244] on div "post_add Schedule" at bounding box center [1240, 243] width 33 height 32
checkbox input "false"
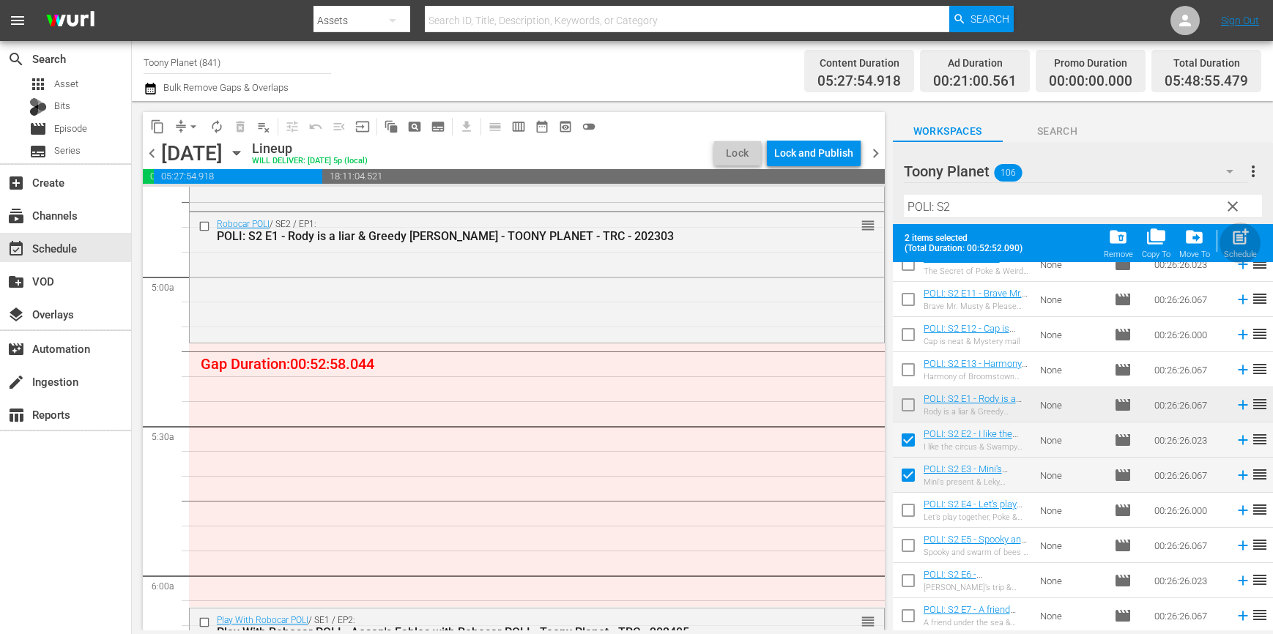
checkbox input "false"
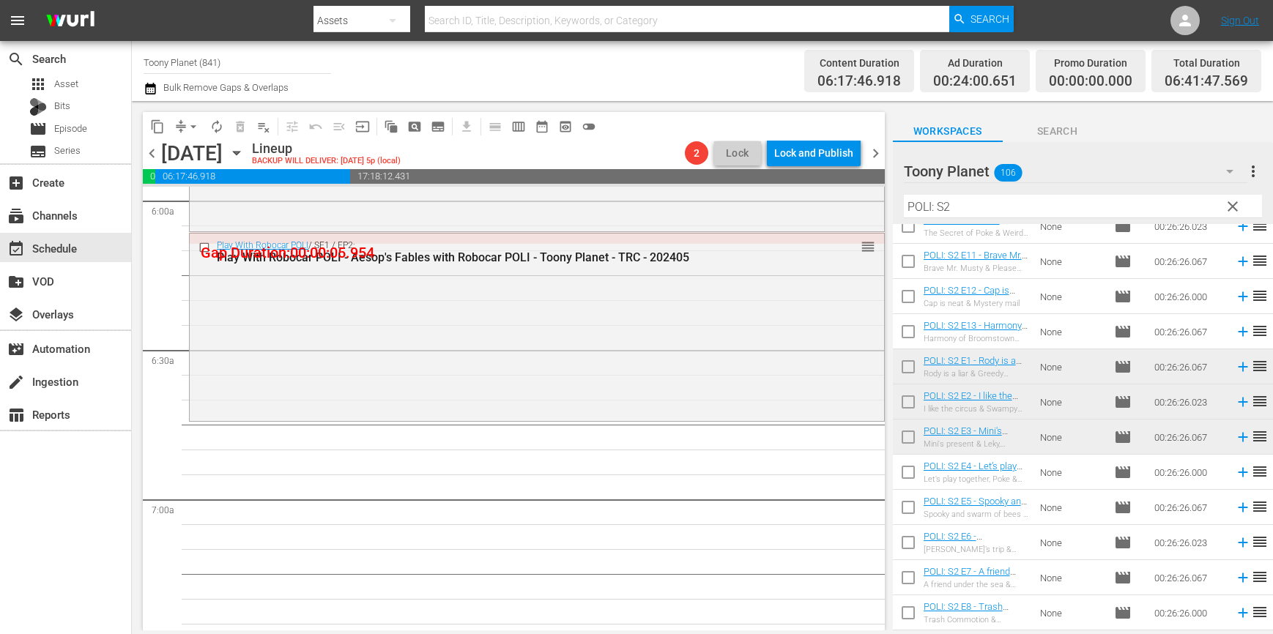
scroll to position [1751, 0]
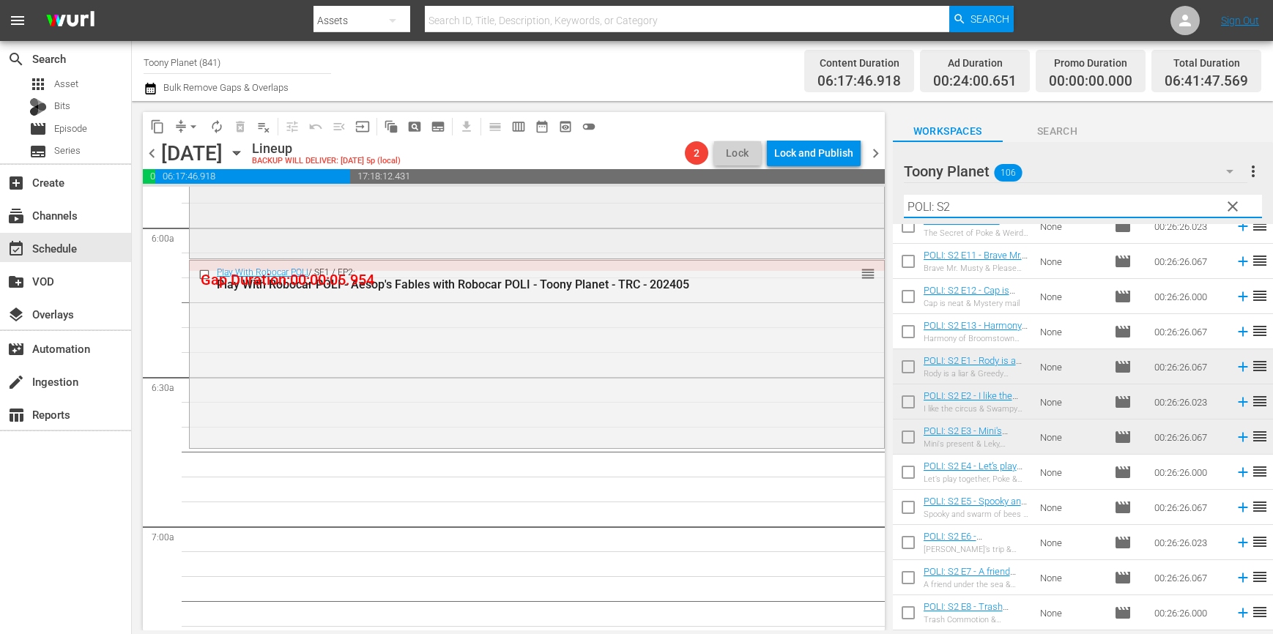
drag, startPoint x: 971, startPoint y: 206, endPoint x: 832, endPoint y: 200, distance: 139.2
click at [835, 201] on div "content_copy compress arrow_drop_down autorenew_outlined delete_forever_outline…" at bounding box center [702, 365] width 1141 height 529
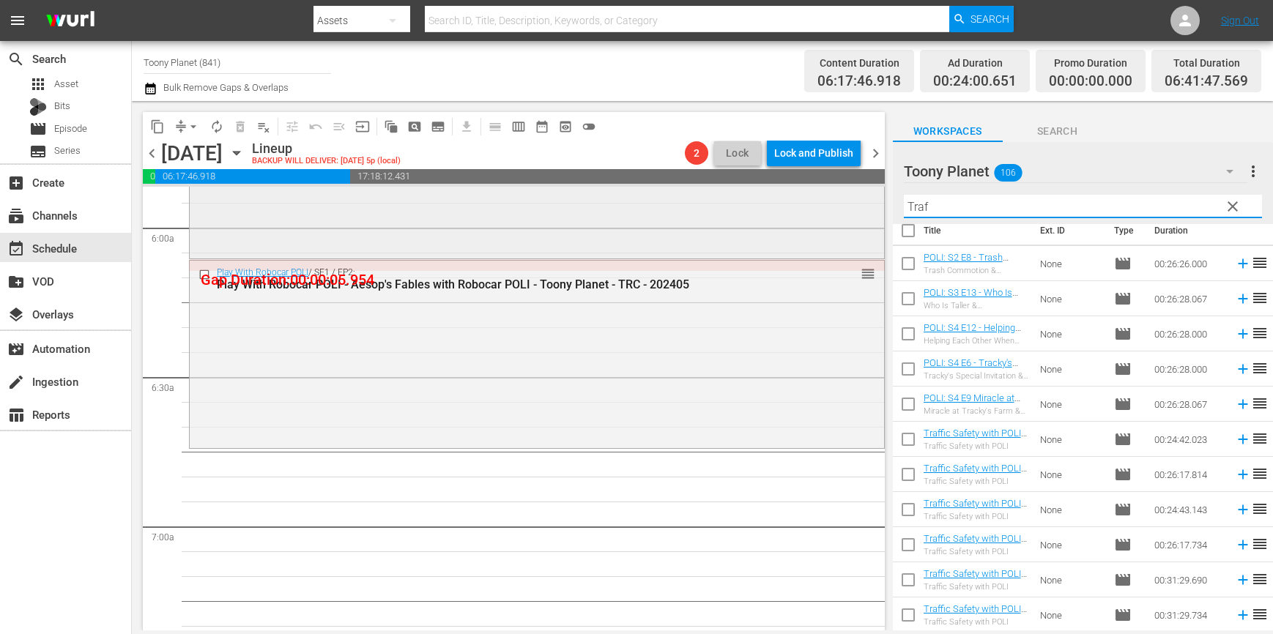
scroll to position [0, 0]
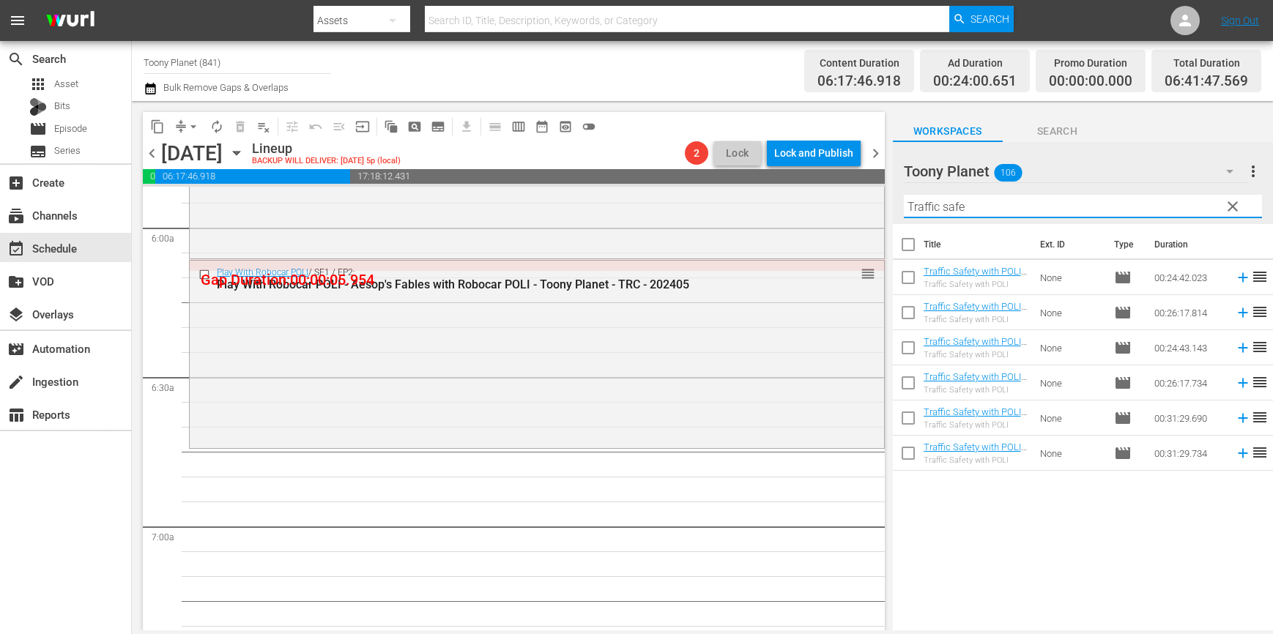
click at [1025, 535] on div "Title Ext. ID Type Duration Traffic Safety with POLI: S1 E1 - TOONY PLANET - TR…" at bounding box center [1083, 428] width 380 height 409
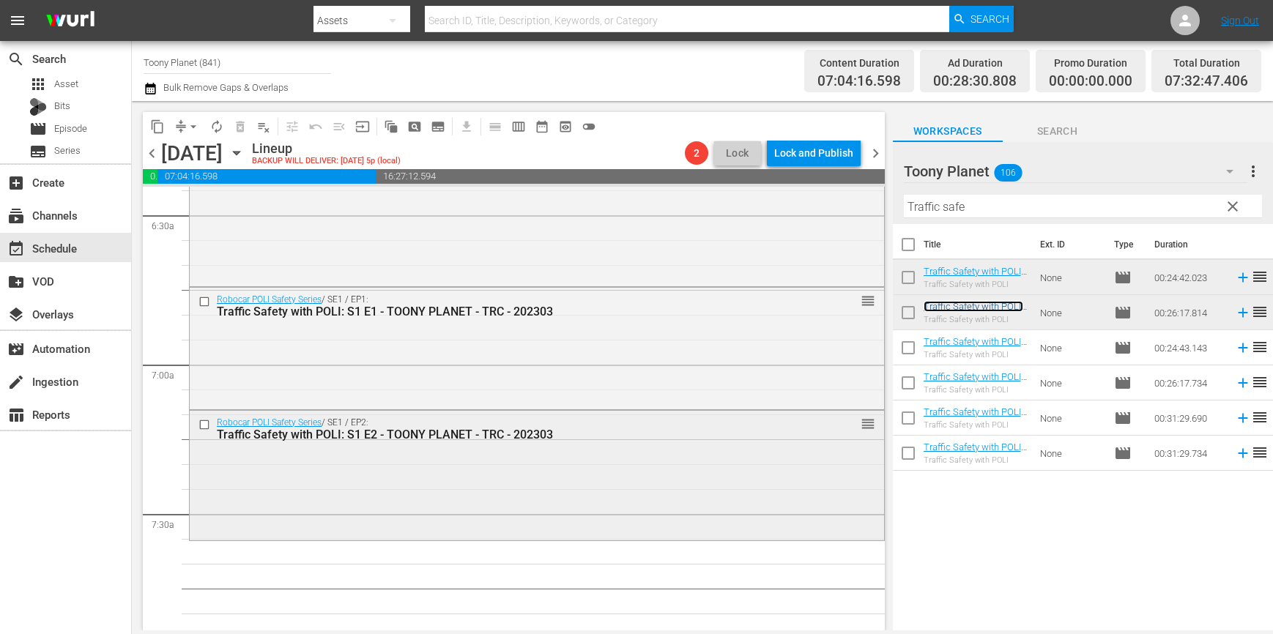
scroll to position [1916, 0]
drag, startPoint x: 674, startPoint y: 472, endPoint x: 810, endPoint y: 348, distance: 184.5
click at [674, 472] on div "Robocar POLI Safety Series / SE1 / EP2: Traffic Safety with POLI: S1 E2 - TOONY…" at bounding box center [537, 471] width 694 height 127
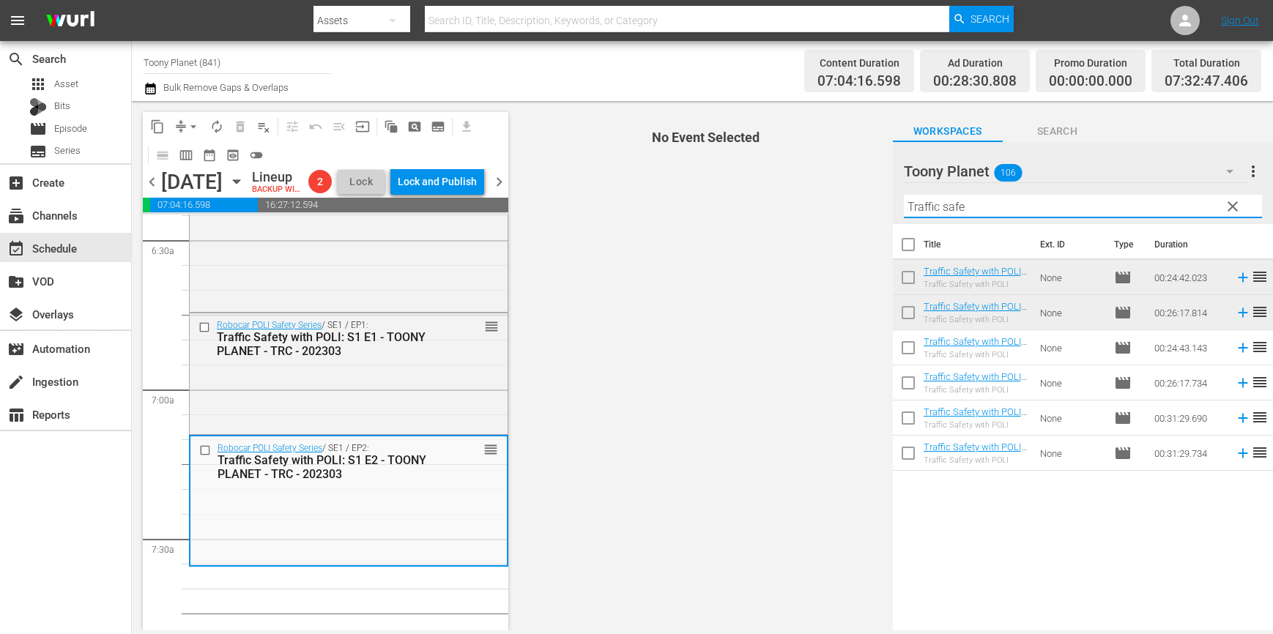
drag, startPoint x: 1008, startPoint y: 201, endPoint x: 816, endPoint y: 190, distance: 191.4
click at [816, 190] on div "content_copy compress arrow_drop_down autorenew_outlined delete_forever_outline…" at bounding box center [702, 365] width 1141 height 529
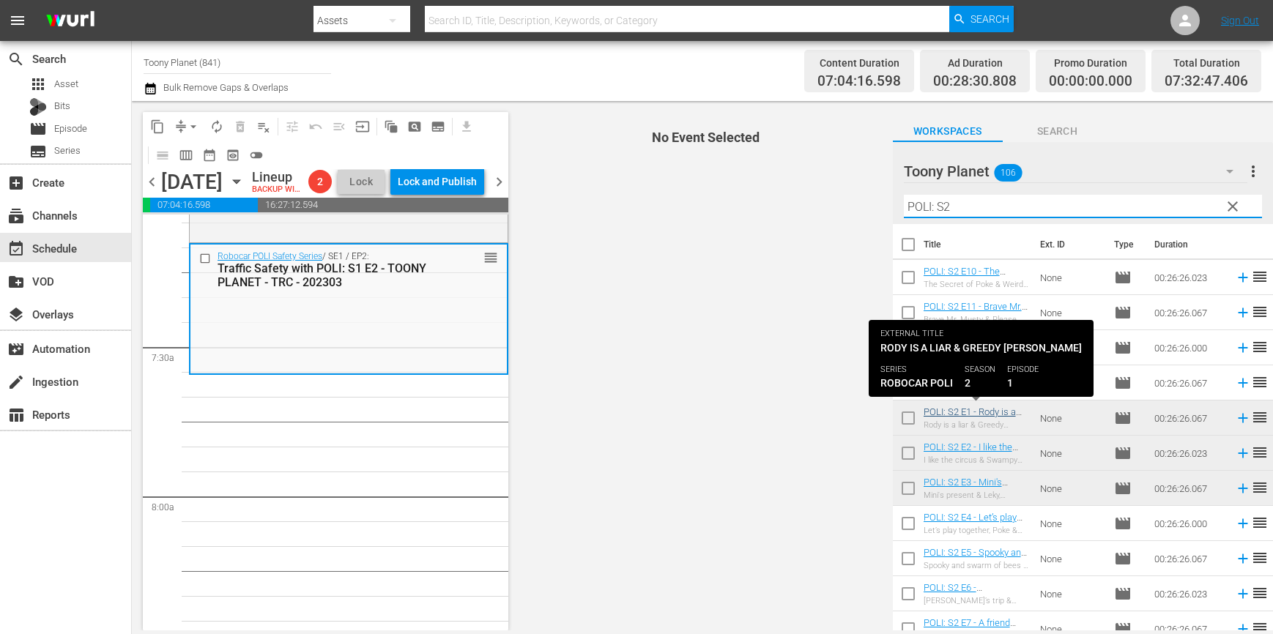
scroll to position [84, 0]
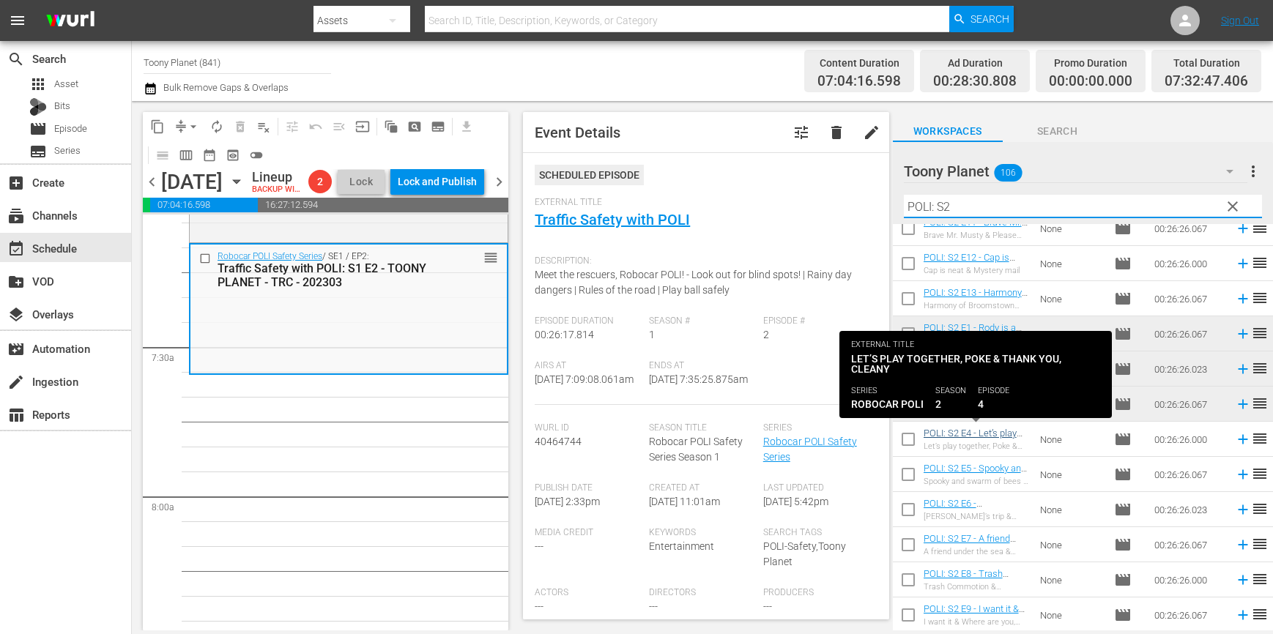
type input "POLI: S2"
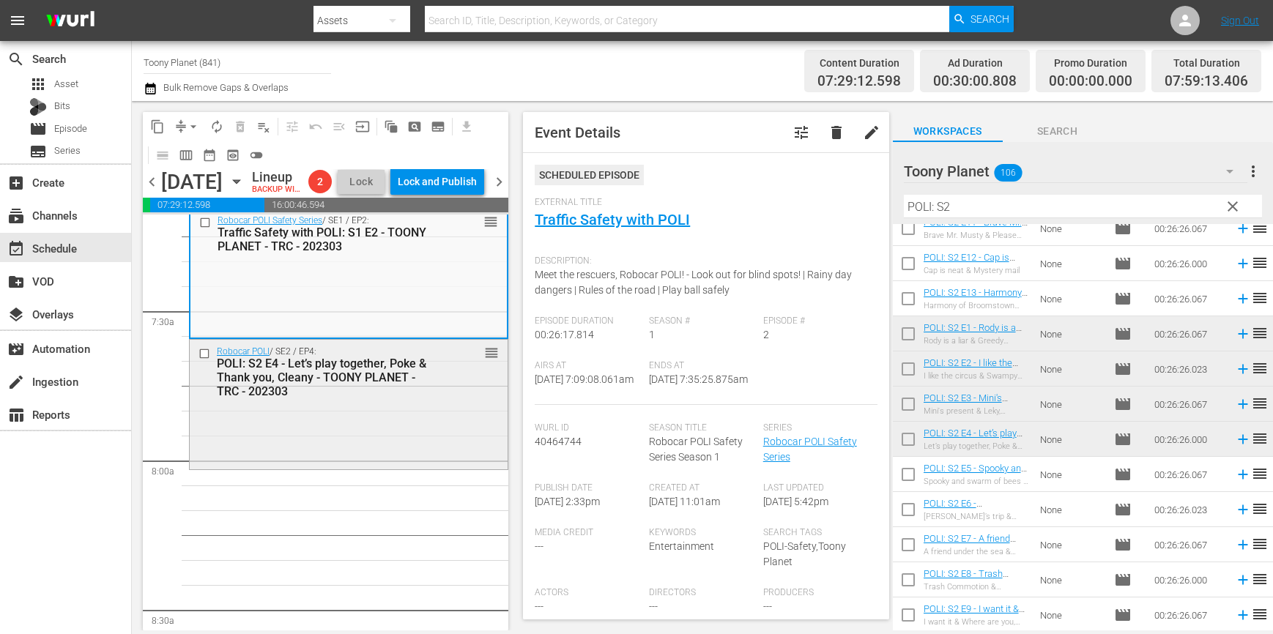
click at [340, 452] on div "Robocar POLI / SE2 / EP4: POLI: S2 E4 - Let’s play together, Poke & Thank you, …" at bounding box center [349, 403] width 318 height 127
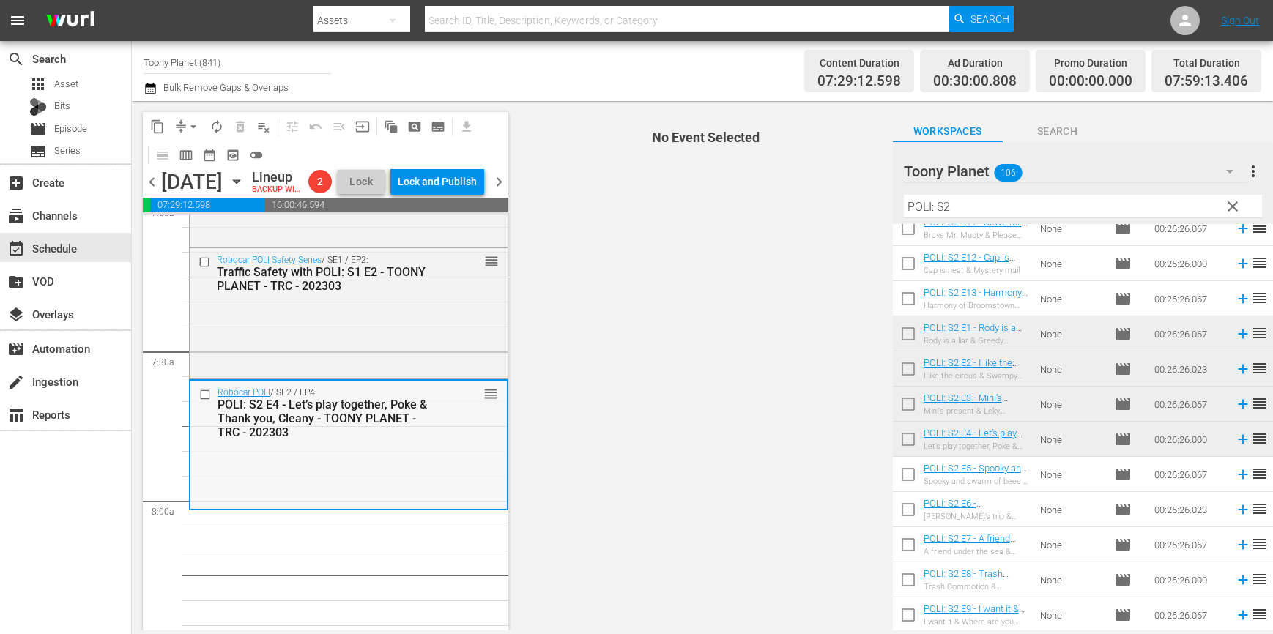
scroll to position [2220, 0]
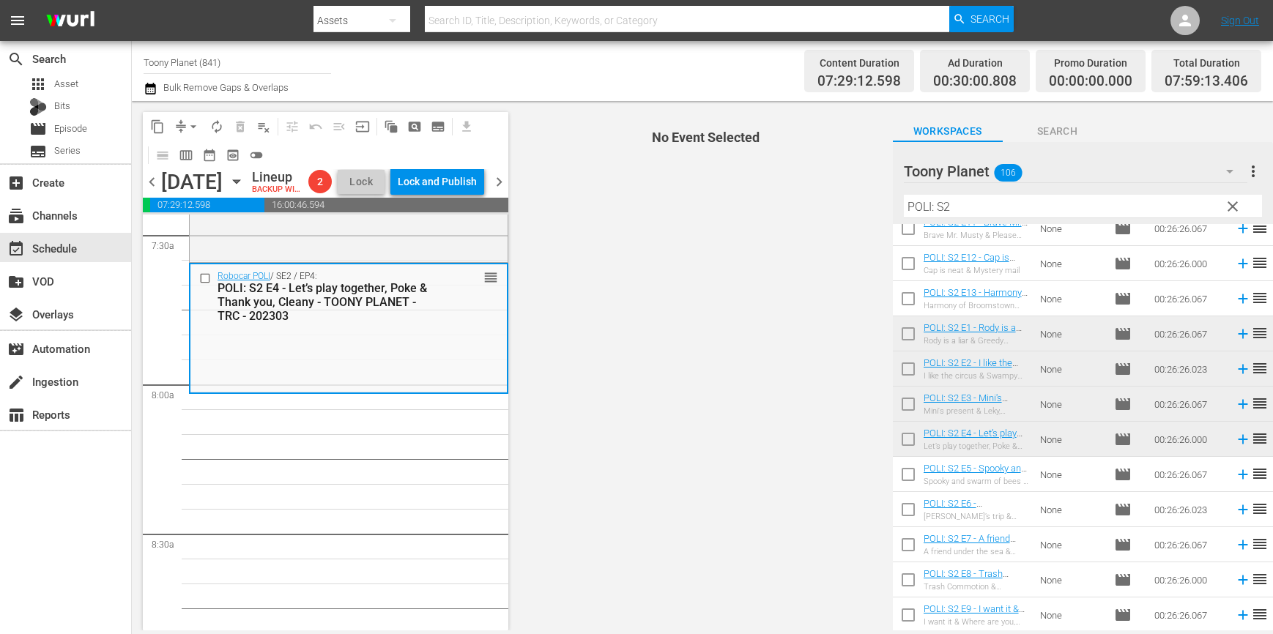
click at [900, 464] on input "checkbox" at bounding box center [908, 477] width 31 height 31
checkbox input "true"
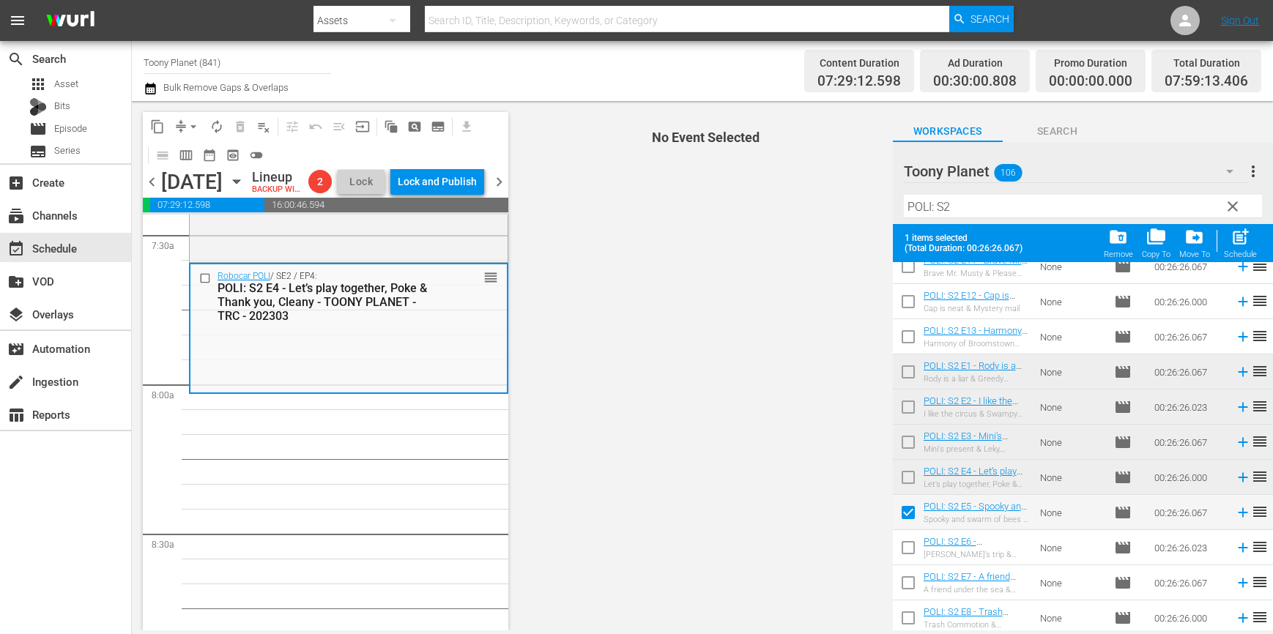
click at [906, 547] on input "checkbox" at bounding box center [908, 550] width 31 height 31
checkbox input "true"
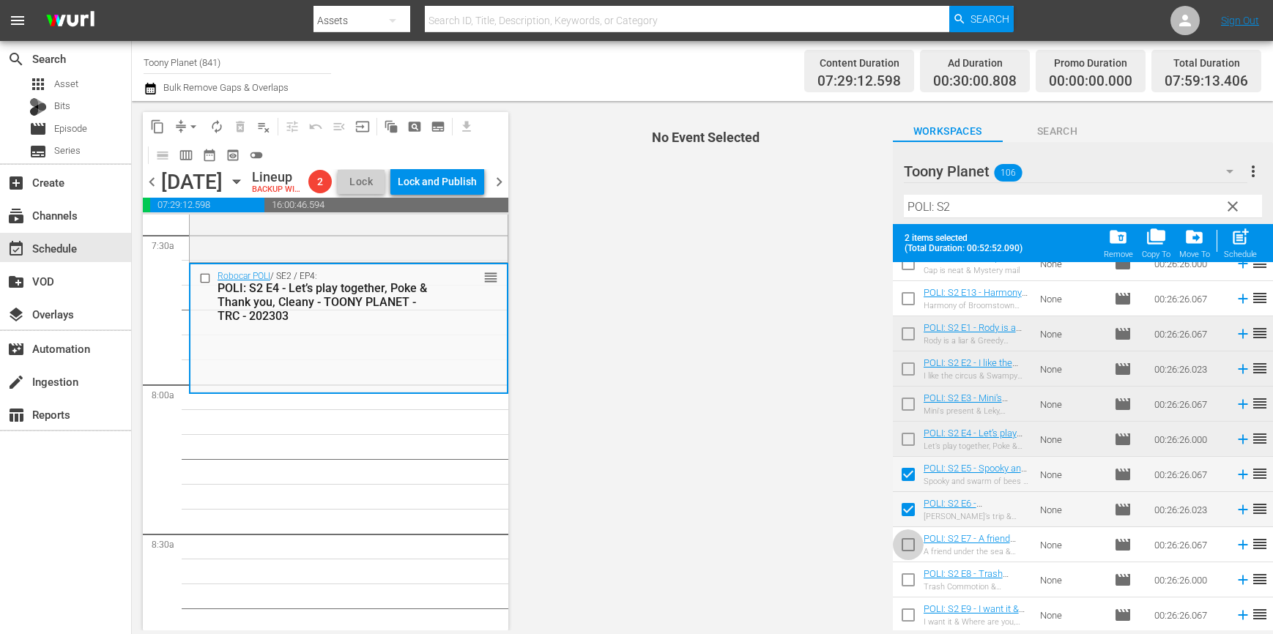
click at [905, 543] on input "checkbox" at bounding box center [908, 547] width 31 height 31
checkbox input "true"
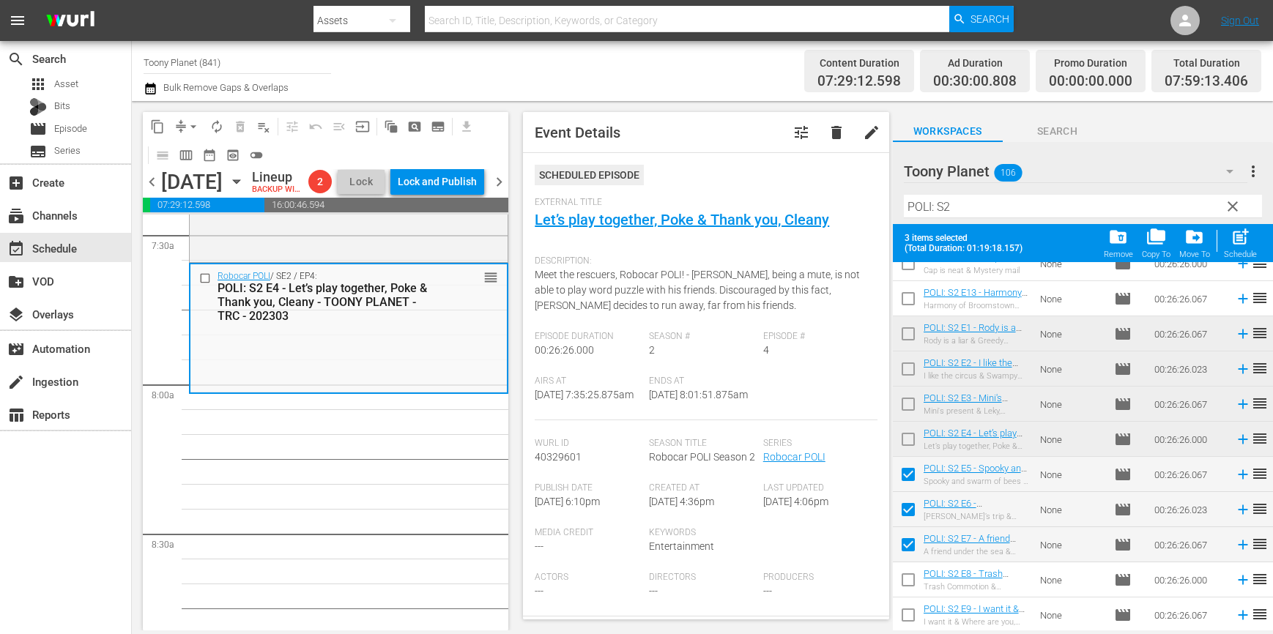
click at [901, 576] on input "checkbox" at bounding box center [908, 582] width 31 height 31
checkbox input "true"
click at [1237, 240] on span "post_add" at bounding box center [1240, 237] width 20 height 20
checkbox input "false"
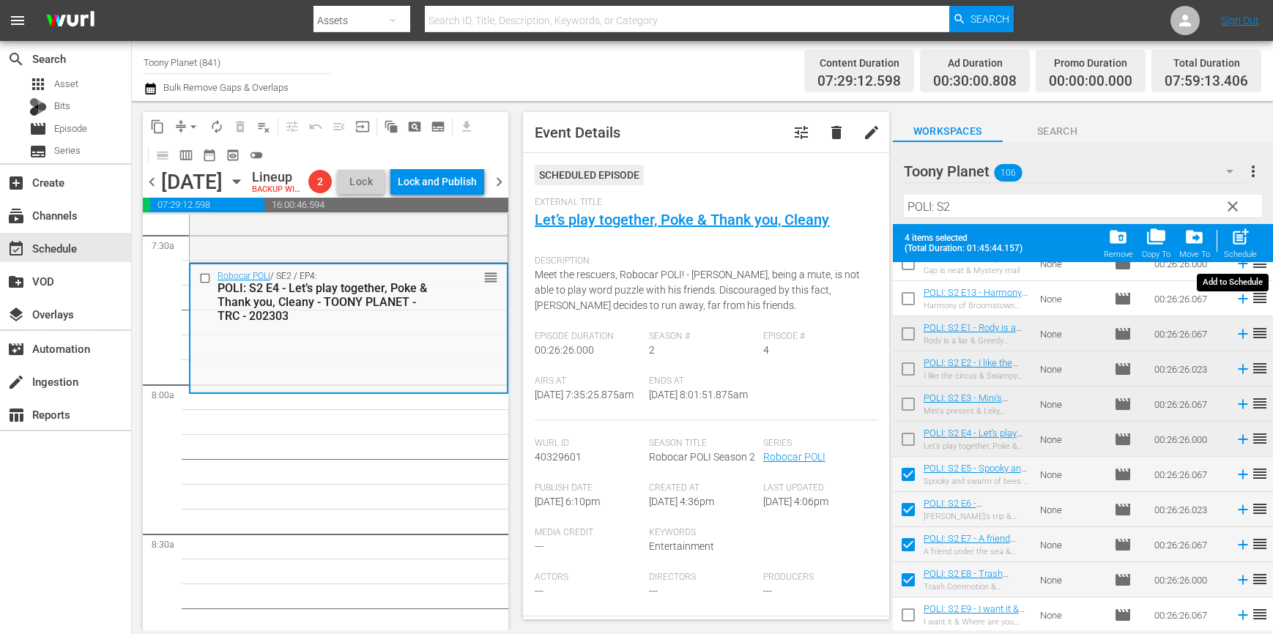
checkbox input "false"
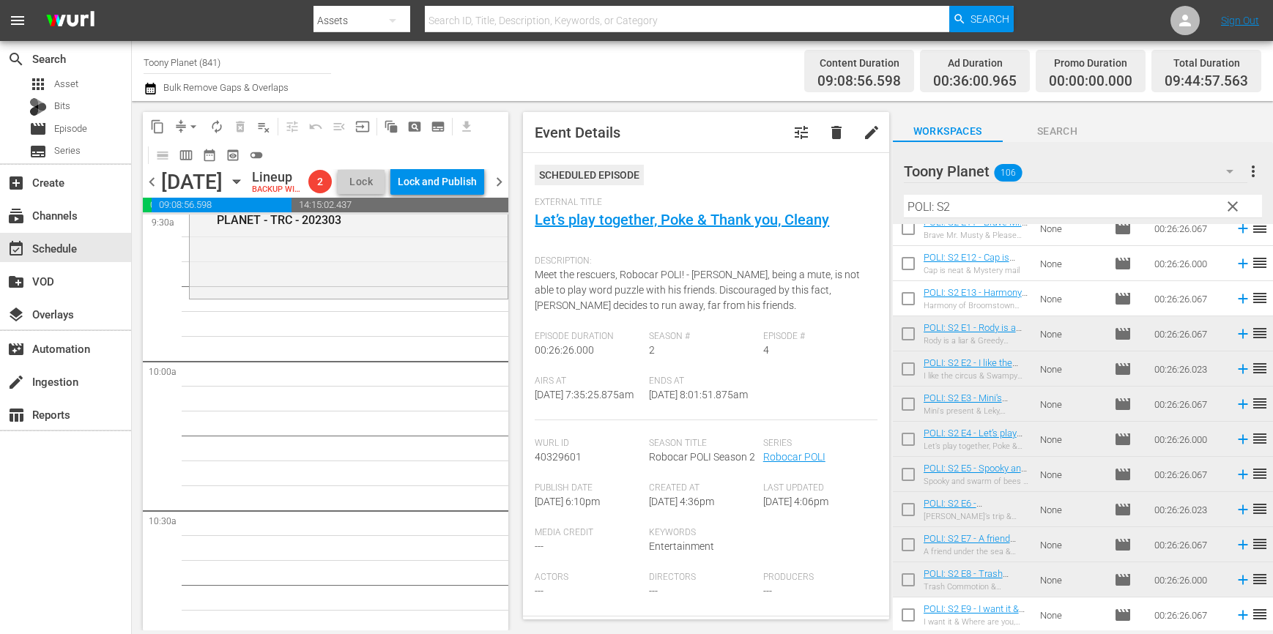
scroll to position [2867, 0]
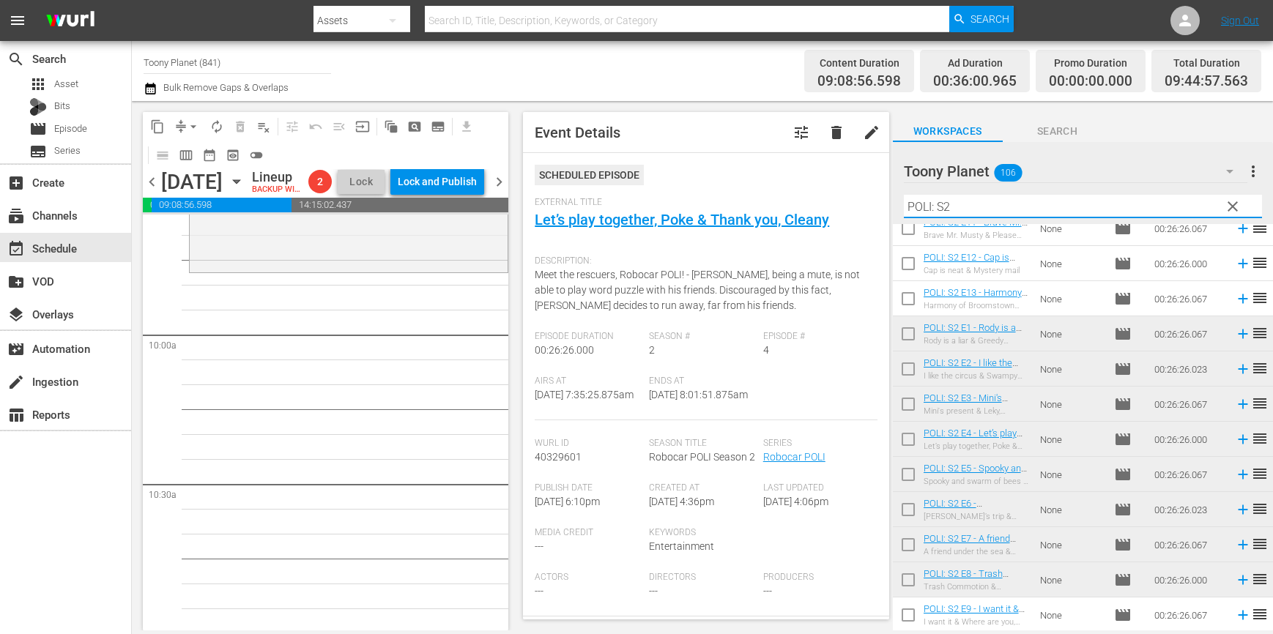
drag, startPoint x: 888, startPoint y: 192, endPoint x: 807, endPoint y: 187, distance: 81.4
click at [819, 187] on div "content_copy compress arrow_drop_down autorenew_outlined delete_forever_outline…" at bounding box center [702, 365] width 1141 height 529
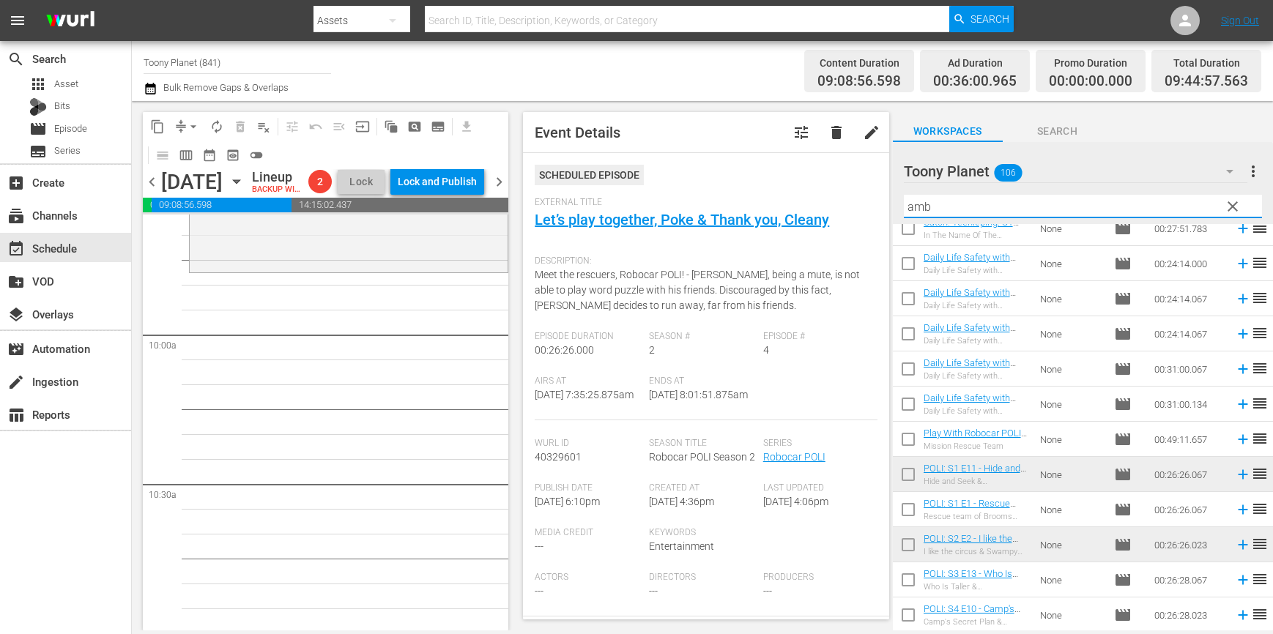
scroll to position [0, 0]
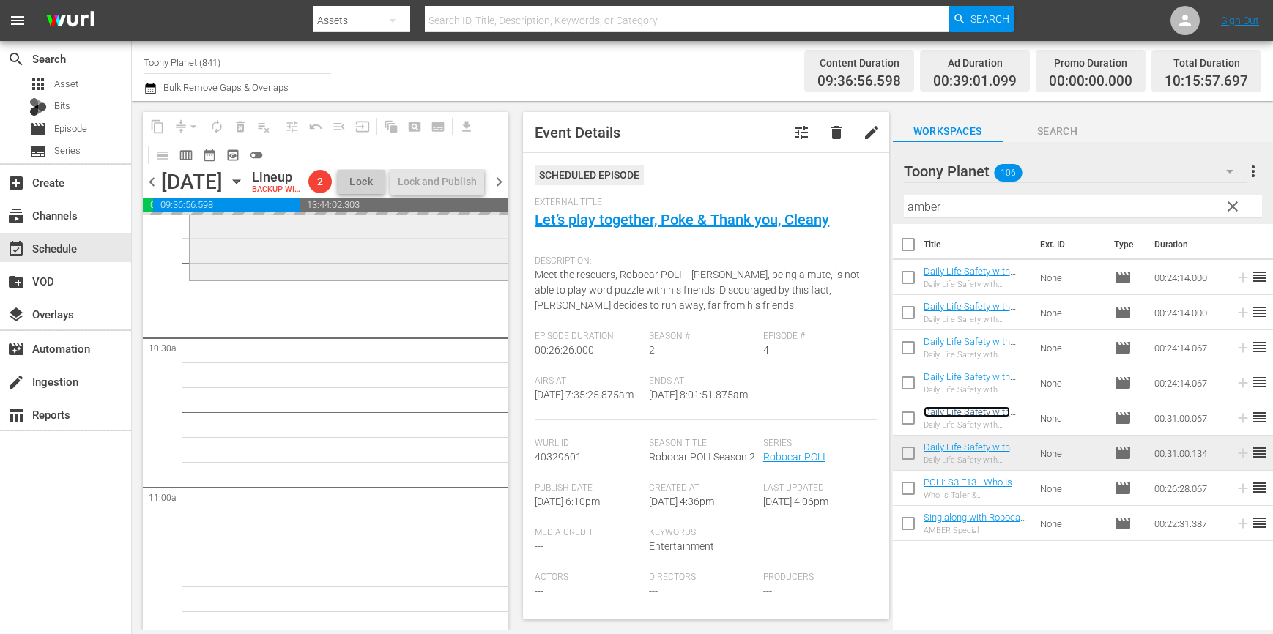
scroll to position [3015, 0]
drag, startPoint x: 945, startPoint y: 209, endPoint x: 865, endPoint y: 200, distance: 81.0
click at [871, 201] on div "content_copy compress arrow_drop_down autorenew_outlined delete_forever_outline…" at bounding box center [702, 365] width 1141 height 529
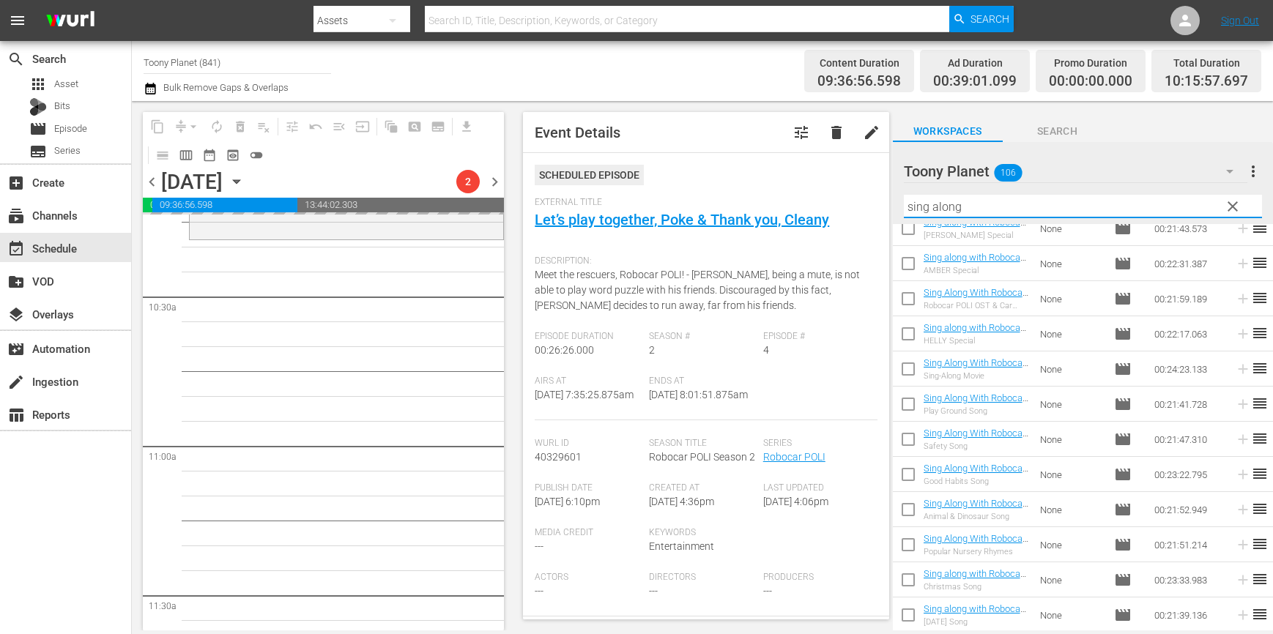
scroll to position [0, 0]
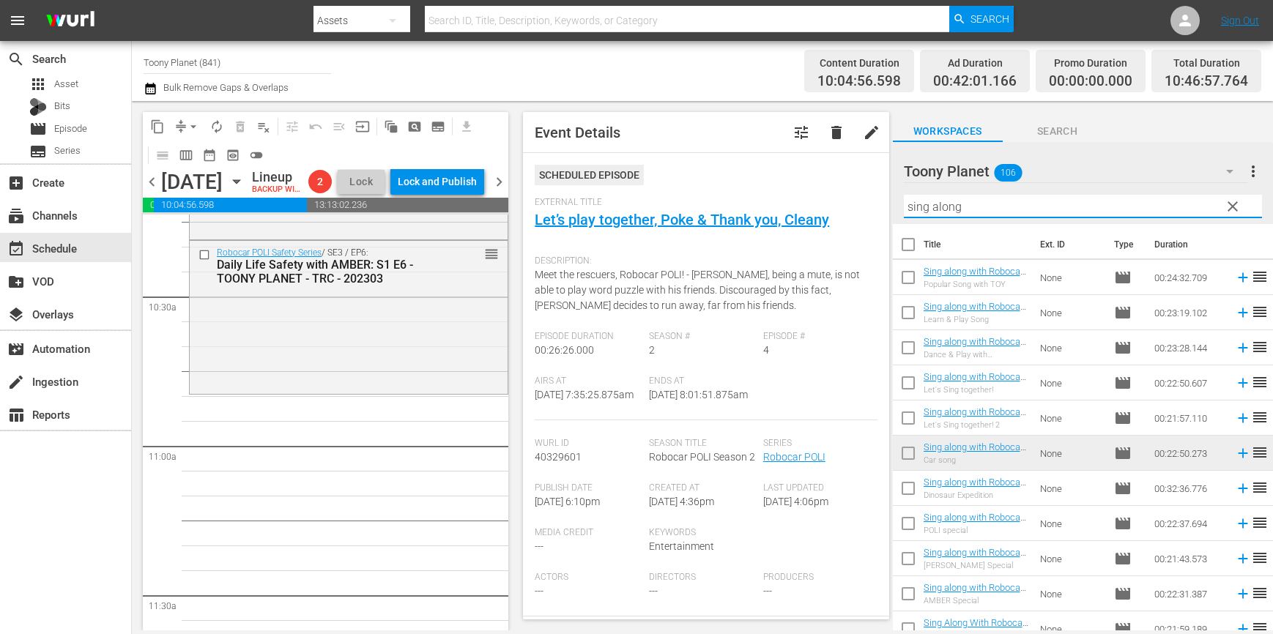
drag, startPoint x: 991, startPoint y: 207, endPoint x: 797, endPoint y: 187, distance: 195.1
click at [800, 188] on div "content_copy compress arrow_drop_down autorenew_outlined delete_forever_outline…" at bounding box center [702, 365] width 1141 height 529
type input "sing along"
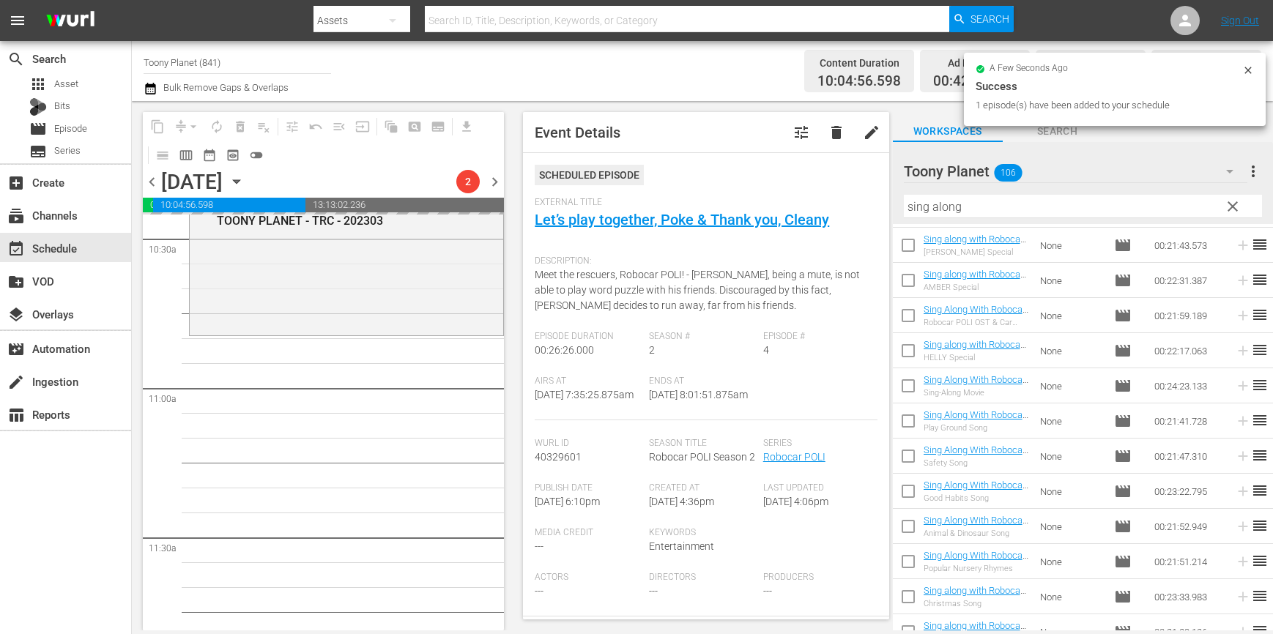
scroll to position [3149, 0]
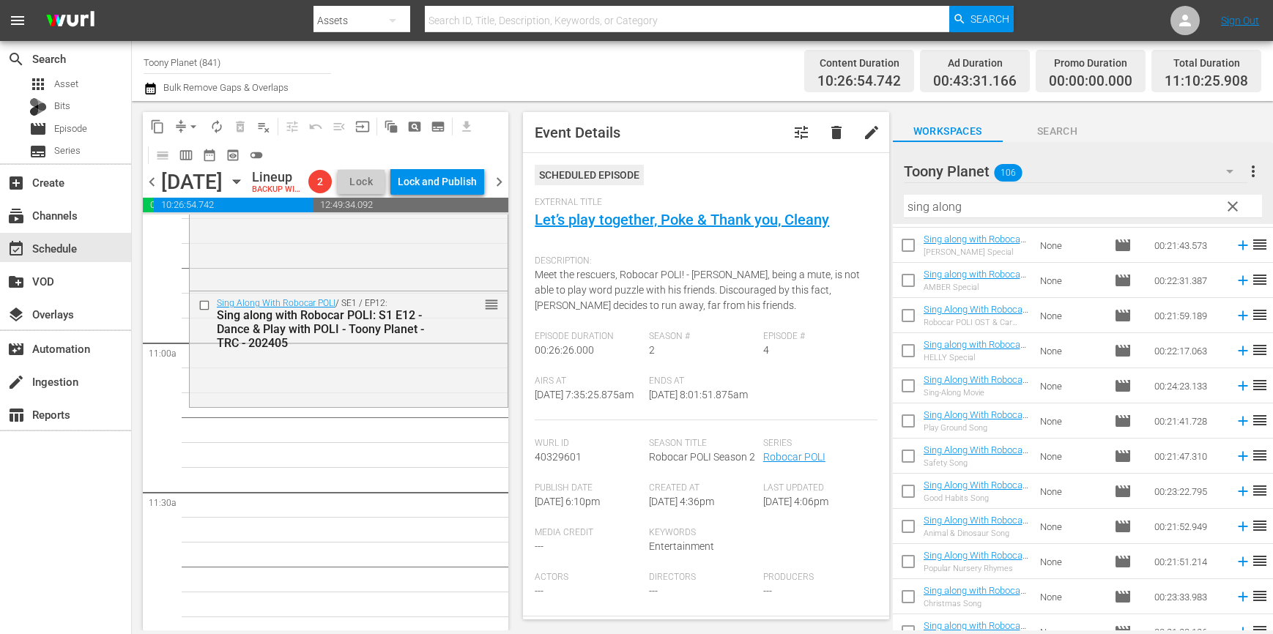
drag, startPoint x: 961, startPoint y: 346, endPoint x: 373, endPoint y: 414, distance: 592.0
click at [376, 383] on div "Sing Along With Robocar POLI / SE1 / EP12: Sing along with Robocar POLI: S1 E12…" at bounding box center [349, 347] width 318 height 113
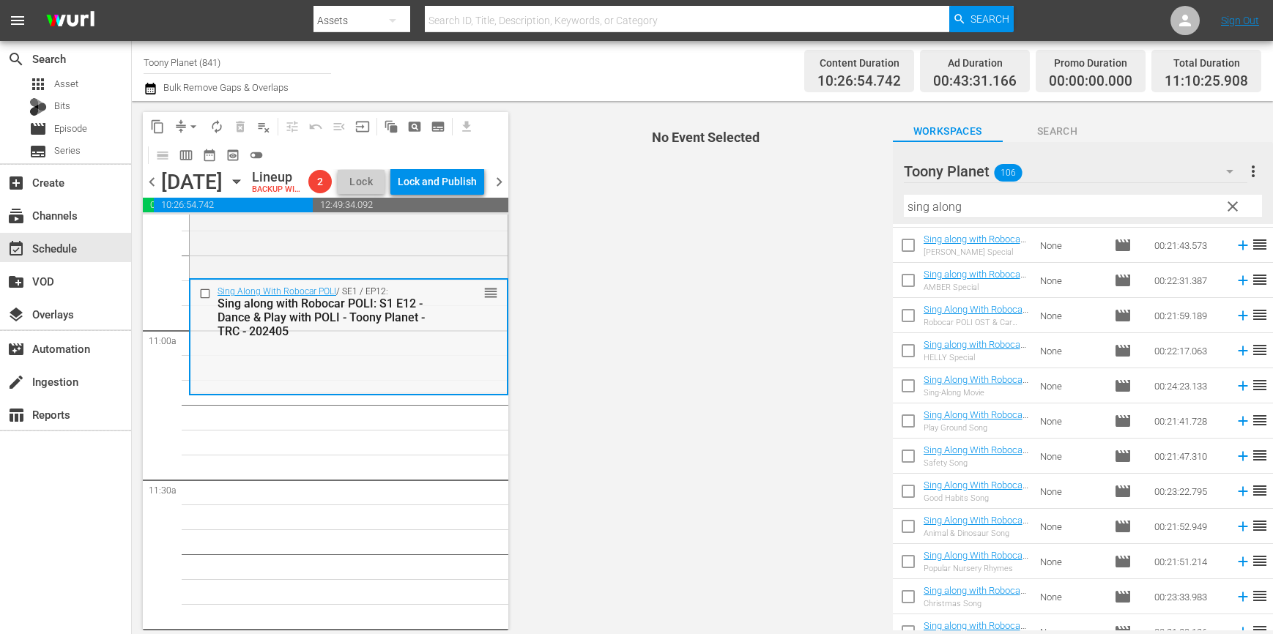
scroll to position [3173, 0]
click at [902, 387] on input "checkbox" at bounding box center [908, 388] width 31 height 31
checkbox input "true"
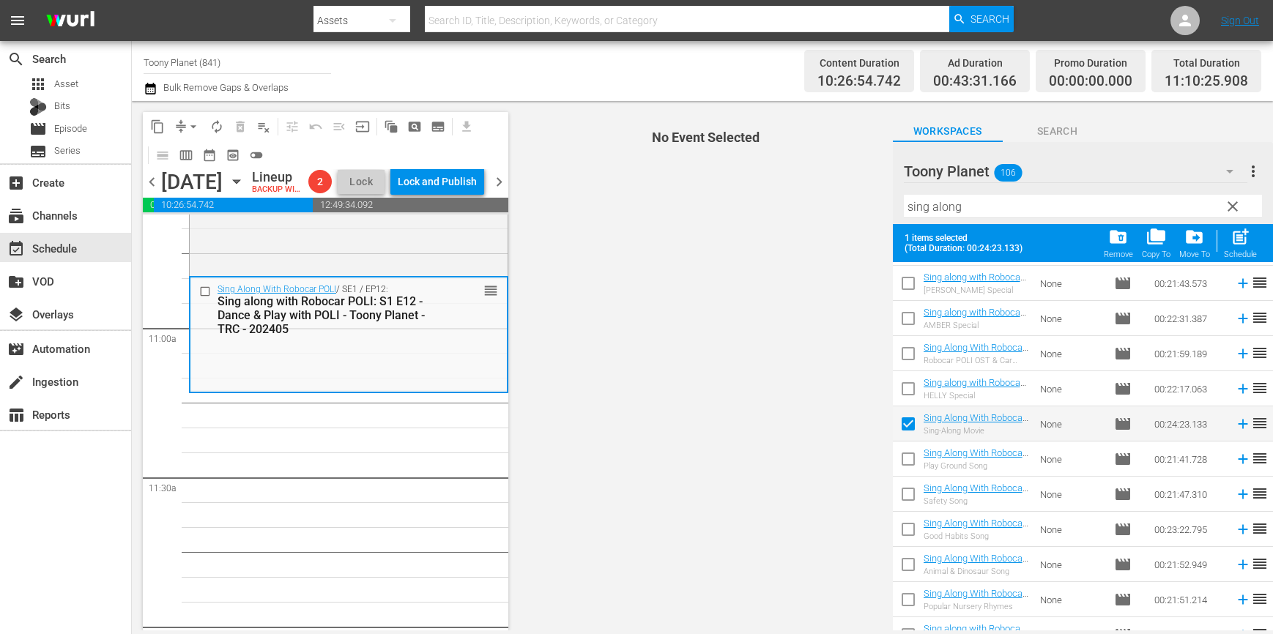
click at [904, 463] on input "checkbox" at bounding box center [908, 462] width 31 height 31
checkbox input "true"
click at [1236, 247] on div "post_add Schedule" at bounding box center [1240, 243] width 33 height 32
checkbox input "false"
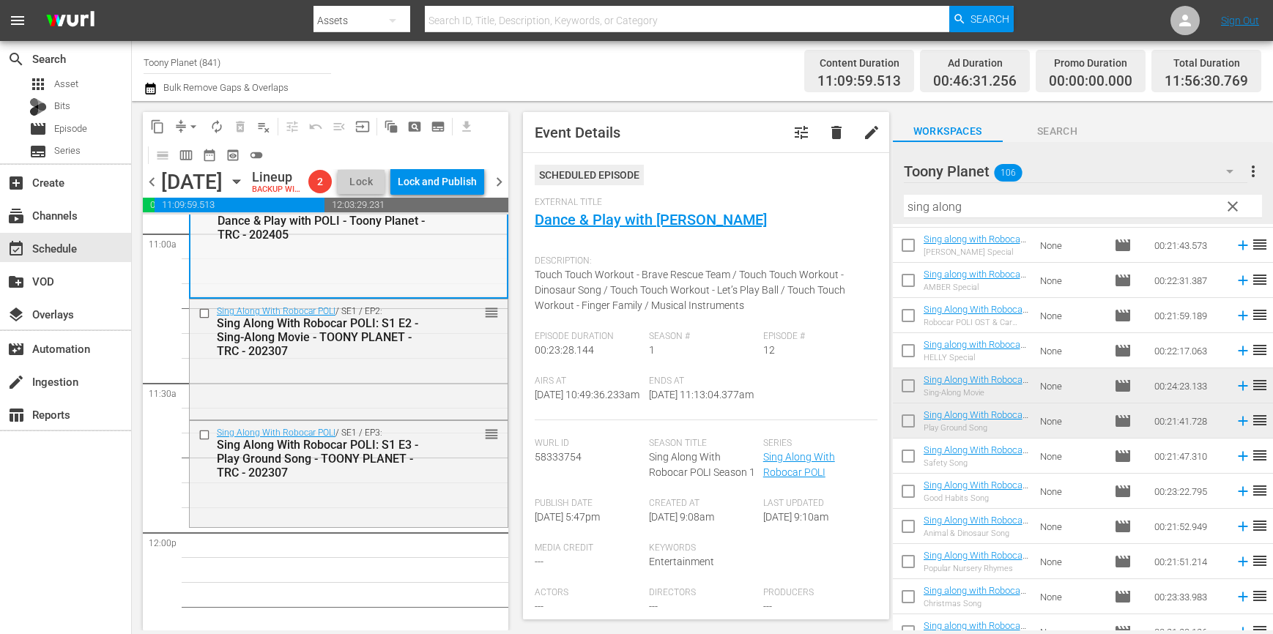
scroll to position [3321, 0]
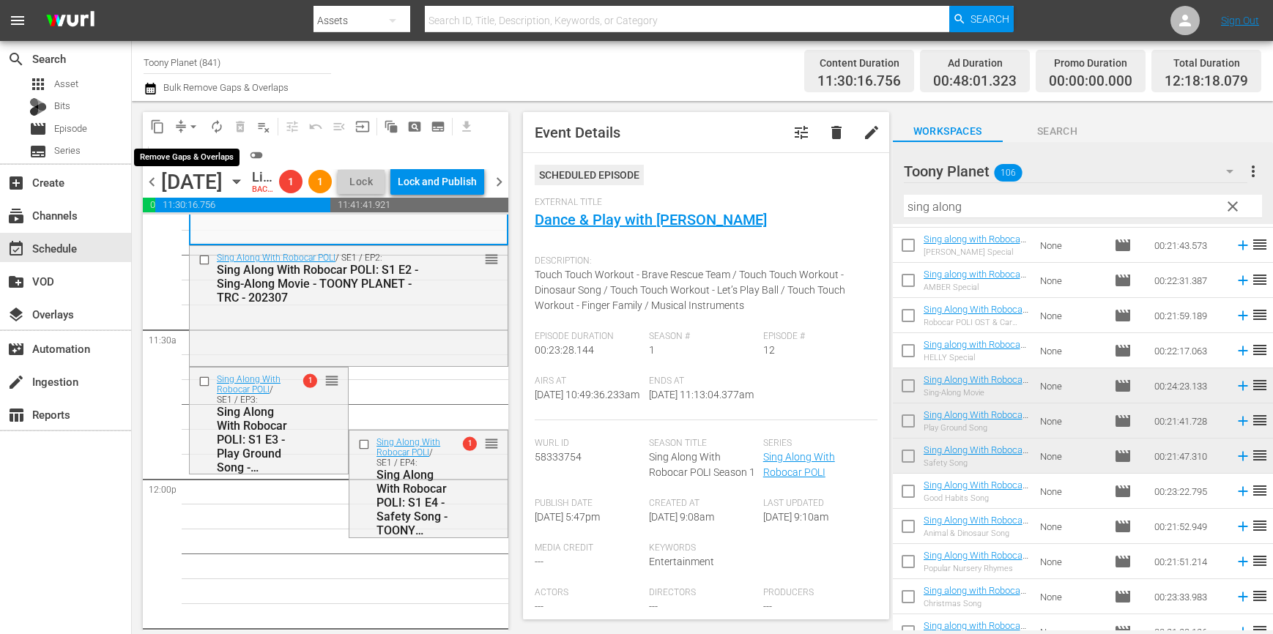
drag, startPoint x: 186, startPoint y: 118, endPoint x: 196, endPoint y: 134, distance: 18.7
click at [186, 118] on button "arrow_drop_down" at bounding box center [193, 126] width 23 height 23
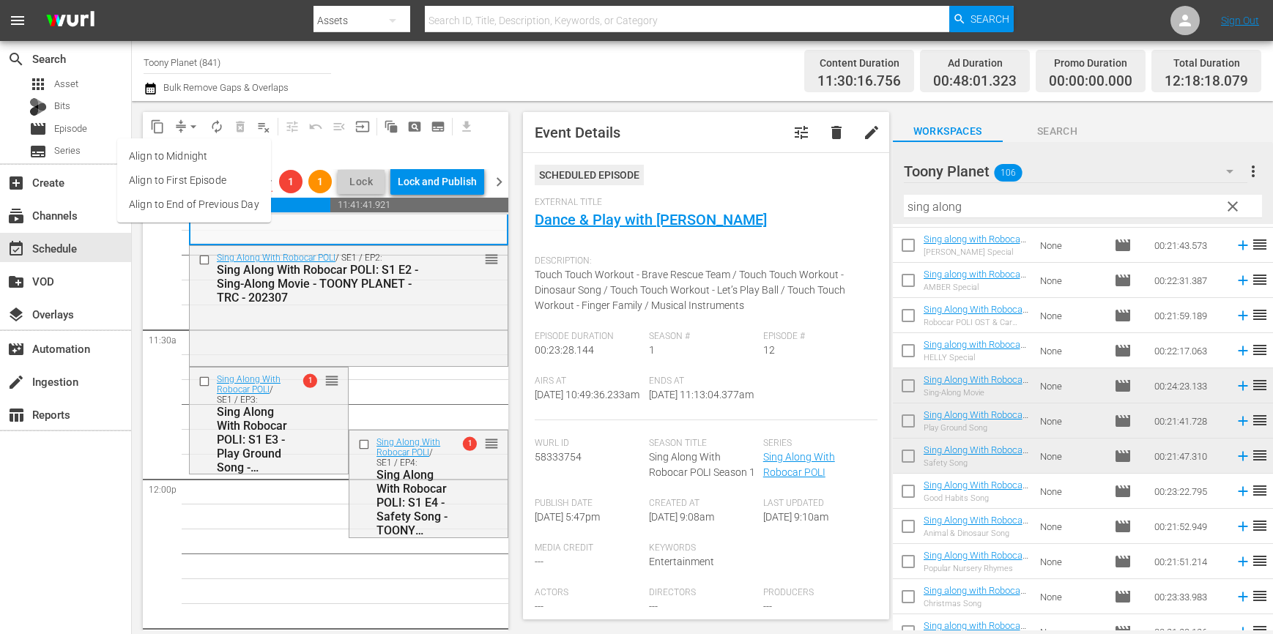
click at [217, 209] on li "Align to End of Previous Day" at bounding box center [194, 205] width 154 height 24
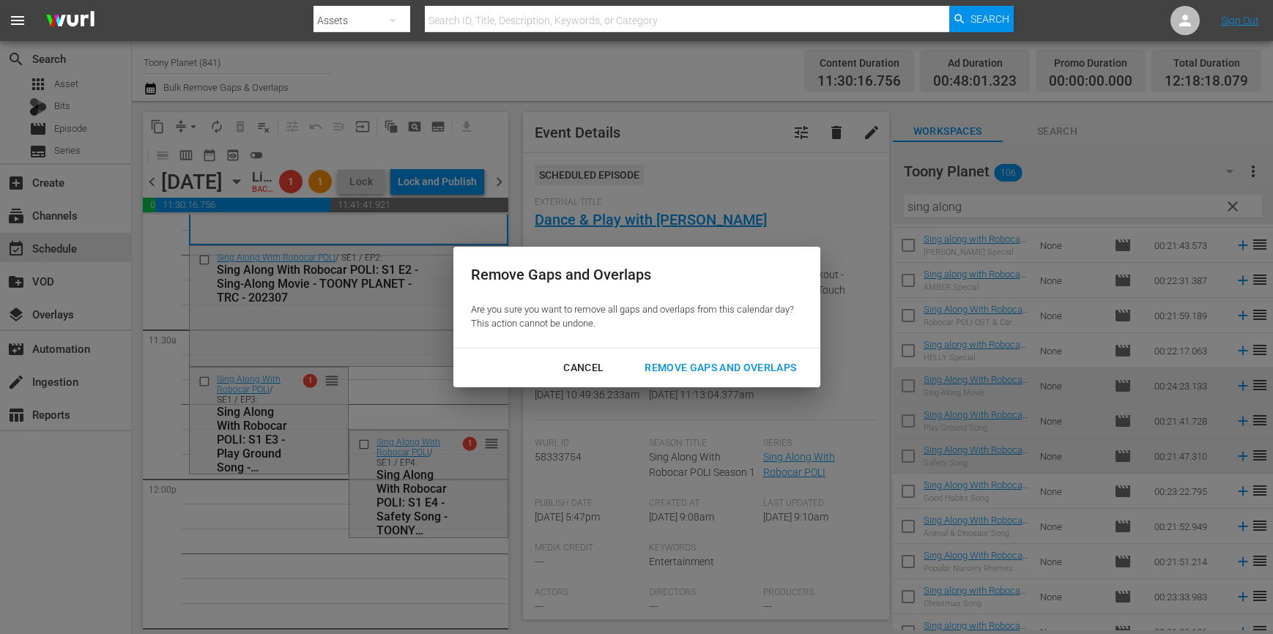
click at [692, 380] on button "Remove Gaps and Overlaps" at bounding box center [720, 367] width 187 height 27
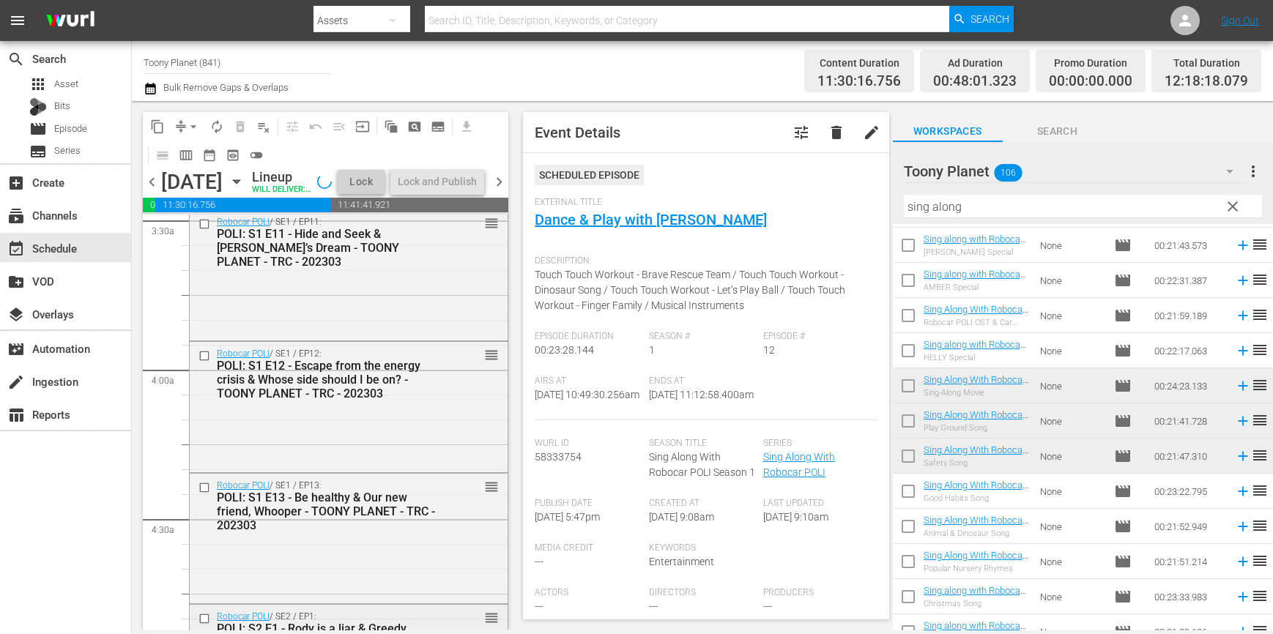
scroll to position [0, 0]
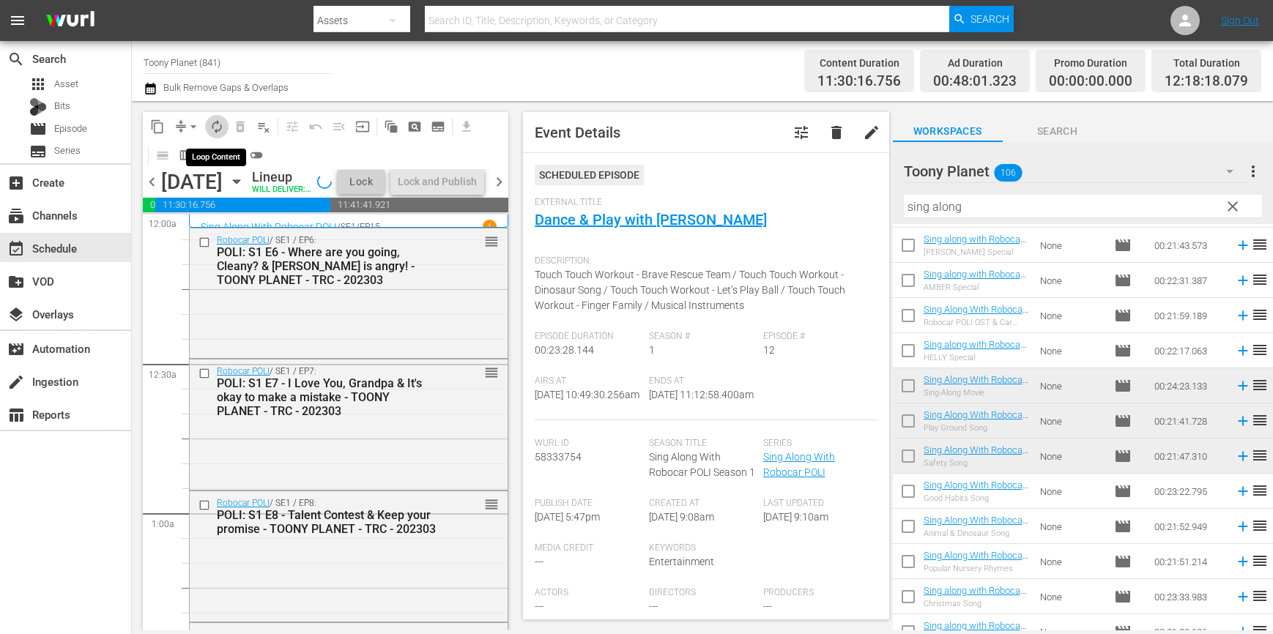
click at [222, 130] on span "autorenew_outlined" at bounding box center [216, 126] width 15 height 15
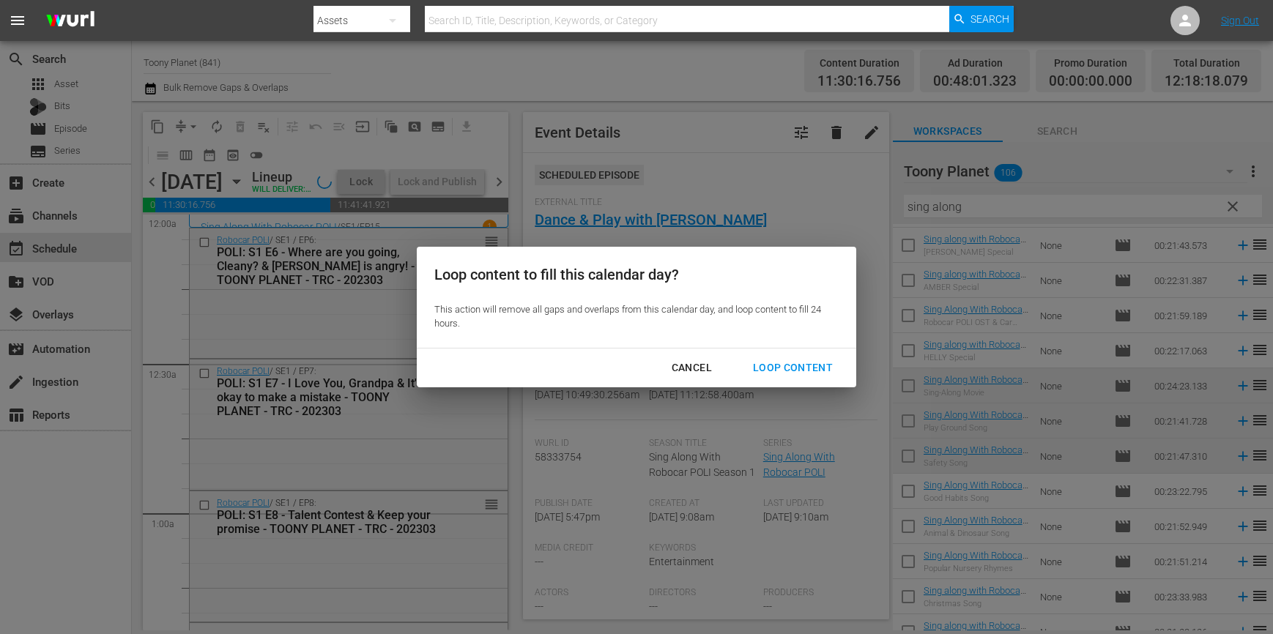
click at [790, 376] on div "Loop Content" at bounding box center [792, 368] width 103 height 18
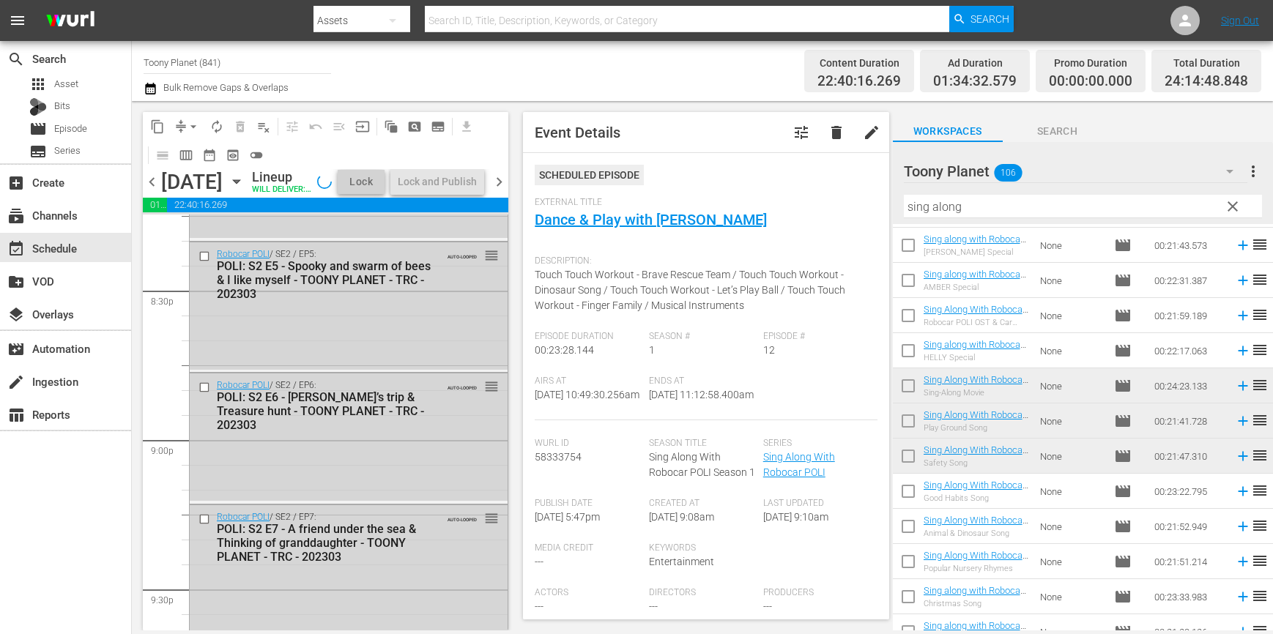
scroll to position [6863, 0]
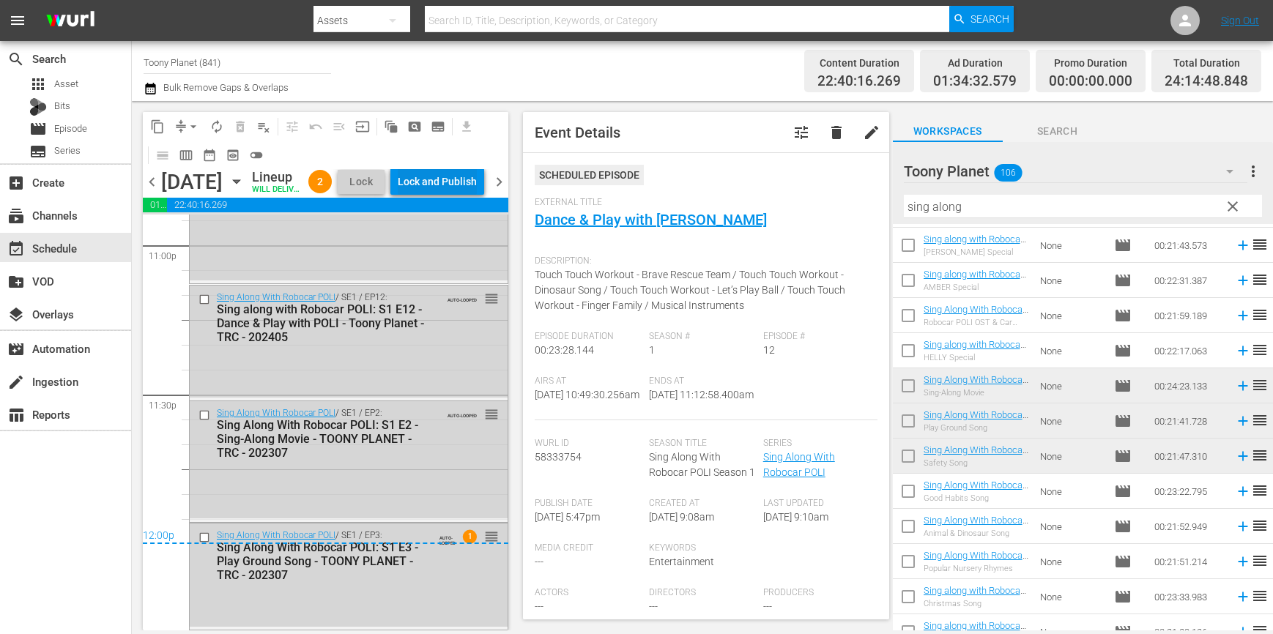
click at [459, 185] on div "Lock and Publish" at bounding box center [437, 181] width 79 height 26
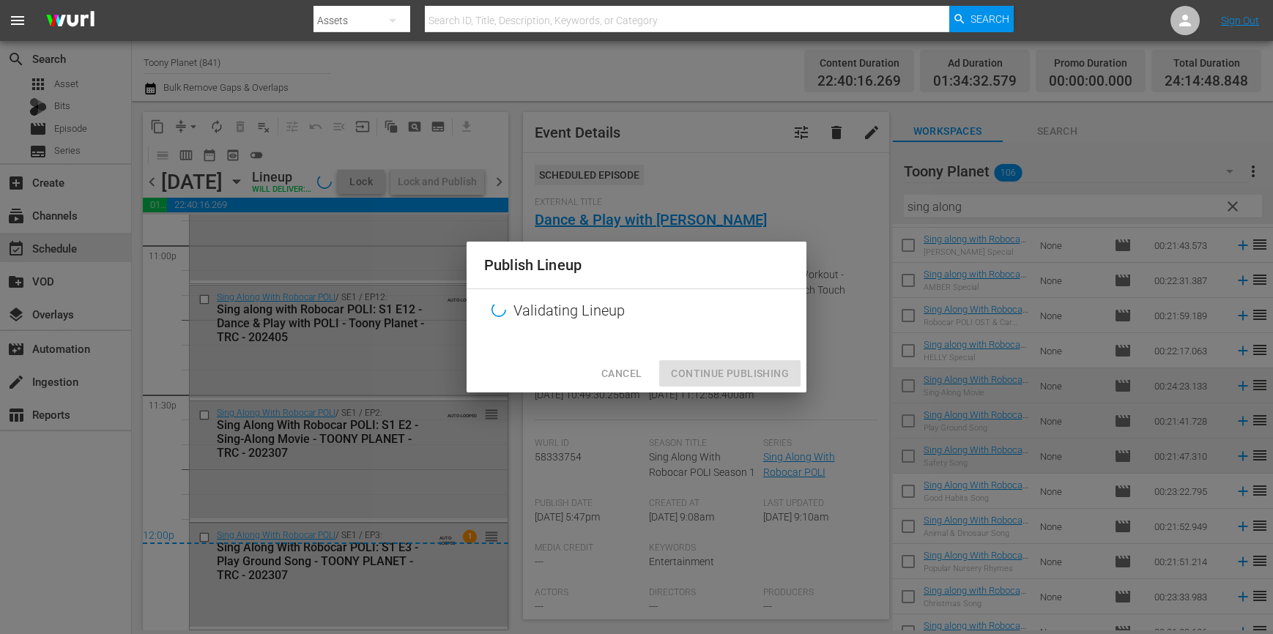
click at [720, 332] on div at bounding box center [636, 343] width 340 height 22
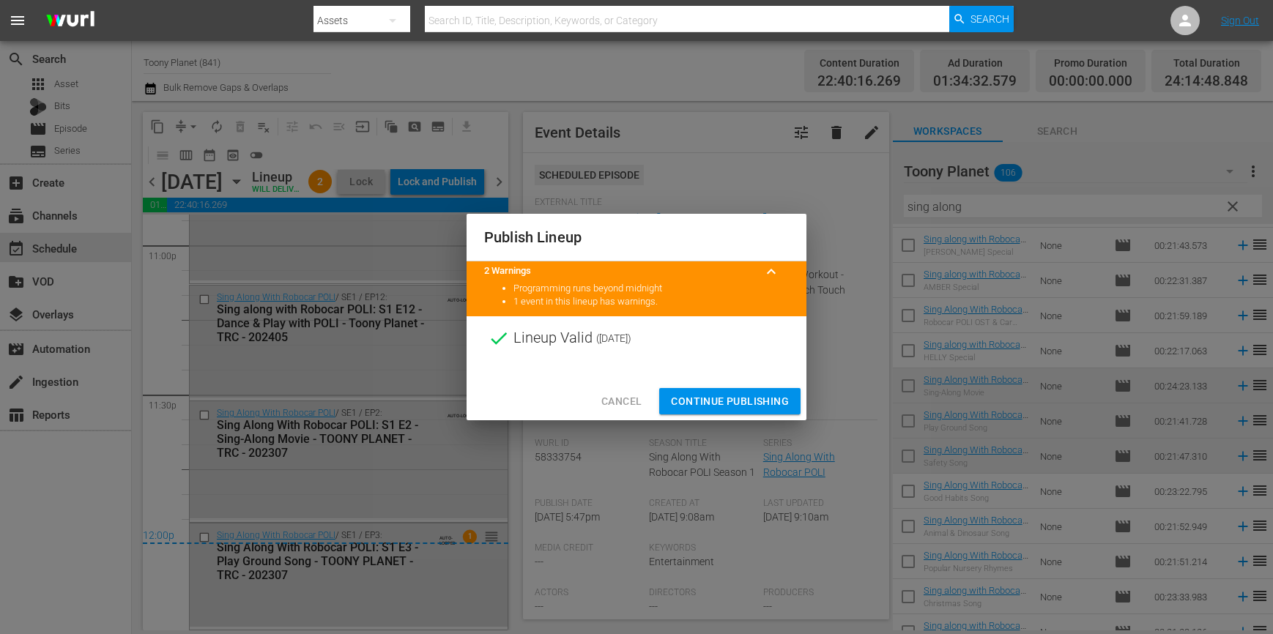
click at [715, 395] on span "Continue Publishing" at bounding box center [730, 401] width 118 height 18
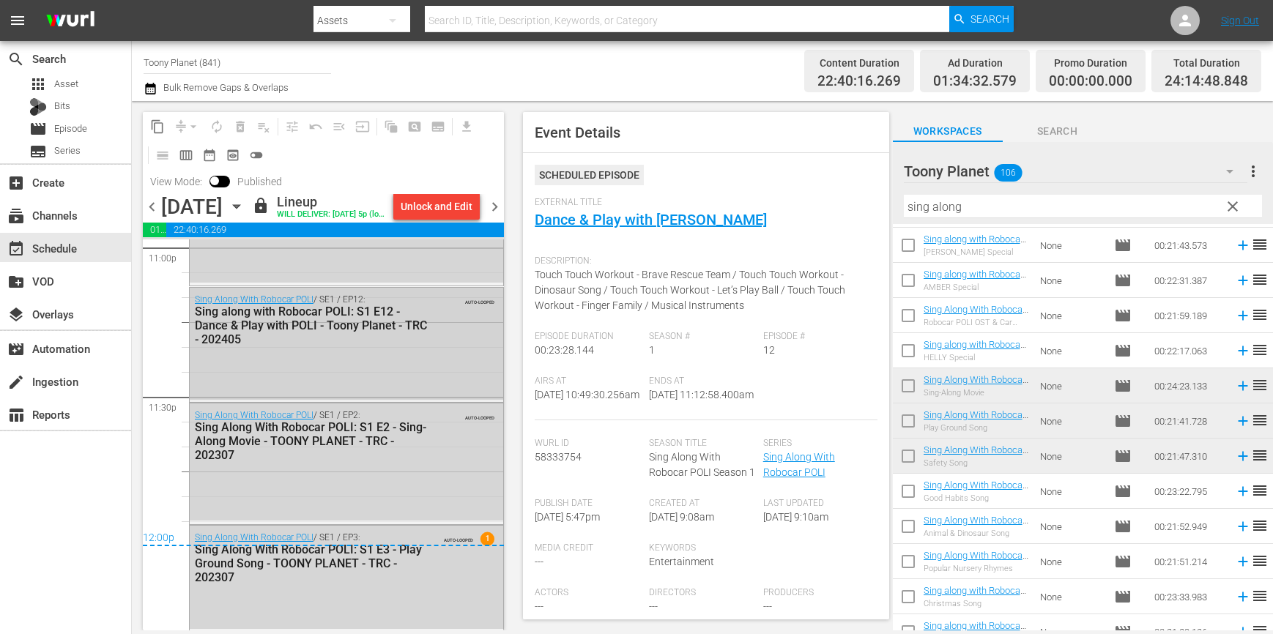
scroll to position [6888, 0]
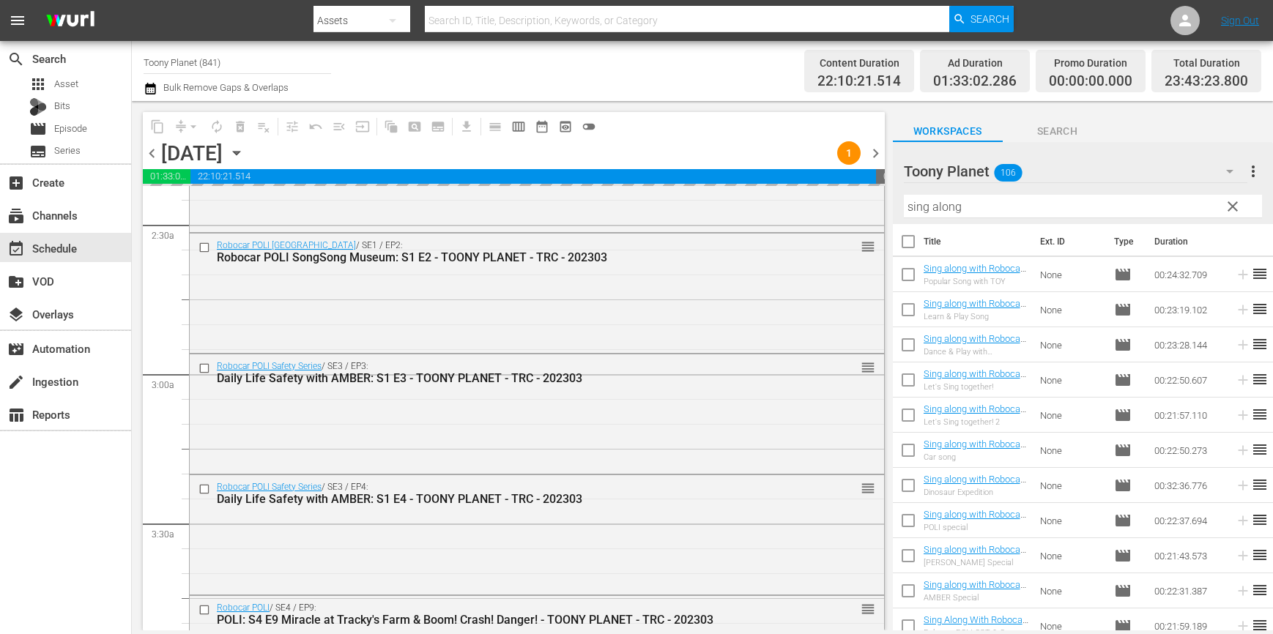
scroll to position [715, 0]
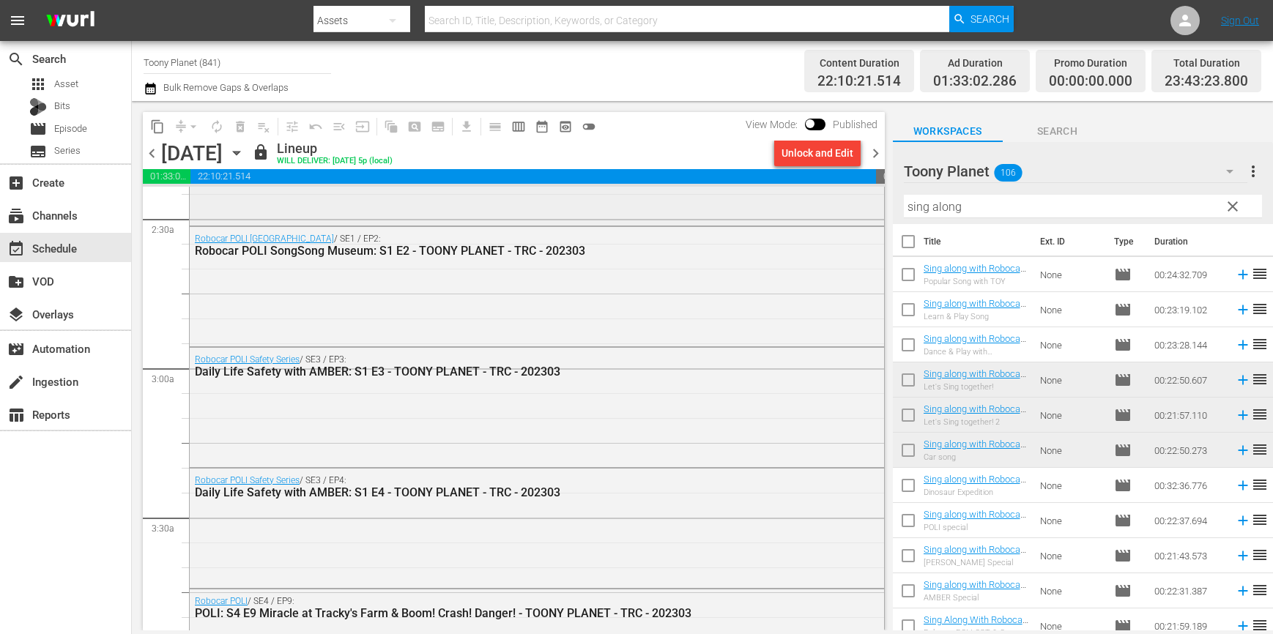
drag, startPoint x: 893, startPoint y: 195, endPoint x: 860, endPoint y: 194, distance: 33.0
click at [884, 195] on div "content_copy compress arrow_drop_down autorenew_outlined delete_forever_outline…" at bounding box center [702, 365] width 1141 height 529
drag, startPoint x: 806, startPoint y: 183, endPoint x: 789, endPoint y: 181, distance: 17.0
click at [804, 183] on div "content_copy compress arrow_drop_down autorenew_outlined delete_forever_outline…" at bounding box center [702, 365] width 1141 height 529
